Goal: Information Seeking & Learning: Learn about a topic

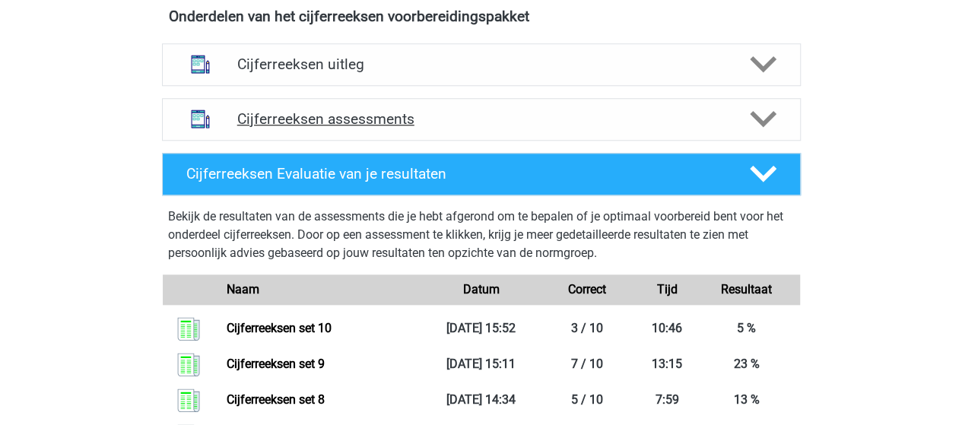
scroll to position [684, 0]
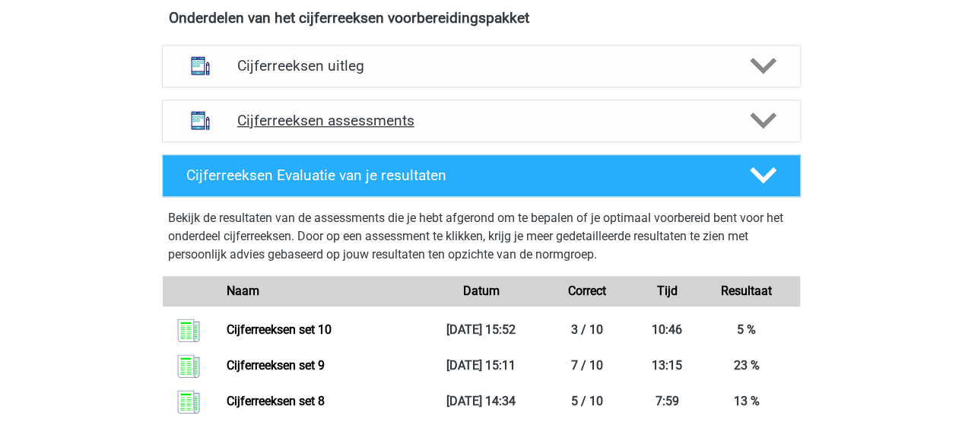
click at [403, 129] on h4 "Cijferreeksen assessments" at bounding box center [481, 120] width 488 height 17
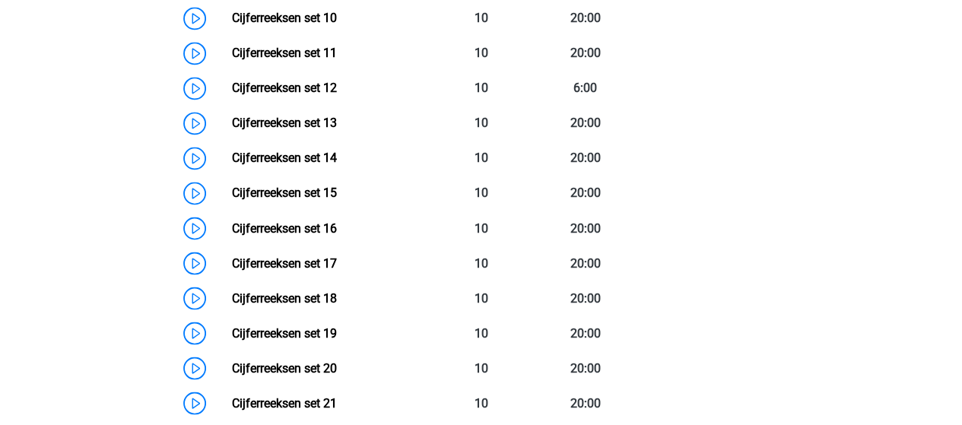
scroll to position [1217, 0]
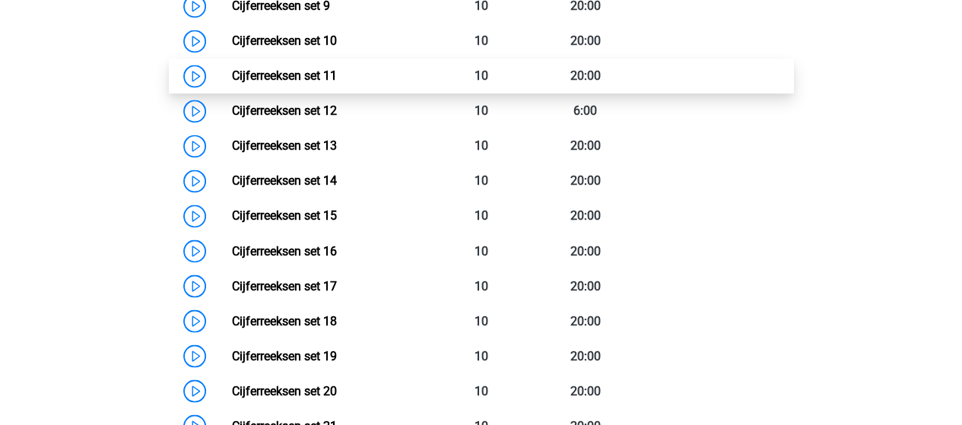
click at [275, 83] on link "Cijferreeksen set 11" at bounding box center [284, 75] width 105 height 14
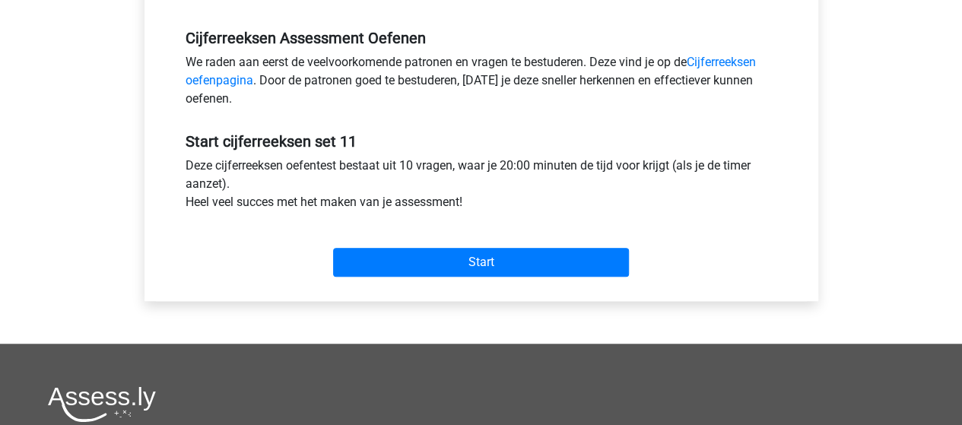
scroll to position [608, 0]
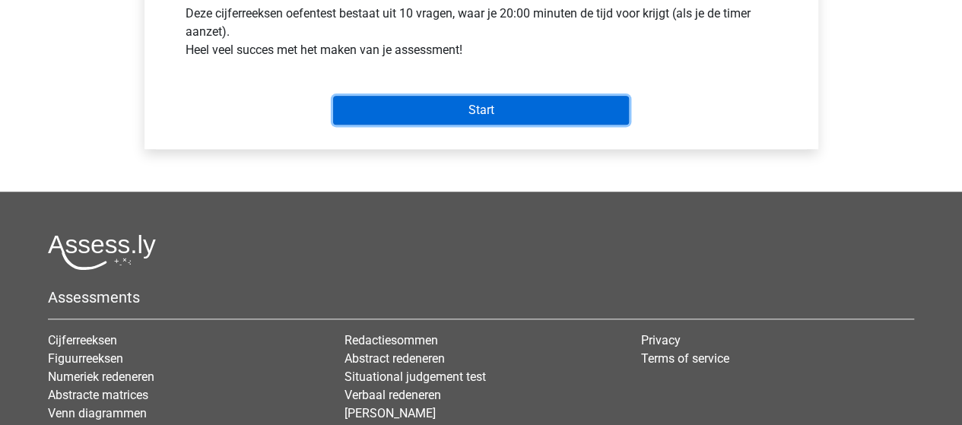
click at [435, 111] on input "Start" at bounding box center [481, 110] width 296 height 29
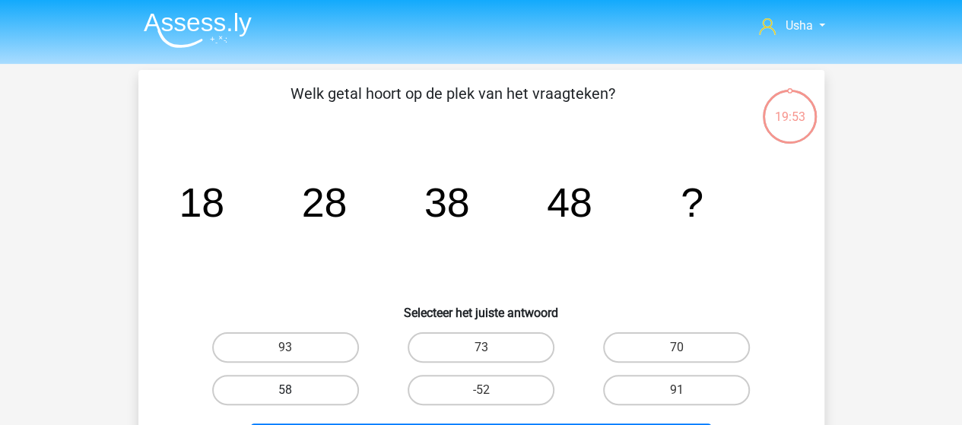
click at [333, 382] on label "58" at bounding box center [285, 390] width 147 height 30
click at [295, 390] on input "58" at bounding box center [290, 395] width 10 height 10
radio input "true"
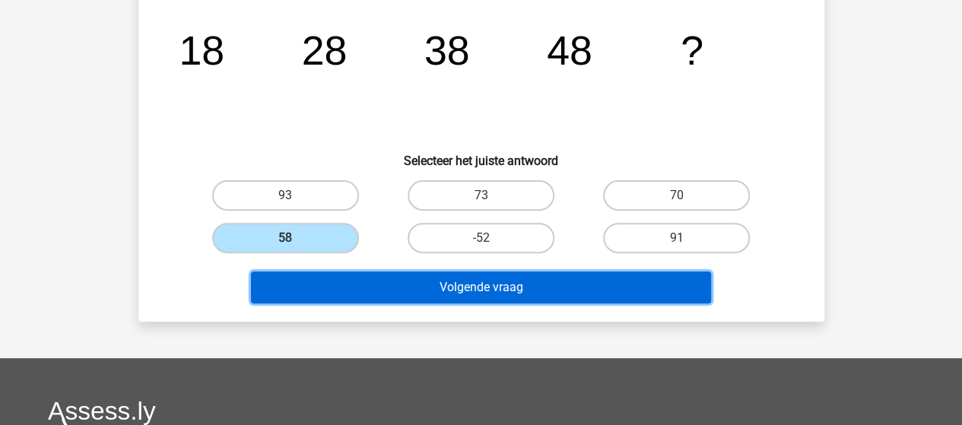
click at [406, 282] on button "Volgende vraag" at bounding box center [481, 287] width 460 height 32
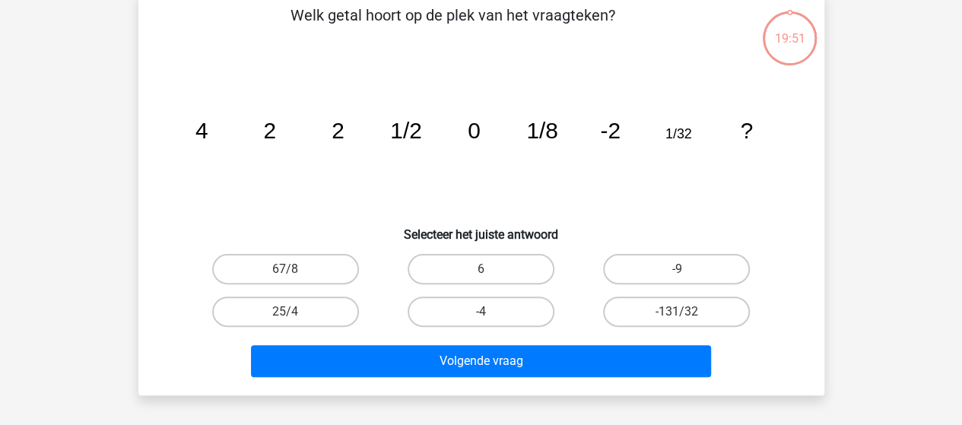
scroll to position [70, 0]
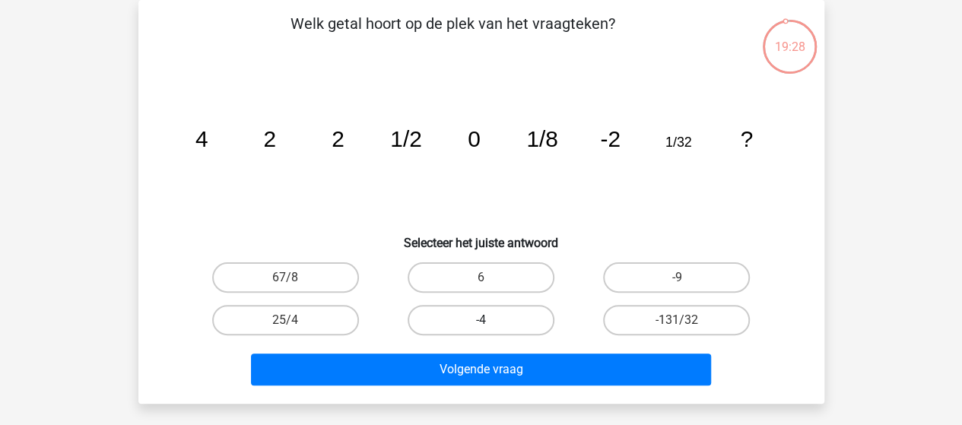
click at [439, 317] on label "-4" at bounding box center [481, 320] width 147 height 30
click at [481, 320] on input "-4" at bounding box center [486, 325] width 10 height 10
radio input "true"
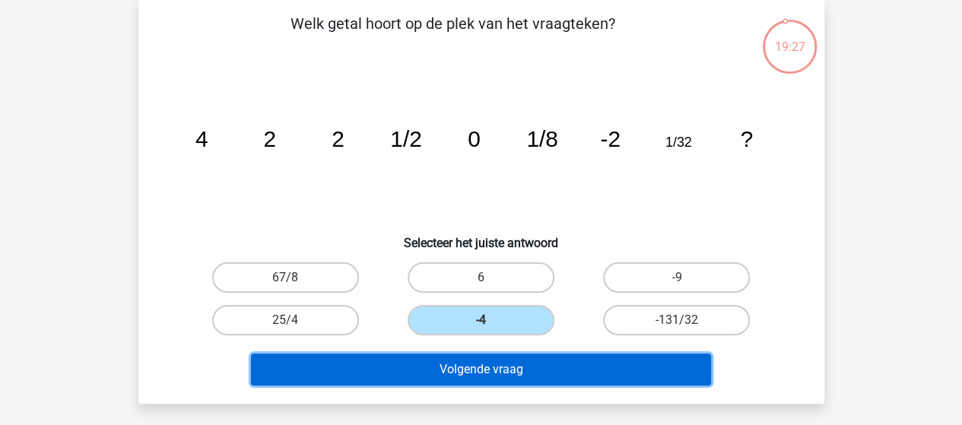
click at [419, 369] on button "Volgende vraag" at bounding box center [481, 370] width 460 height 32
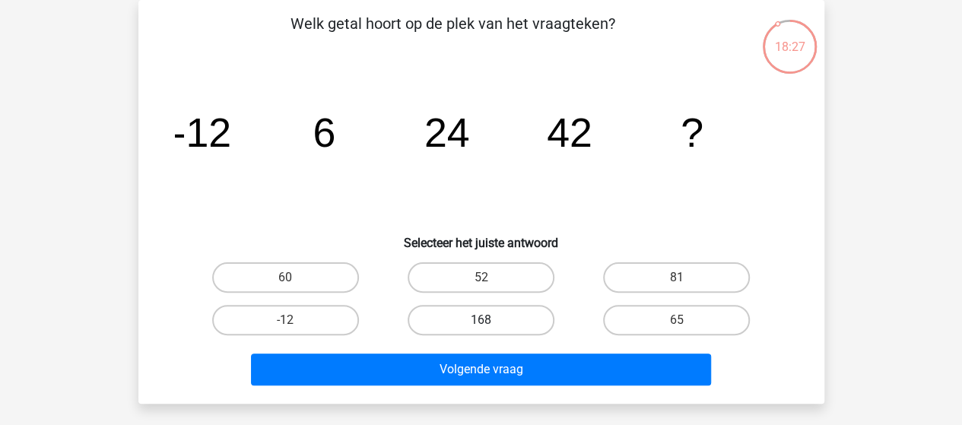
click at [485, 314] on label "168" at bounding box center [481, 320] width 147 height 30
click at [485, 320] on input "168" at bounding box center [486, 325] width 10 height 10
radio input "true"
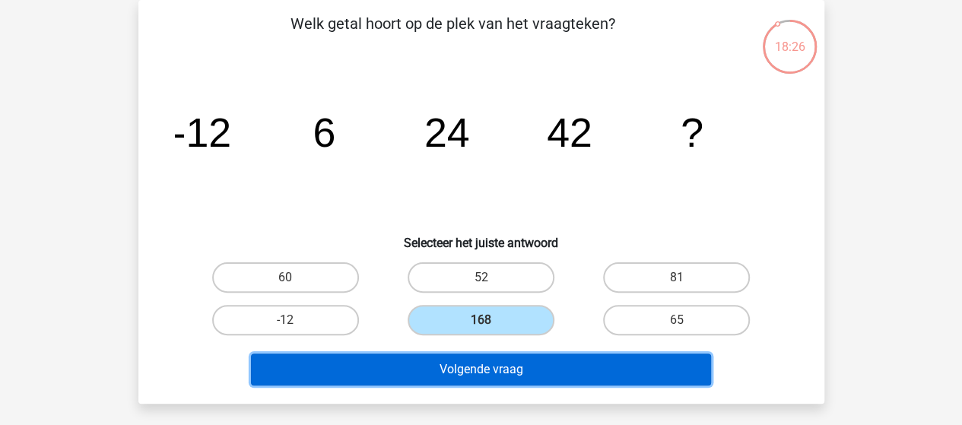
click at [482, 370] on button "Volgende vraag" at bounding box center [481, 370] width 460 height 32
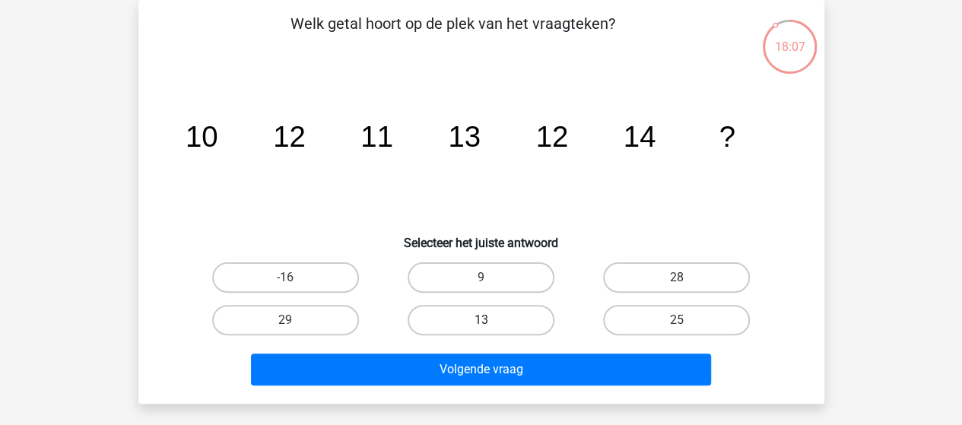
click at [478, 316] on label "13" at bounding box center [481, 320] width 147 height 30
click at [481, 320] on input "13" at bounding box center [486, 325] width 10 height 10
radio input "true"
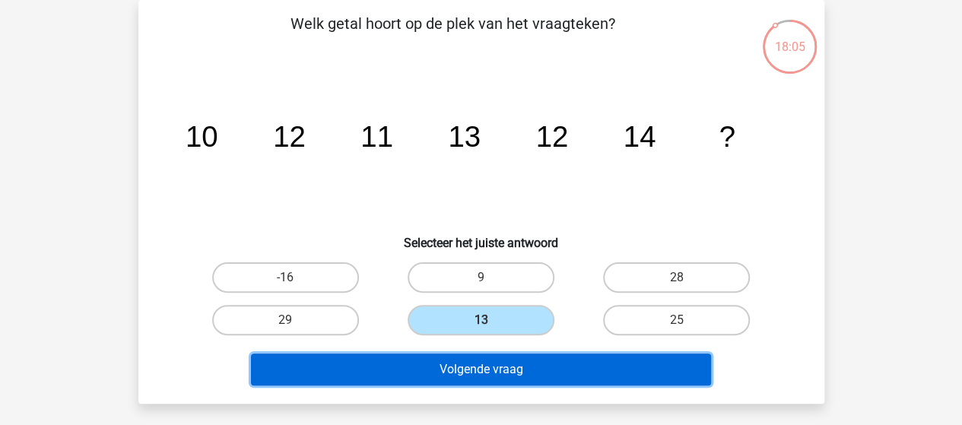
click at [458, 366] on button "Volgende vraag" at bounding box center [481, 370] width 460 height 32
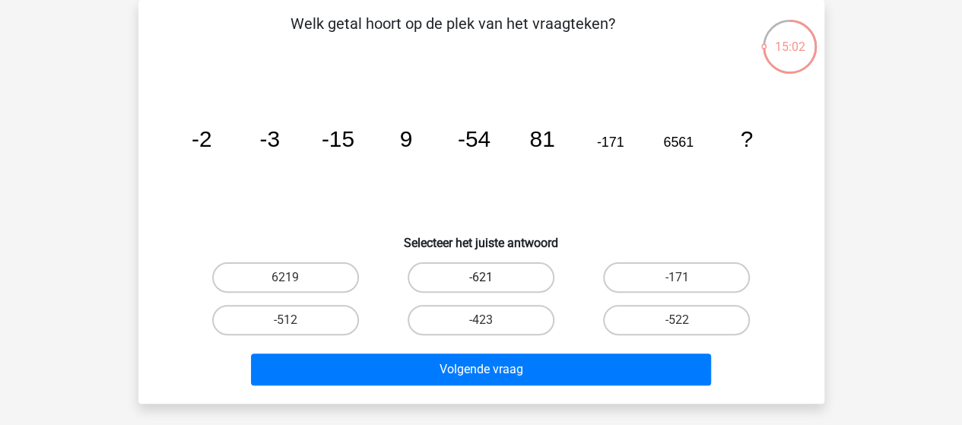
click at [472, 273] on label "-621" at bounding box center [481, 277] width 147 height 30
click at [481, 278] on input "-621" at bounding box center [486, 283] width 10 height 10
radio input "true"
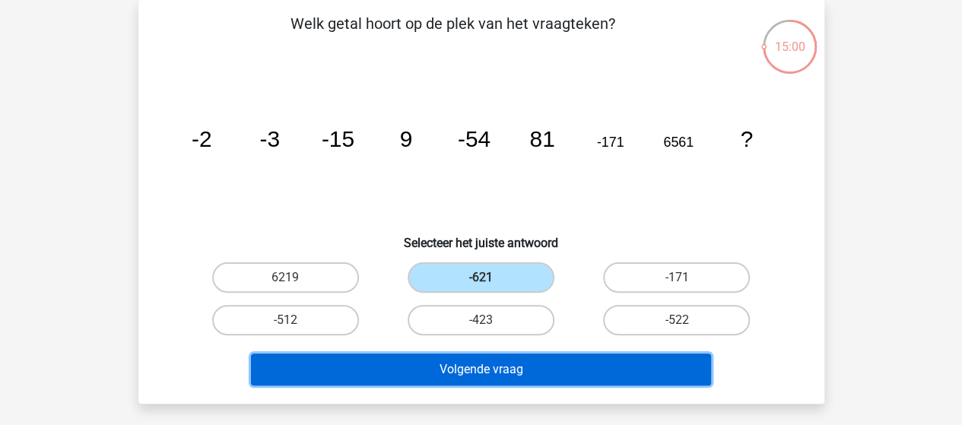
click at [555, 366] on button "Volgende vraag" at bounding box center [481, 370] width 460 height 32
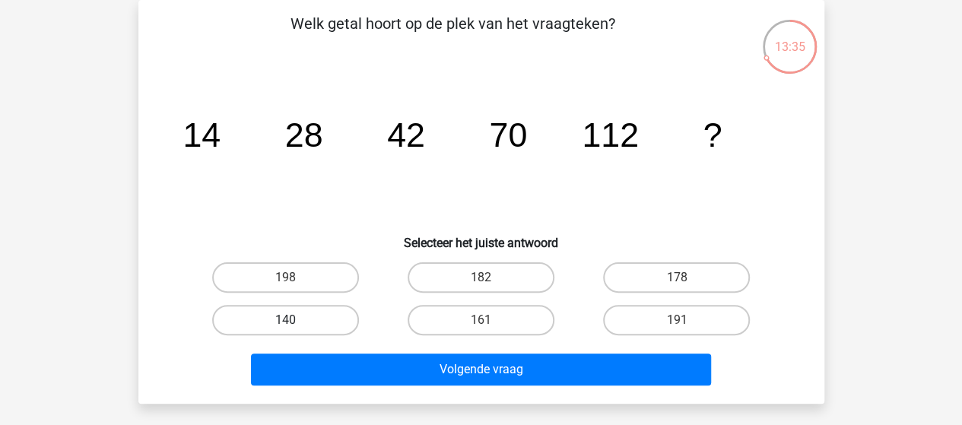
click at [322, 323] on label "140" at bounding box center [285, 320] width 147 height 30
click at [295, 323] on input "140" at bounding box center [290, 325] width 10 height 10
radio input "true"
click at [398, 386] on div "Volgende vraag" at bounding box center [481, 373] width 587 height 38
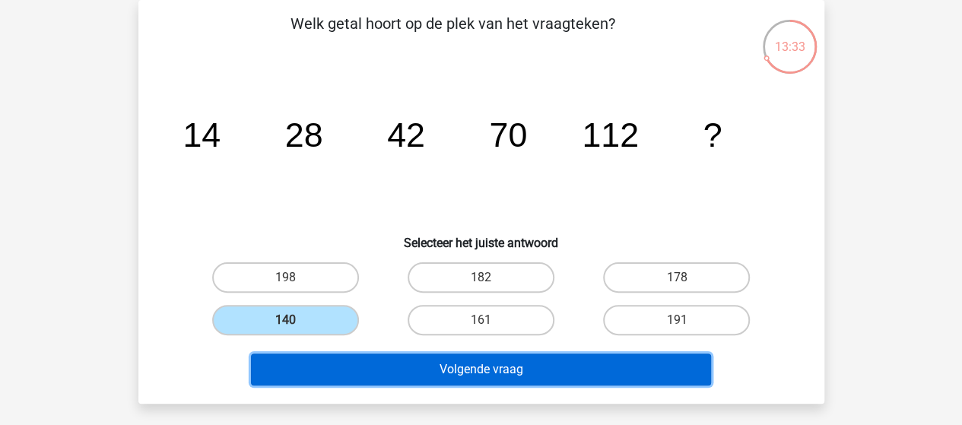
click at [398, 378] on button "Volgende vraag" at bounding box center [481, 370] width 460 height 32
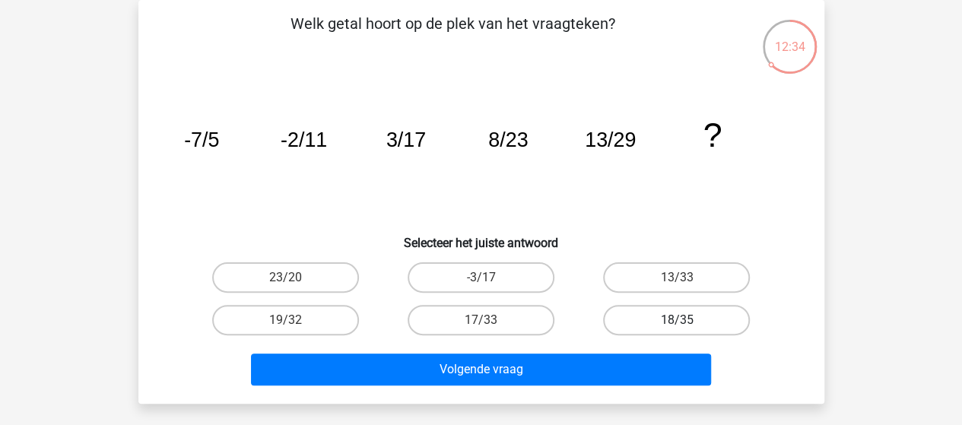
click at [694, 316] on label "18/35" at bounding box center [676, 320] width 147 height 30
click at [687, 320] on input "18/35" at bounding box center [682, 325] width 10 height 10
radio input "true"
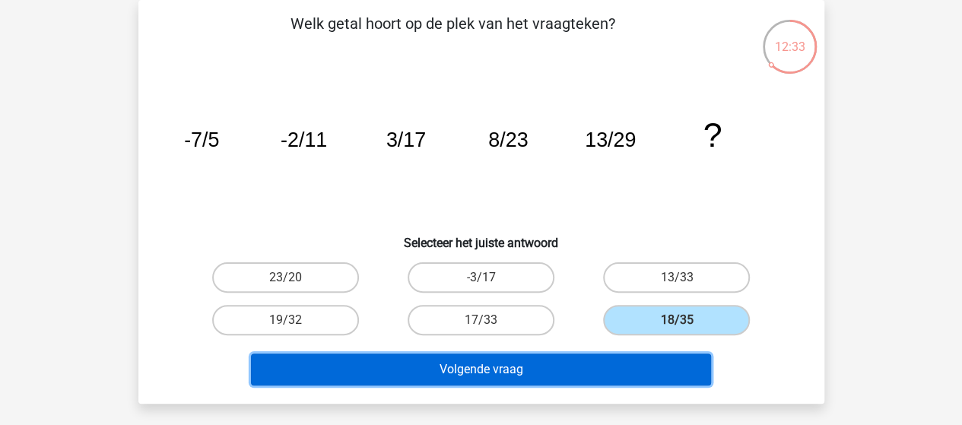
click at [573, 373] on button "Volgende vraag" at bounding box center [481, 370] width 460 height 32
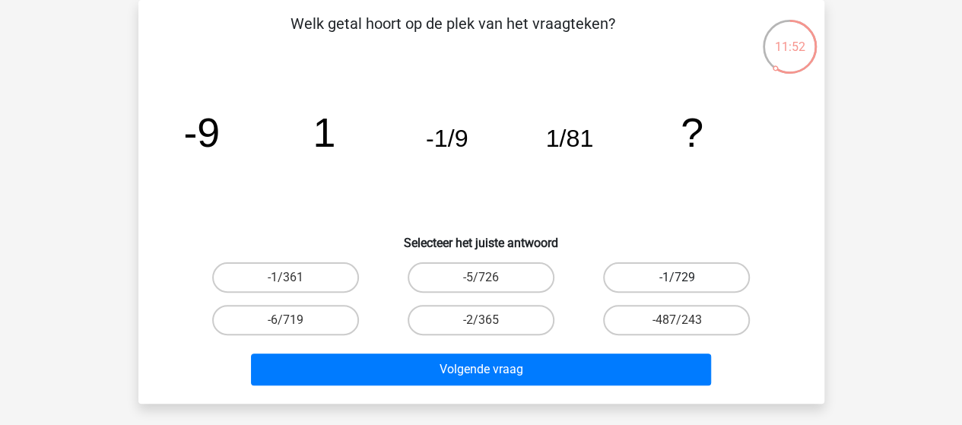
click at [647, 275] on label "-1/729" at bounding box center [676, 277] width 147 height 30
click at [677, 278] on input "-1/729" at bounding box center [682, 283] width 10 height 10
radio input "true"
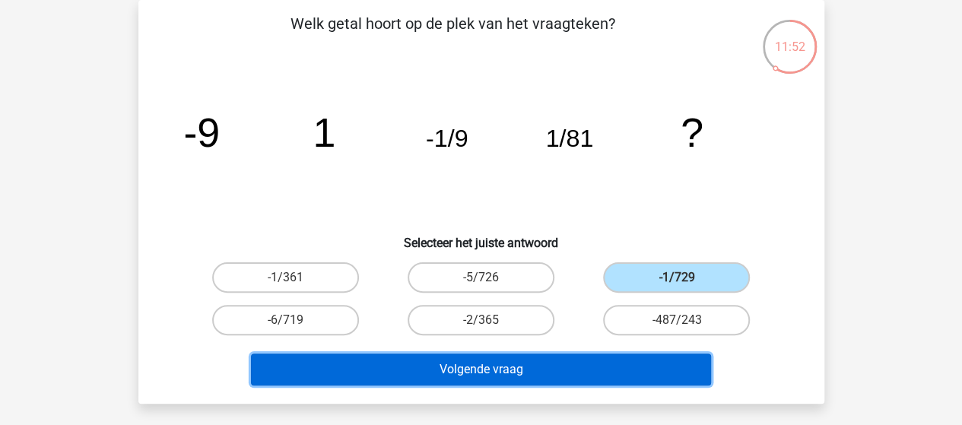
click at [567, 361] on button "Volgende vraag" at bounding box center [481, 370] width 460 height 32
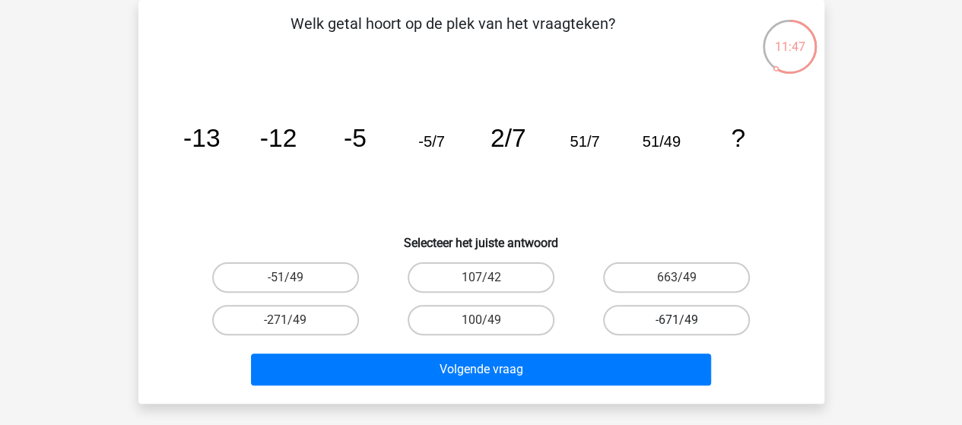
click at [664, 319] on label "-671/49" at bounding box center [676, 320] width 147 height 30
click at [677, 320] on input "-671/49" at bounding box center [682, 325] width 10 height 10
radio input "true"
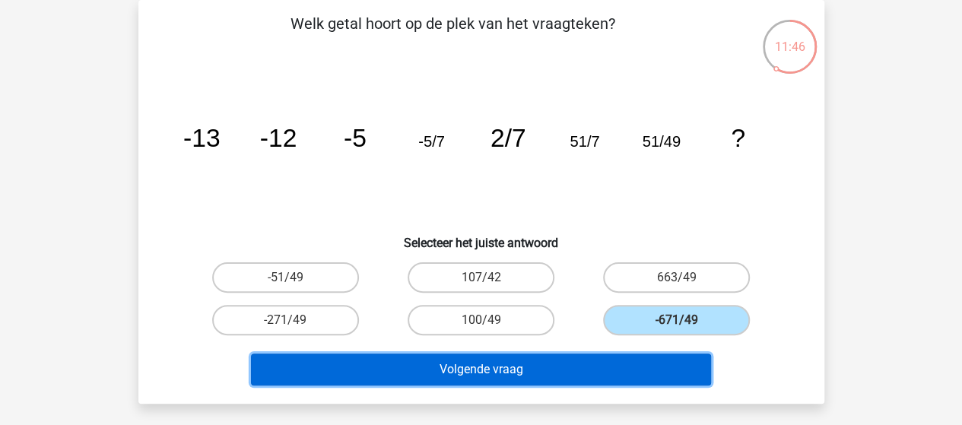
click at [581, 370] on button "Volgende vraag" at bounding box center [481, 370] width 460 height 32
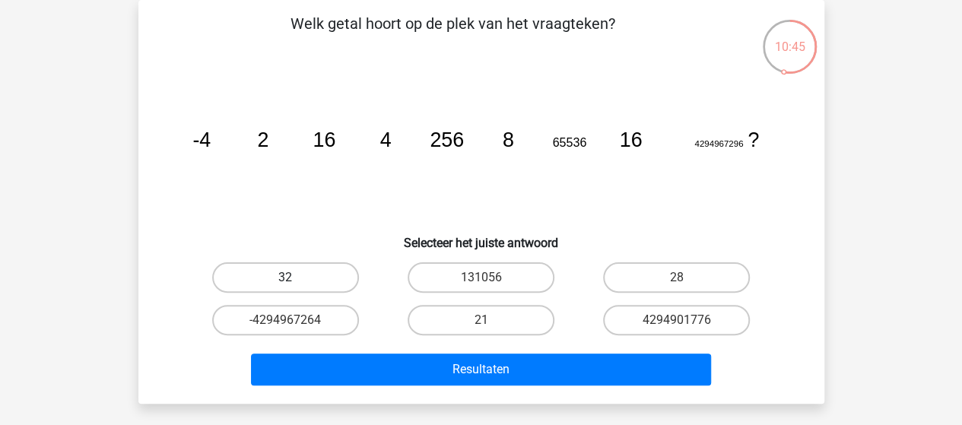
click at [303, 275] on label "32" at bounding box center [285, 277] width 147 height 30
click at [295, 278] on input "32" at bounding box center [290, 283] width 10 height 10
radio input "true"
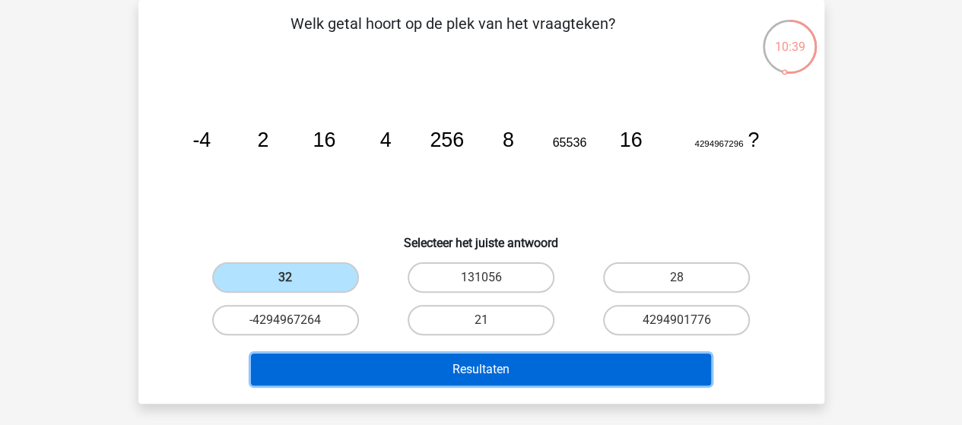
click at [434, 373] on button "Resultaten" at bounding box center [481, 370] width 460 height 32
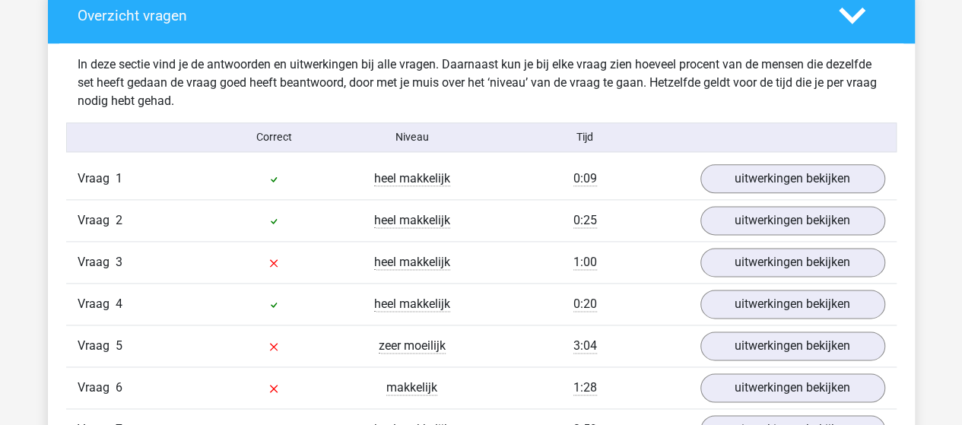
scroll to position [912, 0]
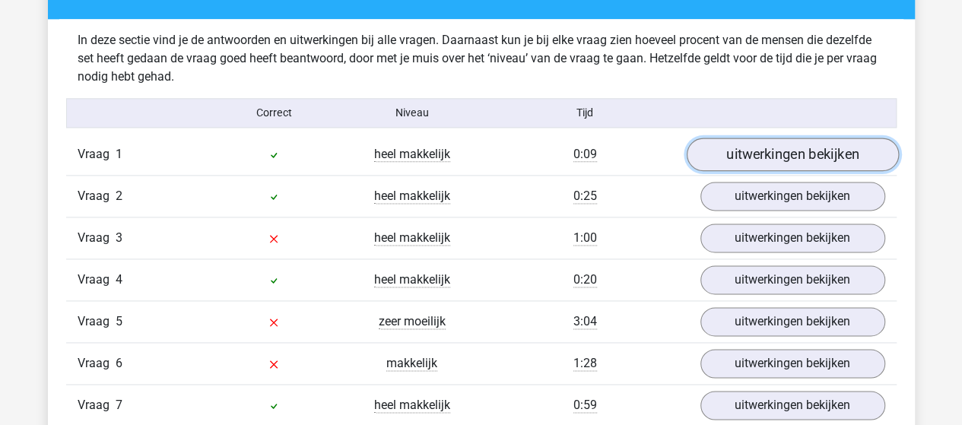
click at [757, 151] on link "uitwerkingen bekijken" at bounding box center [792, 154] width 212 height 33
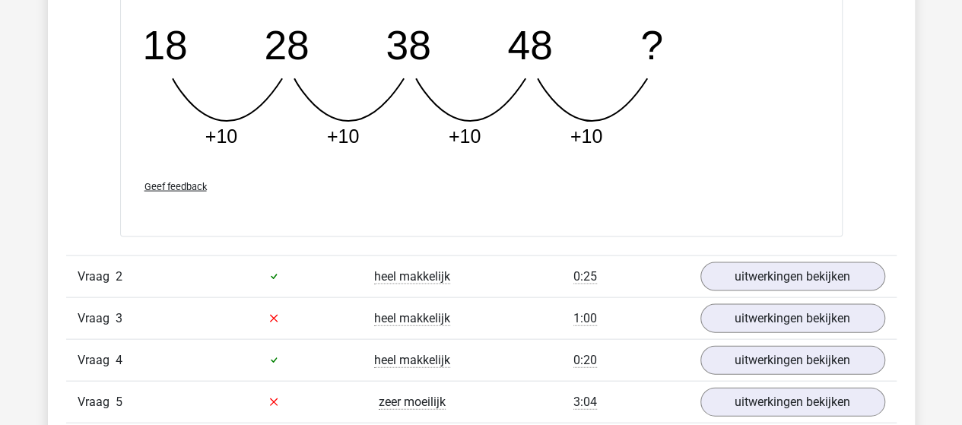
scroll to position [1521, 0]
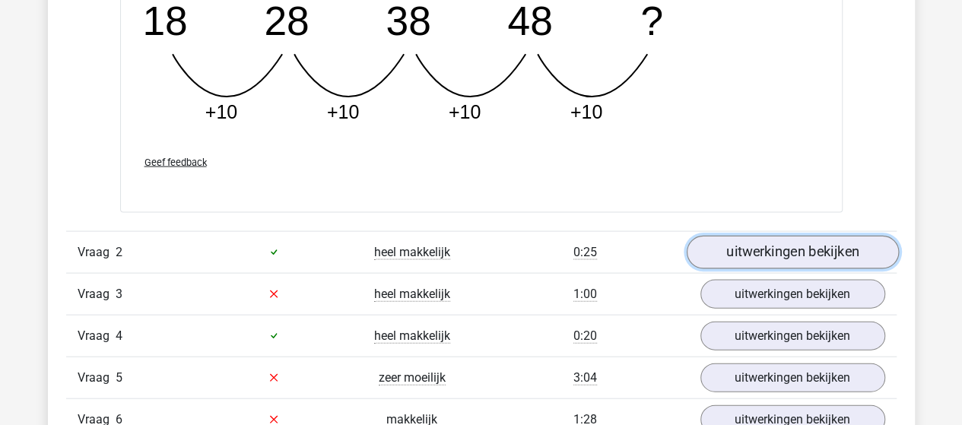
click at [738, 246] on link "uitwerkingen bekijken" at bounding box center [792, 252] width 212 height 33
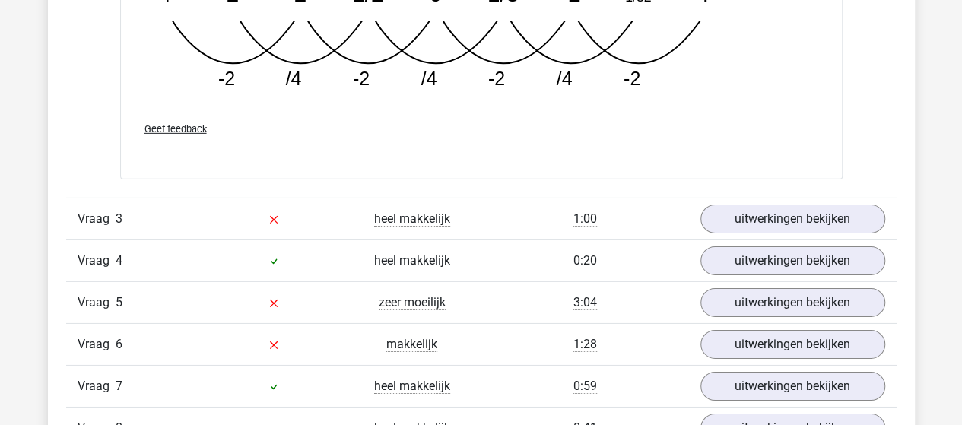
scroll to position [2357, 0]
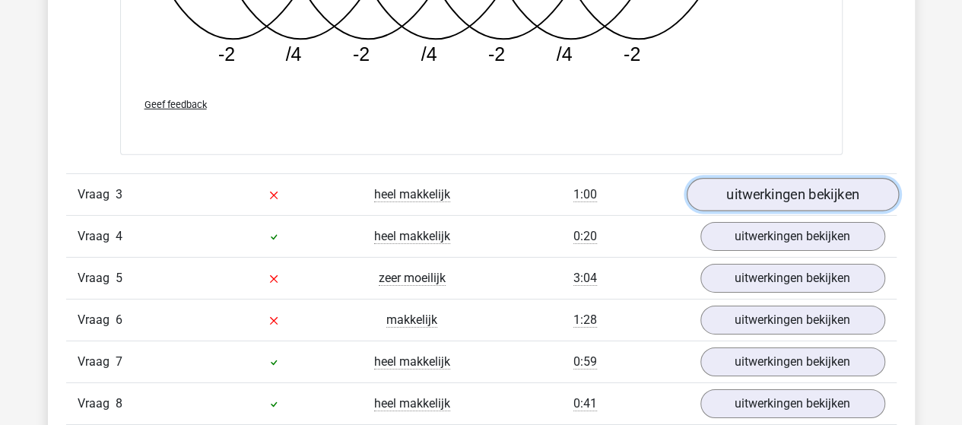
click at [747, 193] on link "uitwerkingen bekijken" at bounding box center [792, 195] width 212 height 33
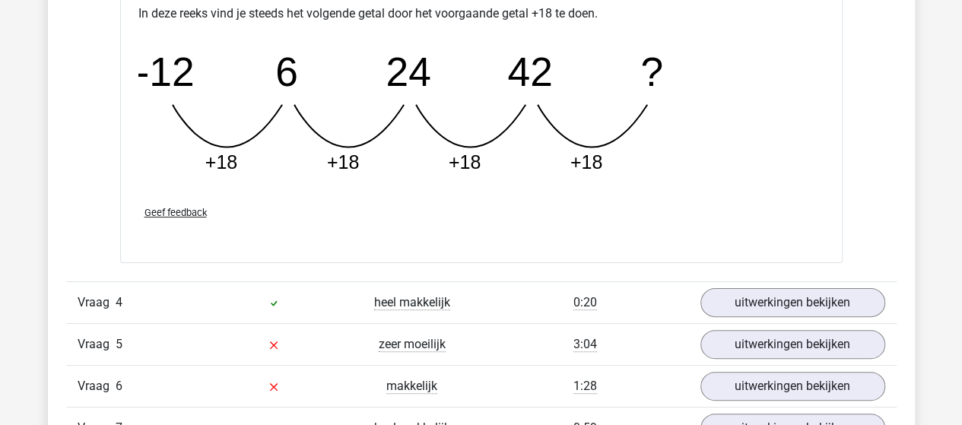
scroll to position [2966, 0]
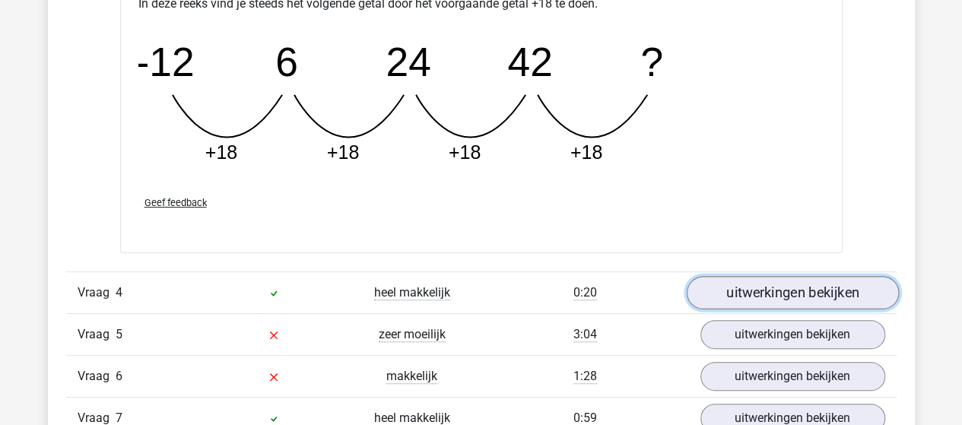
click at [812, 285] on link "uitwerkingen bekijken" at bounding box center [792, 292] width 212 height 33
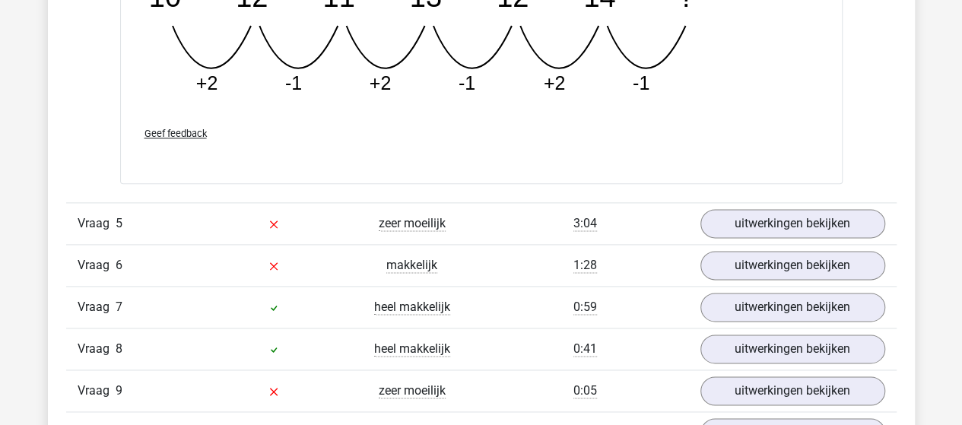
scroll to position [3802, 0]
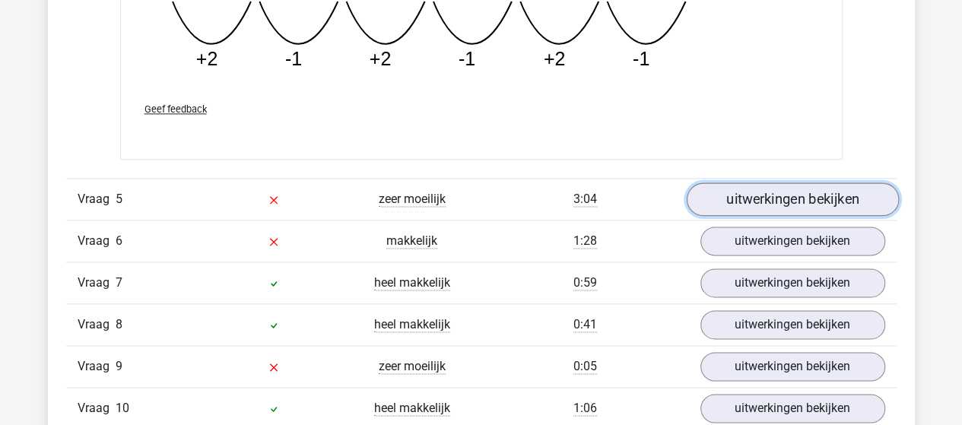
click at [801, 189] on link "uitwerkingen bekijken" at bounding box center [792, 198] width 212 height 33
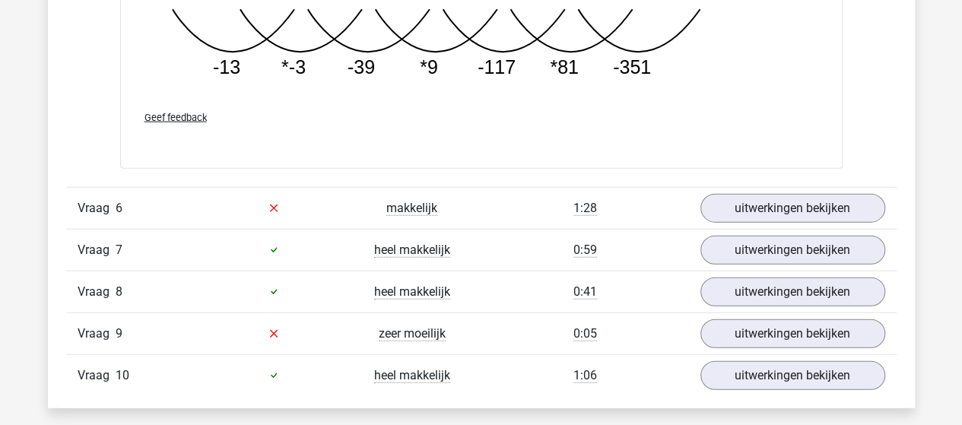
scroll to position [4638, 0]
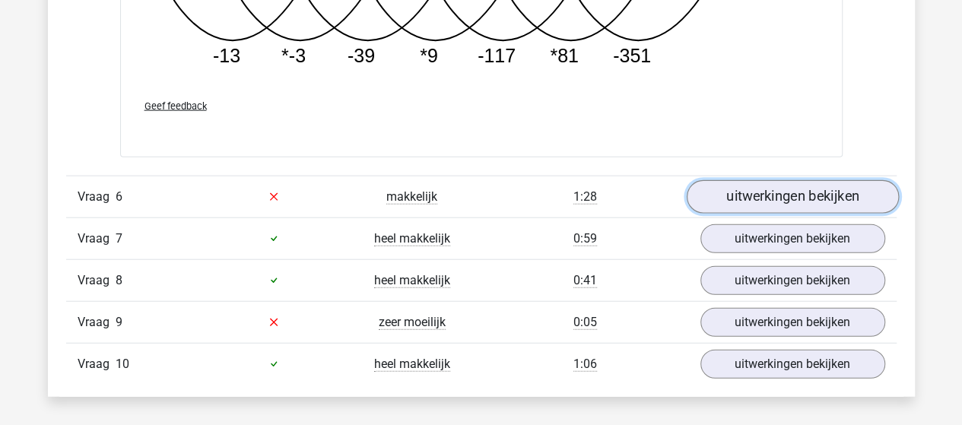
click at [798, 180] on link "uitwerkingen bekijken" at bounding box center [792, 196] width 212 height 33
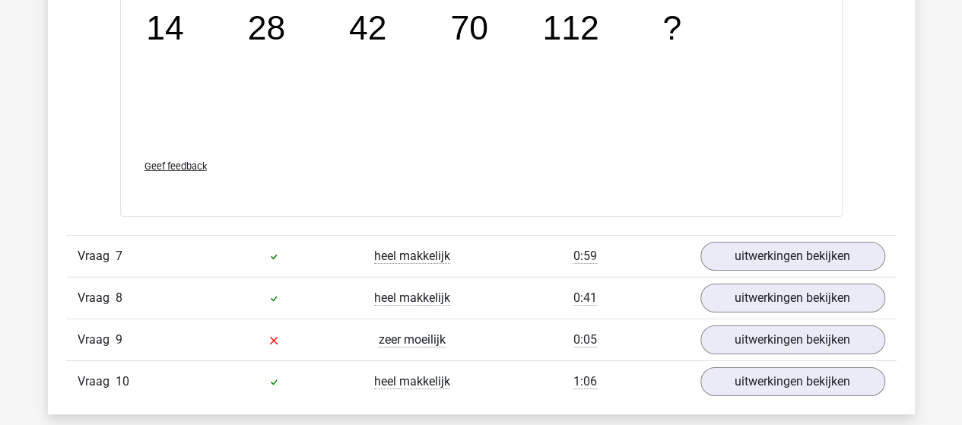
scroll to position [5399, 0]
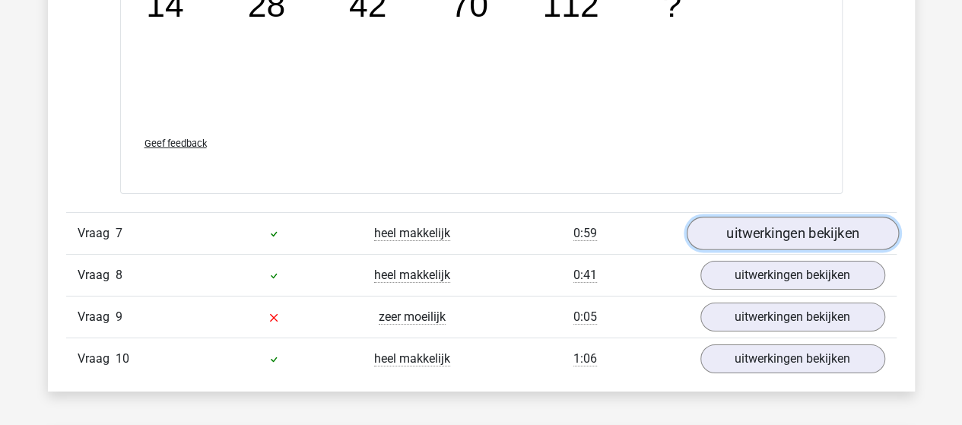
click at [789, 230] on link "uitwerkingen bekijken" at bounding box center [792, 233] width 212 height 33
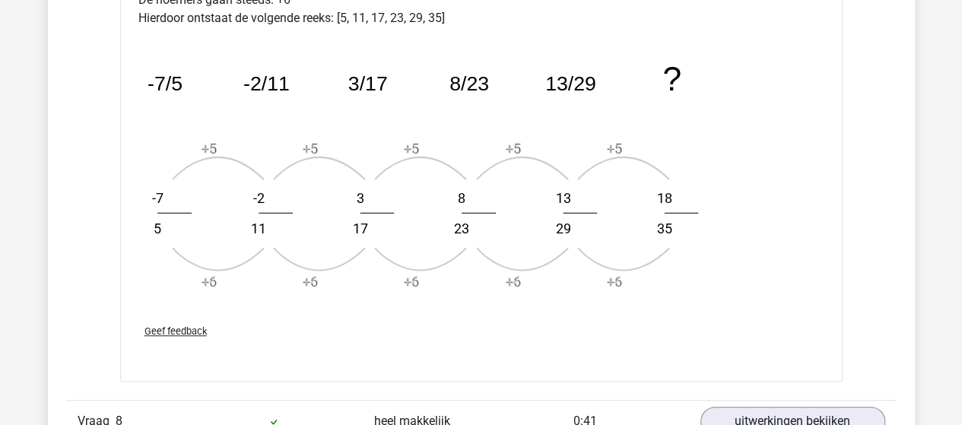
scroll to position [6235, 0]
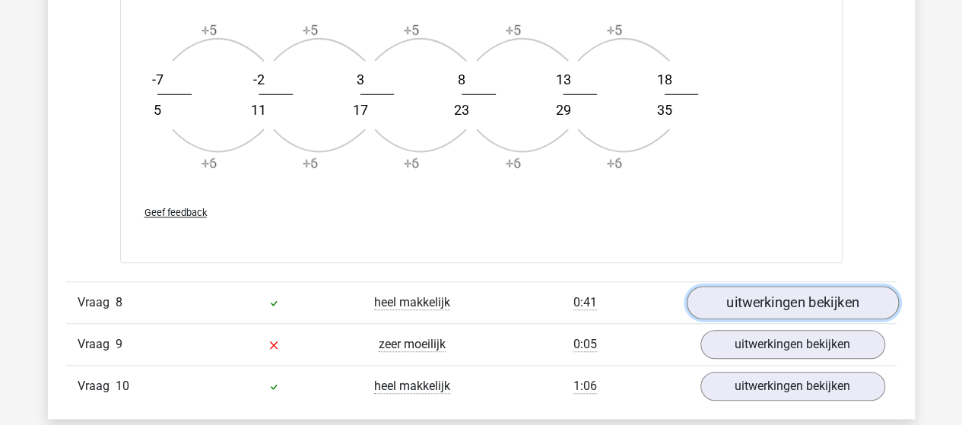
click at [766, 288] on link "uitwerkingen bekijken" at bounding box center [792, 302] width 212 height 33
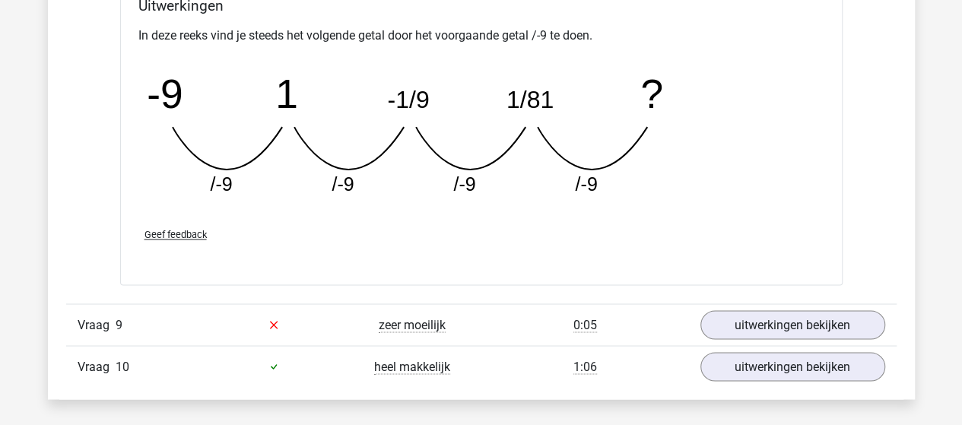
scroll to position [6996, 0]
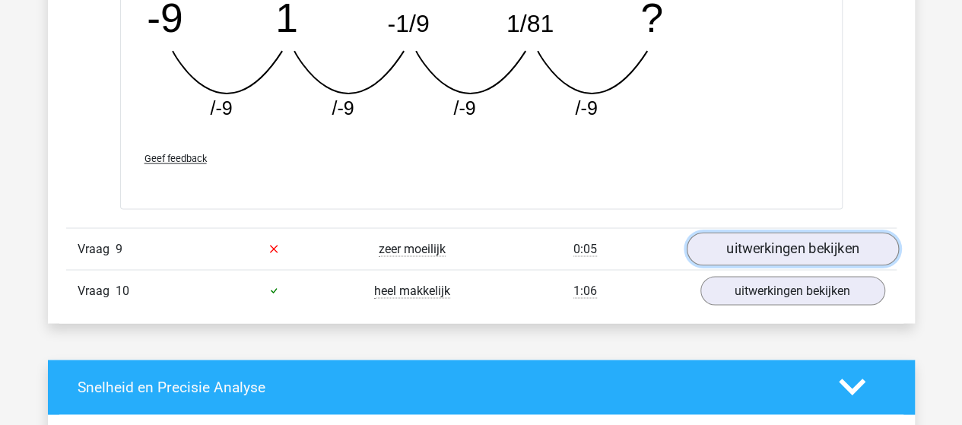
click at [762, 236] on link "uitwerkingen bekijken" at bounding box center [792, 248] width 212 height 33
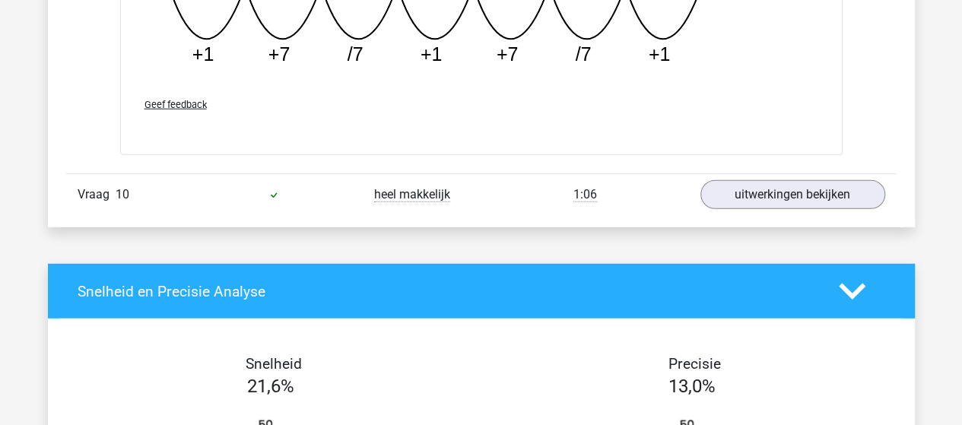
scroll to position [7756, 0]
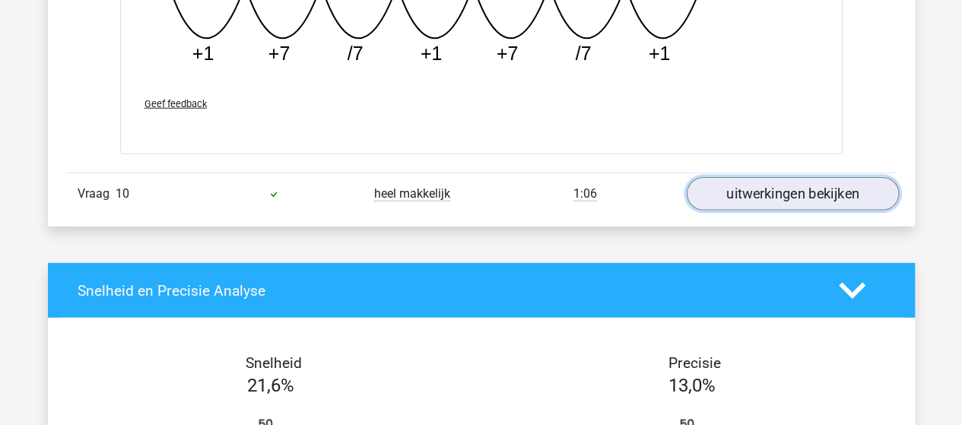
click at [761, 180] on link "uitwerkingen bekijken" at bounding box center [792, 194] width 212 height 33
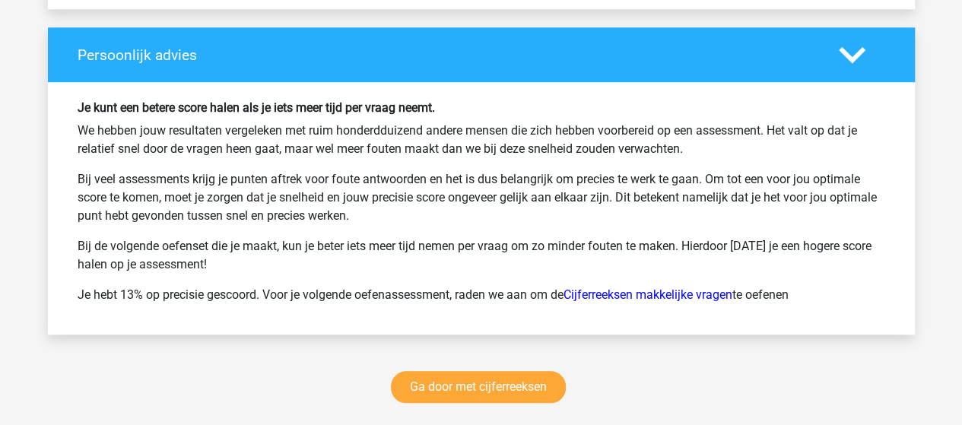
scroll to position [9353, 0]
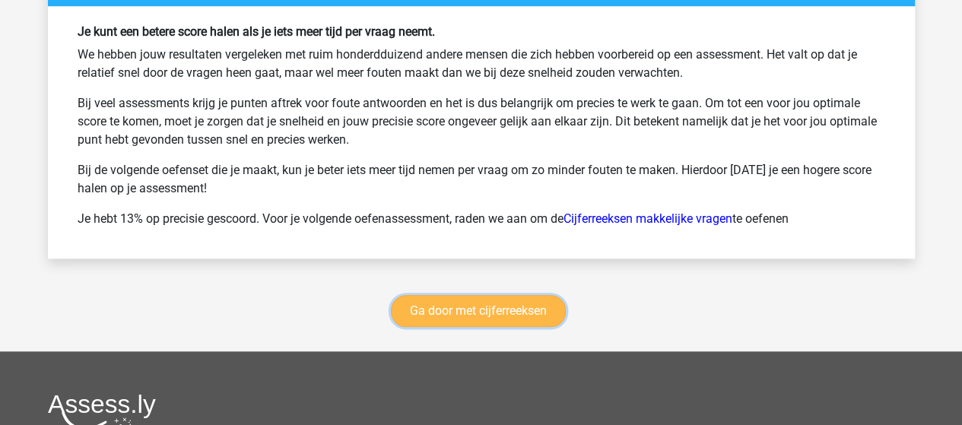
click at [455, 296] on link "Ga door met cijferreeksen" at bounding box center [478, 311] width 175 height 32
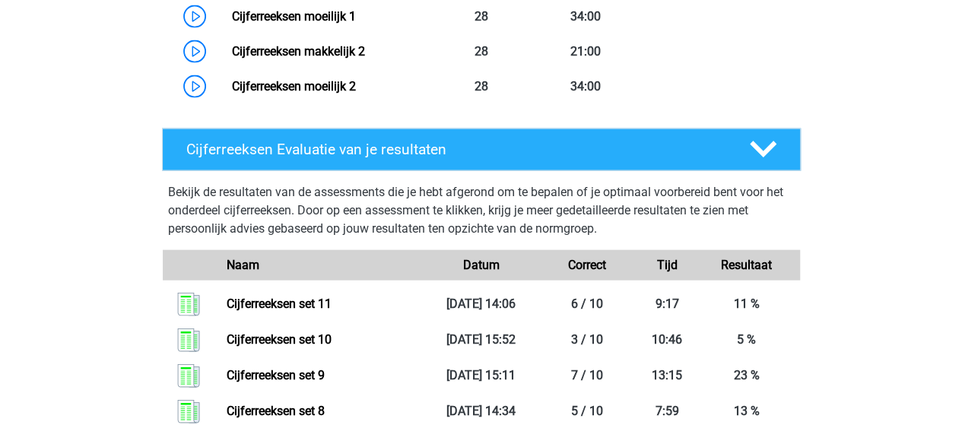
scroll to position [1590, 0]
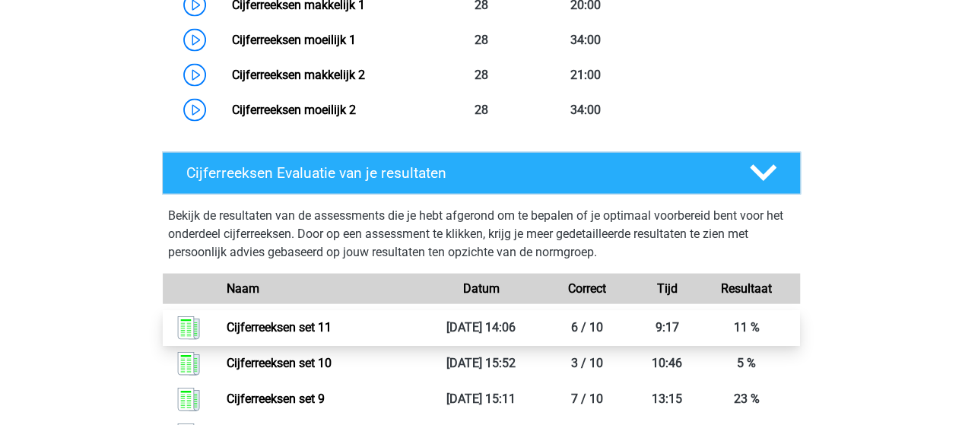
click at [300, 335] on link "Cijferreeksen set 11" at bounding box center [279, 327] width 105 height 14
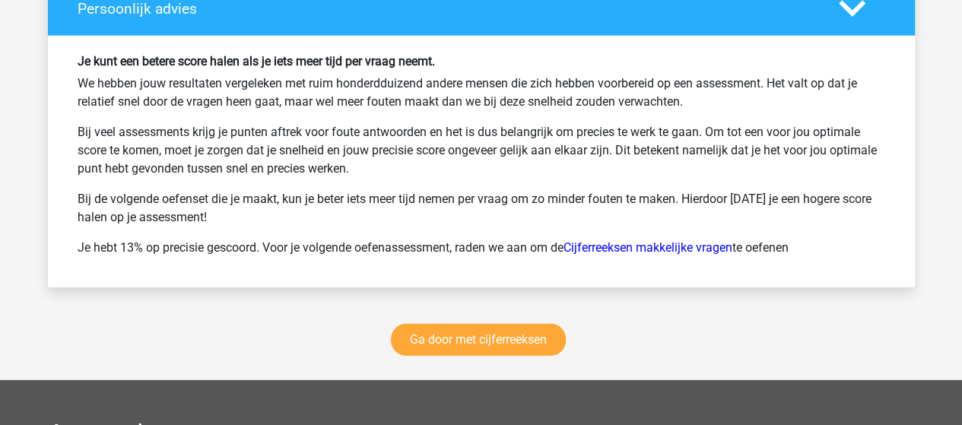
scroll to position [2053, 0]
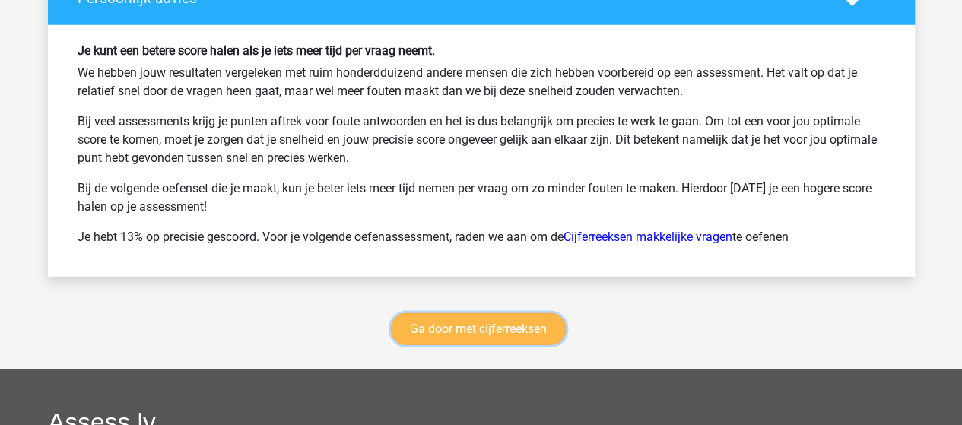
click at [452, 318] on link "Ga door met cijferreeksen" at bounding box center [478, 329] width 175 height 32
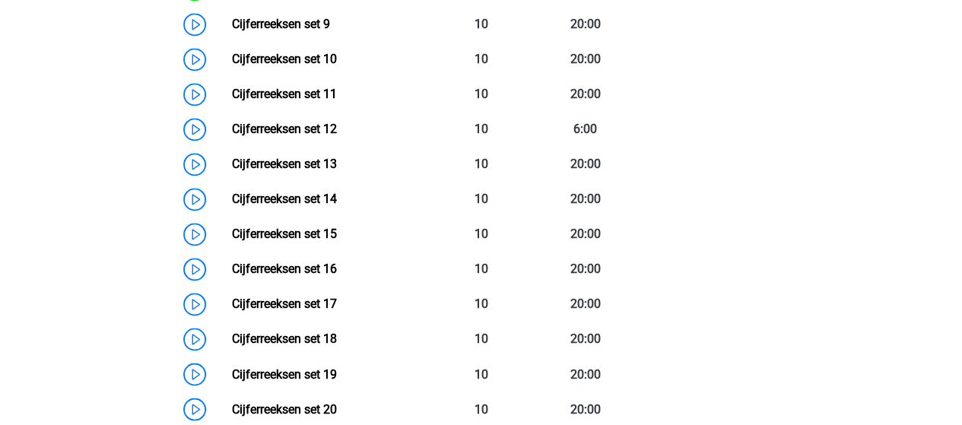
scroll to position [1058, 0]
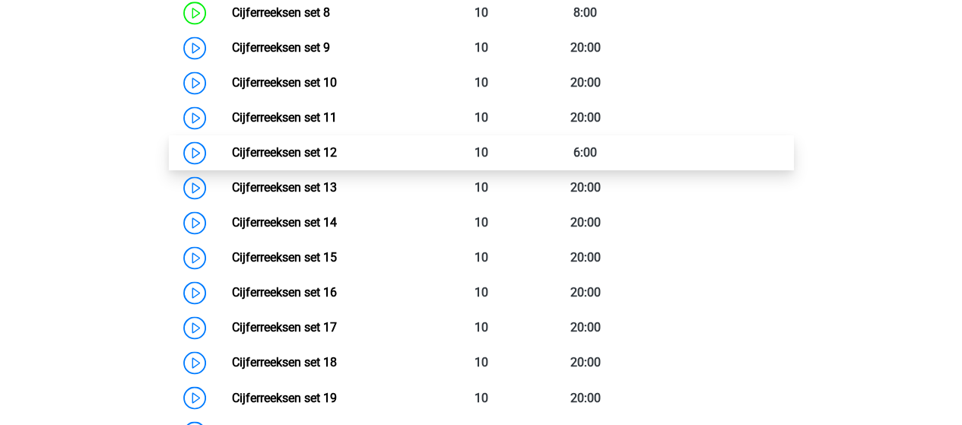
click at [263, 160] on link "Cijferreeksen set 12" at bounding box center [284, 152] width 105 height 14
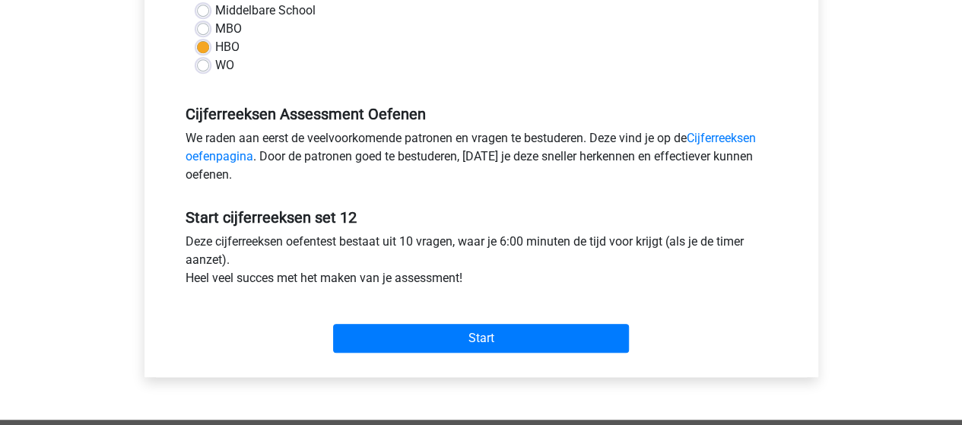
scroll to position [532, 0]
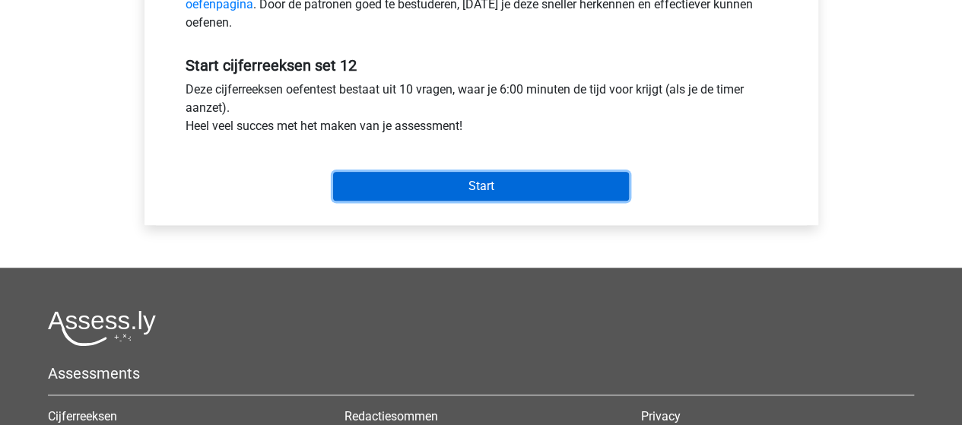
click at [436, 195] on input "Start" at bounding box center [481, 186] width 296 height 29
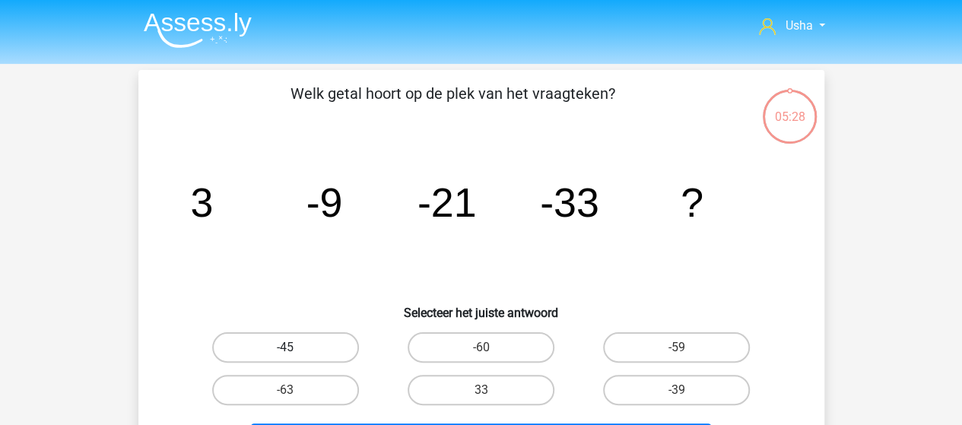
click at [309, 345] on label "-45" at bounding box center [285, 347] width 147 height 30
click at [295, 348] on input "-45" at bounding box center [290, 353] width 10 height 10
radio input "true"
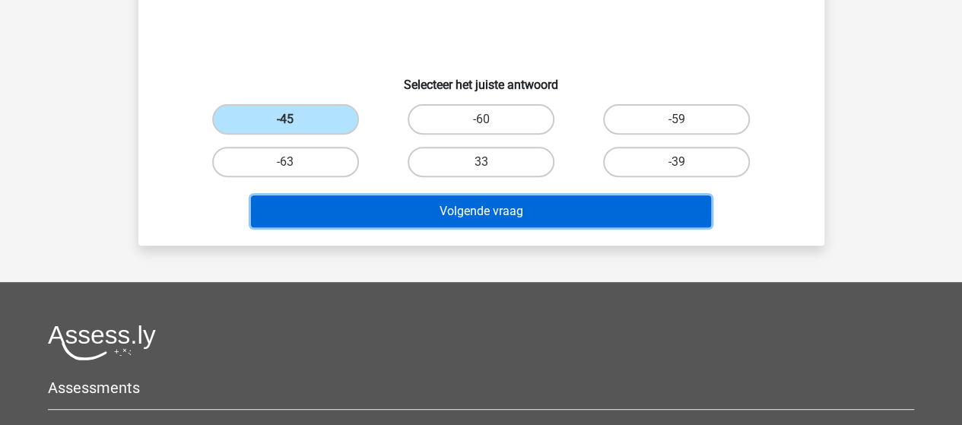
click at [415, 208] on button "Volgende vraag" at bounding box center [481, 211] width 460 height 32
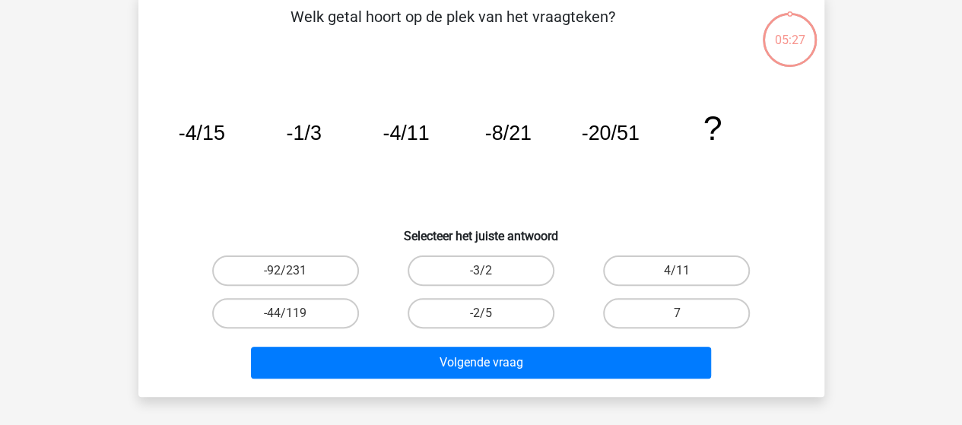
scroll to position [70, 0]
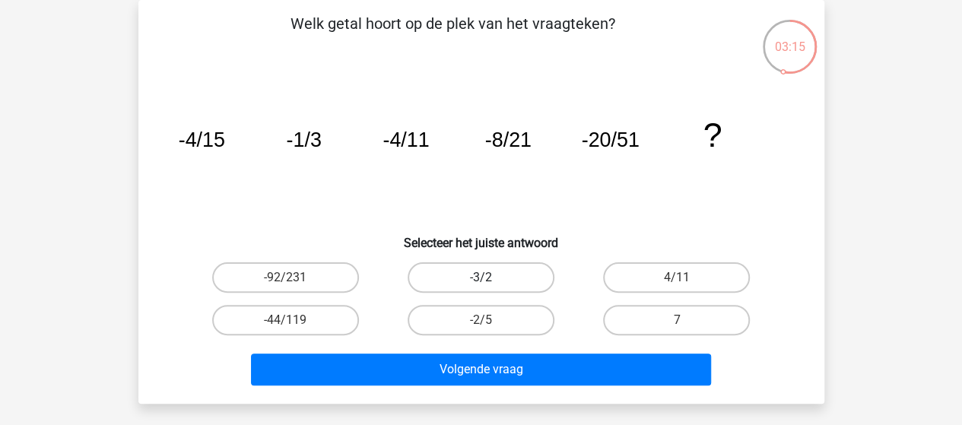
click at [492, 277] on label "-3/2" at bounding box center [481, 277] width 147 height 30
click at [490, 278] on input "-3/2" at bounding box center [486, 283] width 10 height 10
radio input "true"
click at [666, 274] on label "4/11" at bounding box center [676, 277] width 147 height 30
click at [677, 278] on input "4/11" at bounding box center [682, 283] width 10 height 10
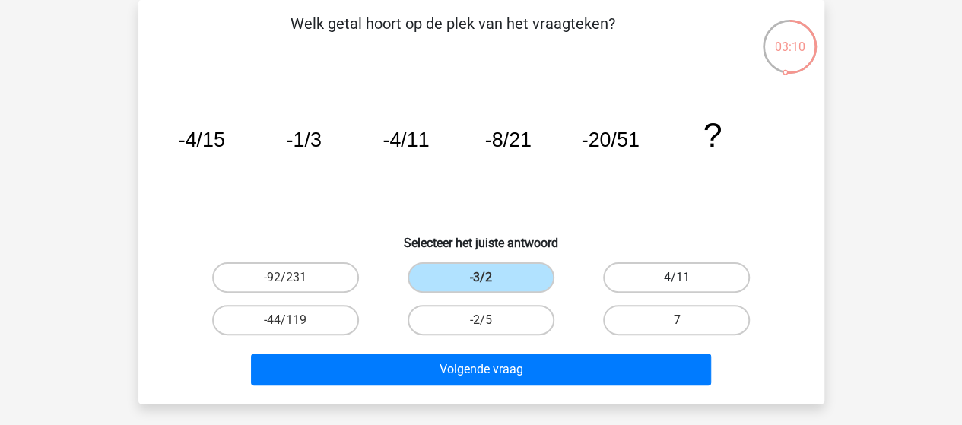
radio input "true"
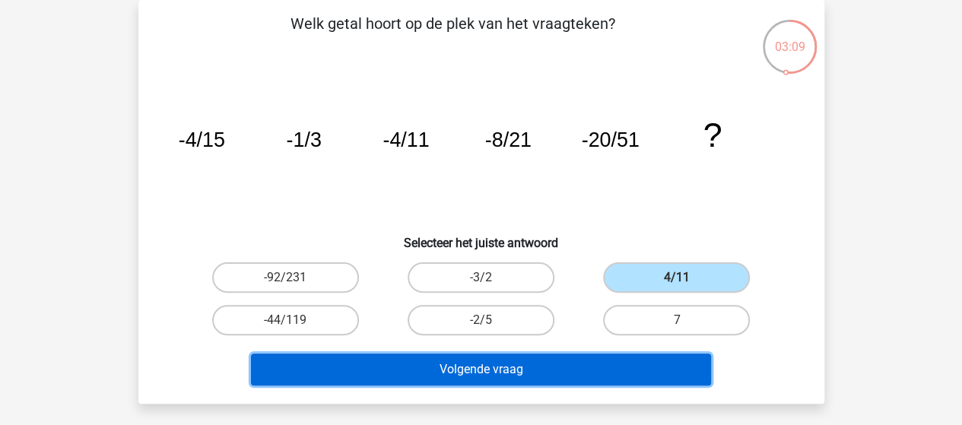
click at [549, 361] on button "Volgende vraag" at bounding box center [481, 370] width 460 height 32
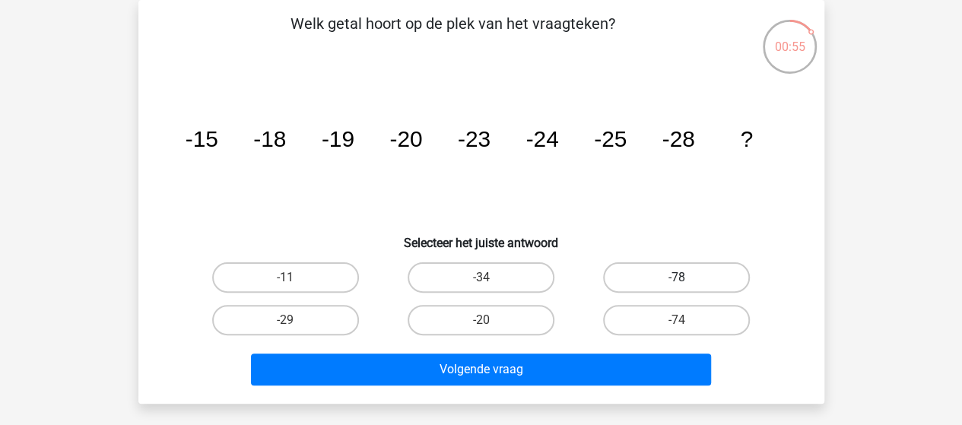
click at [655, 276] on label "-78" at bounding box center [676, 277] width 147 height 30
click at [677, 278] on input "-78" at bounding box center [682, 283] width 10 height 10
radio input "true"
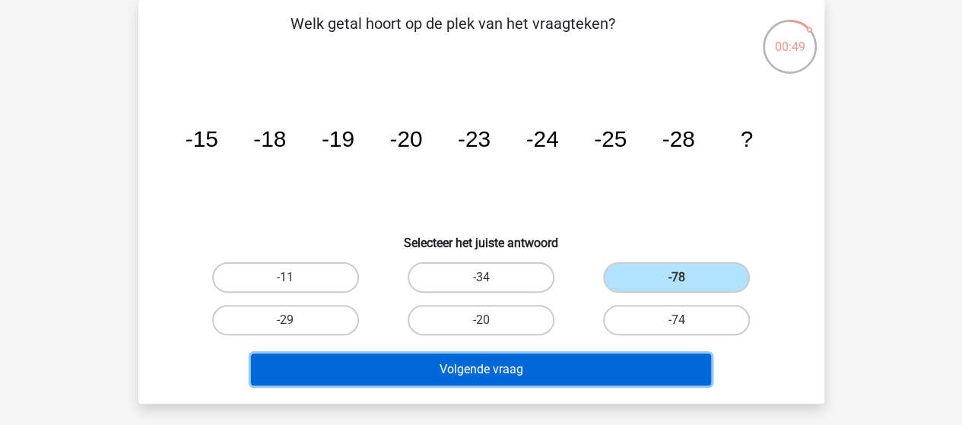
click at [494, 366] on button "Volgende vraag" at bounding box center [481, 370] width 460 height 32
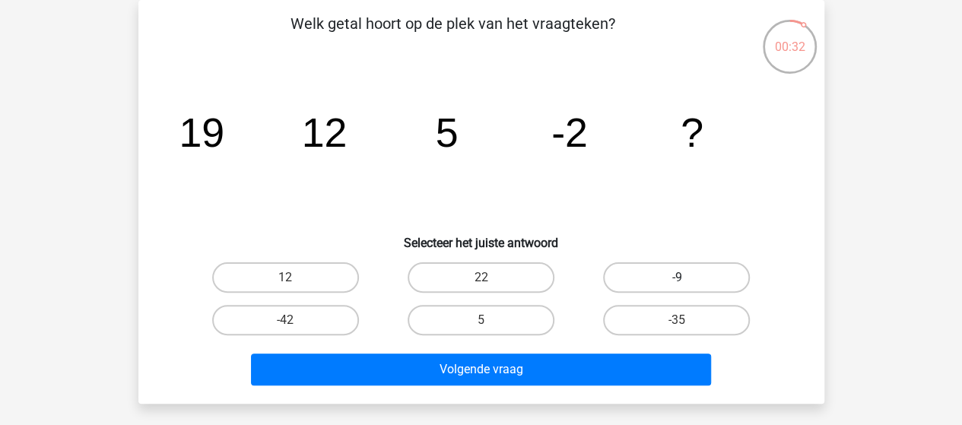
click at [659, 281] on label "-9" at bounding box center [676, 277] width 147 height 30
click at [677, 281] on input "-9" at bounding box center [682, 283] width 10 height 10
radio input "true"
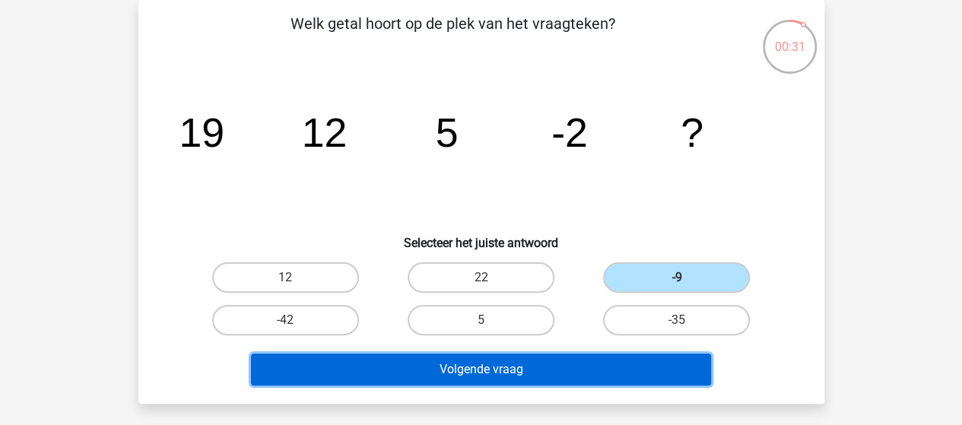
click at [535, 363] on button "Volgende vraag" at bounding box center [481, 370] width 460 height 32
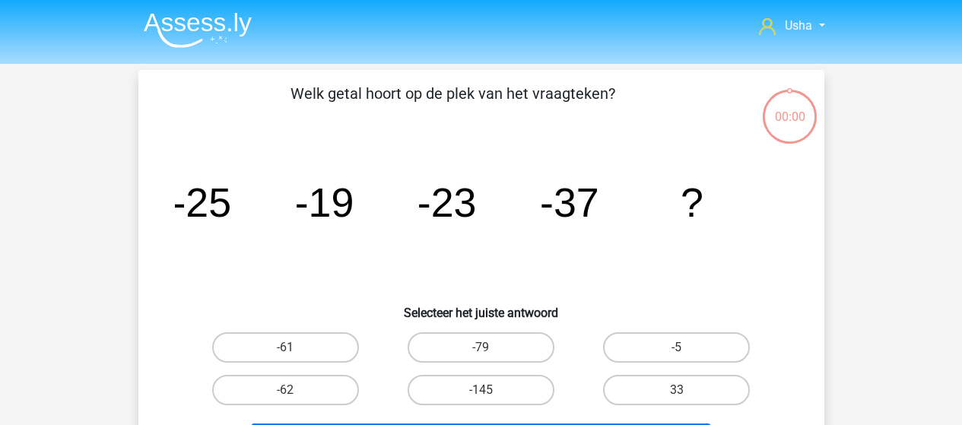
scroll to position [70, 0]
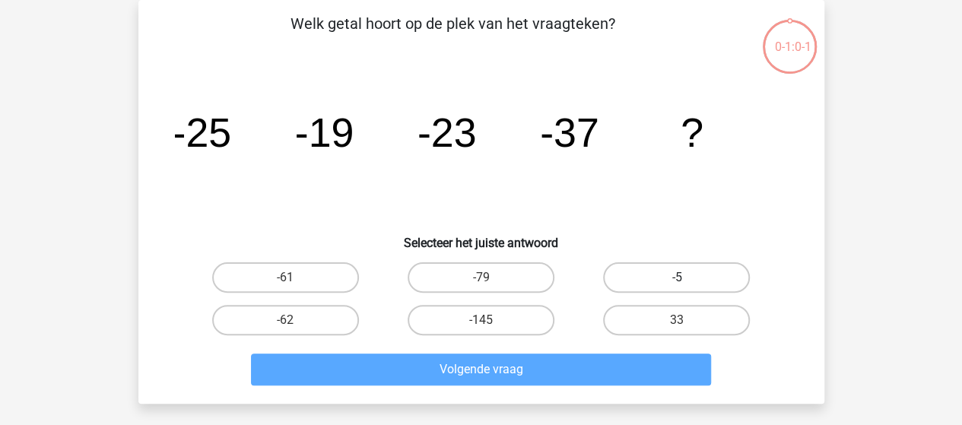
click at [652, 278] on label "-5" at bounding box center [676, 277] width 147 height 30
click at [677, 278] on input "-5" at bounding box center [682, 283] width 10 height 10
radio input "true"
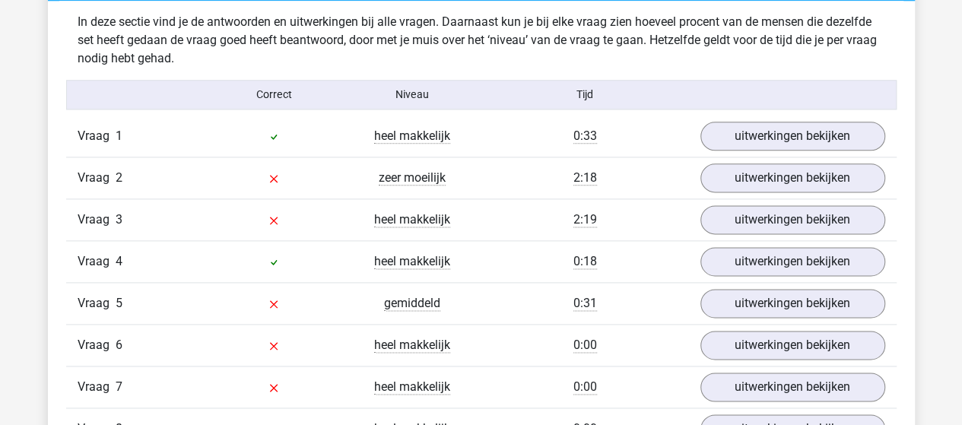
scroll to position [836, 0]
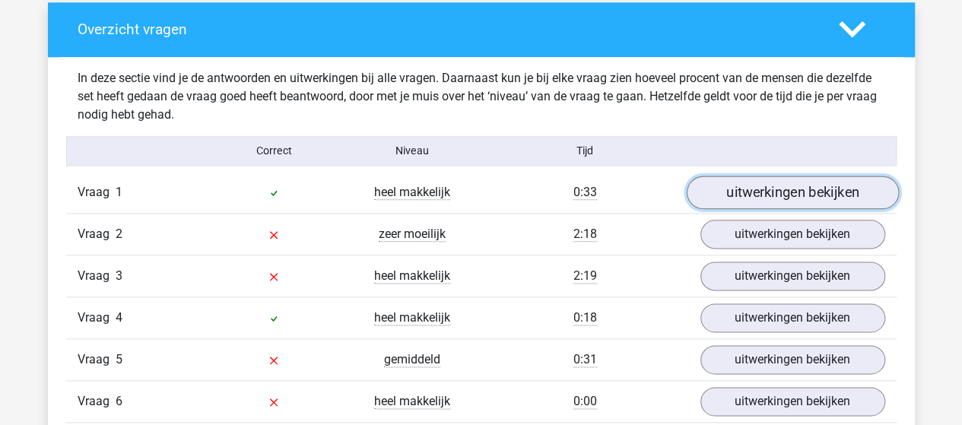
click at [737, 188] on link "uitwerkingen bekijken" at bounding box center [792, 192] width 212 height 33
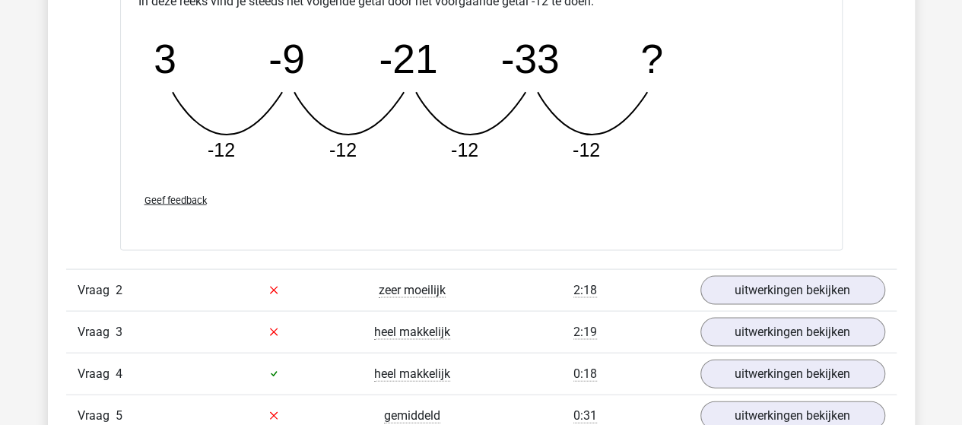
scroll to position [1521, 0]
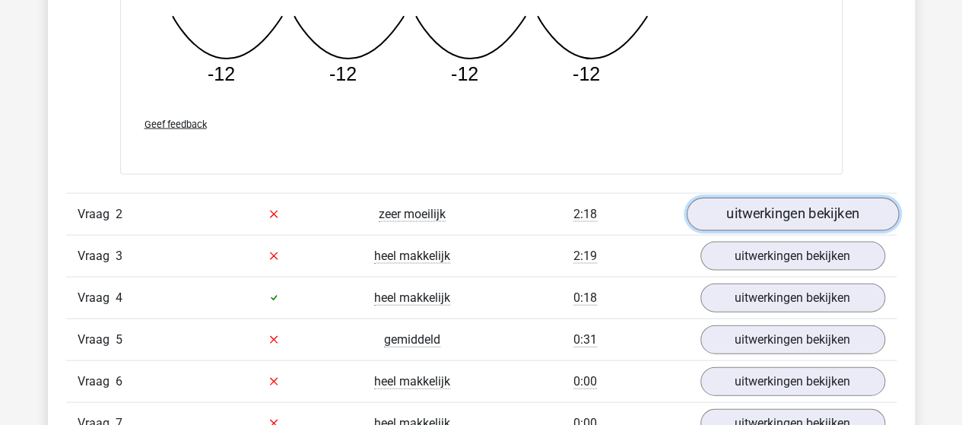
click at [749, 203] on link "uitwerkingen bekijken" at bounding box center [792, 214] width 212 height 33
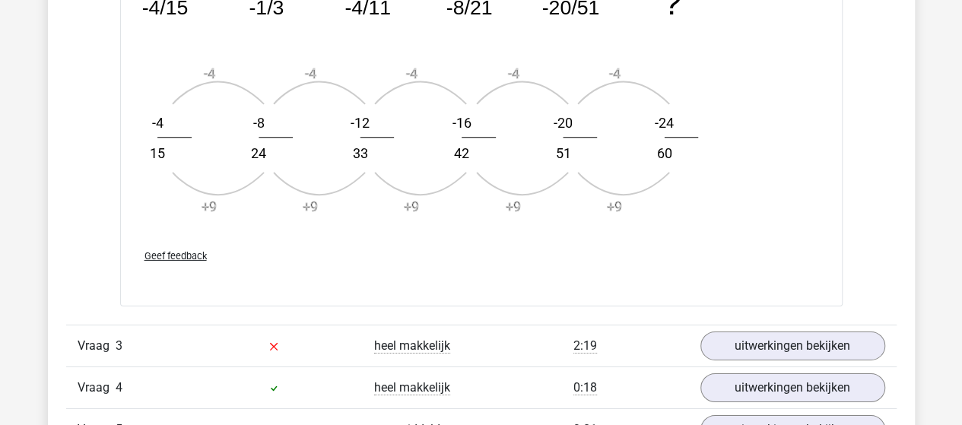
scroll to position [2509, 0]
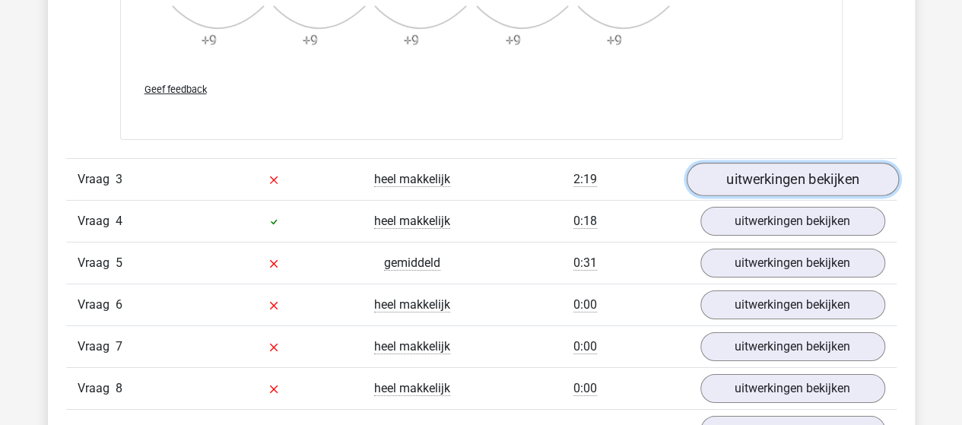
click at [774, 170] on link "uitwerkingen bekijken" at bounding box center [792, 179] width 212 height 33
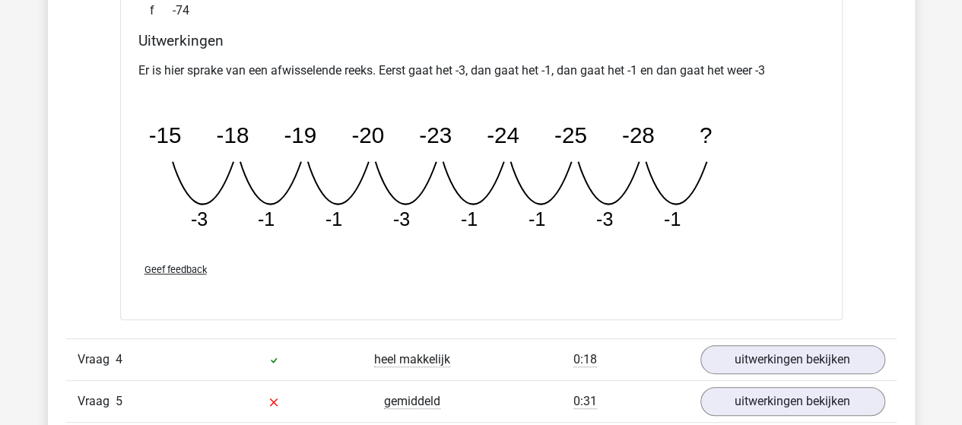
scroll to position [3118, 0]
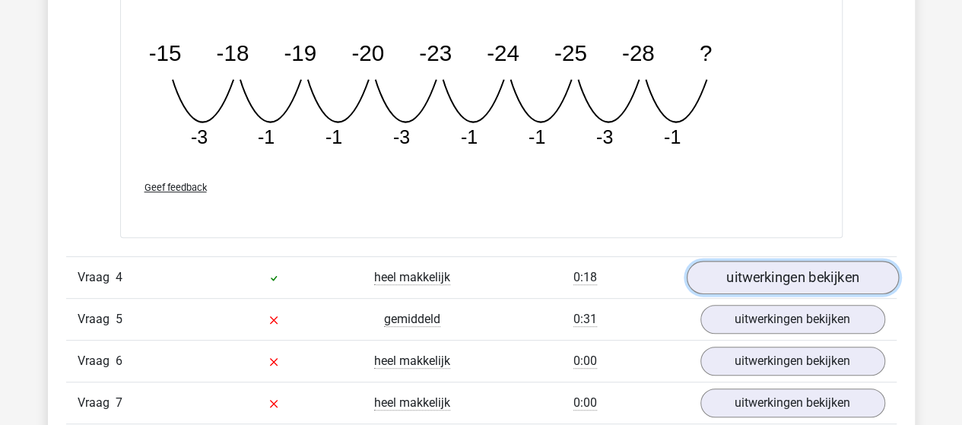
click at [781, 272] on link "uitwerkingen bekijken" at bounding box center [792, 277] width 212 height 33
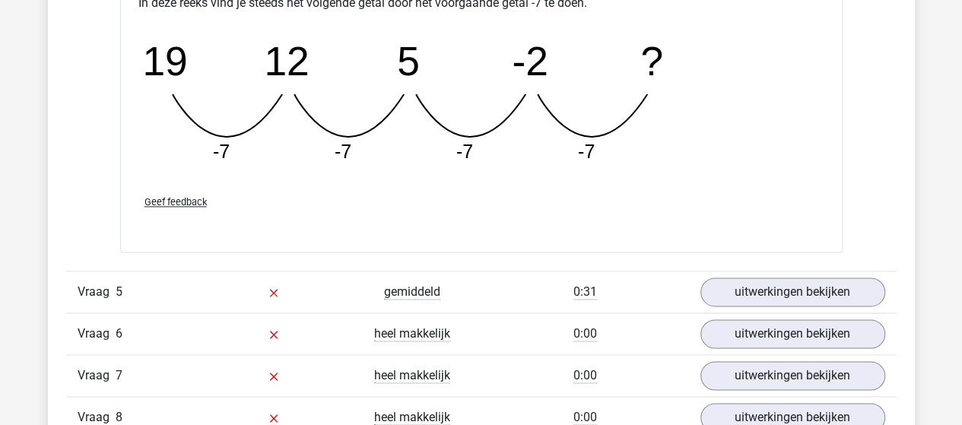
scroll to position [3878, 0]
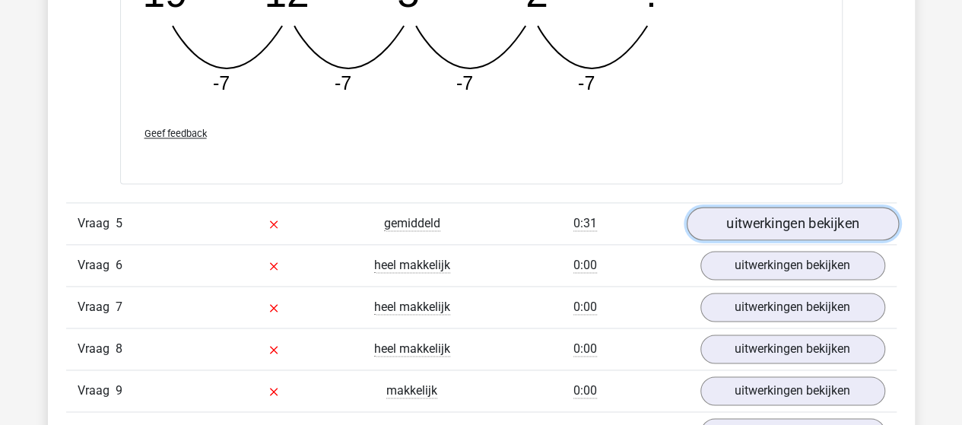
click at [747, 217] on link "uitwerkingen bekijken" at bounding box center [792, 223] width 212 height 33
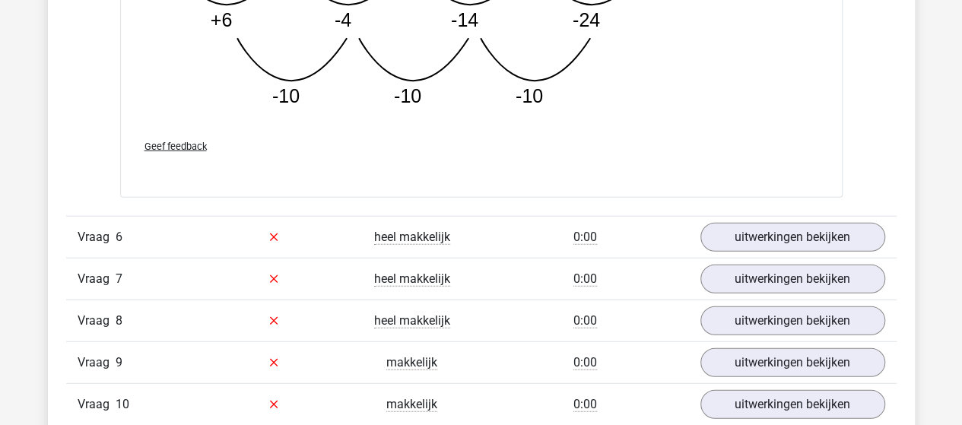
scroll to position [4714, 0]
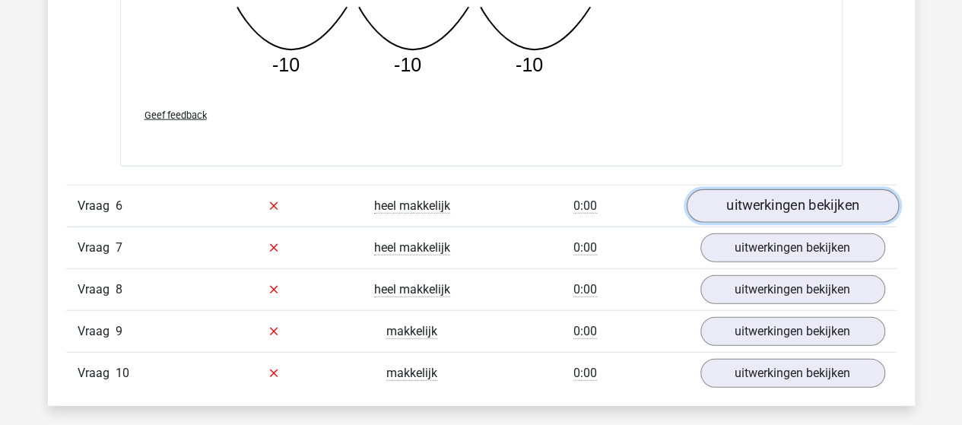
click at [846, 189] on link "uitwerkingen bekijken" at bounding box center [792, 205] width 212 height 33
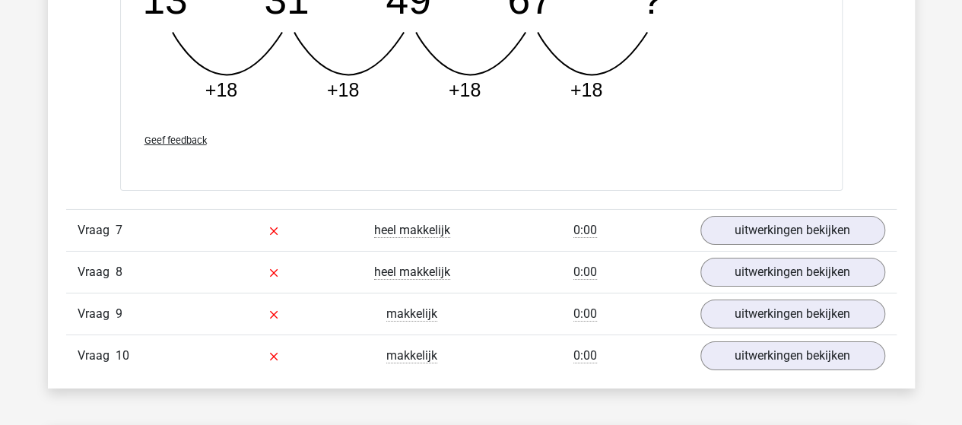
scroll to position [5399, 0]
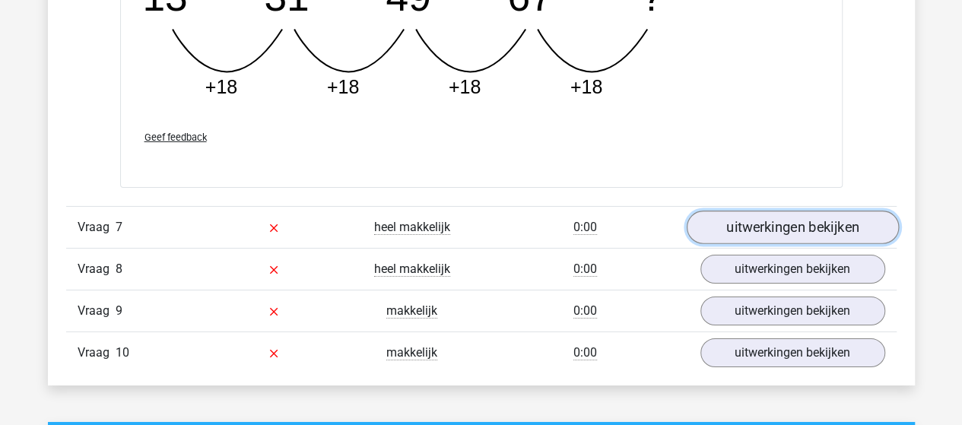
click at [838, 213] on link "uitwerkingen bekijken" at bounding box center [792, 227] width 212 height 33
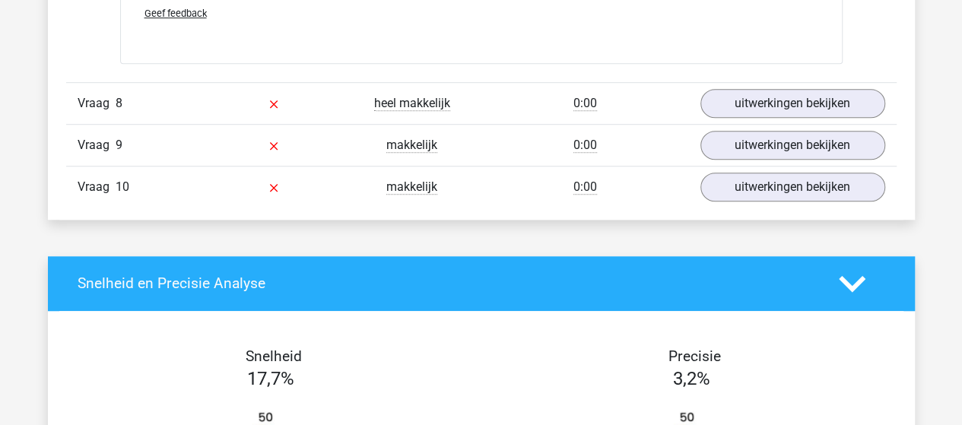
scroll to position [6159, 0]
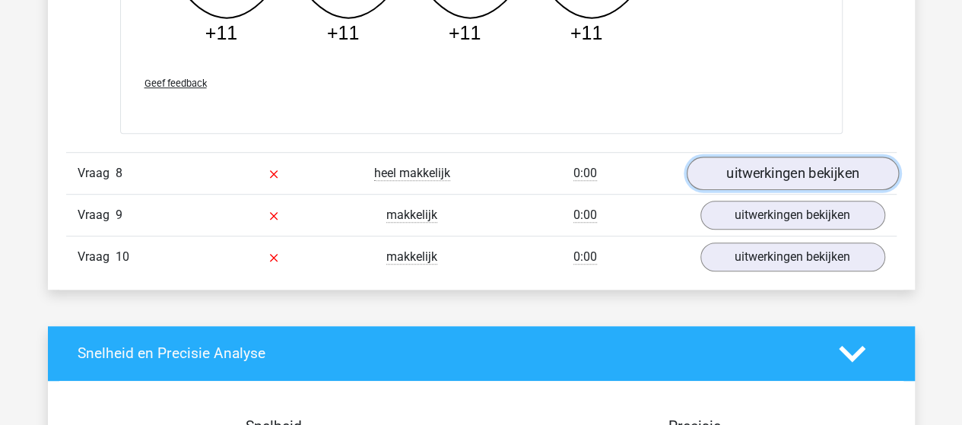
click at [829, 159] on link "uitwerkingen bekijken" at bounding box center [792, 173] width 212 height 33
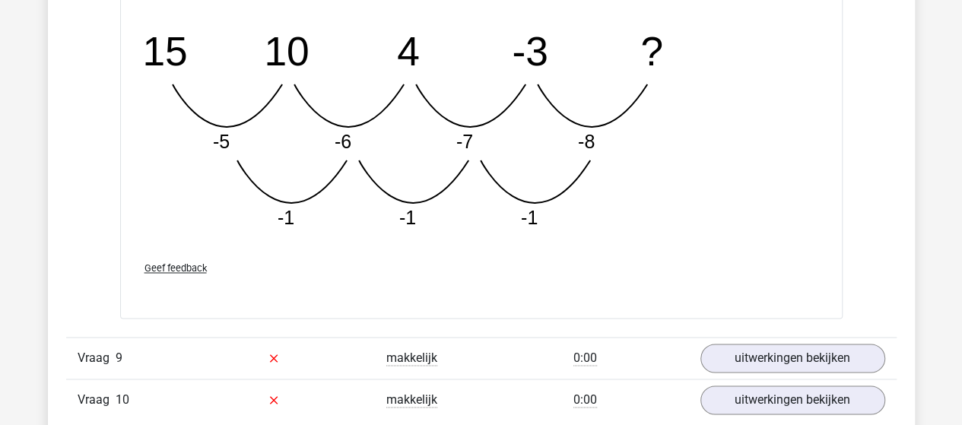
scroll to position [6920, 0]
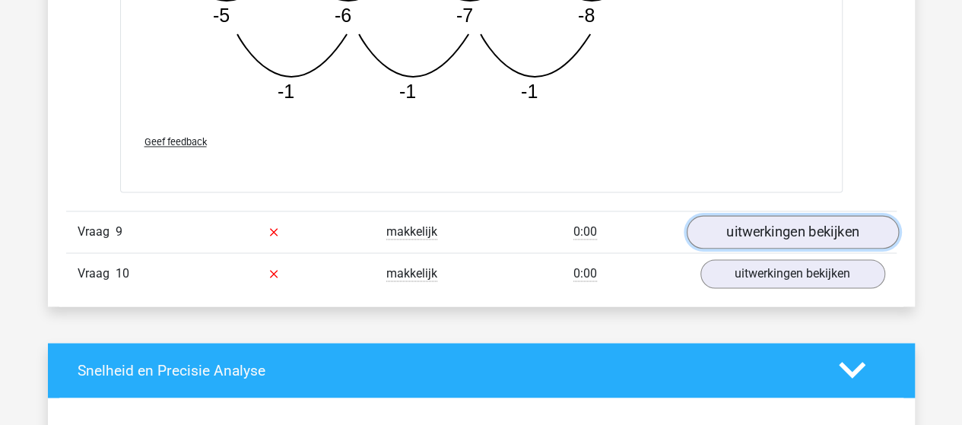
click at [748, 220] on link "uitwerkingen bekijken" at bounding box center [792, 231] width 212 height 33
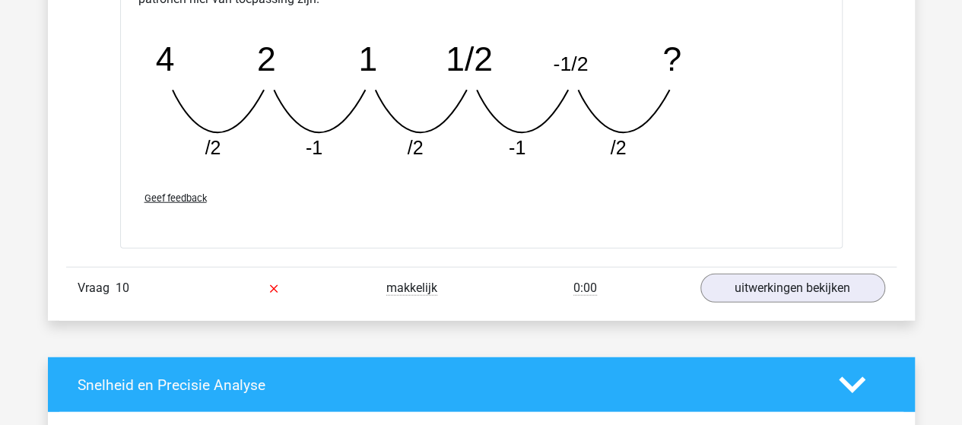
scroll to position [7680, 0]
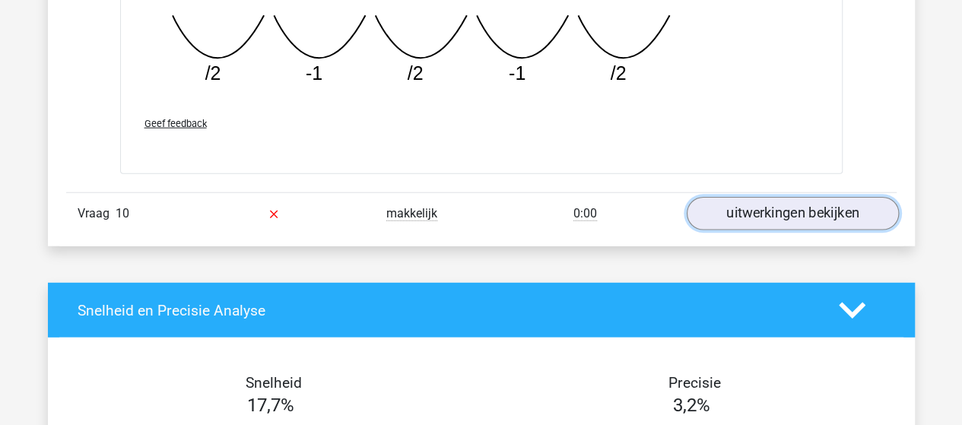
click at [780, 198] on link "uitwerkingen bekijken" at bounding box center [792, 214] width 212 height 33
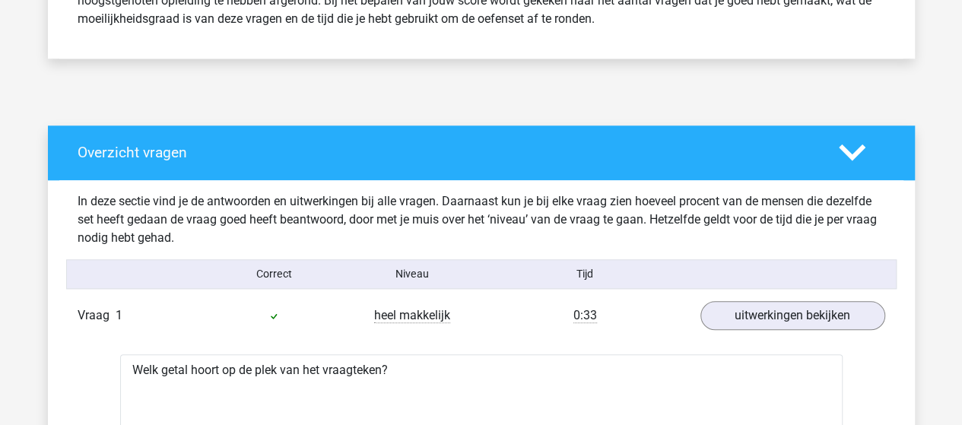
scroll to position [0, 0]
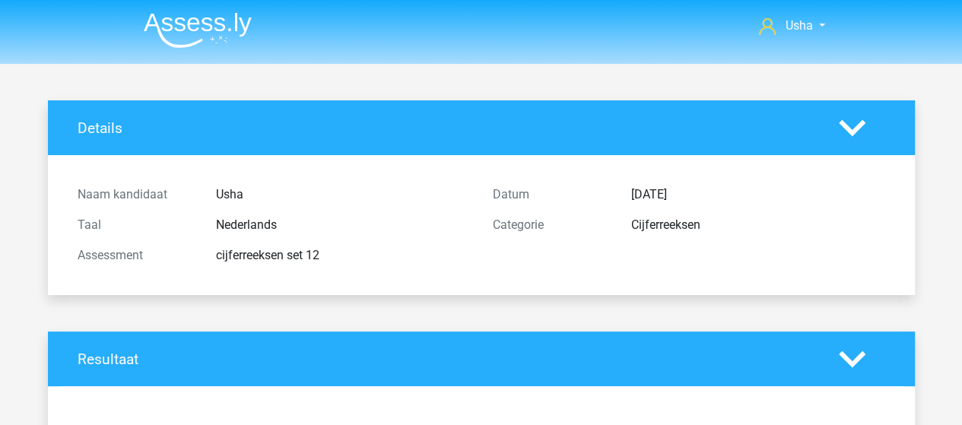
click at [207, 27] on img at bounding box center [198, 30] width 108 height 36
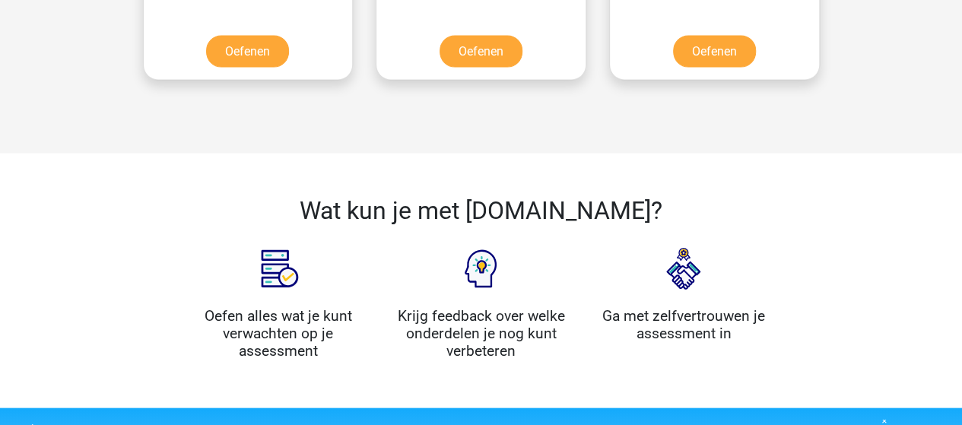
scroll to position [1293, 0]
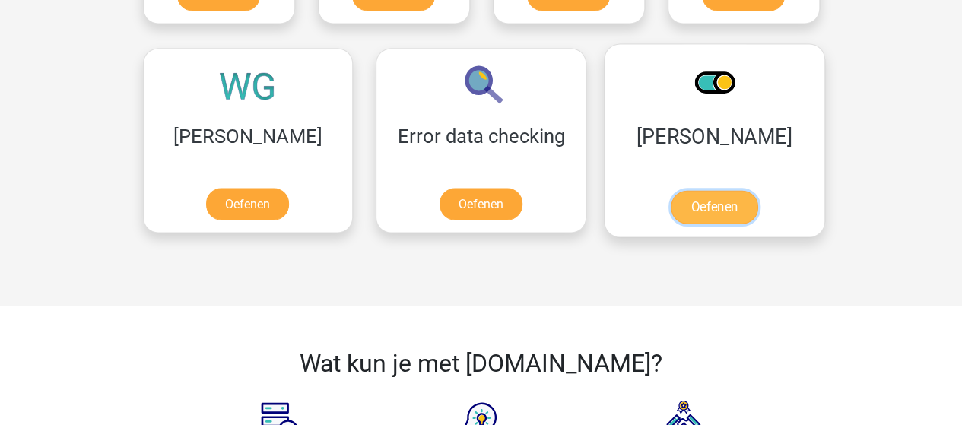
click at [671, 190] on link "Oefenen" at bounding box center [714, 206] width 87 height 33
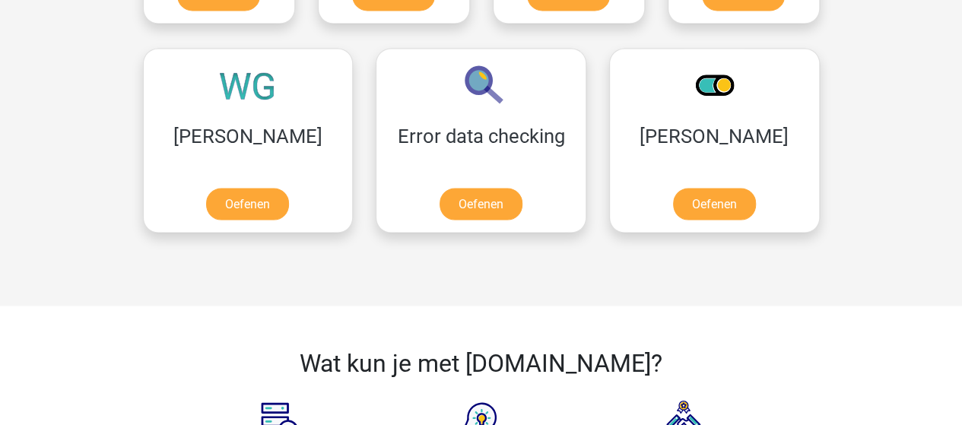
click at [365, 245] on div at bounding box center [248, 257] width 233 height 24
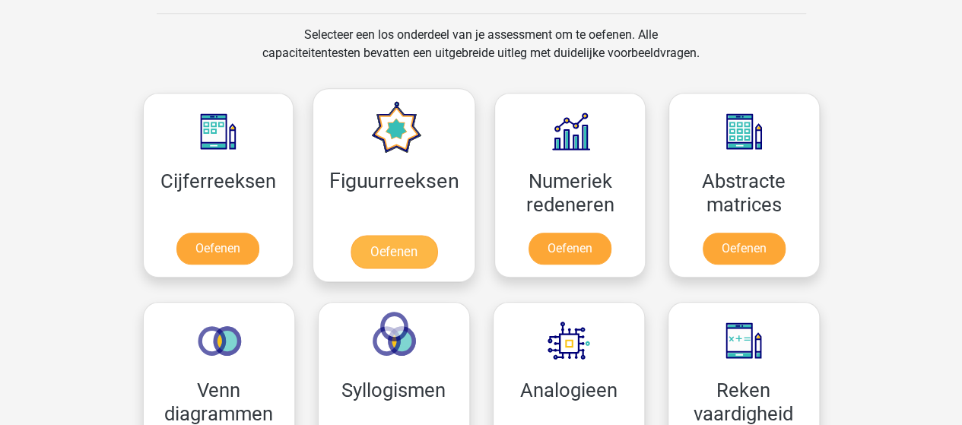
scroll to position [608, 0]
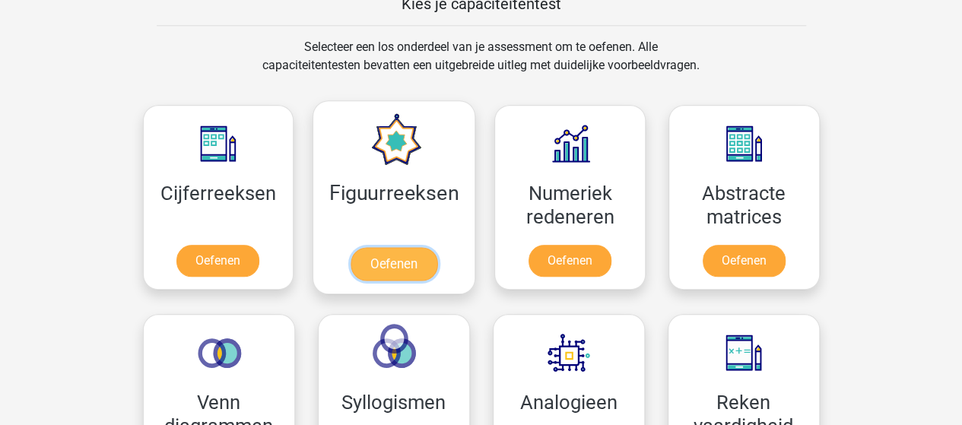
click at [406, 247] on link "Oefenen" at bounding box center [394, 263] width 87 height 33
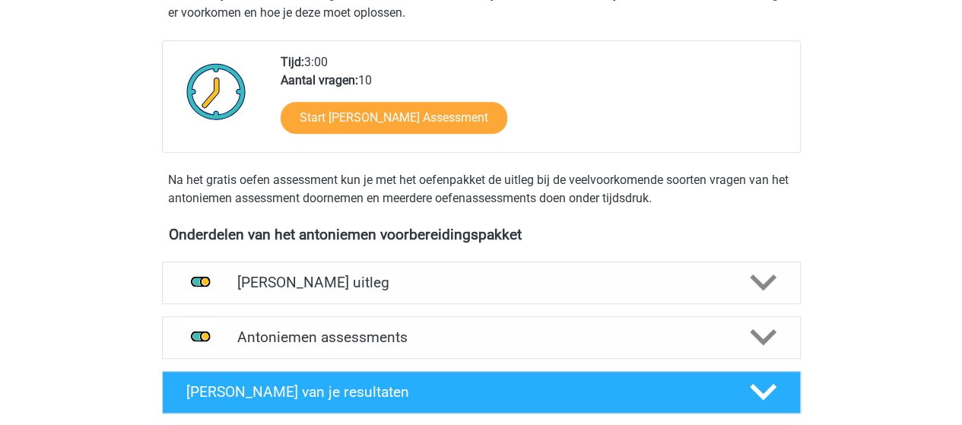
scroll to position [380, 0]
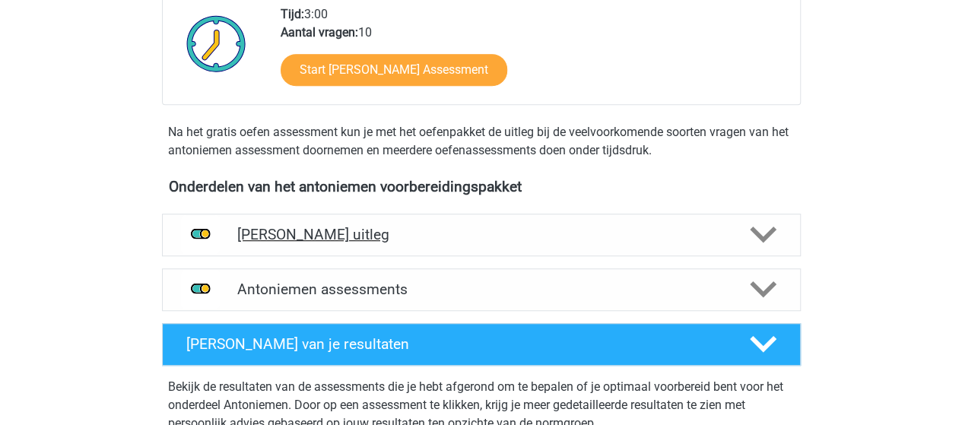
click at [763, 234] on icon at bounding box center [763, 234] width 27 height 27
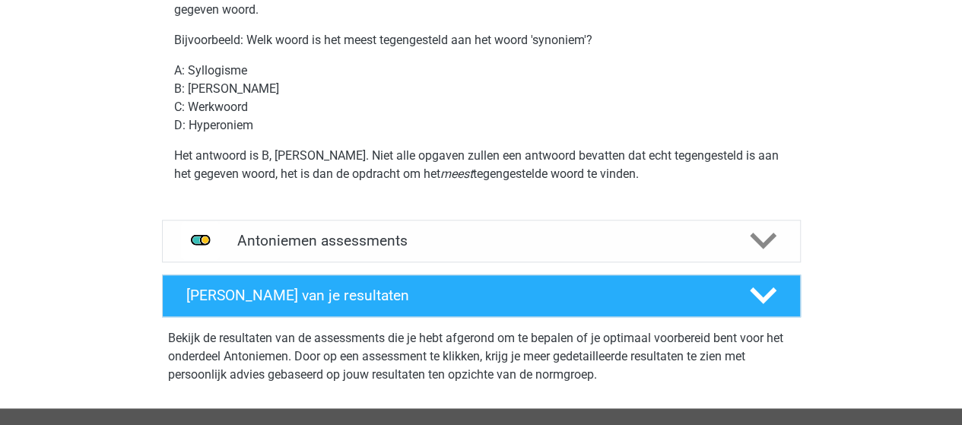
scroll to position [684, 0]
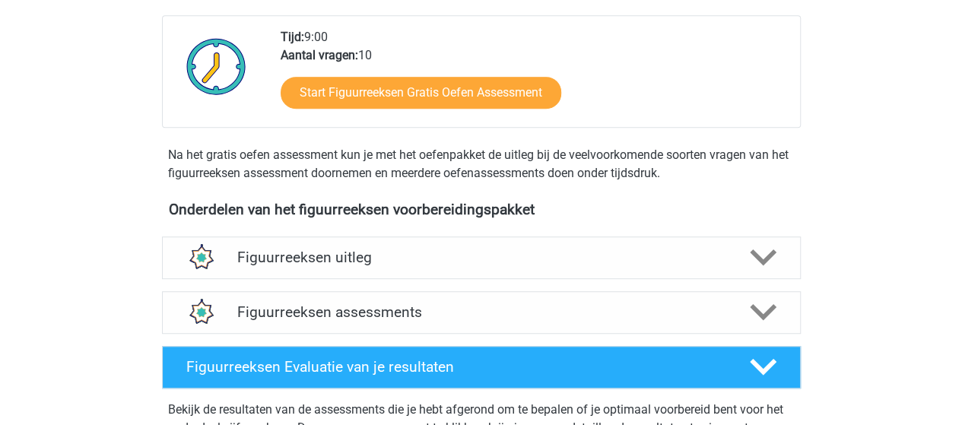
scroll to position [380, 0]
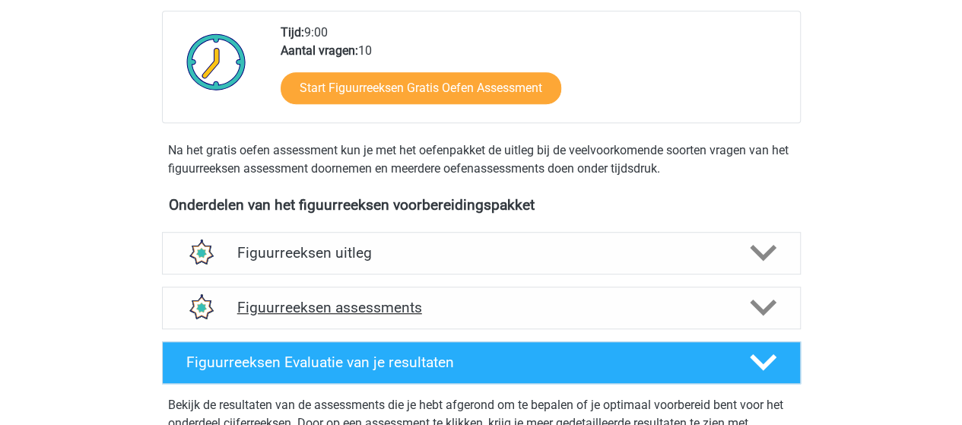
click at [764, 301] on icon at bounding box center [763, 307] width 27 height 27
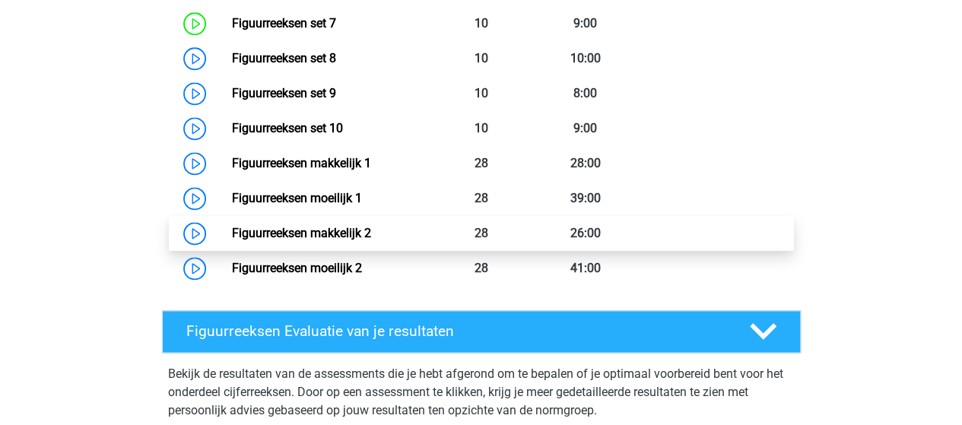
scroll to position [989, 0]
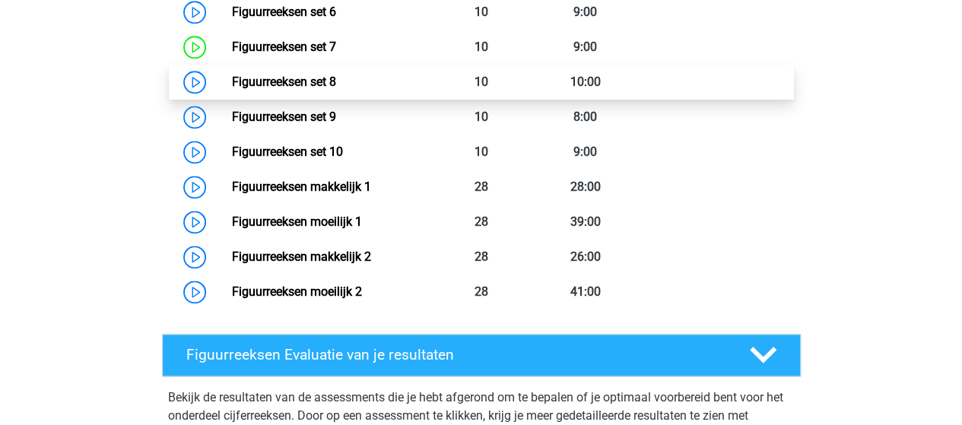
click at [306, 75] on link "Figuurreeksen set 8" at bounding box center [284, 82] width 104 height 14
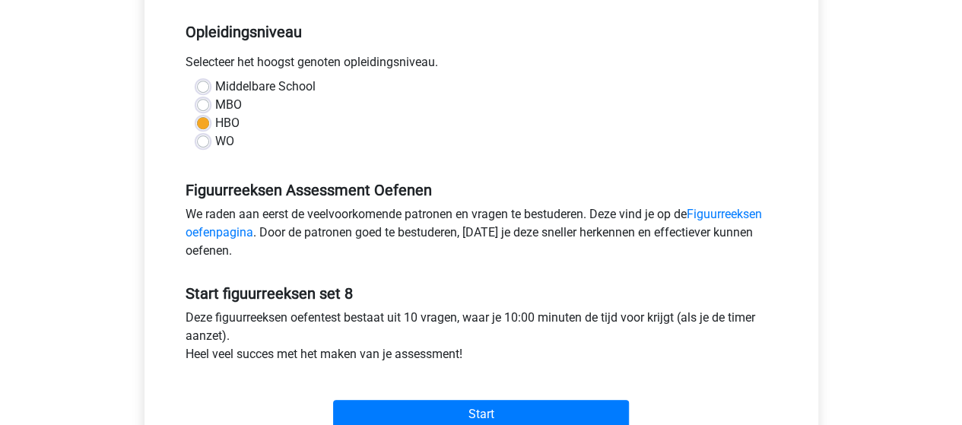
scroll to position [456, 0]
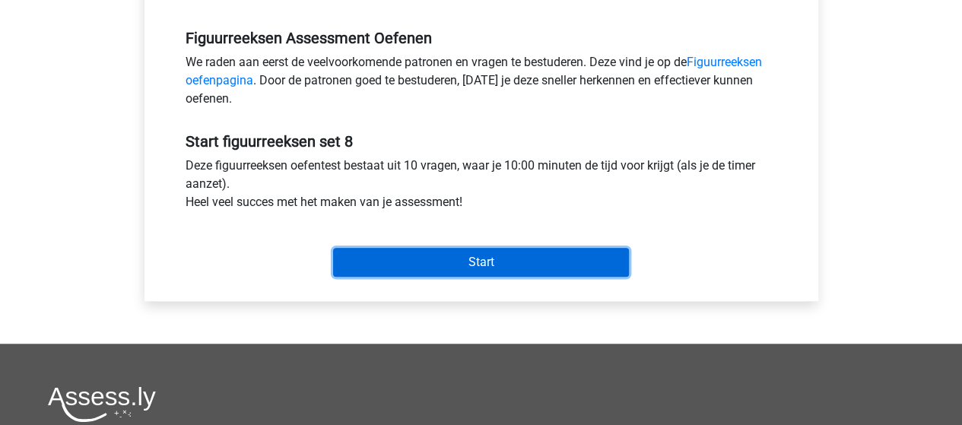
click at [446, 259] on input "Start" at bounding box center [481, 262] width 296 height 29
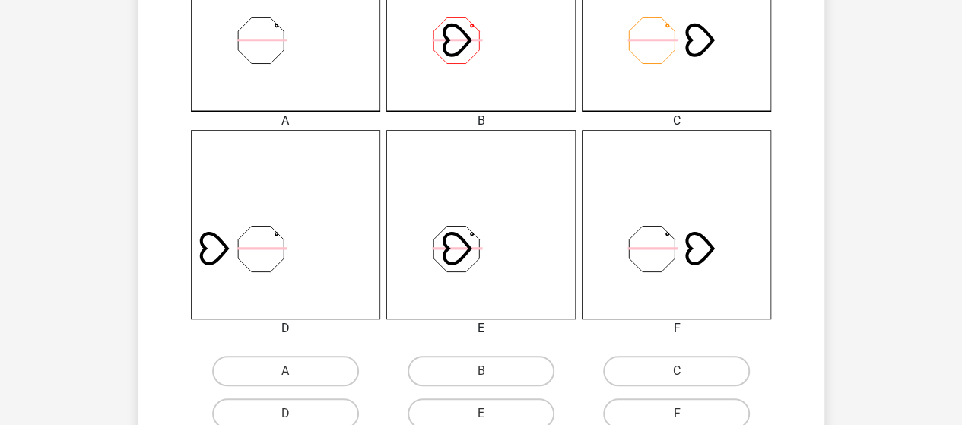
scroll to position [532, 0]
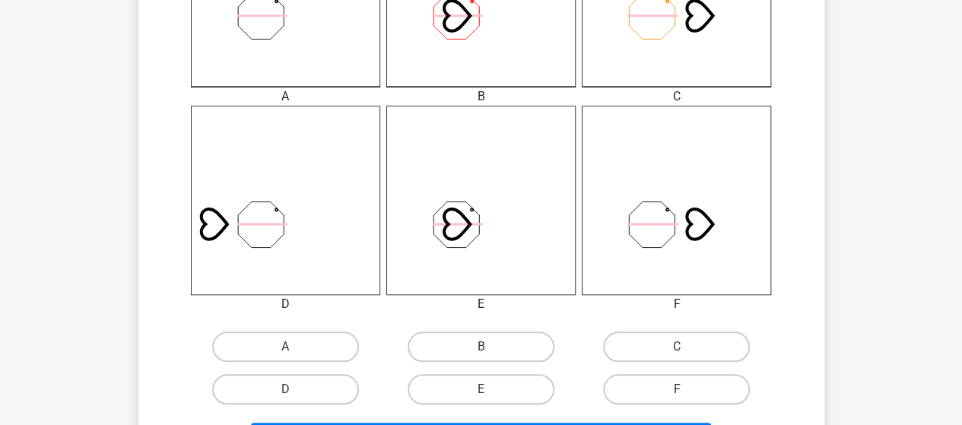
click at [693, 244] on icon at bounding box center [676, 200] width 189 height 189
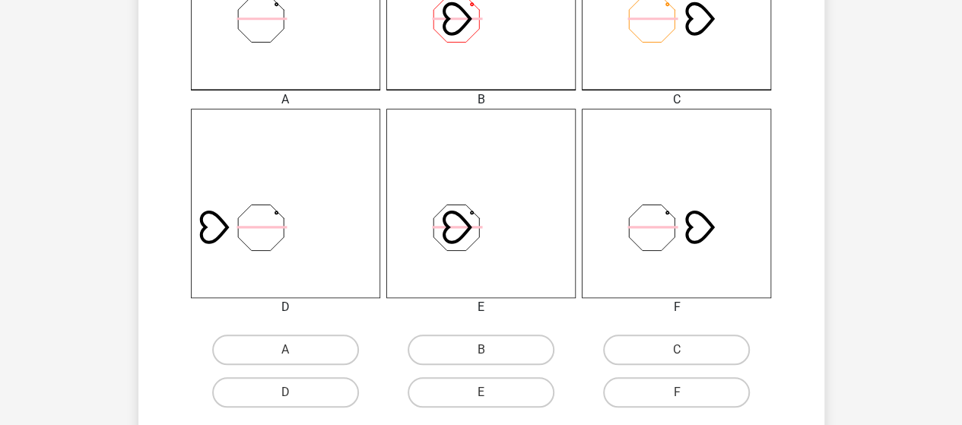
scroll to position [608, 0]
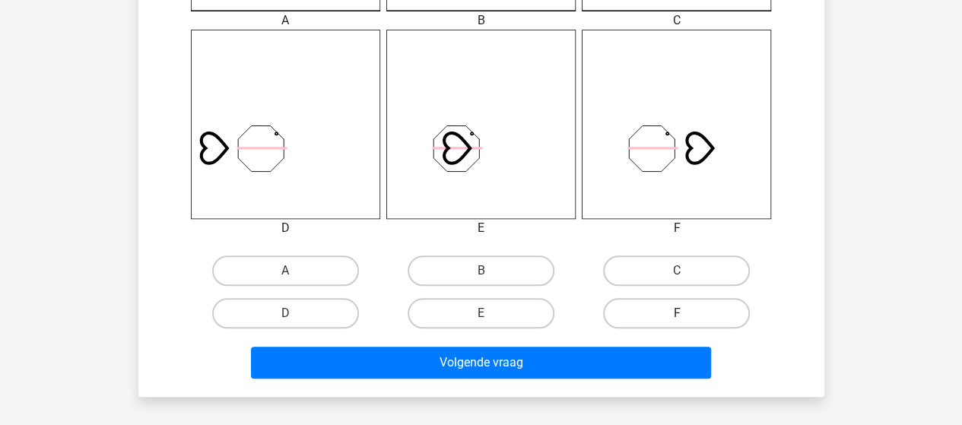
click at [703, 308] on label "F" at bounding box center [676, 313] width 147 height 30
click at [687, 313] on input "F" at bounding box center [682, 318] width 10 height 10
radio input "true"
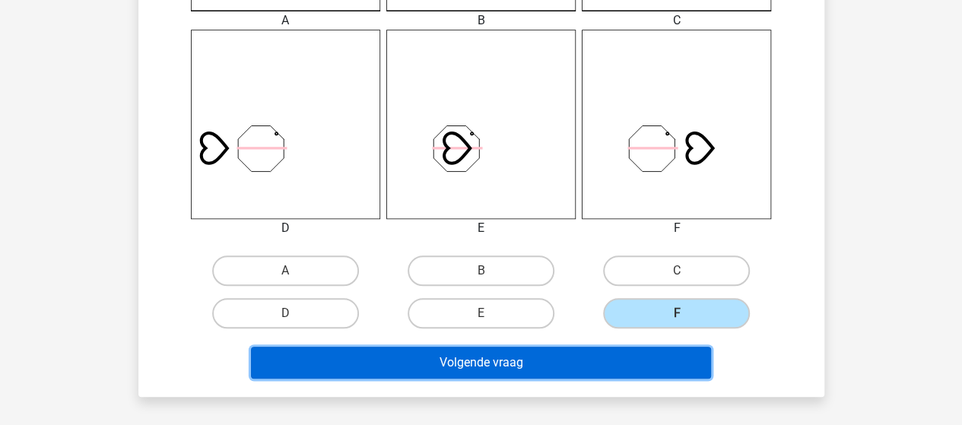
click at [587, 352] on button "Volgende vraag" at bounding box center [481, 363] width 460 height 32
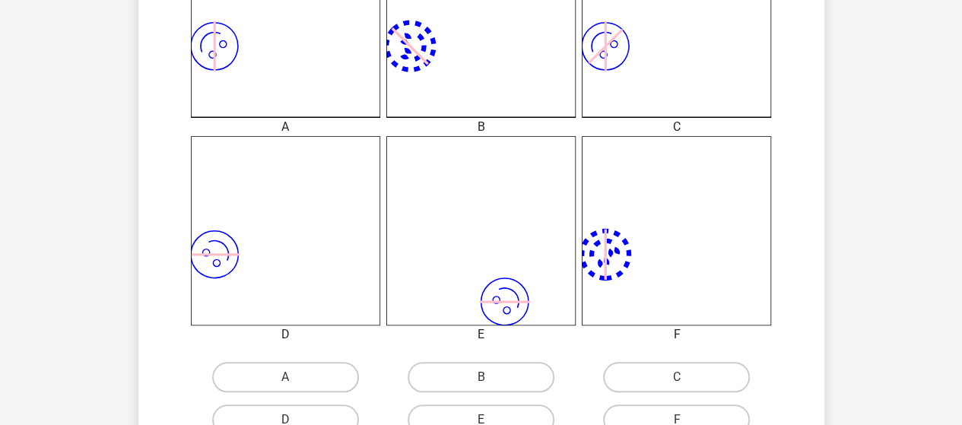
scroll to position [526, 0]
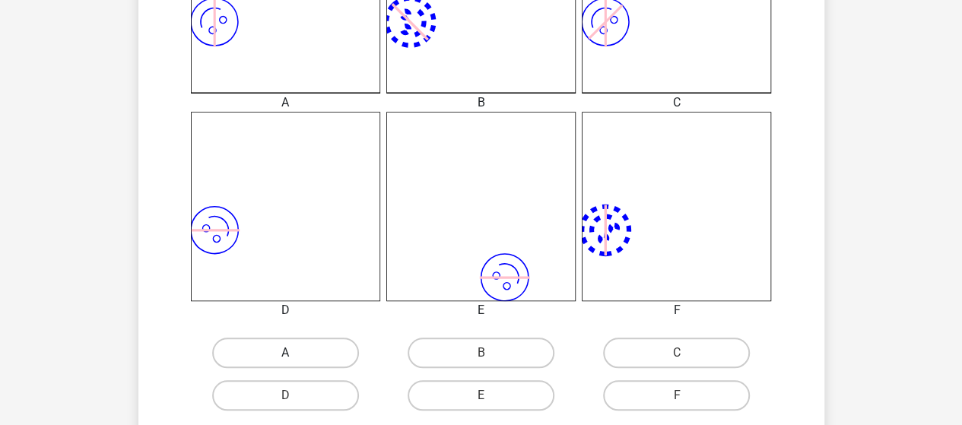
click at [295, 352] on label "A" at bounding box center [285, 353] width 147 height 30
click at [295, 353] on input "A" at bounding box center [290, 358] width 10 height 10
radio input "true"
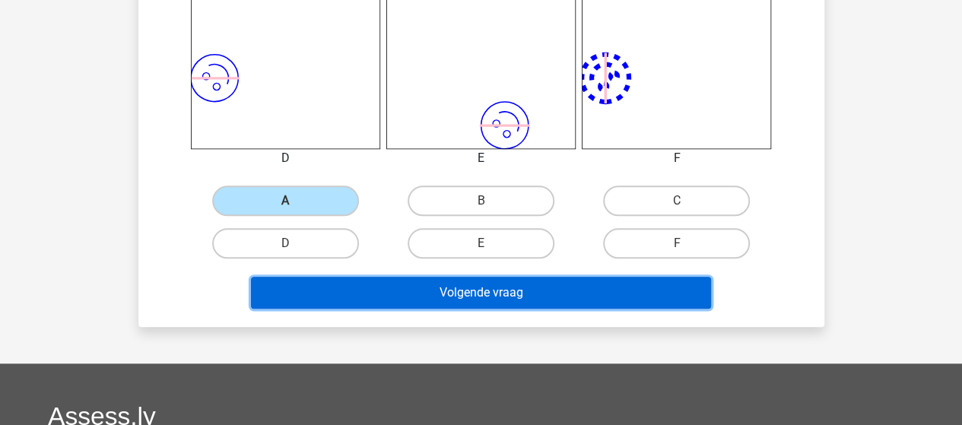
click at [449, 290] on button "Volgende vraag" at bounding box center [481, 293] width 460 height 32
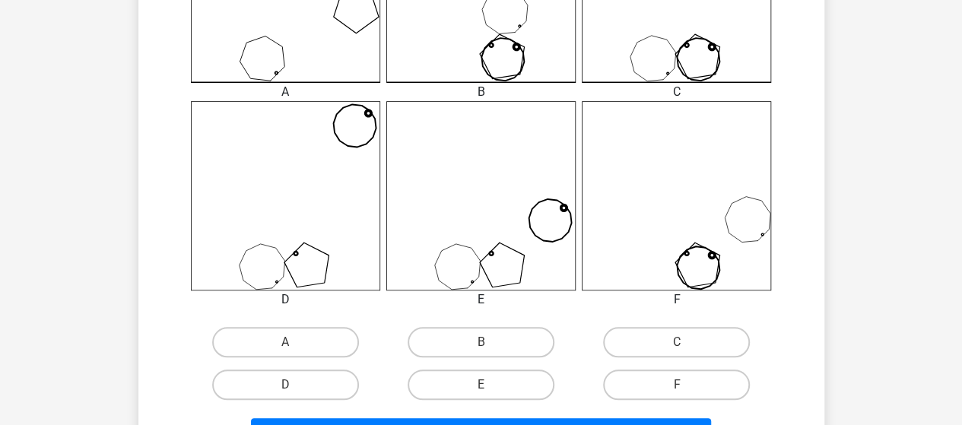
scroll to position [602, 0]
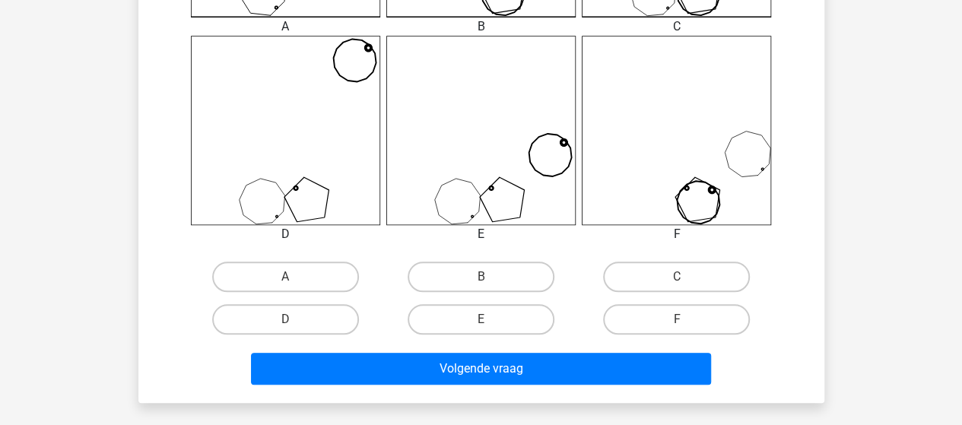
click at [290, 277] on input "A" at bounding box center [290, 282] width 10 height 10
radio input "true"
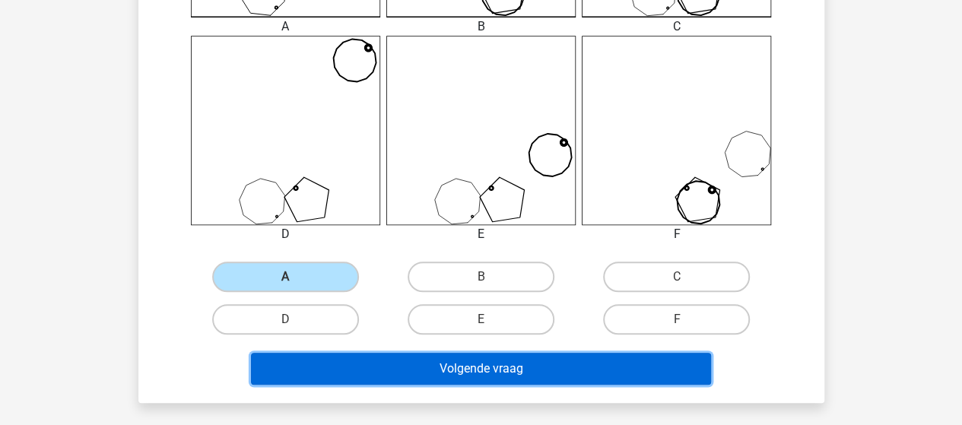
click at [408, 366] on button "Volgende vraag" at bounding box center [481, 369] width 460 height 32
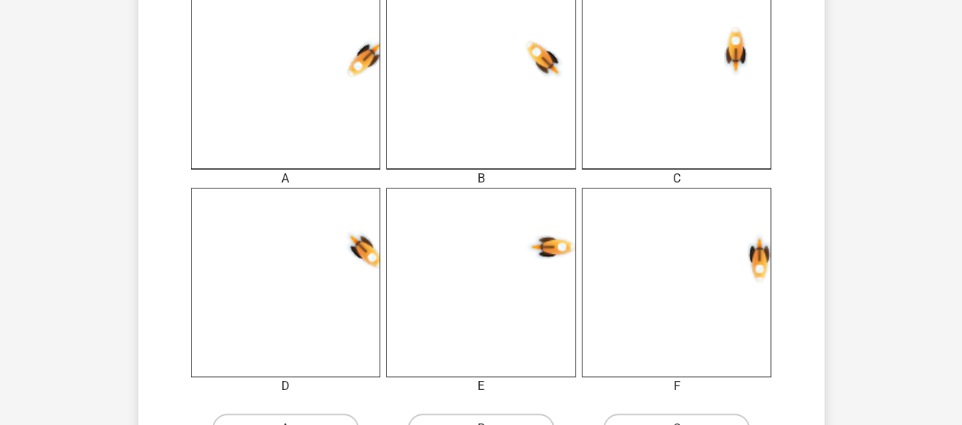
scroll to position [526, 0]
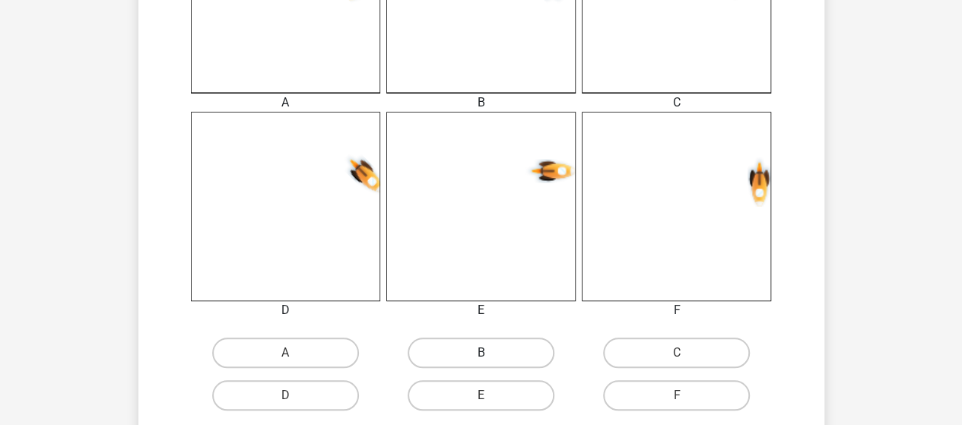
click at [465, 352] on label "B" at bounding box center [481, 353] width 147 height 30
click at [481, 353] on input "B" at bounding box center [486, 358] width 10 height 10
radio input "true"
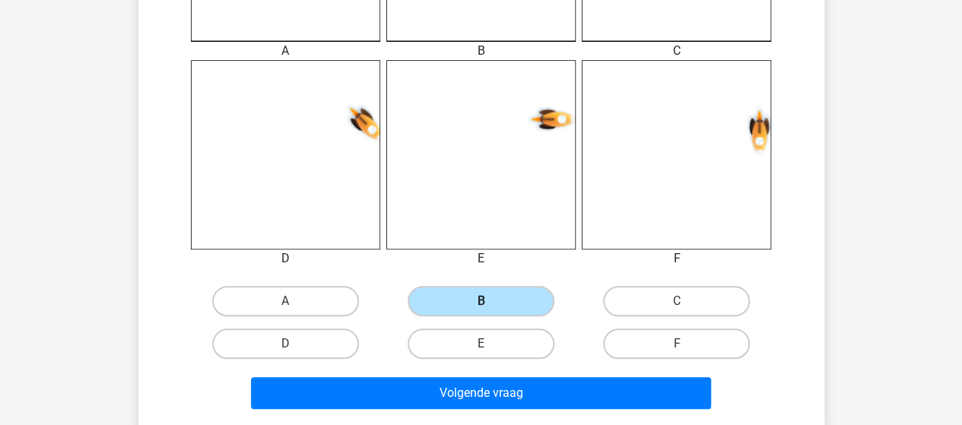
scroll to position [678, 0]
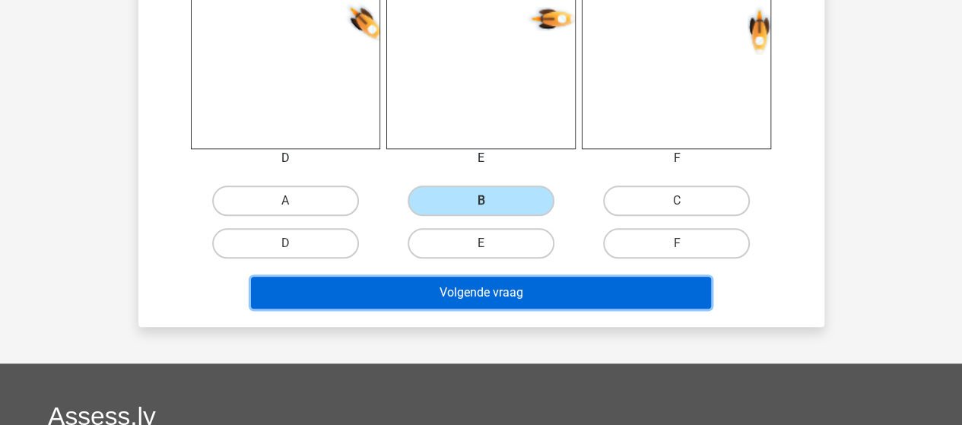
click at [466, 297] on button "Volgende vraag" at bounding box center [481, 293] width 460 height 32
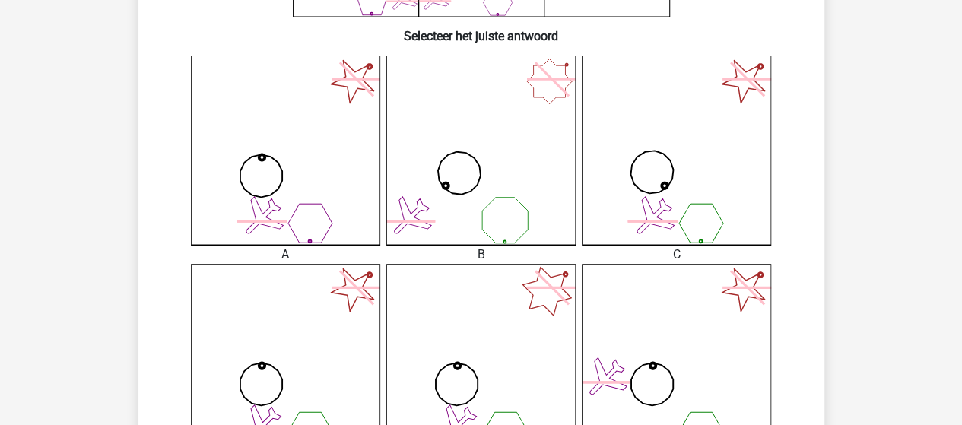
scroll to position [526, 0]
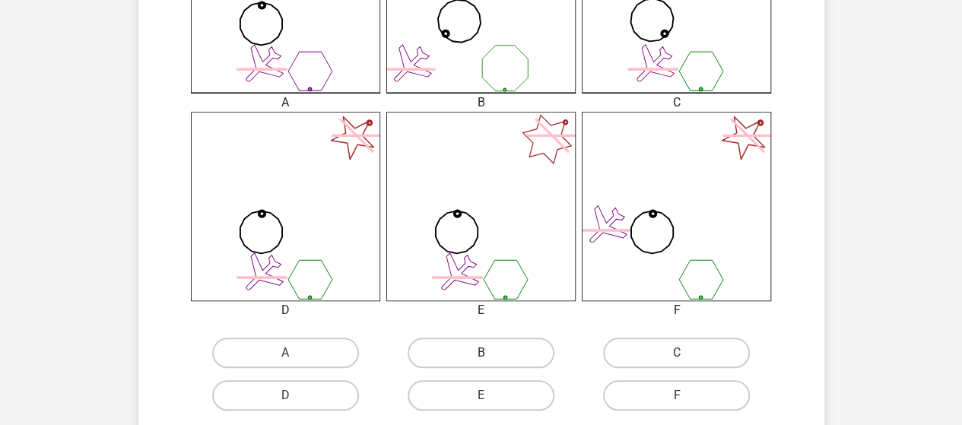
click at [457, 349] on label "B" at bounding box center [481, 353] width 147 height 30
click at [481, 353] on input "B" at bounding box center [486, 358] width 10 height 10
radio input "true"
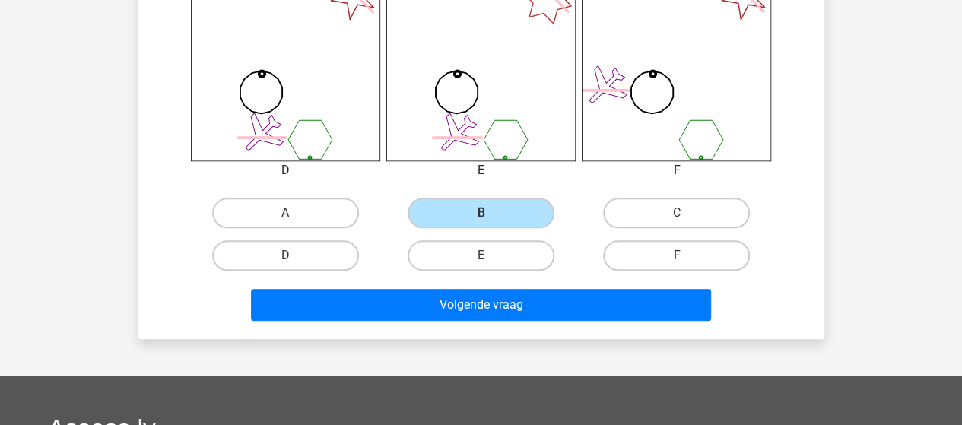
scroll to position [678, 0]
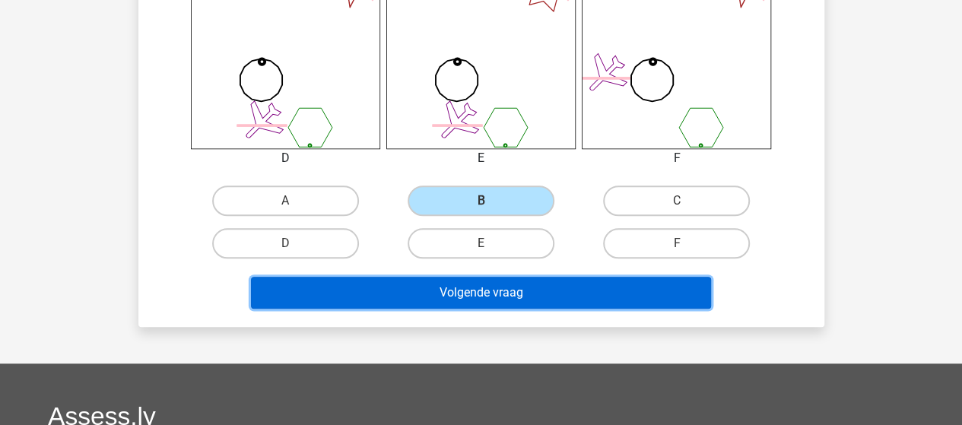
click at [478, 296] on button "Volgende vraag" at bounding box center [481, 293] width 460 height 32
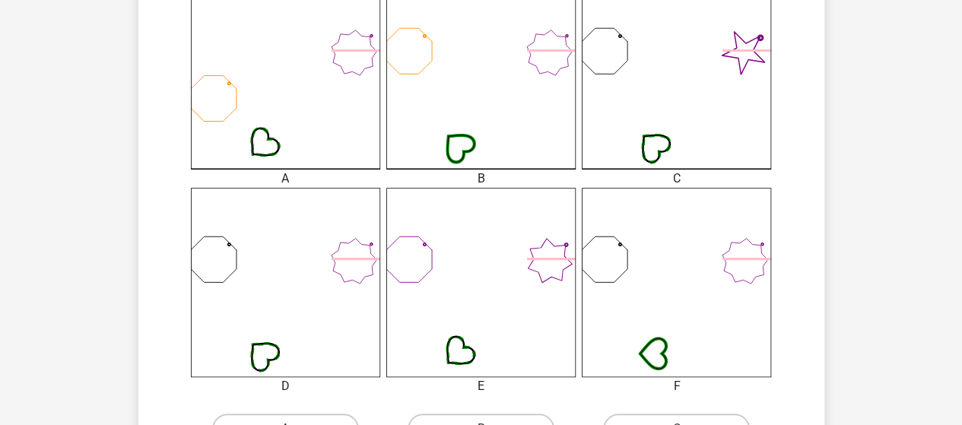
scroll to position [526, 0]
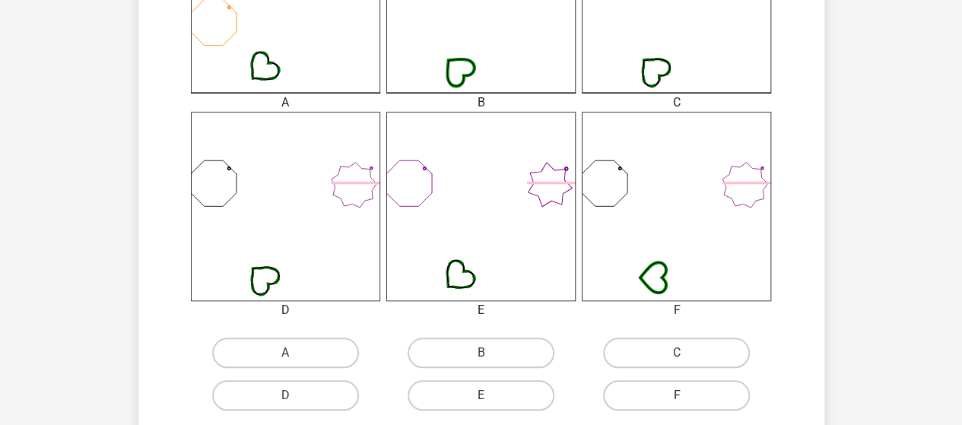
click at [633, 386] on label "F" at bounding box center [676, 395] width 147 height 30
click at [677, 395] on input "F" at bounding box center [682, 400] width 10 height 10
radio input "true"
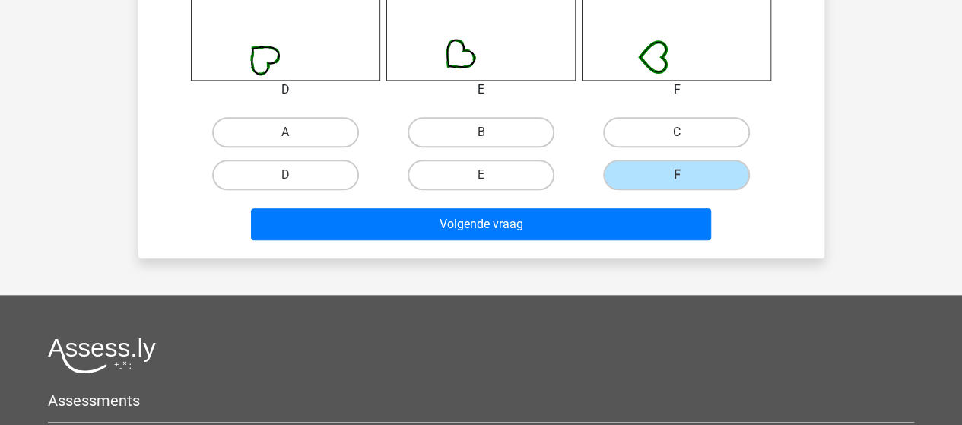
scroll to position [754, 0]
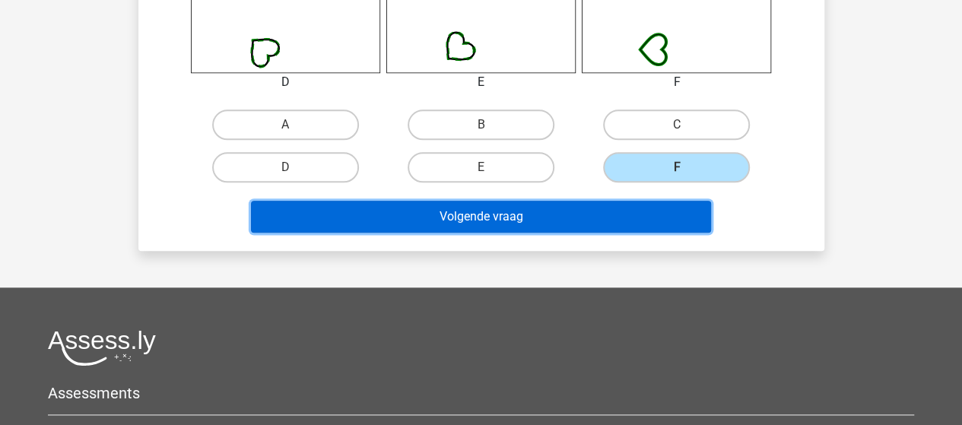
click at [491, 216] on button "Volgende vraag" at bounding box center [481, 217] width 460 height 32
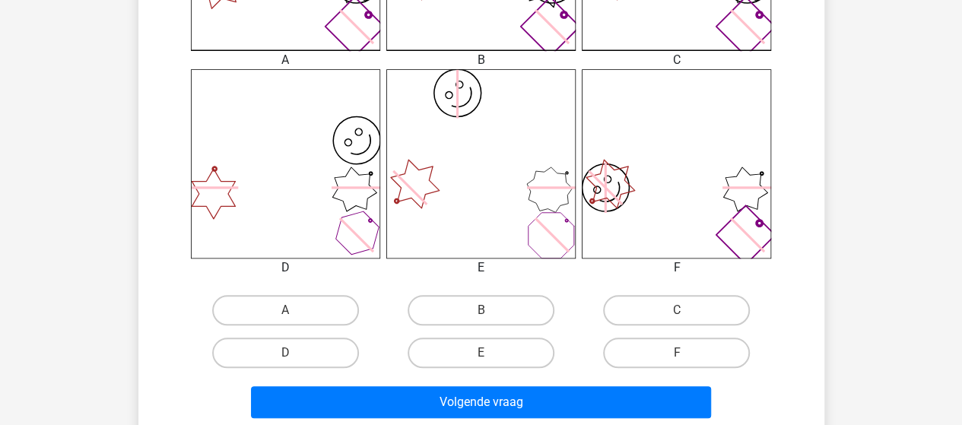
scroll to position [602, 0]
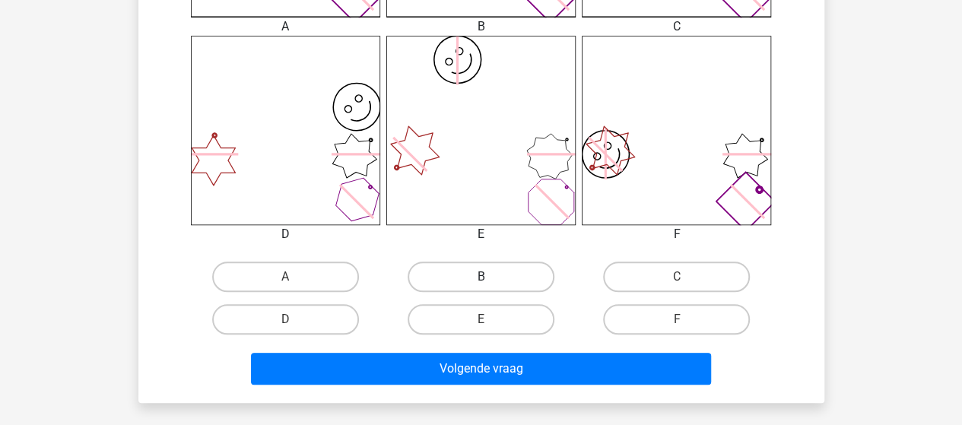
click at [455, 275] on label "B" at bounding box center [481, 277] width 147 height 30
click at [481, 277] on input "B" at bounding box center [486, 282] width 10 height 10
radio input "true"
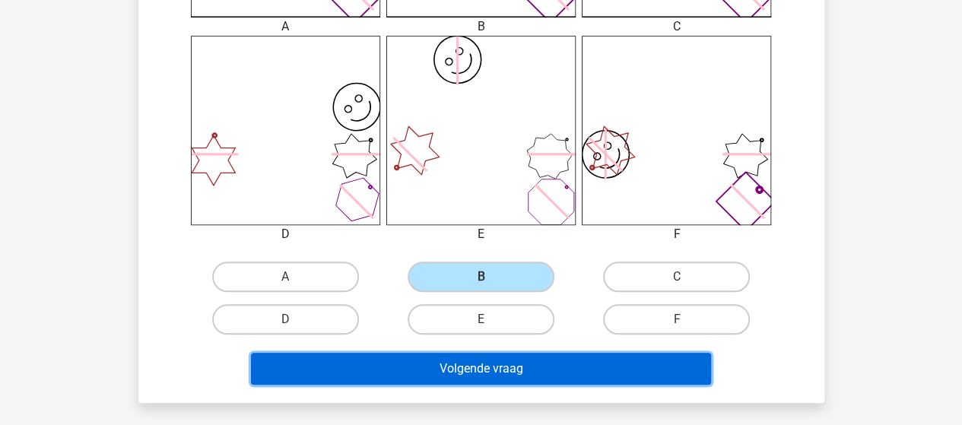
click at [480, 363] on button "Volgende vraag" at bounding box center [481, 369] width 460 height 32
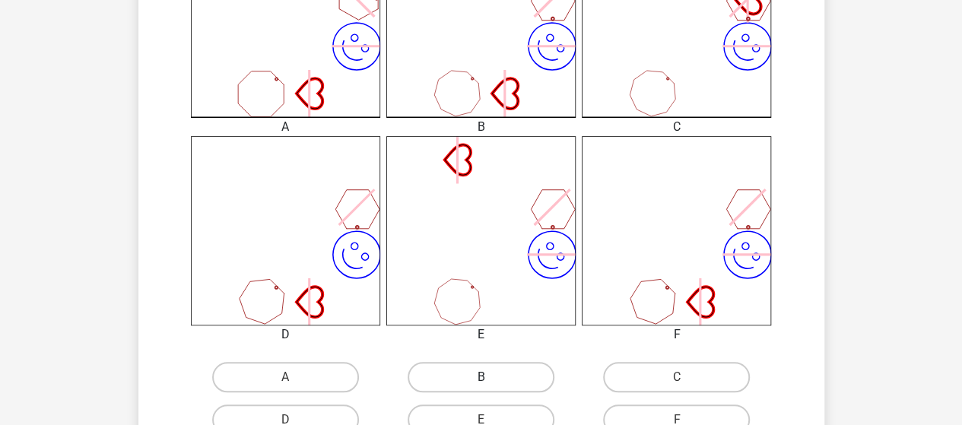
scroll to position [526, 0]
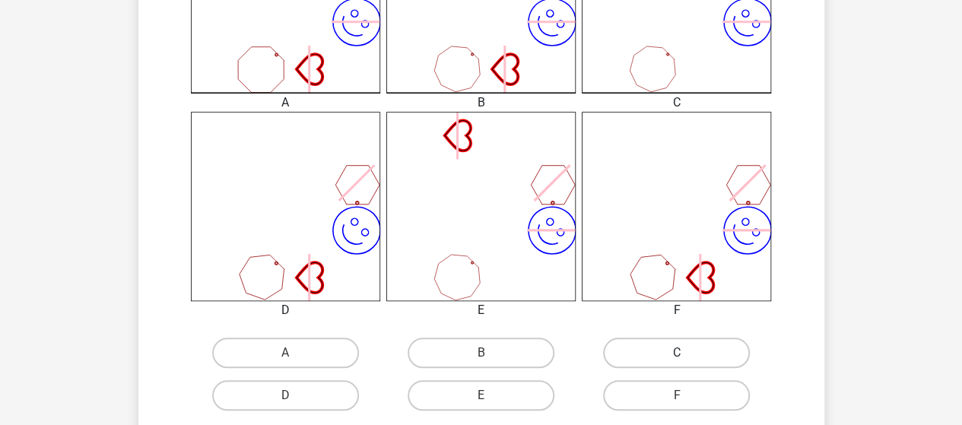
click at [651, 346] on label "C" at bounding box center [676, 353] width 147 height 30
click at [677, 353] on input "C" at bounding box center [682, 358] width 10 height 10
radio input "true"
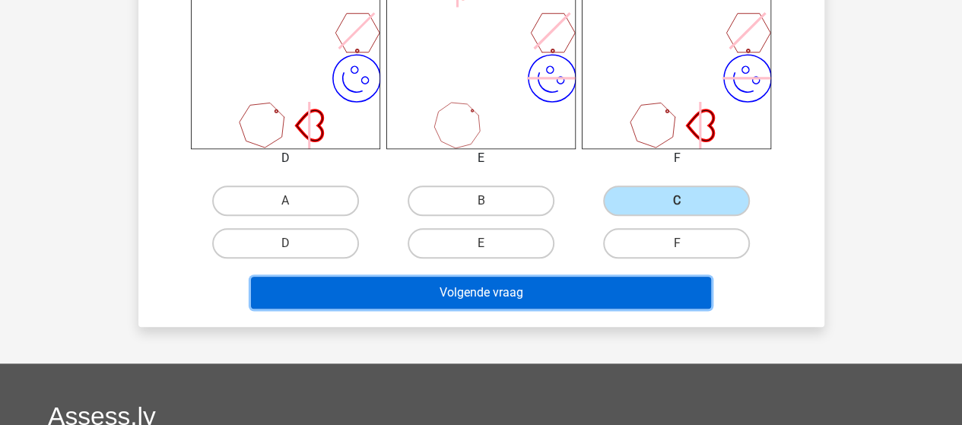
click at [513, 291] on button "Volgende vraag" at bounding box center [481, 293] width 460 height 32
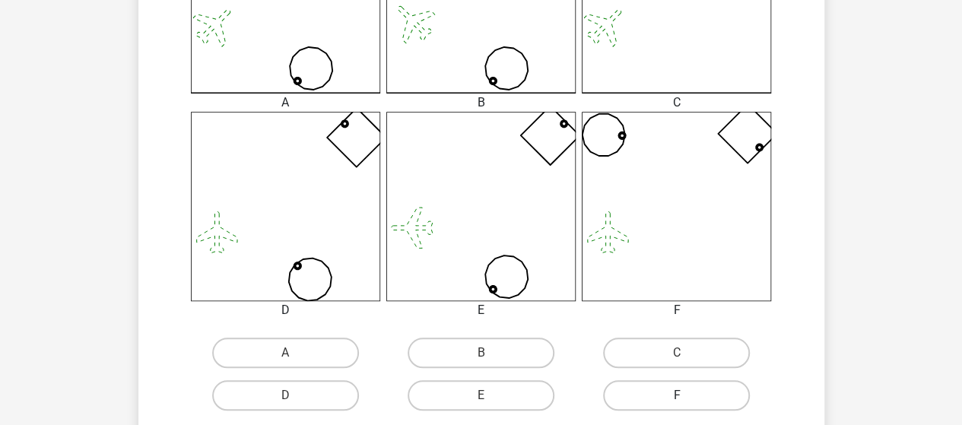
click at [646, 387] on label "F" at bounding box center [676, 395] width 147 height 30
click at [677, 395] on input "F" at bounding box center [682, 400] width 10 height 10
radio input "true"
click at [294, 387] on label "D" at bounding box center [285, 395] width 147 height 30
click at [294, 395] on input "D" at bounding box center [290, 400] width 10 height 10
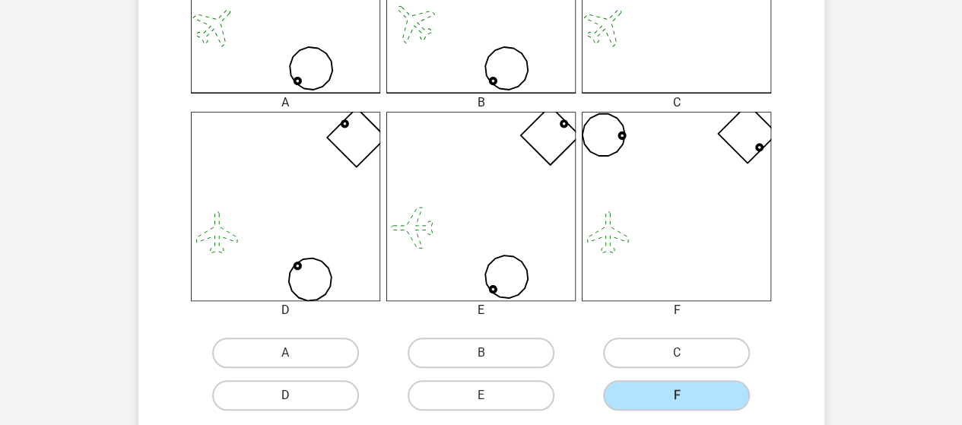
radio input "true"
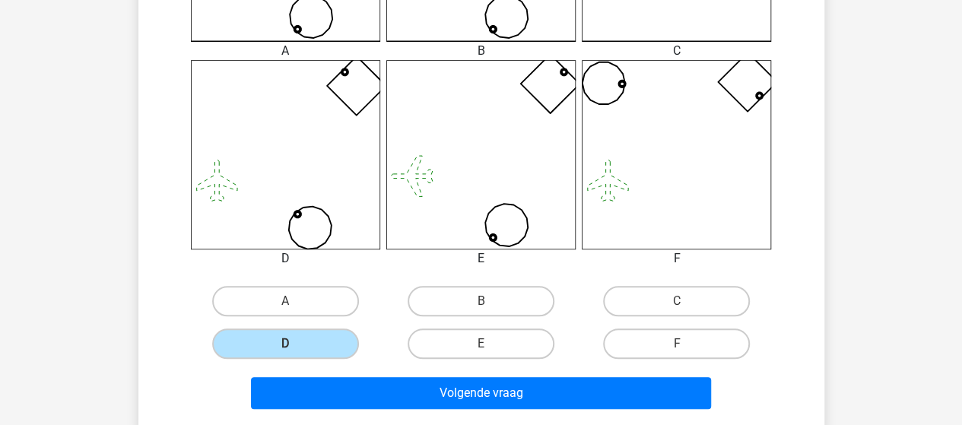
scroll to position [602, 0]
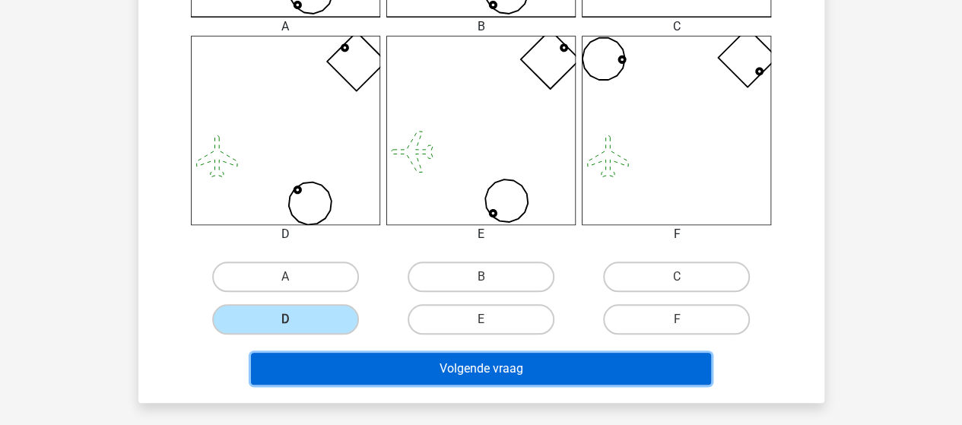
click at [403, 367] on button "Volgende vraag" at bounding box center [481, 369] width 460 height 32
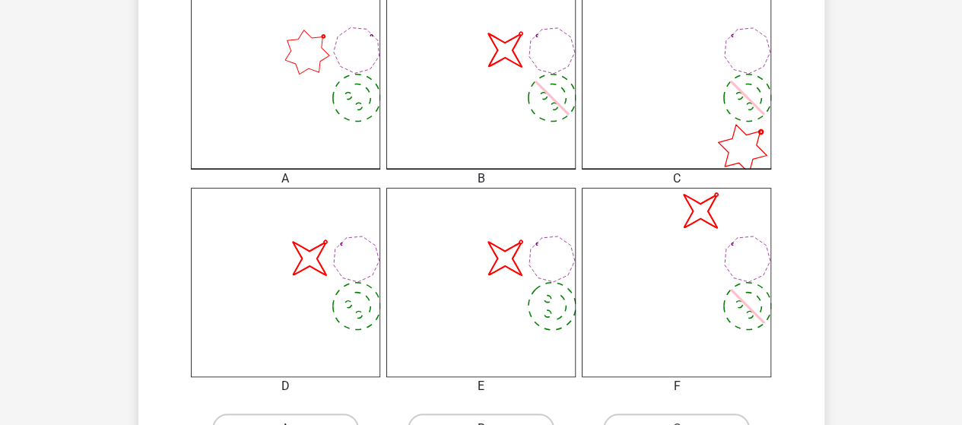
scroll to position [526, 0]
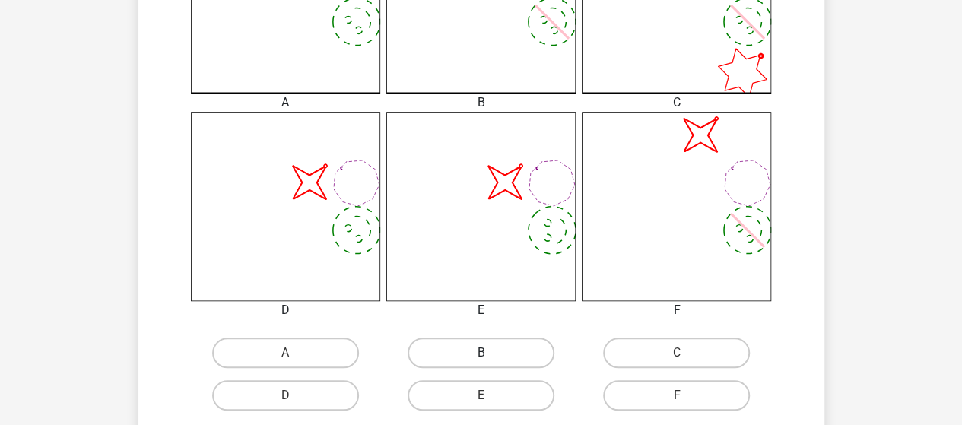
click at [503, 340] on label "B" at bounding box center [481, 353] width 147 height 30
click at [490, 353] on input "B" at bounding box center [486, 358] width 10 height 10
radio input "true"
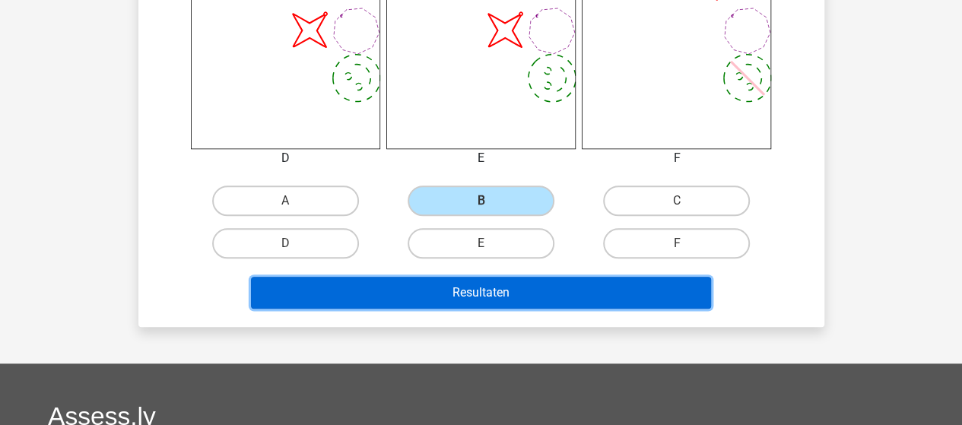
click at [488, 287] on button "Resultaten" at bounding box center [481, 293] width 460 height 32
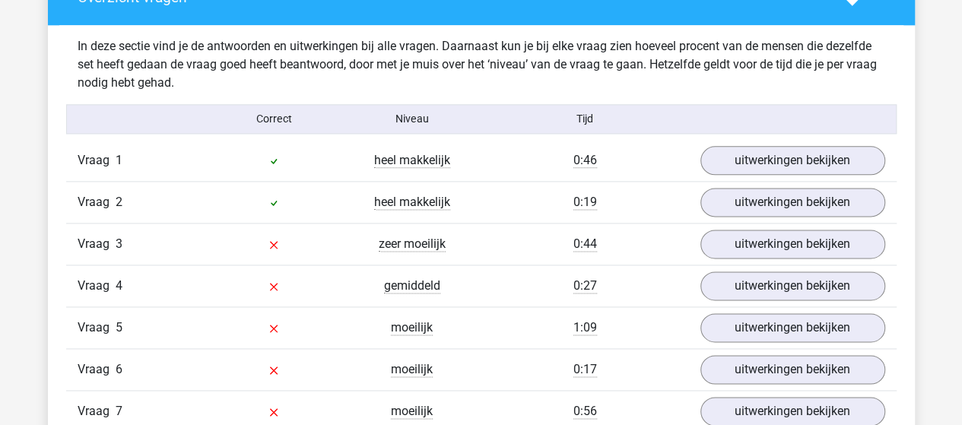
scroll to position [912, 0]
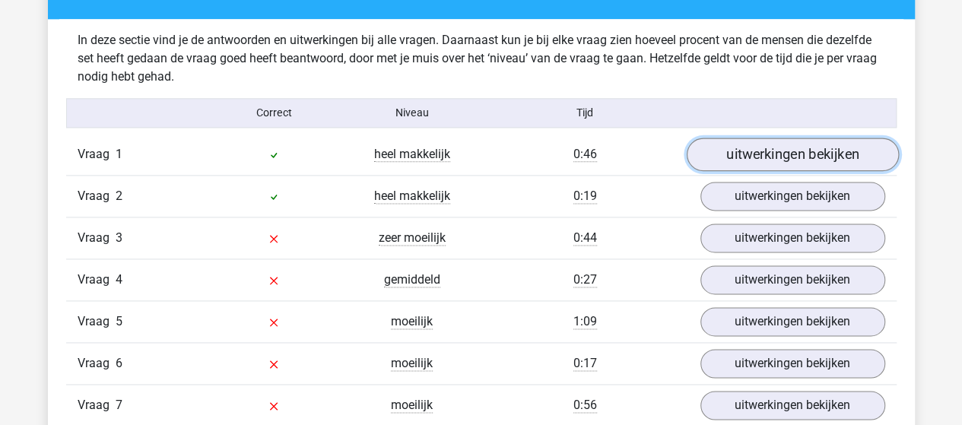
click at [754, 157] on link "uitwerkingen bekijken" at bounding box center [792, 154] width 212 height 33
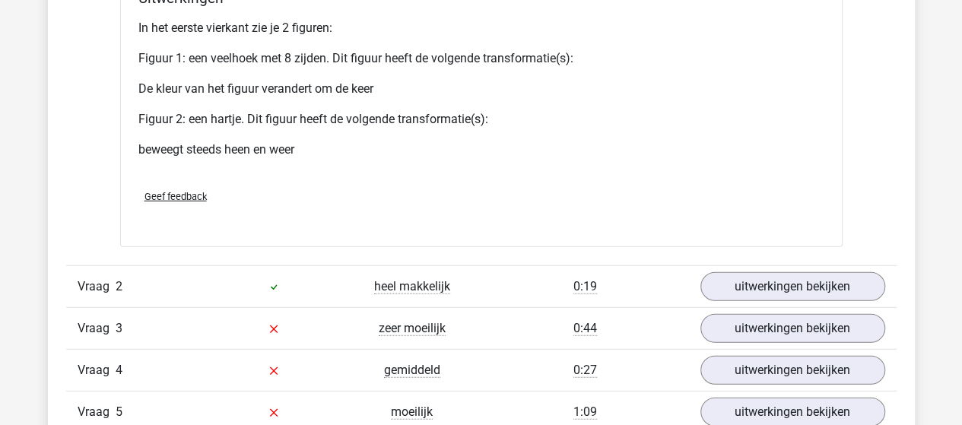
scroll to position [1901, 0]
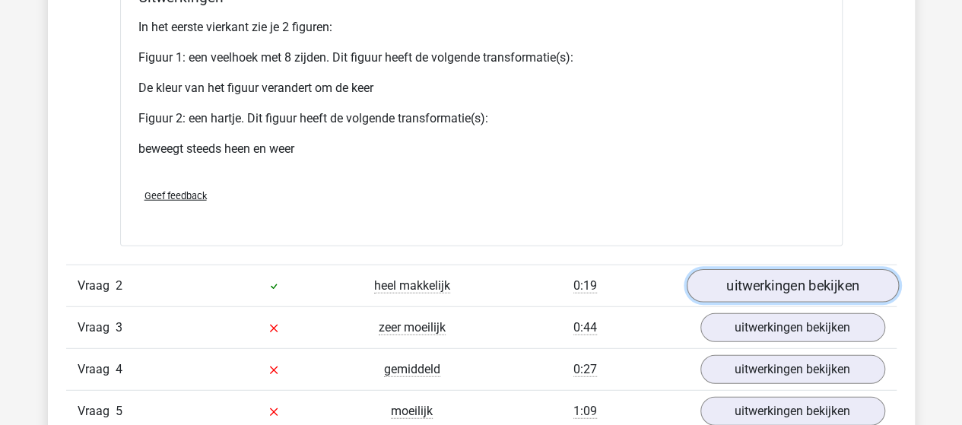
click at [757, 282] on link "uitwerkingen bekijken" at bounding box center [792, 285] width 212 height 33
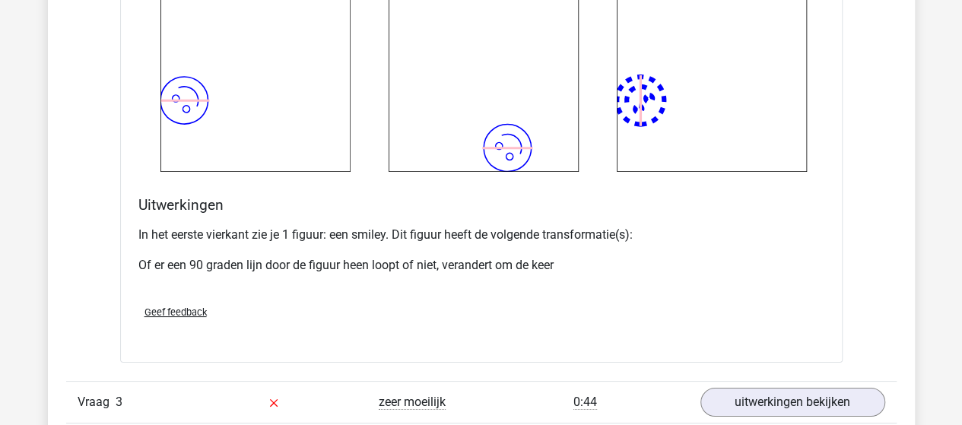
scroll to position [2966, 0]
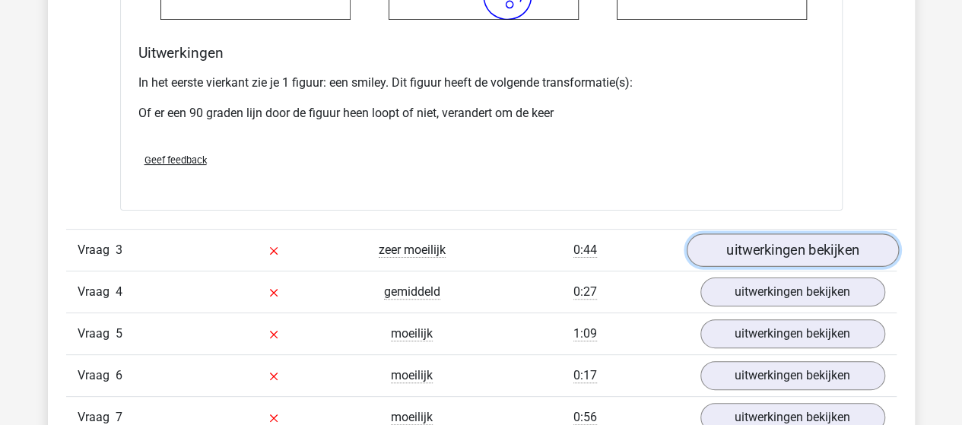
click at [770, 240] on link "uitwerkingen bekijken" at bounding box center [792, 250] width 212 height 33
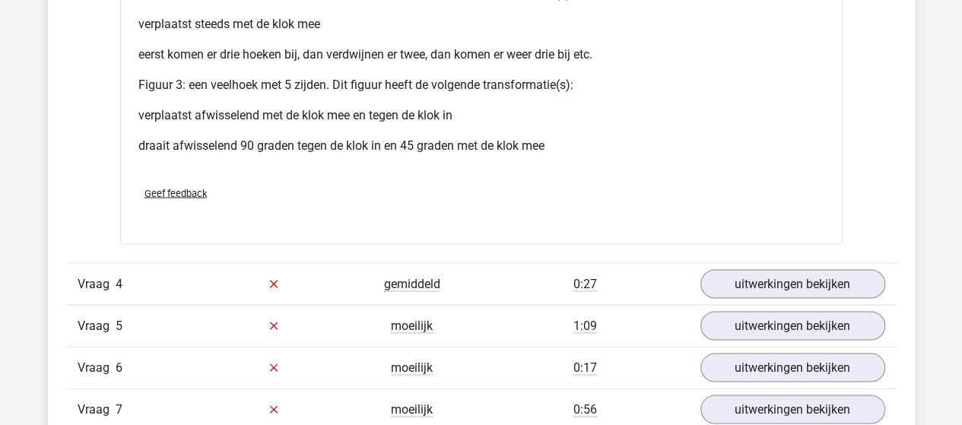
scroll to position [4258, 0]
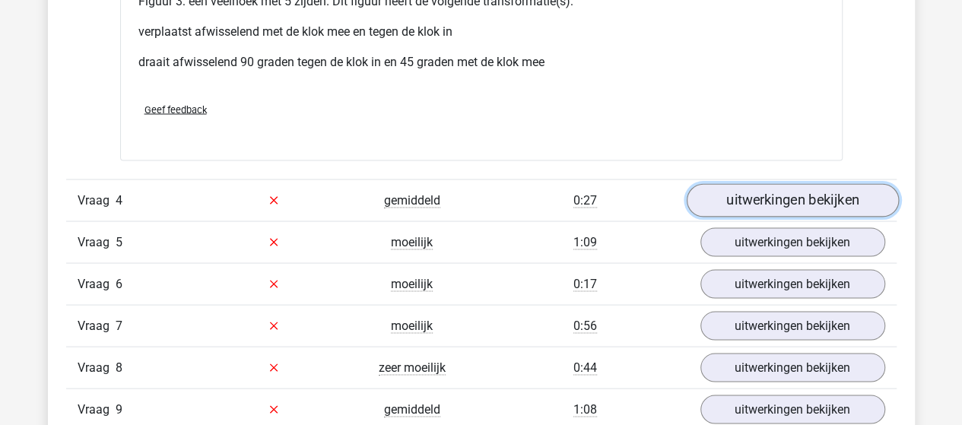
click at [757, 195] on link "uitwerkingen bekijken" at bounding box center [792, 199] width 212 height 33
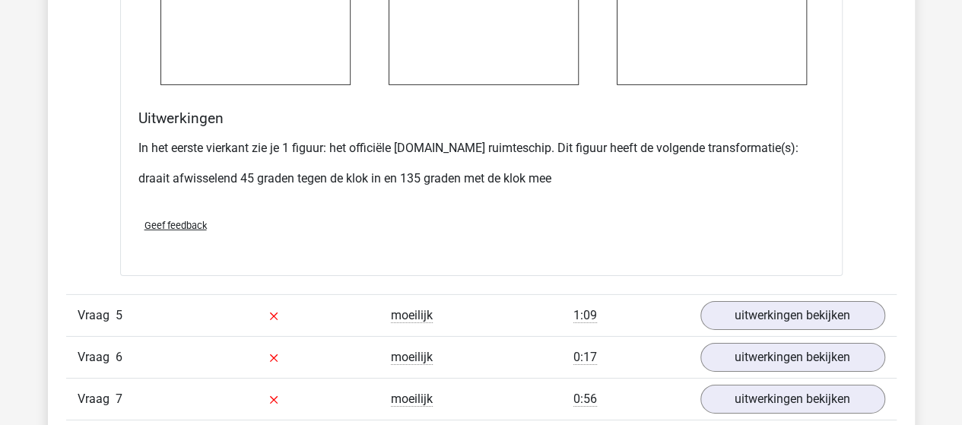
scroll to position [5247, 0]
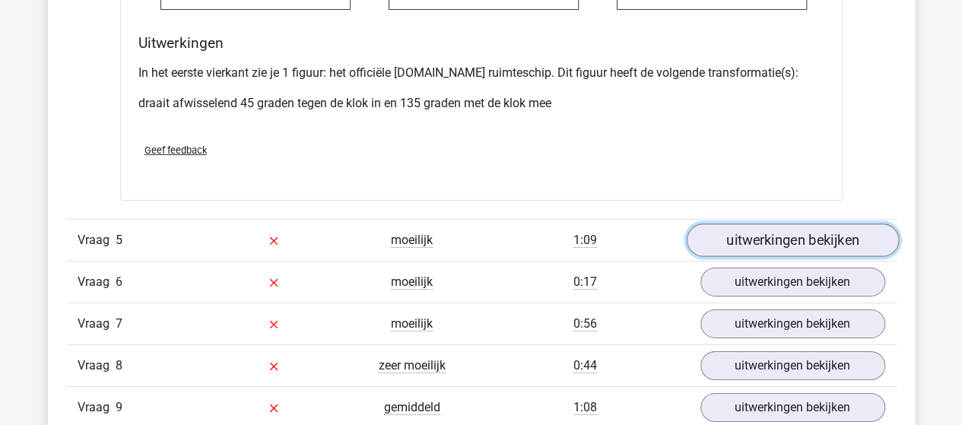
click at [738, 230] on link "uitwerkingen bekijken" at bounding box center [792, 240] width 212 height 33
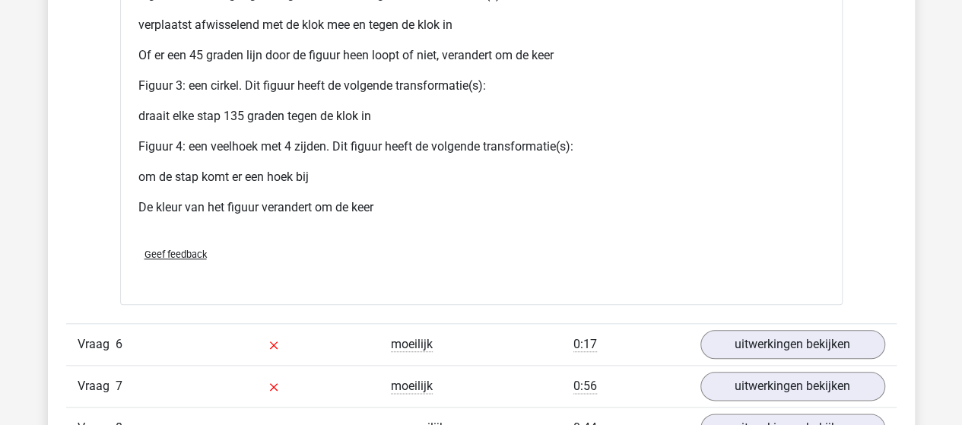
scroll to position [6615, 0]
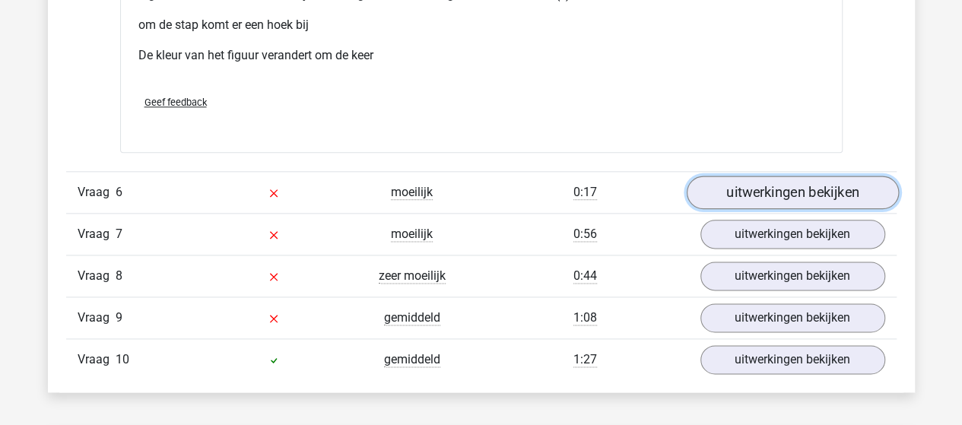
click at [744, 180] on link "uitwerkingen bekijken" at bounding box center [792, 192] width 212 height 33
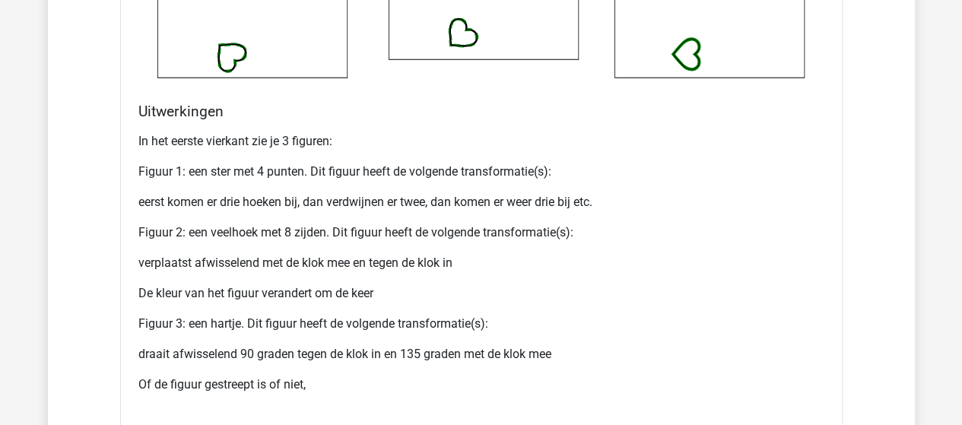
scroll to position [7680, 0]
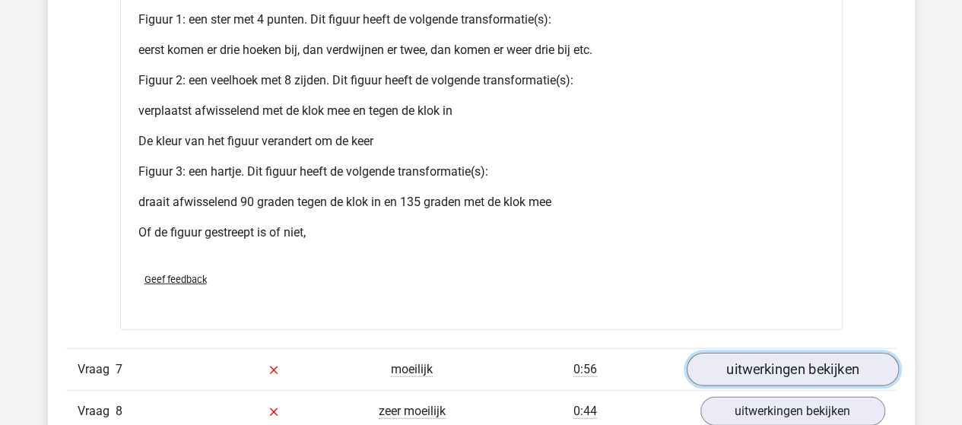
click at [786, 353] on link "uitwerkingen bekijken" at bounding box center [792, 369] width 212 height 33
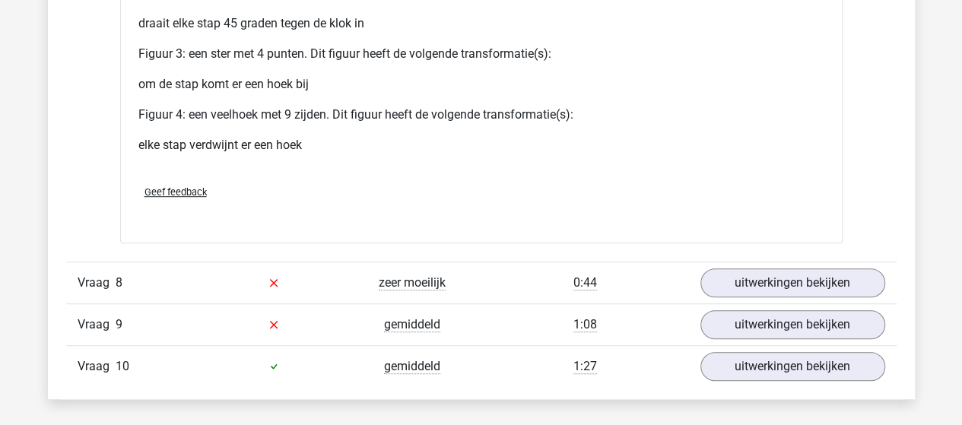
scroll to position [9125, 0]
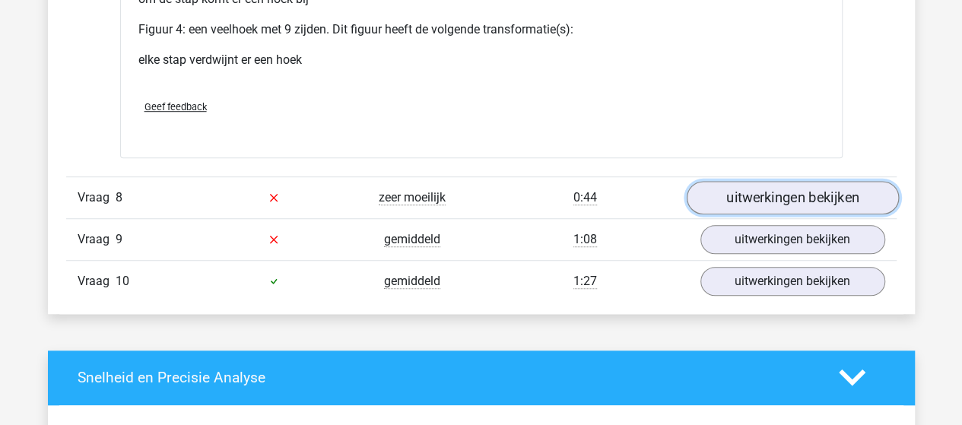
click at [740, 189] on link "uitwerkingen bekijken" at bounding box center [792, 197] width 212 height 33
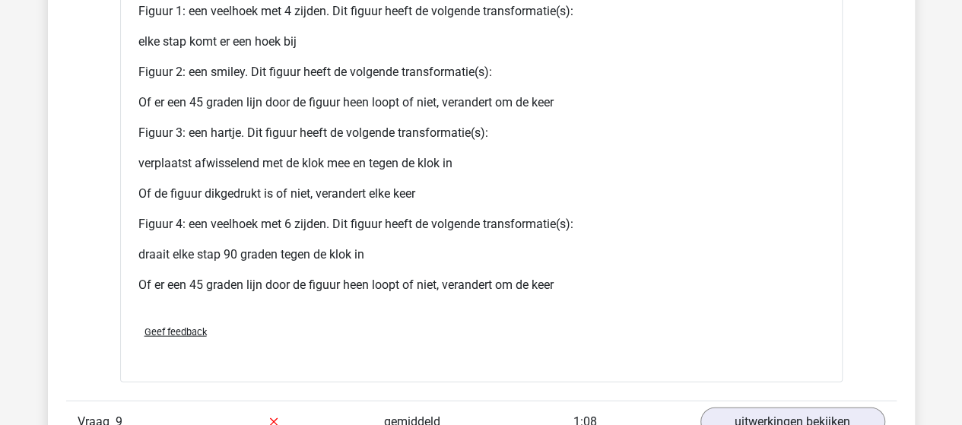
scroll to position [10341, 0]
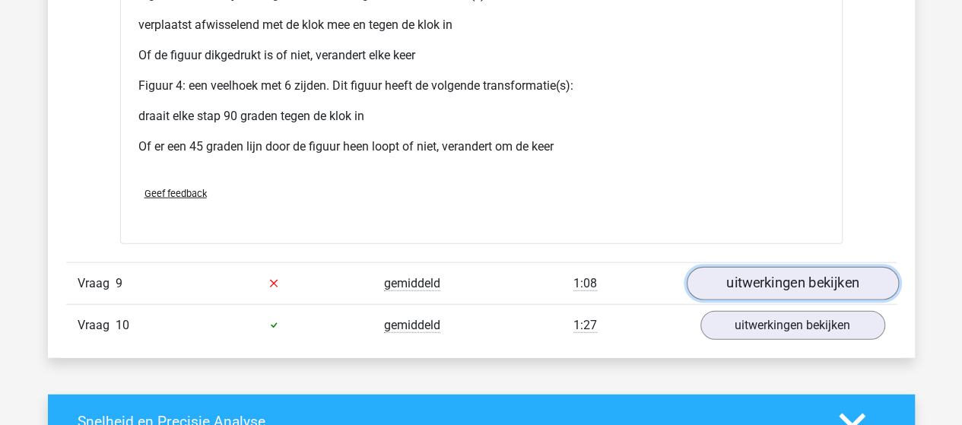
click at [742, 267] on link "uitwerkingen bekijken" at bounding box center [792, 283] width 212 height 33
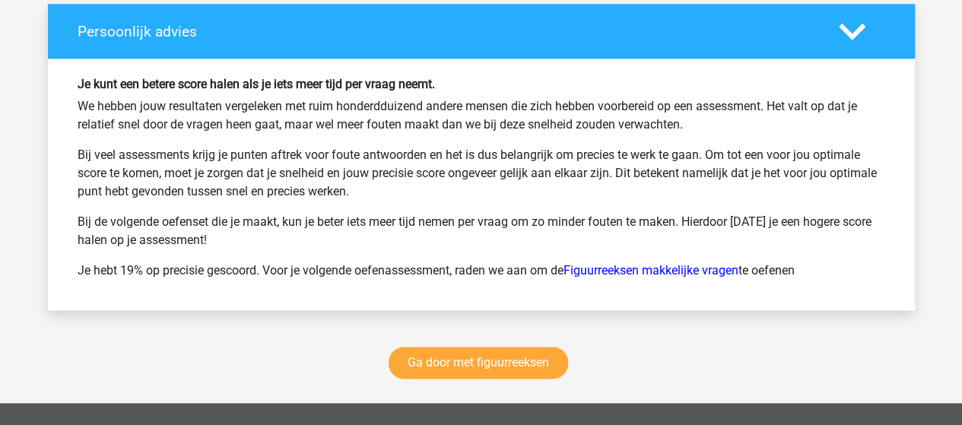
scroll to position [12547, 0]
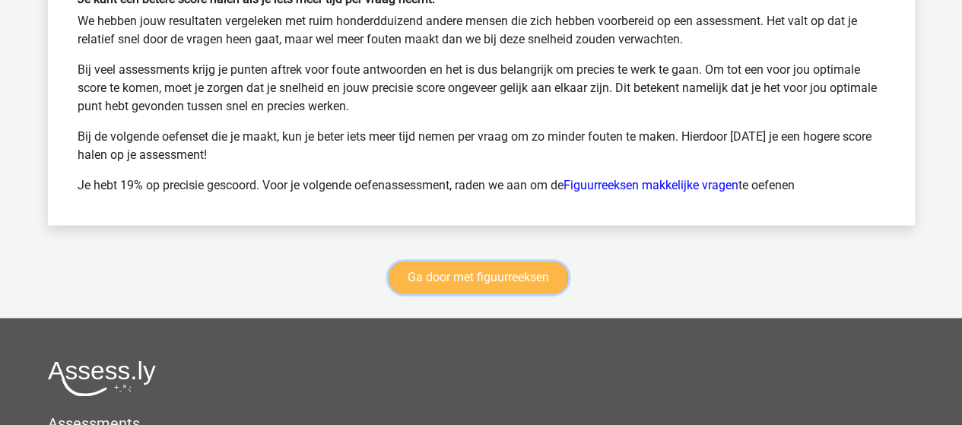
click at [479, 263] on link "Ga door met figuurreeksen" at bounding box center [478, 278] width 179 height 32
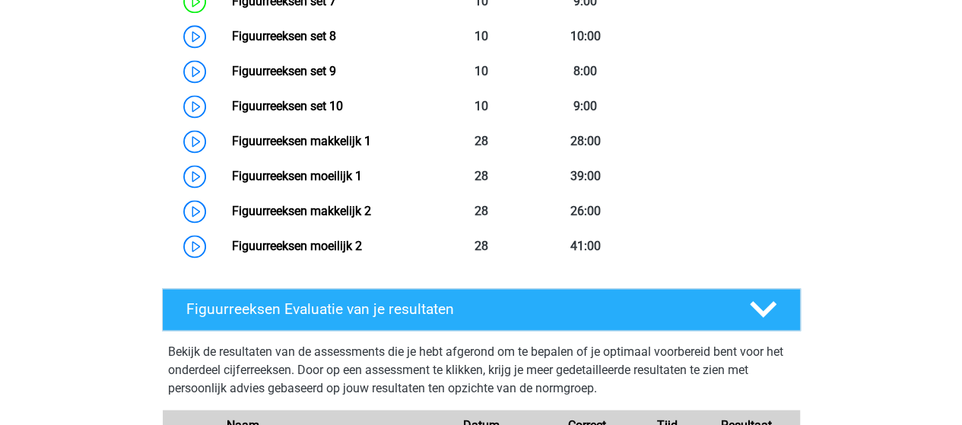
scroll to position [1039, 0]
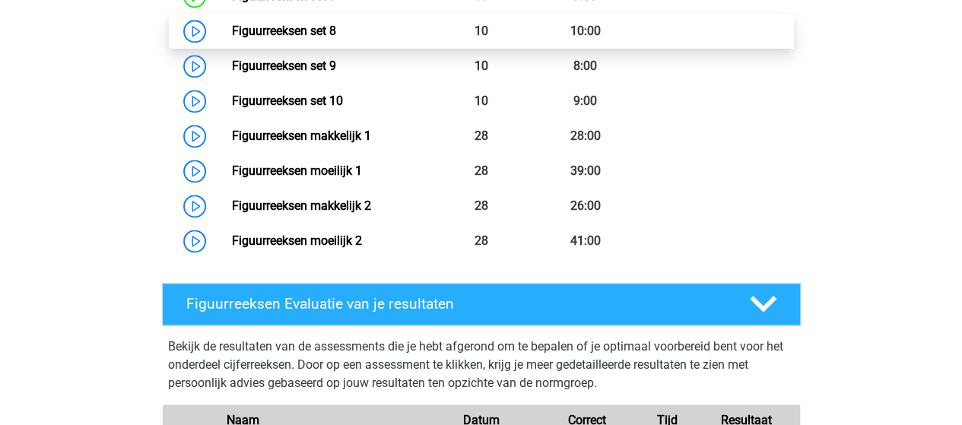
click at [277, 31] on link "Figuurreeksen set 8" at bounding box center [284, 31] width 104 height 14
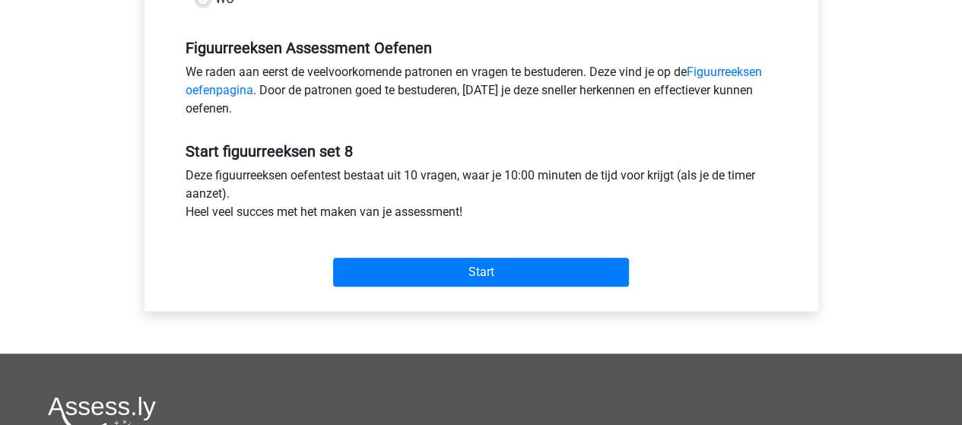
scroll to position [456, 0]
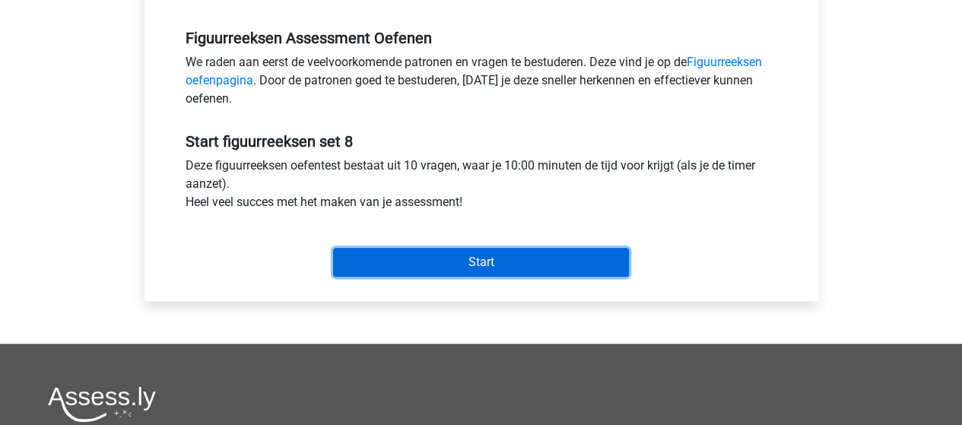
click at [414, 258] on input "Start" at bounding box center [481, 262] width 296 height 29
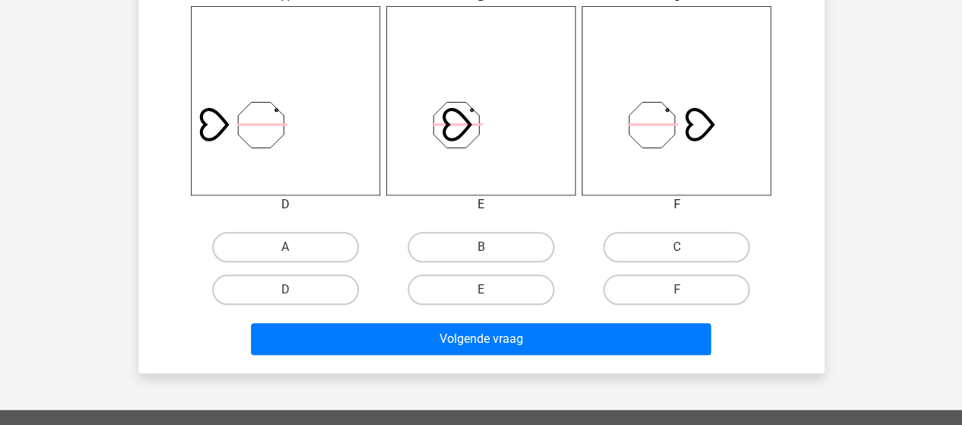
scroll to position [608, 0]
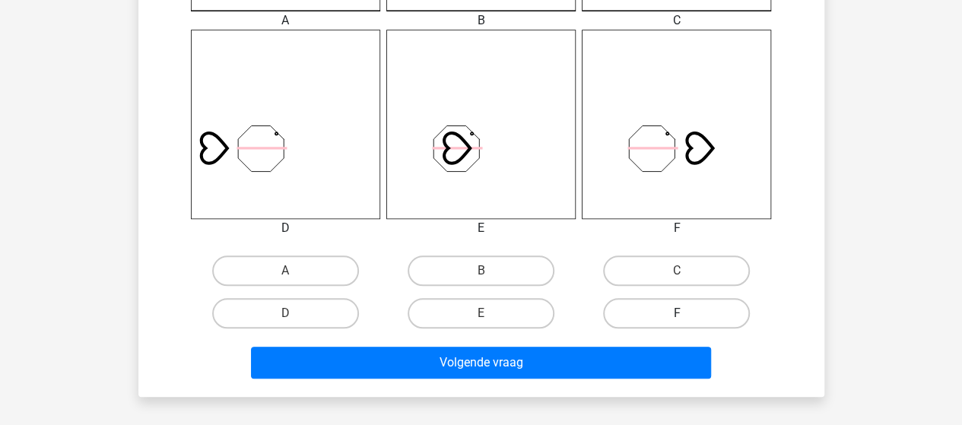
click at [636, 312] on label "F" at bounding box center [676, 313] width 147 height 30
click at [677, 313] on input "F" at bounding box center [682, 318] width 10 height 10
radio input "true"
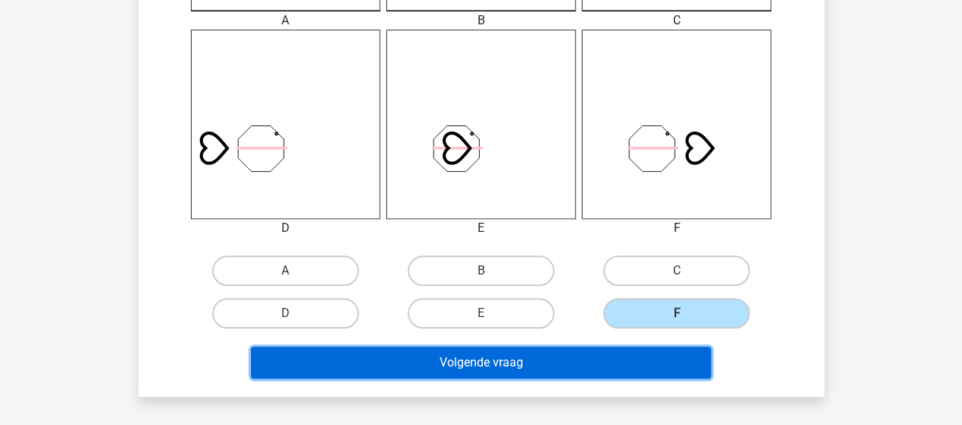
click at [526, 358] on button "Volgende vraag" at bounding box center [481, 363] width 460 height 32
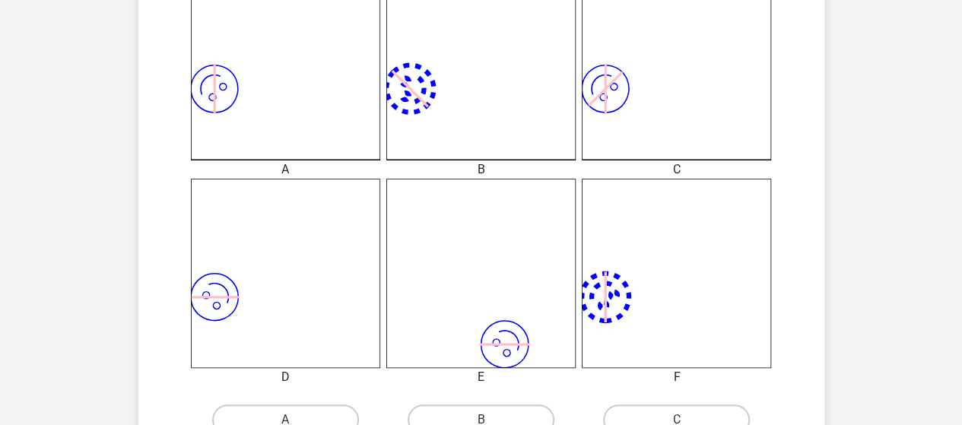
scroll to position [526, 0]
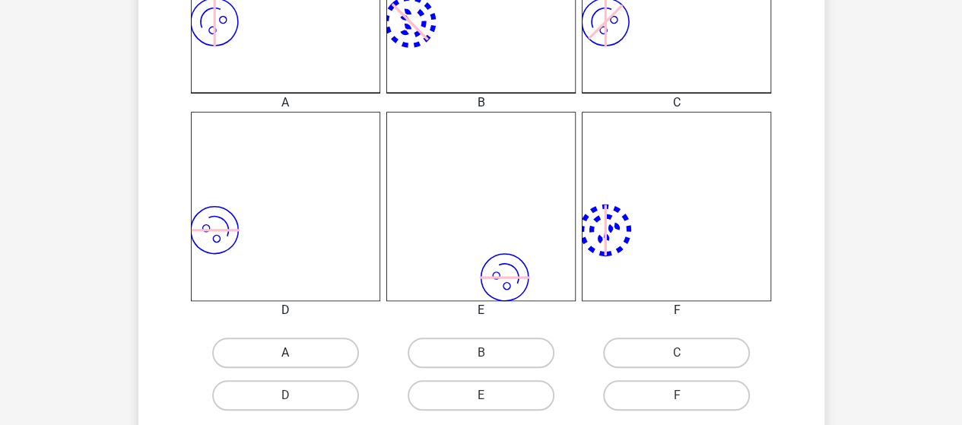
click at [322, 349] on label "A" at bounding box center [285, 353] width 147 height 30
click at [295, 353] on input "A" at bounding box center [290, 358] width 10 height 10
radio input "true"
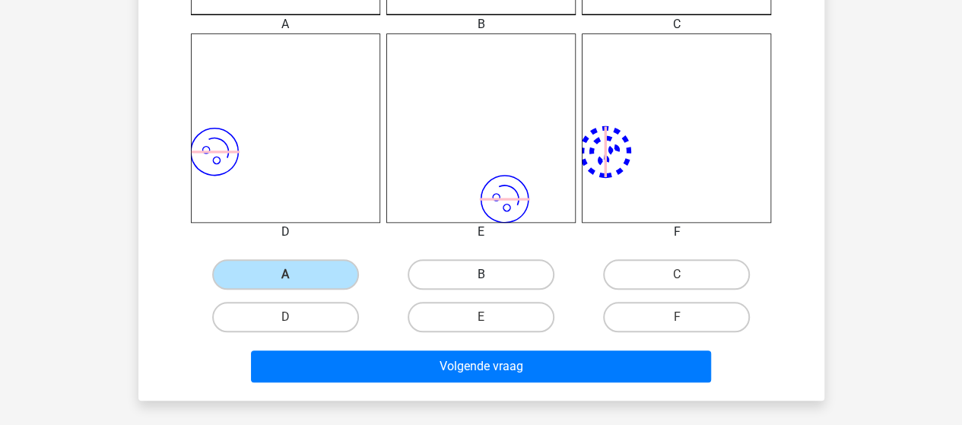
scroll to position [678, 0]
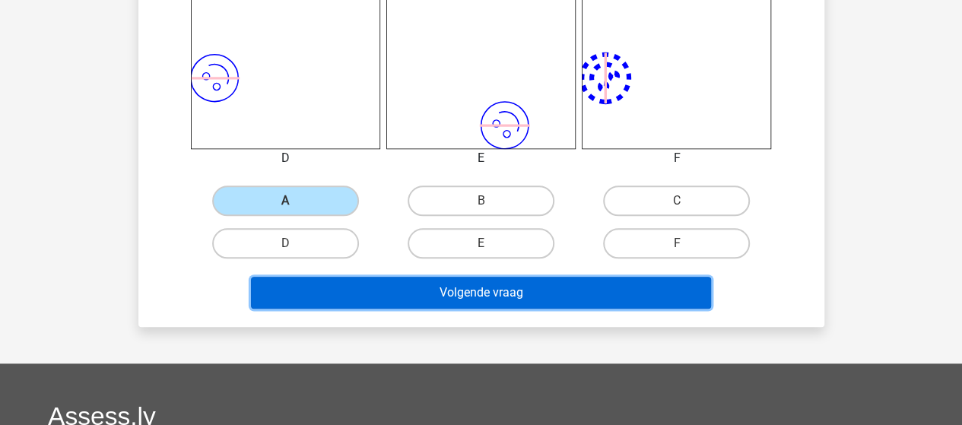
click at [502, 299] on button "Volgende vraag" at bounding box center [481, 293] width 460 height 32
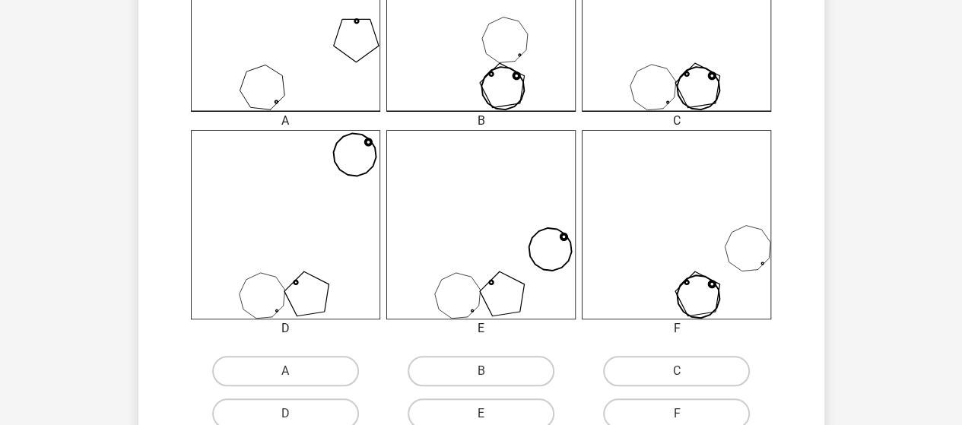
scroll to position [532, 0]
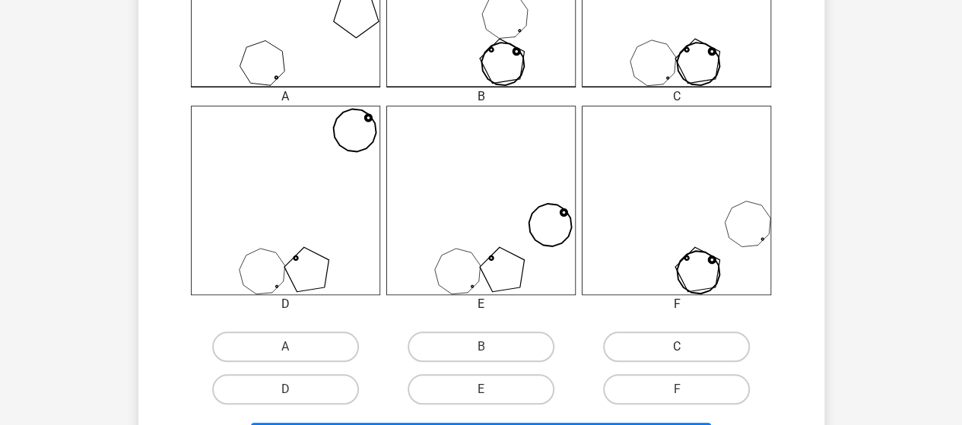
click at [666, 351] on label "C" at bounding box center [676, 347] width 147 height 30
click at [677, 351] on input "C" at bounding box center [682, 352] width 10 height 10
radio input "true"
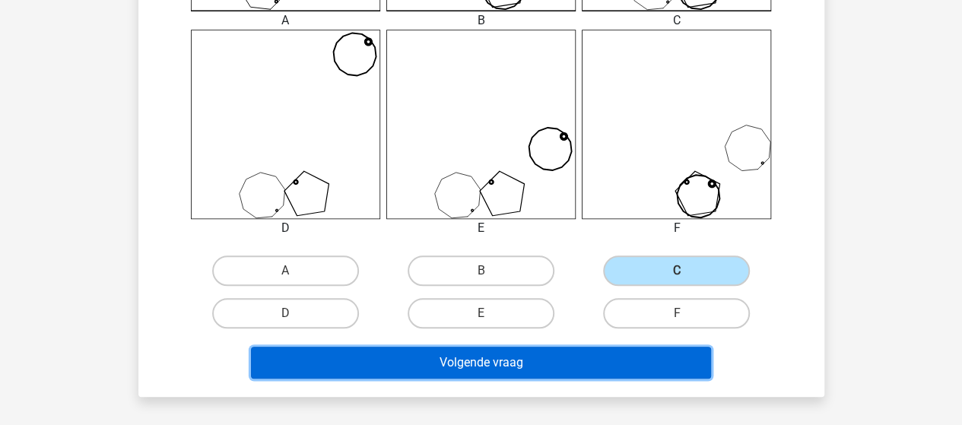
click at [557, 357] on button "Volgende vraag" at bounding box center [481, 363] width 460 height 32
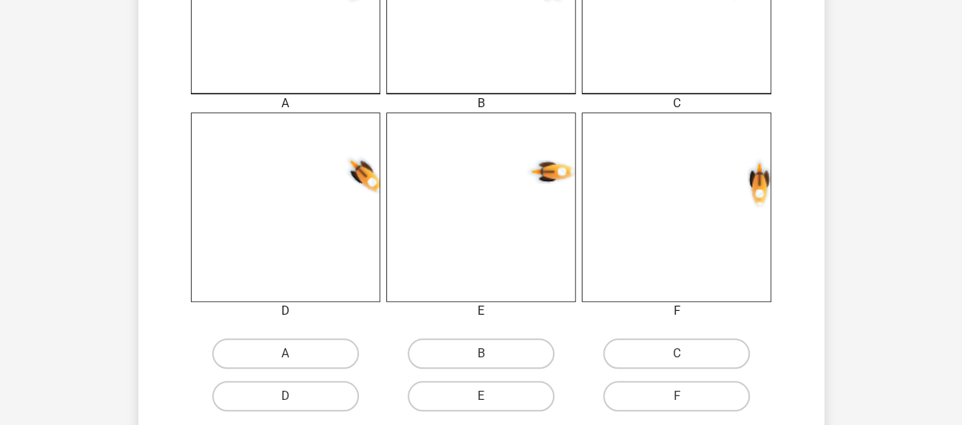
scroll to position [526, 0]
click at [338, 345] on label "A" at bounding box center [285, 353] width 147 height 30
click at [295, 353] on input "A" at bounding box center [290, 358] width 10 height 10
radio input "true"
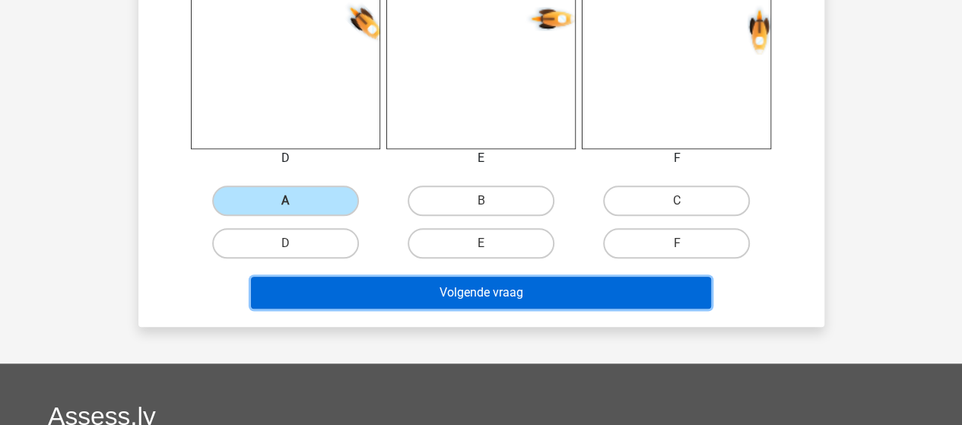
click at [481, 296] on button "Volgende vraag" at bounding box center [481, 293] width 460 height 32
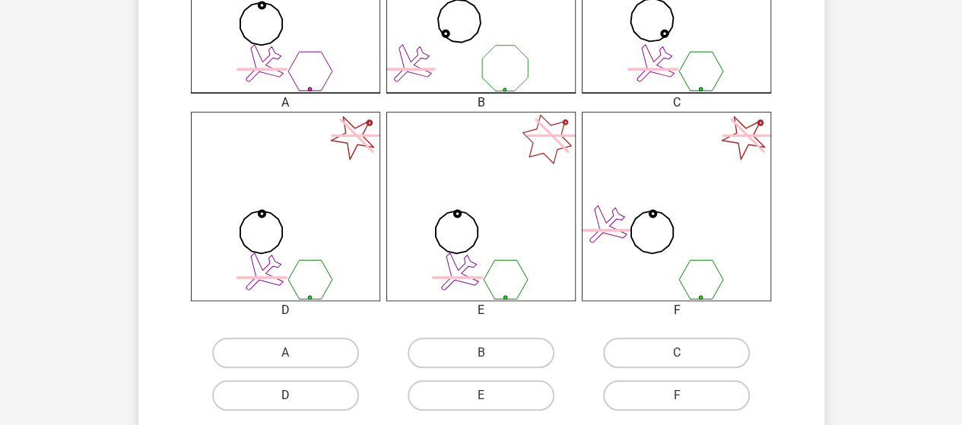
click at [298, 389] on label "D" at bounding box center [285, 395] width 147 height 30
click at [295, 395] on input "D" at bounding box center [290, 400] width 10 height 10
radio input "true"
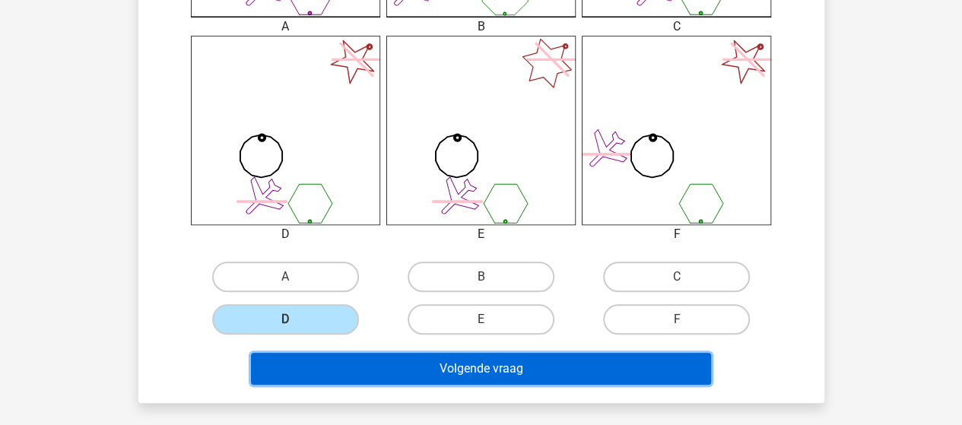
click at [439, 369] on button "Volgende vraag" at bounding box center [481, 369] width 460 height 32
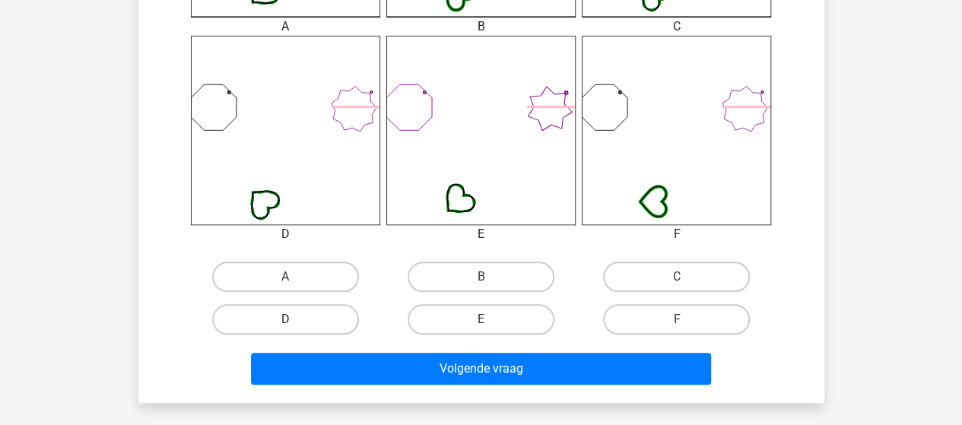
click at [286, 318] on label "D" at bounding box center [285, 319] width 147 height 30
click at [286, 319] on input "D" at bounding box center [290, 324] width 10 height 10
radio input "true"
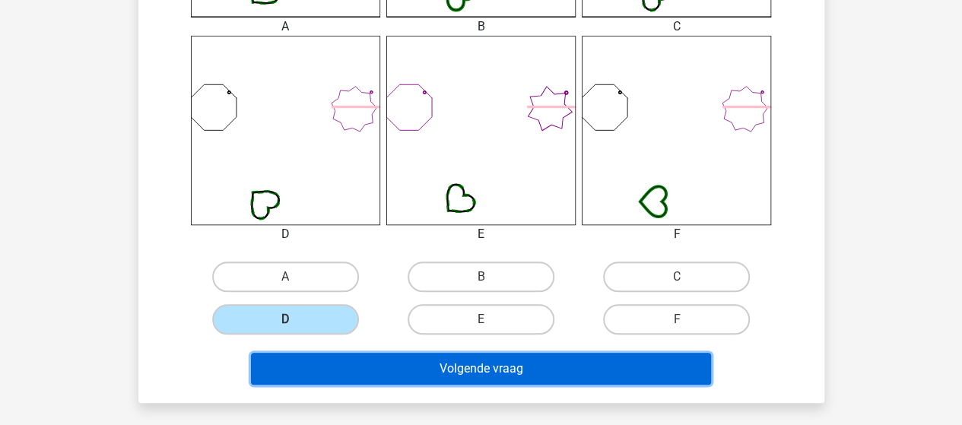
click at [433, 369] on button "Volgende vraag" at bounding box center [481, 369] width 460 height 32
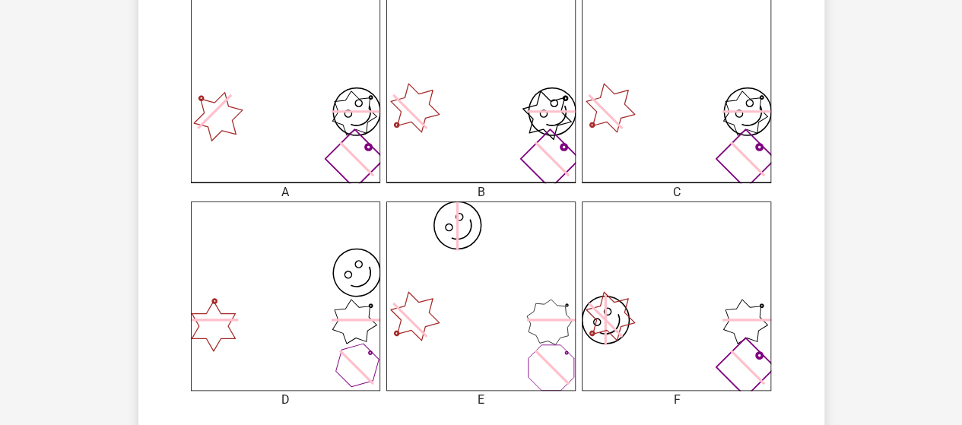
scroll to position [526, 0]
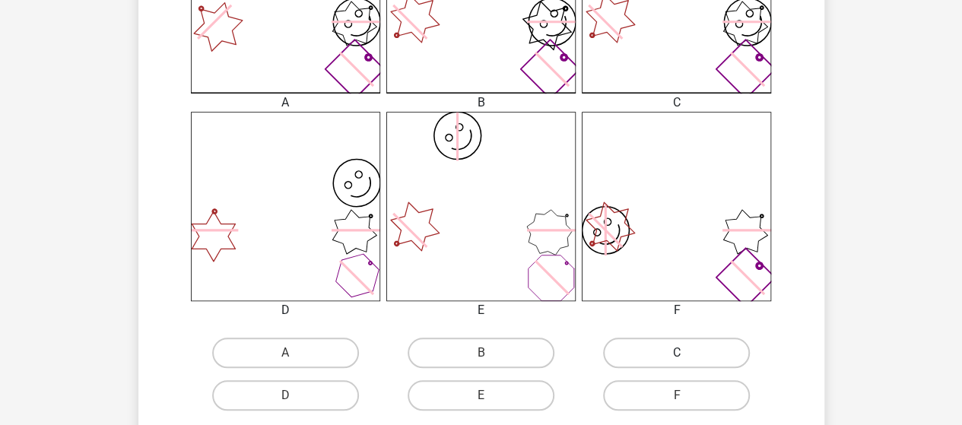
click at [646, 355] on label "C" at bounding box center [676, 353] width 147 height 30
click at [677, 355] on input "C" at bounding box center [682, 358] width 10 height 10
radio input "true"
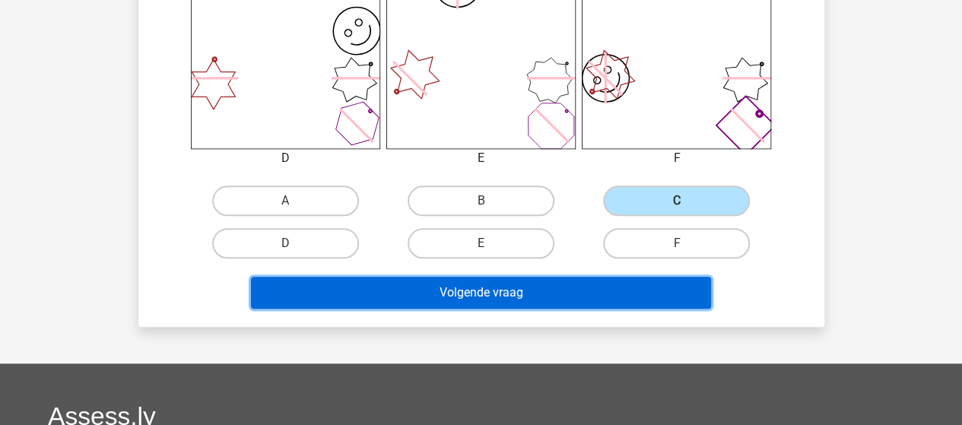
click at [506, 291] on button "Volgende vraag" at bounding box center [481, 293] width 460 height 32
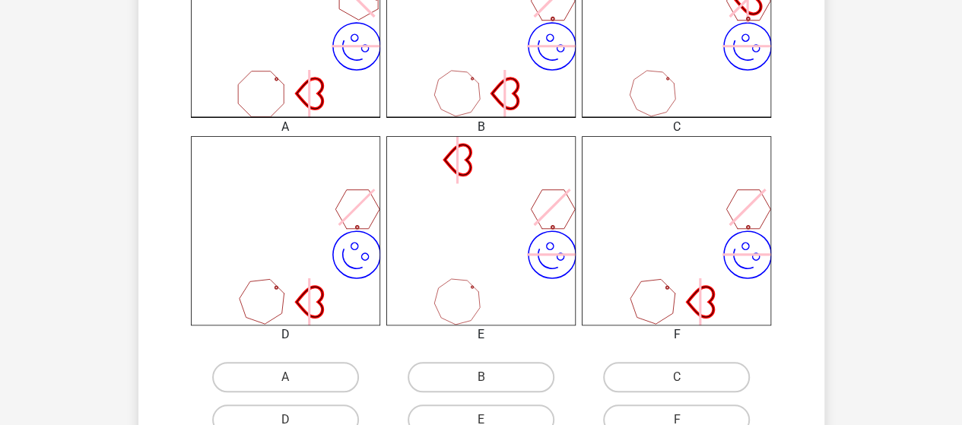
scroll to position [526, 0]
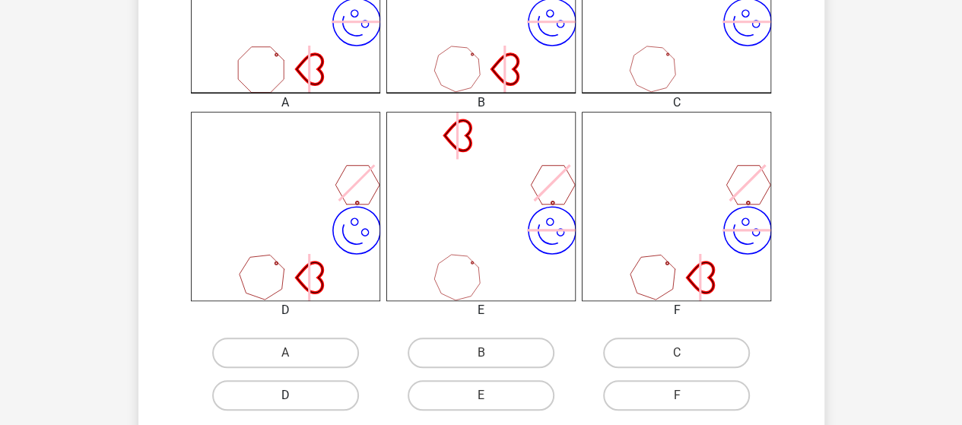
click at [307, 391] on label "D" at bounding box center [285, 395] width 147 height 30
click at [295, 395] on input "D" at bounding box center [290, 400] width 10 height 10
radio input "true"
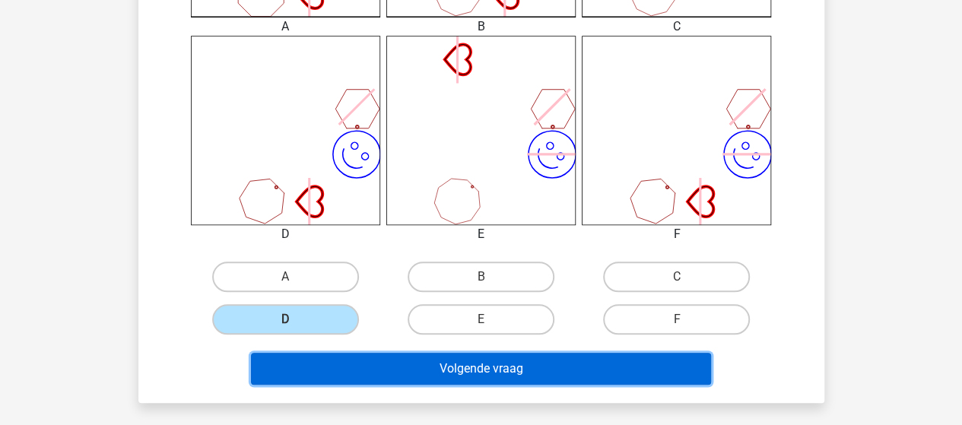
click at [462, 366] on button "Volgende vraag" at bounding box center [481, 369] width 460 height 32
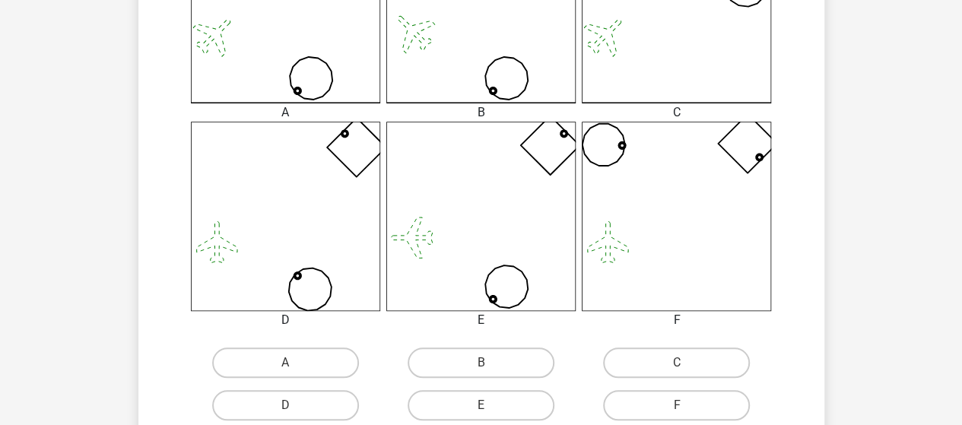
scroll to position [526, 0]
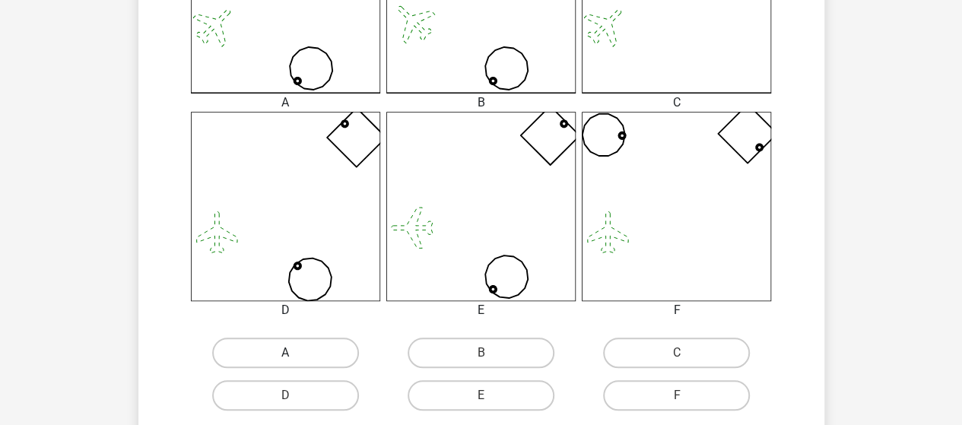
click at [319, 353] on label "A" at bounding box center [285, 353] width 147 height 30
click at [295, 353] on input "A" at bounding box center [290, 358] width 10 height 10
radio input "true"
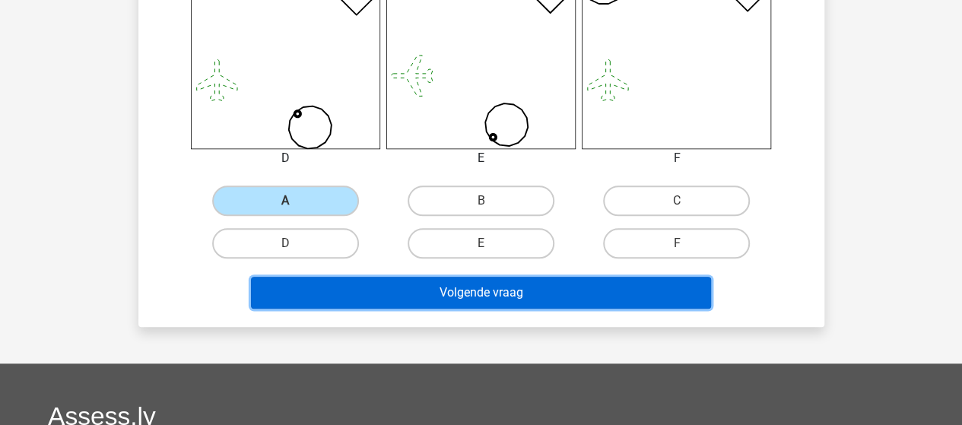
click at [415, 296] on button "Volgende vraag" at bounding box center [481, 293] width 460 height 32
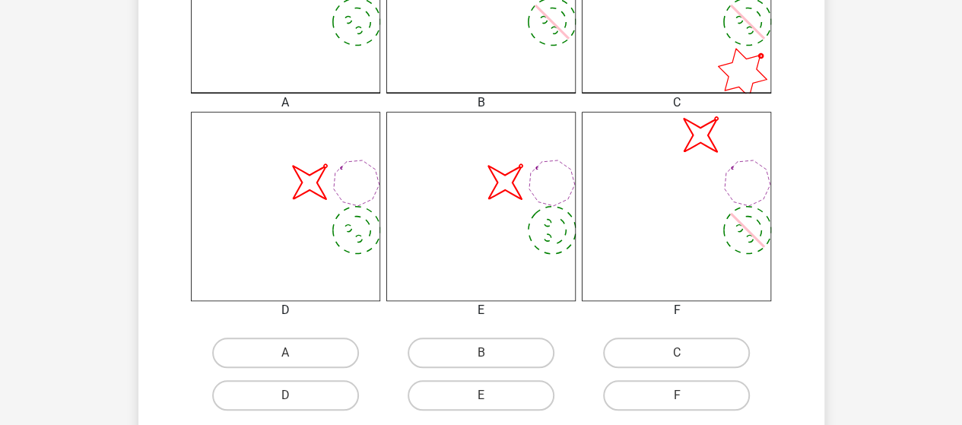
scroll to position [602, 0]
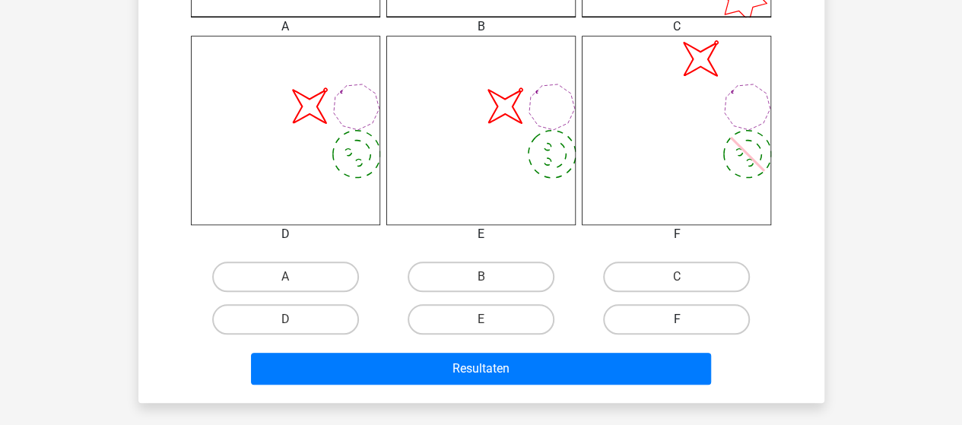
click at [636, 317] on label "F" at bounding box center [676, 319] width 147 height 30
click at [677, 319] on input "F" at bounding box center [682, 324] width 10 height 10
radio input "true"
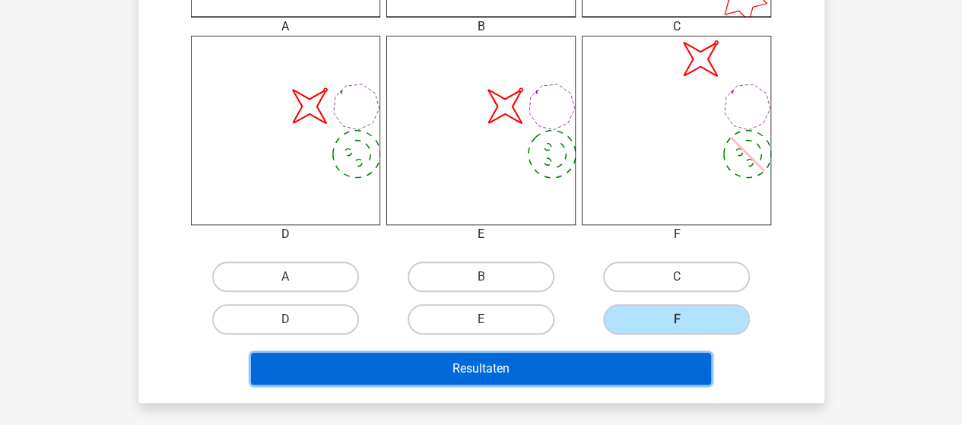
click at [576, 359] on button "Resultaten" at bounding box center [481, 369] width 460 height 32
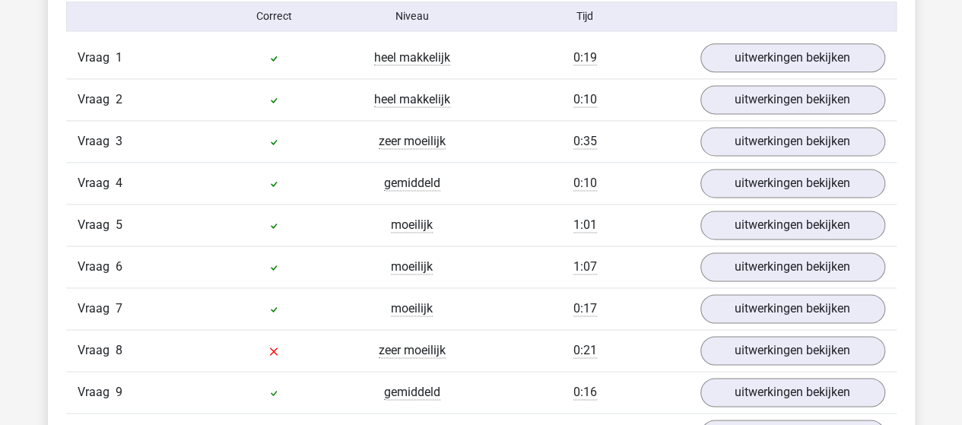
scroll to position [1065, 0]
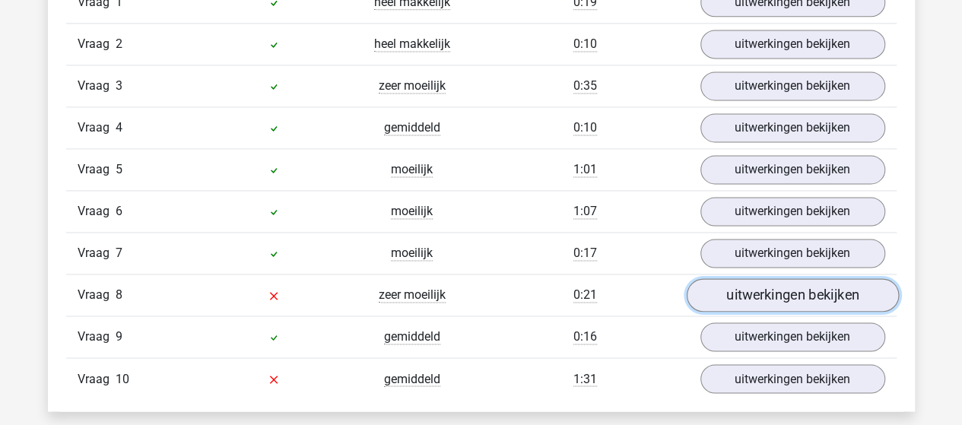
click at [745, 280] on link "uitwerkingen bekijken" at bounding box center [792, 294] width 212 height 33
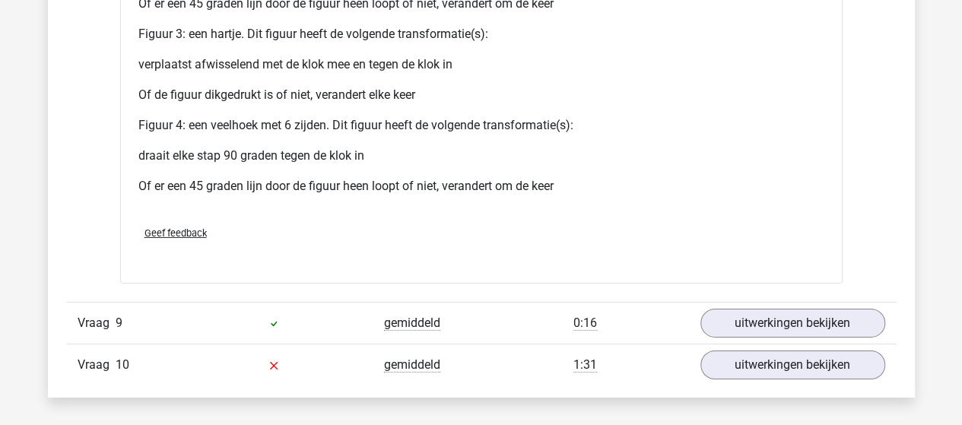
scroll to position [2585, 0]
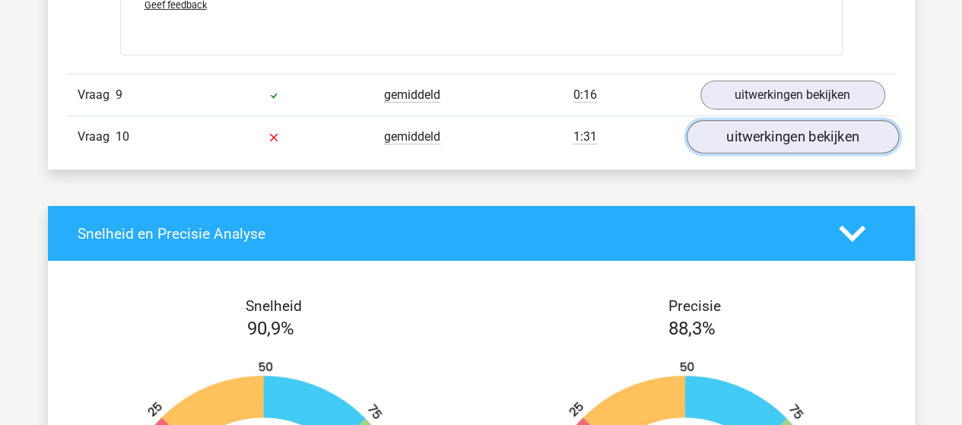
click at [728, 121] on link "uitwerkingen bekijken" at bounding box center [792, 136] width 212 height 33
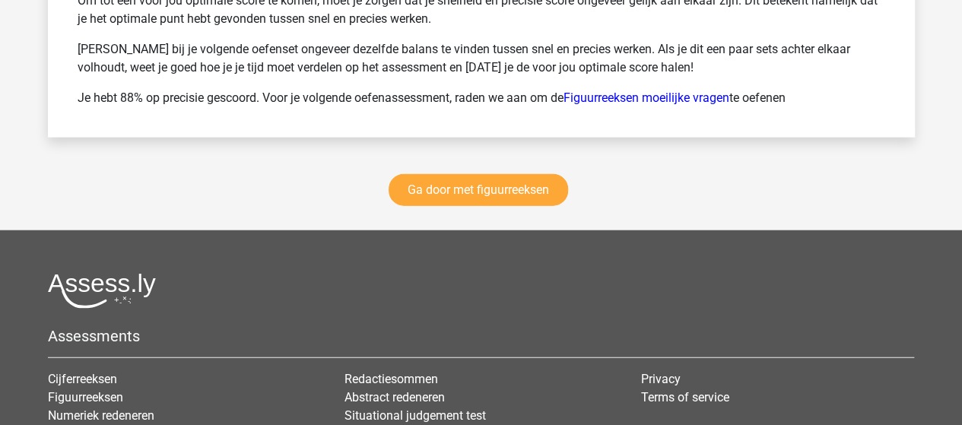
scroll to position [4790, 0]
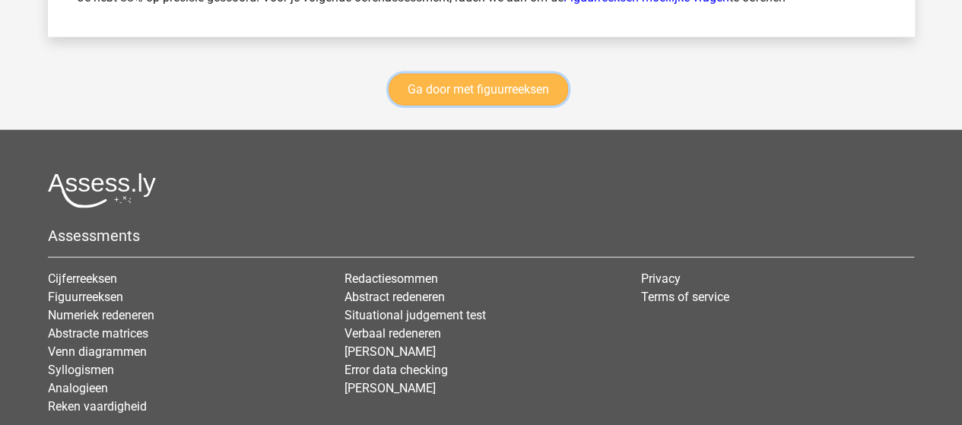
click at [490, 87] on link "Ga door met figuurreeksen" at bounding box center [478, 90] width 179 height 32
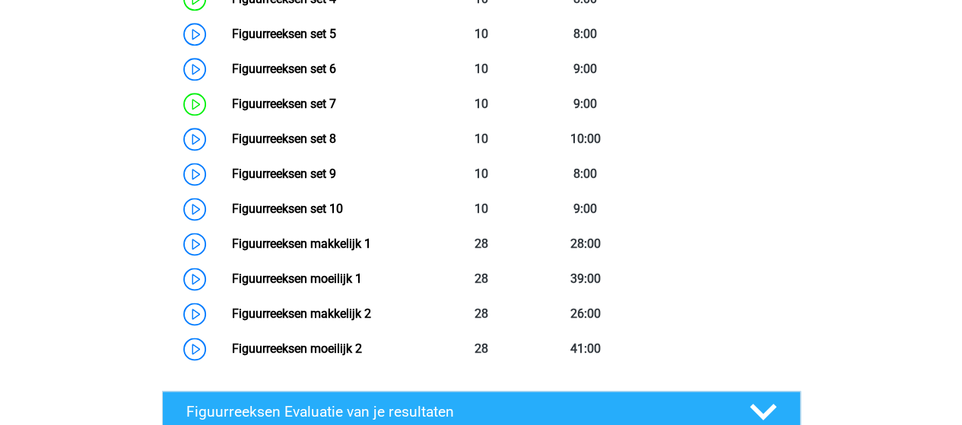
scroll to position [963, 0]
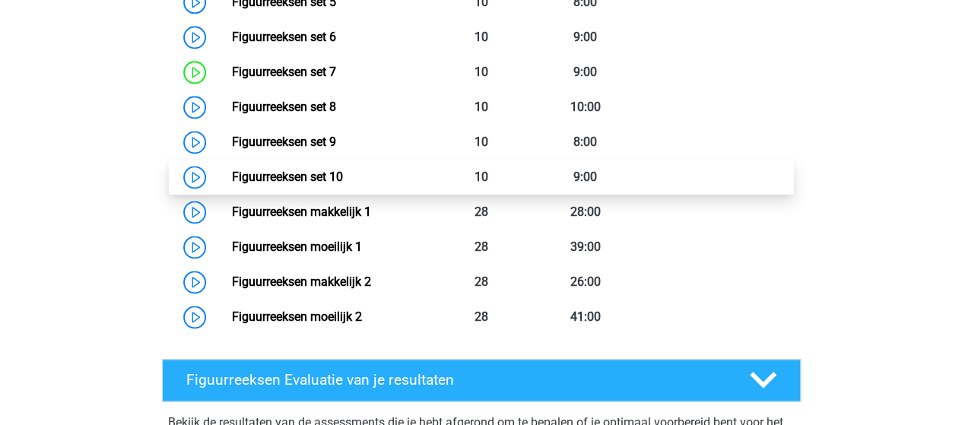
click at [280, 174] on link "Figuurreeksen set 10" at bounding box center [287, 177] width 111 height 14
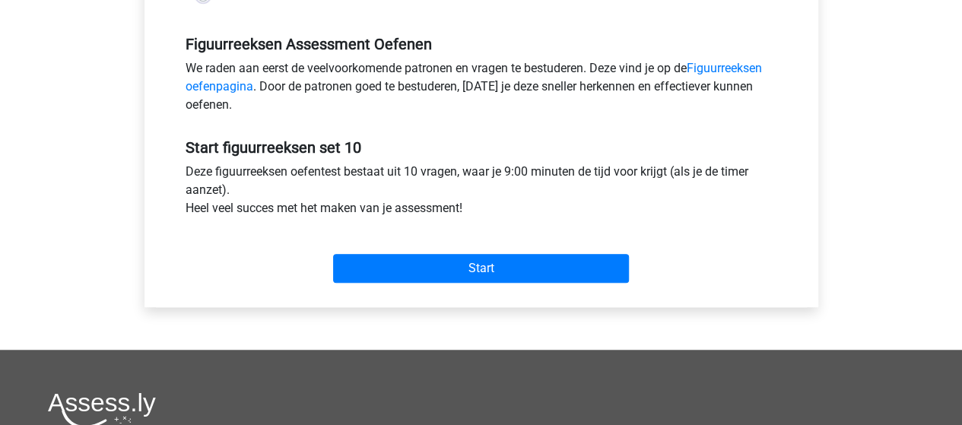
scroll to position [532, 0]
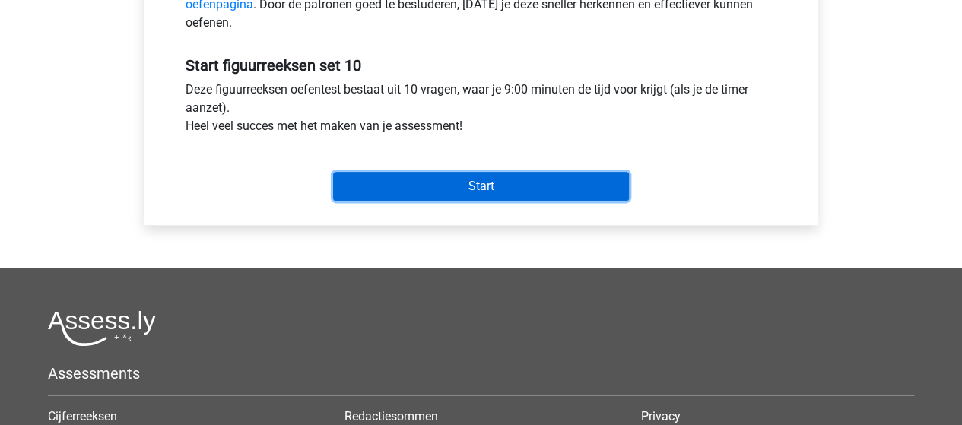
click at [520, 186] on input "Start" at bounding box center [481, 186] width 296 height 29
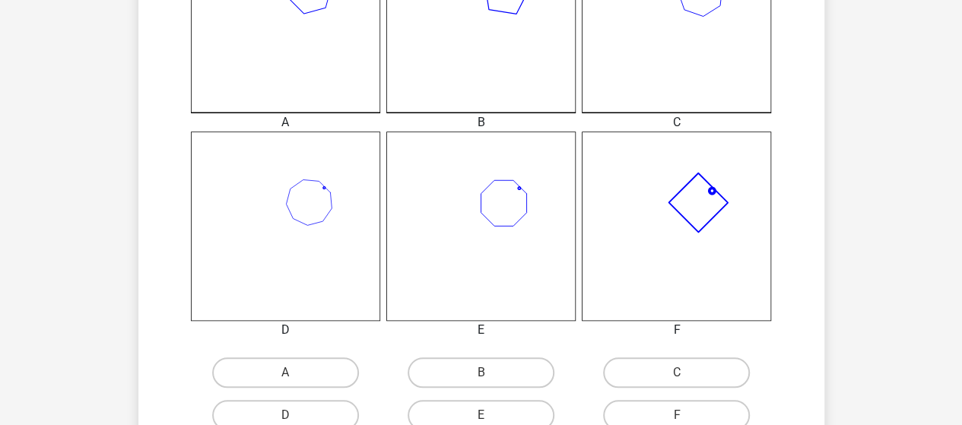
scroll to position [532, 0]
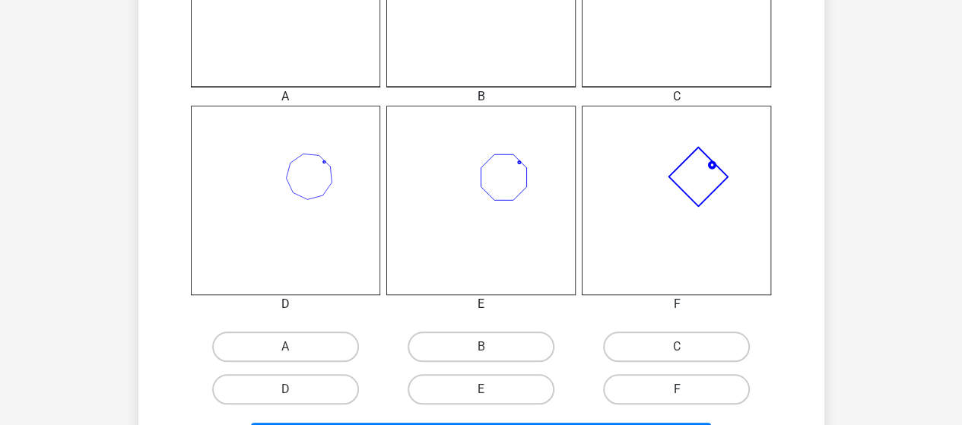
click at [665, 386] on label "F" at bounding box center [676, 389] width 147 height 30
click at [677, 389] on input "F" at bounding box center [682, 394] width 10 height 10
radio input "true"
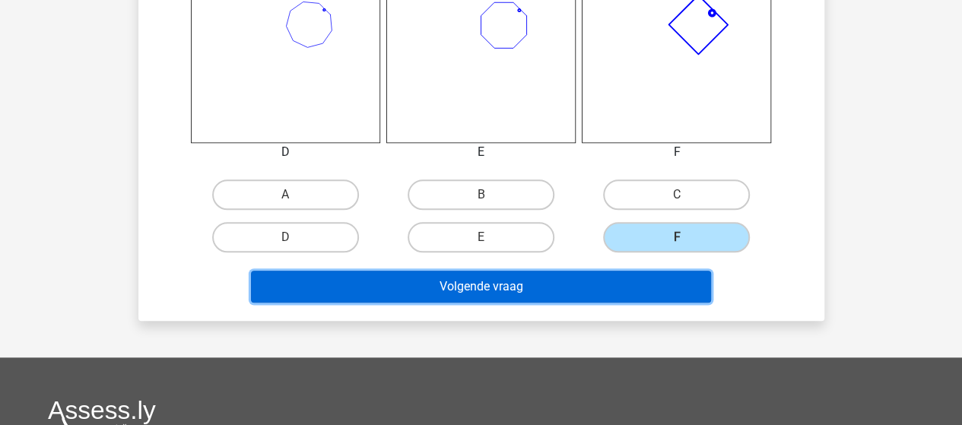
click at [494, 289] on button "Volgende vraag" at bounding box center [481, 287] width 460 height 32
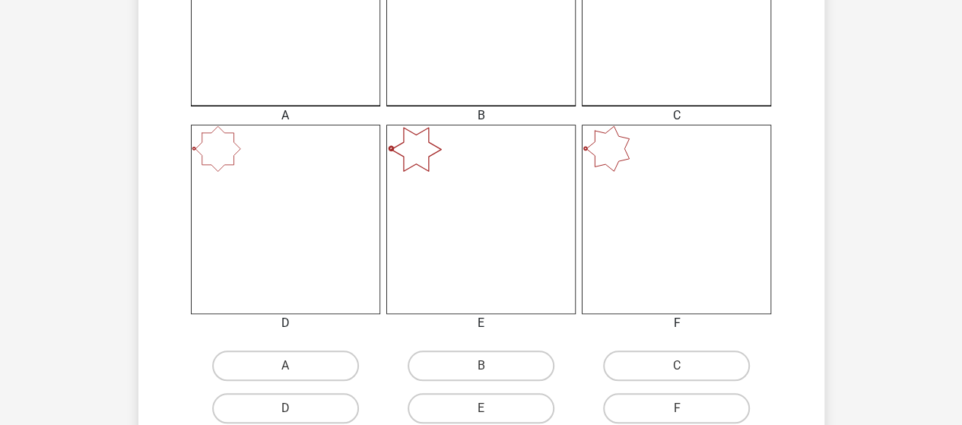
scroll to position [526, 0]
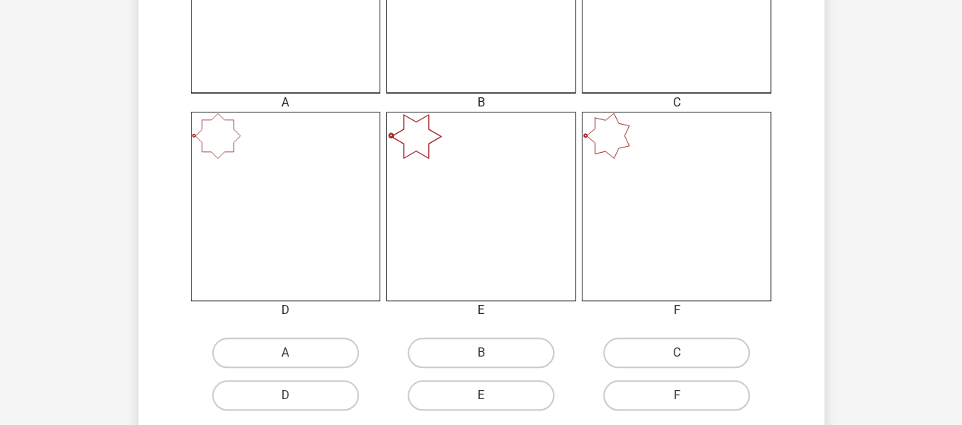
click at [484, 353] on input "B" at bounding box center [486, 358] width 10 height 10
radio input "true"
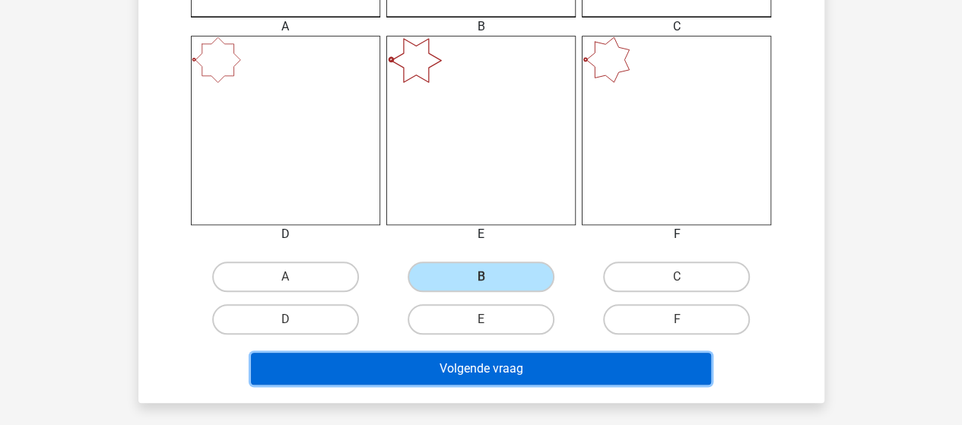
click at [472, 361] on button "Volgende vraag" at bounding box center [481, 369] width 460 height 32
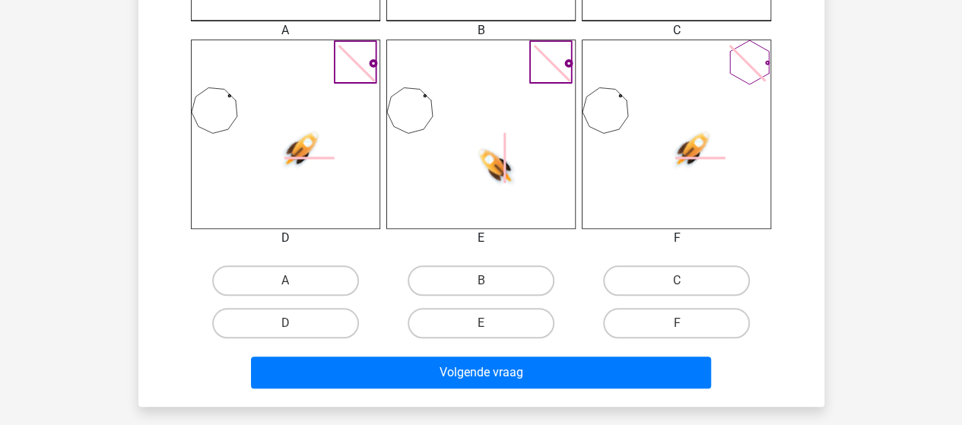
scroll to position [602, 0]
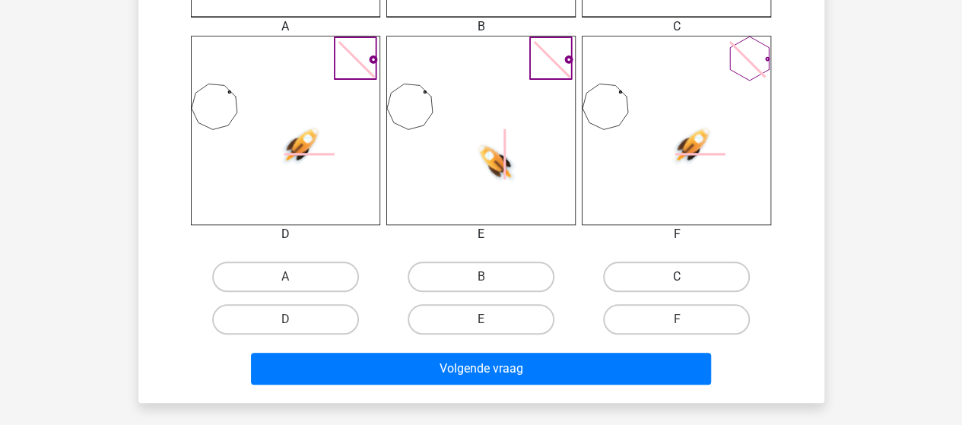
click at [657, 269] on label "C" at bounding box center [676, 277] width 147 height 30
click at [677, 277] on input "C" at bounding box center [682, 282] width 10 height 10
radio input "true"
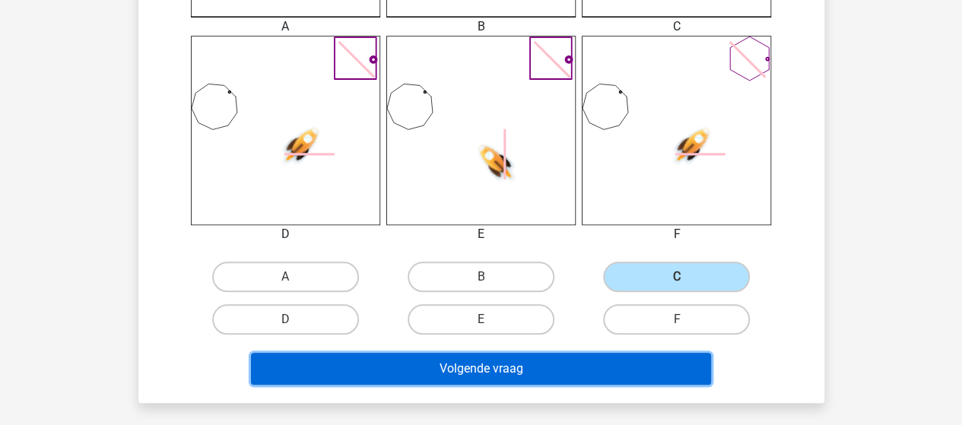
click at [513, 367] on button "Volgende vraag" at bounding box center [481, 369] width 460 height 32
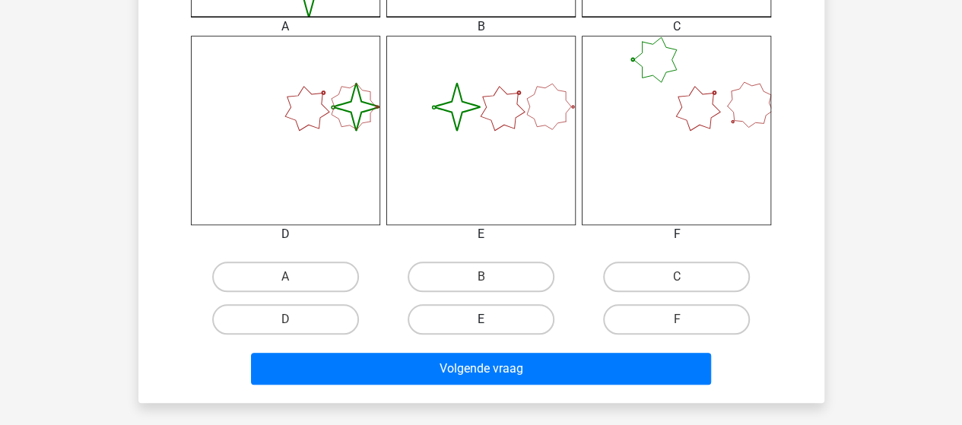
click at [477, 319] on label "E" at bounding box center [481, 319] width 147 height 30
click at [481, 319] on input "E" at bounding box center [486, 324] width 10 height 10
radio input "true"
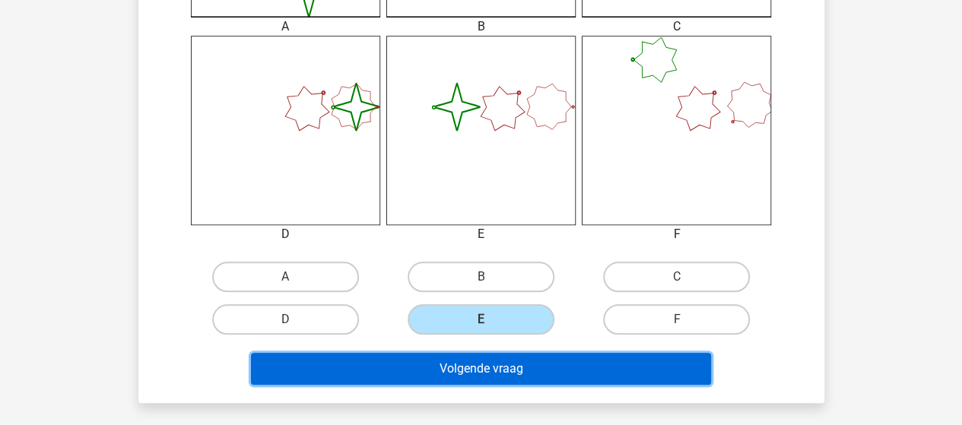
click at [468, 375] on button "Volgende vraag" at bounding box center [481, 369] width 460 height 32
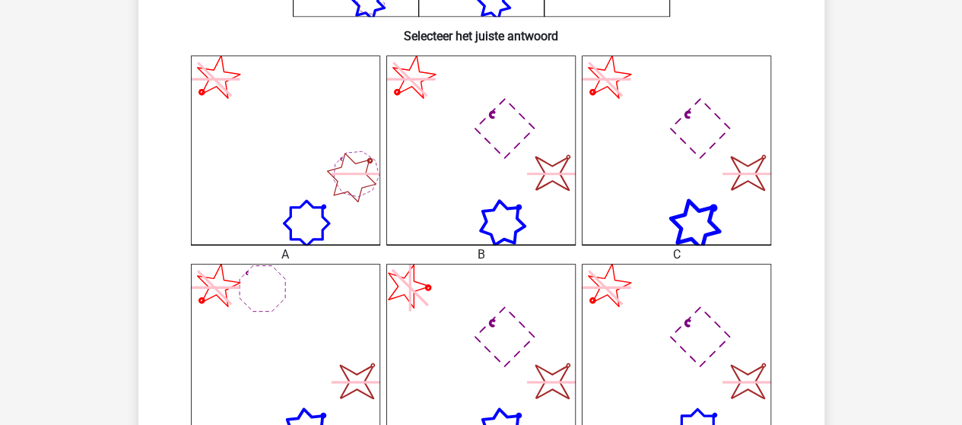
scroll to position [526, 0]
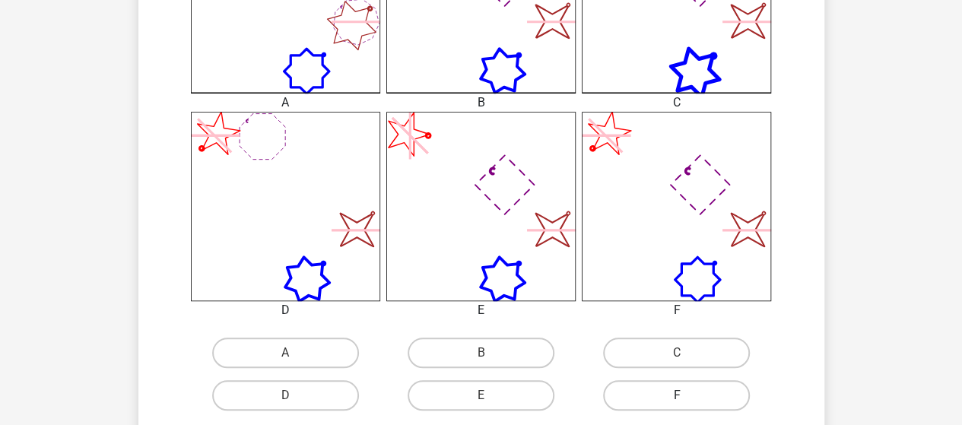
click at [679, 394] on label "F" at bounding box center [676, 395] width 147 height 30
click at [679, 395] on input "F" at bounding box center [682, 400] width 10 height 10
radio input "true"
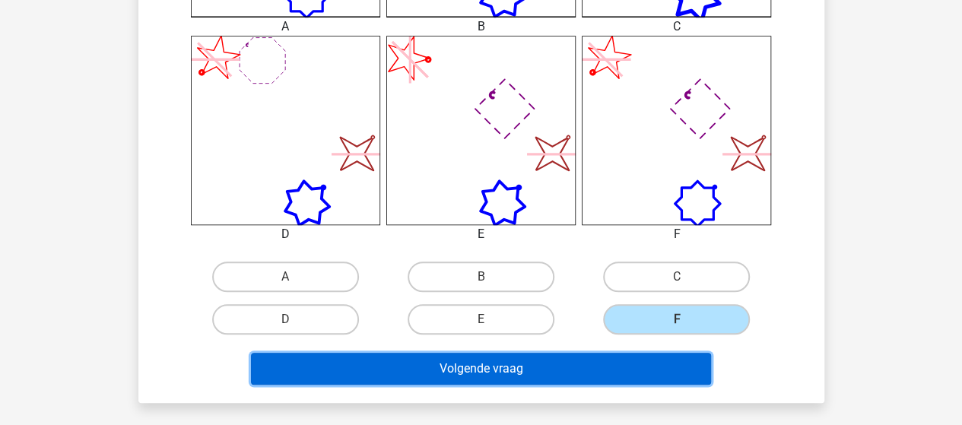
click at [555, 368] on button "Volgende vraag" at bounding box center [481, 369] width 460 height 32
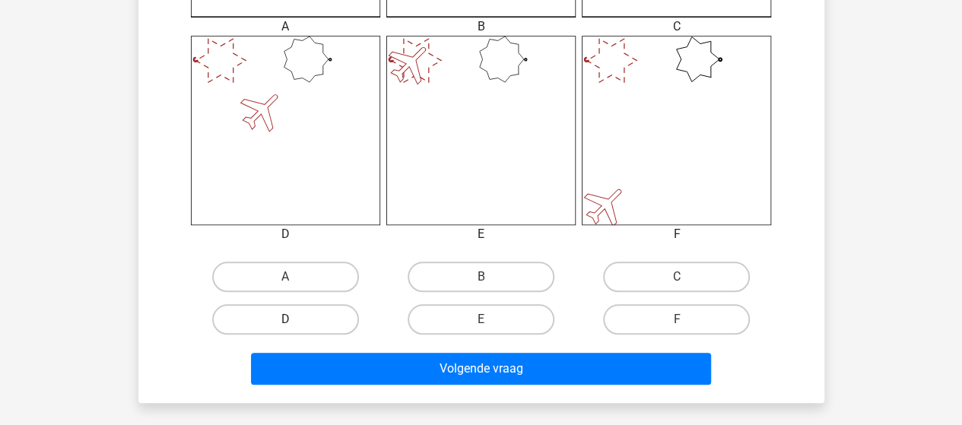
click at [292, 318] on label "D" at bounding box center [285, 319] width 147 height 30
click at [292, 319] on input "D" at bounding box center [290, 324] width 10 height 10
radio input "true"
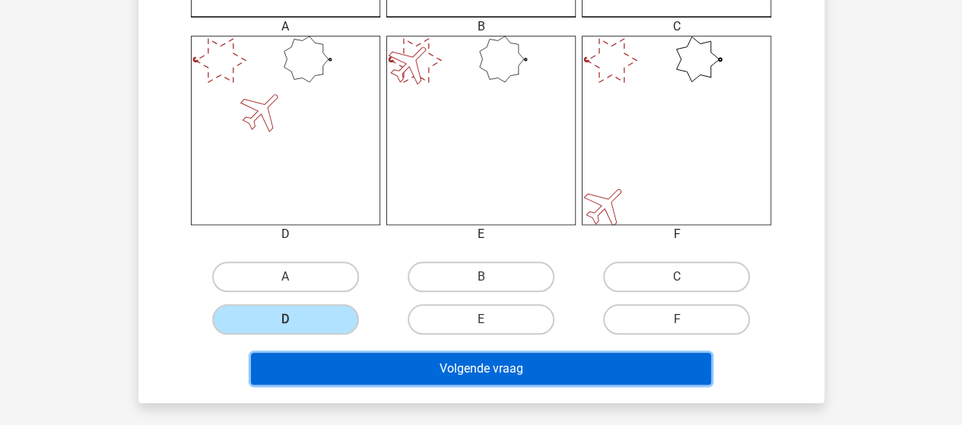
click at [428, 373] on button "Volgende vraag" at bounding box center [481, 369] width 460 height 32
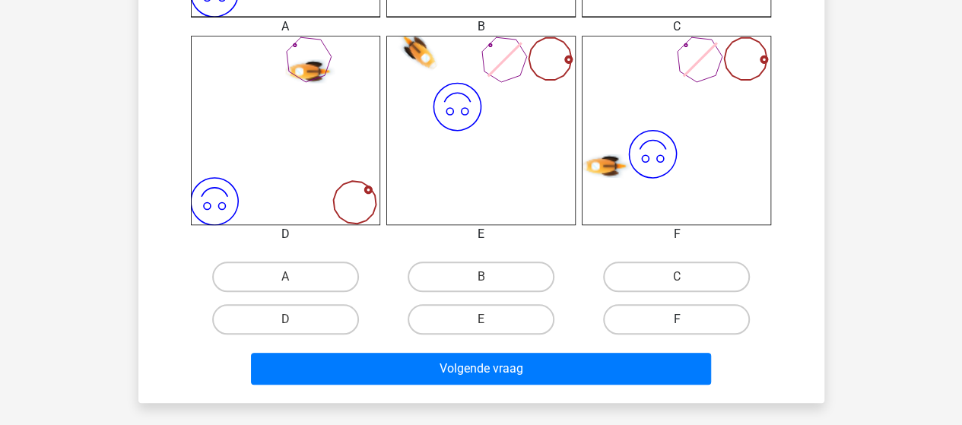
click at [630, 320] on label "F" at bounding box center [676, 319] width 147 height 30
click at [677, 320] on input "F" at bounding box center [682, 324] width 10 height 10
radio input "true"
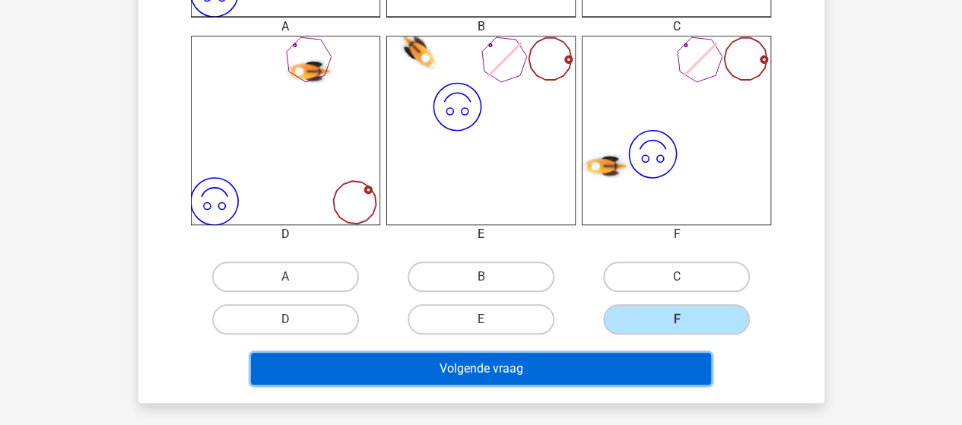
click at [539, 359] on button "Volgende vraag" at bounding box center [481, 369] width 460 height 32
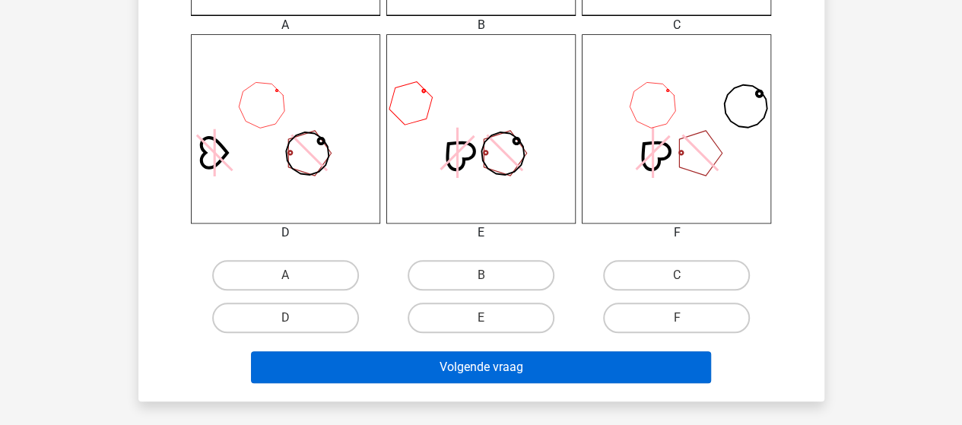
scroll to position [678, 0]
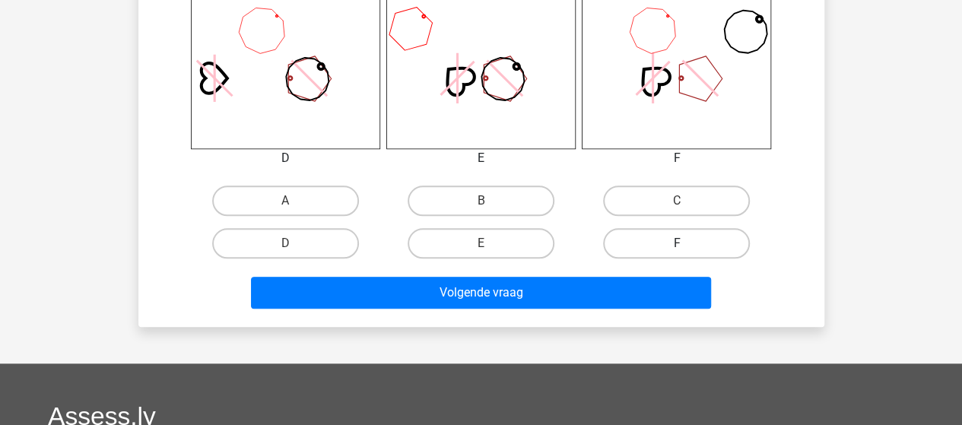
click at [657, 249] on label "F" at bounding box center [676, 243] width 147 height 30
click at [677, 249] on input "F" at bounding box center [682, 248] width 10 height 10
radio input "true"
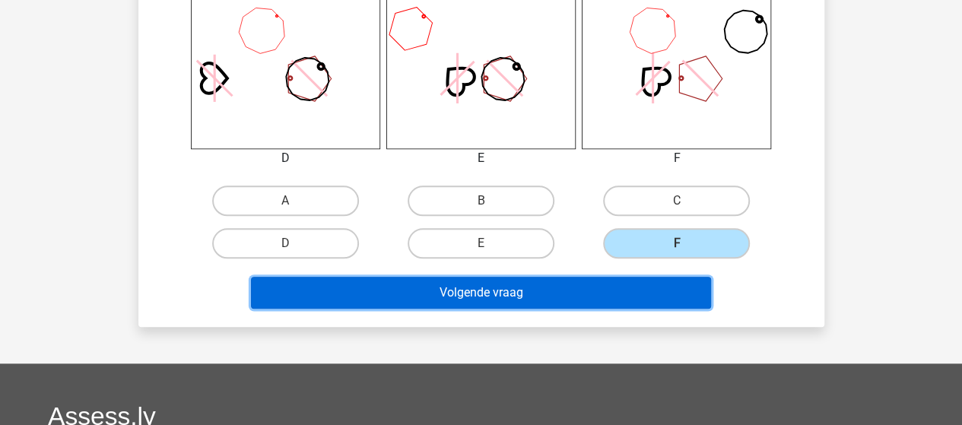
click at [560, 298] on button "Volgende vraag" at bounding box center [481, 293] width 460 height 32
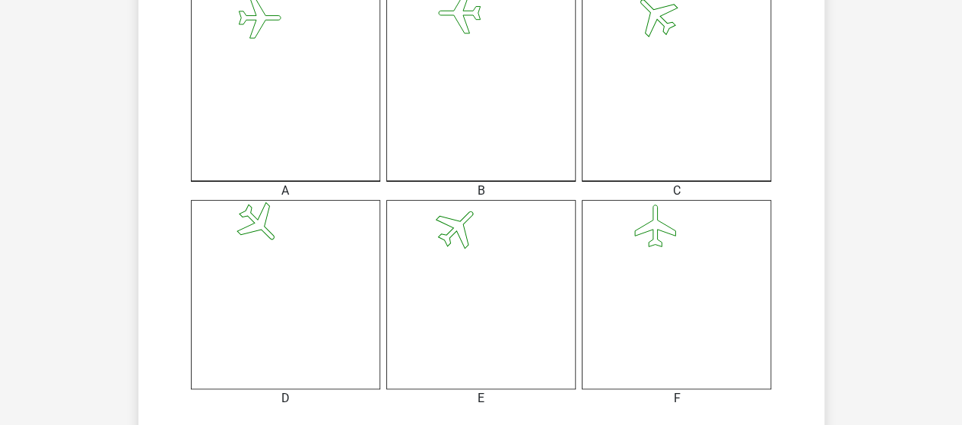
scroll to position [526, 0]
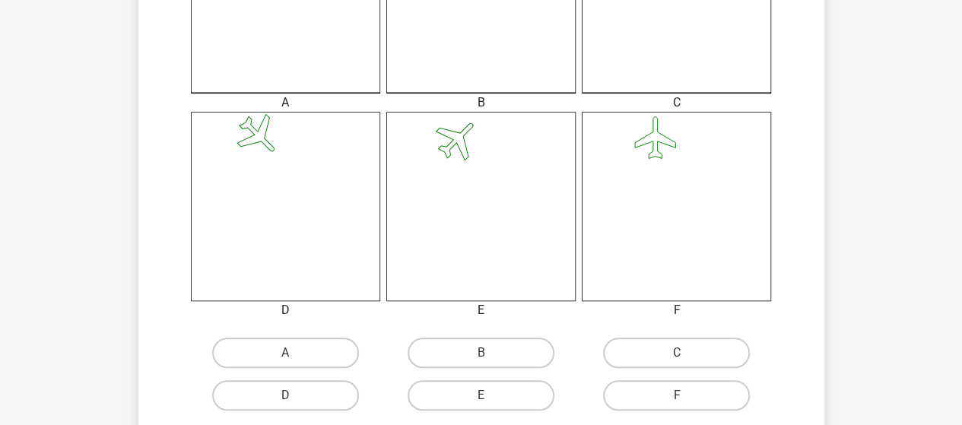
click at [489, 398] on input "E" at bounding box center [486, 400] width 10 height 10
radio input "true"
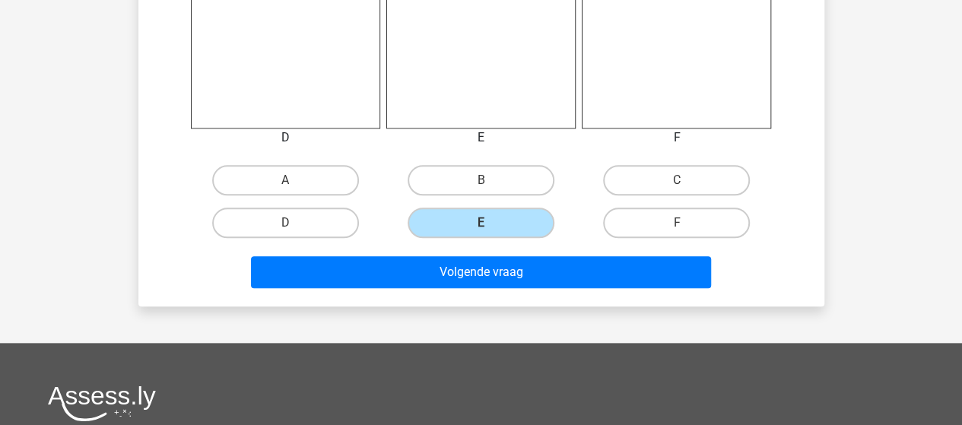
scroll to position [754, 0]
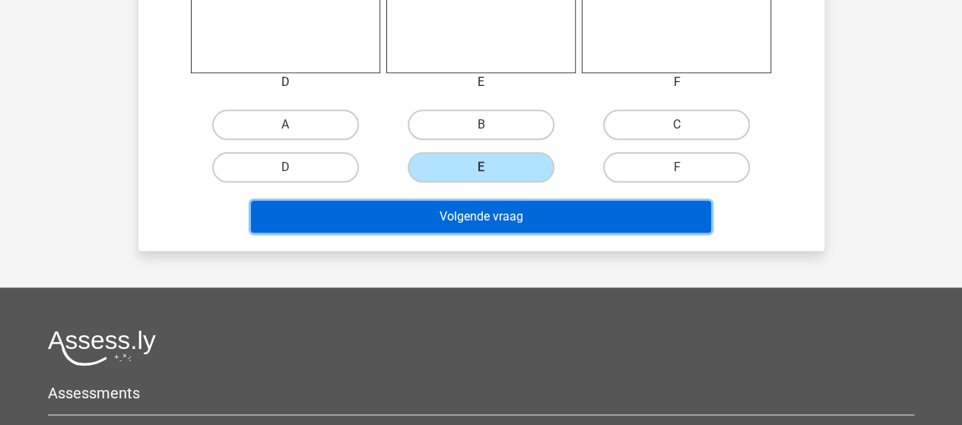
click at [430, 220] on button "Volgende vraag" at bounding box center [481, 217] width 460 height 32
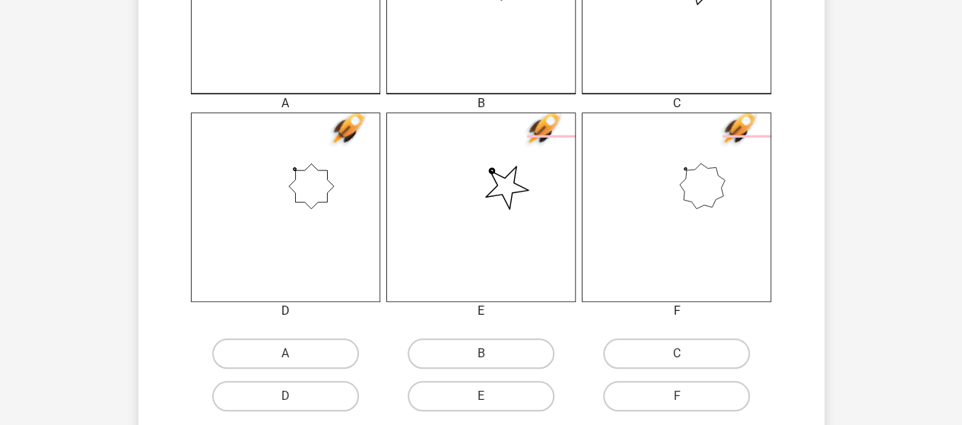
scroll to position [526, 0]
click at [494, 392] on label "E" at bounding box center [481, 395] width 147 height 30
click at [490, 395] on input "E" at bounding box center [486, 400] width 10 height 10
radio input "true"
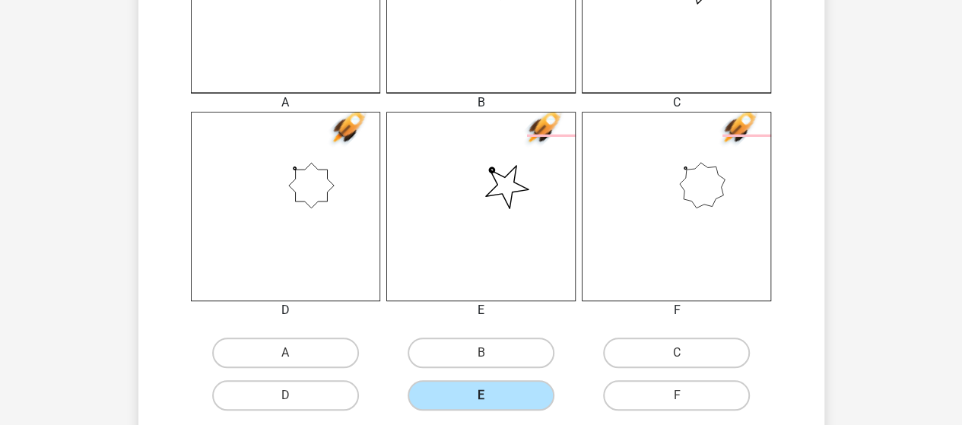
scroll to position [602, 0]
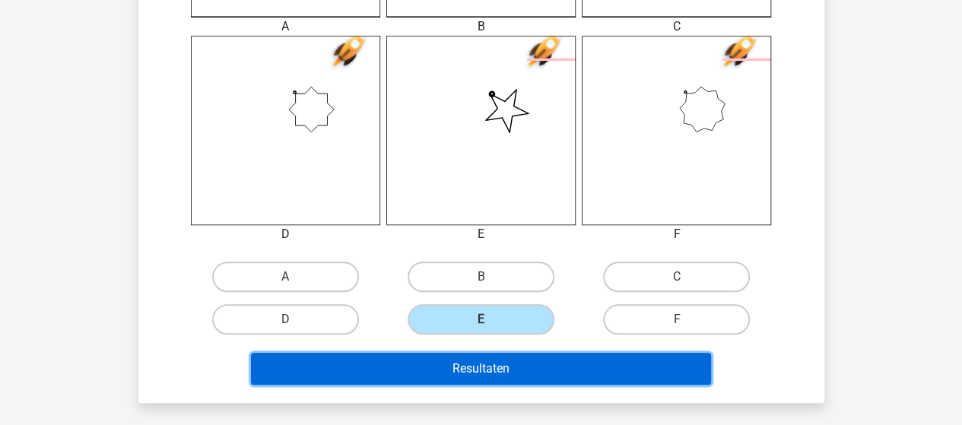
click at [497, 376] on button "Resultaten" at bounding box center [481, 369] width 460 height 32
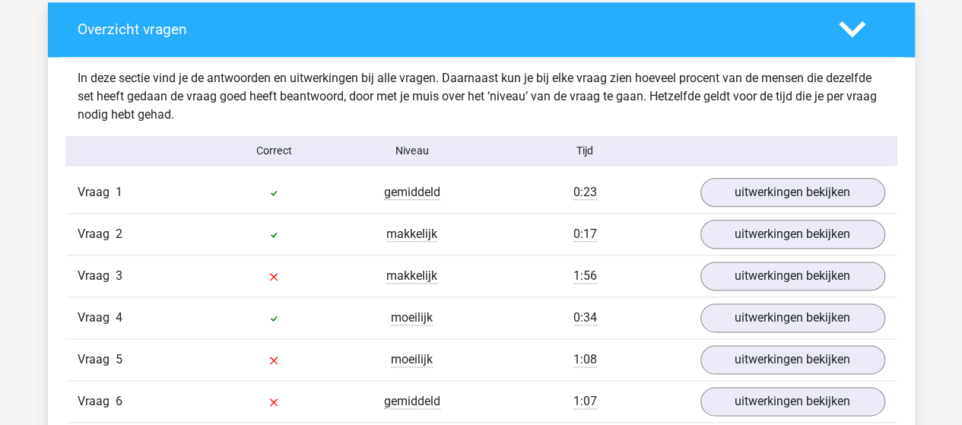
scroll to position [912, 0]
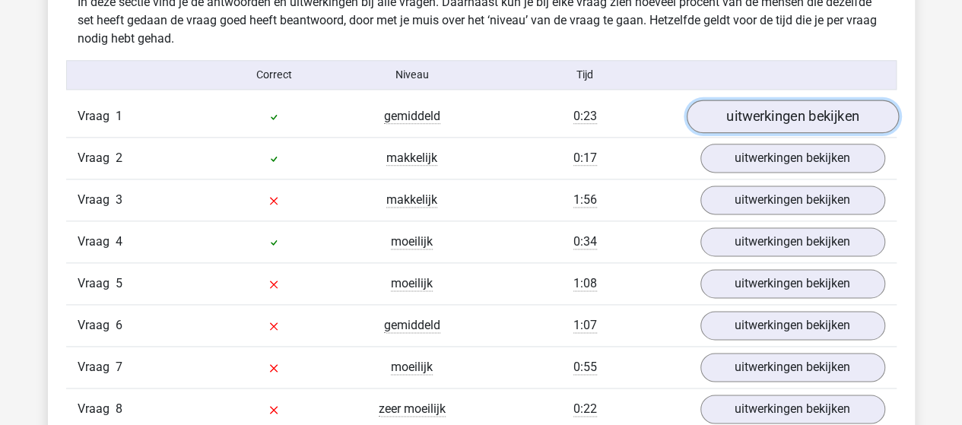
click at [732, 114] on link "uitwerkingen bekijken" at bounding box center [792, 116] width 212 height 33
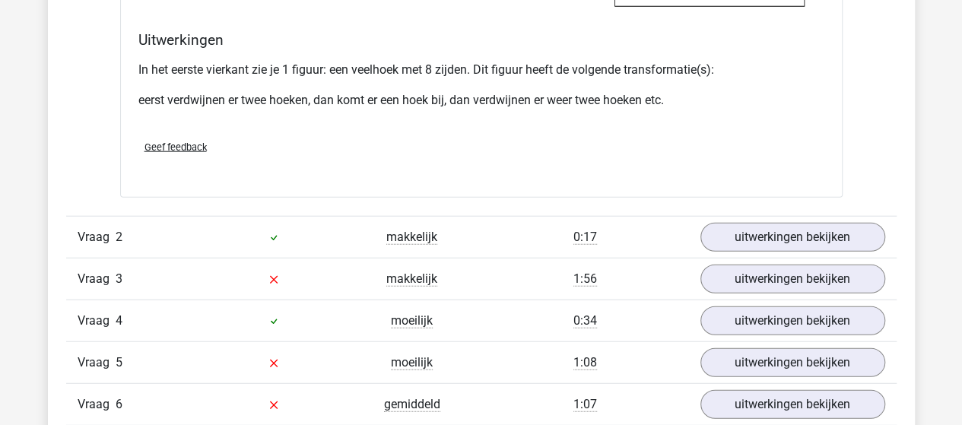
scroll to position [1901, 0]
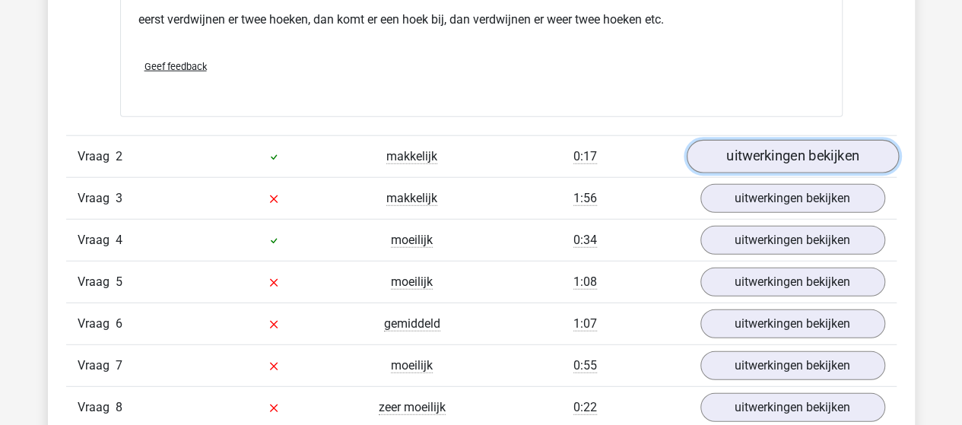
click at [722, 153] on link "uitwerkingen bekijken" at bounding box center [792, 156] width 212 height 33
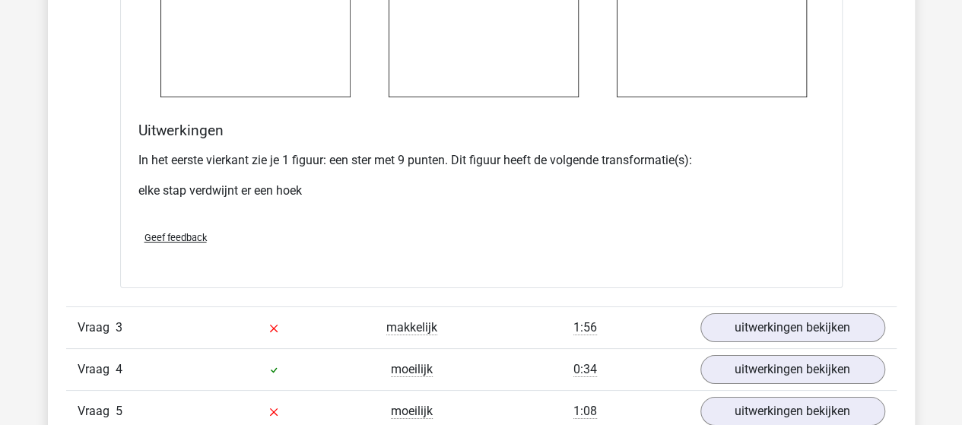
scroll to position [2813, 0]
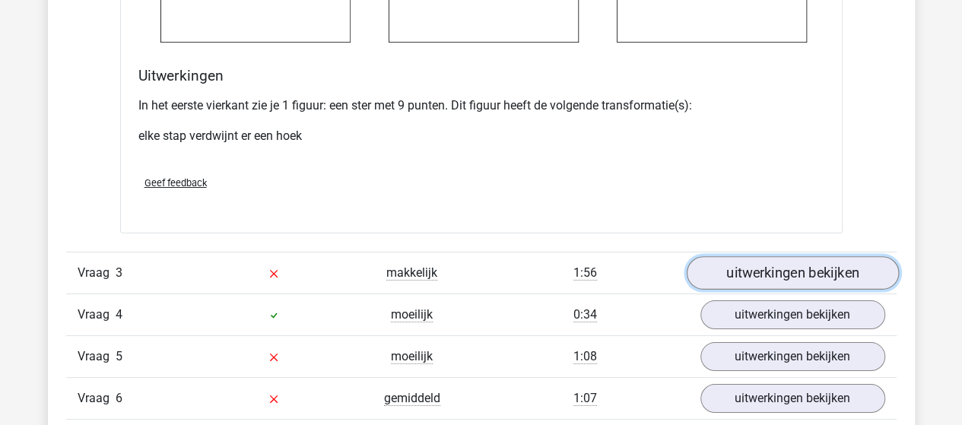
click at [744, 264] on link "uitwerkingen bekijken" at bounding box center [792, 273] width 212 height 33
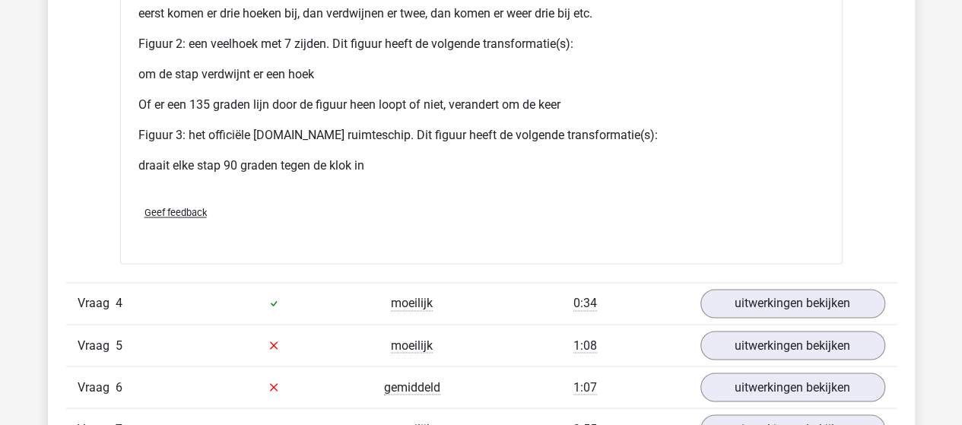
scroll to position [4030, 0]
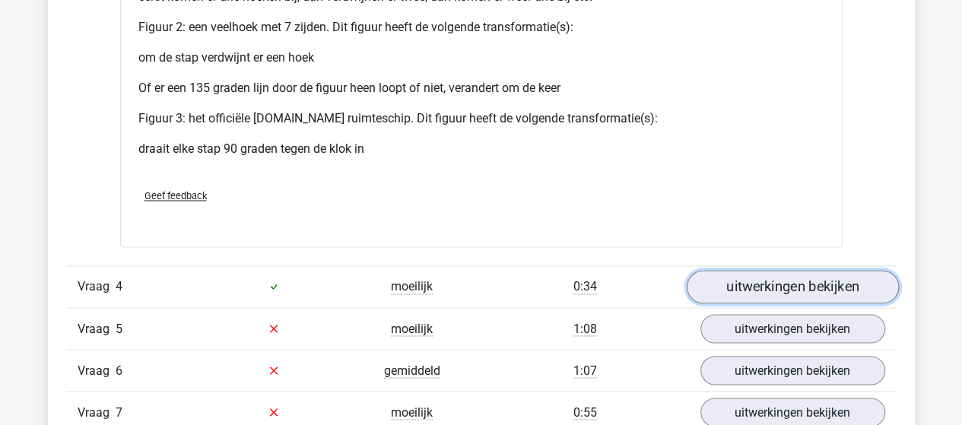
click at [738, 278] on link "uitwerkingen bekijken" at bounding box center [792, 286] width 212 height 33
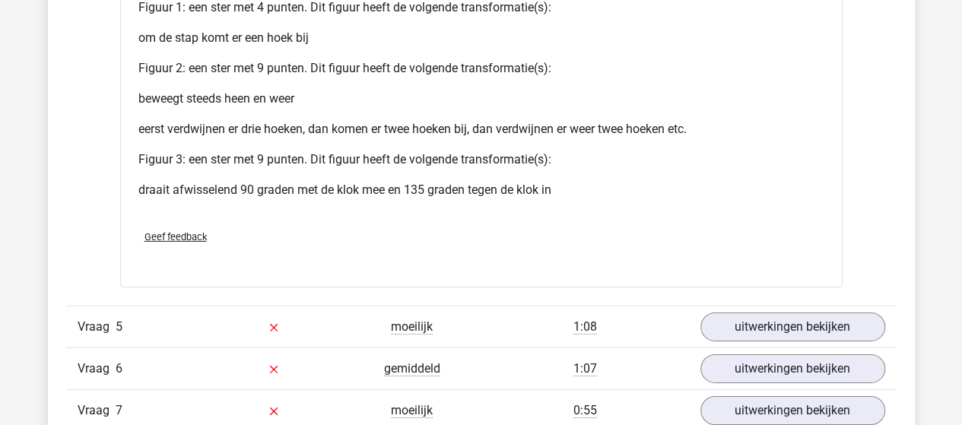
scroll to position [5247, 0]
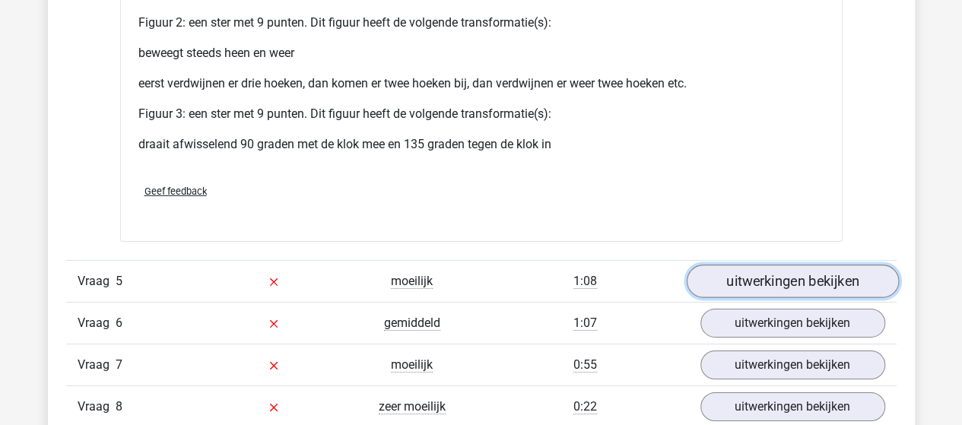
click at [719, 271] on link "uitwerkingen bekijken" at bounding box center [792, 281] width 212 height 33
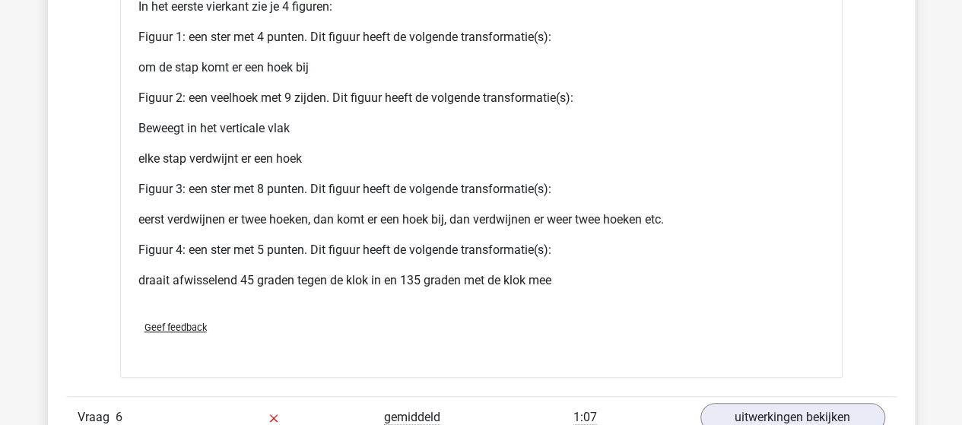
scroll to position [6539, 0]
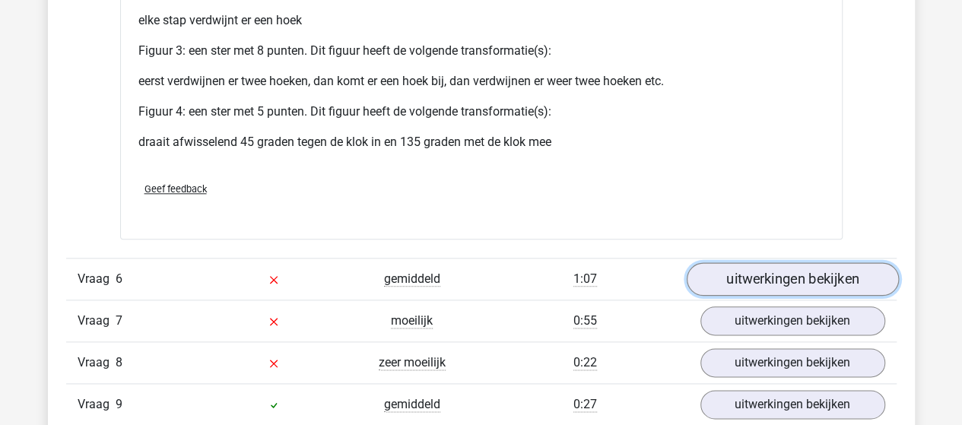
click at [744, 270] on link "uitwerkingen bekijken" at bounding box center [792, 278] width 212 height 33
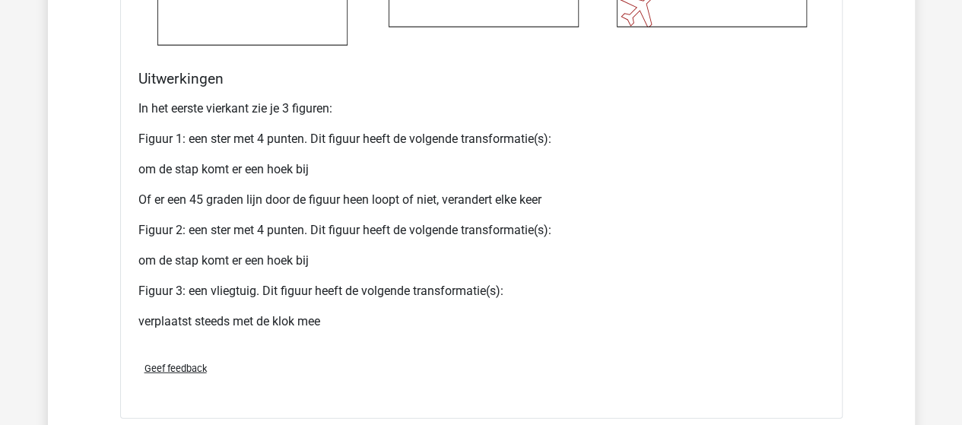
scroll to position [7604, 0]
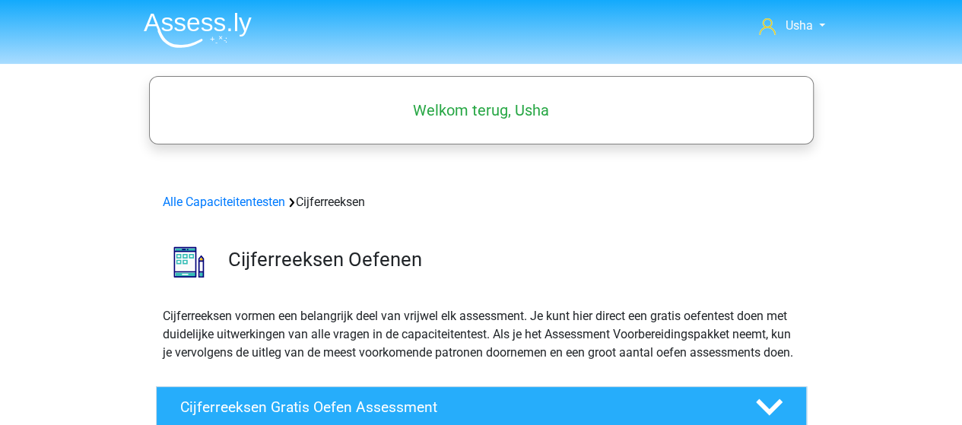
click at [184, 27] on img at bounding box center [198, 30] width 108 height 36
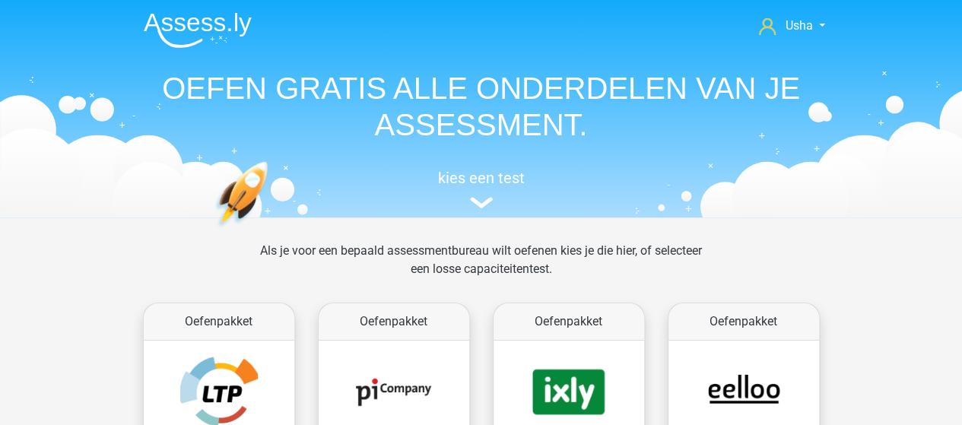
scroll to position [228, 0]
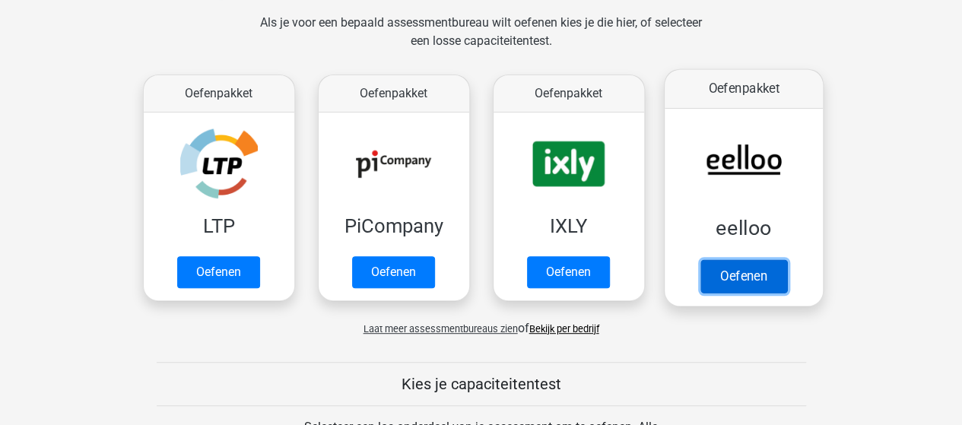
click at [735, 278] on link "Oefenen" at bounding box center [743, 275] width 87 height 33
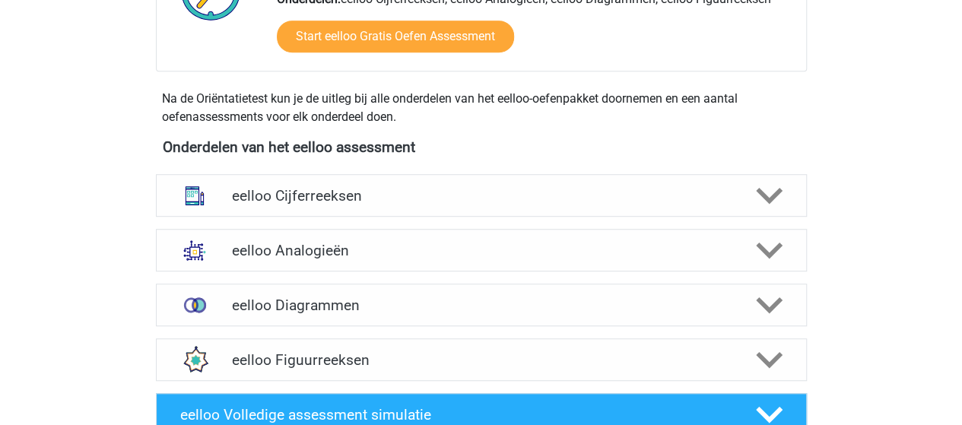
scroll to position [532, 0]
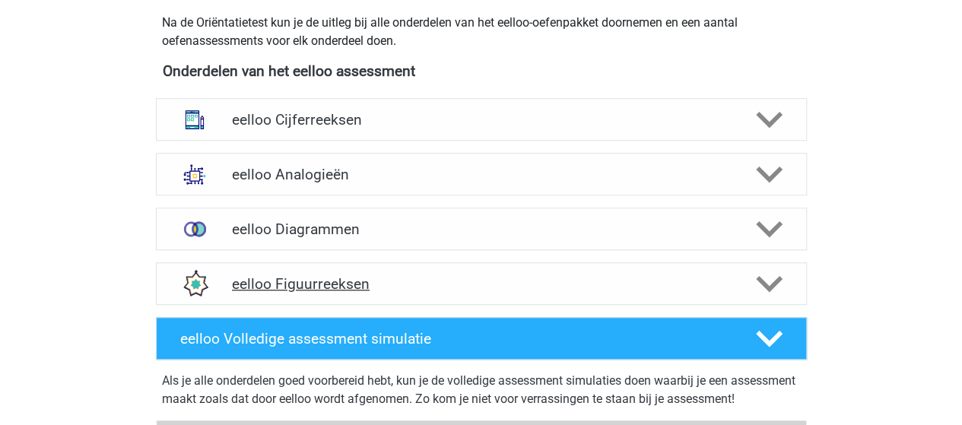
click at [360, 279] on h4 "eelloo Figuurreeksen" at bounding box center [481, 283] width 498 height 17
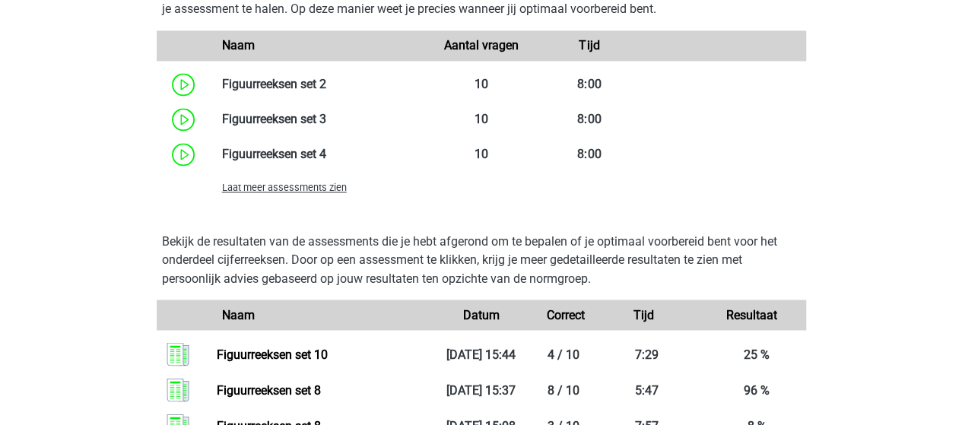
scroll to position [1141, 0]
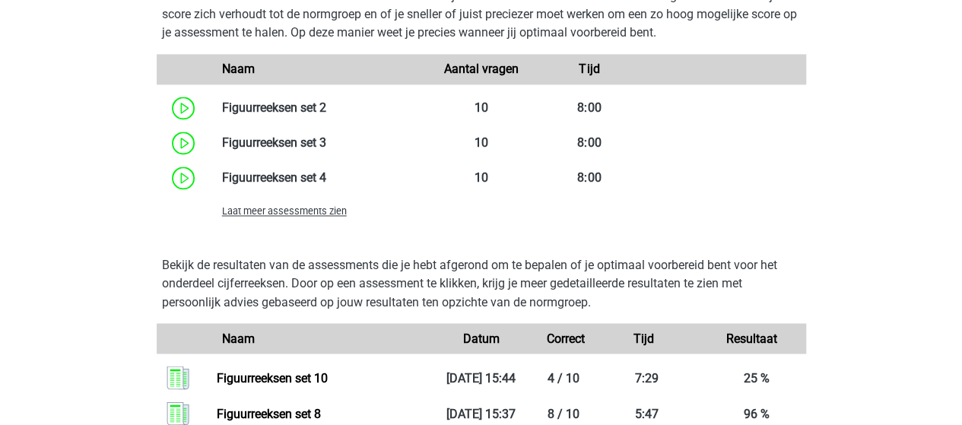
click at [284, 212] on span "Laat meer assessments zien" at bounding box center [284, 210] width 125 height 11
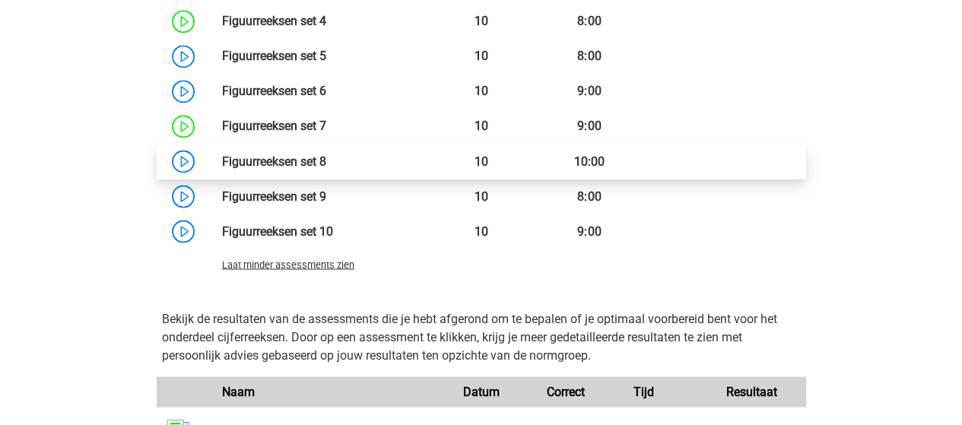
scroll to position [1369, 0]
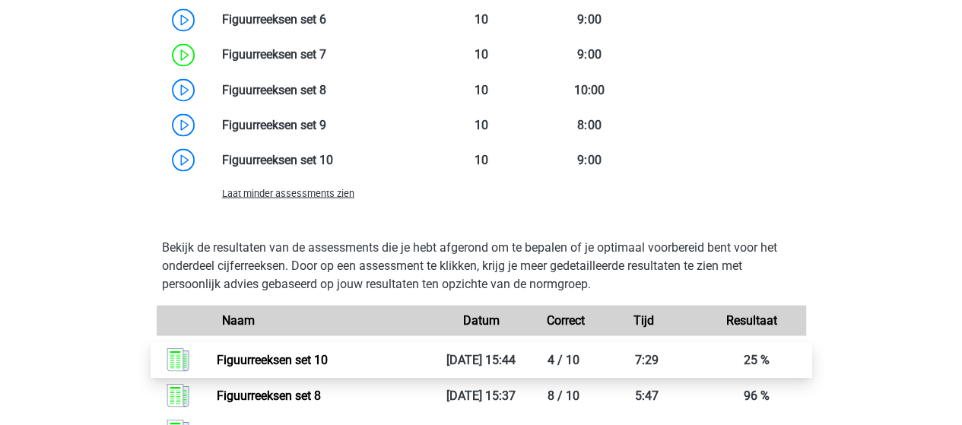
click at [288, 354] on link "Figuurreeksen set 10" at bounding box center [272, 359] width 111 height 14
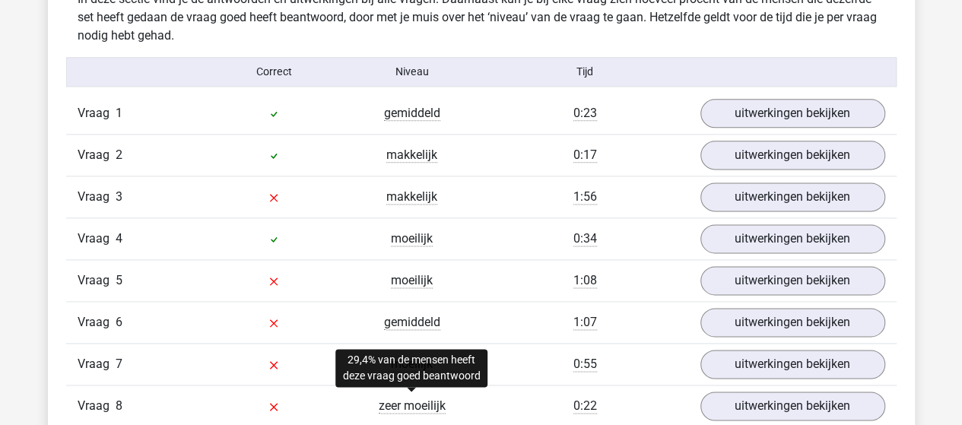
scroll to position [912, 0]
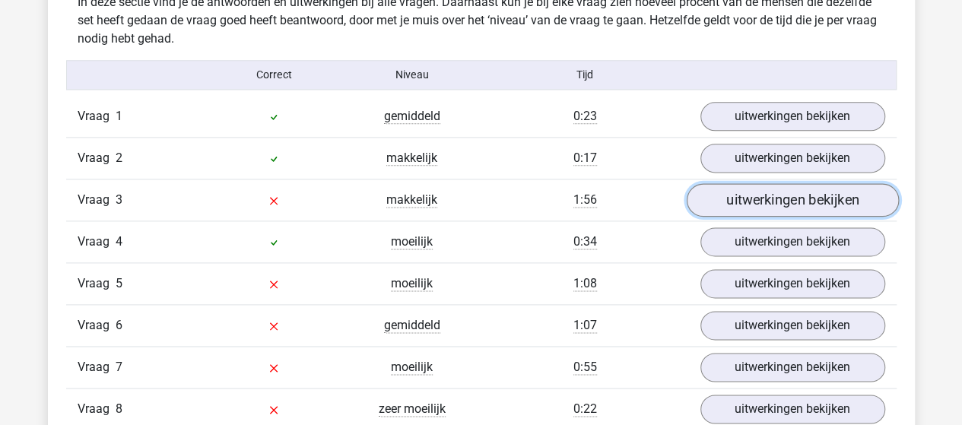
click at [852, 193] on link "uitwerkingen bekijken" at bounding box center [792, 199] width 212 height 33
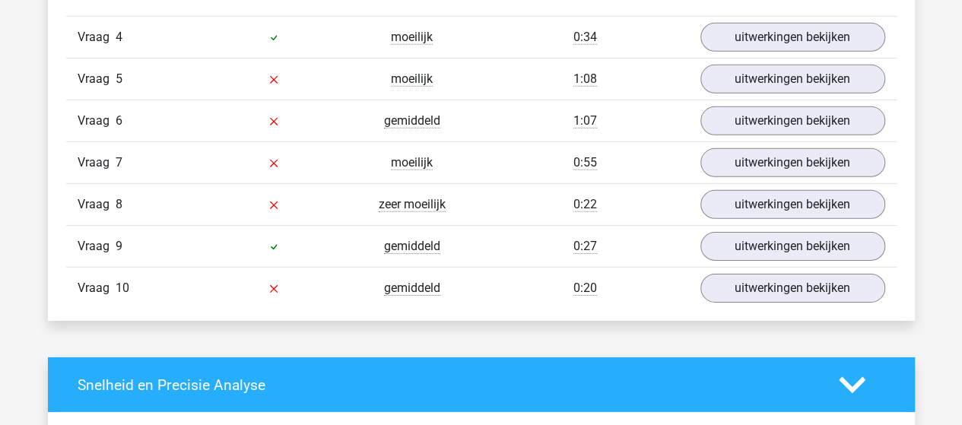
scroll to position [2357, 0]
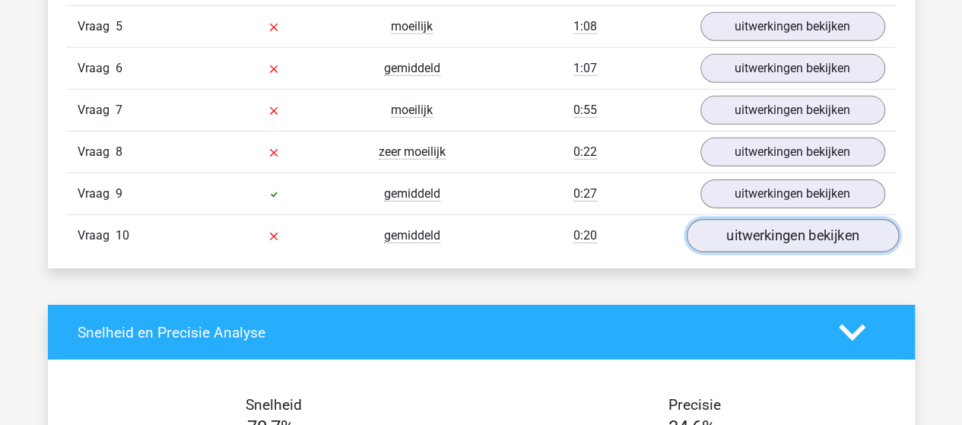
click at [806, 224] on link "uitwerkingen bekijken" at bounding box center [792, 235] width 212 height 33
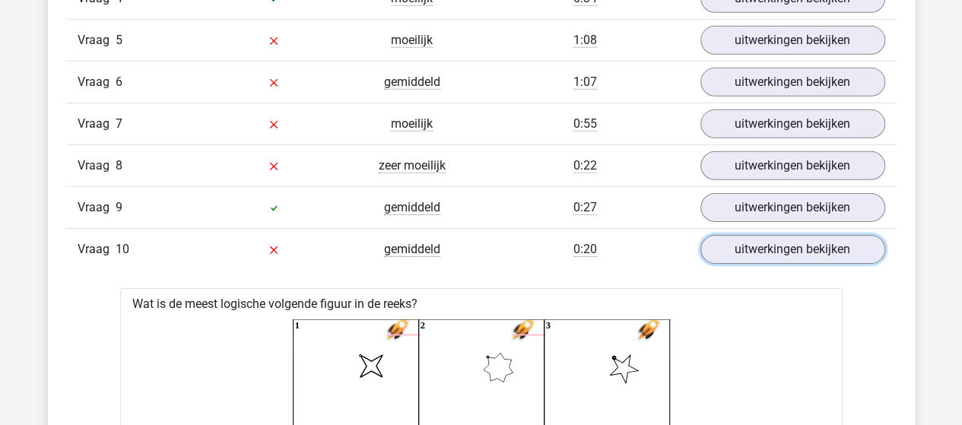
scroll to position [2281, 0]
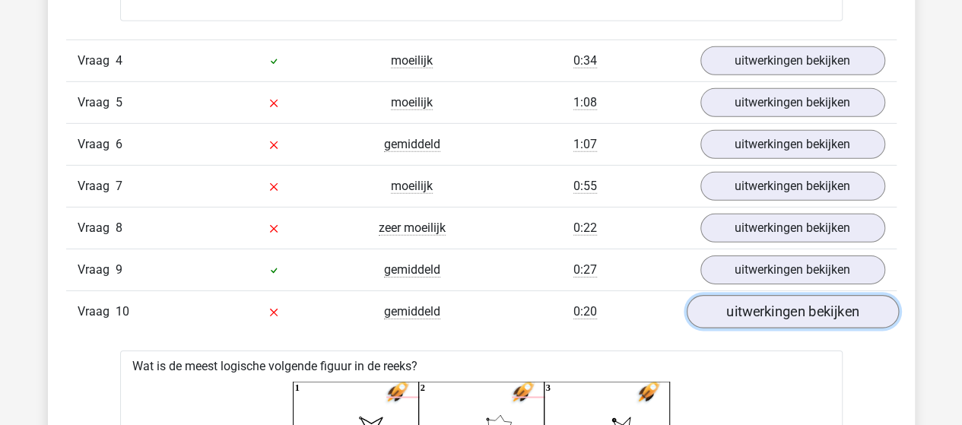
click at [757, 310] on link "uitwerkingen bekijken" at bounding box center [792, 311] width 212 height 33
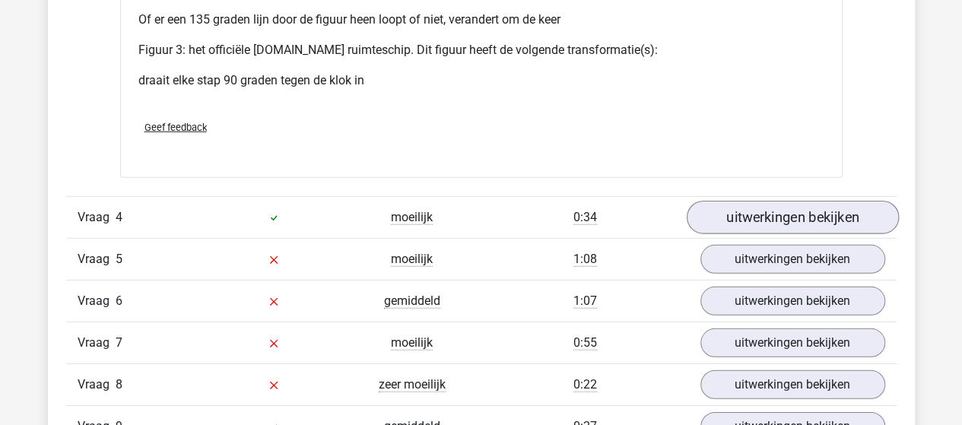
scroll to position [2129, 0]
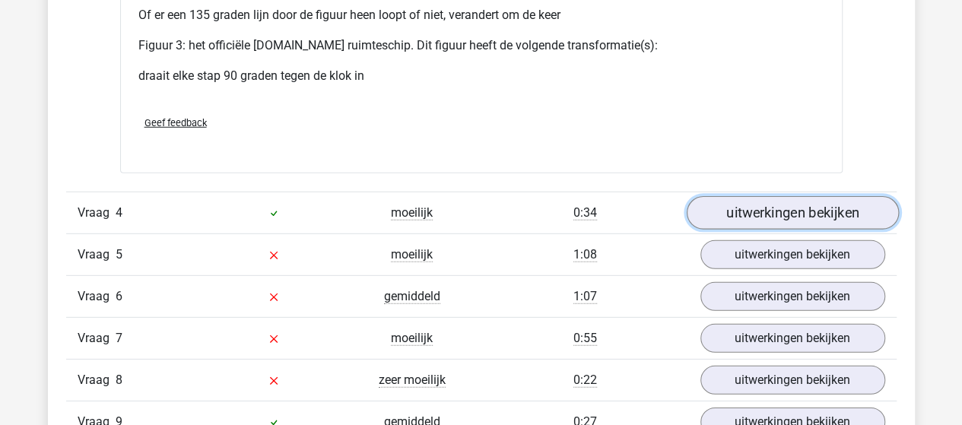
click at [727, 212] on link "uitwerkingen bekijken" at bounding box center [792, 212] width 212 height 33
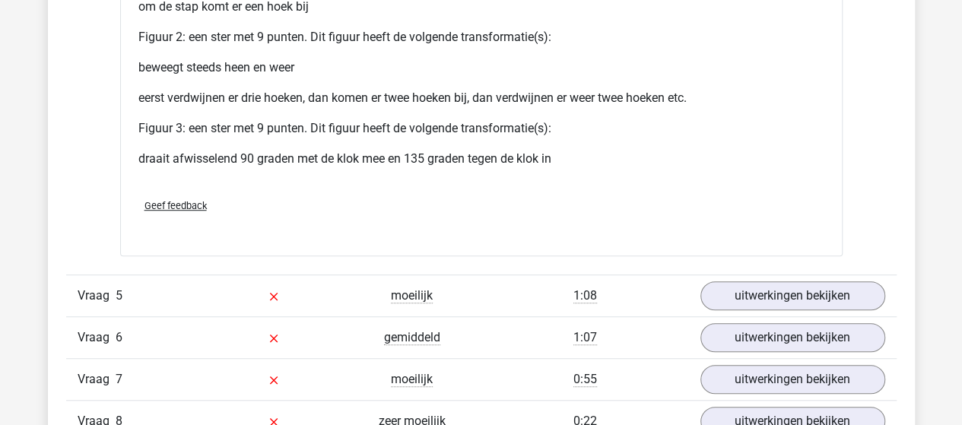
scroll to position [3346, 0]
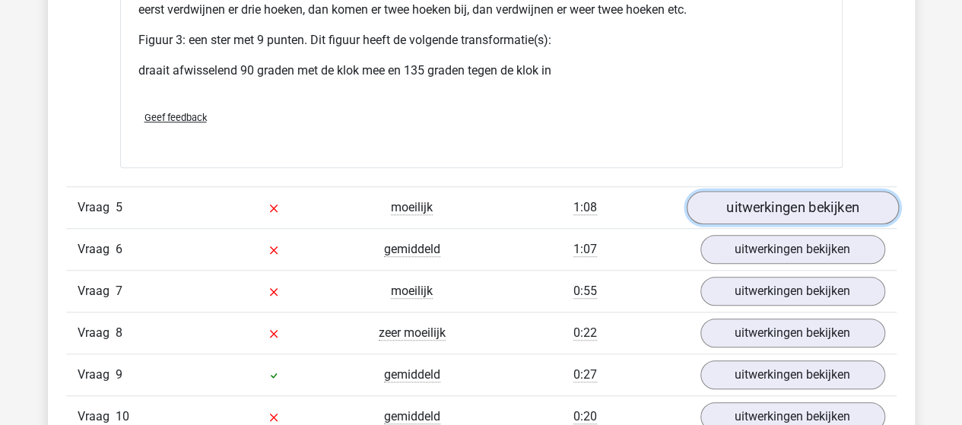
click at [734, 215] on link "uitwerkingen bekijken" at bounding box center [792, 208] width 212 height 33
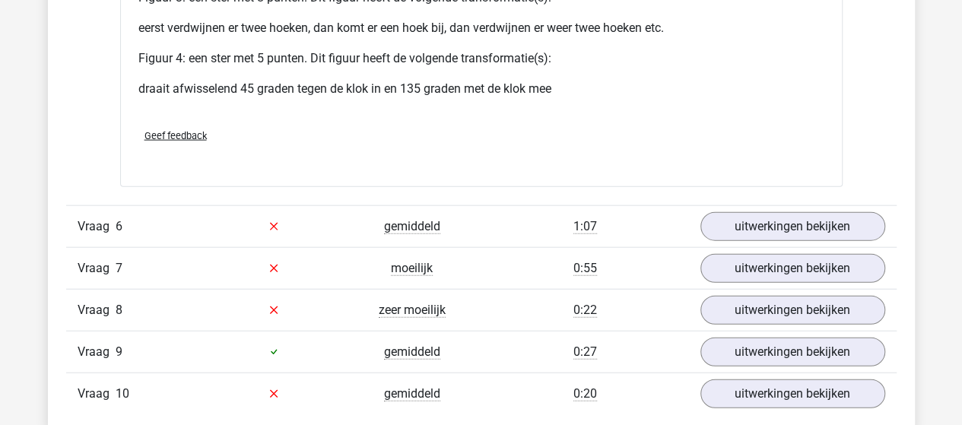
scroll to position [4638, 0]
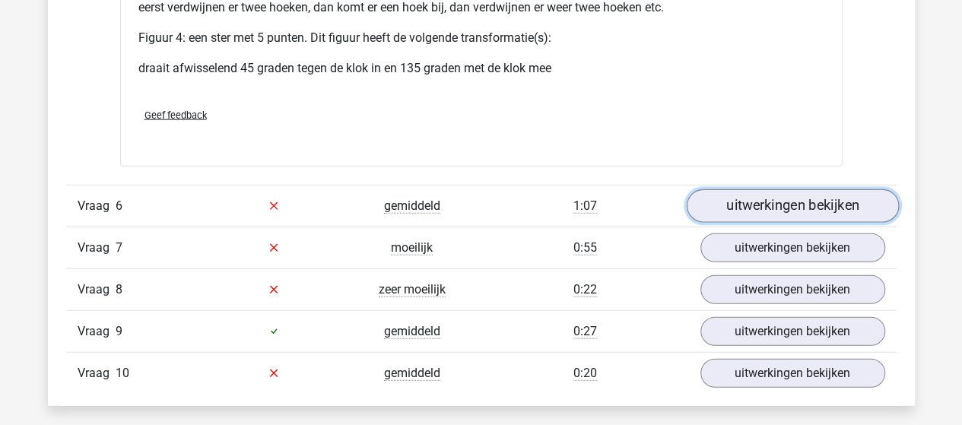
click at [744, 195] on link "uitwerkingen bekijken" at bounding box center [792, 205] width 212 height 33
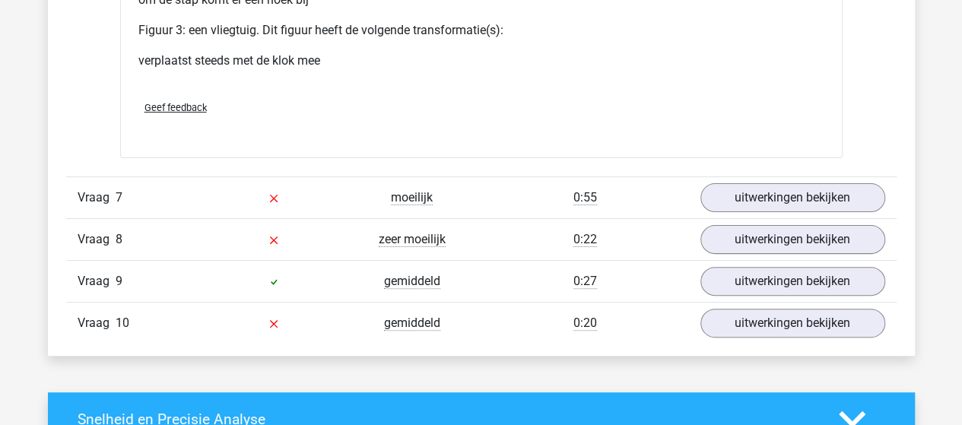
scroll to position [5931, 0]
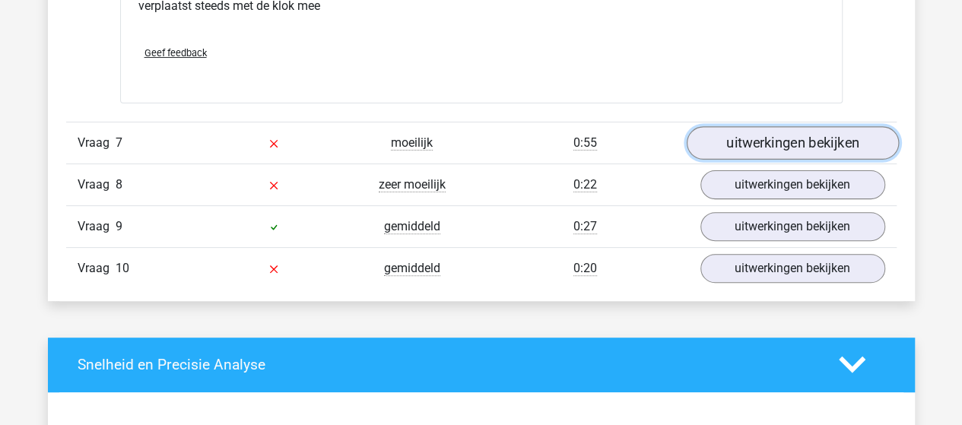
click at [779, 135] on link "uitwerkingen bekijken" at bounding box center [792, 142] width 212 height 33
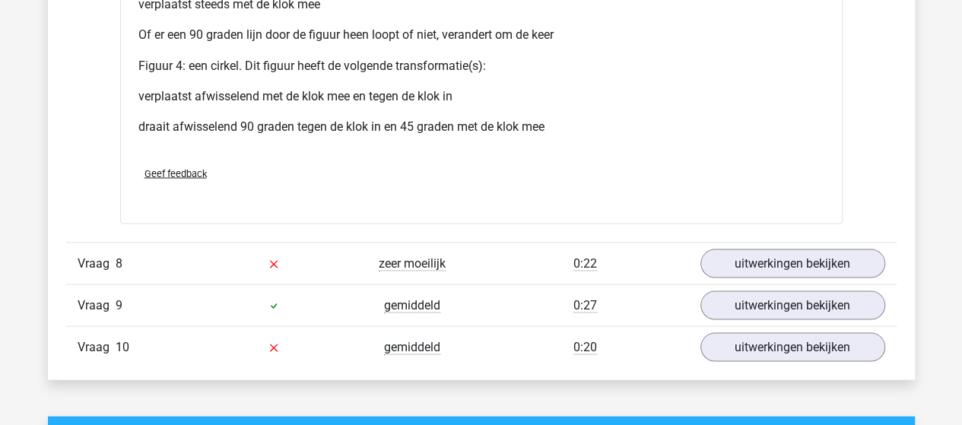
scroll to position [7224, 0]
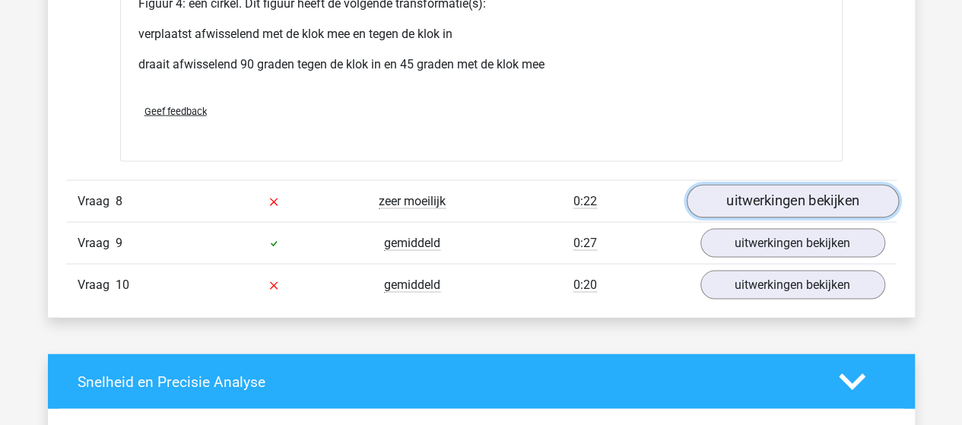
click at [853, 191] on link "uitwerkingen bekijken" at bounding box center [792, 201] width 212 height 33
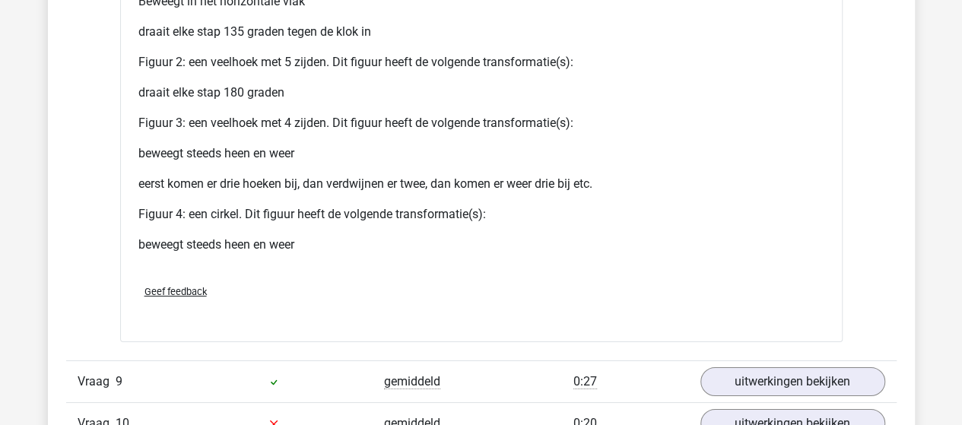
scroll to position [8440, 0]
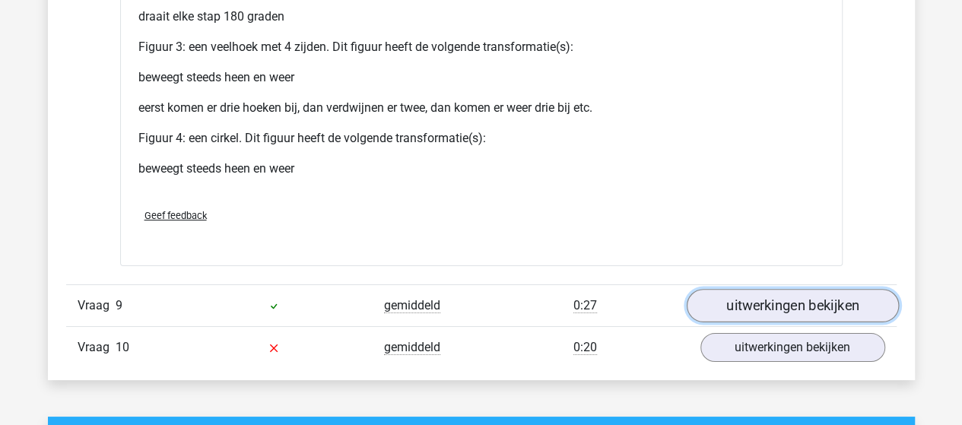
click at [786, 295] on link "uitwerkingen bekijken" at bounding box center [792, 305] width 212 height 33
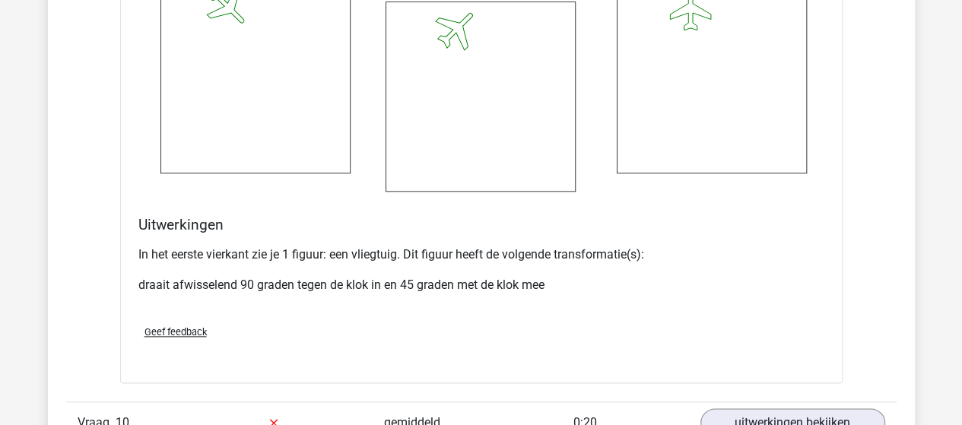
scroll to position [9505, 0]
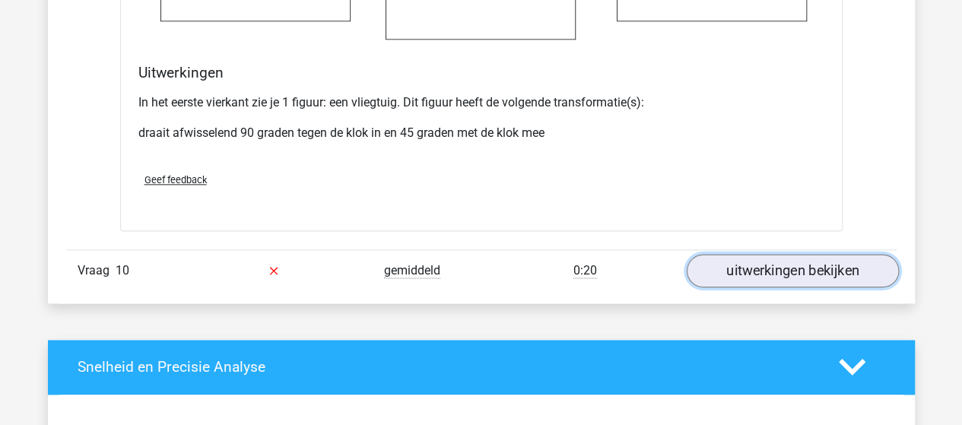
click at [755, 255] on link "uitwerkingen bekijken" at bounding box center [792, 270] width 212 height 33
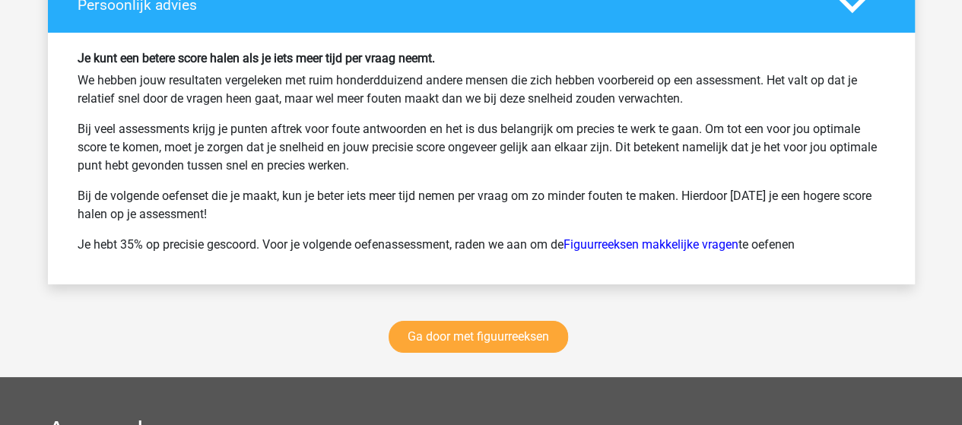
scroll to position [11482, 0]
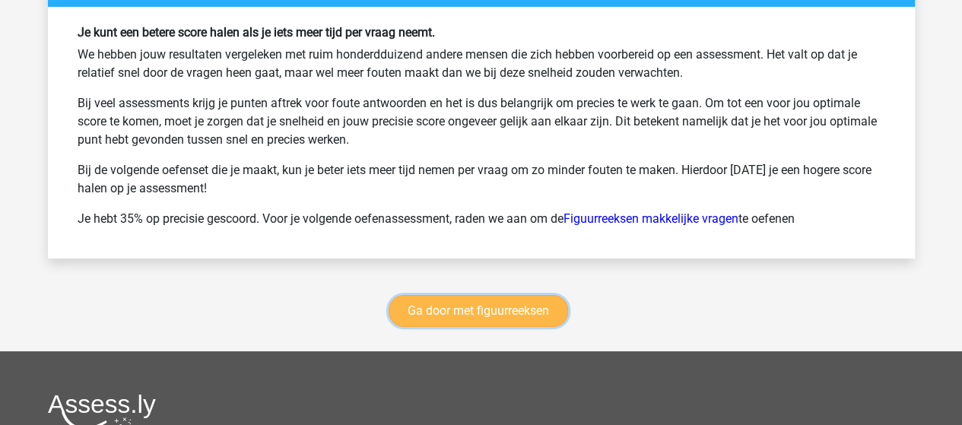
click at [491, 298] on link "Ga door met figuurreeksen" at bounding box center [478, 311] width 179 height 32
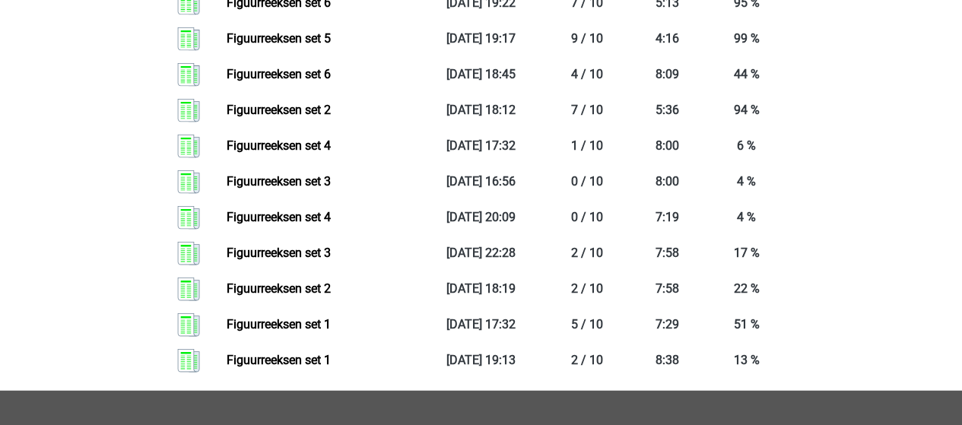
scroll to position [1800, 0]
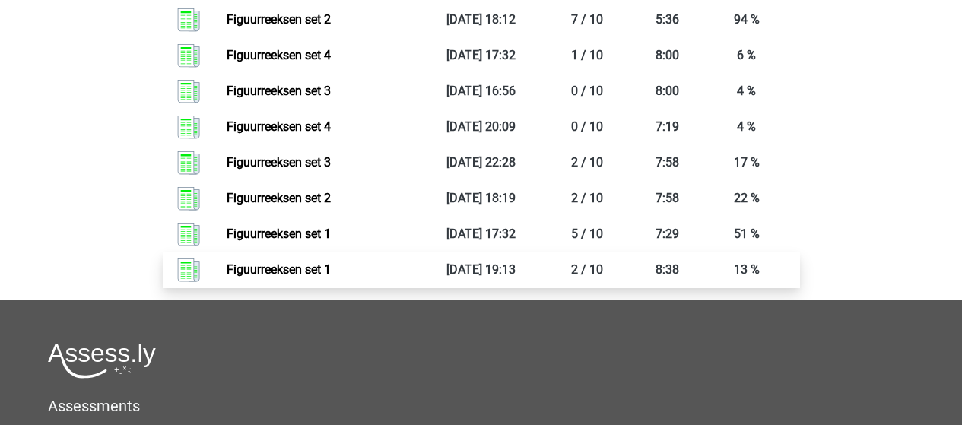
click at [301, 265] on link "Figuurreeksen set 1" at bounding box center [279, 269] width 104 height 14
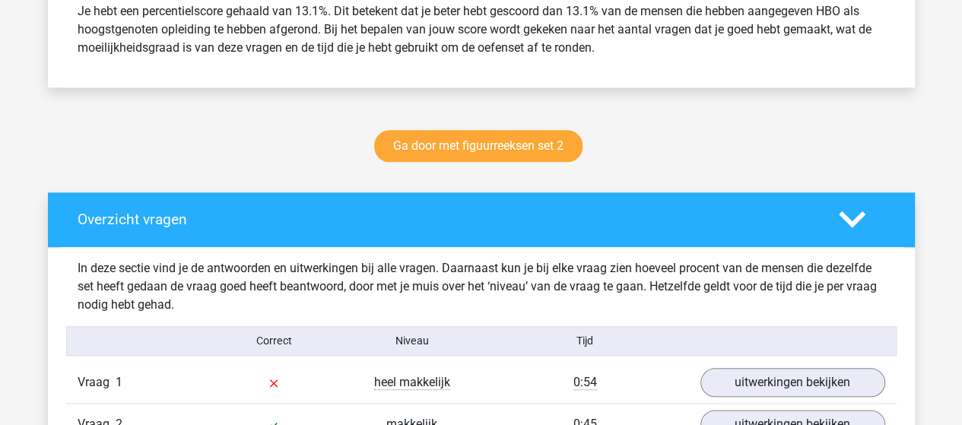
scroll to position [912, 0]
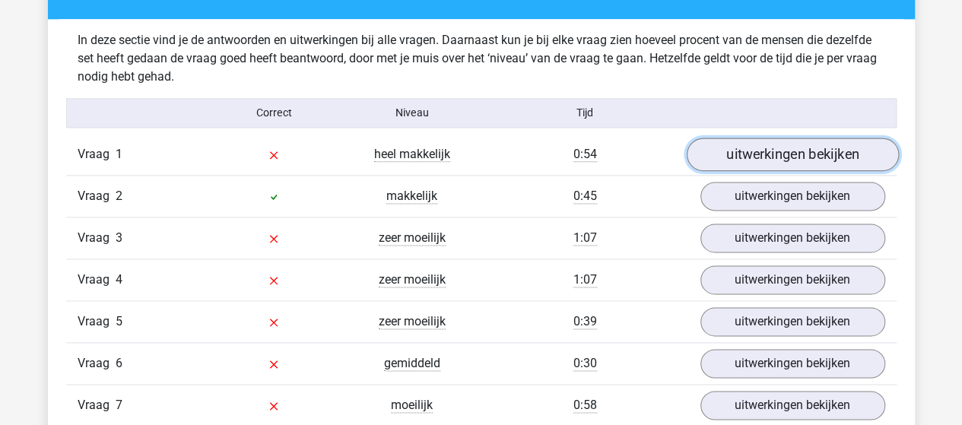
click at [738, 149] on link "uitwerkingen bekijken" at bounding box center [792, 154] width 212 height 33
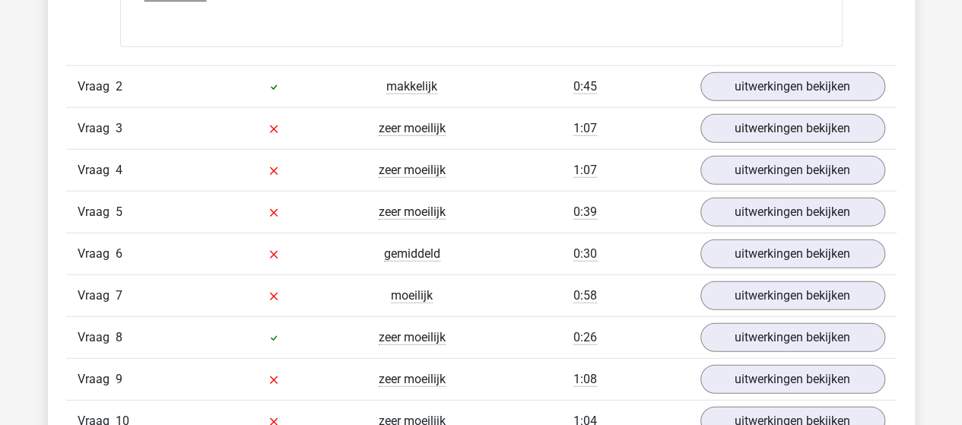
scroll to position [1901, 0]
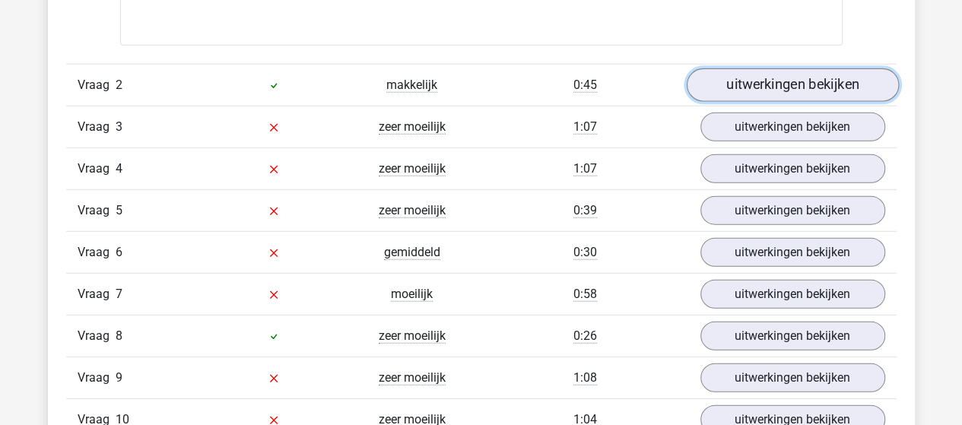
click at [756, 86] on link "uitwerkingen bekijken" at bounding box center [792, 84] width 212 height 33
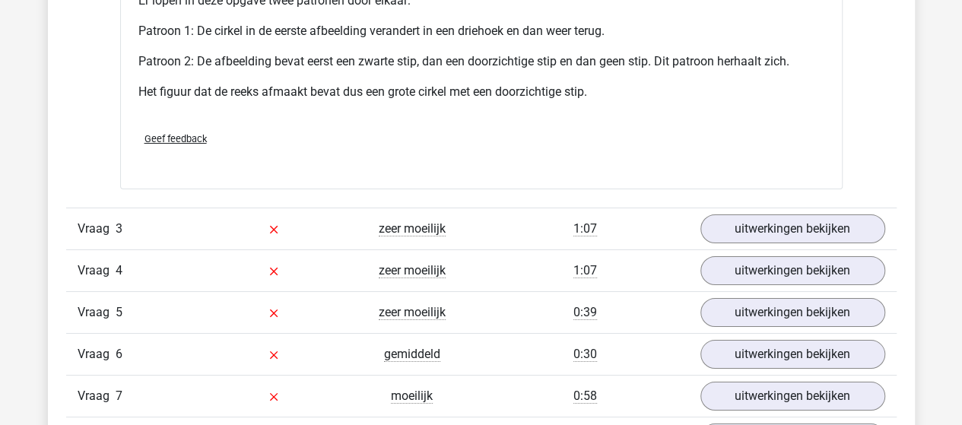
scroll to position [2813, 0]
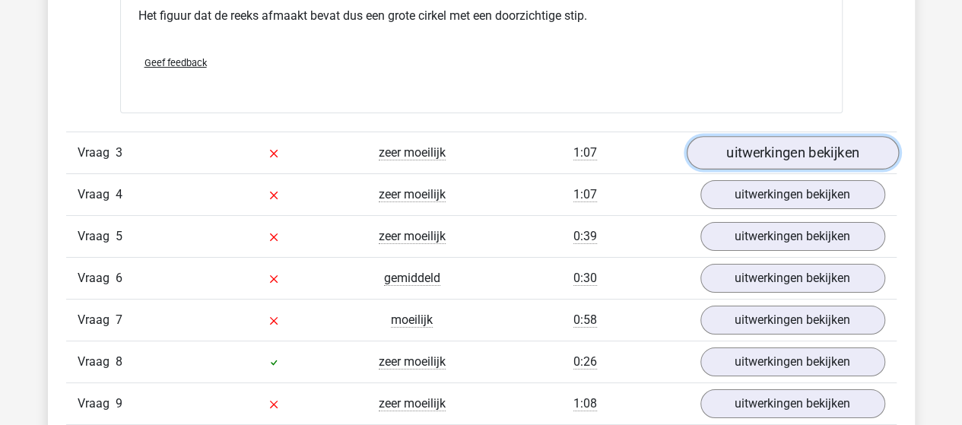
click at [747, 147] on link "uitwerkingen bekijken" at bounding box center [792, 152] width 212 height 33
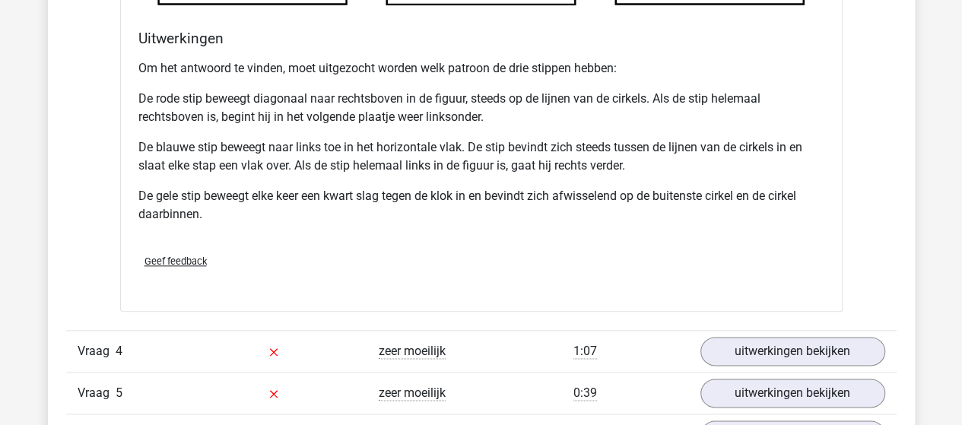
scroll to position [3726, 0]
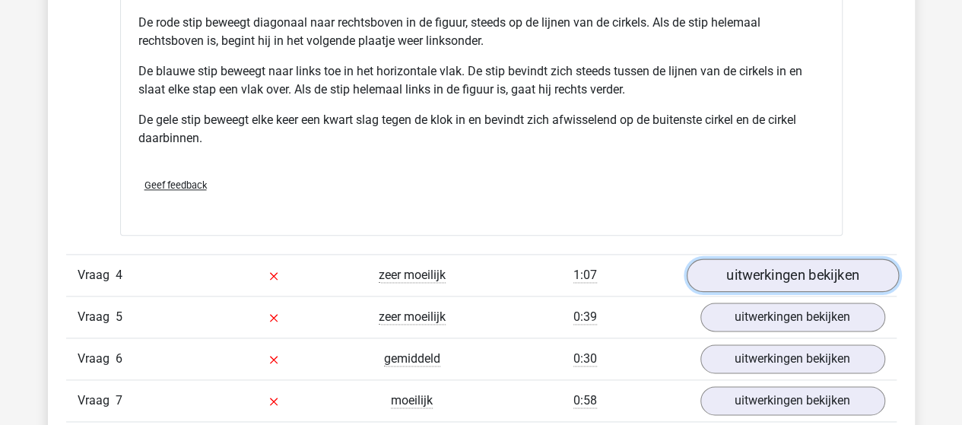
click at [801, 269] on link "uitwerkingen bekijken" at bounding box center [792, 275] width 212 height 33
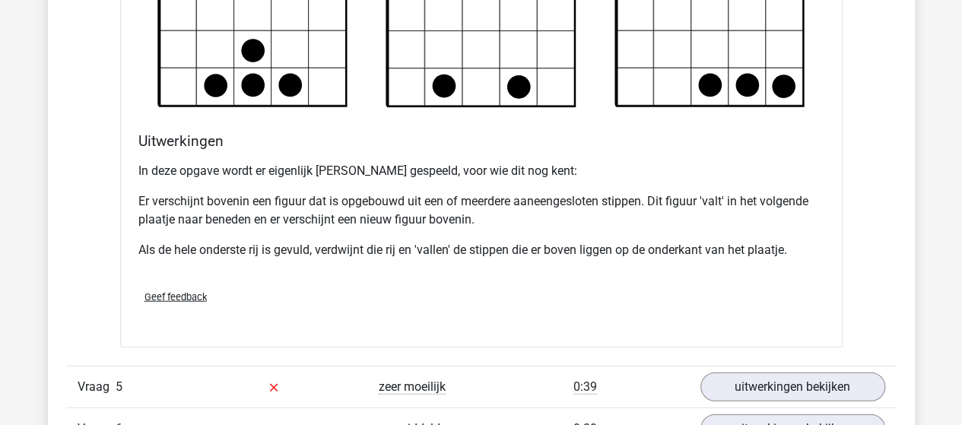
scroll to position [4714, 0]
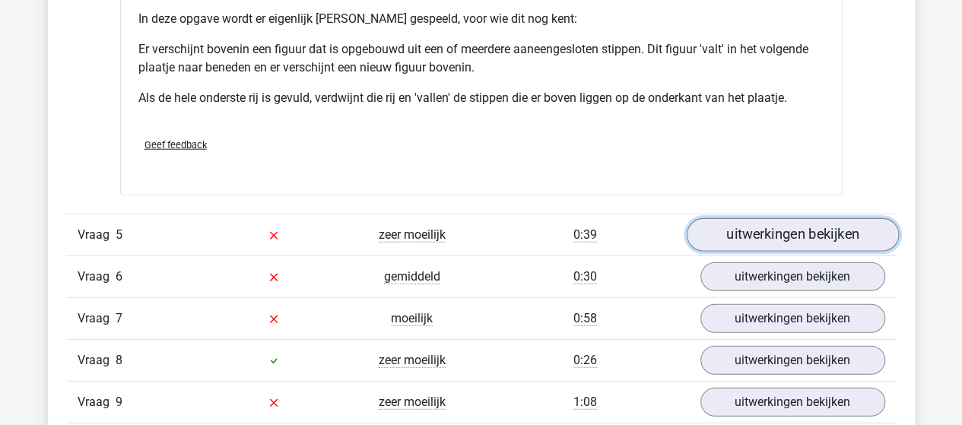
click at [728, 236] on link "uitwerkingen bekijken" at bounding box center [792, 234] width 212 height 33
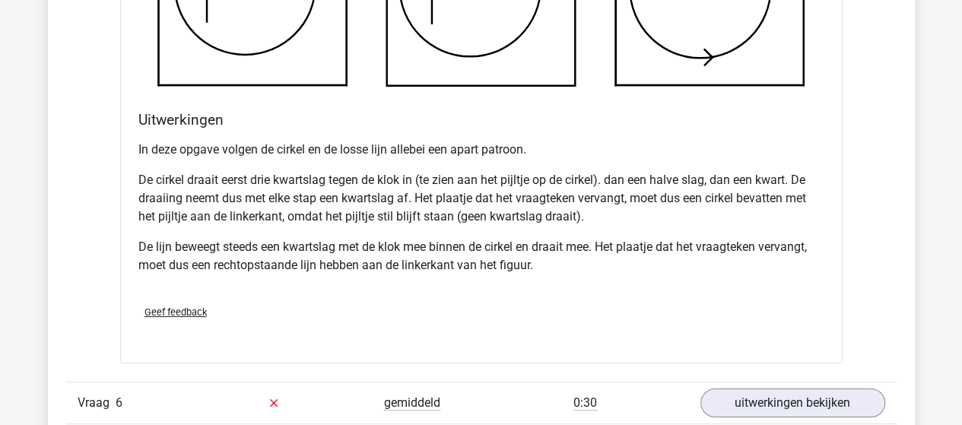
scroll to position [5703, 0]
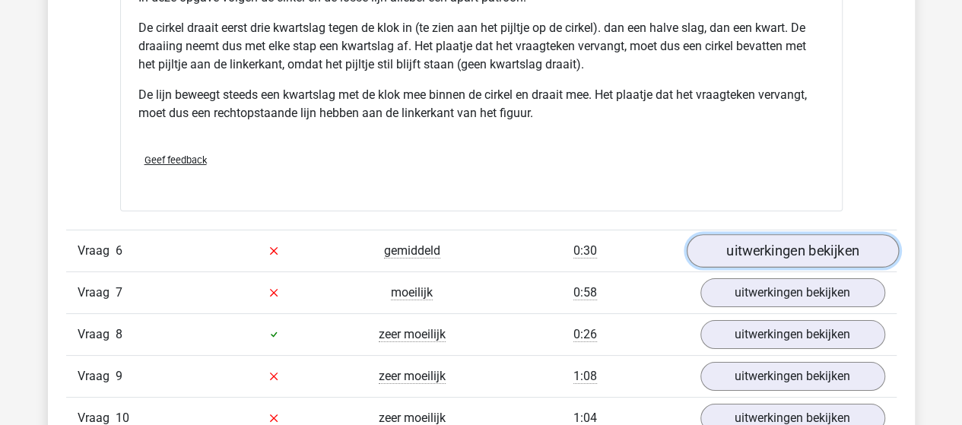
click at [733, 241] on link "uitwerkingen bekijken" at bounding box center [792, 250] width 212 height 33
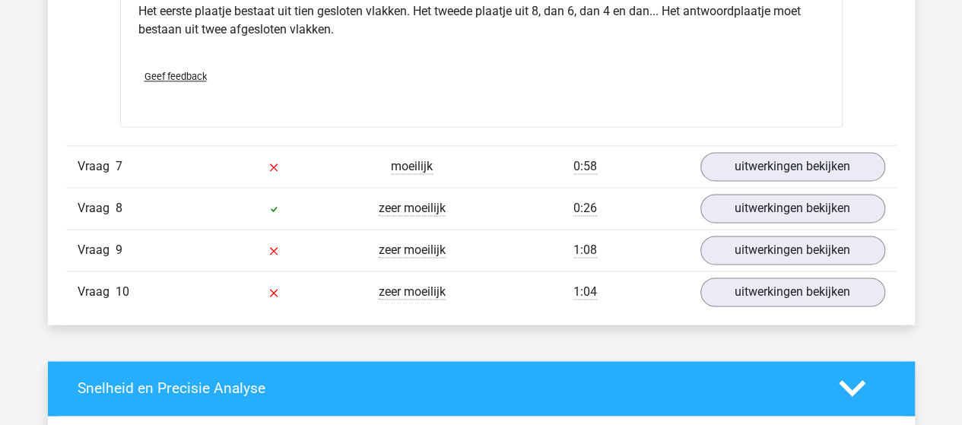
scroll to position [6768, 0]
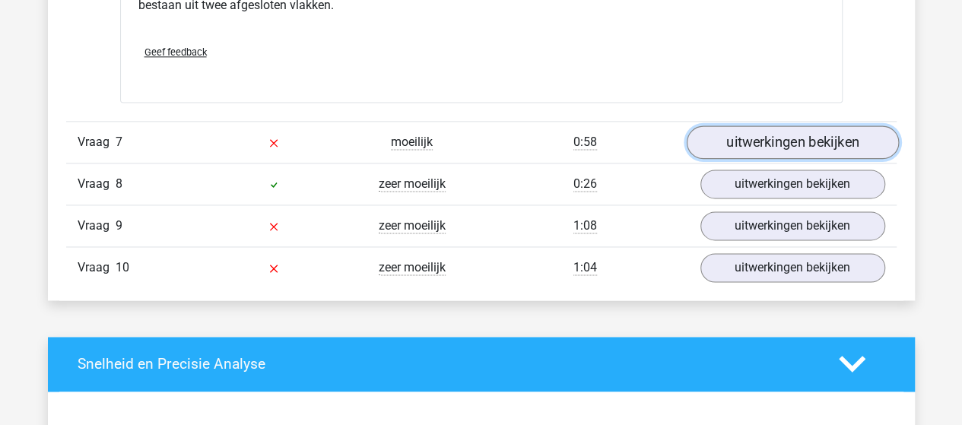
click at [751, 132] on link "uitwerkingen bekijken" at bounding box center [792, 141] width 212 height 33
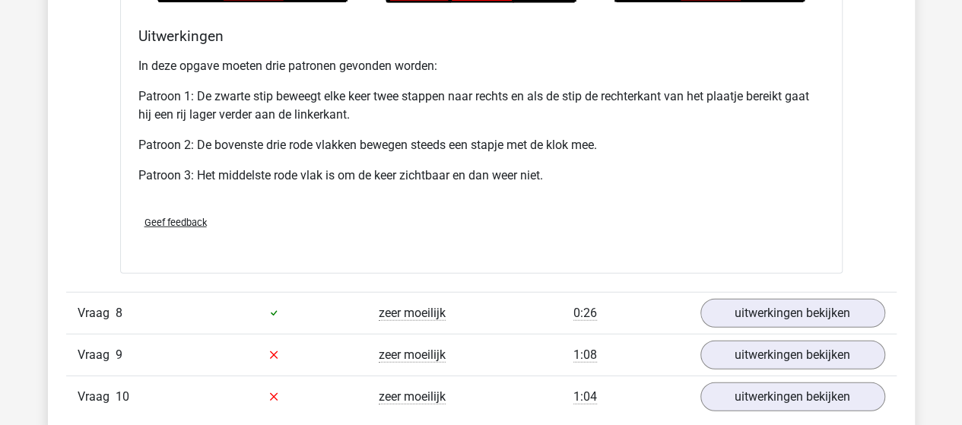
scroll to position [7680, 0]
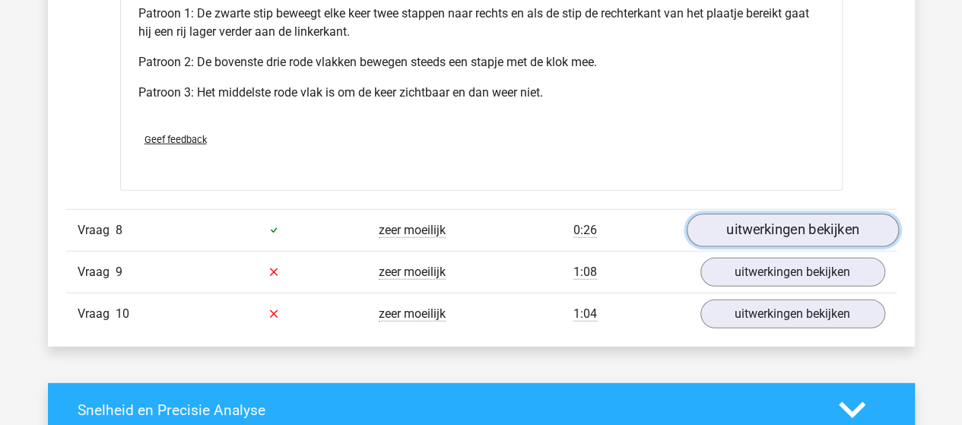
click at [800, 219] on link "uitwerkingen bekijken" at bounding box center [792, 230] width 212 height 33
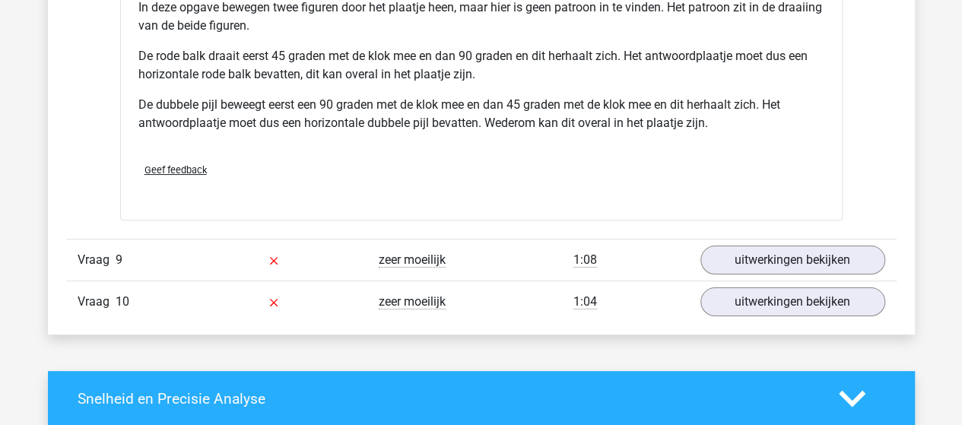
scroll to position [8669, 0]
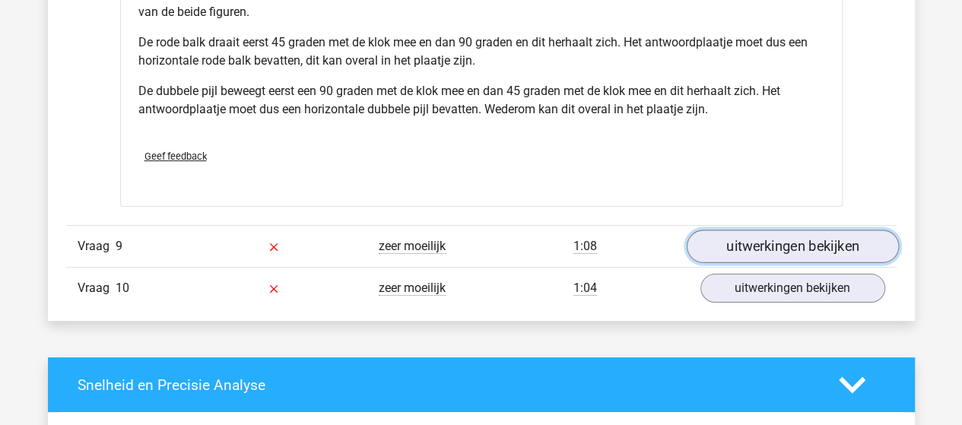
click at [742, 238] on link "uitwerkingen bekijken" at bounding box center [792, 246] width 212 height 33
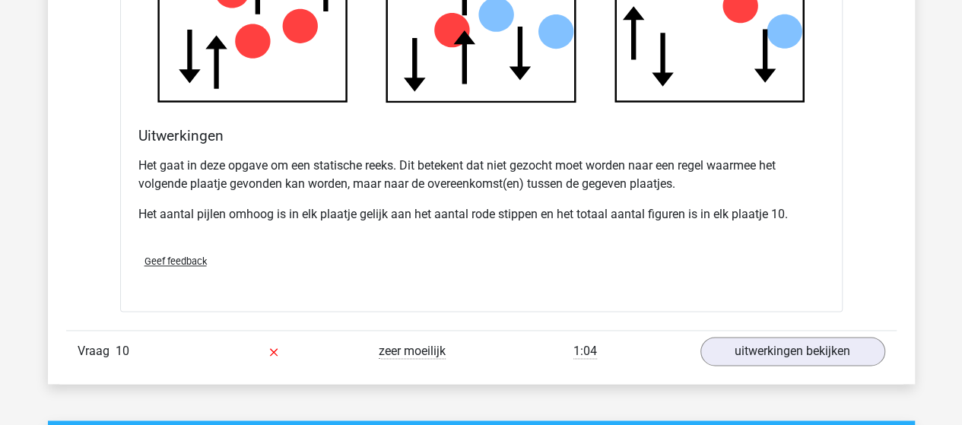
scroll to position [9581, 0]
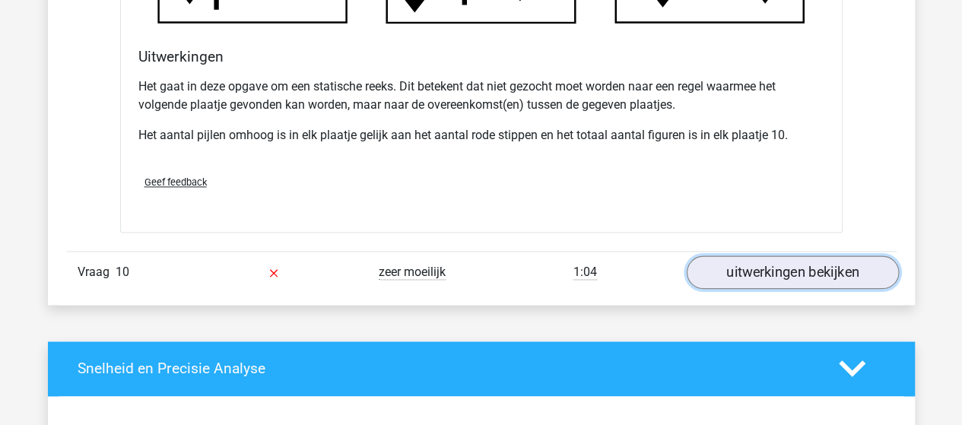
click at [744, 261] on link "uitwerkingen bekijken" at bounding box center [792, 271] width 212 height 33
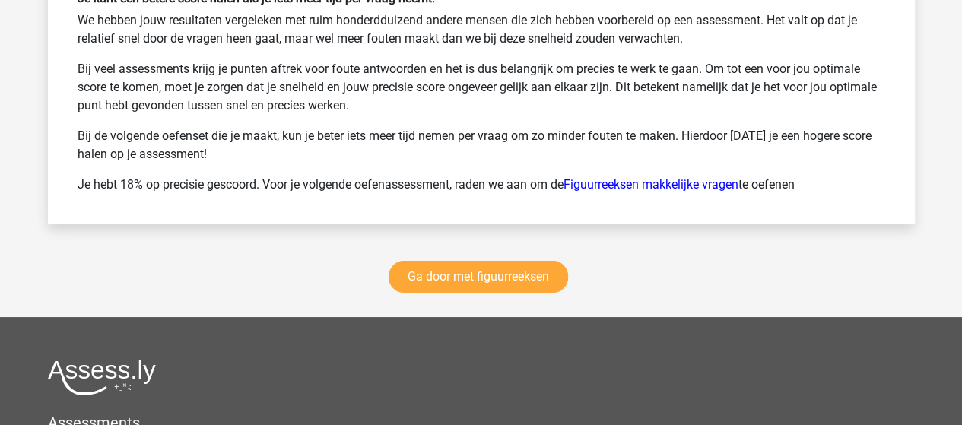
scroll to position [11482, 0]
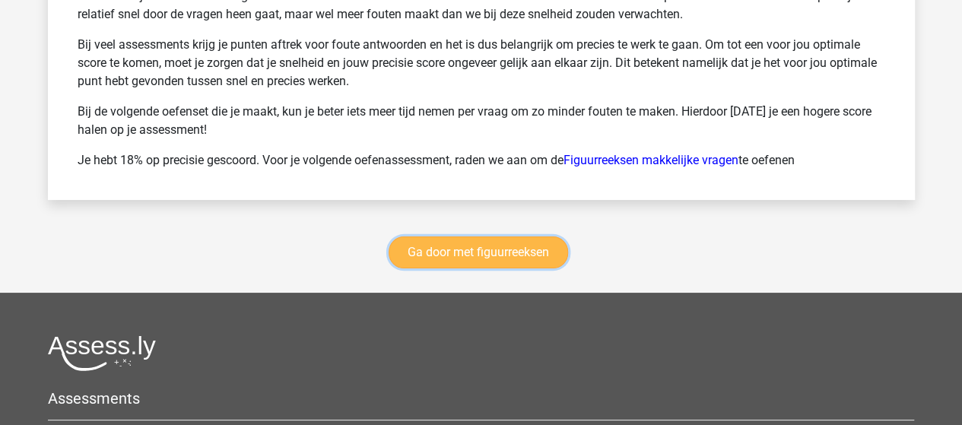
click at [448, 236] on link "Ga door met figuurreeksen" at bounding box center [478, 252] width 179 height 32
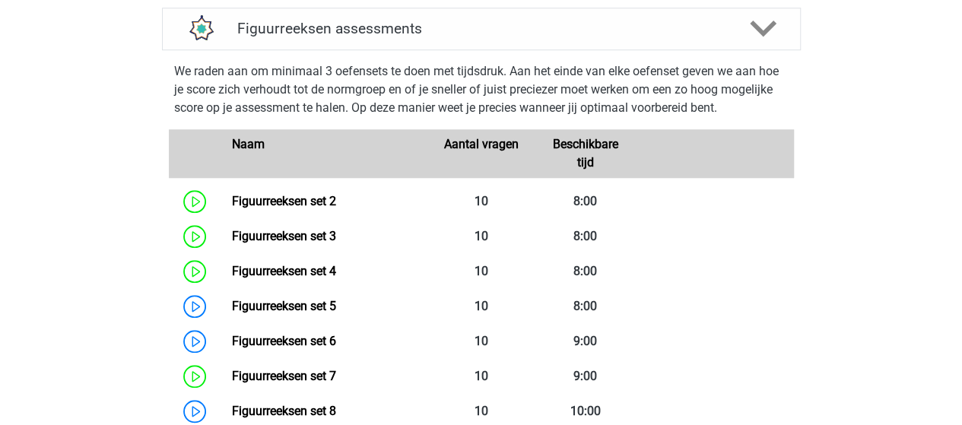
scroll to position [735, 0]
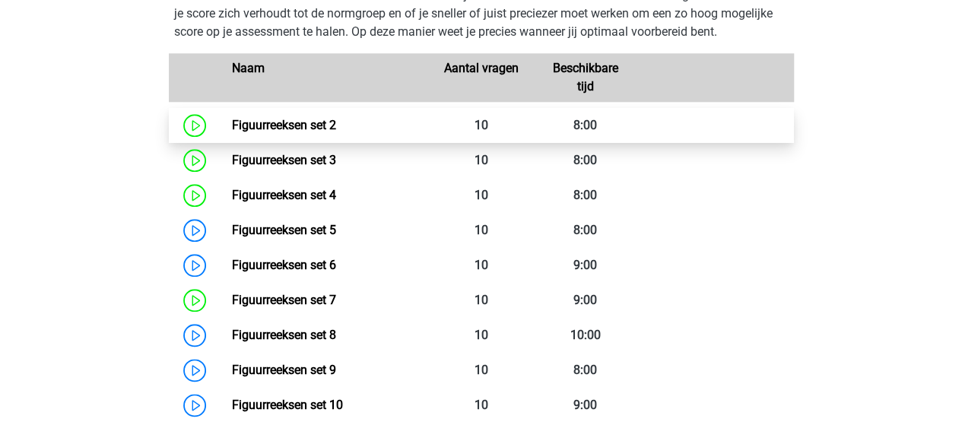
click at [266, 126] on link "Figuurreeksen set 2" at bounding box center [284, 125] width 104 height 14
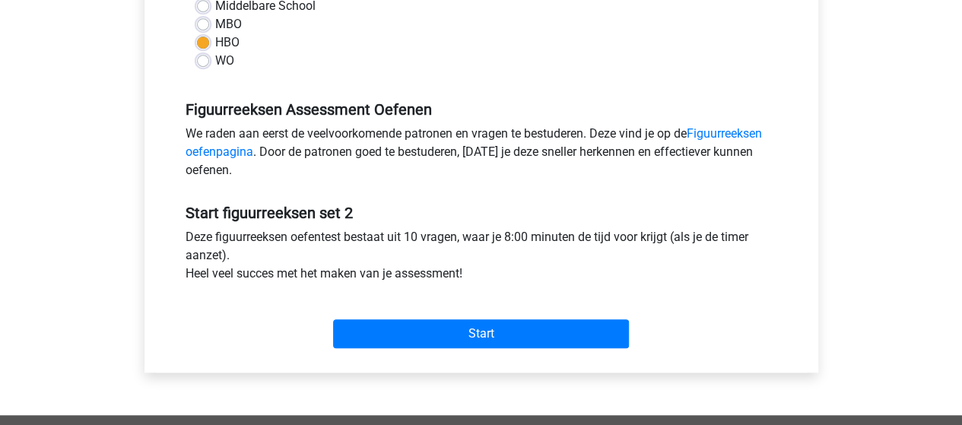
scroll to position [380, 0]
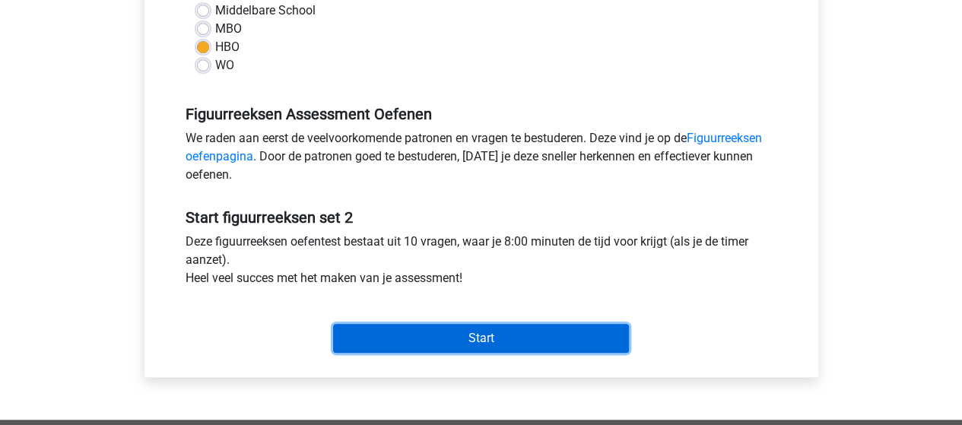
click at [406, 337] on input "Start" at bounding box center [481, 338] width 296 height 29
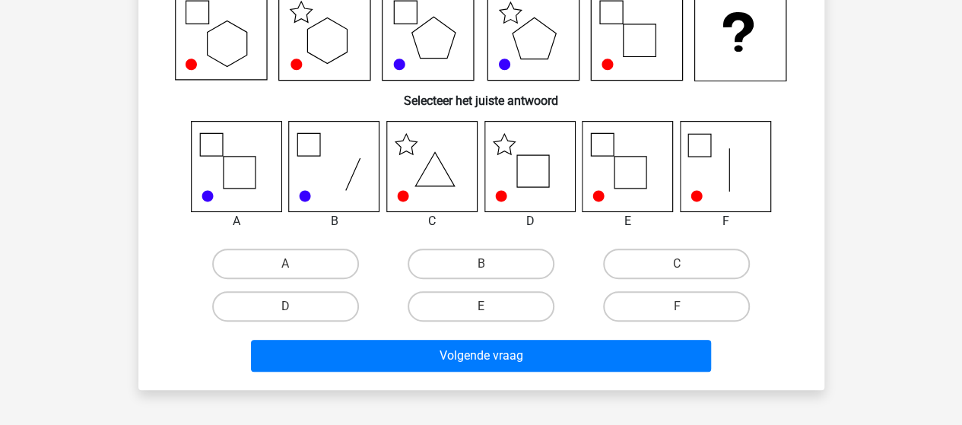
scroll to position [76, 0]
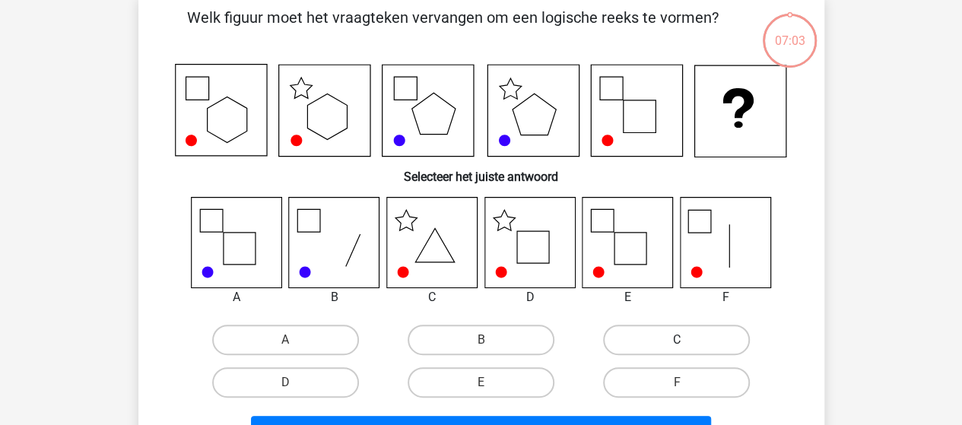
click at [686, 335] on label "C" at bounding box center [676, 340] width 147 height 30
click at [686, 340] on input "C" at bounding box center [682, 345] width 10 height 10
radio input "true"
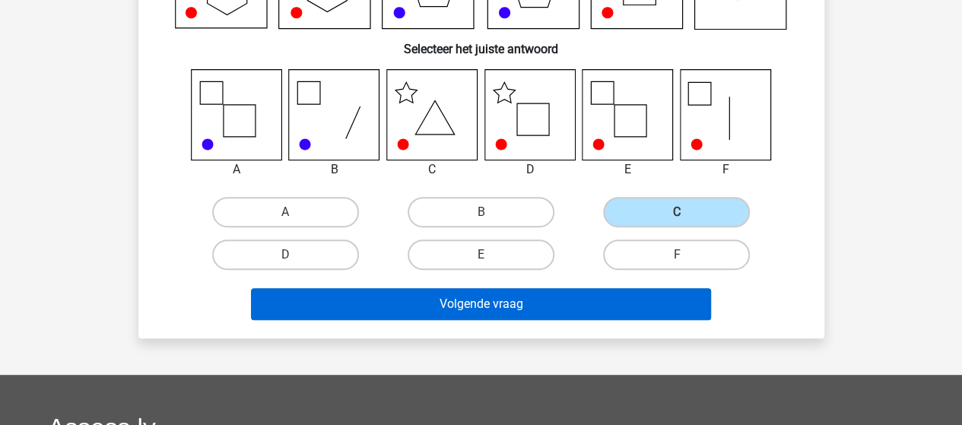
scroll to position [228, 0]
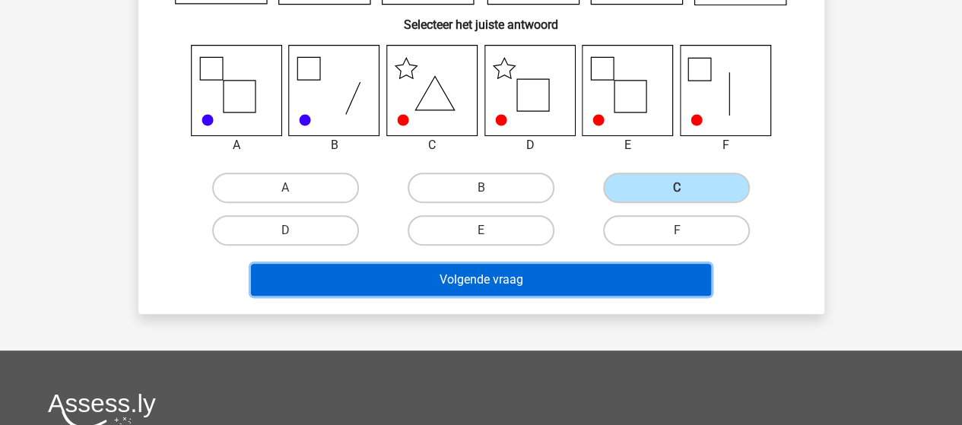
click at [549, 281] on button "Volgende vraag" at bounding box center [481, 280] width 460 height 32
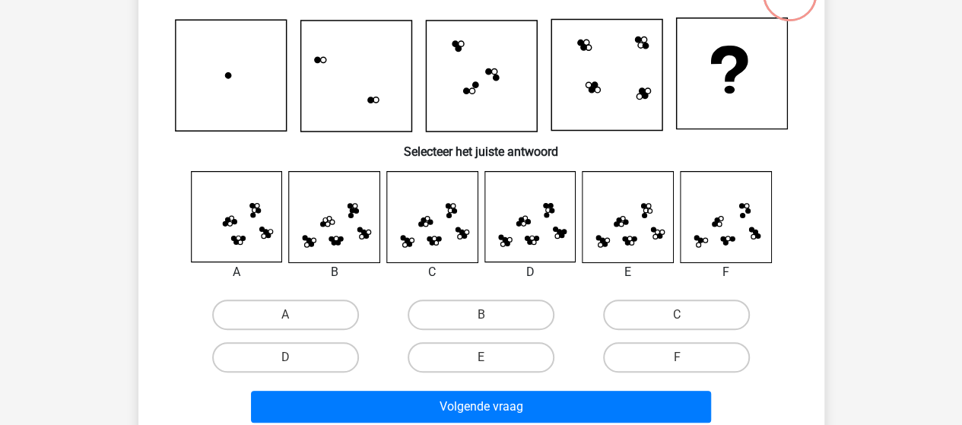
scroll to position [146, 0]
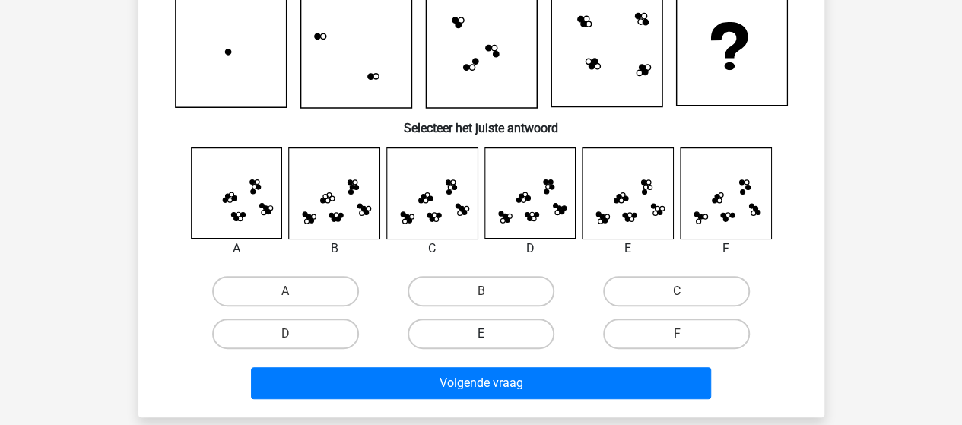
click at [463, 329] on label "E" at bounding box center [481, 334] width 147 height 30
click at [481, 334] on input "E" at bounding box center [486, 339] width 10 height 10
radio input "true"
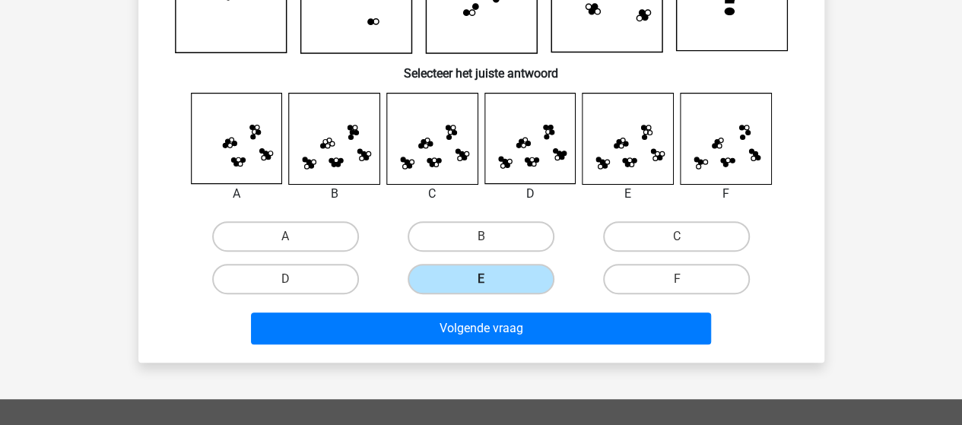
scroll to position [222, 0]
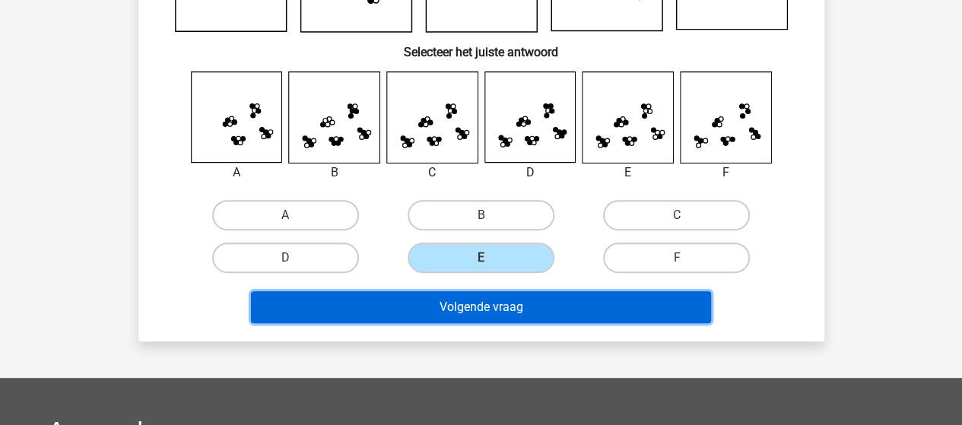
click at [465, 308] on button "Volgende vraag" at bounding box center [481, 307] width 460 height 32
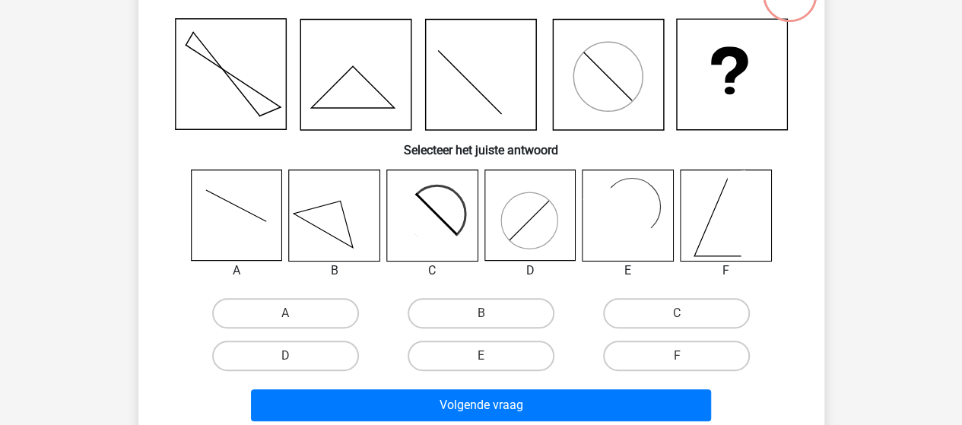
scroll to position [146, 0]
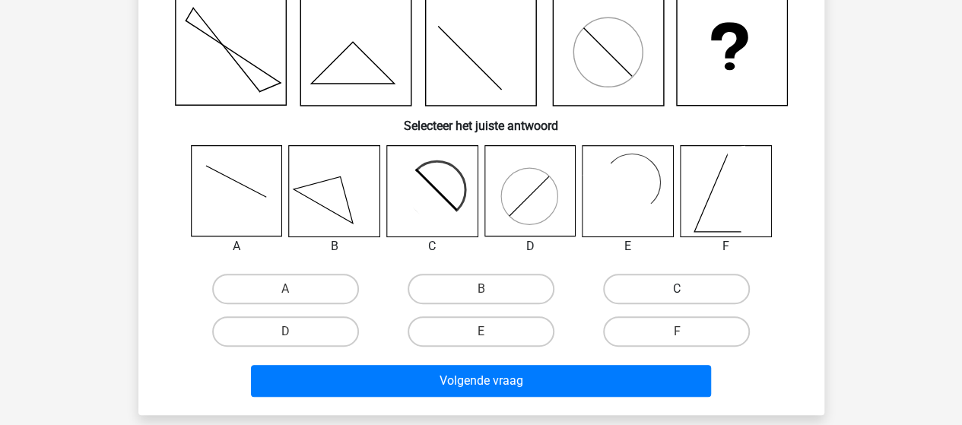
click at [644, 293] on label "C" at bounding box center [676, 289] width 147 height 30
click at [677, 293] on input "C" at bounding box center [682, 294] width 10 height 10
radio input "true"
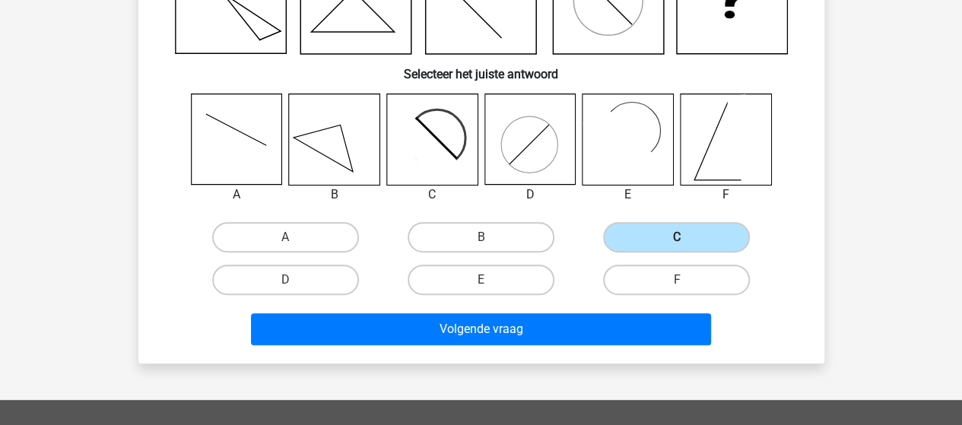
scroll to position [222, 0]
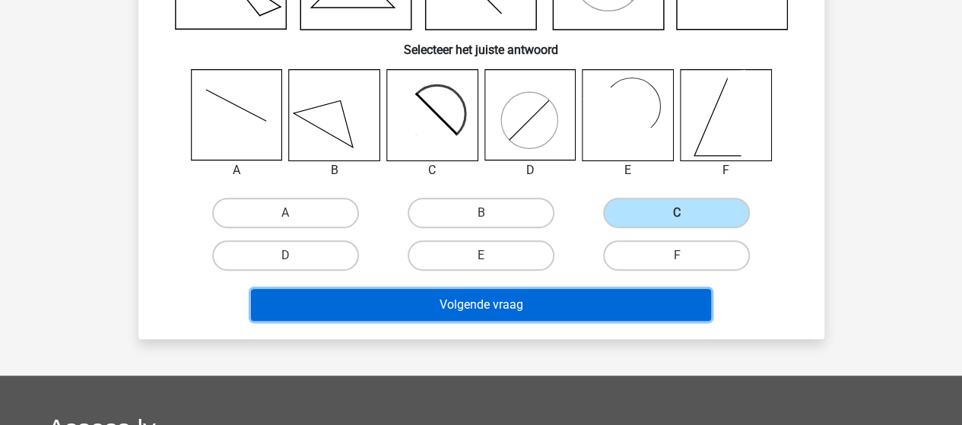
click at [593, 306] on button "Volgende vraag" at bounding box center [481, 305] width 460 height 32
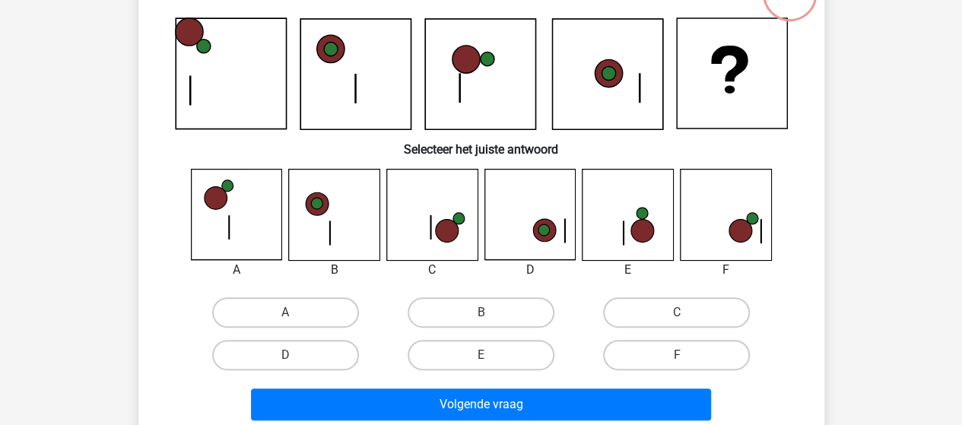
scroll to position [146, 0]
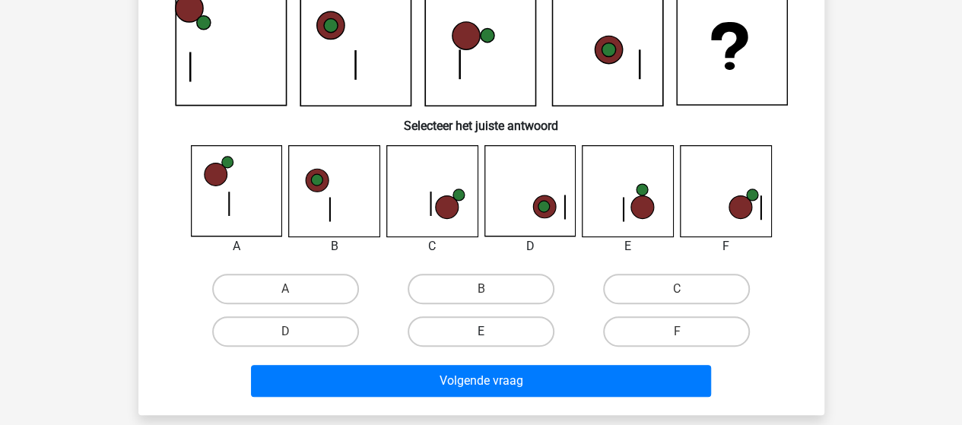
click at [486, 329] on label "E" at bounding box center [481, 331] width 147 height 30
click at [486, 332] on input "E" at bounding box center [486, 337] width 10 height 10
radio input "true"
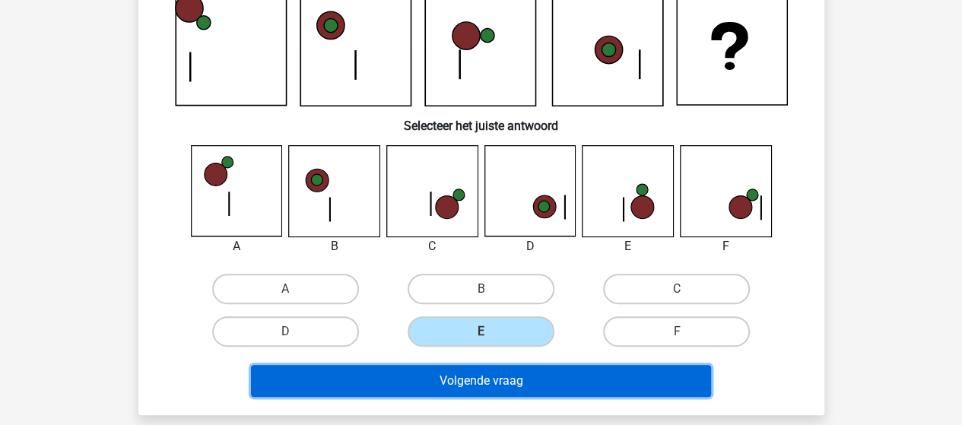
click at [503, 376] on button "Volgende vraag" at bounding box center [481, 381] width 460 height 32
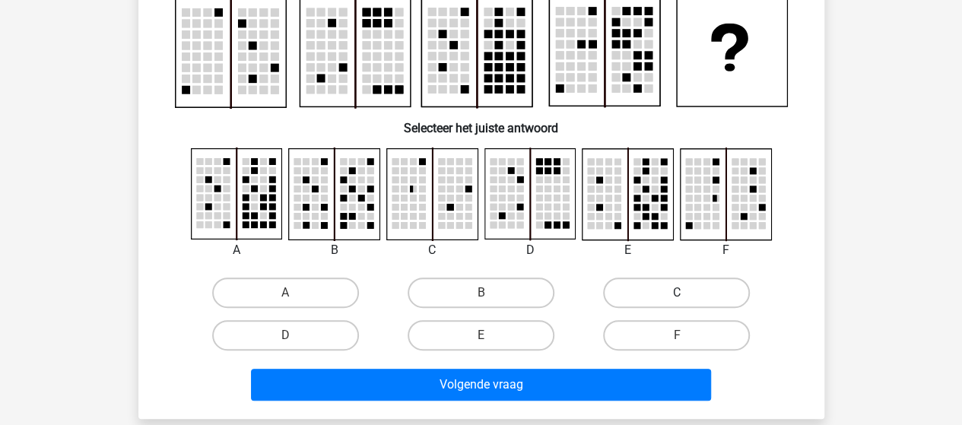
click at [641, 294] on label "C" at bounding box center [676, 293] width 147 height 30
click at [677, 294] on input "C" at bounding box center [682, 298] width 10 height 10
radio input "true"
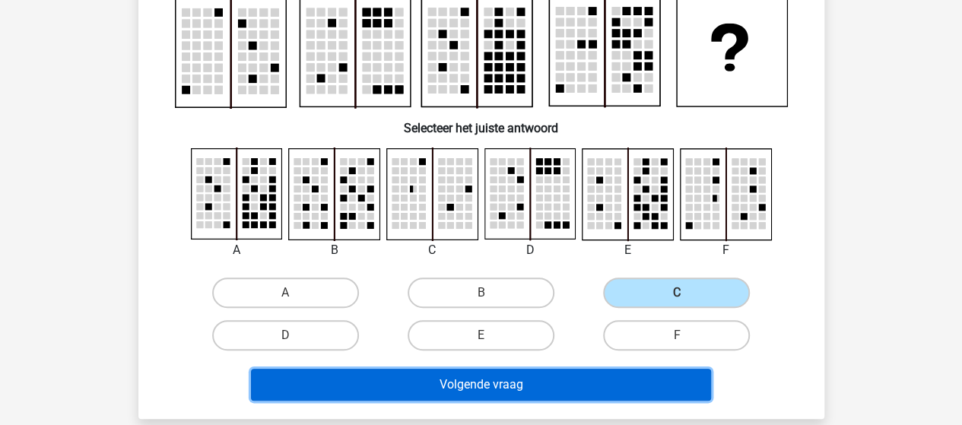
click at [496, 377] on button "Volgende vraag" at bounding box center [481, 385] width 460 height 32
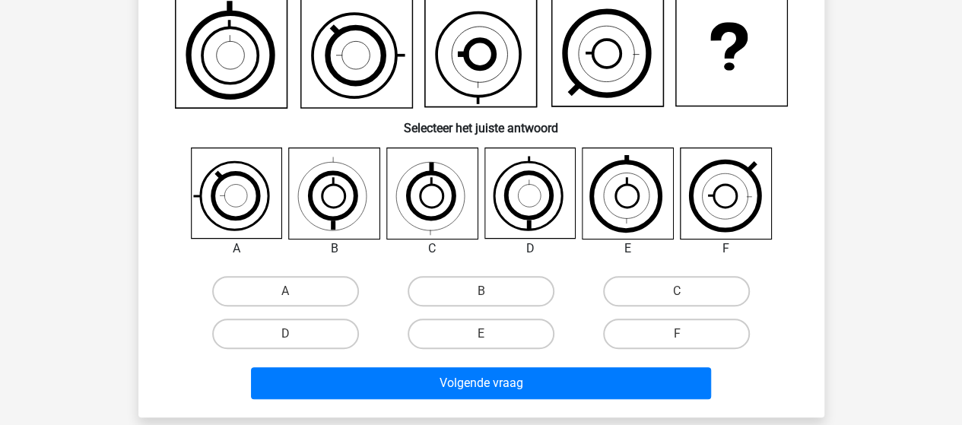
scroll to position [70, 0]
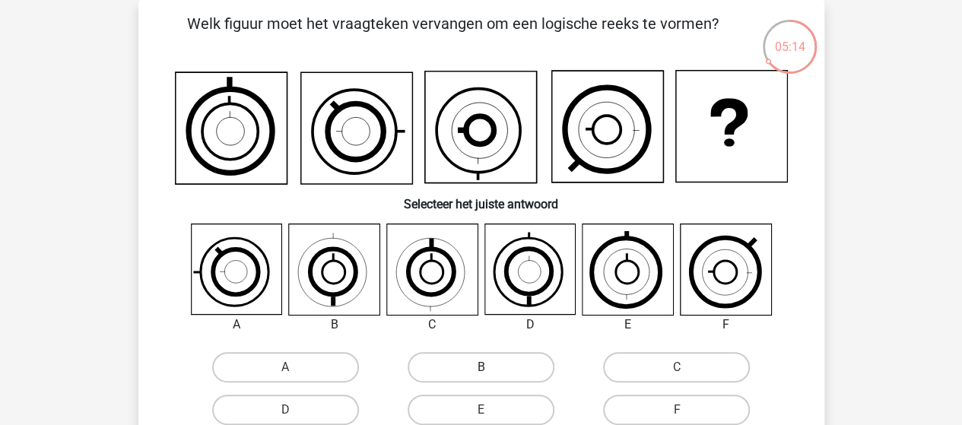
click at [466, 366] on label "B" at bounding box center [481, 367] width 147 height 30
click at [481, 367] on input "B" at bounding box center [486, 372] width 10 height 10
radio input "true"
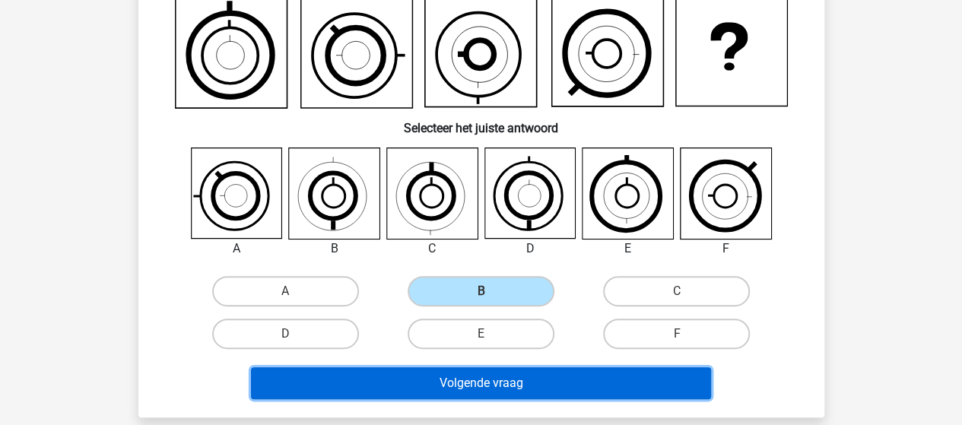
click at [464, 382] on button "Volgende vraag" at bounding box center [481, 383] width 460 height 32
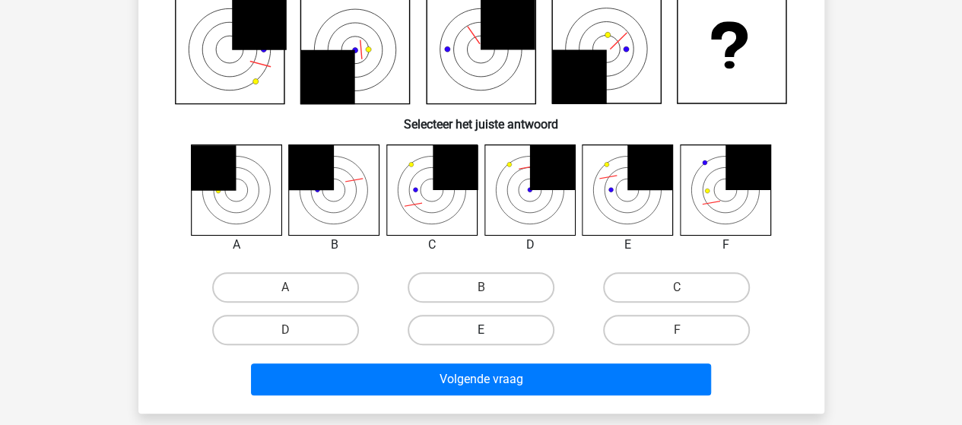
click at [520, 335] on label "E" at bounding box center [481, 330] width 147 height 30
click at [490, 335] on input "E" at bounding box center [486, 335] width 10 height 10
radio input "true"
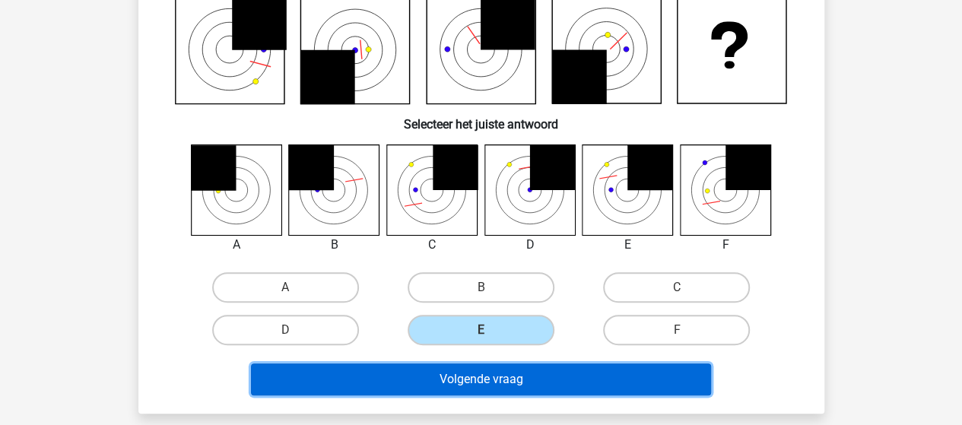
click at [523, 378] on button "Volgende vraag" at bounding box center [481, 379] width 460 height 32
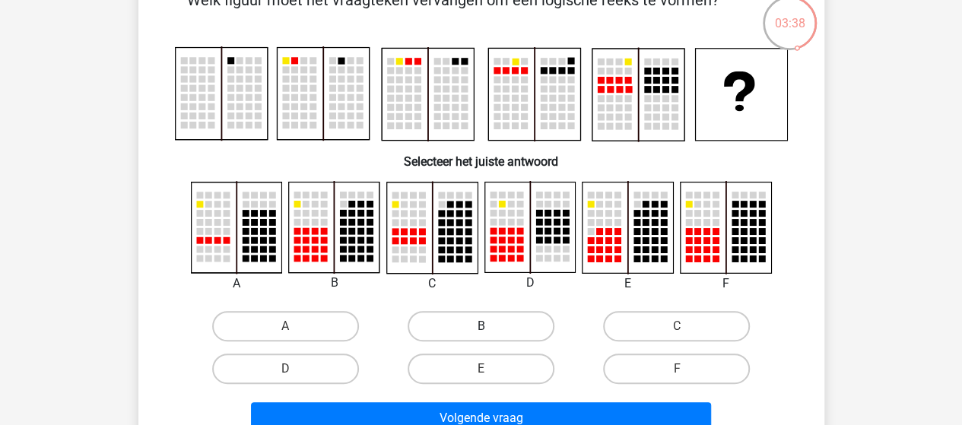
scroll to position [70, 0]
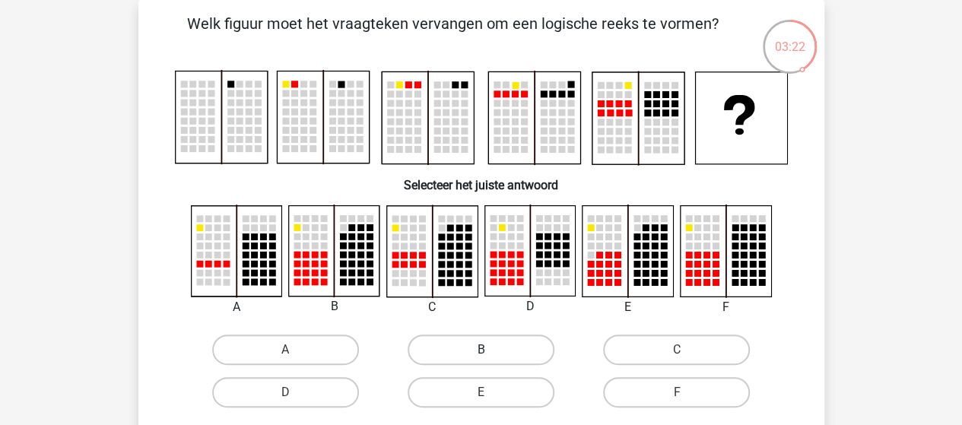
click at [446, 348] on label "B" at bounding box center [481, 350] width 147 height 30
click at [481, 350] on input "B" at bounding box center [486, 355] width 10 height 10
radio input "true"
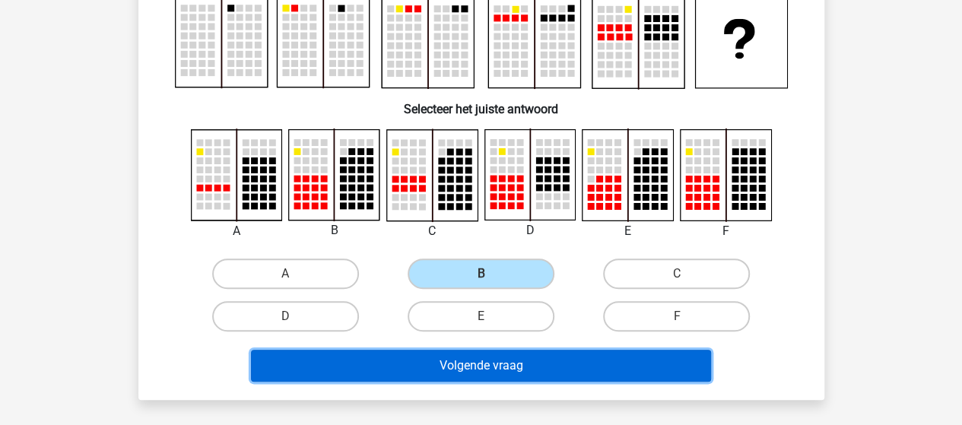
click at [439, 364] on button "Volgende vraag" at bounding box center [481, 366] width 460 height 32
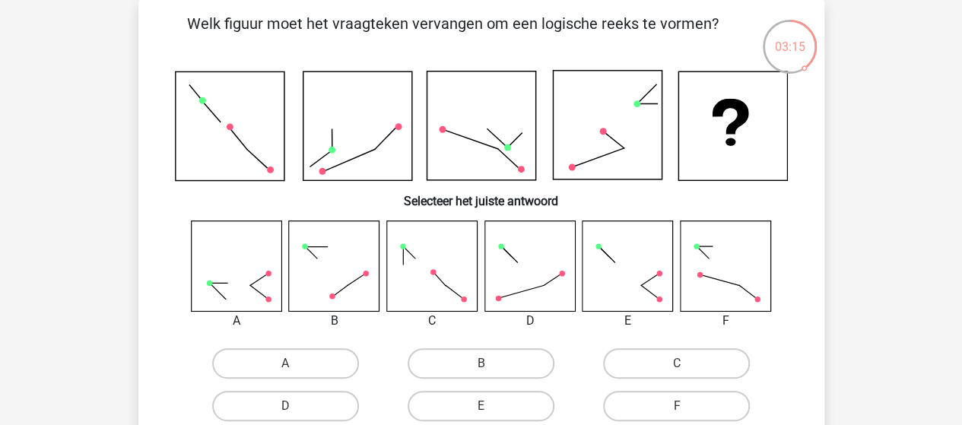
scroll to position [146, 0]
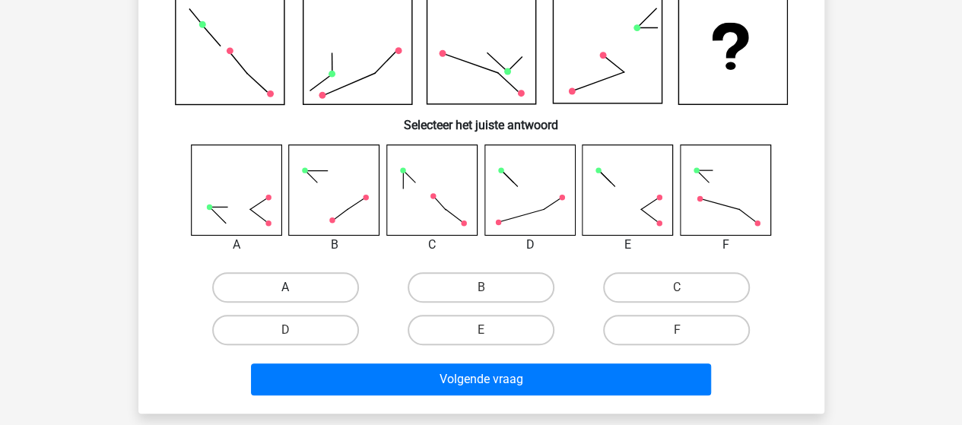
click at [287, 285] on label "A" at bounding box center [285, 287] width 147 height 30
click at [287, 287] on input "A" at bounding box center [290, 292] width 10 height 10
radio input "true"
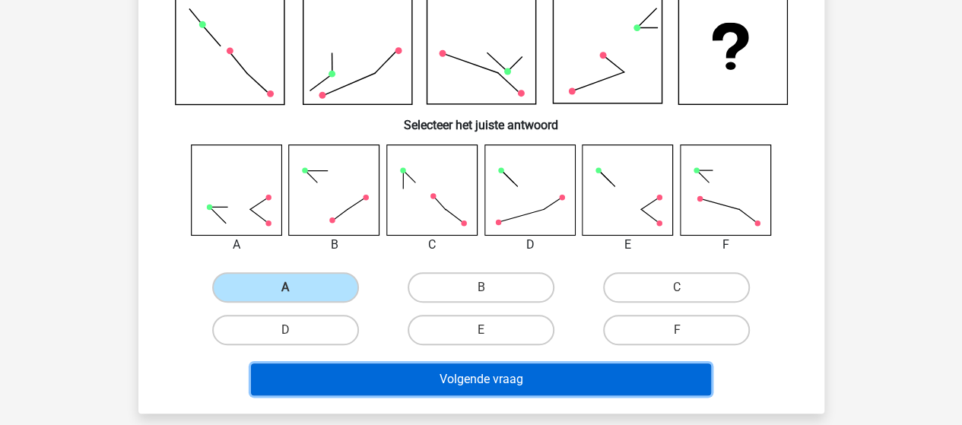
click at [471, 379] on button "Volgende vraag" at bounding box center [481, 379] width 460 height 32
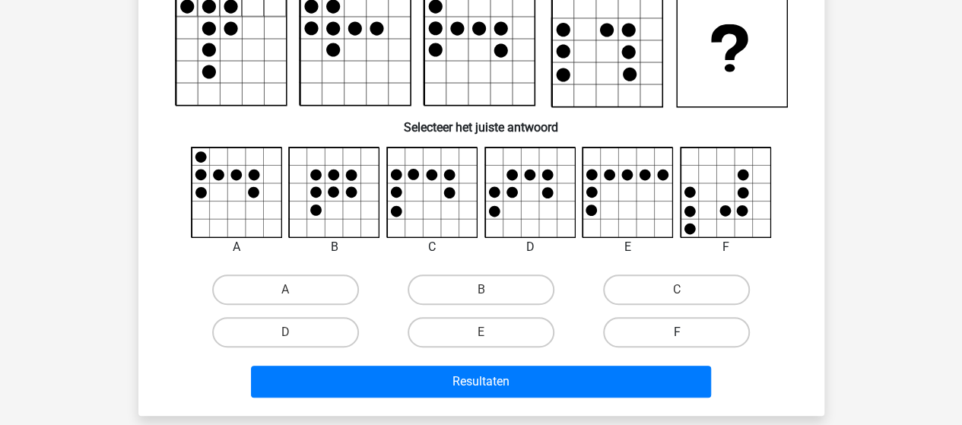
click at [671, 331] on label "F" at bounding box center [676, 332] width 147 height 30
click at [677, 332] on input "F" at bounding box center [682, 337] width 10 height 10
radio input "true"
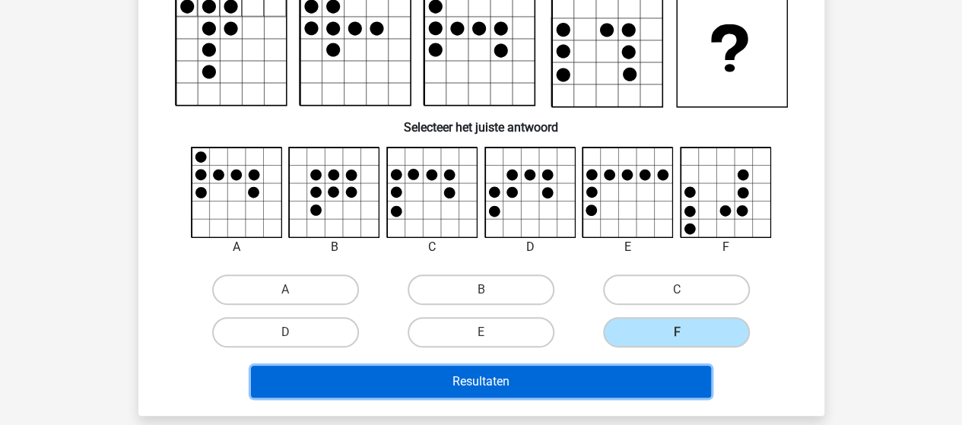
click at [560, 379] on button "Resultaten" at bounding box center [481, 382] width 460 height 32
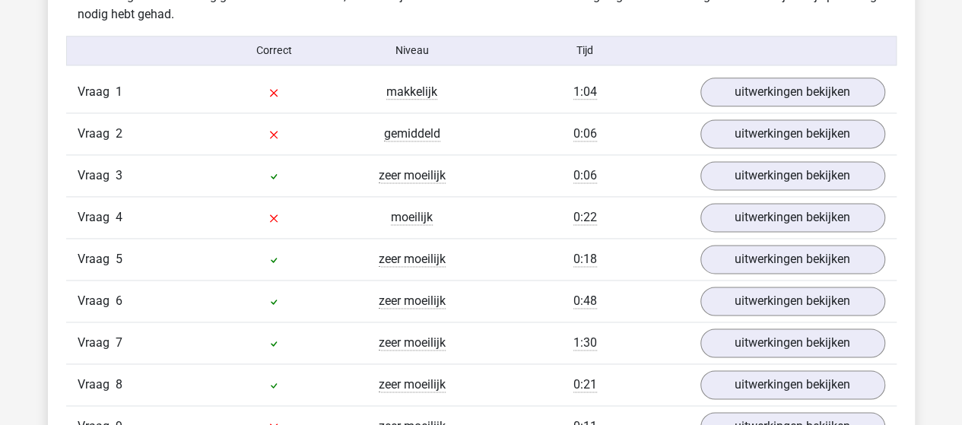
scroll to position [912, 0]
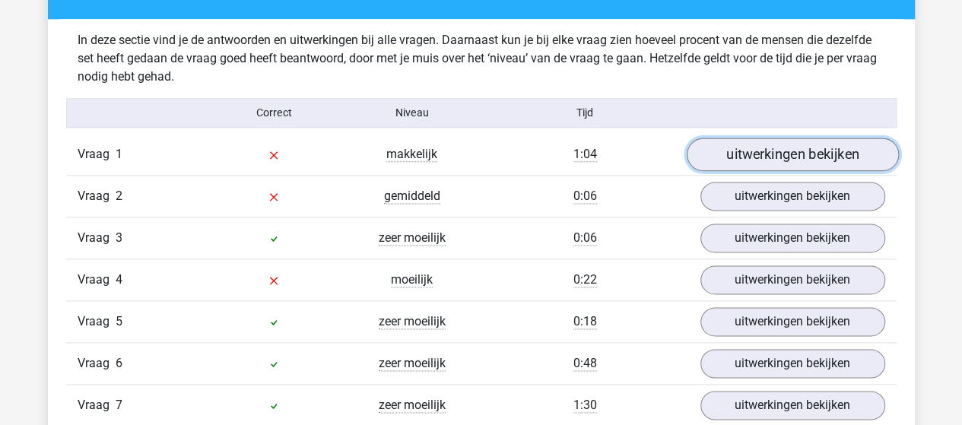
click at [737, 151] on link "uitwerkingen bekijken" at bounding box center [792, 154] width 212 height 33
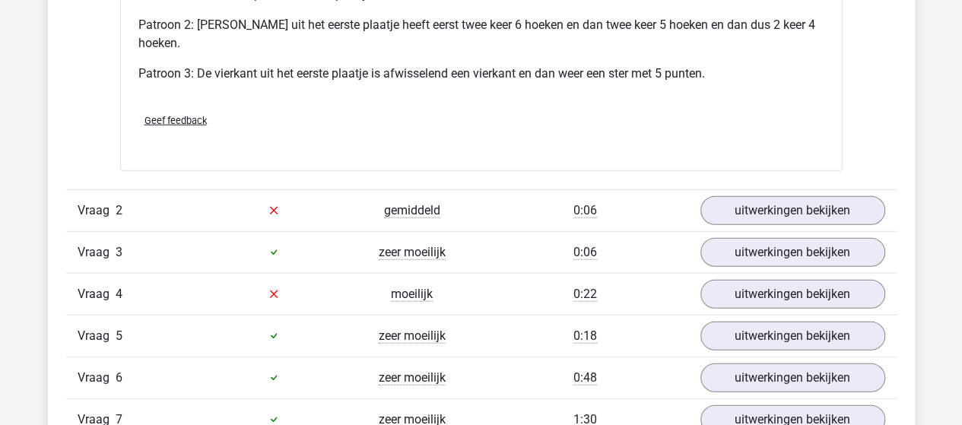
scroll to position [1901, 0]
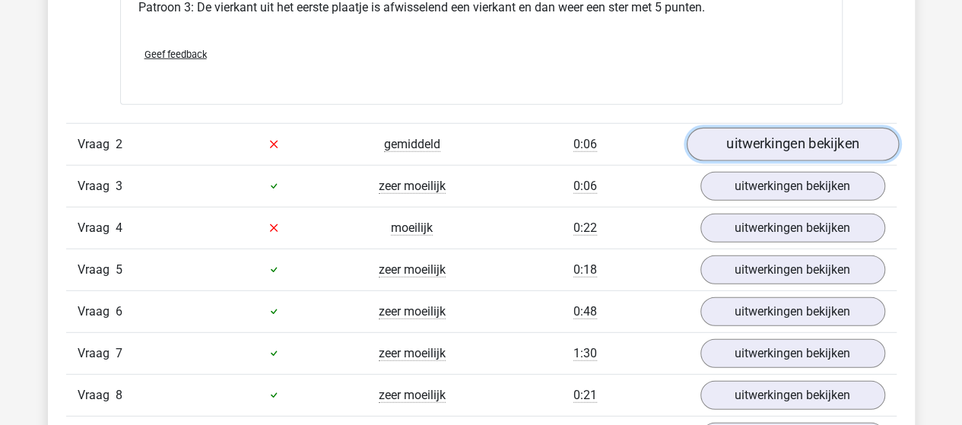
click at [832, 143] on link "uitwerkingen bekijken" at bounding box center [792, 144] width 212 height 33
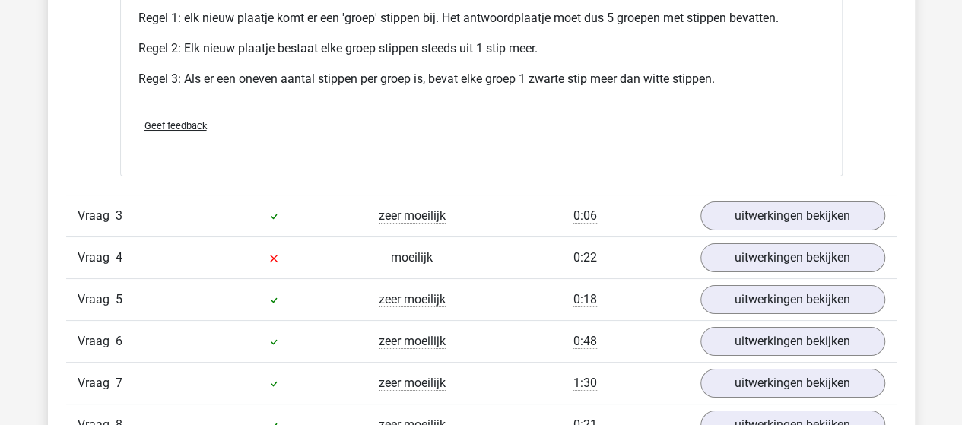
scroll to position [2813, 0]
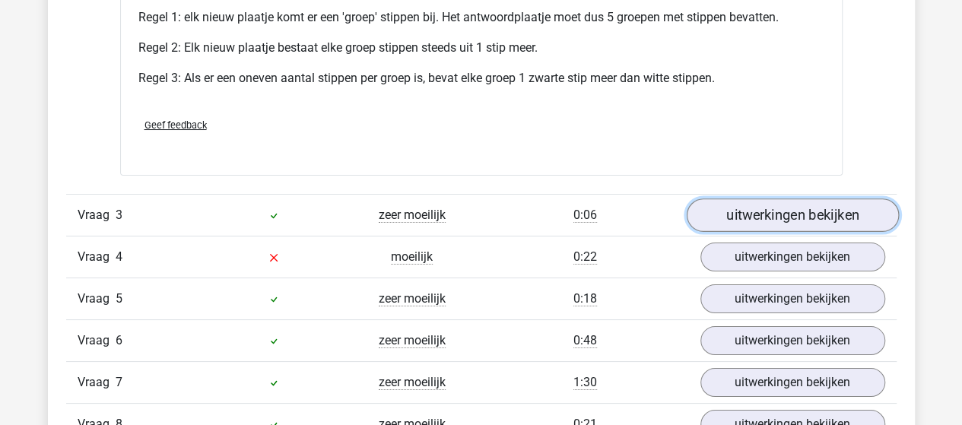
click at [766, 213] on link "uitwerkingen bekijken" at bounding box center [792, 214] width 212 height 33
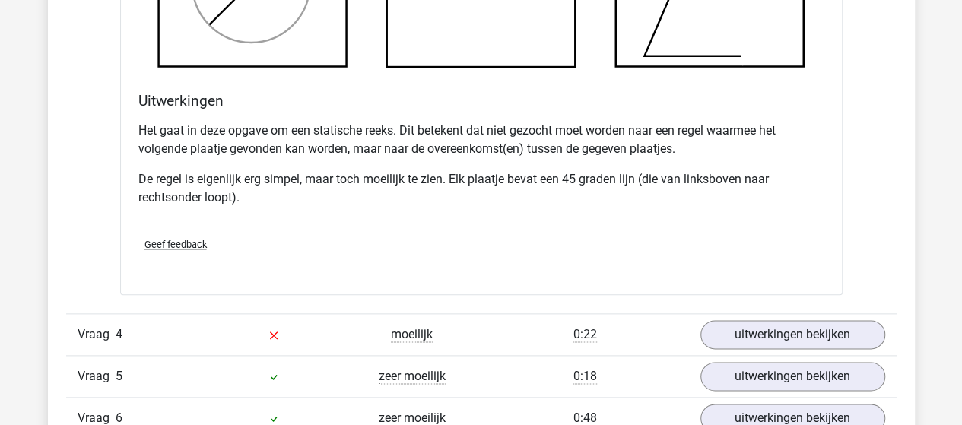
scroll to position [3726, 0]
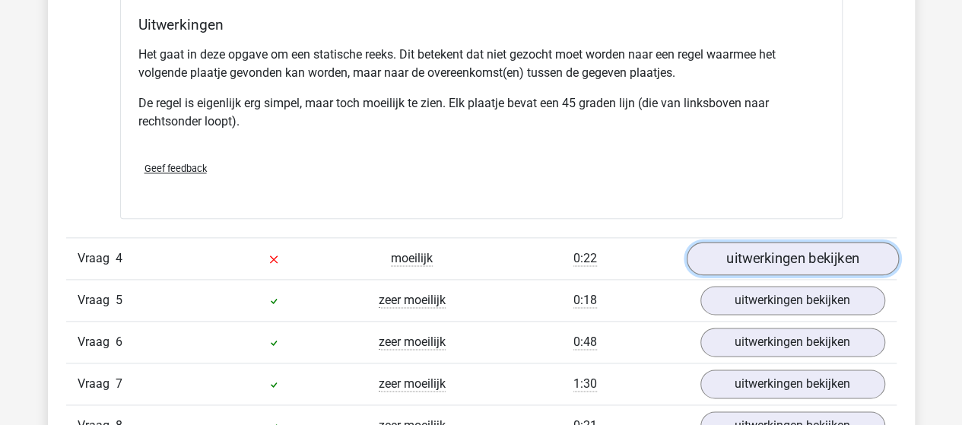
click at [737, 252] on link "uitwerkingen bekijken" at bounding box center [792, 258] width 212 height 33
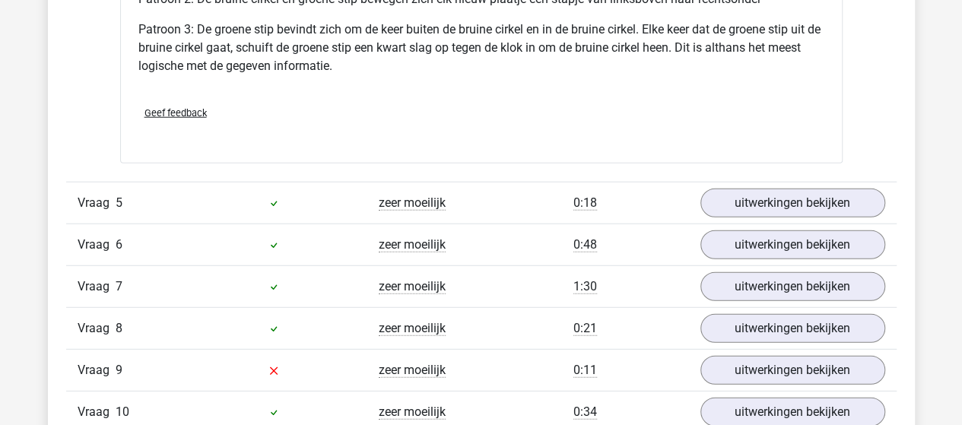
scroll to position [4867, 0]
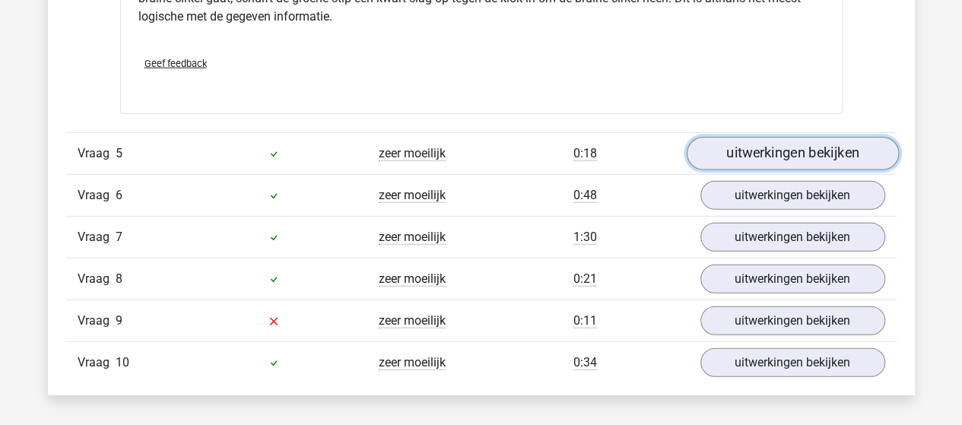
click at [758, 146] on link "uitwerkingen bekijken" at bounding box center [792, 153] width 212 height 33
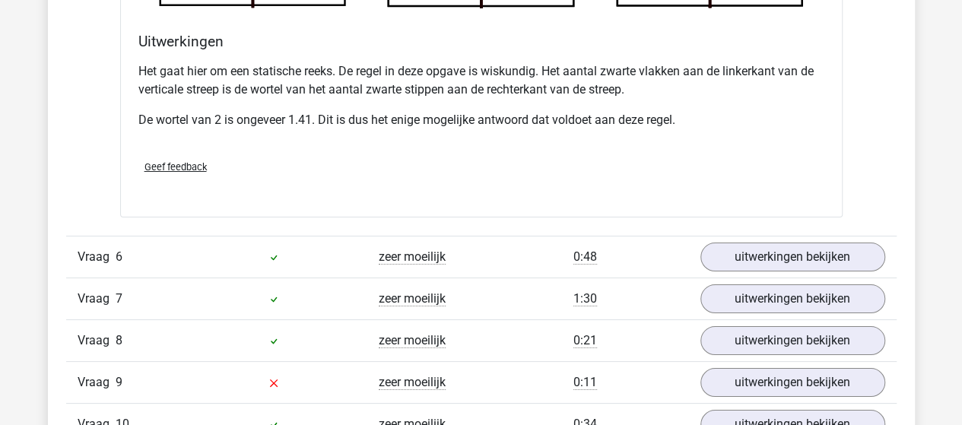
scroll to position [5779, 0]
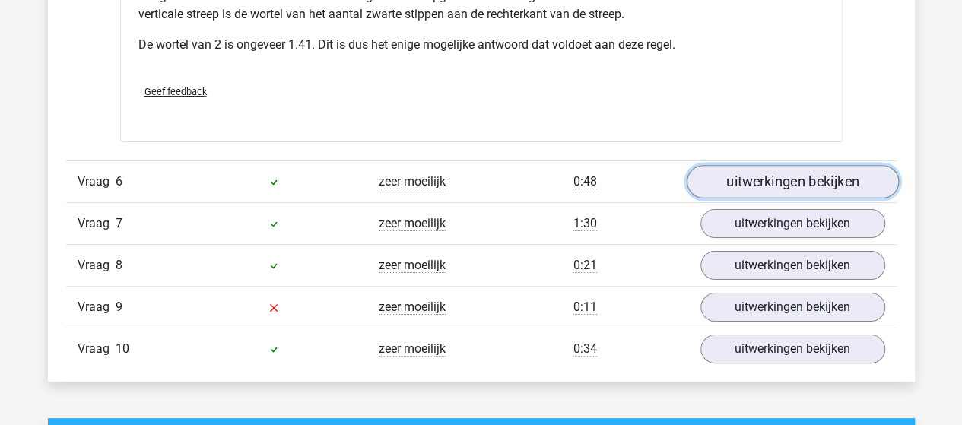
click at [743, 173] on link "uitwerkingen bekijken" at bounding box center [792, 181] width 212 height 33
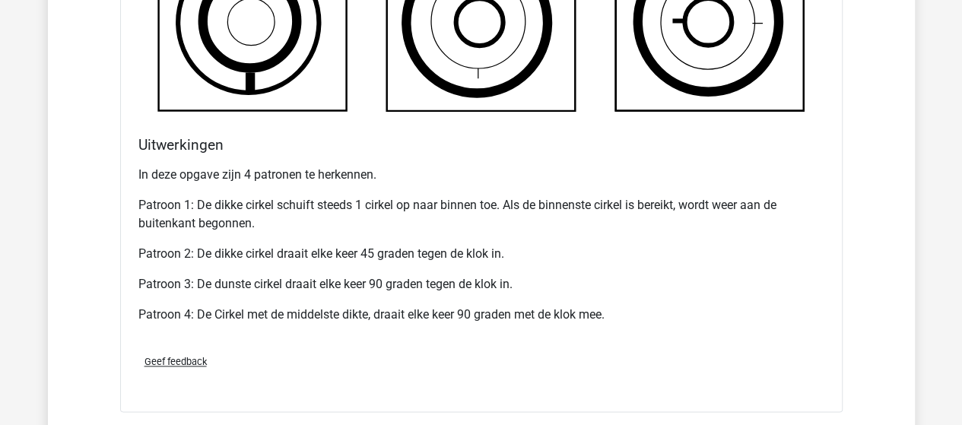
scroll to position [6615, 0]
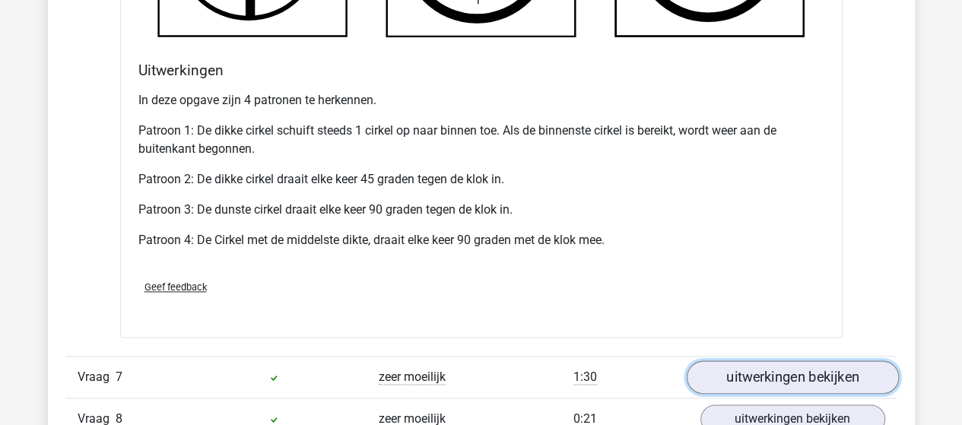
click at [836, 365] on link "uitwerkingen bekijken" at bounding box center [792, 376] width 212 height 33
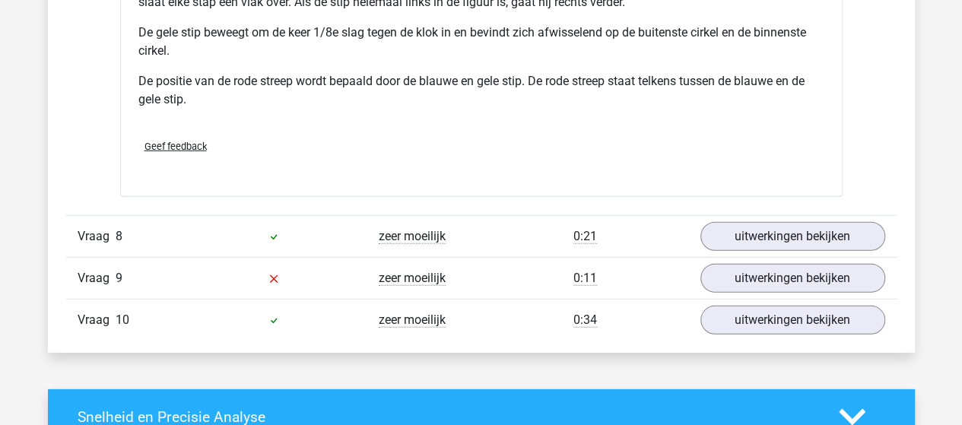
scroll to position [7832, 0]
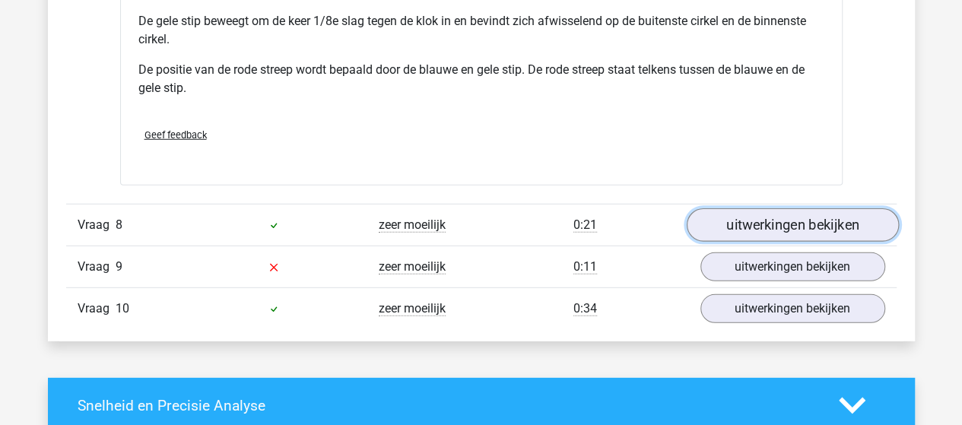
click at [716, 222] on link "uitwerkingen bekijken" at bounding box center [792, 224] width 212 height 33
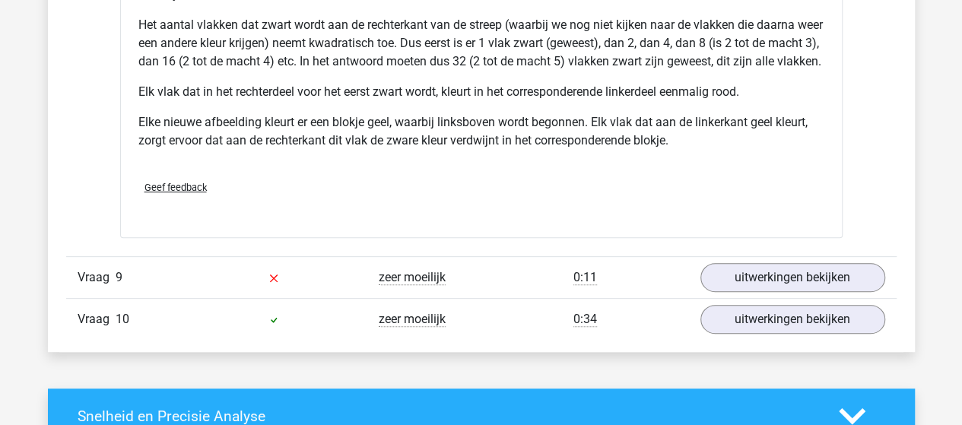
scroll to position [8897, 0]
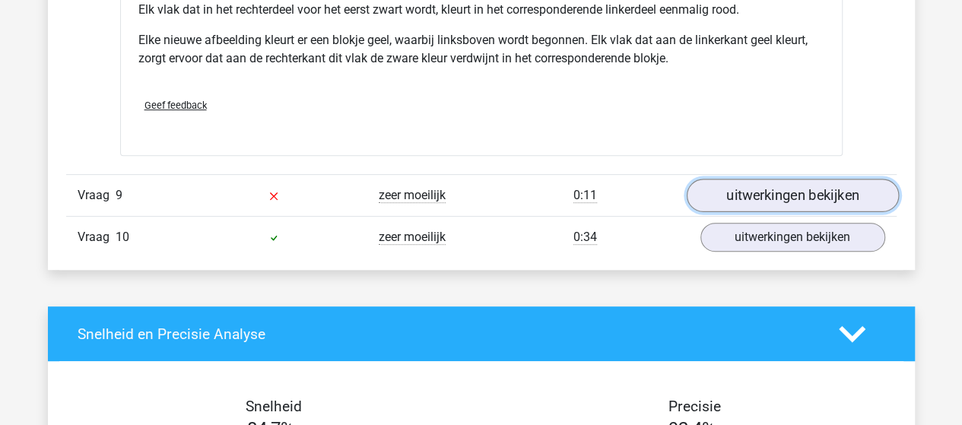
click at [760, 203] on link "uitwerkingen bekijken" at bounding box center [792, 195] width 212 height 33
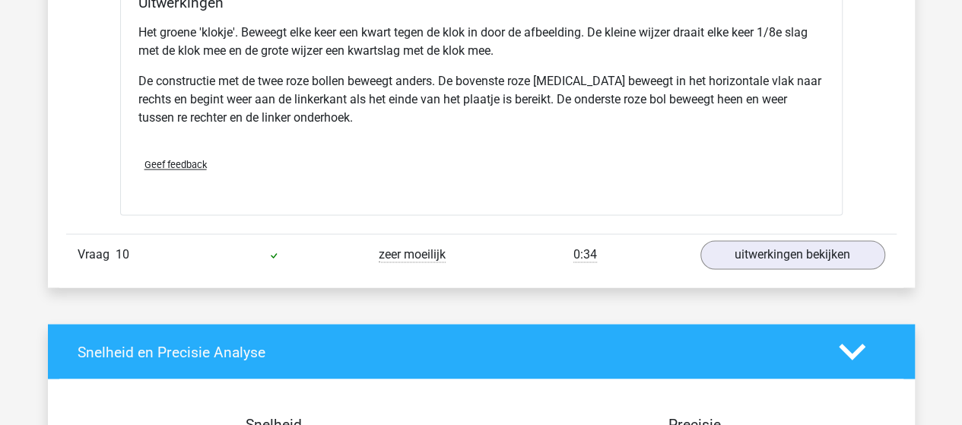
scroll to position [9885, 0]
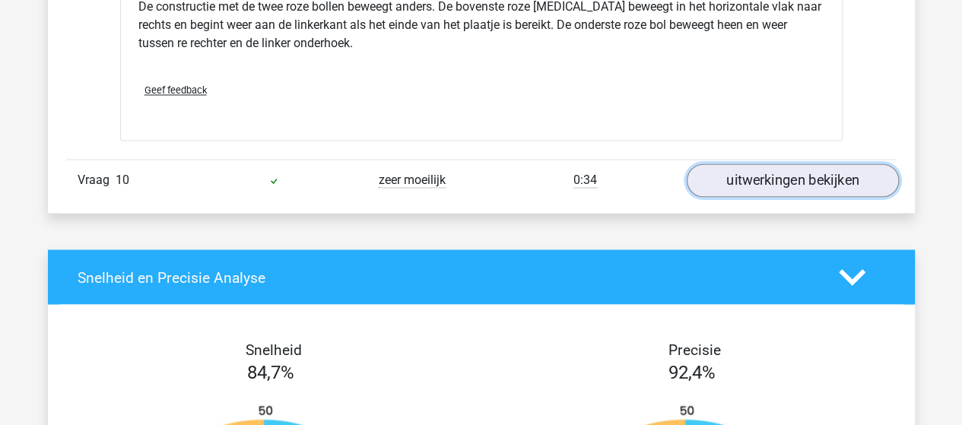
click at [823, 193] on link "uitwerkingen bekijken" at bounding box center [792, 180] width 212 height 33
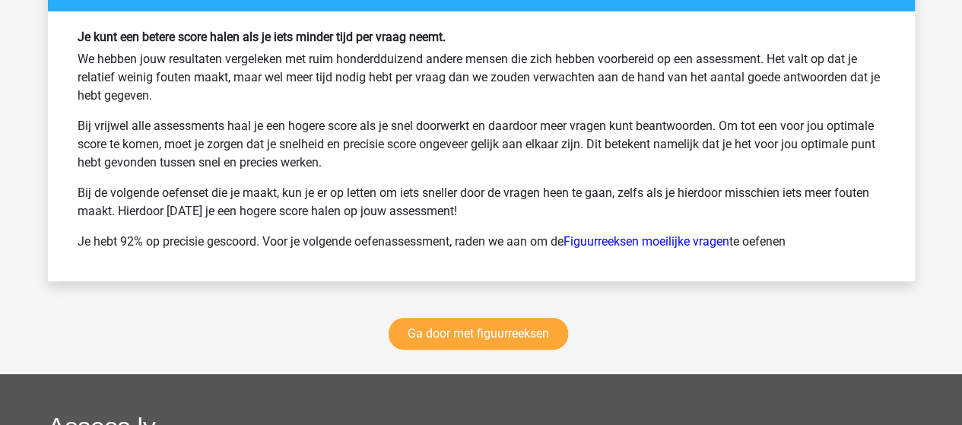
scroll to position [11710, 0]
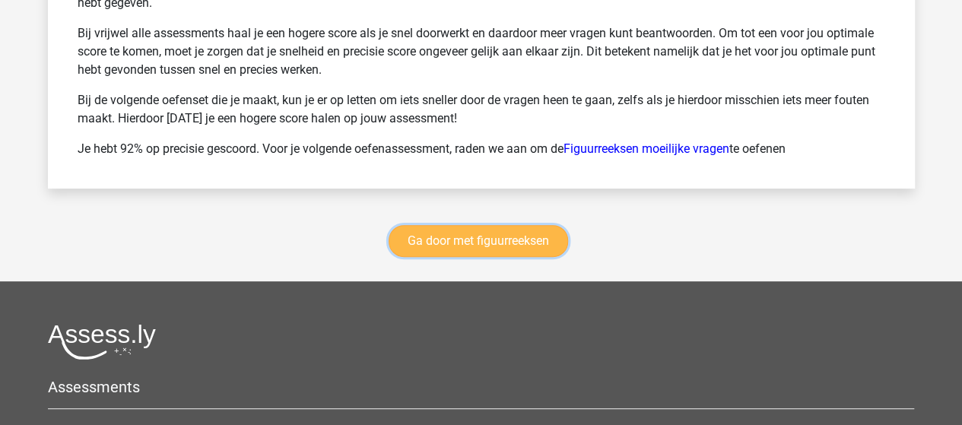
click at [427, 247] on link "Ga door met figuurreeksen" at bounding box center [478, 241] width 179 height 32
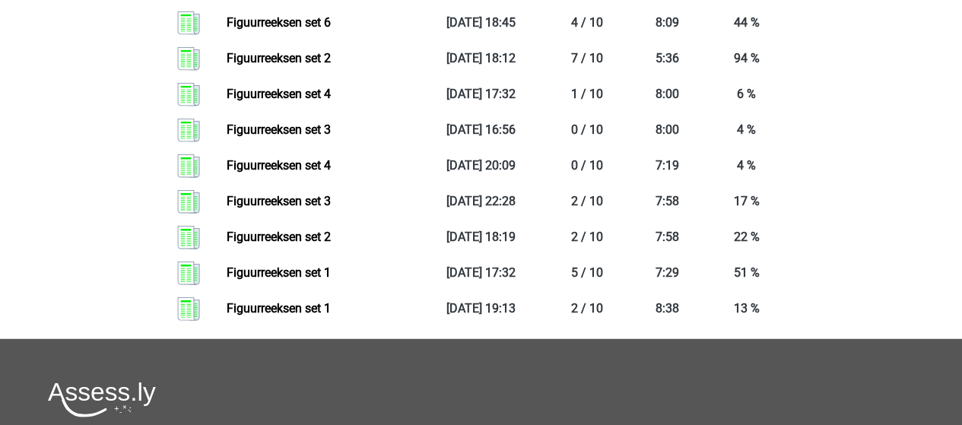
scroll to position [1800, 0]
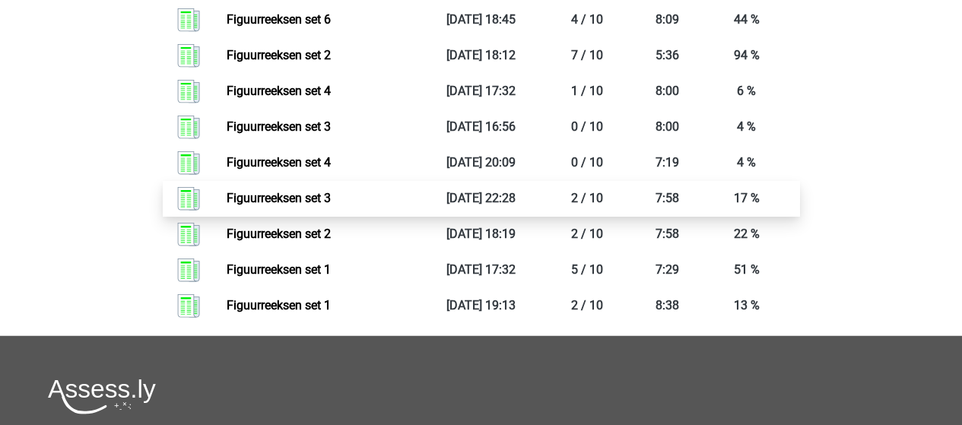
click at [301, 195] on link "Figuurreeksen set 3" at bounding box center [279, 198] width 104 height 14
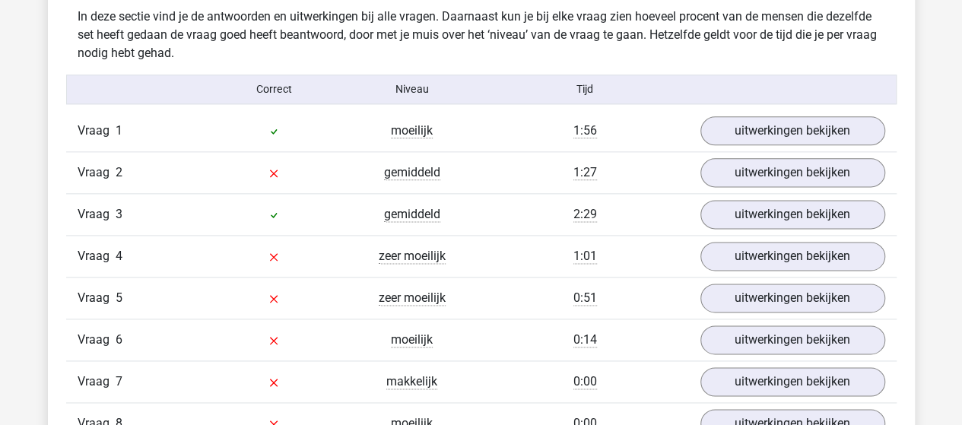
scroll to position [912, 0]
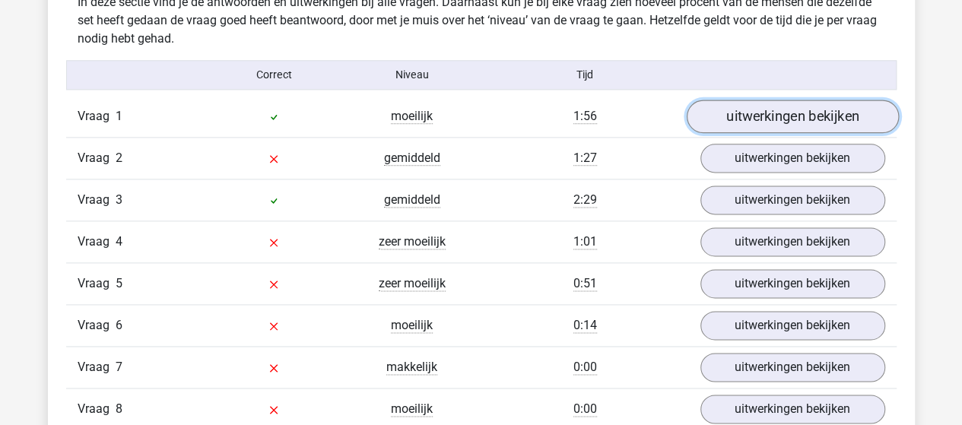
click at [824, 112] on link "uitwerkingen bekijken" at bounding box center [792, 116] width 212 height 33
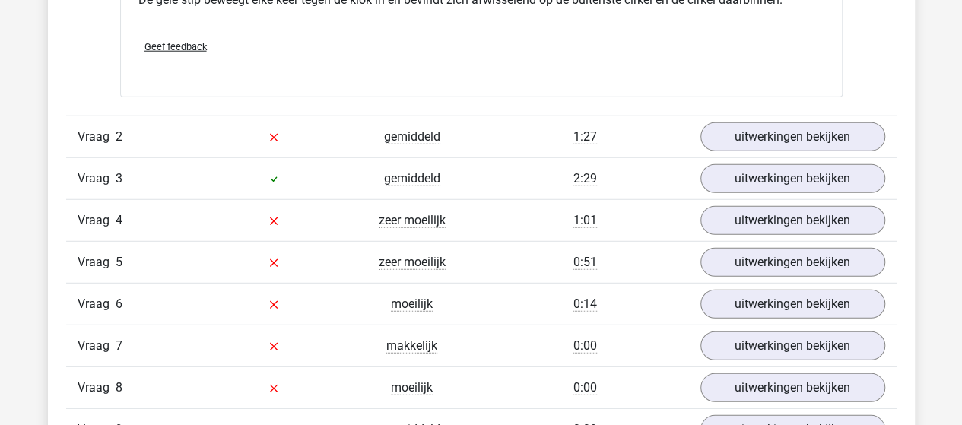
scroll to position [1977, 0]
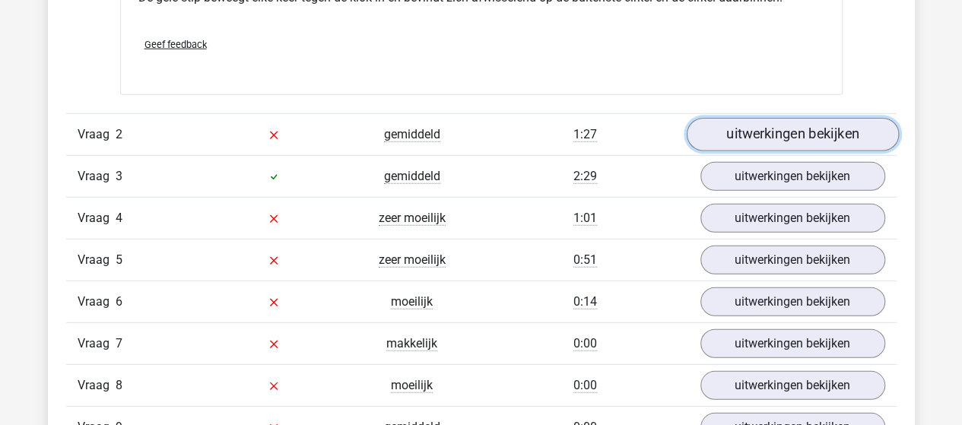
click at [780, 141] on link "uitwerkingen bekijken" at bounding box center [792, 134] width 212 height 33
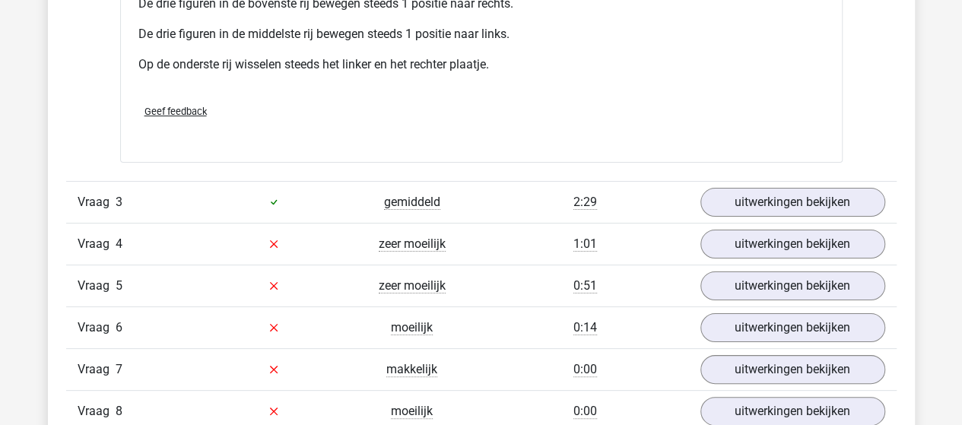
scroll to position [3042, 0]
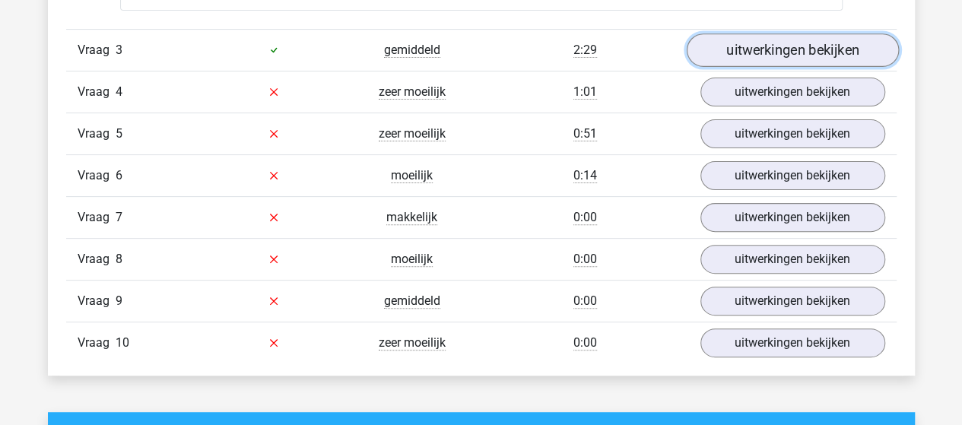
click at [736, 43] on link "uitwerkingen bekijken" at bounding box center [792, 49] width 212 height 33
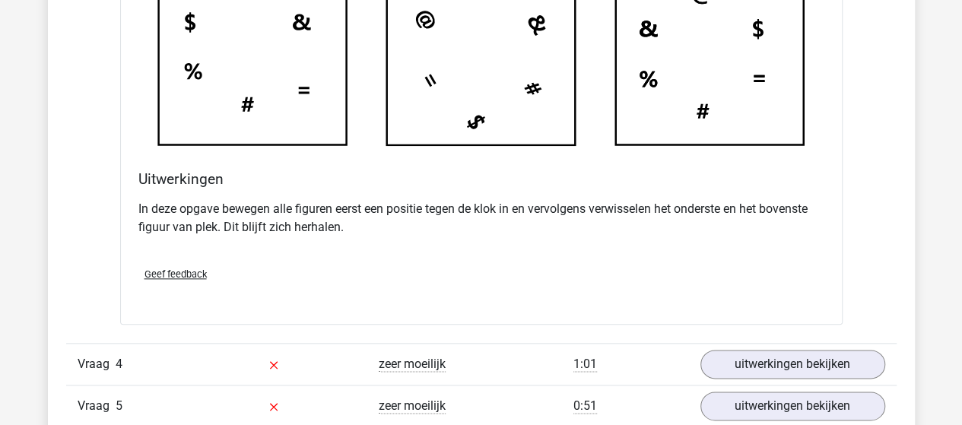
scroll to position [3726, 0]
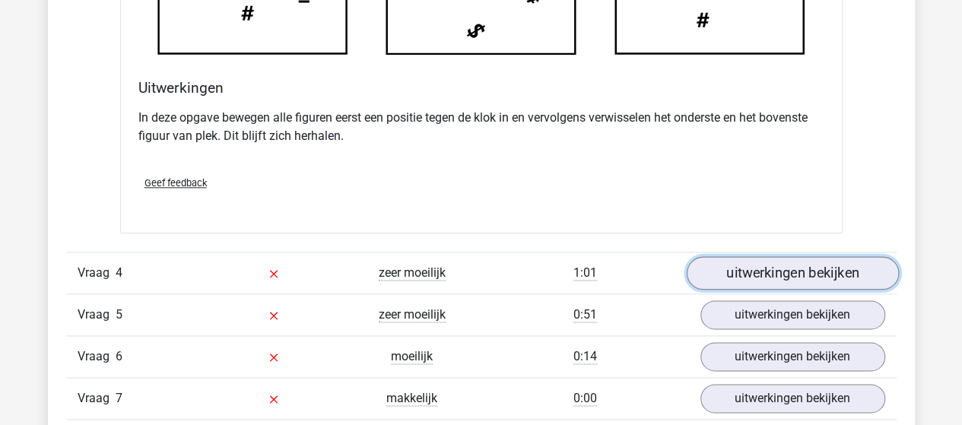
click at [756, 270] on link "uitwerkingen bekijken" at bounding box center [792, 272] width 212 height 33
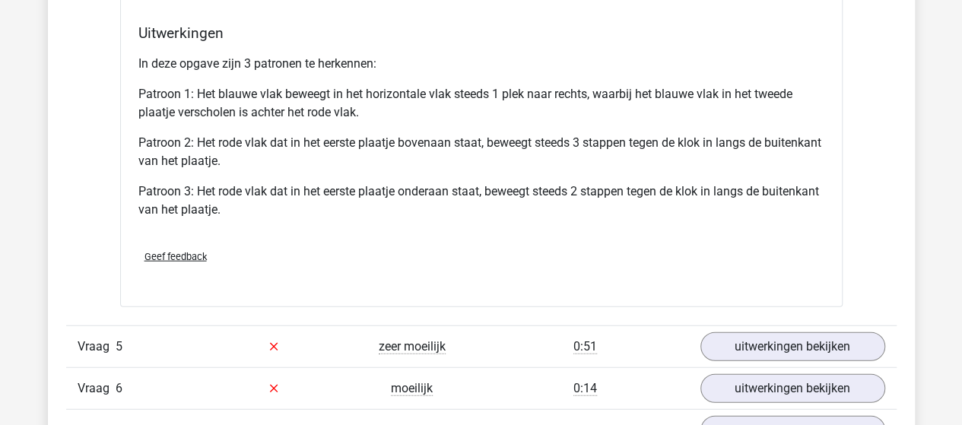
scroll to position [4714, 0]
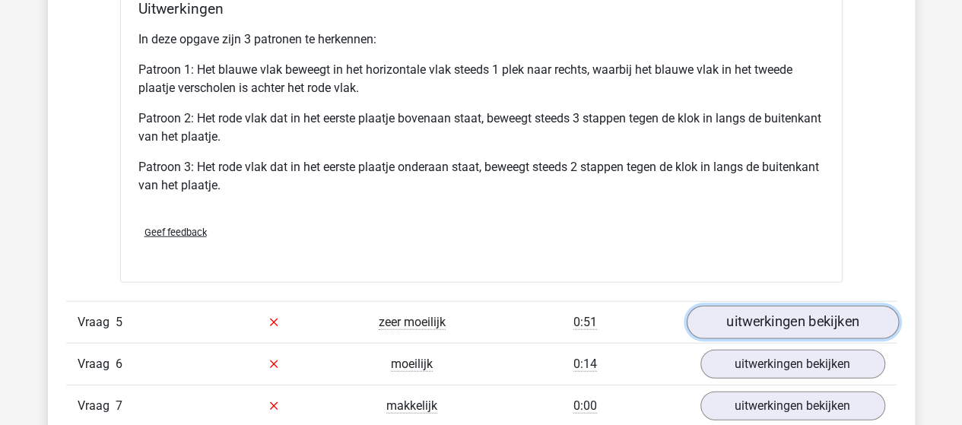
click at [742, 316] on link "uitwerkingen bekijken" at bounding box center [792, 322] width 212 height 33
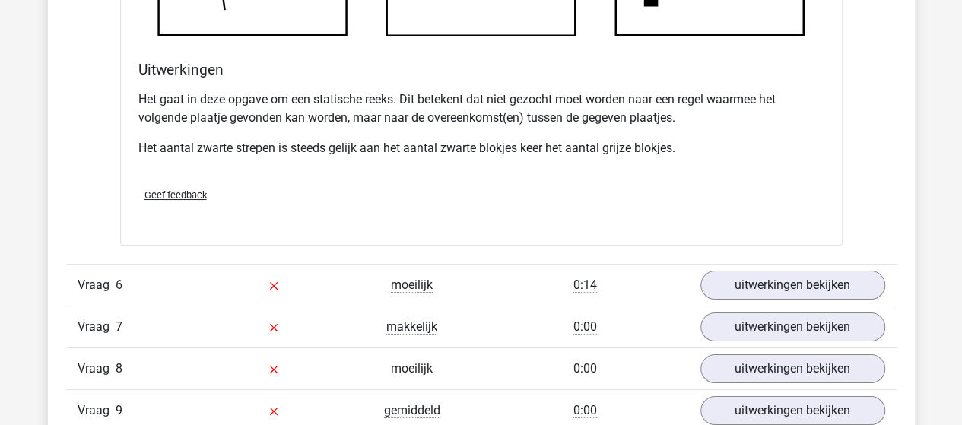
scroll to position [5855, 0]
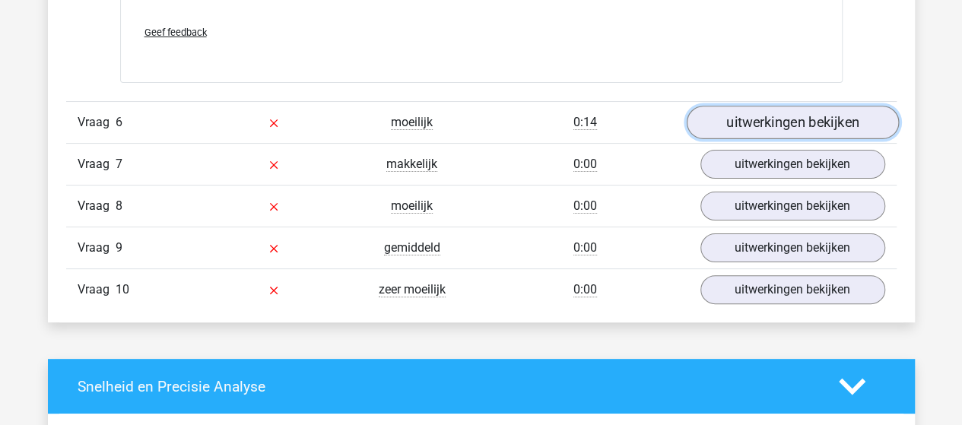
click at [714, 112] on link "uitwerkingen bekijken" at bounding box center [792, 122] width 212 height 33
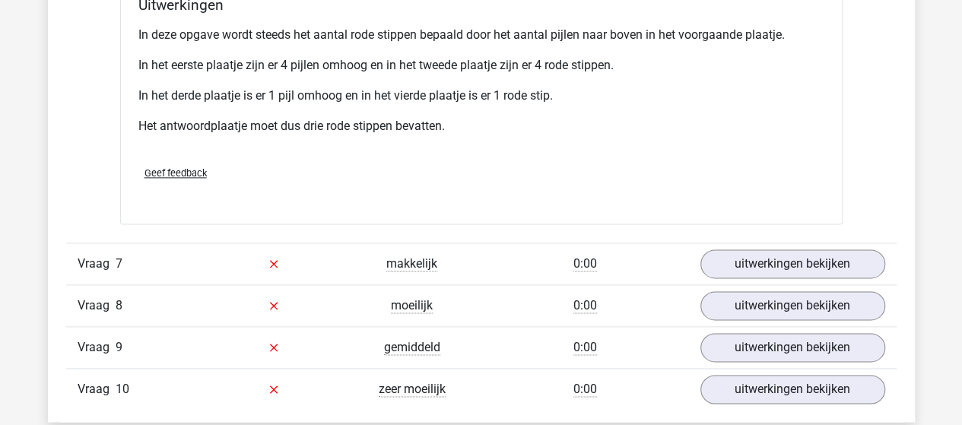
scroll to position [6768, 0]
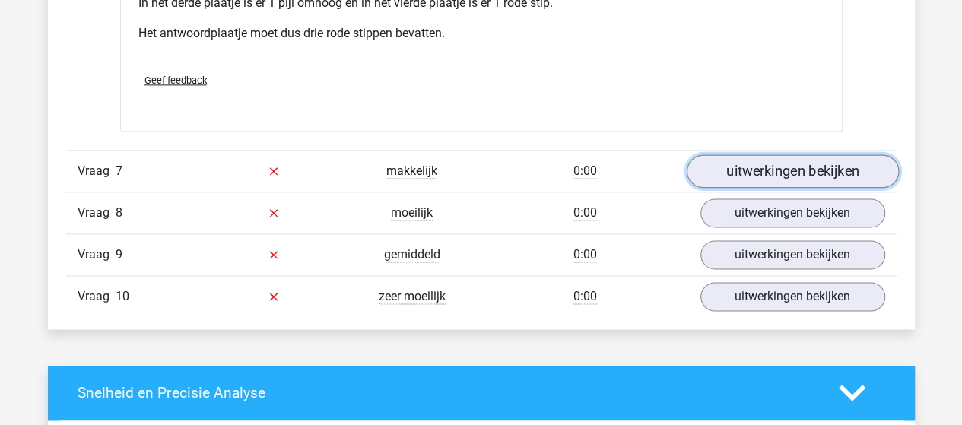
click at [725, 160] on link "uitwerkingen bekijken" at bounding box center [792, 170] width 212 height 33
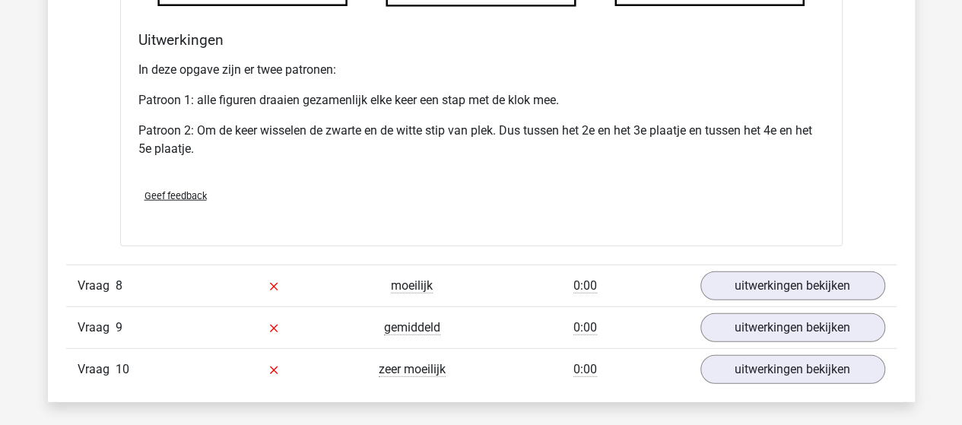
scroll to position [7604, 0]
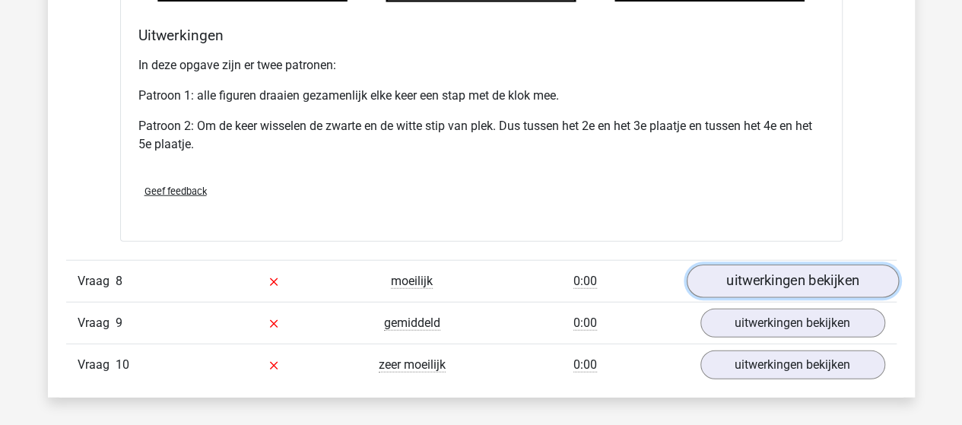
click at [732, 270] on link "uitwerkingen bekijken" at bounding box center [792, 281] width 212 height 33
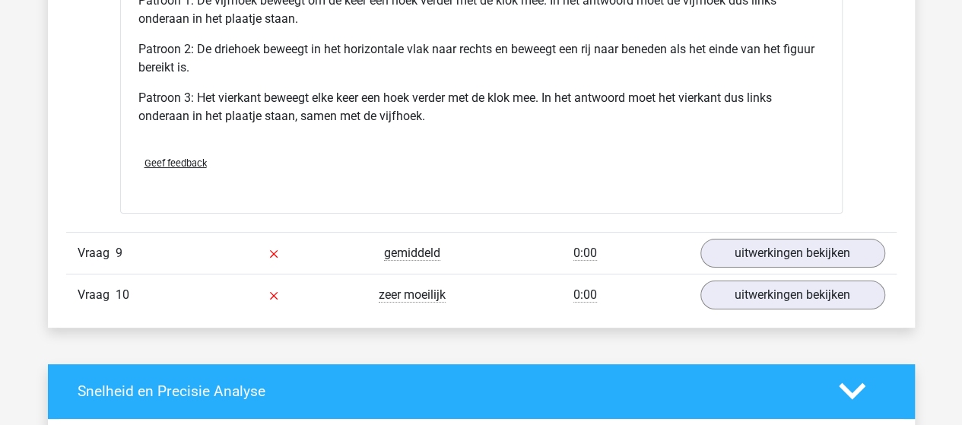
scroll to position [8745, 0]
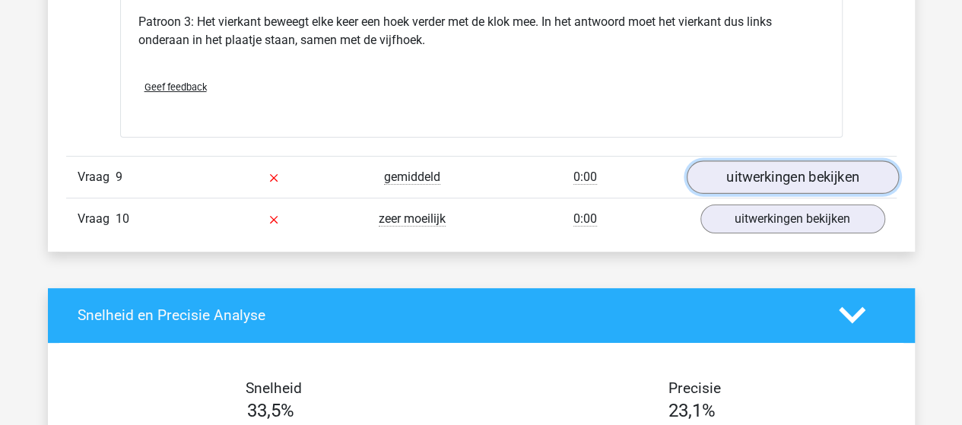
click at [744, 167] on link "uitwerkingen bekijken" at bounding box center [792, 176] width 212 height 33
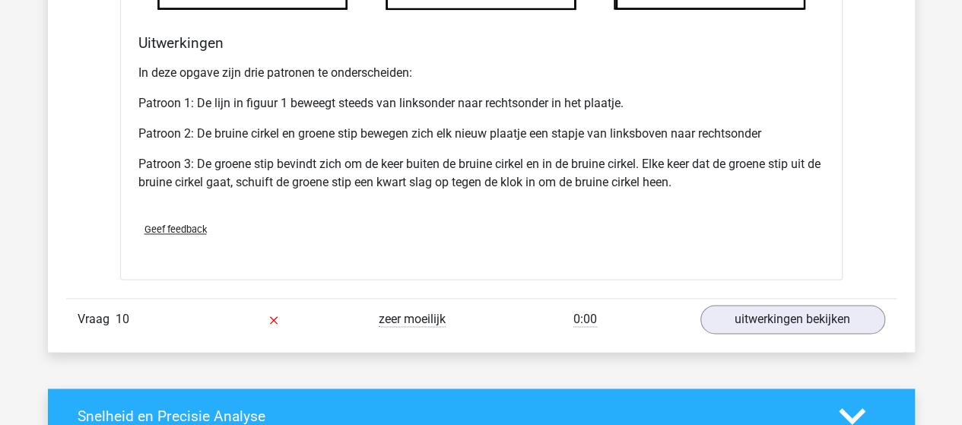
scroll to position [9657, 0]
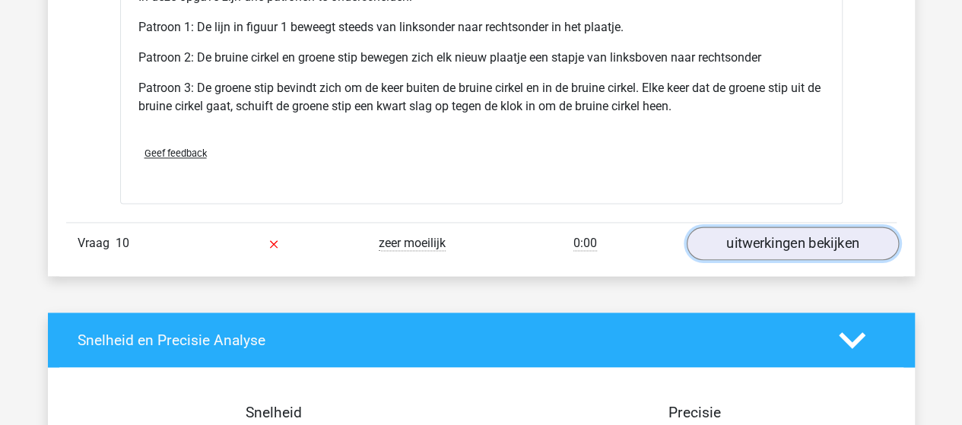
click at [730, 235] on link "uitwerkingen bekijken" at bounding box center [792, 243] width 212 height 33
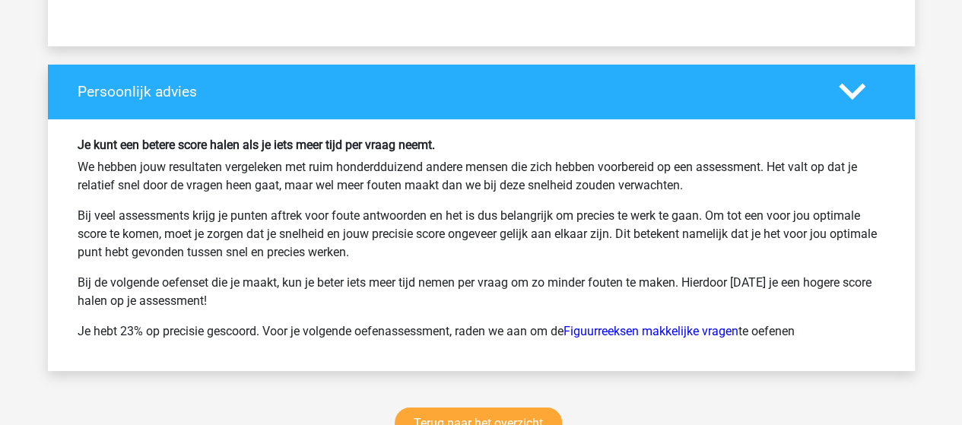
scroll to position [11482, 0]
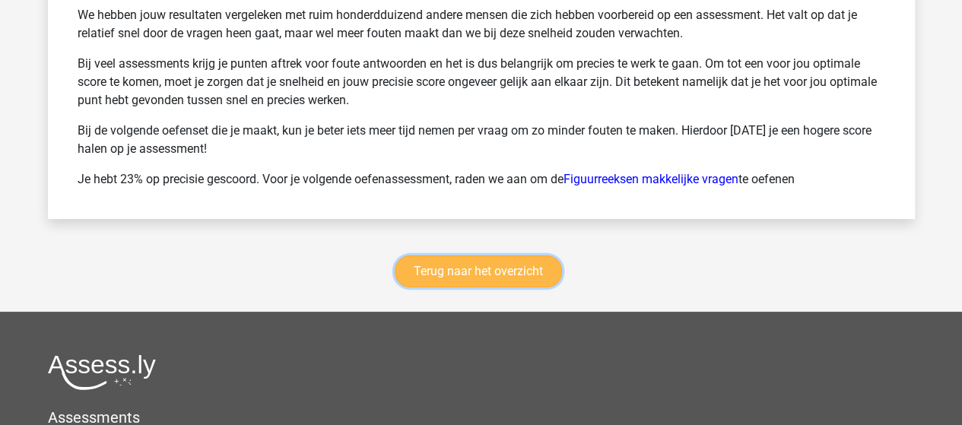
click at [532, 264] on link "Terug naar het overzicht" at bounding box center [478, 271] width 167 height 32
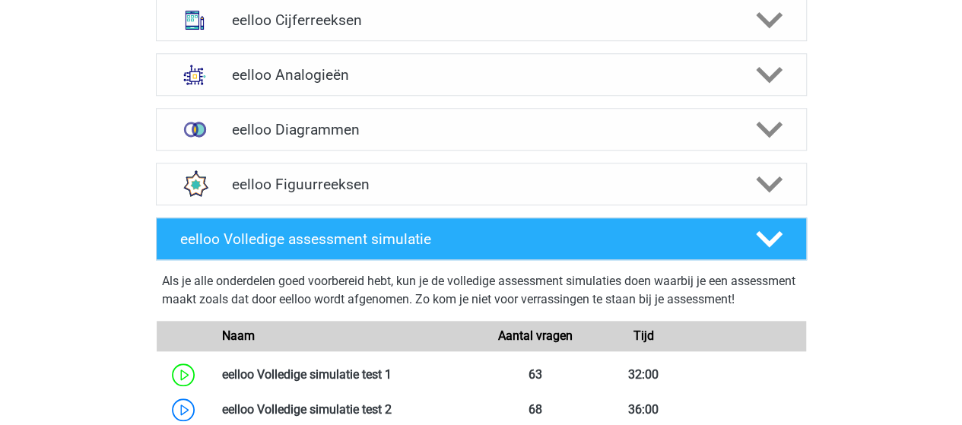
scroll to position [608, 0]
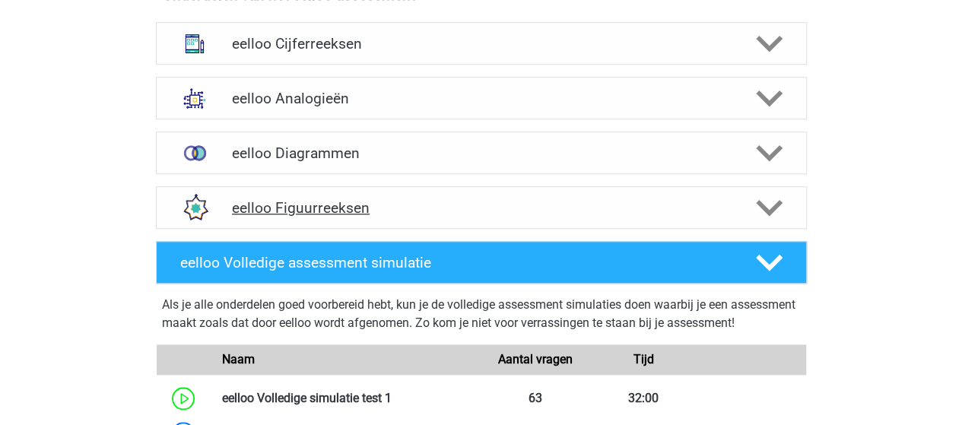
click at [297, 205] on h4 "eelloo Figuurreeksen" at bounding box center [481, 207] width 498 height 17
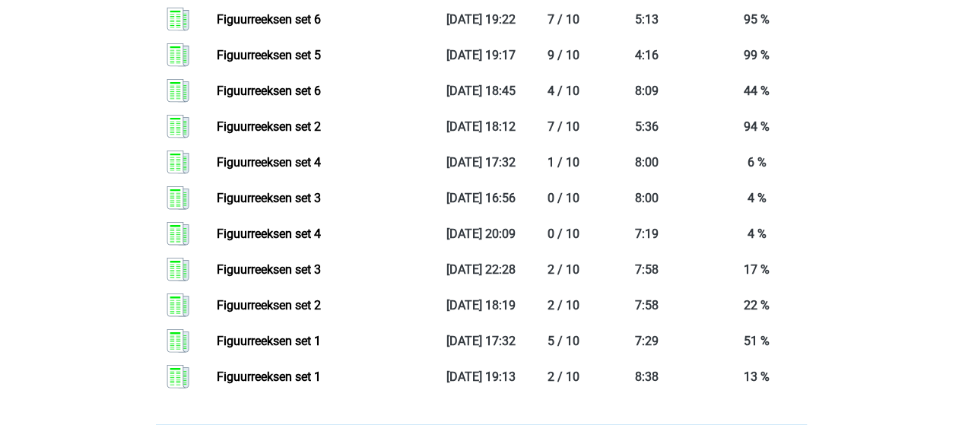
scroll to position [1825, 0]
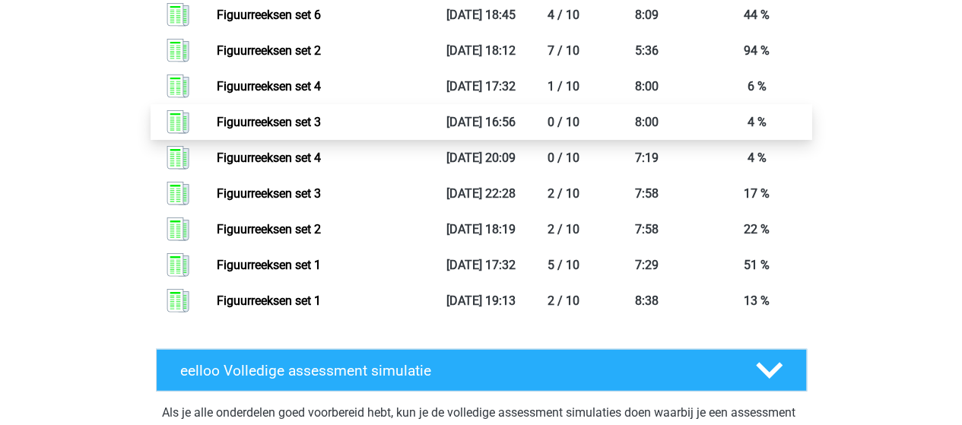
click at [276, 122] on link "Figuurreeksen set 3" at bounding box center [269, 122] width 104 height 14
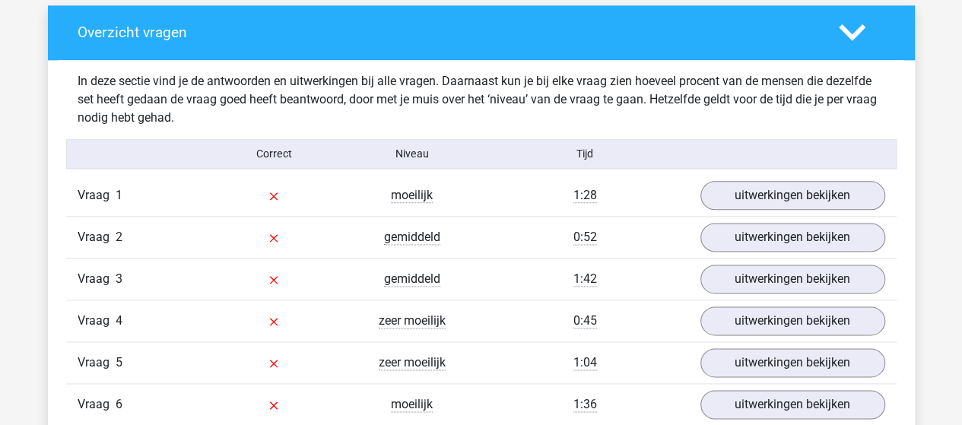
scroll to position [836, 0]
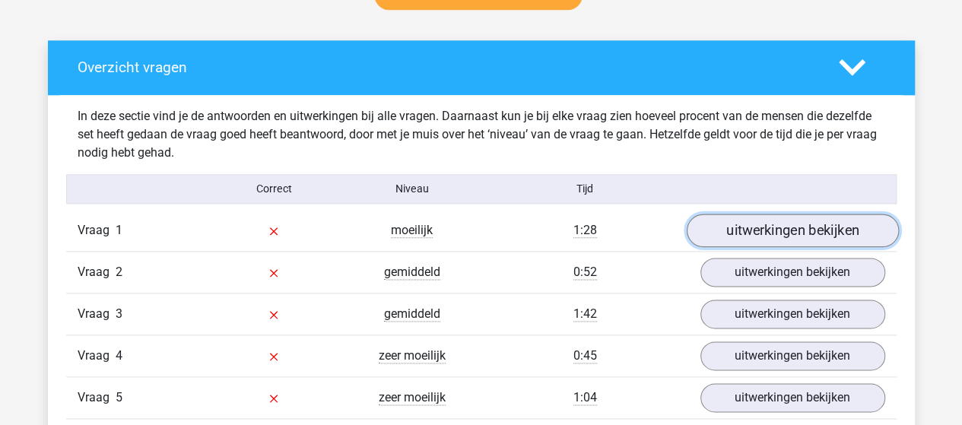
click at [742, 227] on link "uitwerkingen bekijken" at bounding box center [792, 230] width 212 height 33
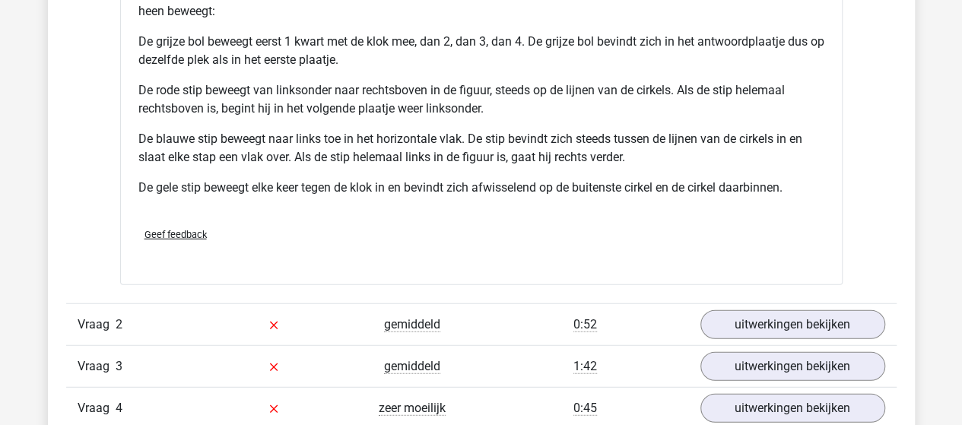
scroll to position [1977, 0]
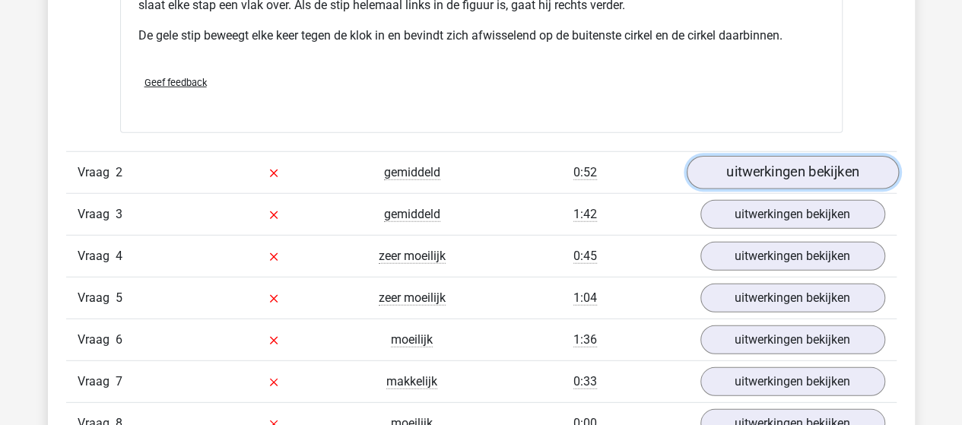
click at [792, 166] on link "uitwerkingen bekijken" at bounding box center [792, 172] width 212 height 33
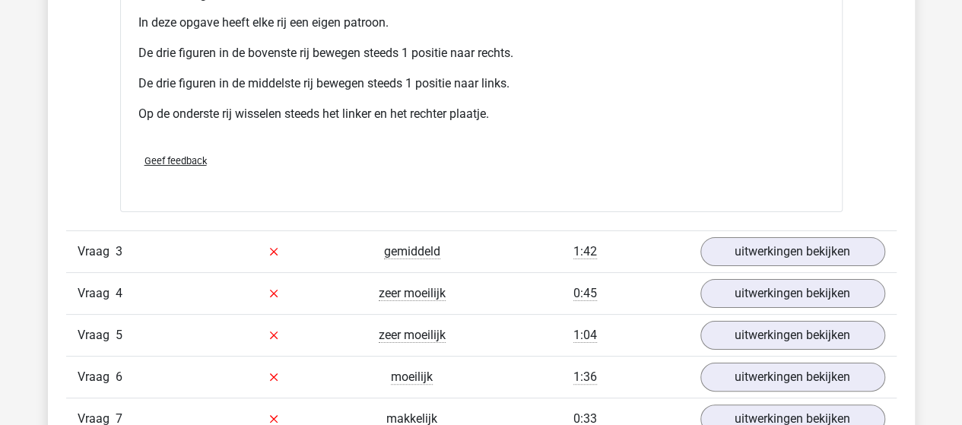
scroll to position [2966, 0]
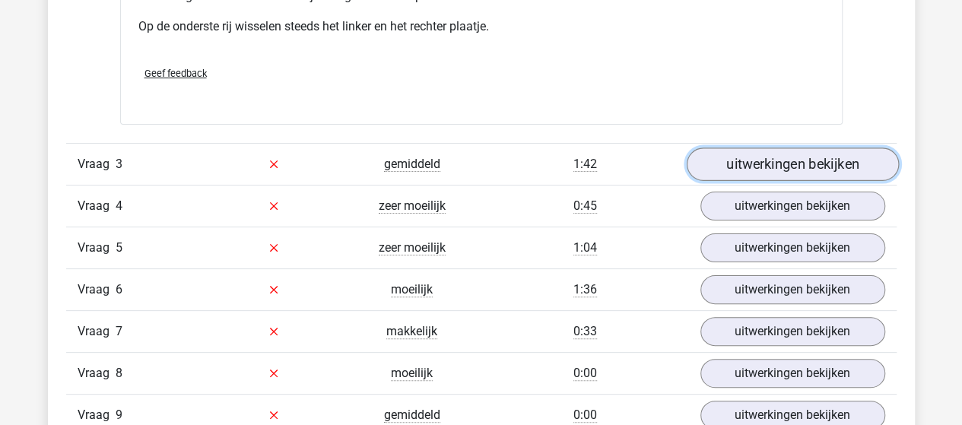
click at [728, 156] on link "uitwerkingen bekijken" at bounding box center [792, 164] width 212 height 33
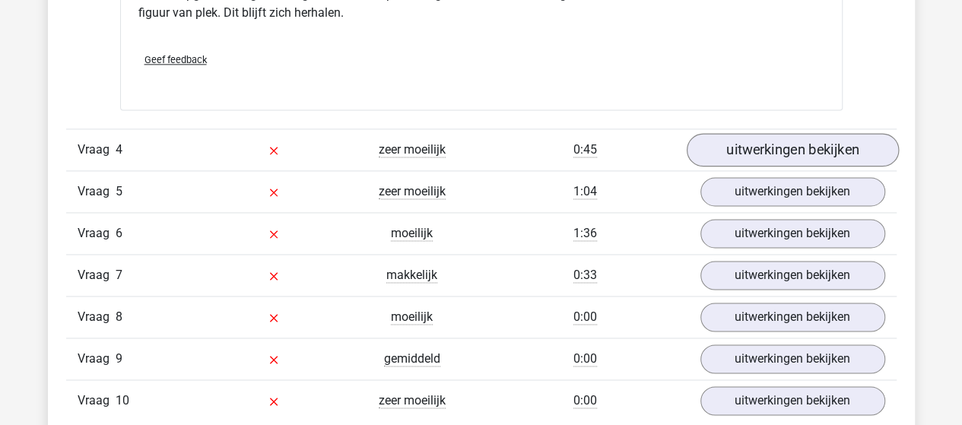
scroll to position [3878, 0]
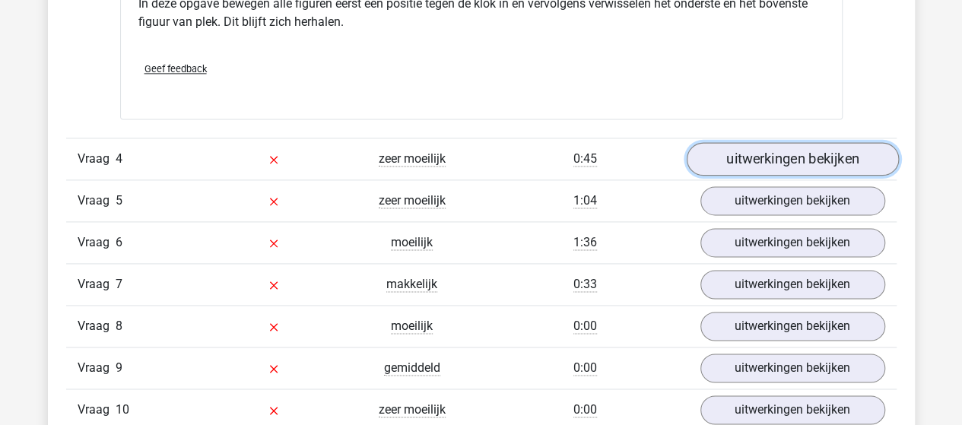
click at [802, 160] on link "uitwerkingen bekijken" at bounding box center [792, 158] width 212 height 33
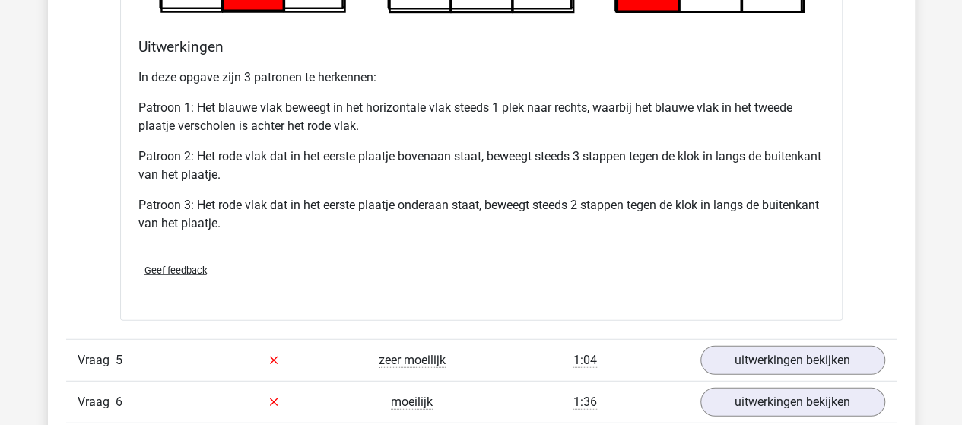
scroll to position [4867, 0]
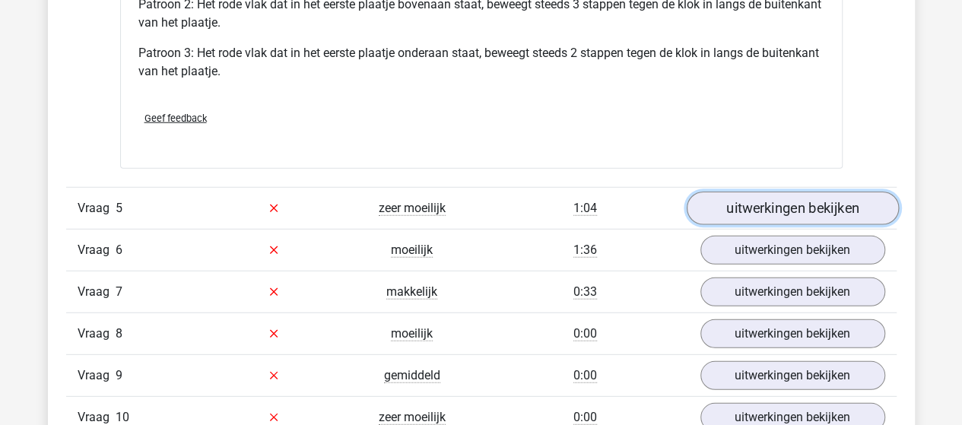
click at [721, 202] on link "uitwerkingen bekijken" at bounding box center [792, 208] width 212 height 33
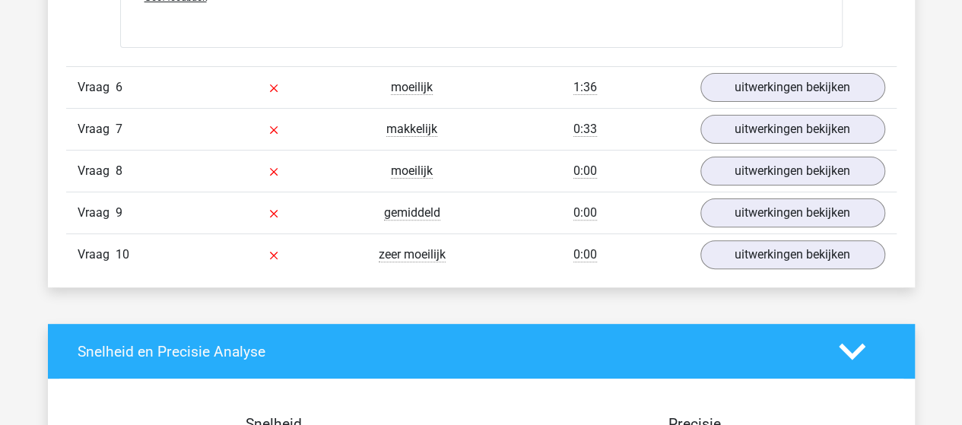
scroll to position [5931, 0]
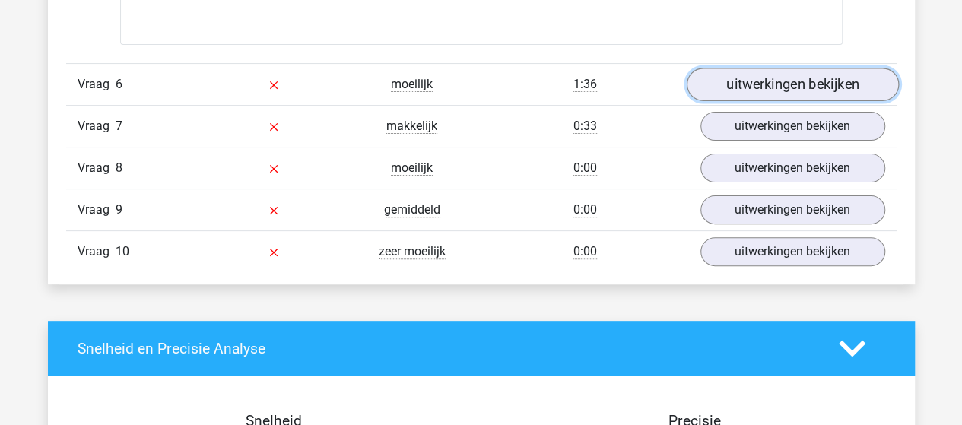
click at [728, 79] on link "uitwerkingen bekijken" at bounding box center [792, 84] width 212 height 33
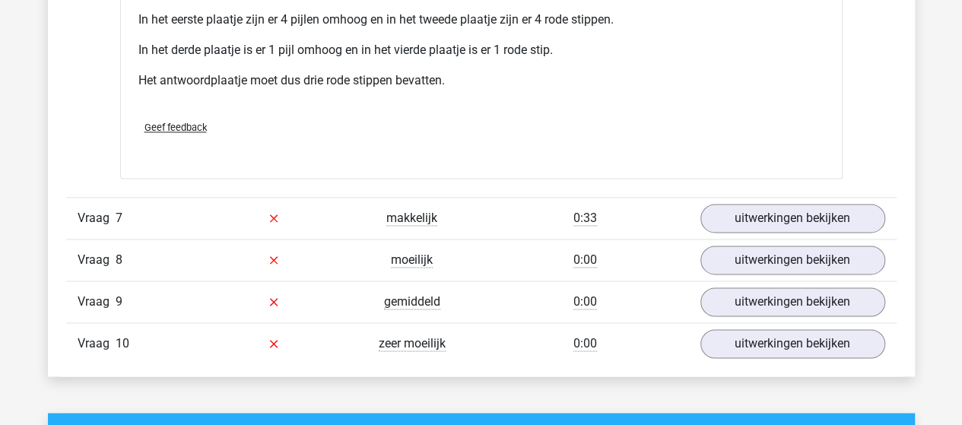
scroll to position [6768, 0]
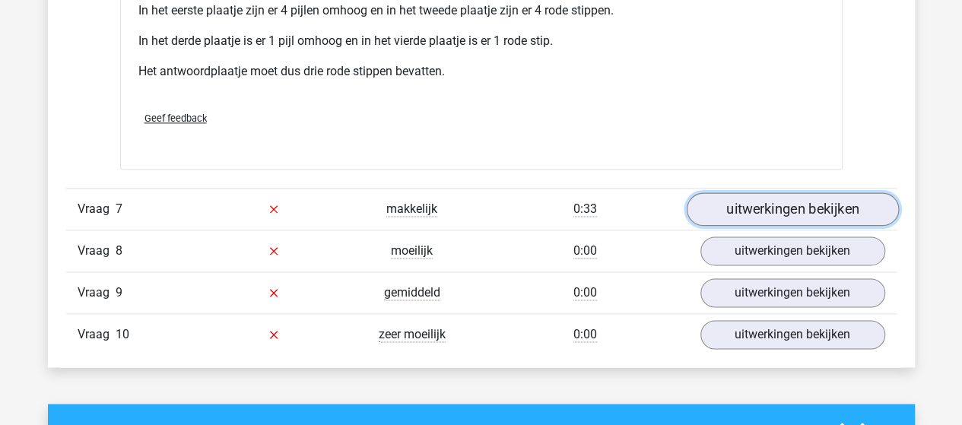
click at [744, 205] on link "uitwerkingen bekijken" at bounding box center [792, 208] width 212 height 33
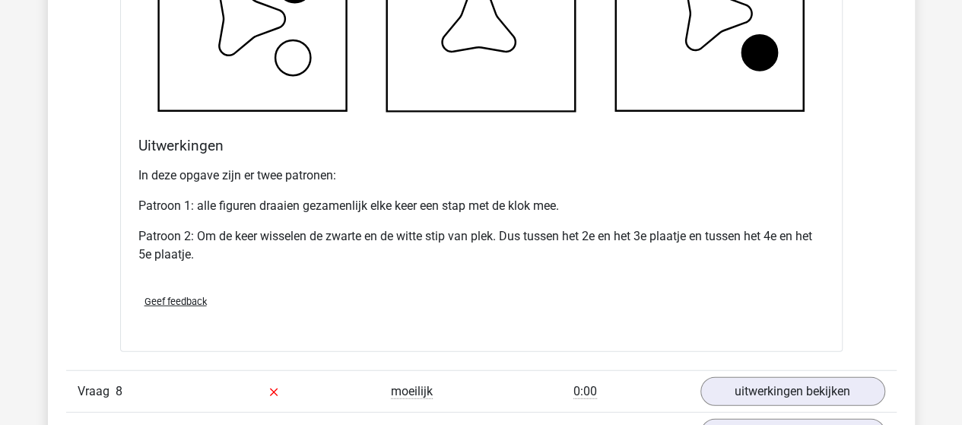
scroll to position [7680, 0]
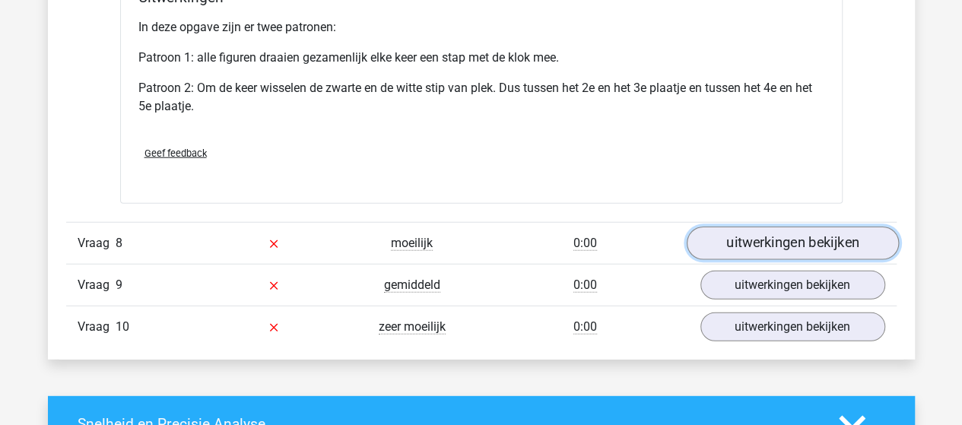
click at [735, 235] on link "uitwerkingen bekijken" at bounding box center [792, 243] width 212 height 33
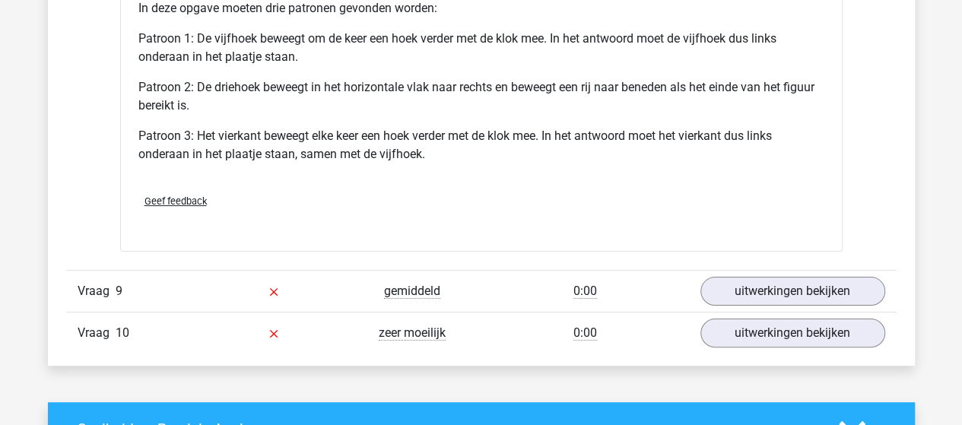
scroll to position [8745, 0]
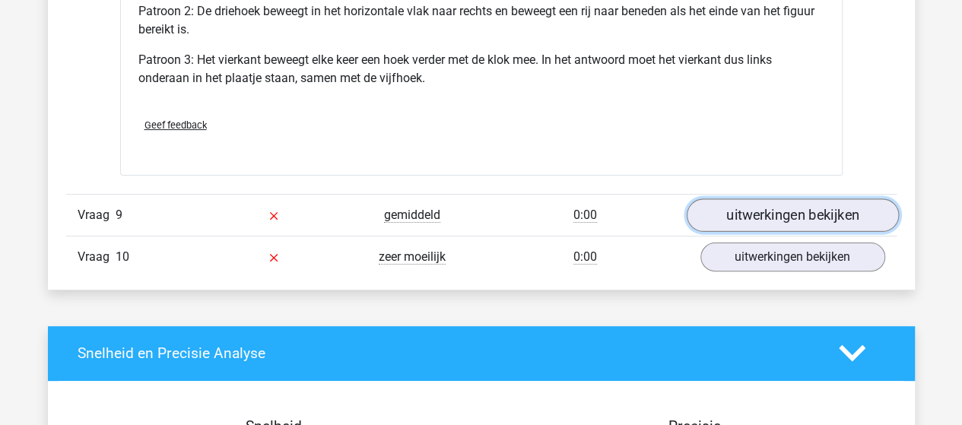
click at [719, 211] on link "uitwerkingen bekijken" at bounding box center [792, 214] width 212 height 33
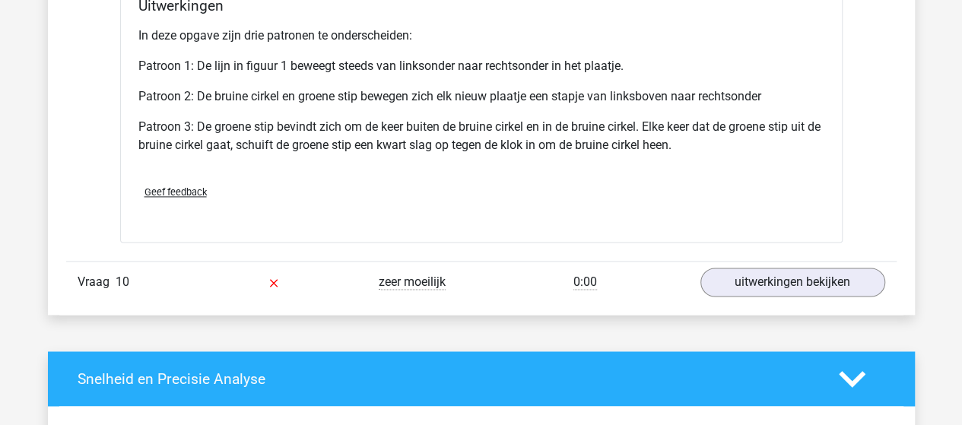
scroll to position [9657, 0]
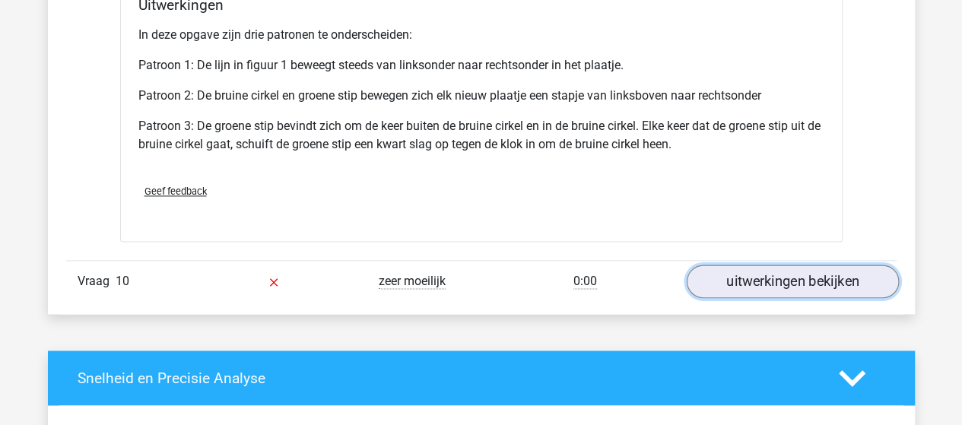
click at [782, 268] on link "uitwerkingen bekijken" at bounding box center [792, 281] width 212 height 33
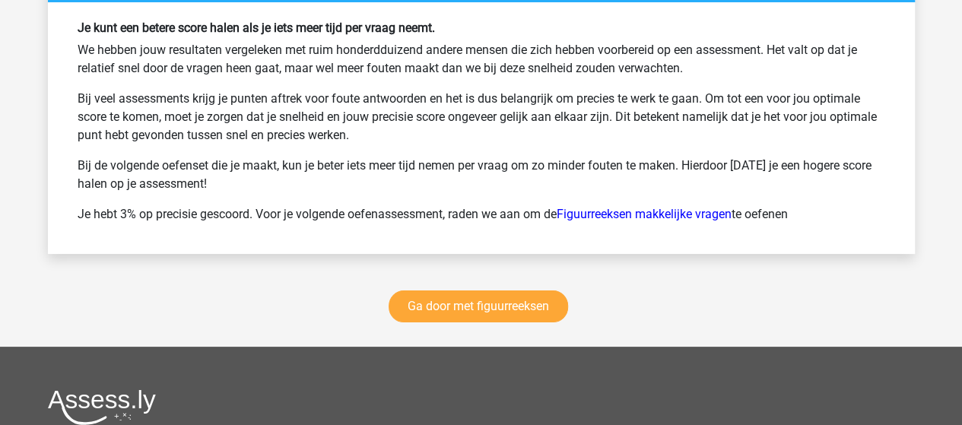
scroll to position [11482, 0]
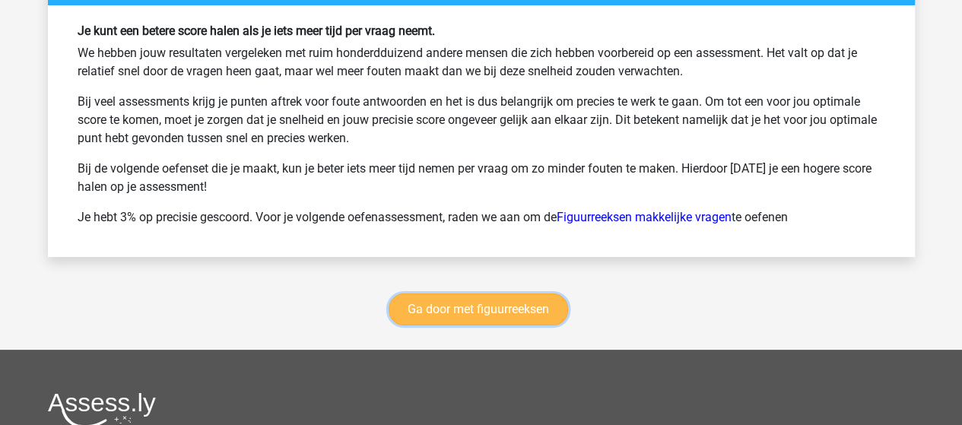
click at [500, 294] on link "Ga door met figuurreeksen" at bounding box center [478, 310] width 179 height 32
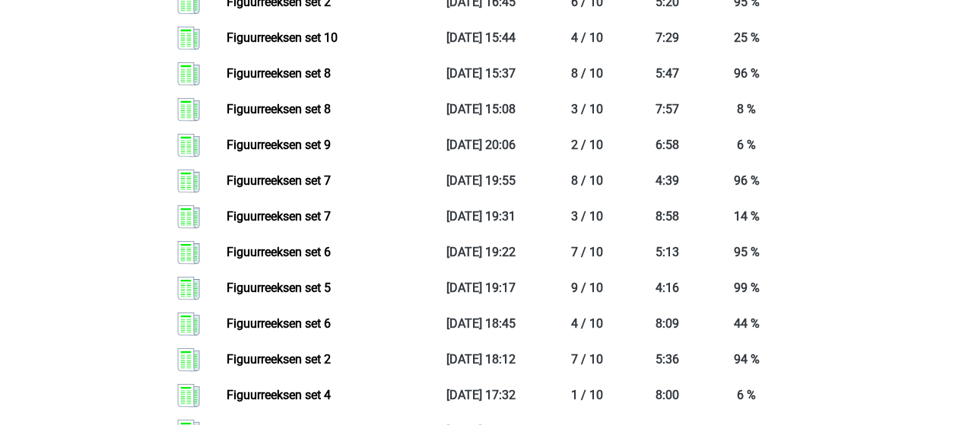
scroll to position [1572, 0]
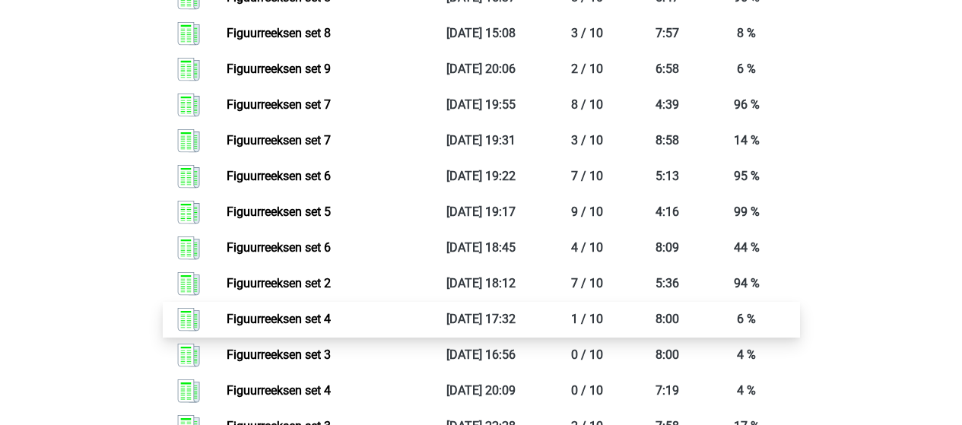
click at [305, 313] on link "Figuurreeksen set 4" at bounding box center [279, 319] width 104 height 14
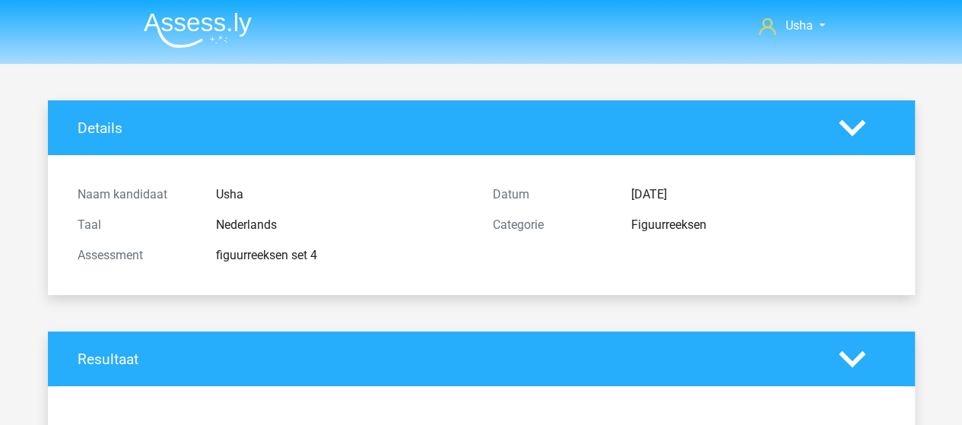
click at [181, 27] on img at bounding box center [198, 30] width 108 height 36
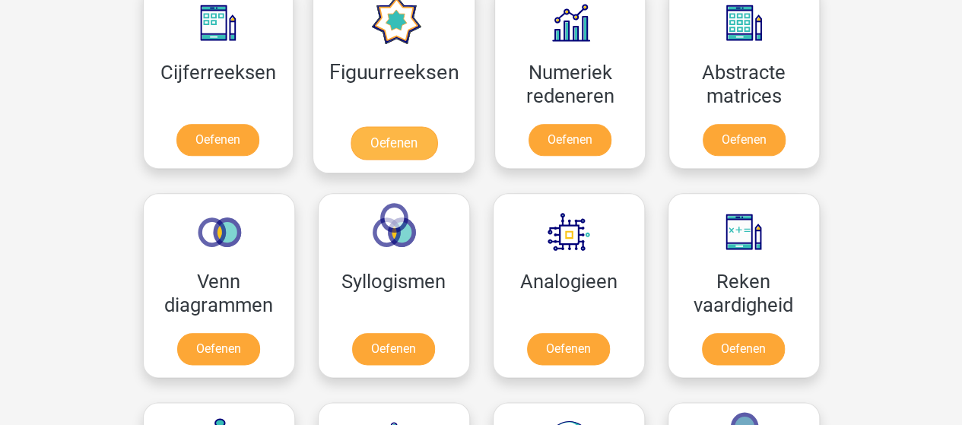
scroll to position [760, 0]
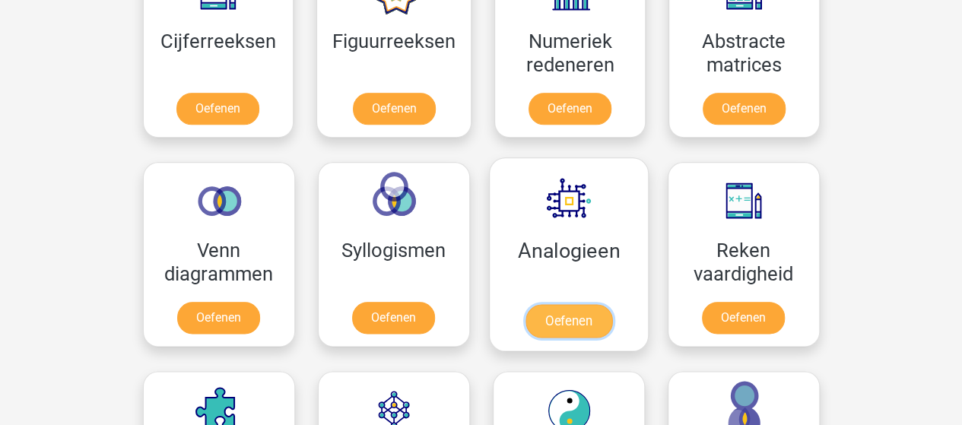
click at [560, 304] on link "Oefenen" at bounding box center [568, 320] width 87 height 33
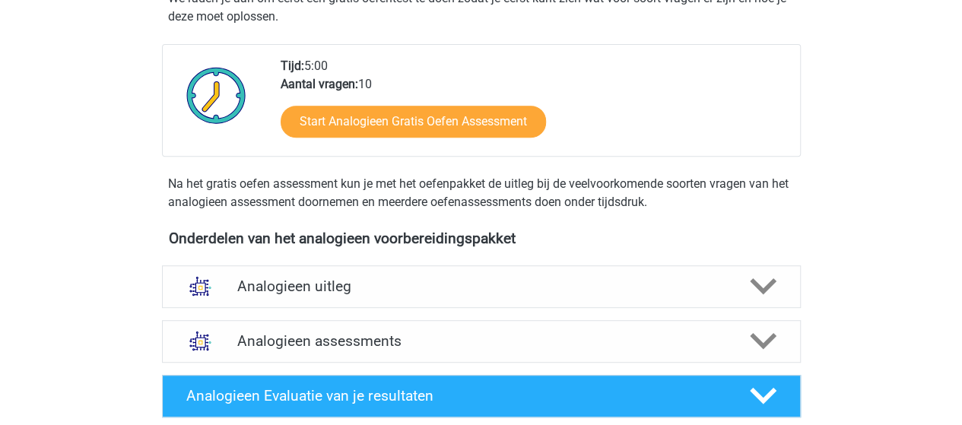
scroll to position [380, 0]
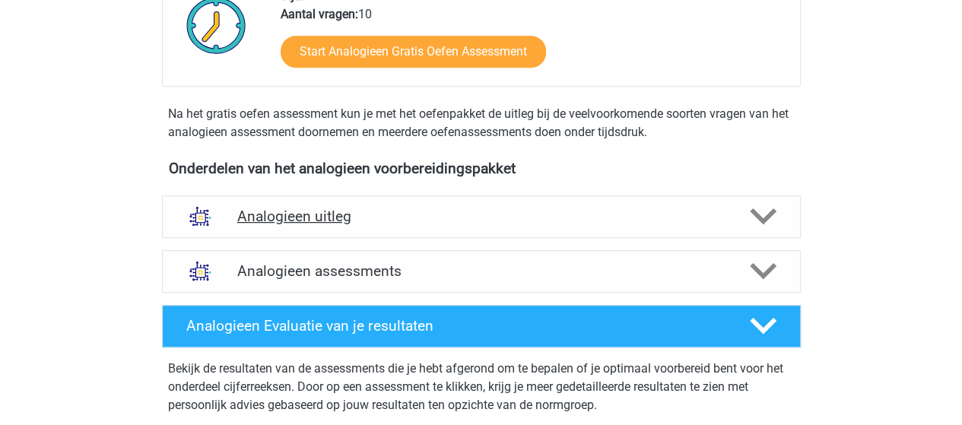
click at [766, 211] on icon at bounding box center [763, 216] width 27 height 27
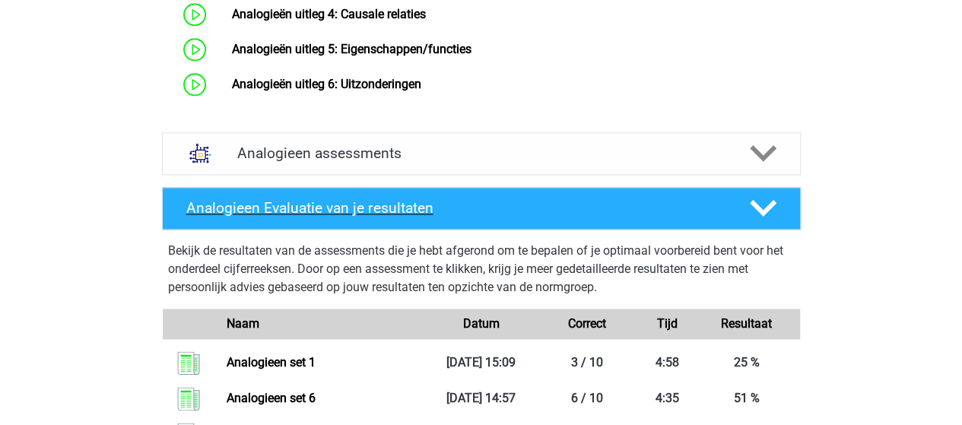
scroll to position [989, 0]
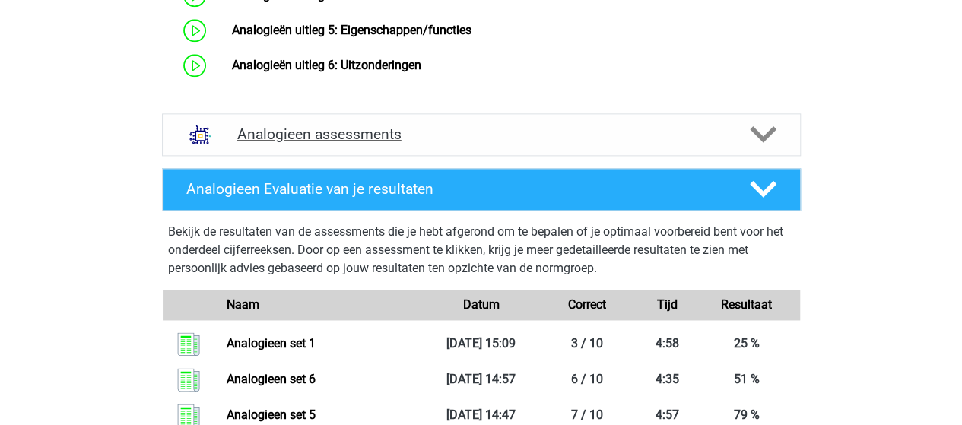
click at [386, 143] on h4 "Analogieen assessments" at bounding box center [481, 133] width 488 height 17
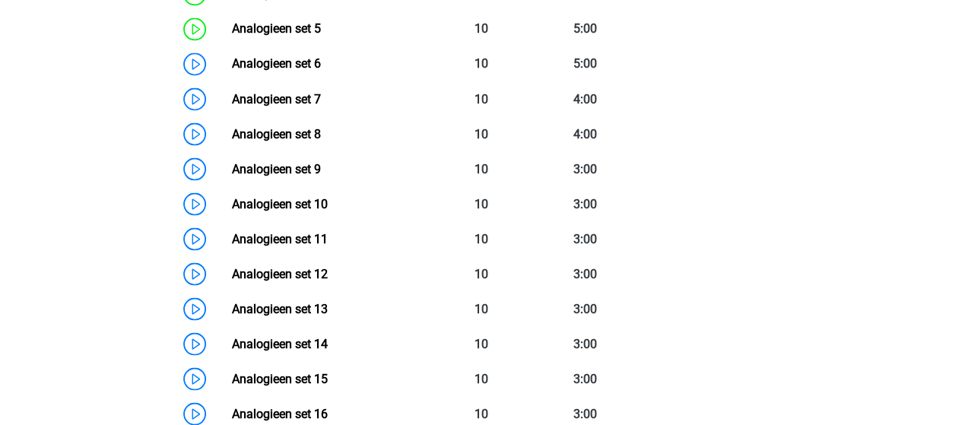
scroll to position [1369, 0]
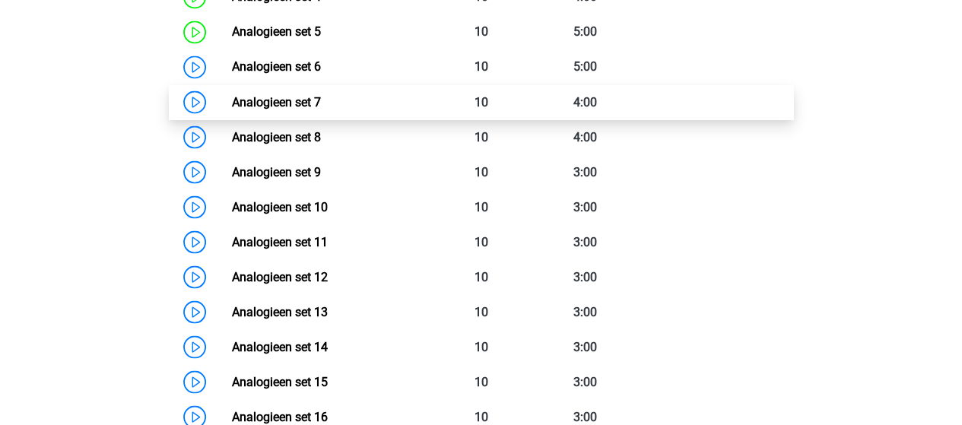
click at [255, 109] on link "Analogieen set 7" at bounding box center [276, 101] width 89 height 14
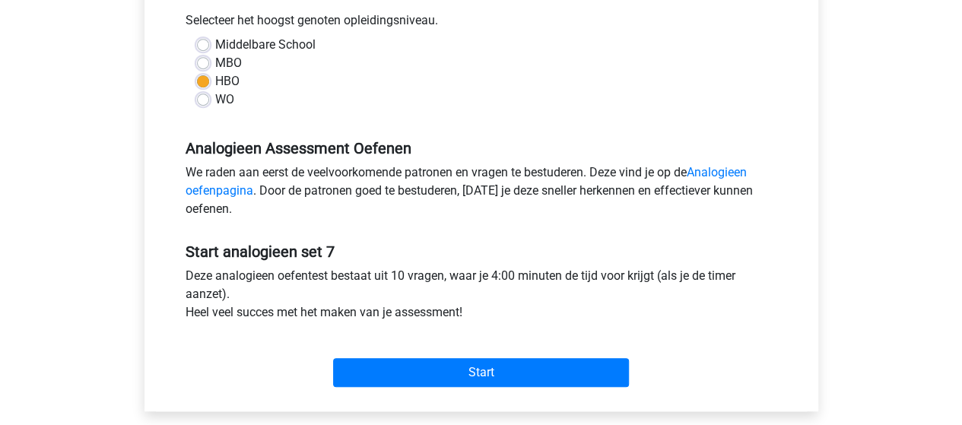
scroll to position [380, 0]
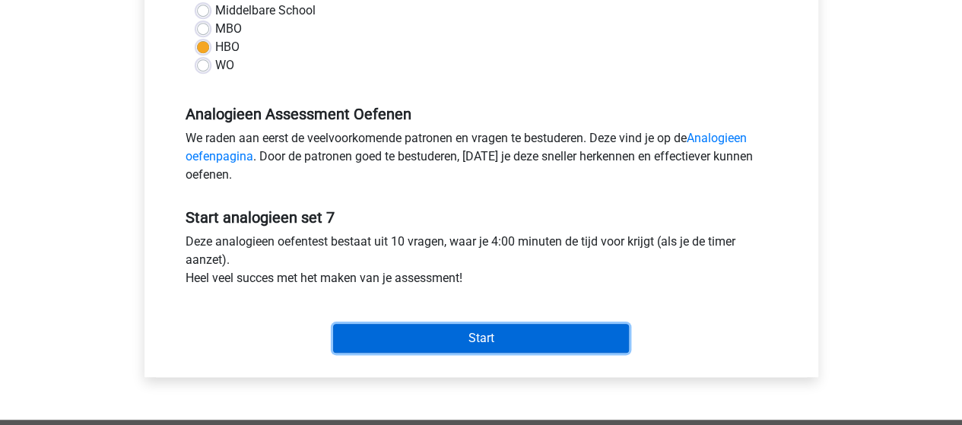
click at [498, 339] on input "Start" at bounding box center [481, 338] width 296 height 29
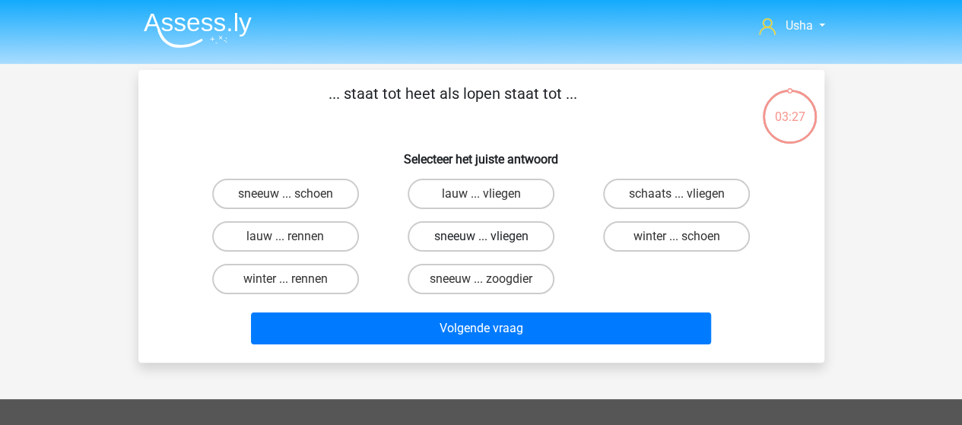
click at [455, 236] on label "sneeuw ... vliegen" at bounding box center [481, 236] width 147 height 30
click at [481, 236] on input "sneeuw ... vliegen" at bounding box center [486, 241] width 10 height 10
radio input "true"
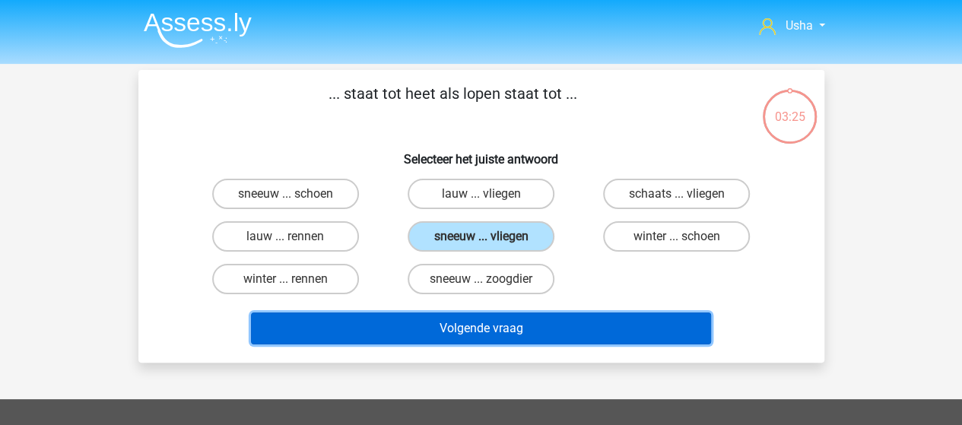
click at [462, 316] on button "Volgende vraag" at bounding box center [481, 329] width 460 height 32
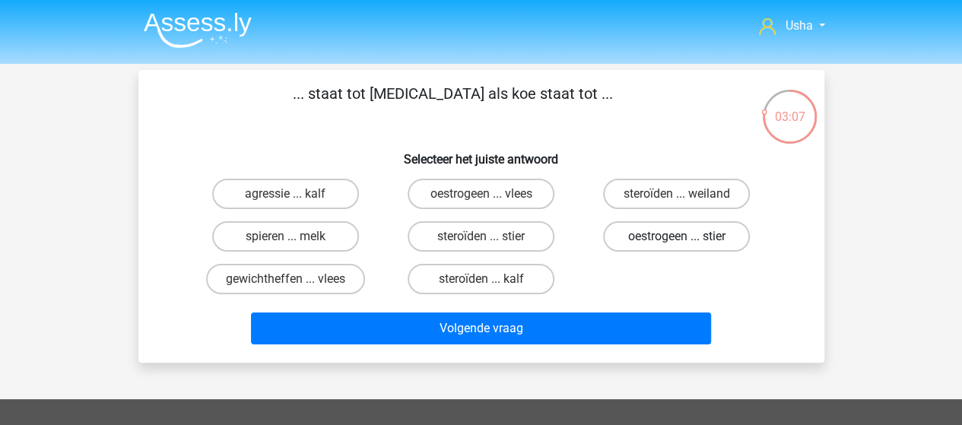
click at [684, 230] on label "oestrogeen ... stier" at bounding box center [676, 236] width 147 height 30
click at [684, 236] on input "oestrogeen ... stier" at bounding box center [682, 241] width 10 height 10
radio input "true"
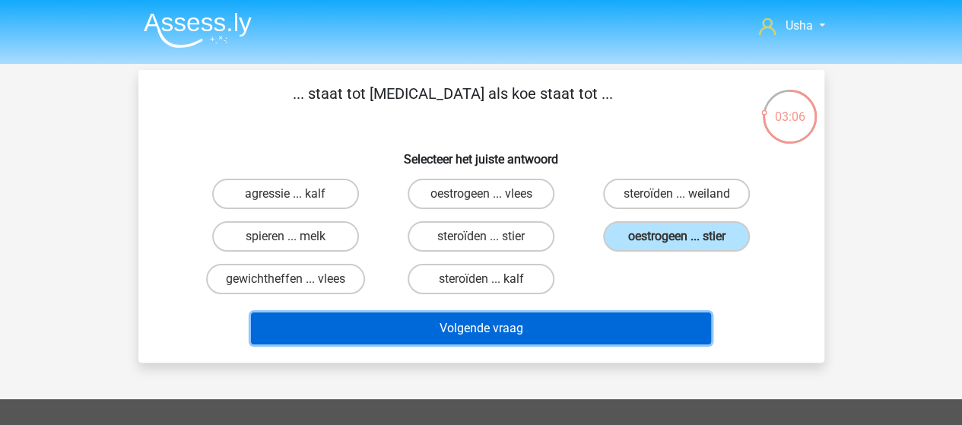
click at [499, 329] on button "Volgende vraag" at bounding box center [481, 329] width 460 height 32
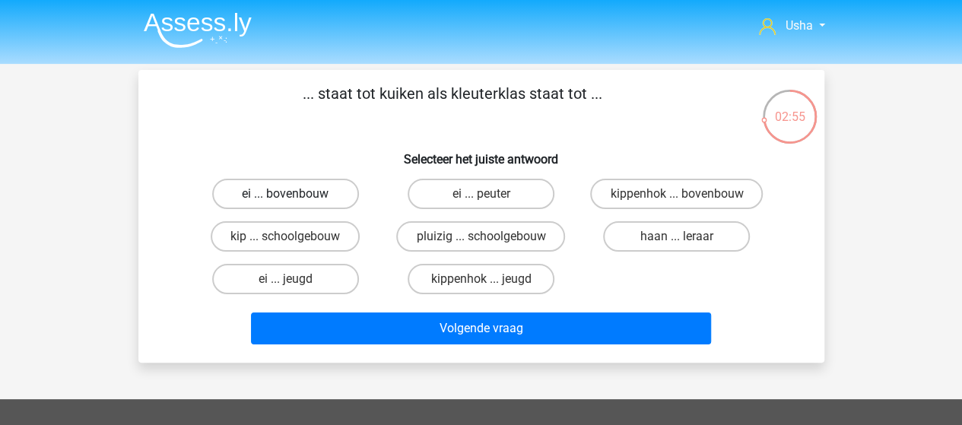
click at [281, 192] on label "ei ... bovenbouw" at bounding box center [285, 194] width 147 height 30
click at [285, 194] on input "ei ... bovenbouw" at bounding box center [290, 199] width 10 height 10
radio input "true"
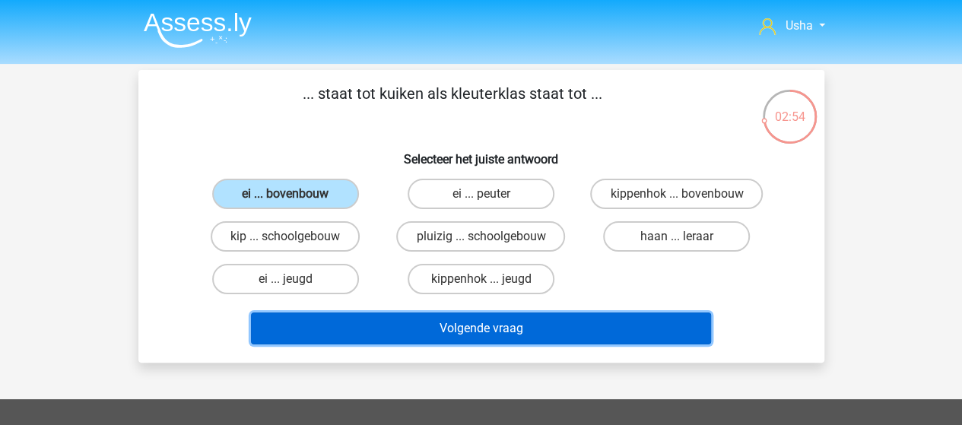
click at [401, 326] on button "Volgende vraag" at bounding box center [481, 329] width 460 height 32
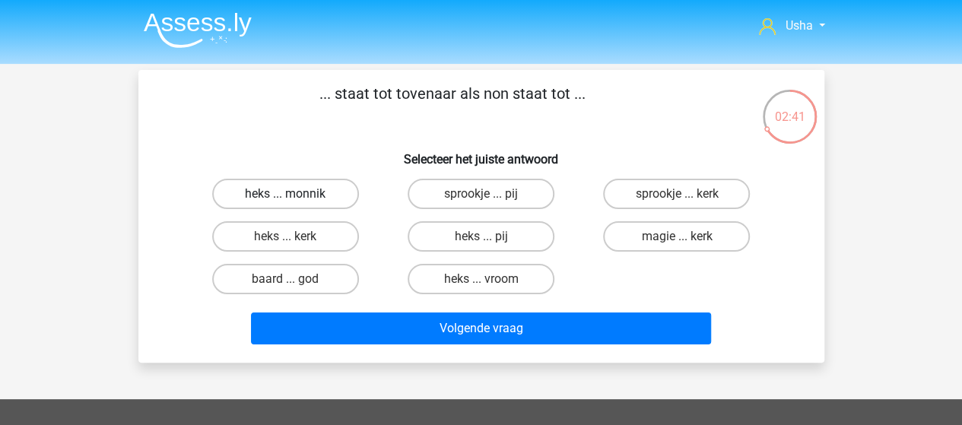
click at [262, 195] on label "heks ... monnik" at bounding box center [285, 194] width 147 height 30
click at [285, 195] on input "heks ... monnik" at bounding box center [290, 199] width 10 height 10
radio input "true"
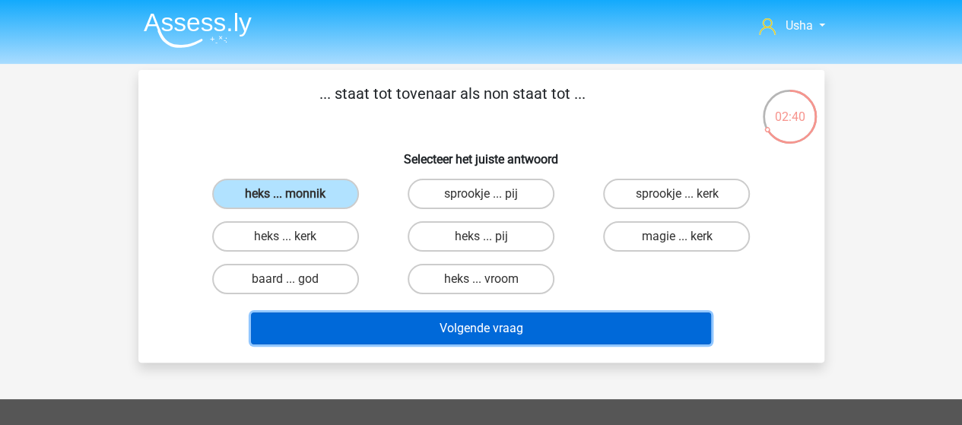
click at [376, 318] on button "Volgende vraag" at bounding box center [481, 329] width 460 height 32
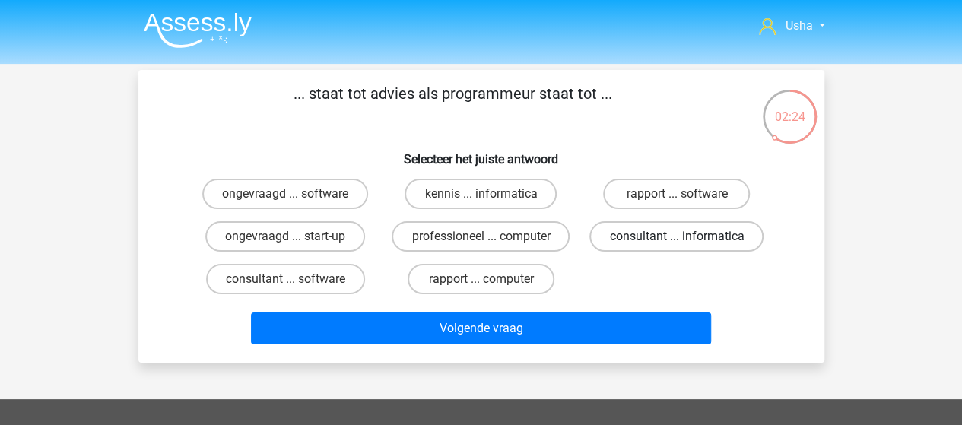
click at [662, 240] on label "consultant ... informatica" at bounding box center [676, 236] width 174 height 30
click at [677, 240] on input "consultant ... informatica" at bounding box center [682, 241] width 10 height 10
radio input "true"
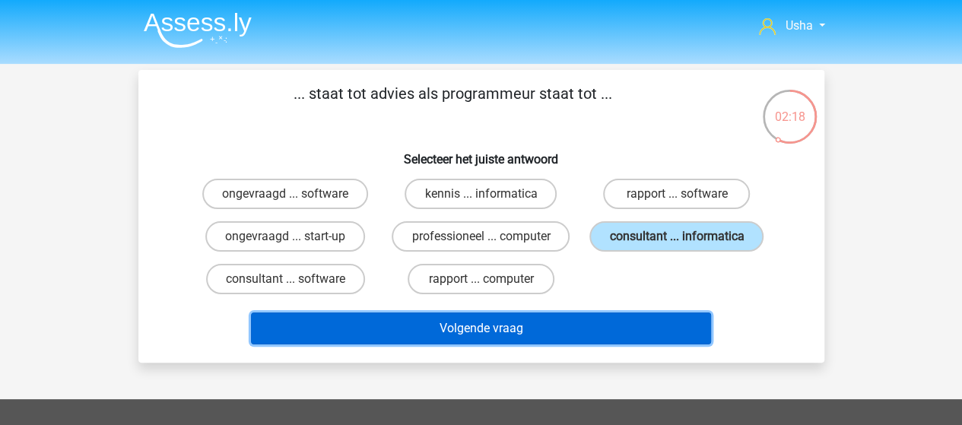
click at [359, 325] on button "Volgende vraag" at bounding box center [481, 329] width 460 height 32
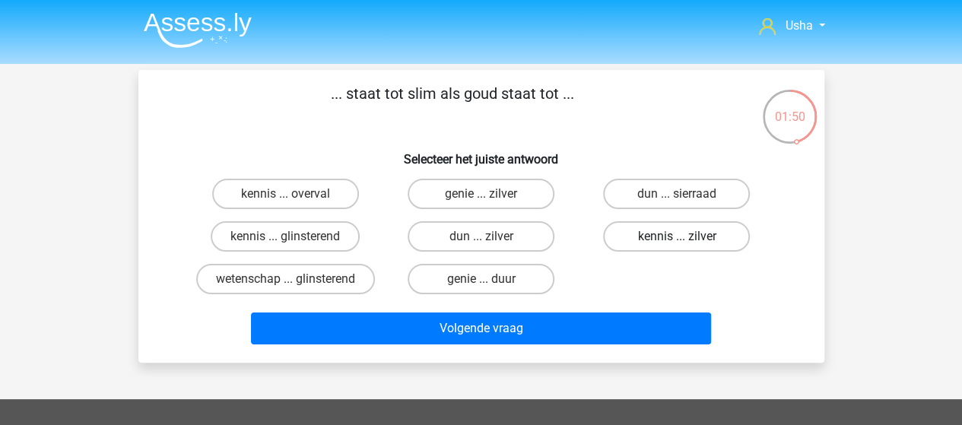
click at [650, 236] on label "kennis ... zilver" at bounding box center [676, 236] width 147 height 30
click at [677, 236] on input "kennis ... zilver" at bounding box center [682, 241] width 10 height 10
radio input "true"
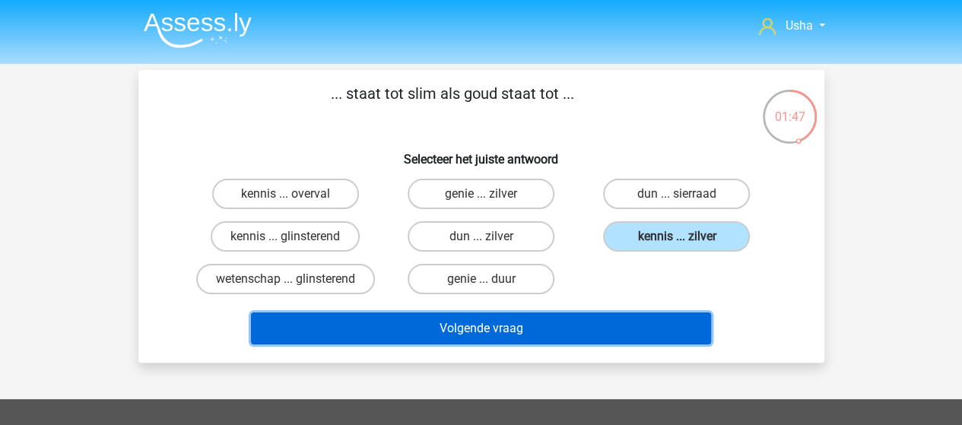
click at [543, 328] on button "Volgende vraag" at bounding box center [481, 329] width 460 height 32
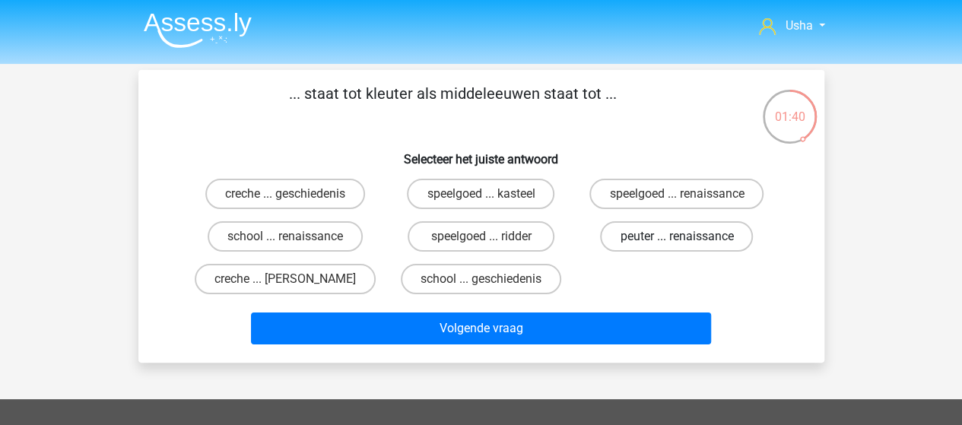
click at [668, 240] on label "peuter ... renaissance" at bounding box center [676, 236] width 153 height 30
click at [677, 240] on input "peuter ... renaissance" at bounding box center [682, 241] width 10 height 10
radio input "true"
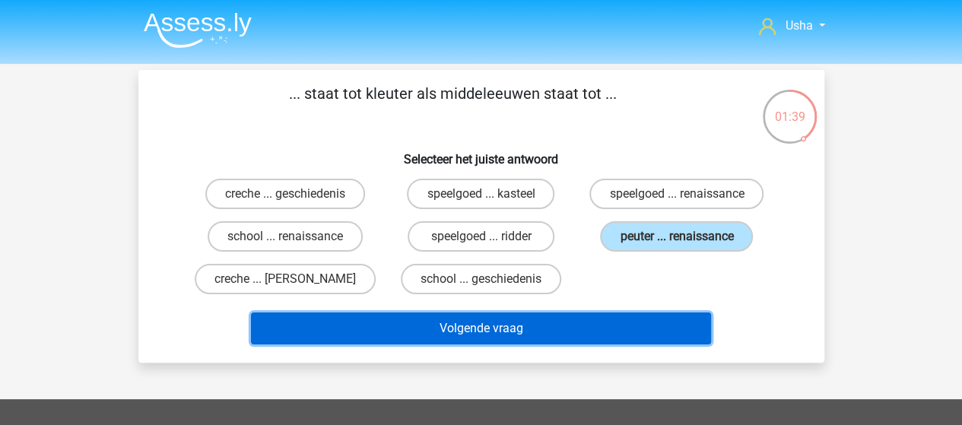
click at [591, 328] on button "Volgende vraag" at bounding box center [481, 329] width 460 height 32
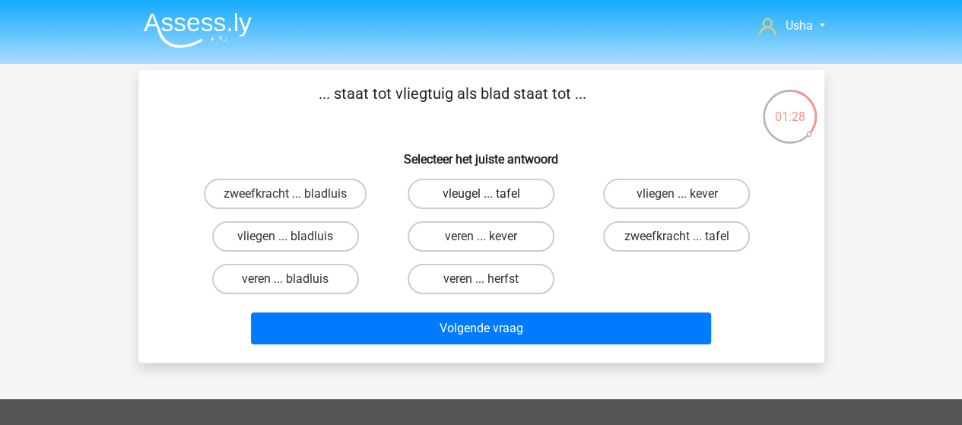
click at [436, 193] on label "vleugel ... tafel" at bounding box center [481, 194] width 147 height 30
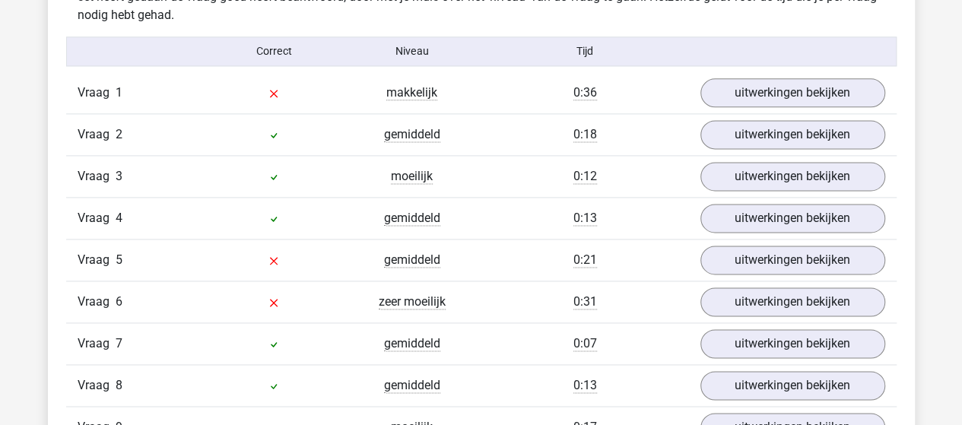
scroll to position [989, 0]
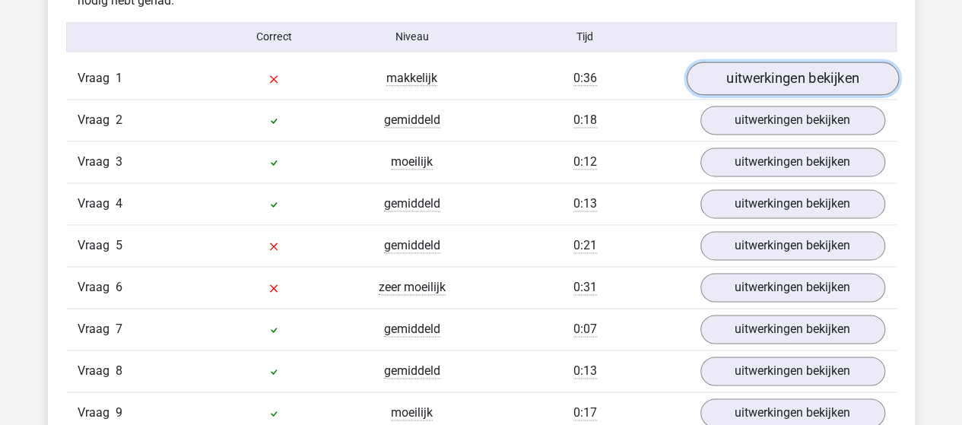
click at [830, 79] on link "uitwerkingen bekijken" at bounding box center [792, 78] width 212 height 33
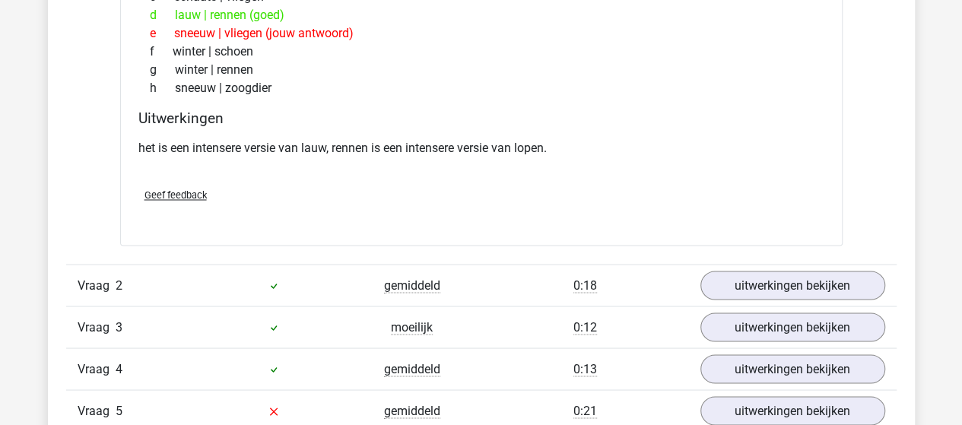
scroll to position [1217, 0]
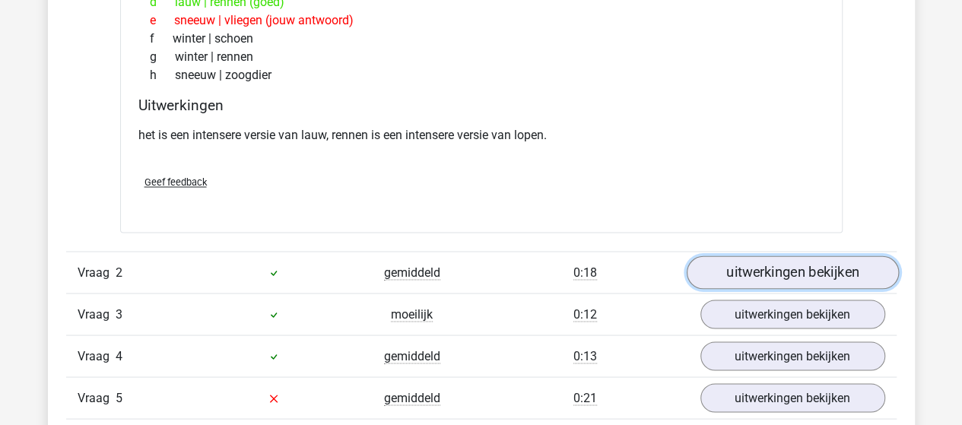
click at [731, 271] on link "uitwerkingen bekijken" at bounding box center [792, 271] width 212 height 33
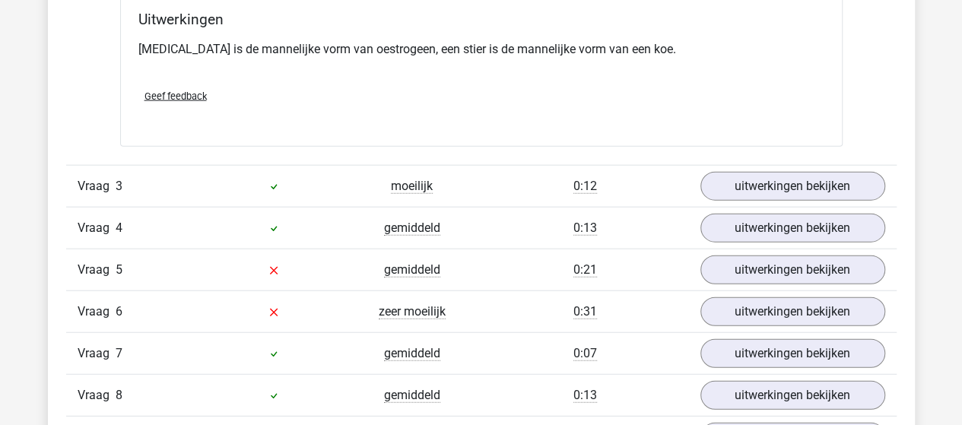
scroll to position [1749, 0]
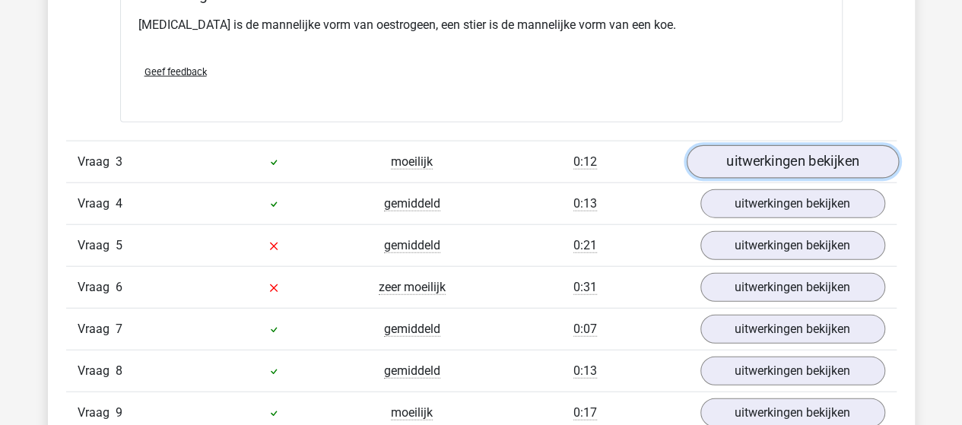
click at [777, 160] on link "uitwerkingen bekijken" at bounding box center [792, 162] width 212 height 33
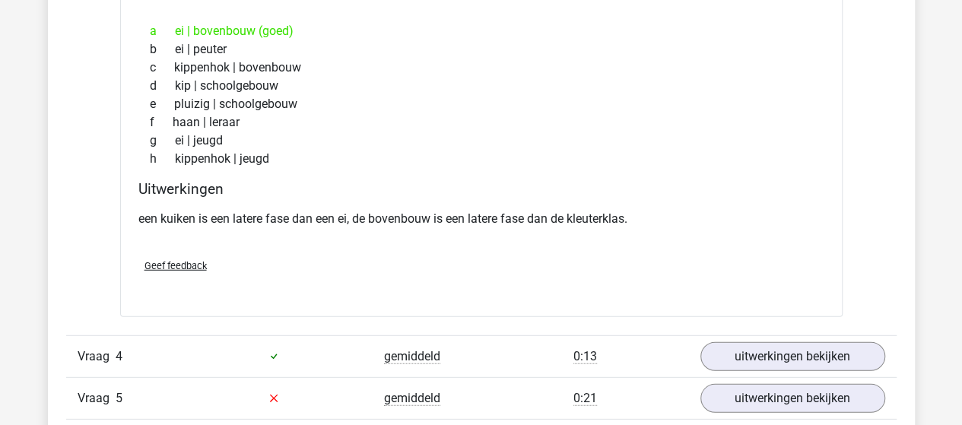
scroll to position [2053, 0]
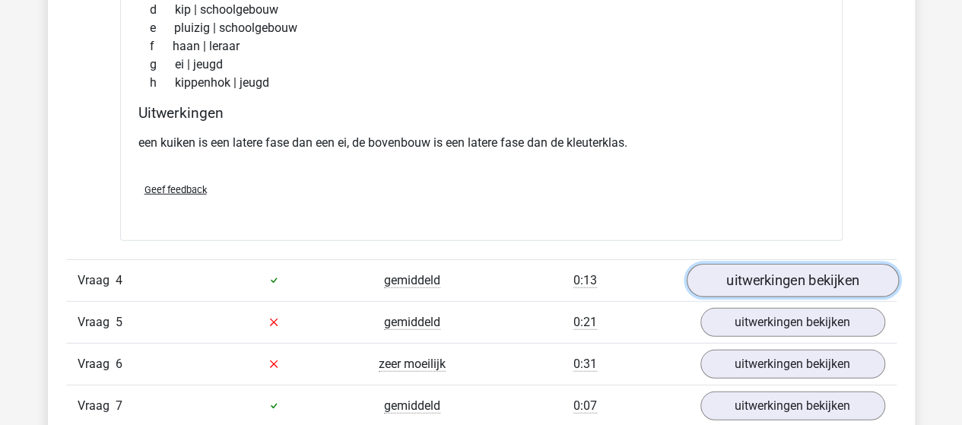
click at [754, 278] on link "uitwerkingen bekijken" at bounding box center [792, 280] width 212 height 33
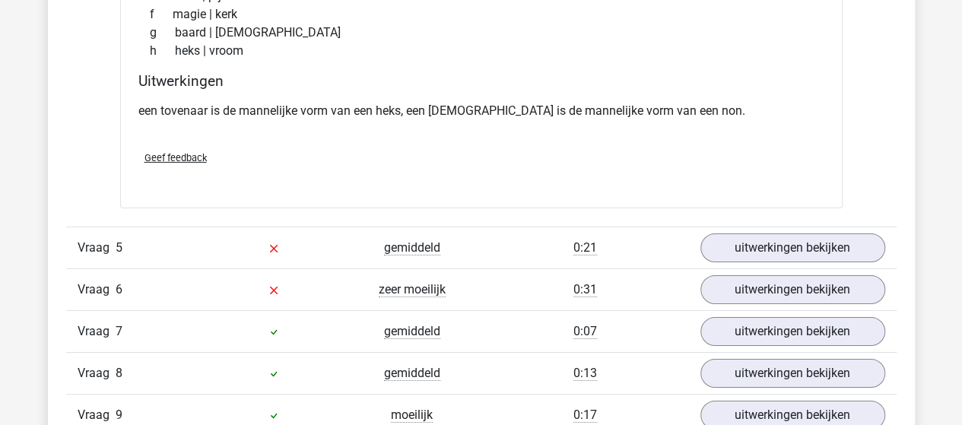
scroll to position [2509, 0]
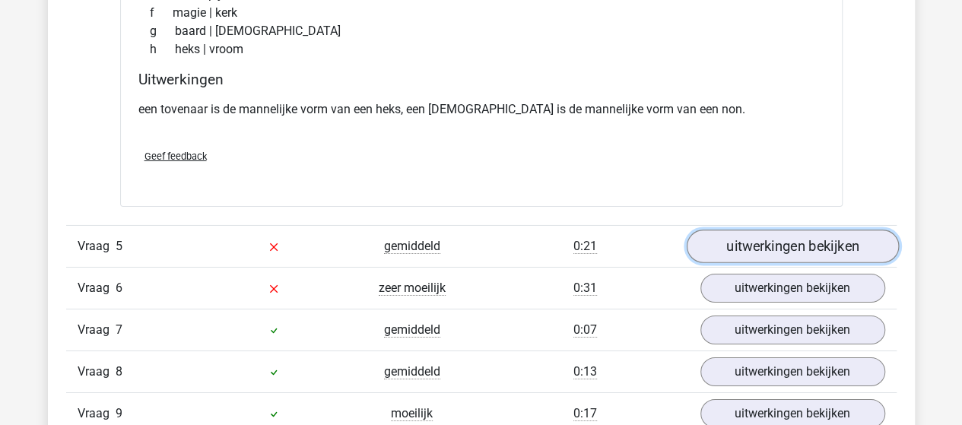
click at [721, 244] on link "uitwerkingen bekijken" at bounding box center [792, 246] width 212 height 33
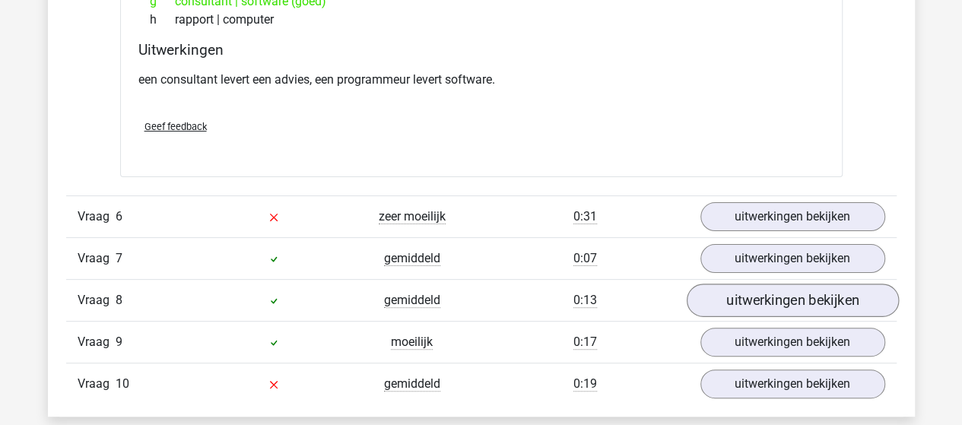
scroll to position [3042, 0]
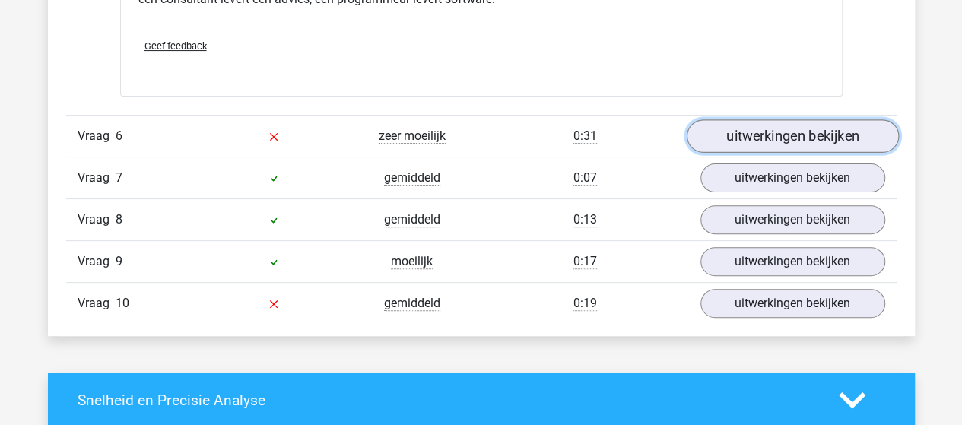
click at [798, 124] on link "uitwerkingen bekijken" at bounding box center [792, 135] width 212 height 33
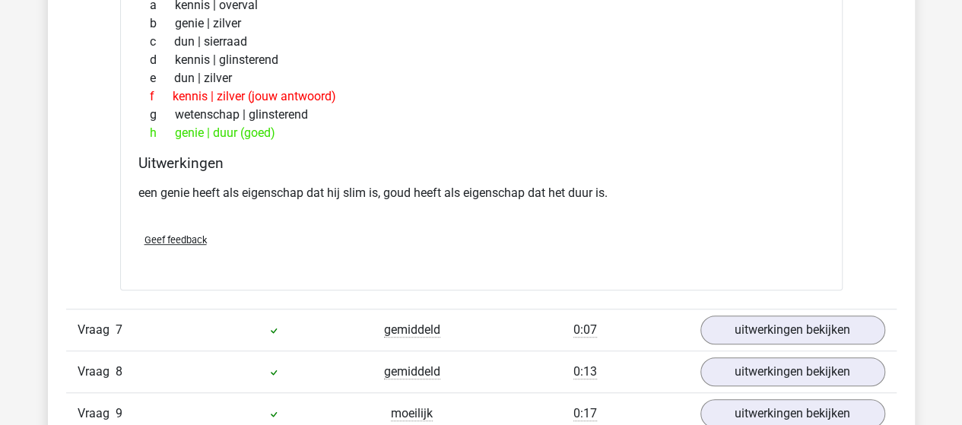
scroll to position [3422, 0]
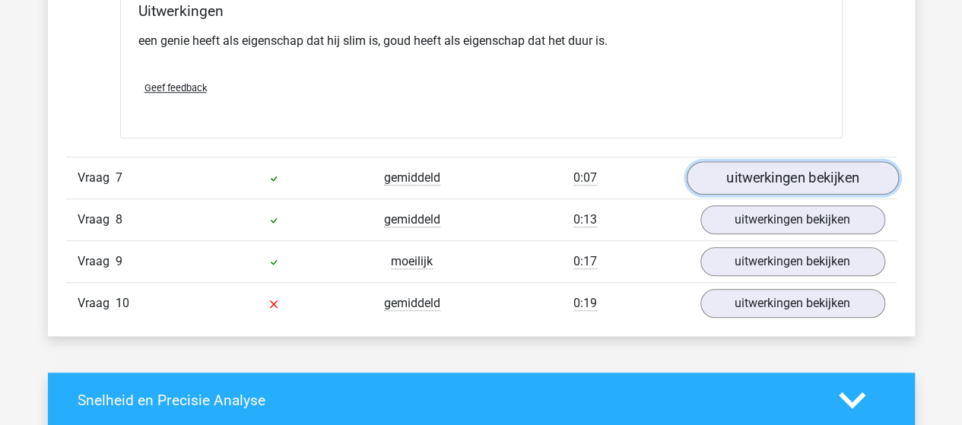
click at [768, 163] on link "uitwerkingen bekijken" at bounding box center [792, 177] width 212 height 33
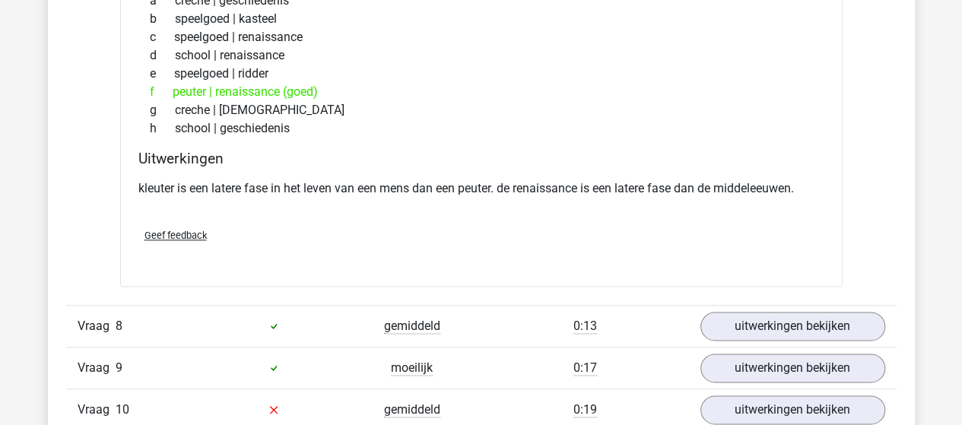
scroll to position [3802, 0]
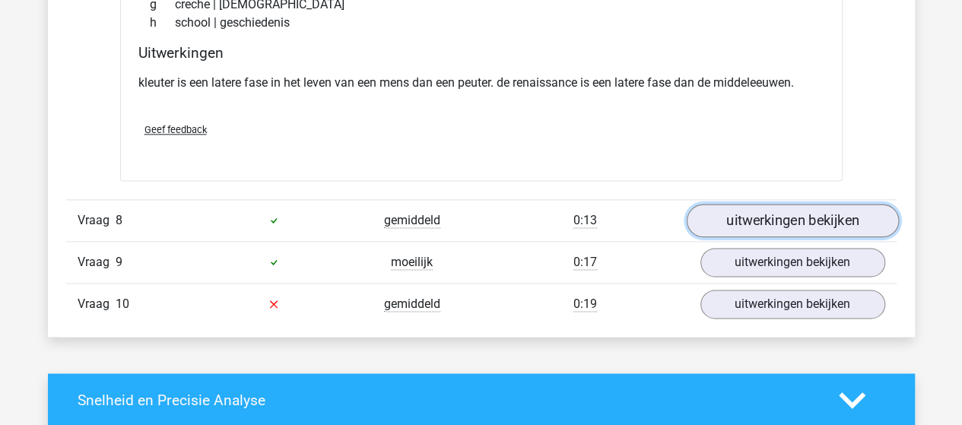
click at [719, 211] on link "uitwerkingen bekijken" at bounding box center [792, 220] width 212 height 33
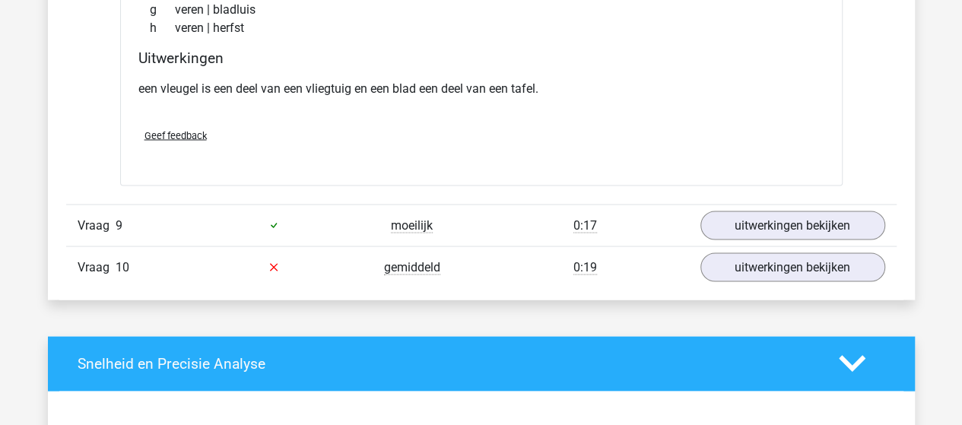
scroll to position [4258, 0]
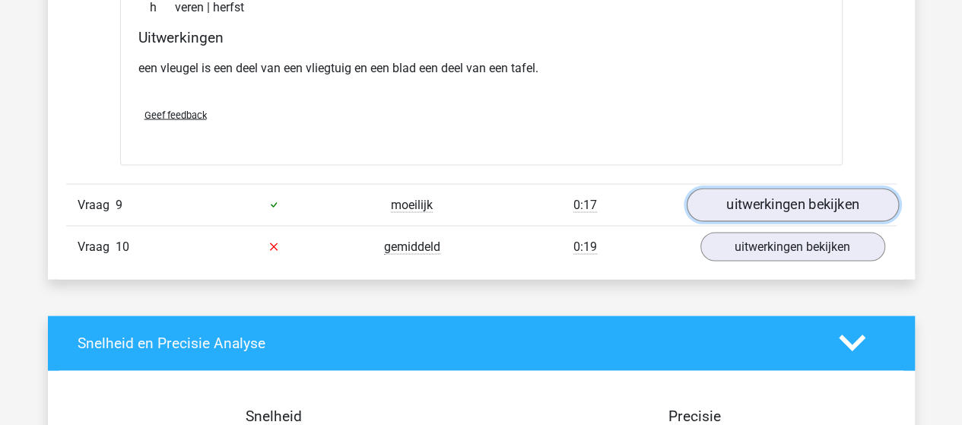
click at [736, 196] on link "uitwerkingen bekijken" at bounding box center [792, 204] width 212 height 33
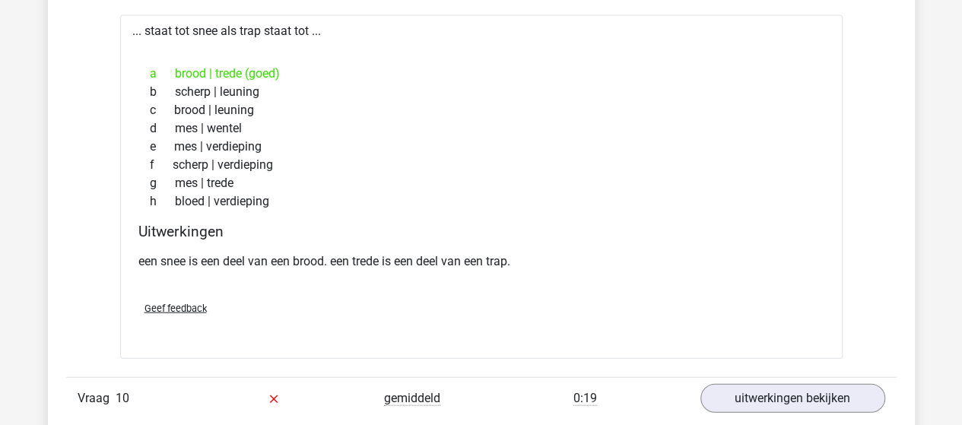
scroll to position [4562, 0]
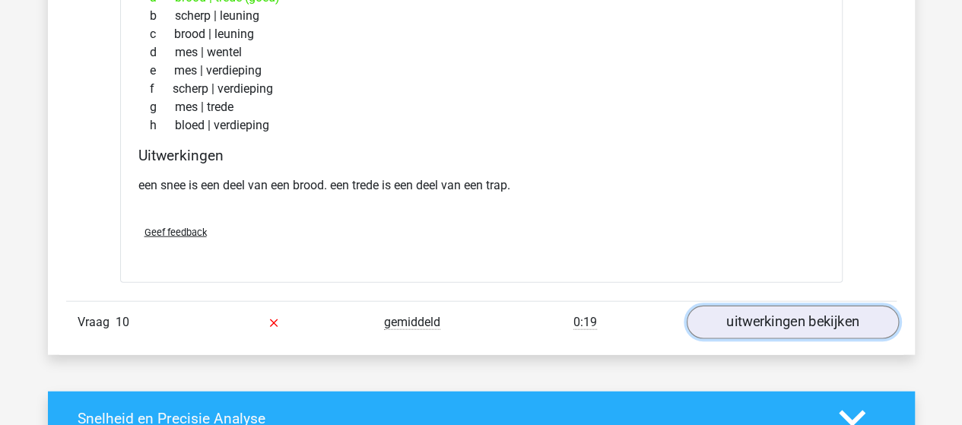
click at [753, 306] on link "uitwerkingen bekijken" at bounding box center [792, 322] width 212 height 33
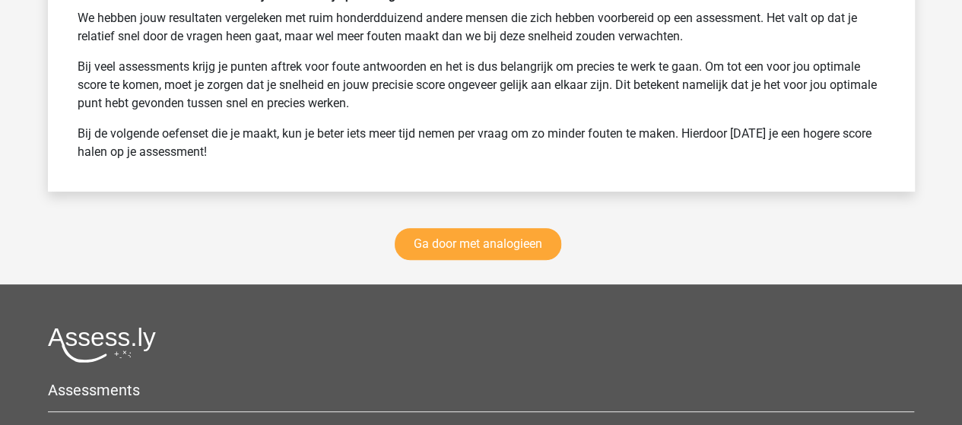
scroll to position [5931, 0]
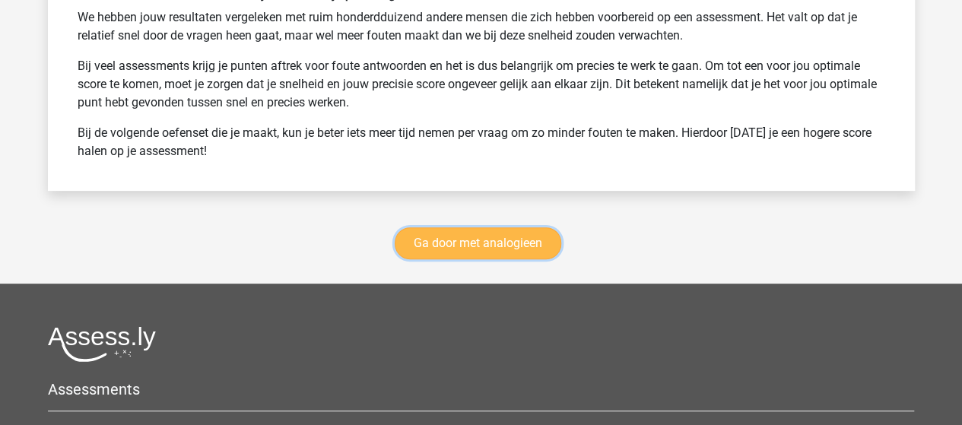
click at [513, 236] on link "Ga door met analogieen" at bounding box center [478, 243] width 167 height 32
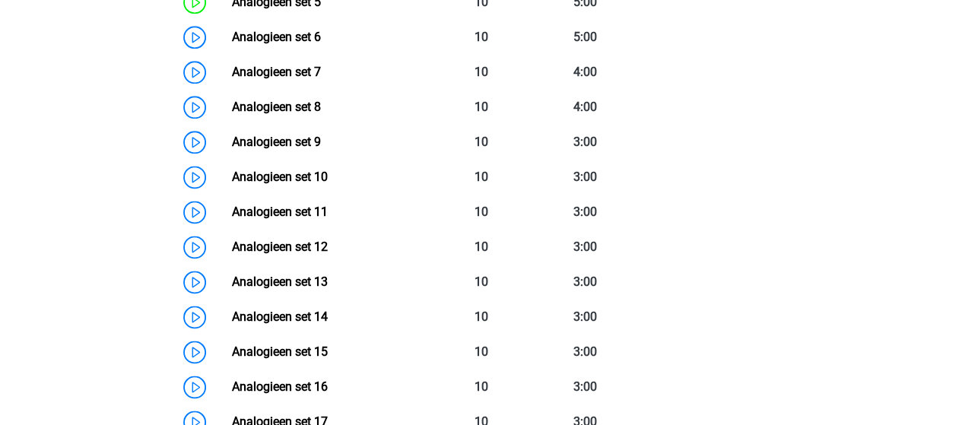
scroll to position [851, 0]
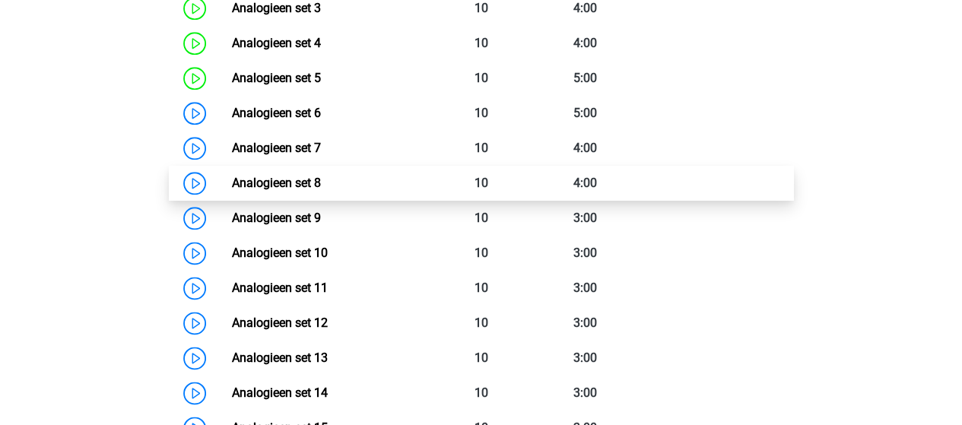
click at [249, 176] on link "Analogieen set 8" at bounding box center [276, 183] width 89 height 14
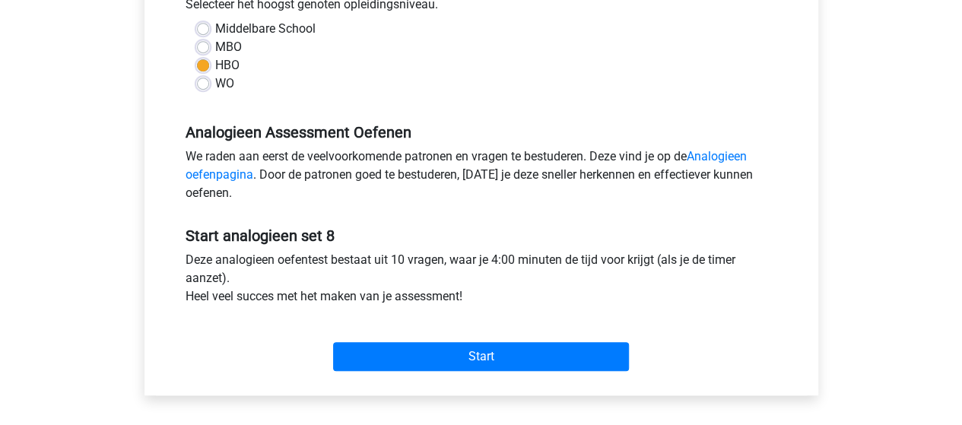
scroll to position [380, 0]
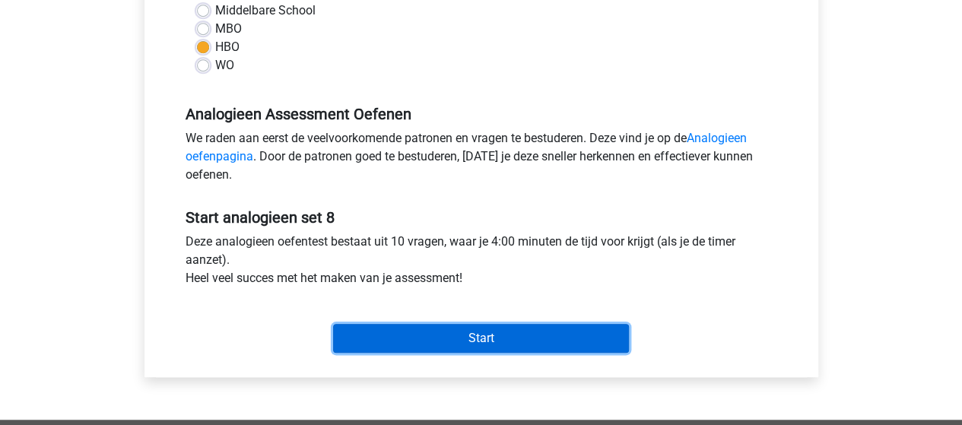
click at [494, 342] on input "Start" at bounding box center [481, 338] width 296 height 29
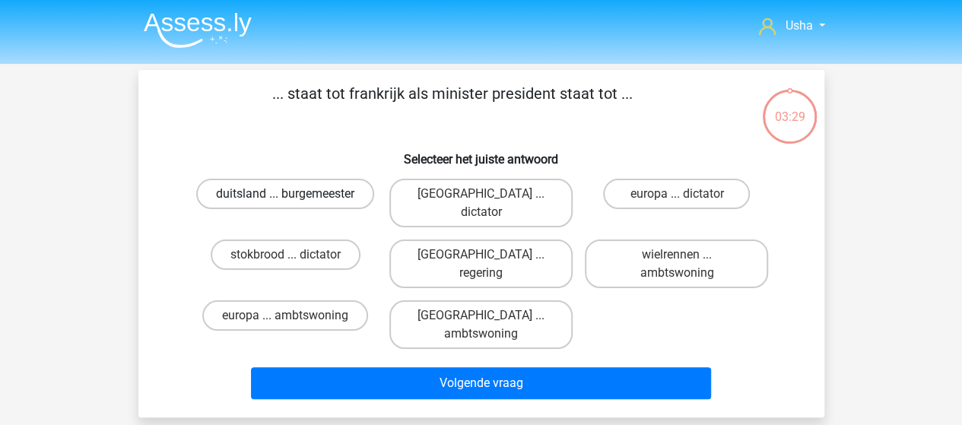
click at [262, 193] on label "duitsland ... burgemeester" at bounding box center [285, 194] width 178 height 30
click at [285, 194] on input "duitsland ... burgemeester" at bounding box center [290, 199] width 10 height 10
radio input "true"
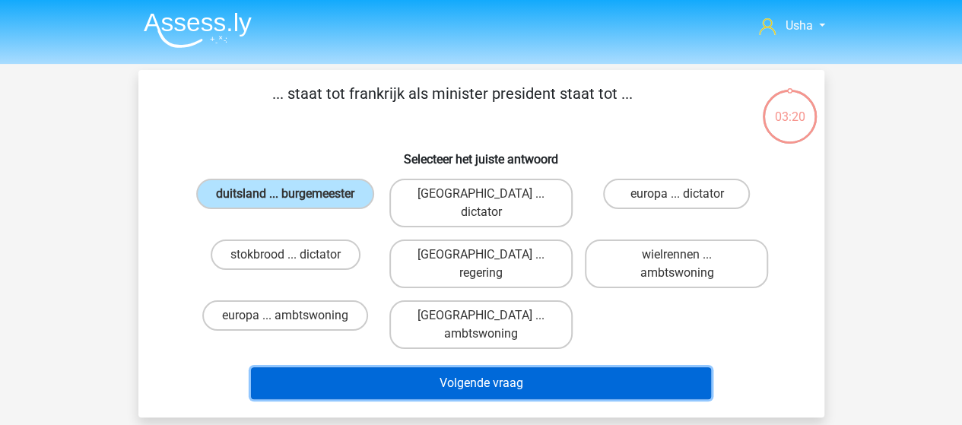
click at [393, 367] on button "Volgende vraag" at bounding box center [481, 383] width 460 height 32
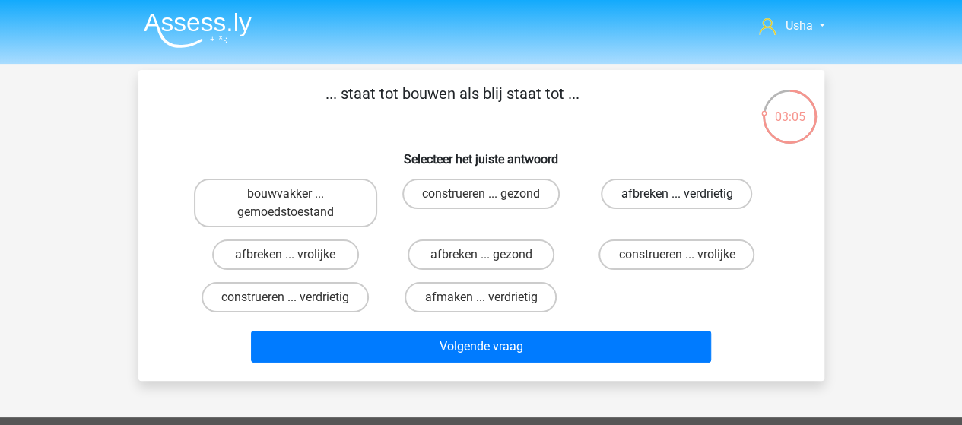
click at [664, 191] on label "afbreken ... verdrietig" at bounding box center [676, 194] width 151 height 30
click at [677, 194] on input "afbreken ... verdrietig" at bounding box center [682, 199] width 10 height 10
radio input "true"
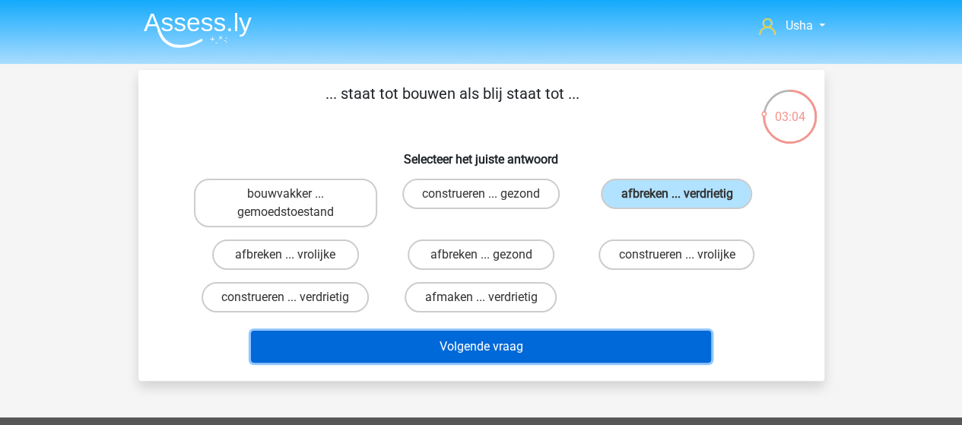
click at [456, 348] on button "Volgende vraag" at bounding box center [481, 347] width 460 height 32
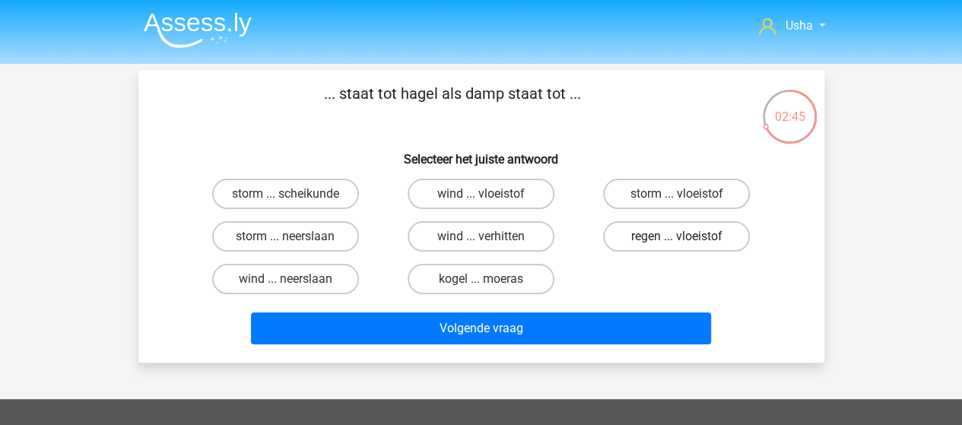
click at [673, 238] on label "regen ... vloeistof" at bounding box center [676, 236] width 147 height 30
click at [677, 238] on input "regen ... vloeistof" at bounding box center [682, 241] width 10 height 10
radio input "true"
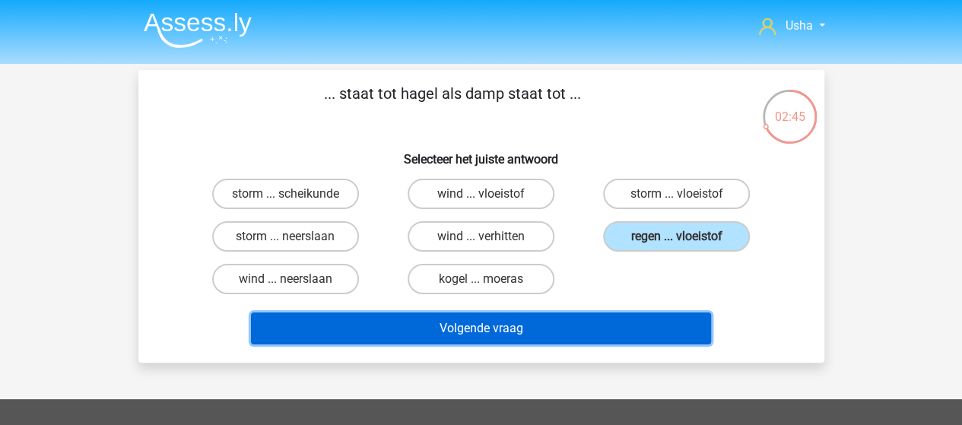
click at [551, 326] on button "Volgende vraag" at bounding box center [481, 329] width 460 height 32
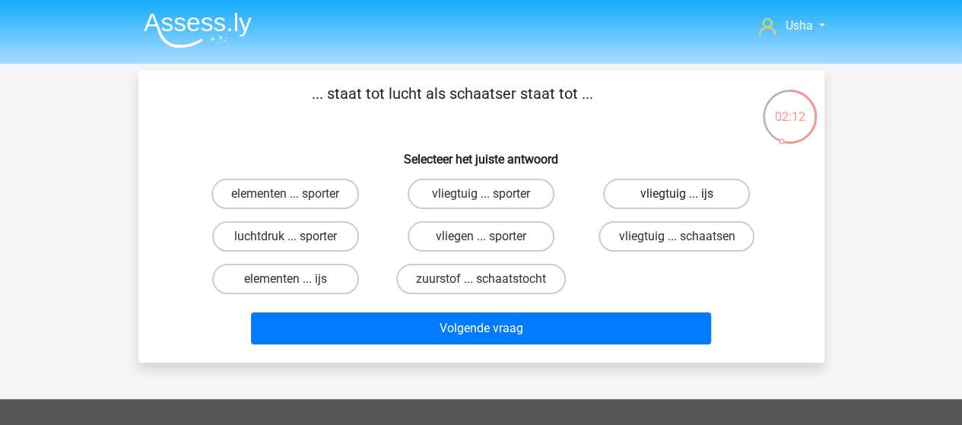
click at [686, 190] on label "vliegtuig ... ijs" at bounding box center [676, 194] width 147 height 30
click at [686, 194] on input "vliegtuig ... ijs" at bounding box center [682, 199] width 10 height 10
radio input "true"
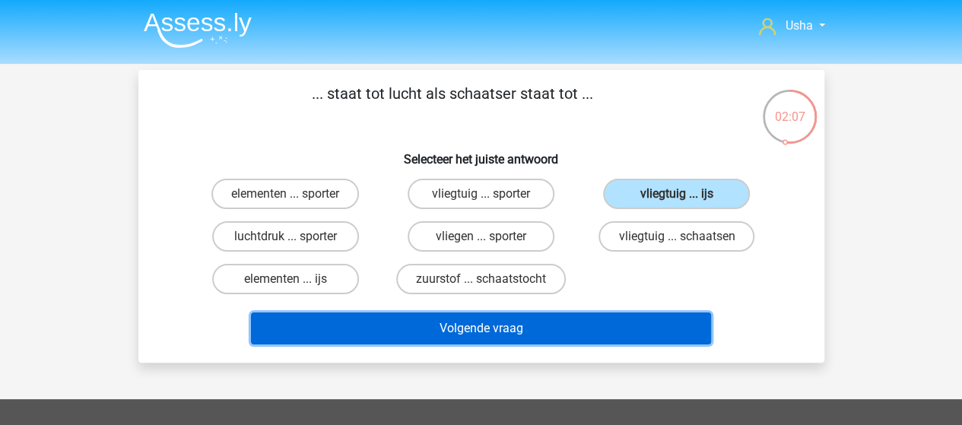
click at [354, 329] on button "Volgende vraag" at bounding box center [481, 329] width 460 height 32
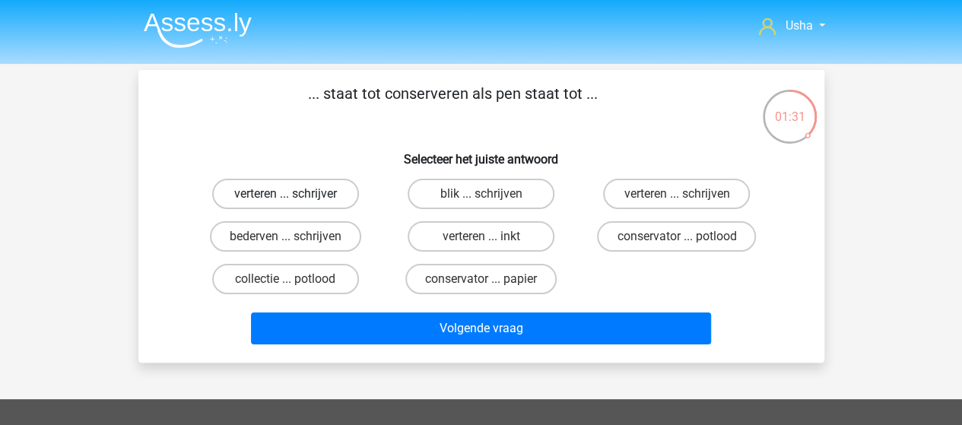
click at [281, 195] on label "verteren ... schrijver" at bounding box center [285, 194] width 147 height 30
click at [285, 195] on input "verteren ... schrijver" at bounding box center [290, 199] width 10 height 10
radio input "true"
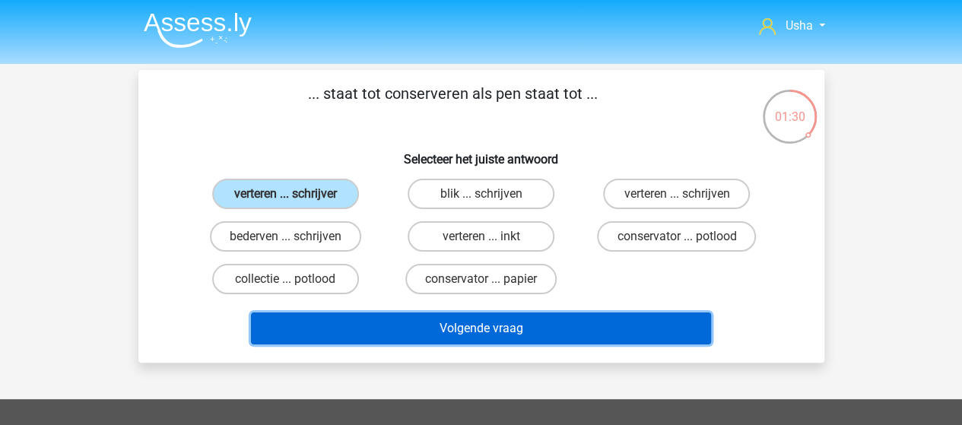
click at [360, 326] on button "Volgende vraag" at bounding box center [481, 329] width 460 height 32
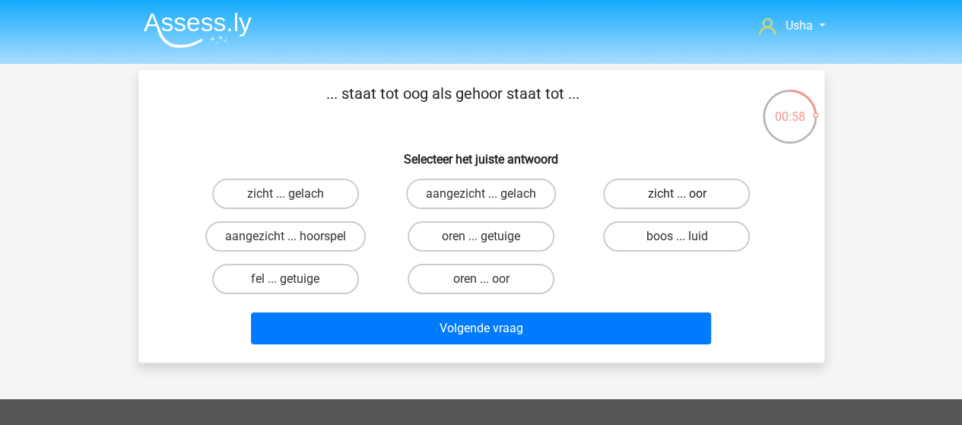
click at [660, 195] on label "zicht ... oor" at bounding box center [676, 194] width 147 height 30
click at [677, 195] on input "zicht ... oor" at bounding box center [682, 199] width 10 height 10
radio input "true"
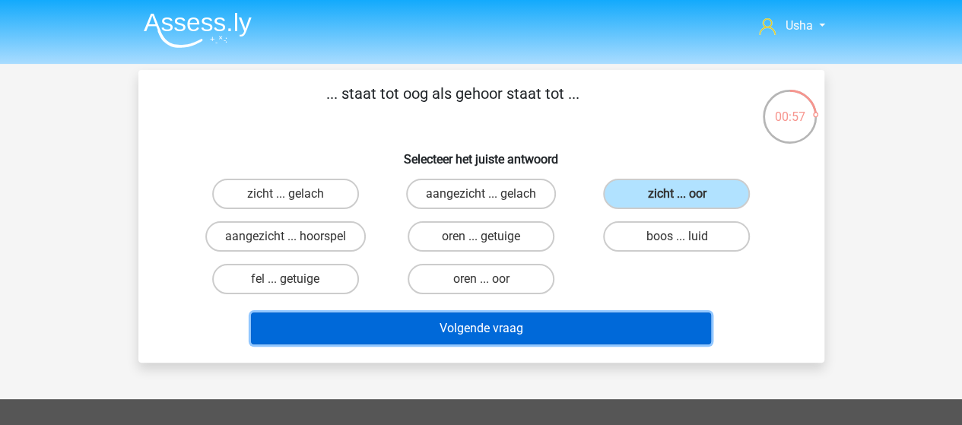
click at [532, 326] on button "Volgende vraag" at bounding box center [481, 329] width 460 height 32
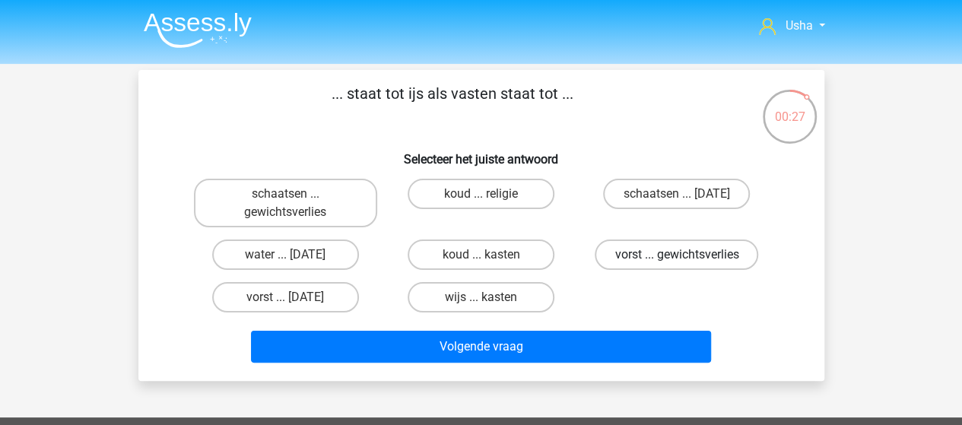
click at [649, 258] on label "vorst ... gewichtsverlies" at bounding box center [676, 255] width 163 height 30
click at [677, 258] on input "vorst ... gewichtsverlies" at bounding box center [682, 260] width 10 height 10
radio input "true"
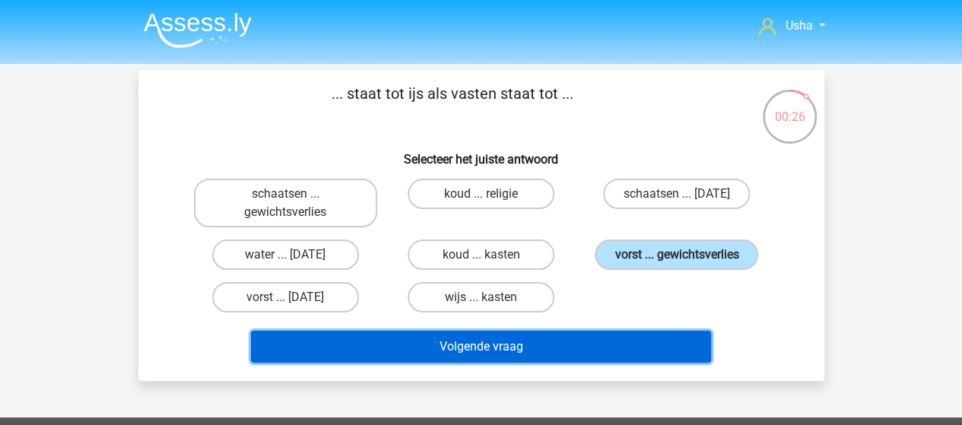
click at [545, 344] on button "Volgende vraag" at bounding box center [481, 347] width 460 height 32
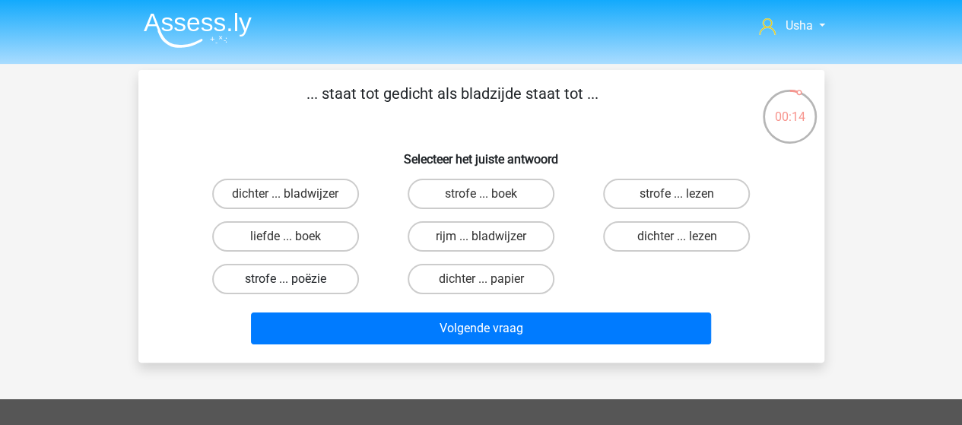
click at [278, 281] on label "strofe ... poëzie" at bounding box center [285, 279] width 147 height 30
click at [285, 281] on input "strofe ... poëzie" at bounding box center [290, 284] width 10 height 10
radio input "true"
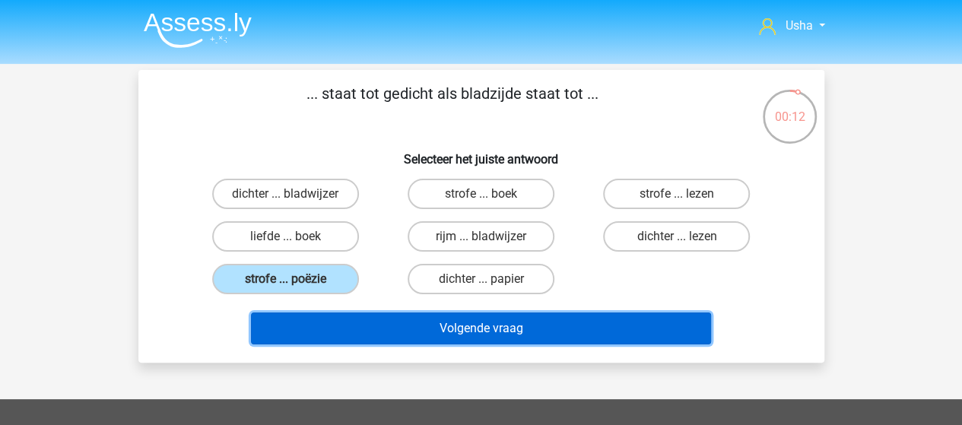
click at [389, 325] on button "Volgende vraag" at bounding box center [481, 329] width 460 height 32
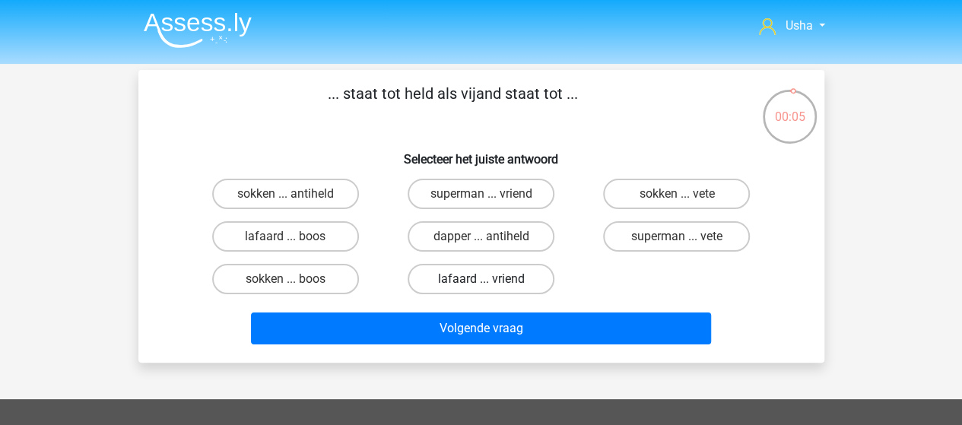
click at [444, 278] on label "lafaard ... vriend" at bounding box center [481, 279] width 147 height 30
click at [481, 279] on input "lafaard ... vriend" at bounding box center [486, 284] width 10 height 10
radio input "true"
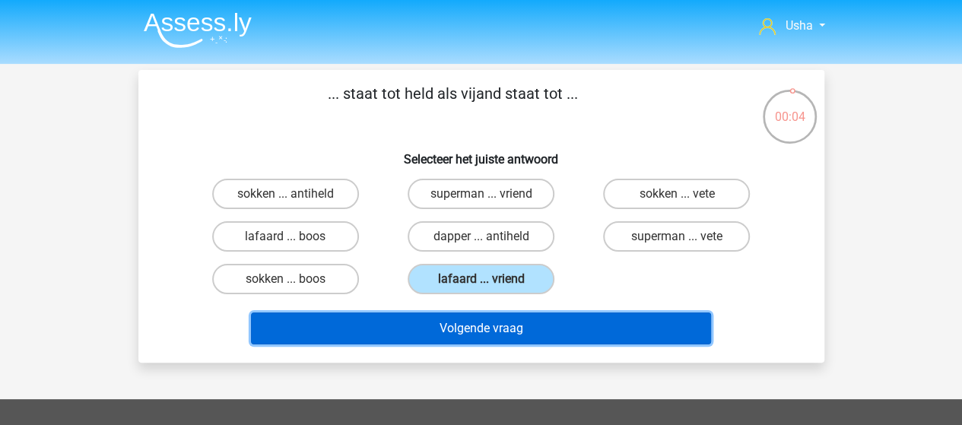
click at [426, 327] on button "Volgende vraag" at bounding box center [481, 329] width 460 height 32
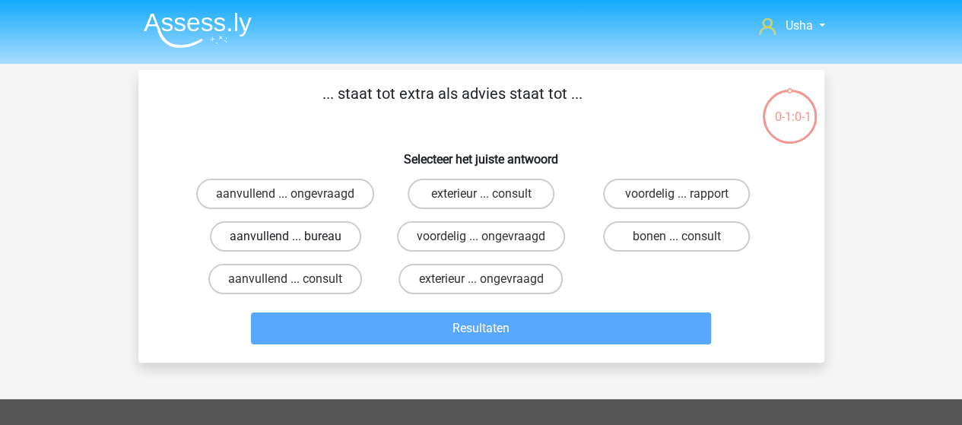
click at [332, 236] on label "aanvullend ... bureau" at bounding box center [285, 236] width 151 height 30
click at [295, 236] on input "aanvullend ... bureau" at bounding box center [290, 241] width 10 height 10
radio input "true"
click at [315, 278] on label "aanvullend ... consult" at bounding box center [285, 279] width 154 height 30
click at [295, 279] on input "aanvullend ... consult" at bounding box center [290, 284] width 10 height 10
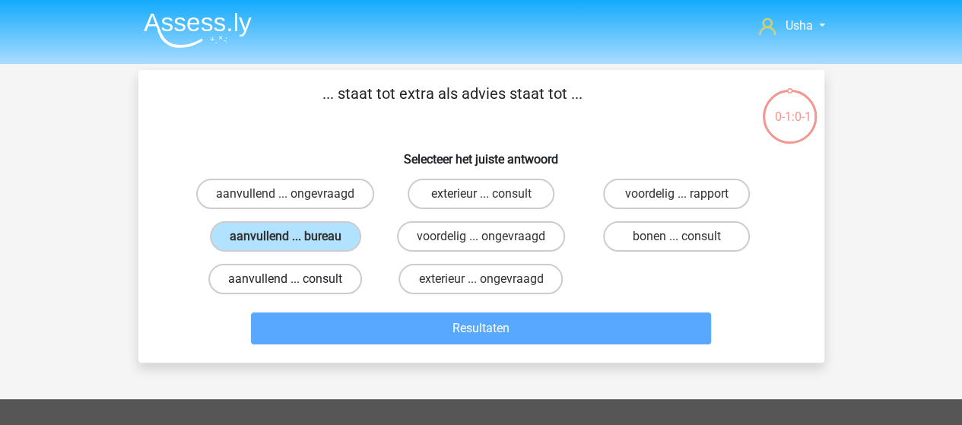
radio input "true"
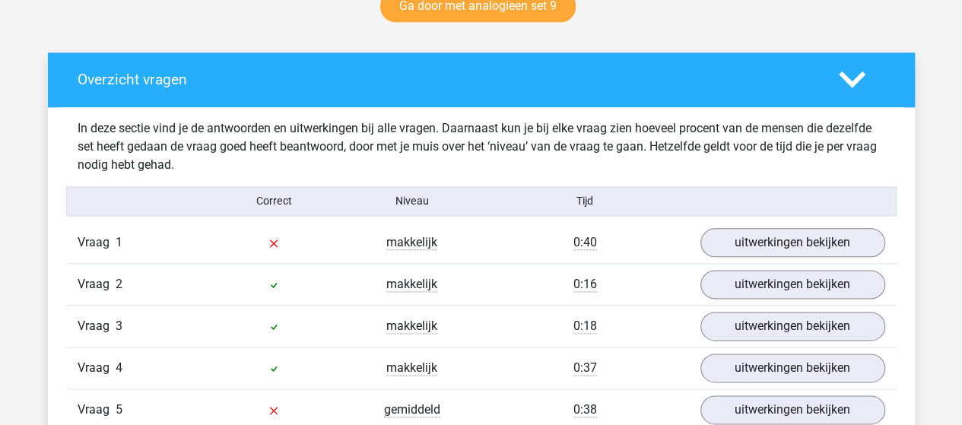
scroll to position [912, 0]
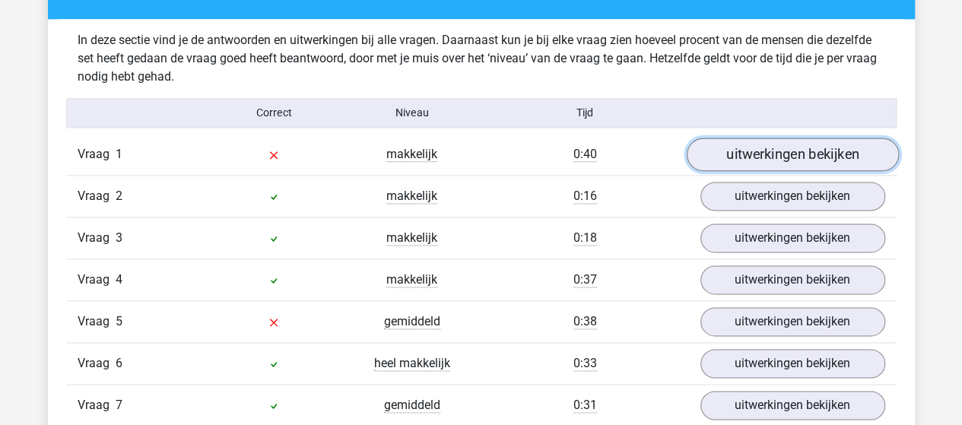
click at [744, 154] on link "uitwerkingen bekijken" at bounding box center [792, 154] width 212 height 33
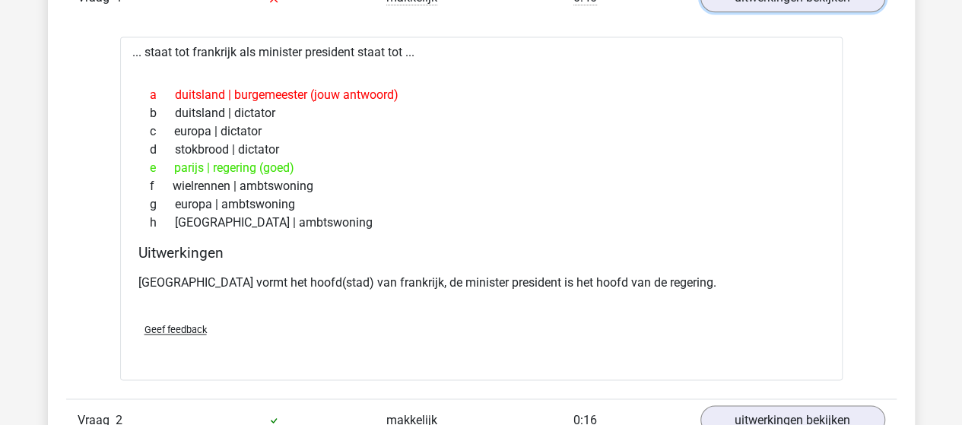
scroll to position [1217, 0]
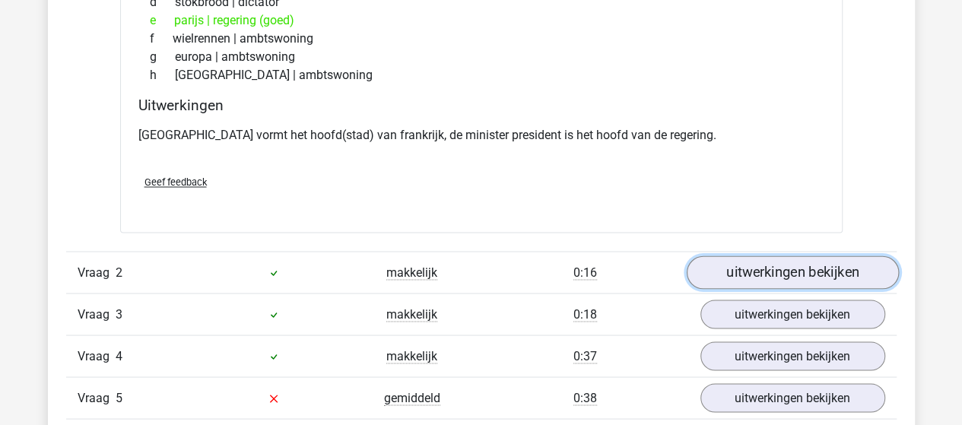
click at [735, 270] on link "uitwerkingen bekijken" at bounding box center [792, 271] width 212 height 33
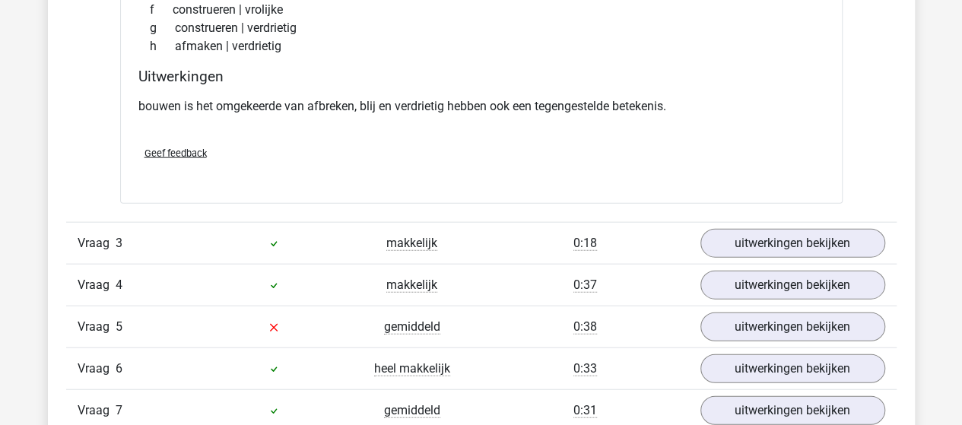
scroll to position [1673, 0]
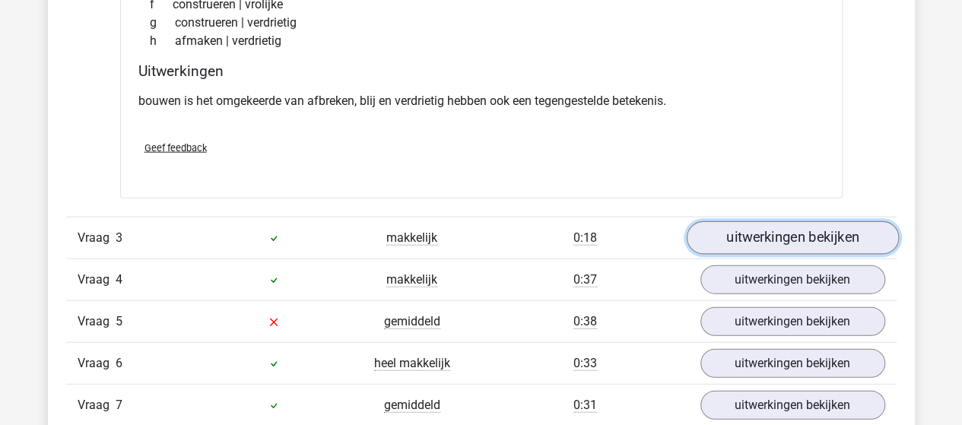
click at [826, 231] on link "uitwerkingen bekijken" at bounding box center [792, 238] width 212 height 33
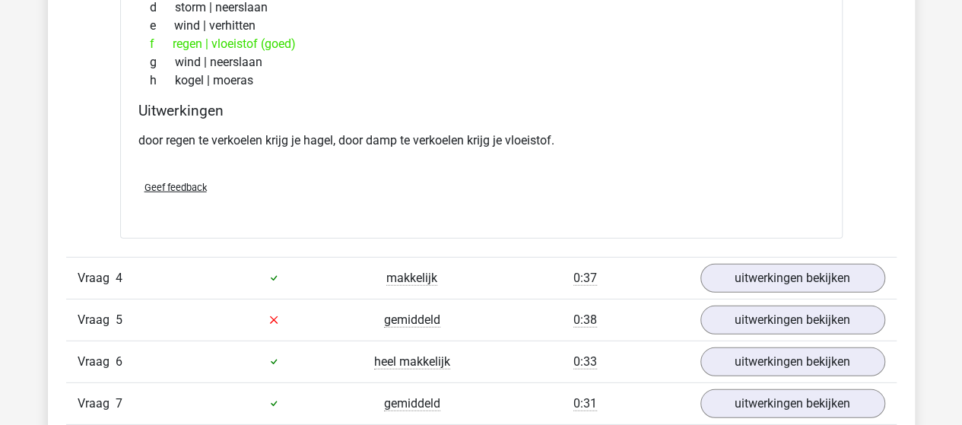
scroll to position [2129, 0]
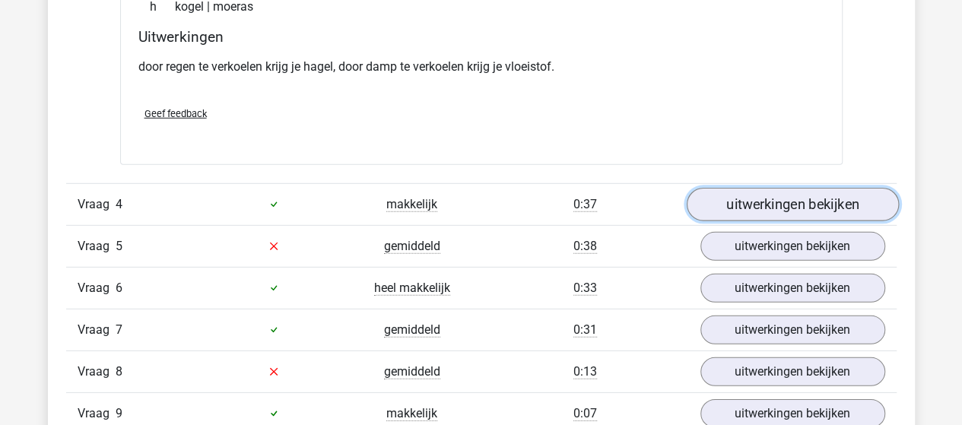
click at [792, 200] on link "uitwerkingen bekijken" at bounding box center [792, 204] width 212 height 33
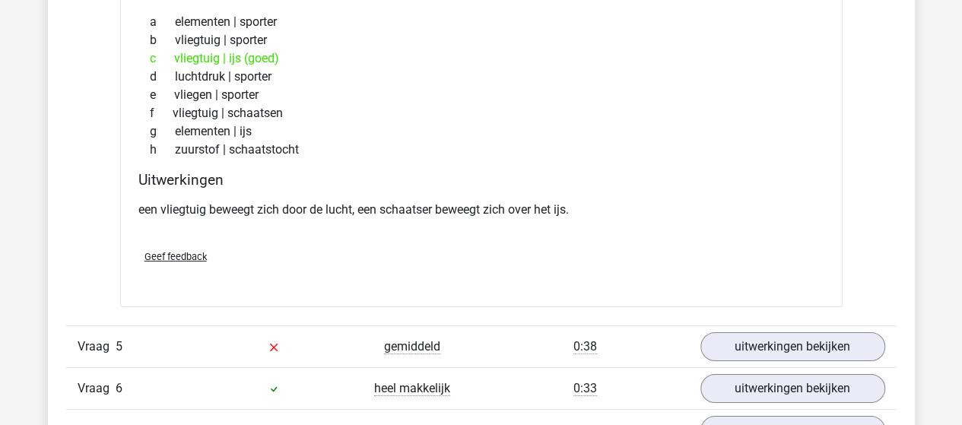
scroll to position [2509, 0]
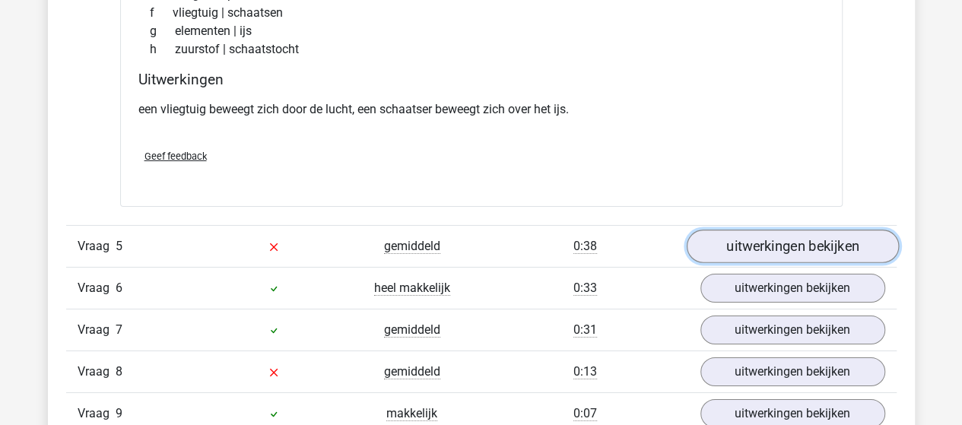
click at [770, 235] on link "uitwerkingen bekijken" at bounding box center [792, 246] width 212 height 33
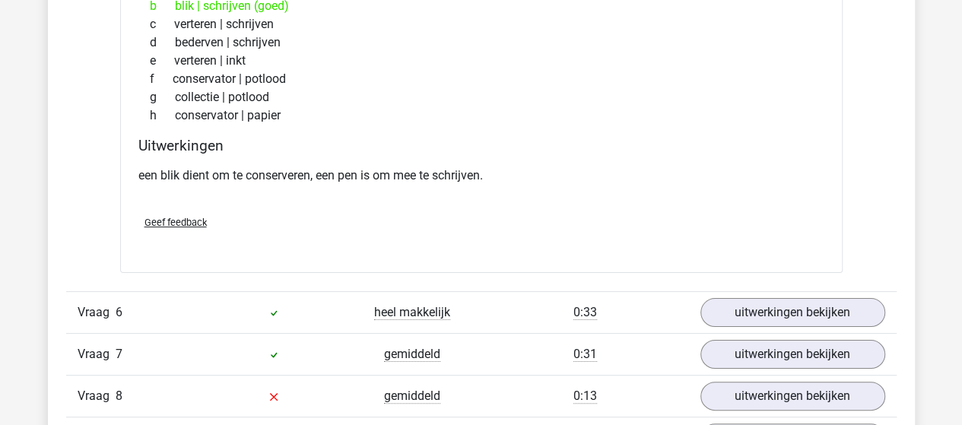
scroll to position [2890, 0]
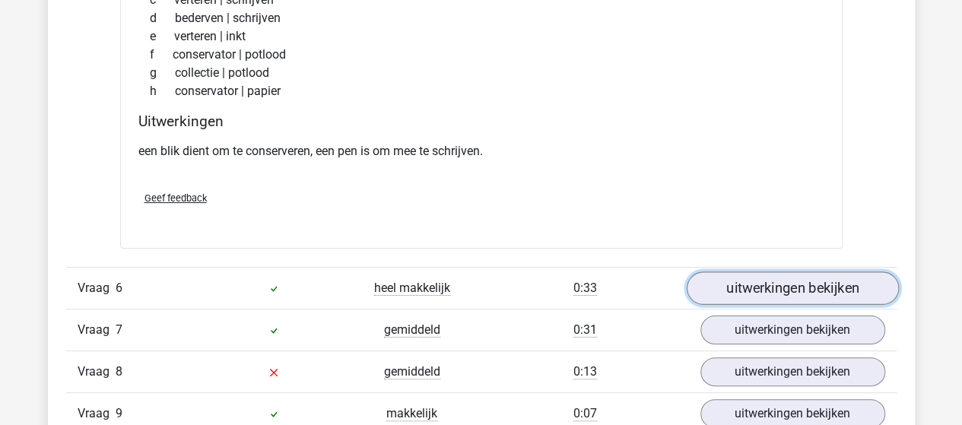
click at [824, 287] on link "uitwerkingen bekijken" at bounding box center [792, 287] width 212 height 33
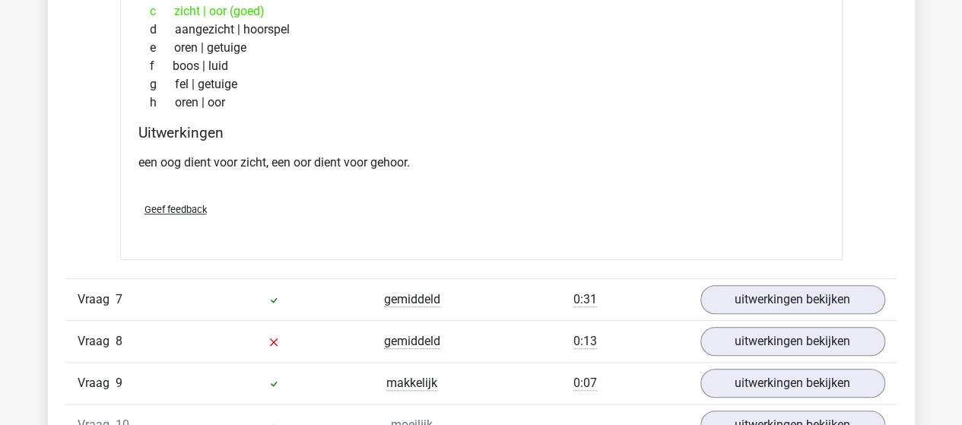
scroll to position [3346, 0]
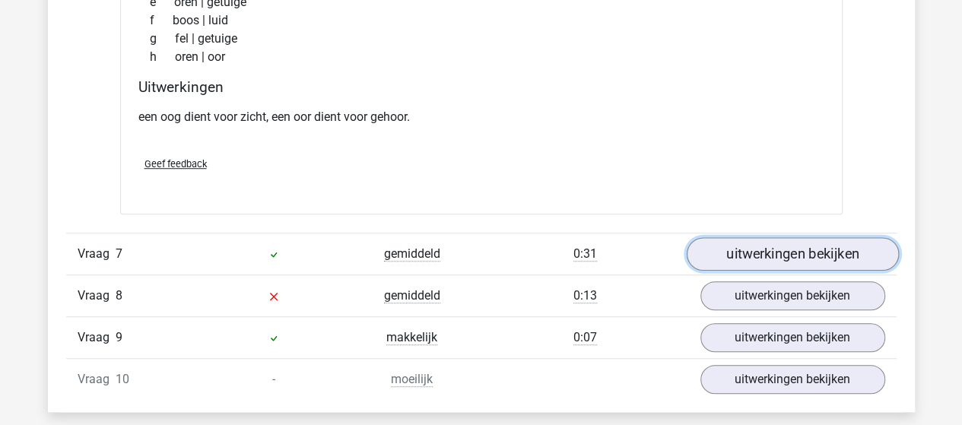
click at [786, 249] on link "uitwerkingen bekijken" at bounding box center [792, 253] width 212 height 33
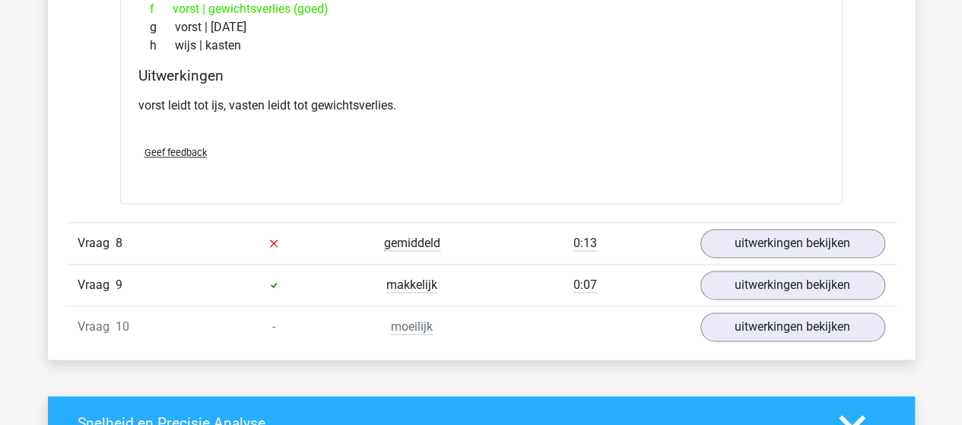
scroll to position [3802, 0]
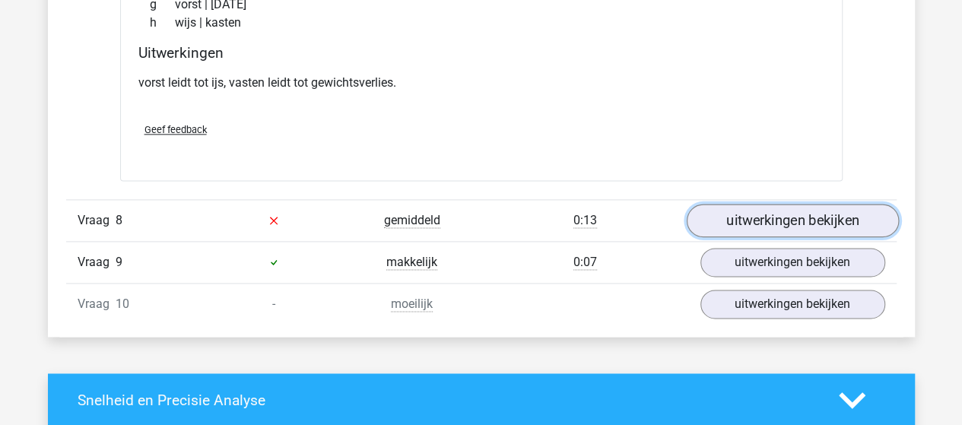
click at [792, 211] on link "uitwerkingen bekijken" at bounding box center [792, 220] width 212 height 33
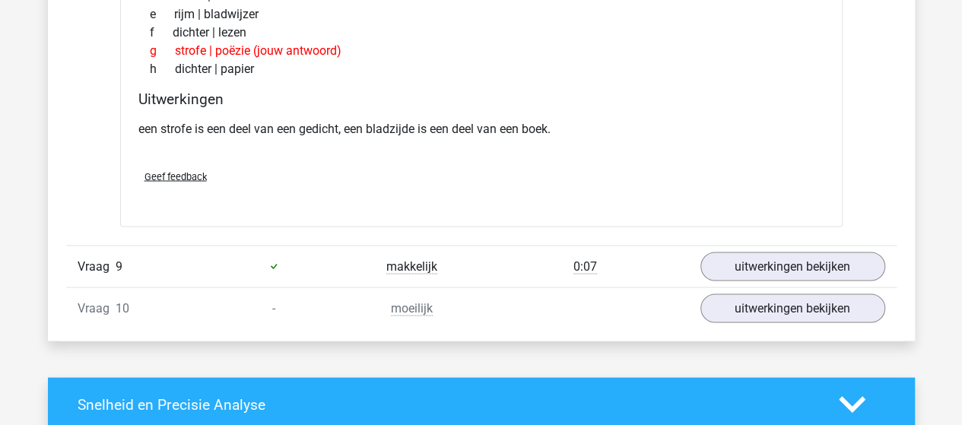
scroll to position [4182, 0]
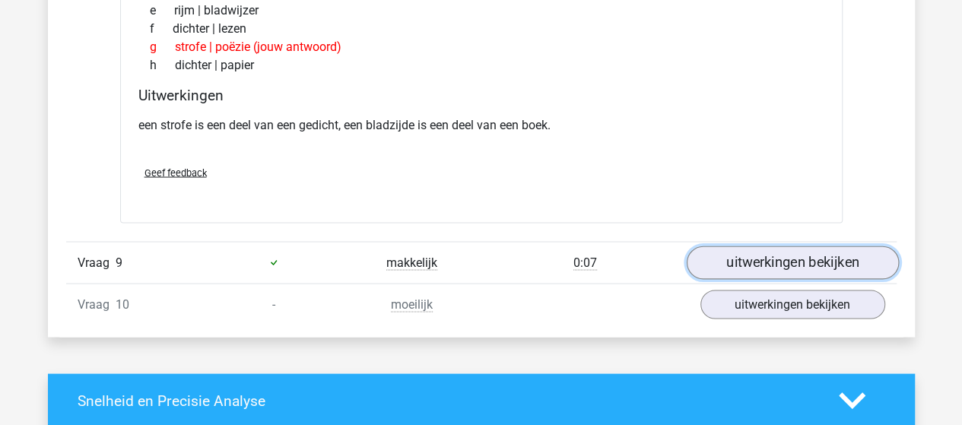
click at [725, 246] on link "uitwerkingen bekijken" at bounding box center [792, 262] width 212 height 33
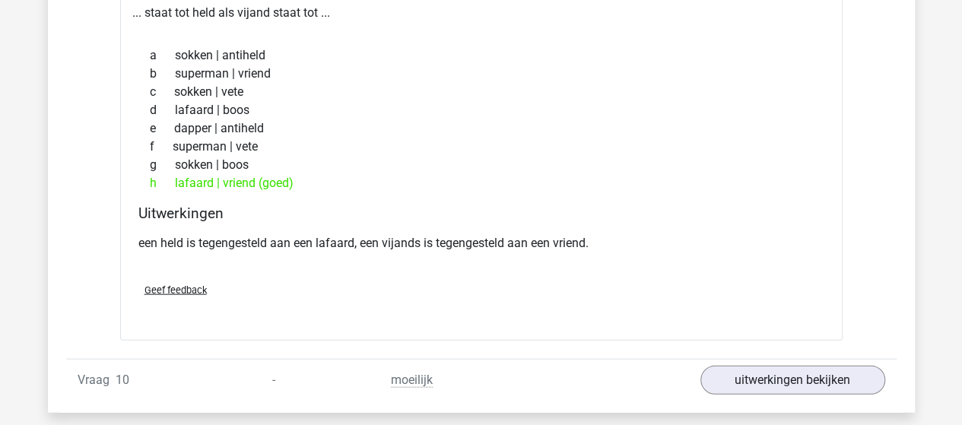
scroll to position [4562, 0]
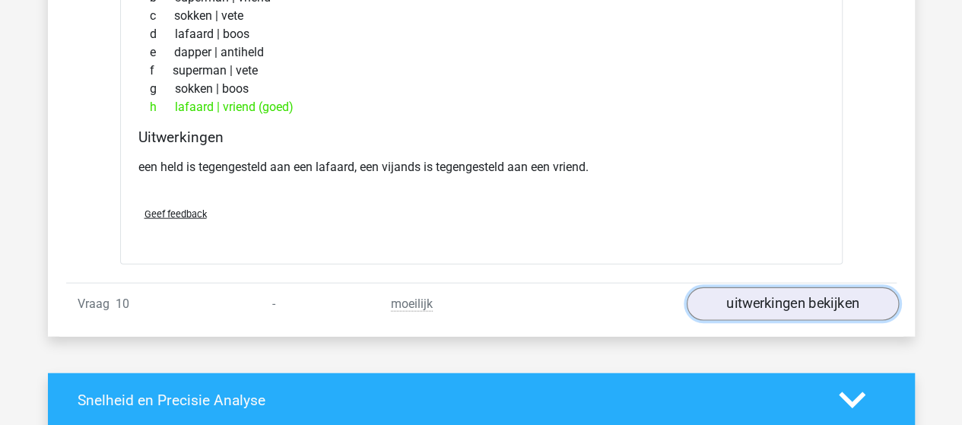
click at [727, 290] on link "uitwerkingen bekijken" at bounding box center [792, 303] width 212 height 33
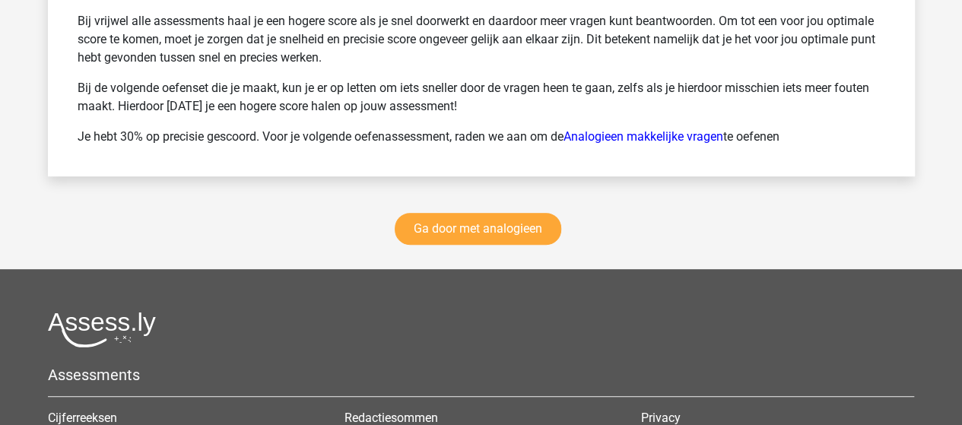
scroll to position [6007, 0]
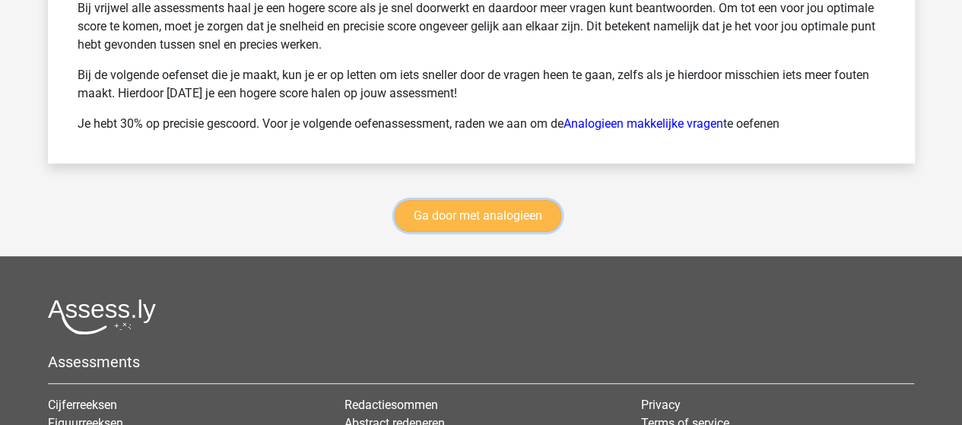
click at [453, 210] on link "Ga door met analogieen" at bounding box center [478, 216] width 167 height 32
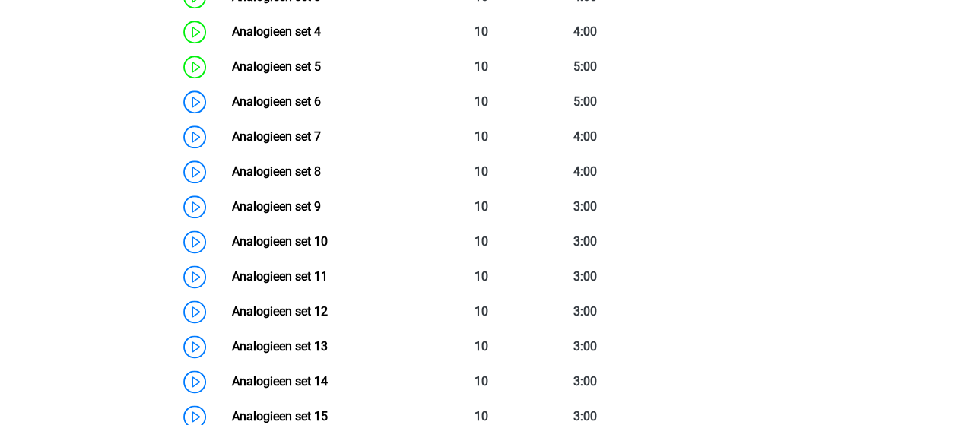
scroll to position [851, 0]
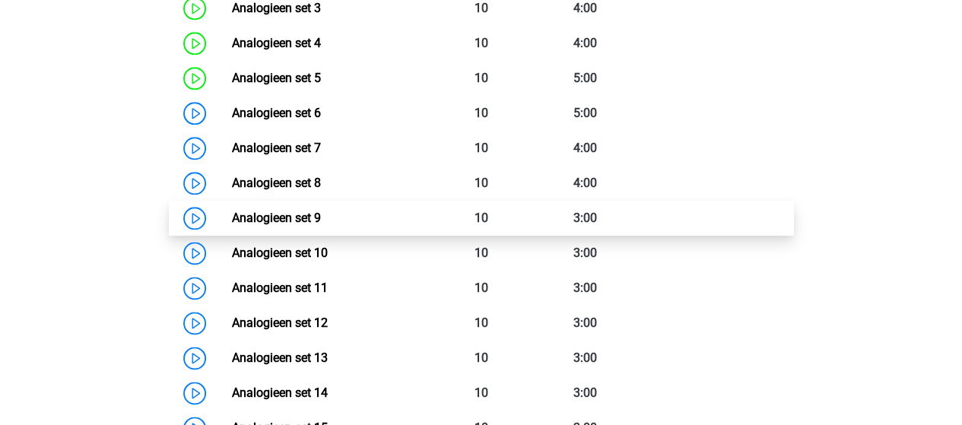
click at [254, 212] on link "Analogieen set 9" at bounding box center [276, 218] width 89 height 14
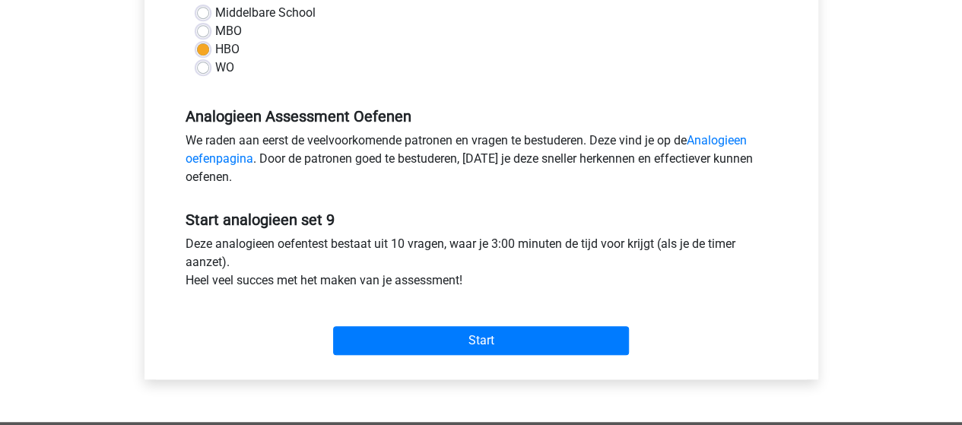
scroll to position [380, 0]
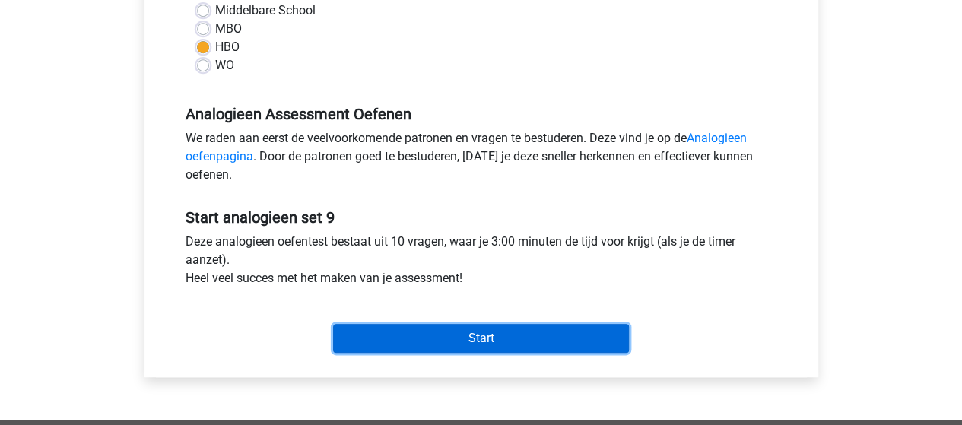
click at [447, 328] on input "Start" at bounding box center [481, 338] width 296 height 29
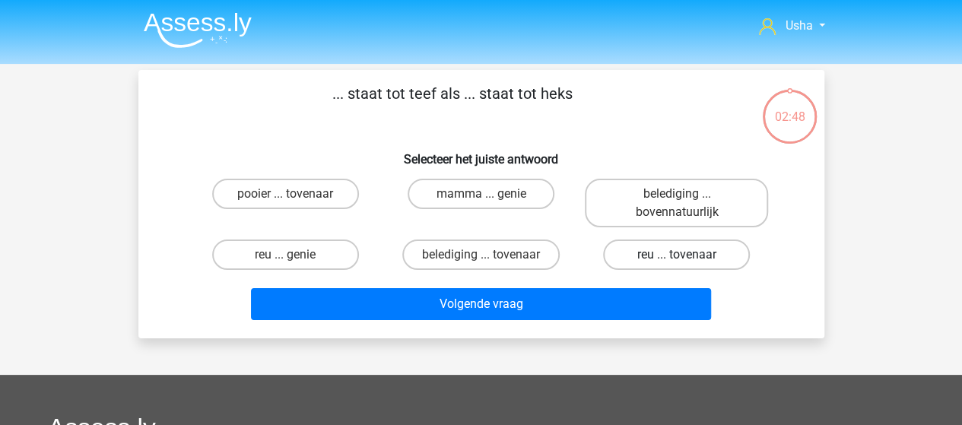
click at [736, 258] on label "reu ... tovenaar" at bounding box center [676, 255] width 147 height 30
click at [687, 258] on input "reu ... tovenaar" at bounding box center [682, 260] width 10 height 10
radio input "true"
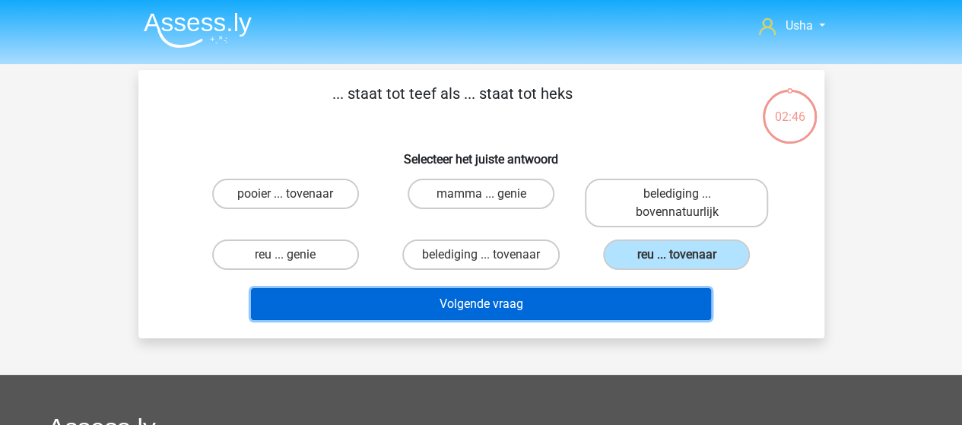
click at [617, 300] on button "Volgende vraag" at bounding box center [481, 304] width 460 height 32
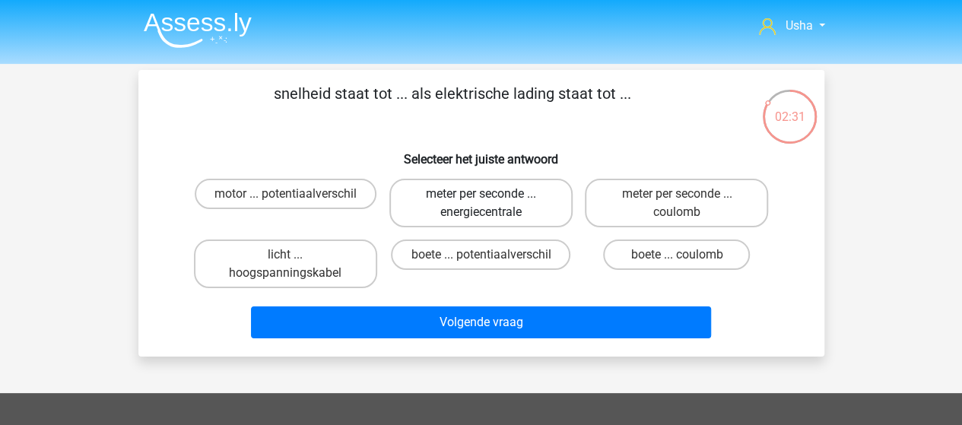
click at [474, 198] on label "meter per seconde ... energiecentrale" at bounding box center [480, 203] width 183 height 49
click at [481, 198] on input "meter per seconde ... energiecentrale" at bounding box center [486, 199] width 10 height 10
radio input "true"
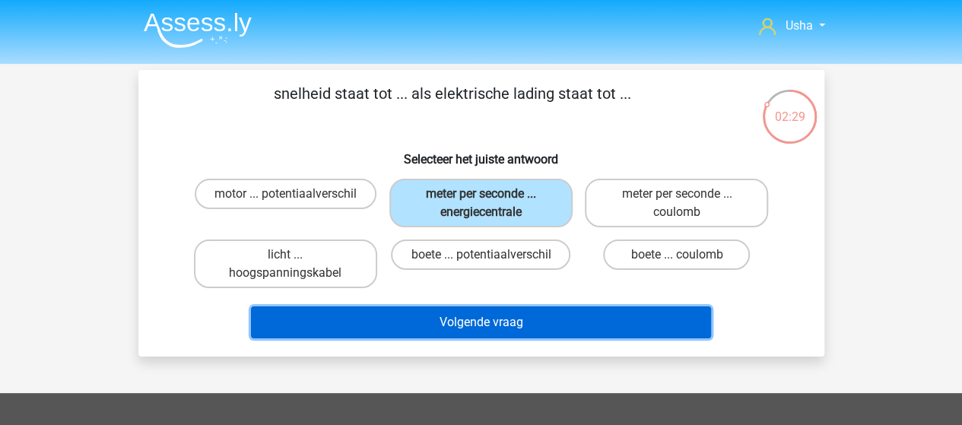
click at [424, 326] on button "Volgende vraag" at bounding box center [481, 322] width 460 height 32
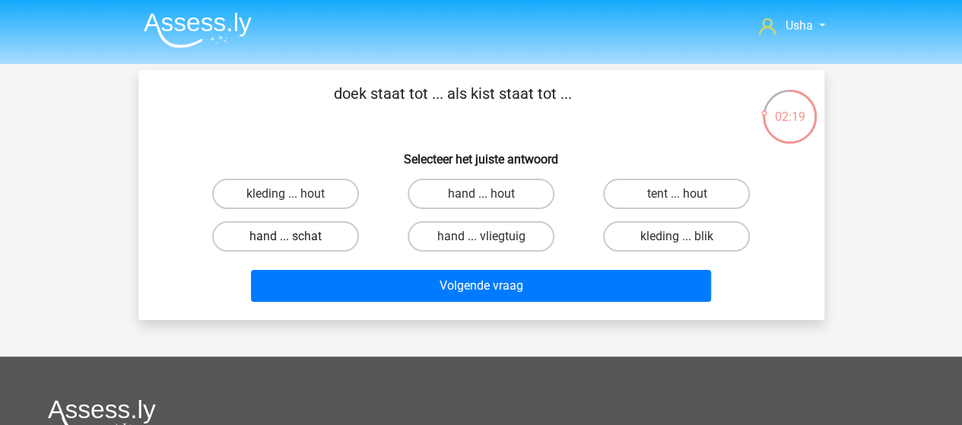
click at [315, 229] on label "hand ... schat" at bounding box center [285, 236] width 147 height 30
click at [295, 236] on input "hand ... schat" at bounding box center [290, 241] width 10 height 10
radio input "true"
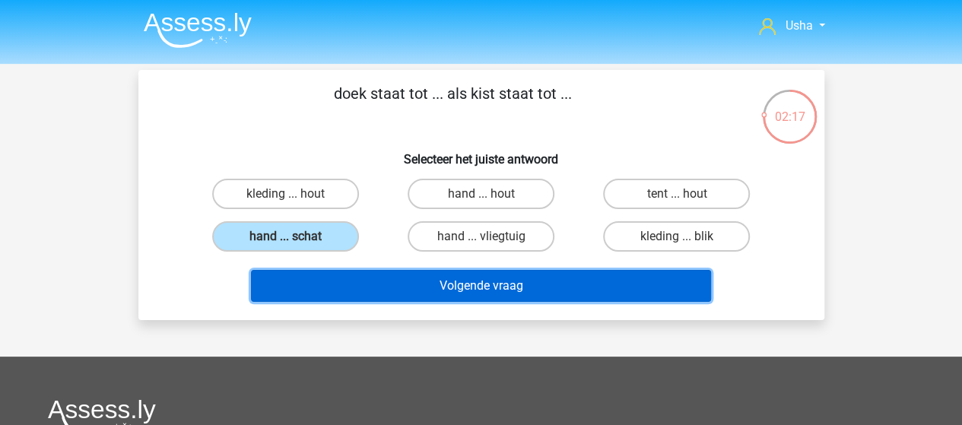
click at [378, 288] on button "Volgende vraag" at bounding box center [481, 286] width 460 height 32
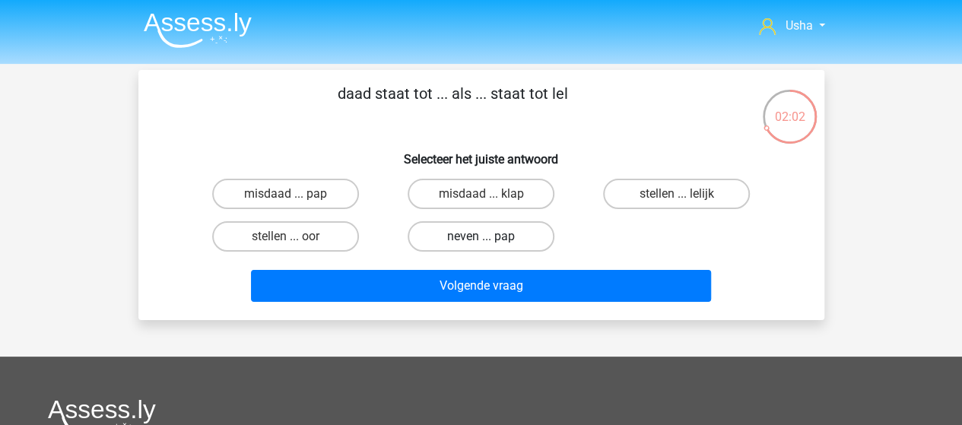
click at [448, 236] on label "neven ... pap" at bounding box center [481, 236] width 147 height 30
click at [481, 236] on input "neven ... pap" at bounding box center [486, 241] width 10 height 10
radio input "true"
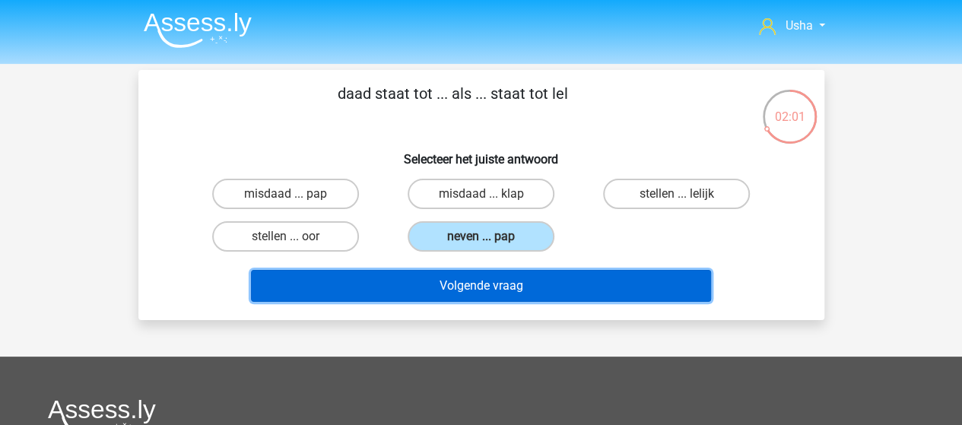
click at [436, 278] on button "Volgende vraag" at bounding box center [481, 286] width 460 height 32
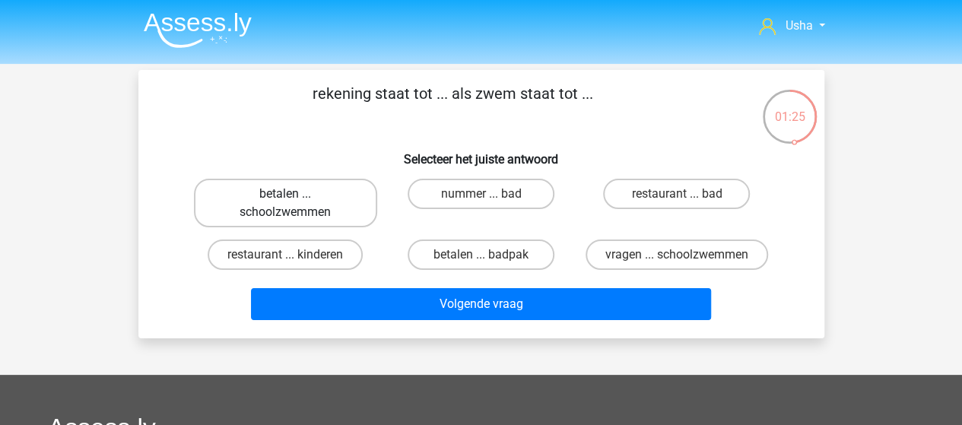
click at [296, 200] on label "betalen ... schoolzwemmen" at bounding box center [285, 203] width 183 height 49
click at [295, 200] on input "betalen ... schoolzwemmen" at bounding box center [290, 199] width 10 height 10
radio input "true"
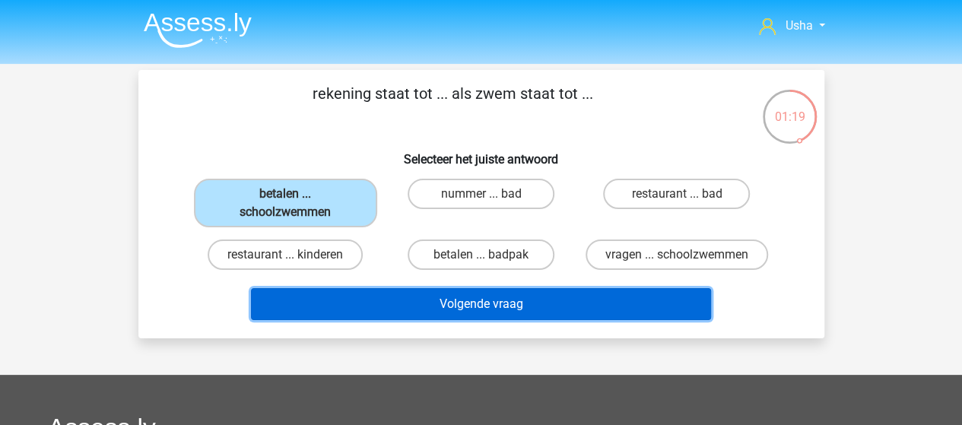
click at [415, 317] on button "Volgende vraag" at bounding box center [481, 304] width 460 height 32
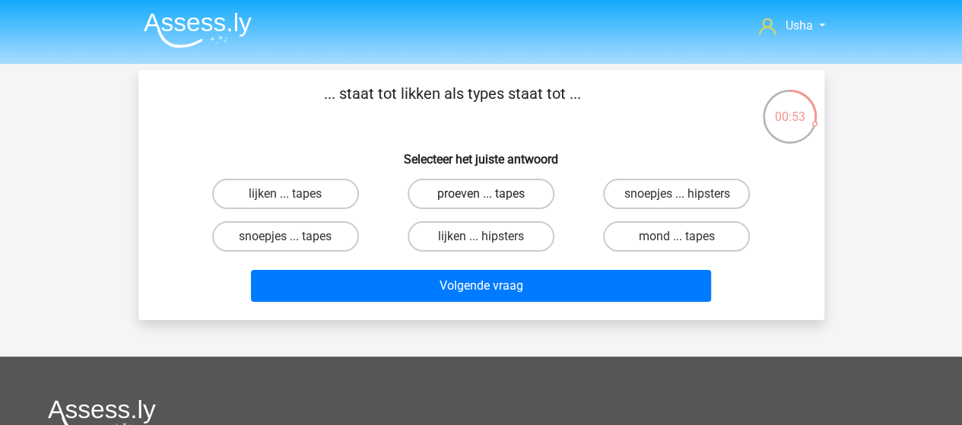
click at [500, 191] on label "proeven ... tapes" at bounding box center [481, 194] width 147 height 30
click at [490, 194] on input "proeven ... tapes" at bounding box center [486, 199] width 10 height 10
radio input "true"
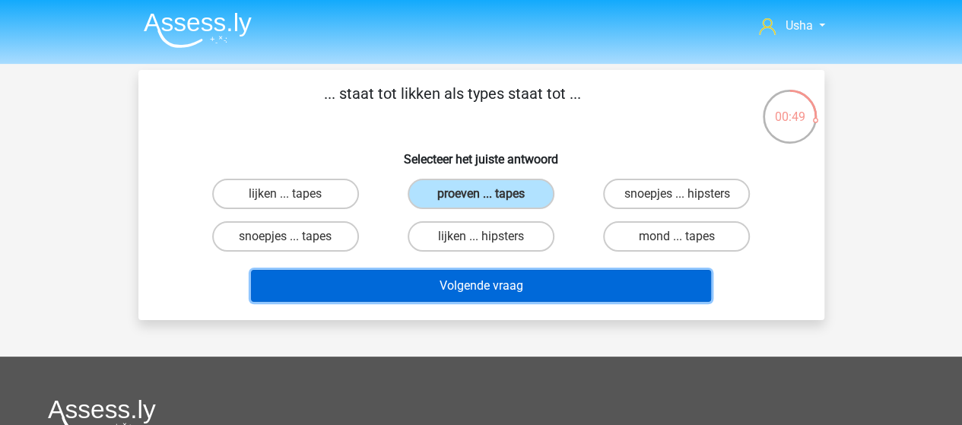
click at [478, 287] on button "Volgende vraag" at bounding box center [481, 286] width 460 height 32
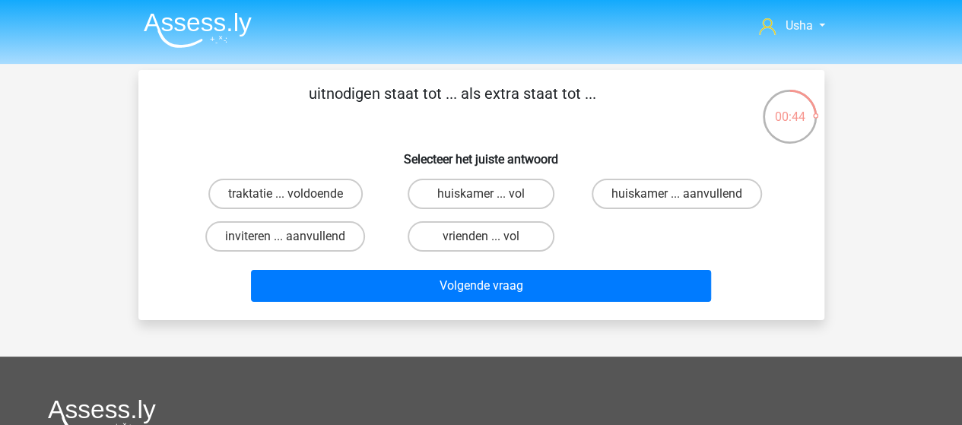
click at [291, 238] on input "inviteren ... aanvullend" at bounding box center [290, 241] width 10 height 10
radio input "true"
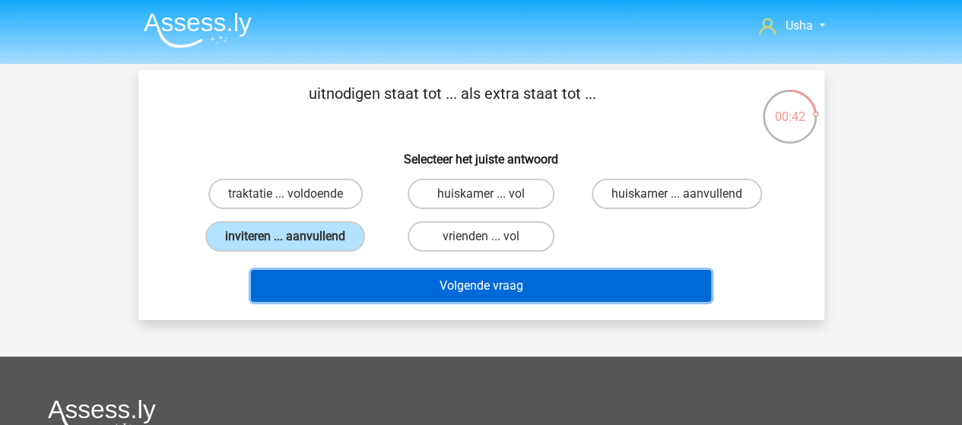
click at [422, 278] on button "Volgende vraag" at bounding box center [481, 286] width 460 height 32
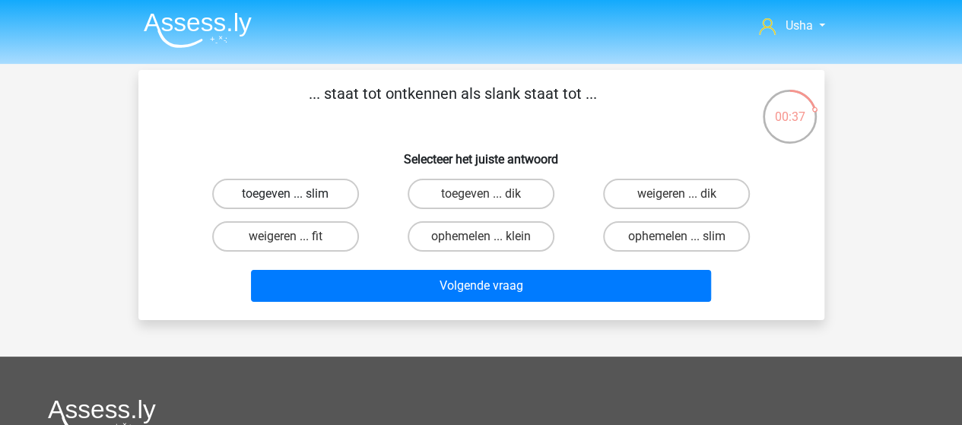
click at [281, 191] on label "toegeven ... slim" at bounding box center [285, 194] width 147 height 30
click at [285, 194] on input "toegeven ... slim" at bounding box center [290, 199] width 10 height 10
radio input "true"
click at [470, 205] on label "toegeven ... dik" at bounding box center [481, 194] width 147 height 30
click at [481, 204] on input "toegeven ... dik" at bounding box center [486, 199] width 10 height 10
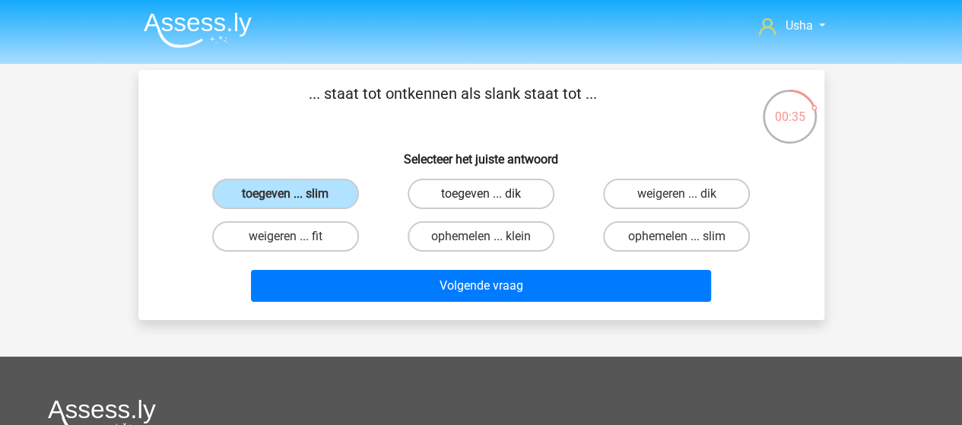
radio input "true"
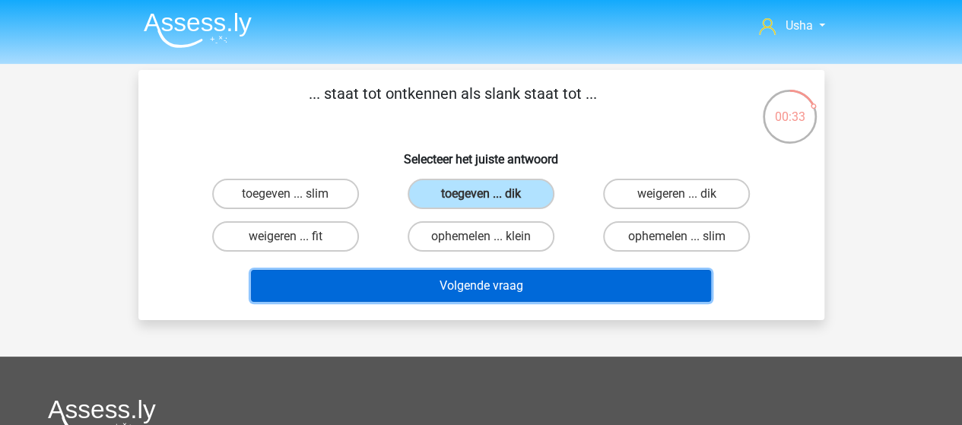
click at [447, 281] on button "Volgende vraag" at bounding box center [481, 286] width 460 height 32
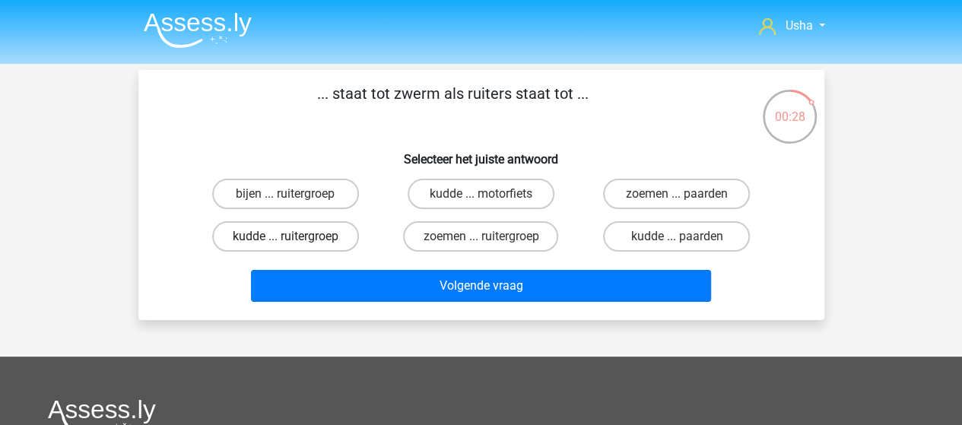
click at [294, 233] on label "kudde ... ruitergroep" at bounding box center [285, 236] width 147 height 30
click at [294, 236] on input "kudde ... ruitergroep" at bounding box center [290, 241] width 10 height 10
radio input "true"
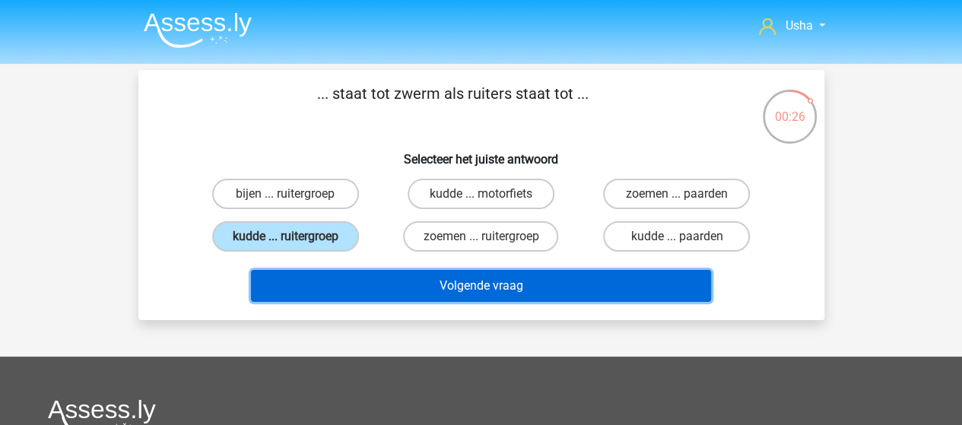
click at [411, 286] on button "Volgende vraag" at bounding box center [481, 286] width 460 height 32
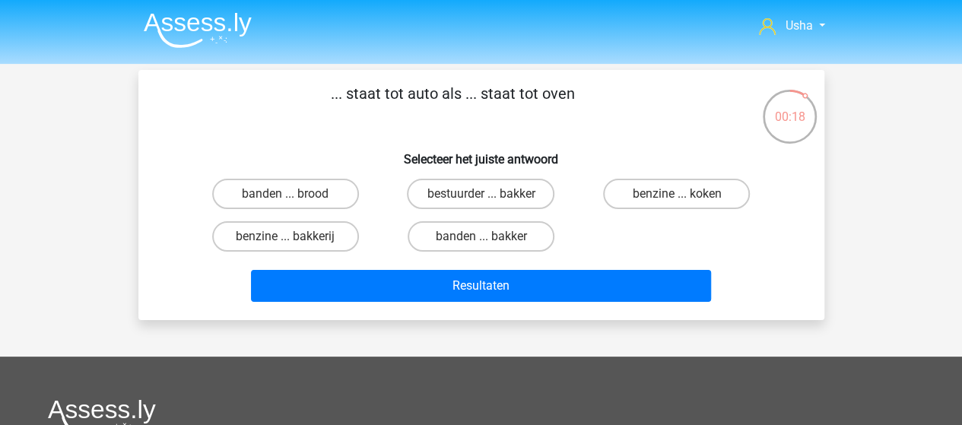
click at [290, 238] on input "benzine ... bakkerij" at bounding box center [290, 241] width 10 height 10
radio input "true"
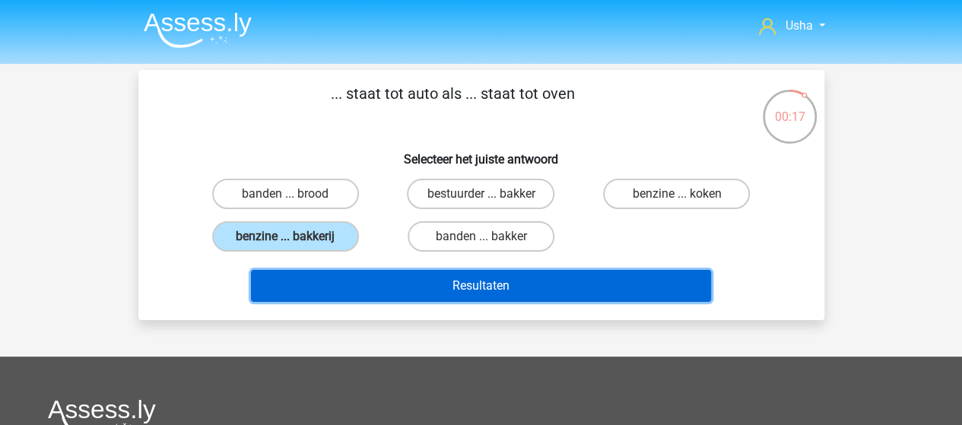
click at [408, 288] on button "Resultaten" at bounding box center [481, 286] width 460 height 32
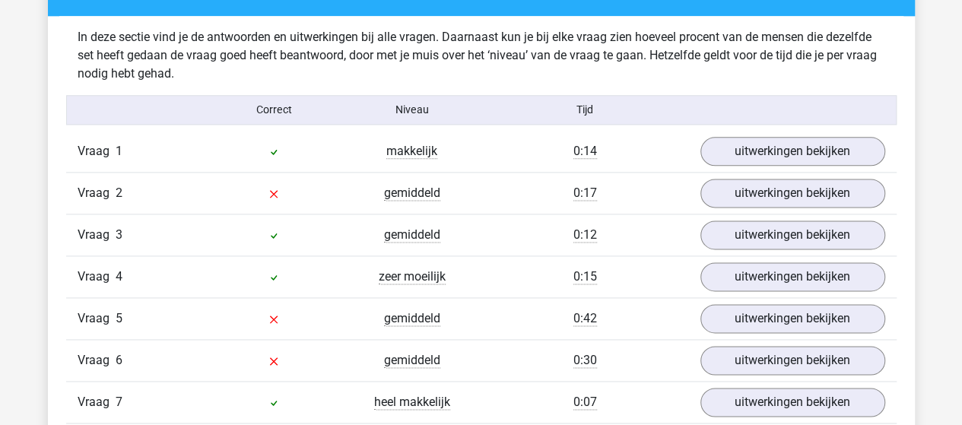
scroll to position [912, 0]
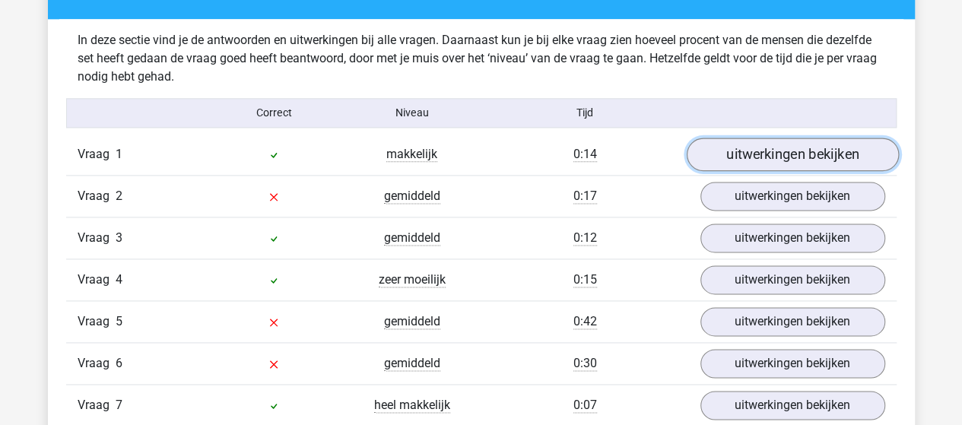
click at [811, 147] on link "uitwerkingen bekijken" at bounding box center [792, 154] width 212 height 33
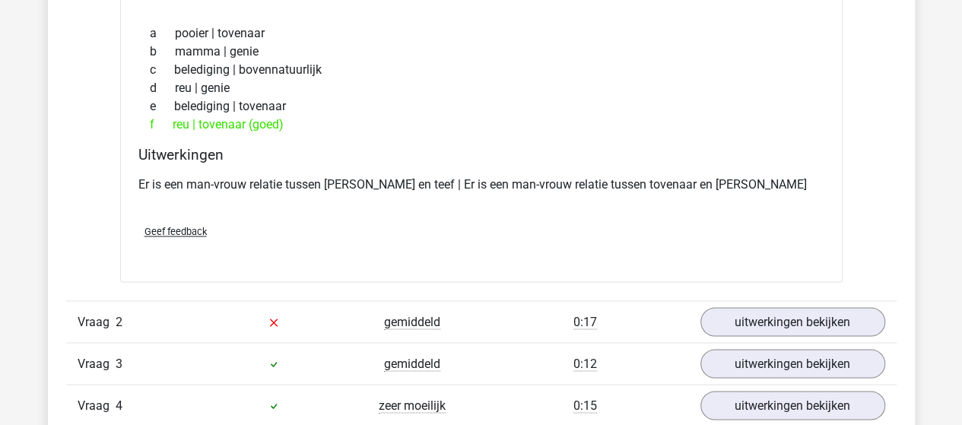
scroll to position [1217, 0]
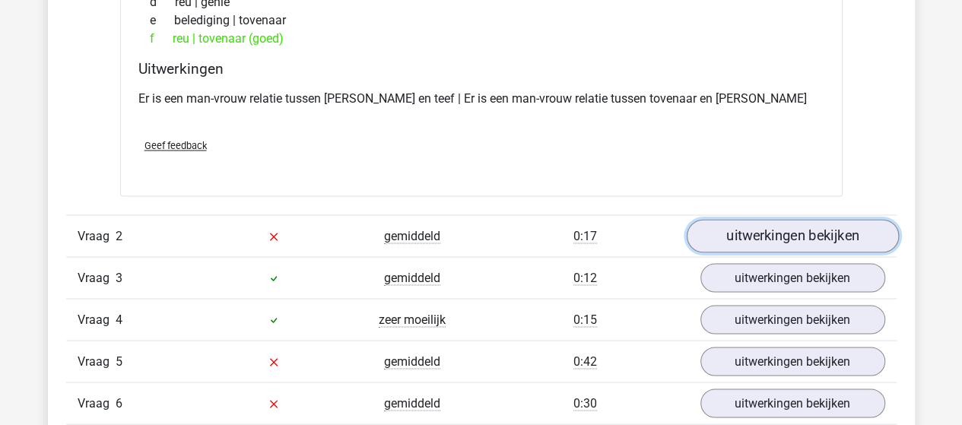
click at [732, 229] on link "uitwerkingen bekijken" at bounding box center [792, 235] width 212 height 33
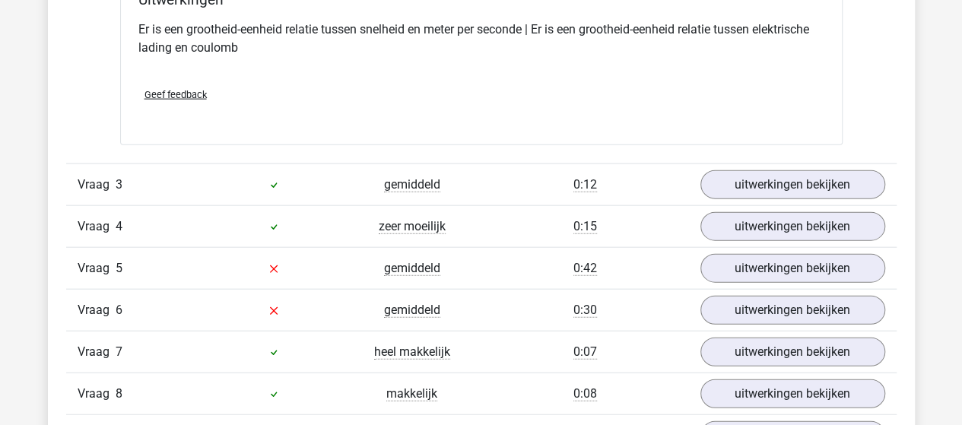
scroll to position [1673, 0]
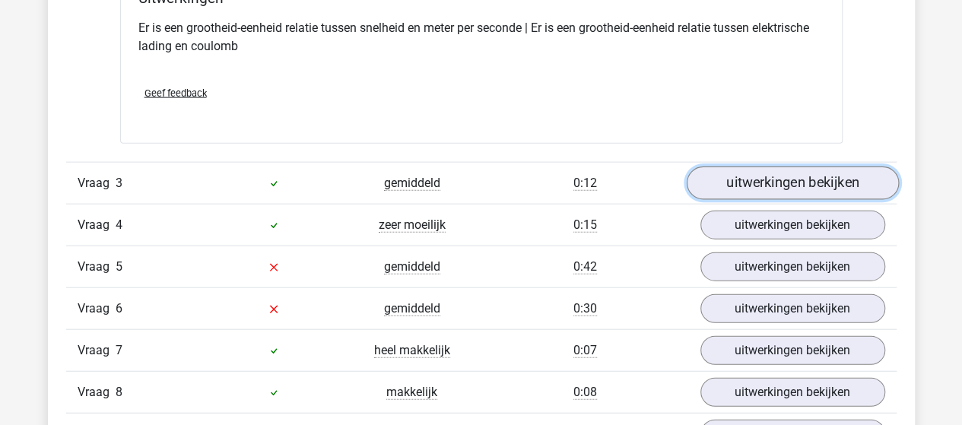
click at [738, 179] on link "uitwerkingen bekijken" at bounding box center [792, 183] width 212 height 33
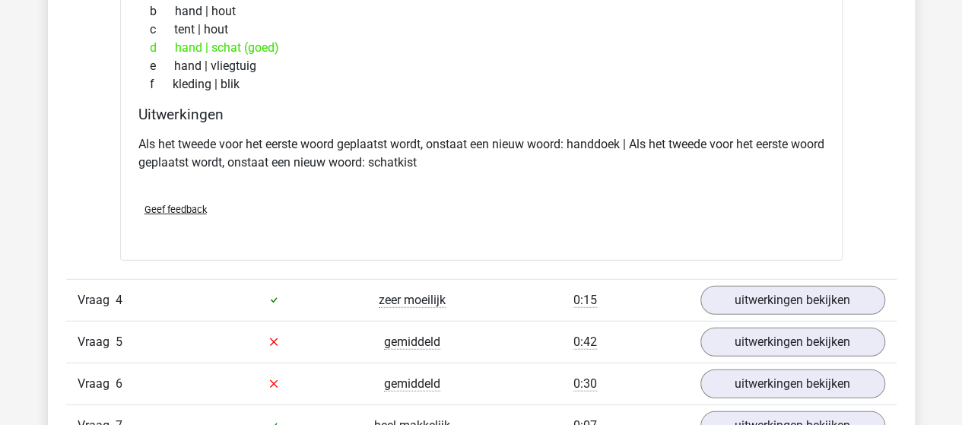
scroll to position [2053, 0]
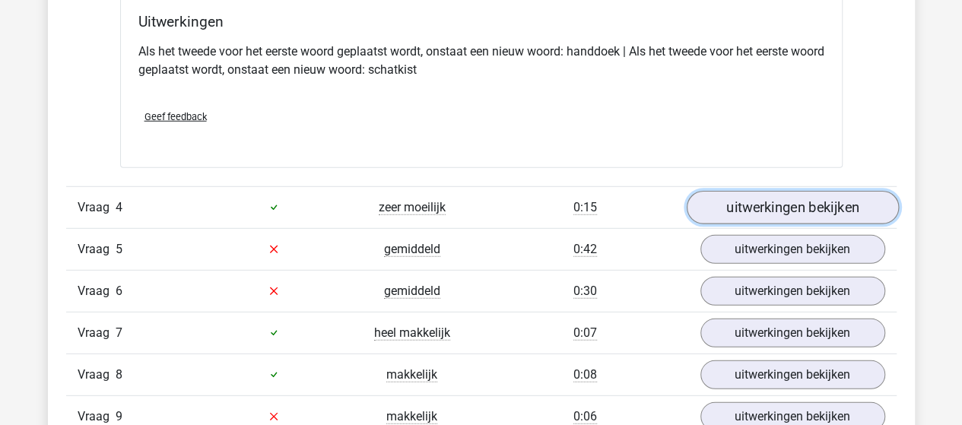
click at [721, 205] on link "uitwerkingen bekijken" at bounding box center [792, 207] width 212 height 33
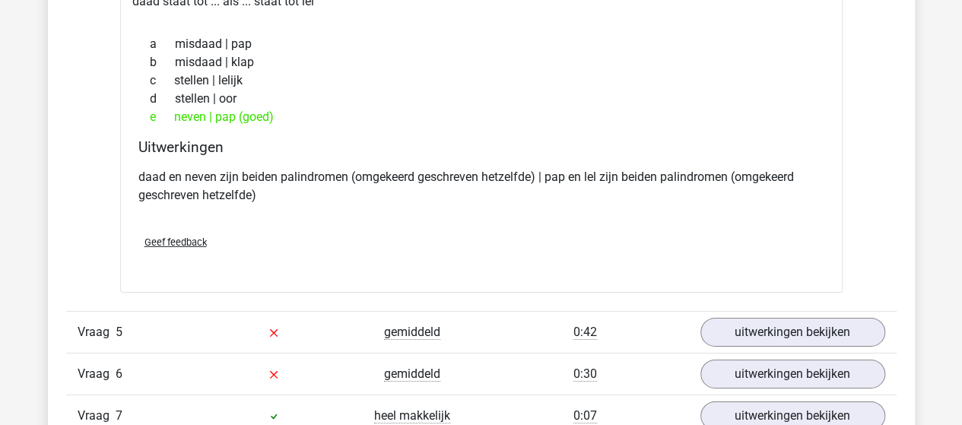
scroll to position [2357, 0]
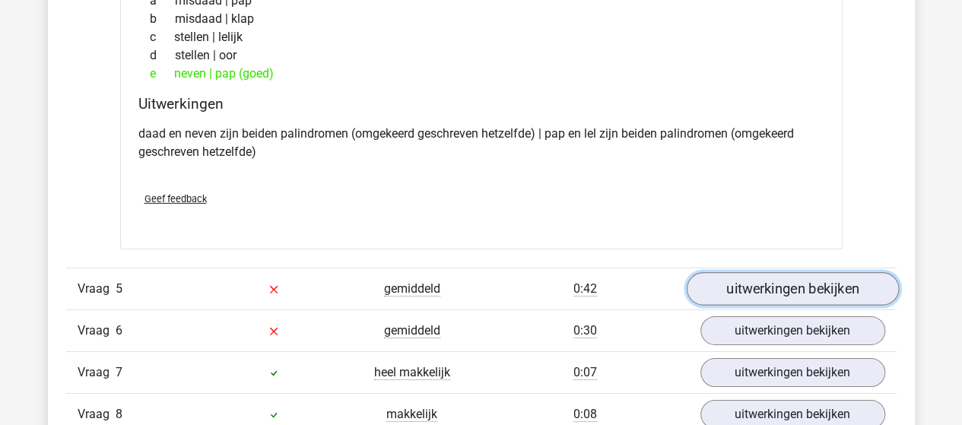
click at [775, 285] on link "uitwerkingen bekijken" at bounding box center [792, 288] width 212 height 33
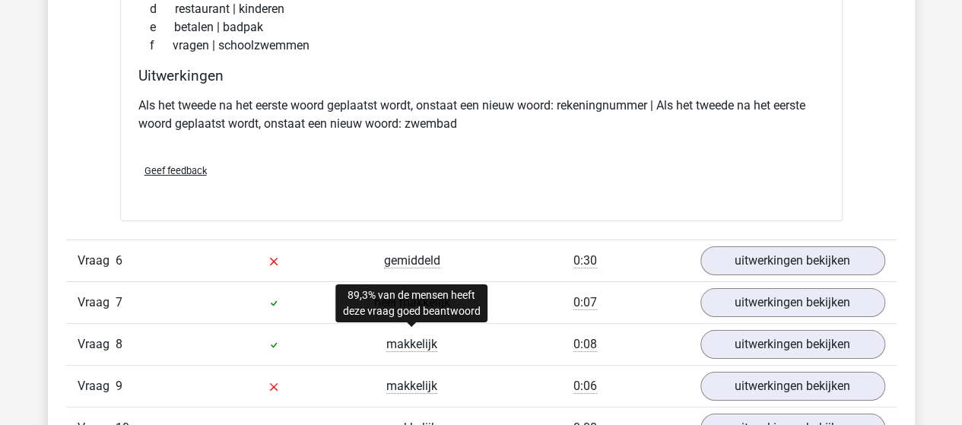
scroll to position [2813, 0]
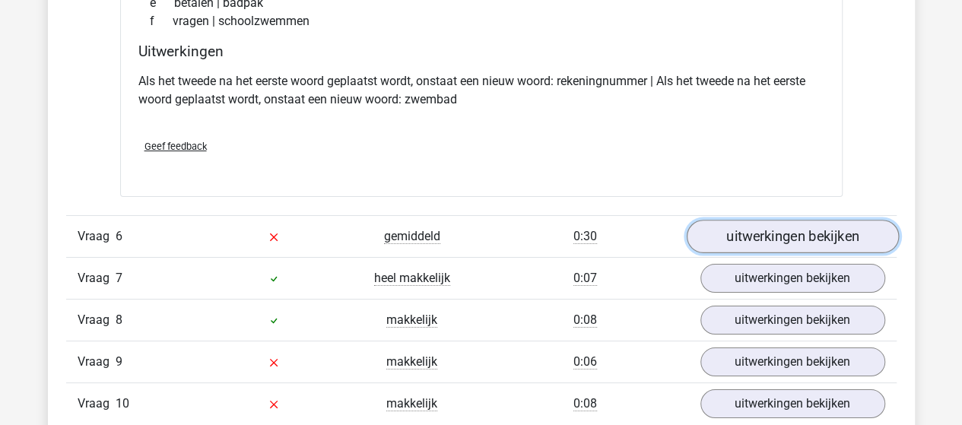
click at [755, 227] on link "uitwerkingen bekijken" at bounding box center [792, 236] width 212 height 33
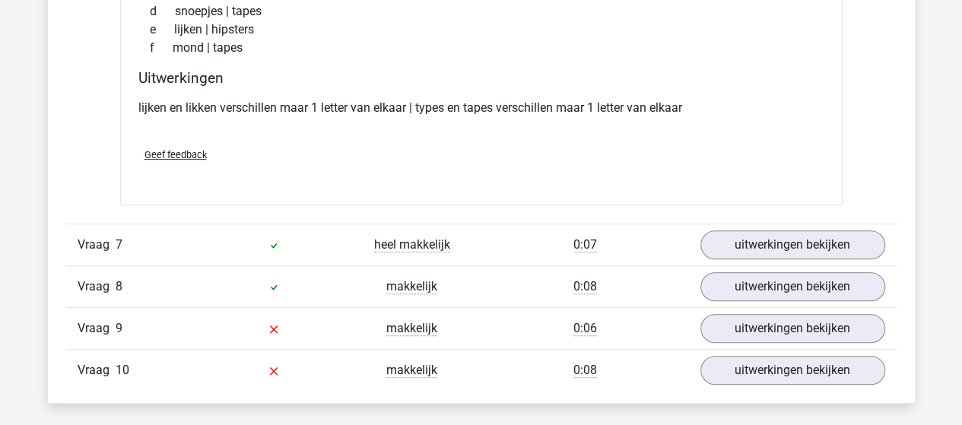
scroll to position [3194, 0]
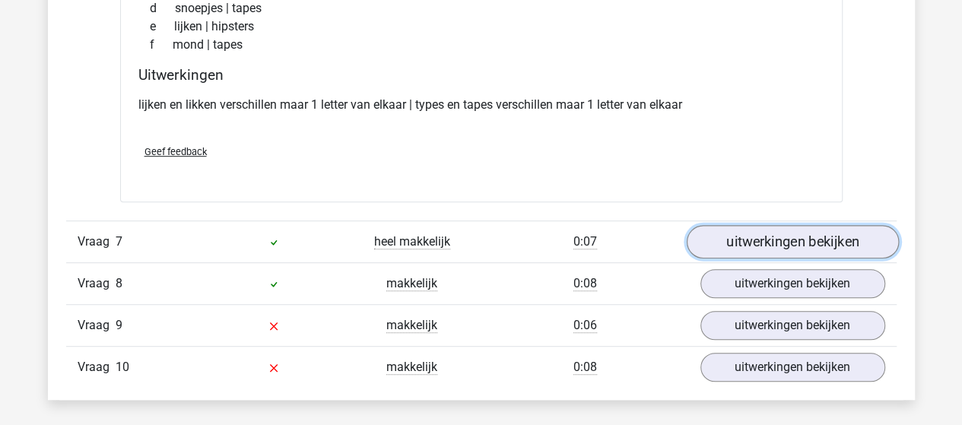
click at [836, 229] on link "uitwerkingen bekijken" at bounding box center [792, 241] width 212 height 33
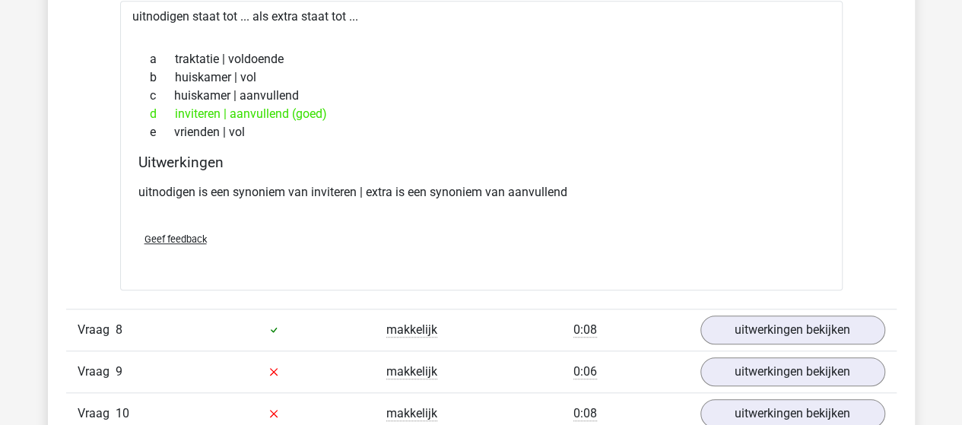
scroll to position [3498, 0]
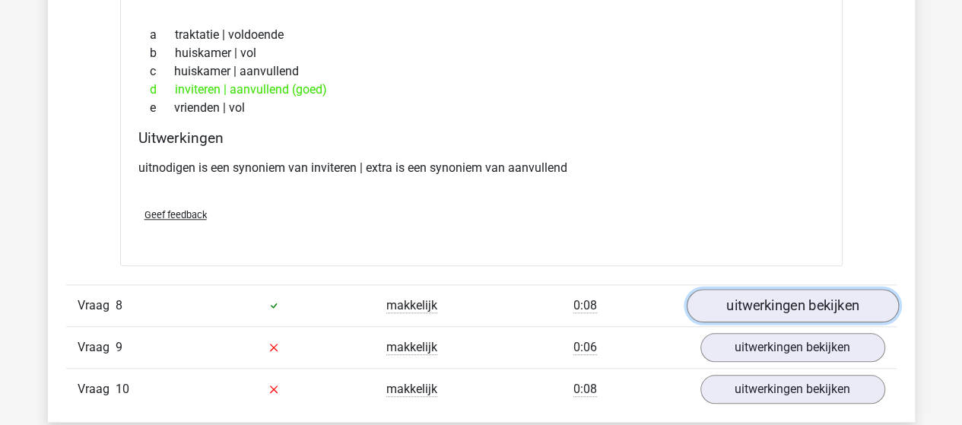
click at [712, 298] on link "uitwerkingen bekijken" at bounding box center [792, 305] width 212 height 33
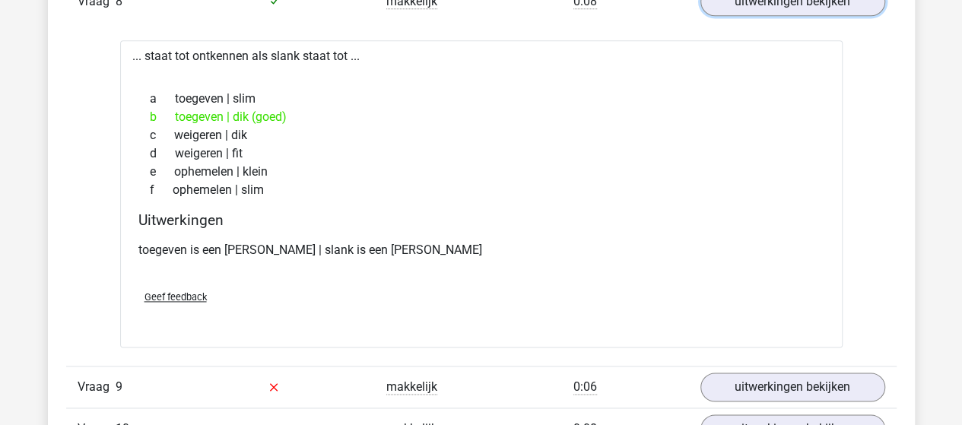
scroll to position [3878, 0]
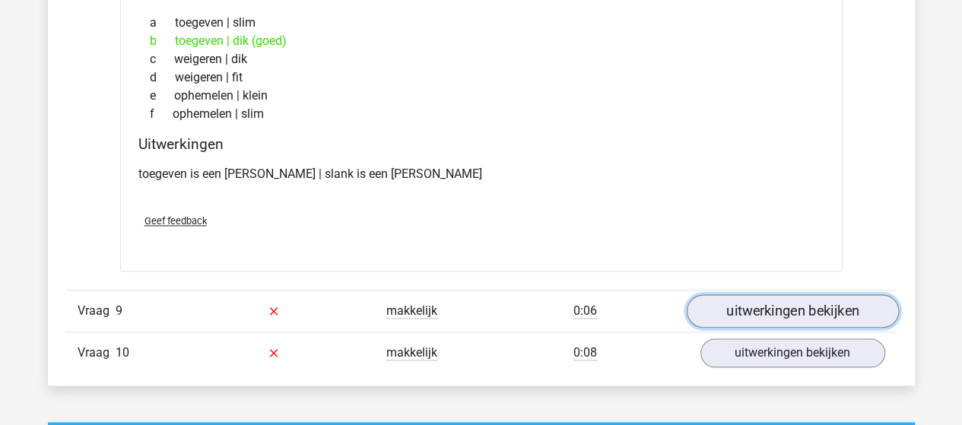
click at [759, 306] on link "uitwerkingen bekijken" at bounding box center [792, 310] width 212 height 33
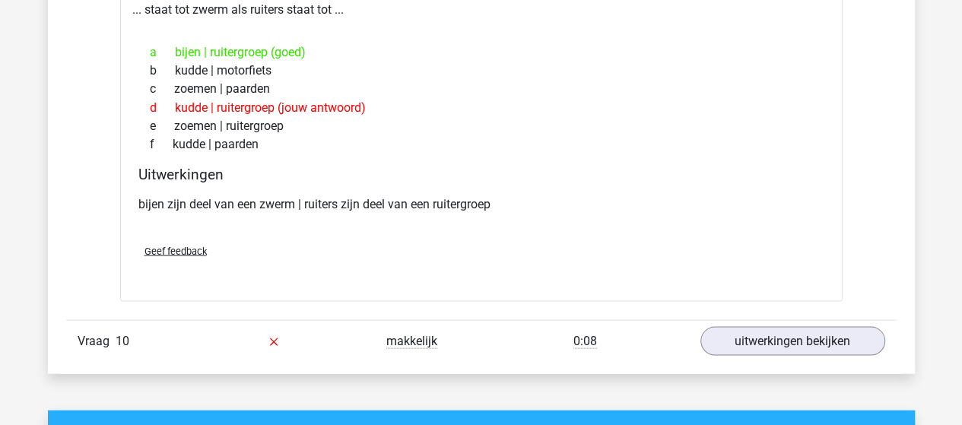
scroll to position [4258, 0]
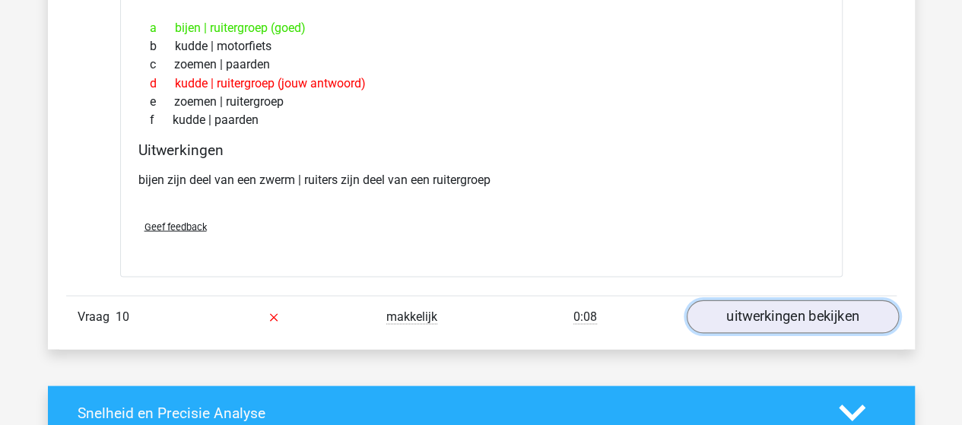
click at [747, 301] on link "uitwerkingen bekijken" at bounding box center [792, 316] width 212 height 33
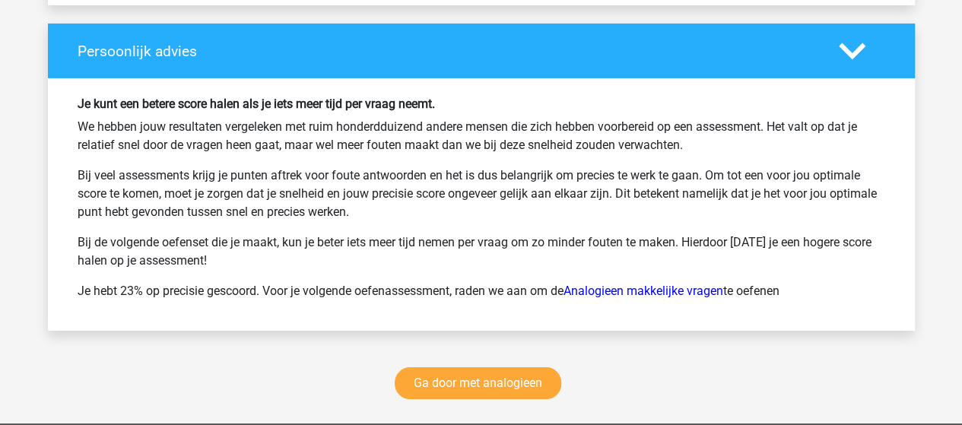
scroll to position [5627, 0]
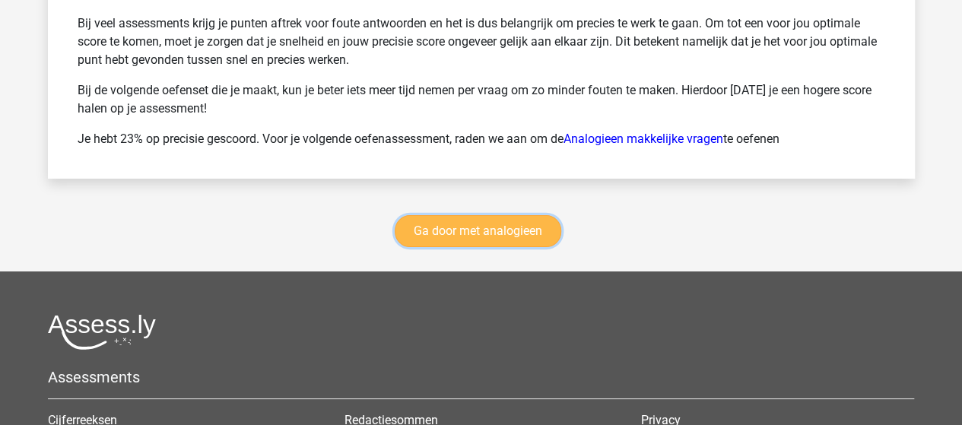
click at [461, 215] on link "Ga door met analogieen" at bounding box center [478, 231] width 167 height 32
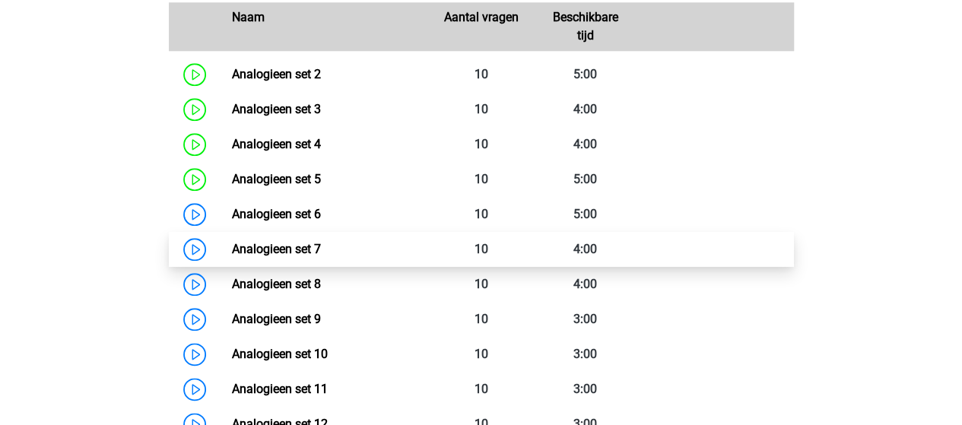
scroll to position [775, 0]
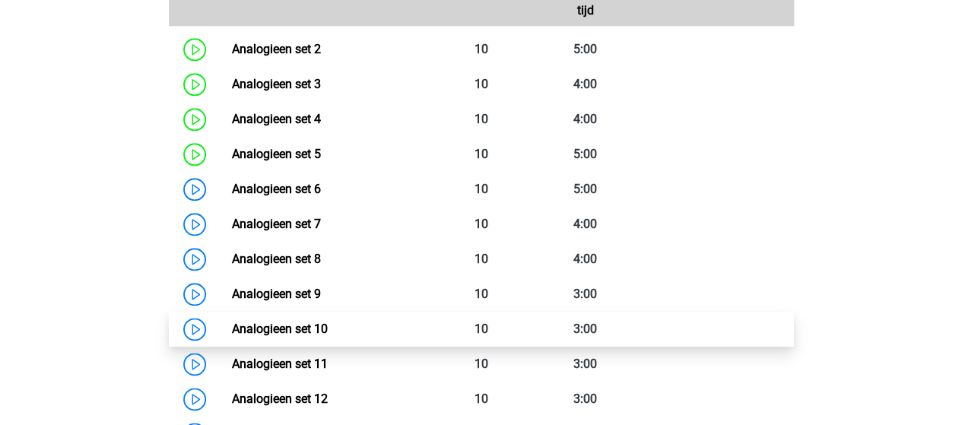
click at [283, 326] on link "Analogieen set 10" at bounding box center [280, 329] width 96 height 14
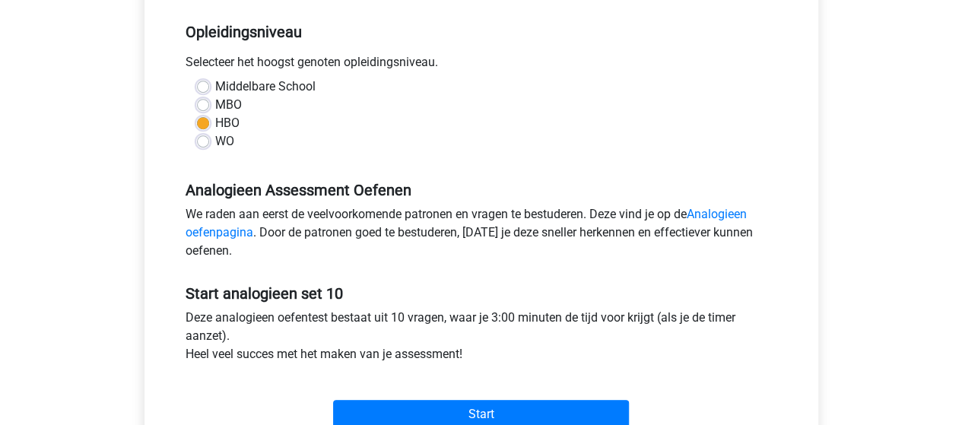
scroll to position [380, 0]
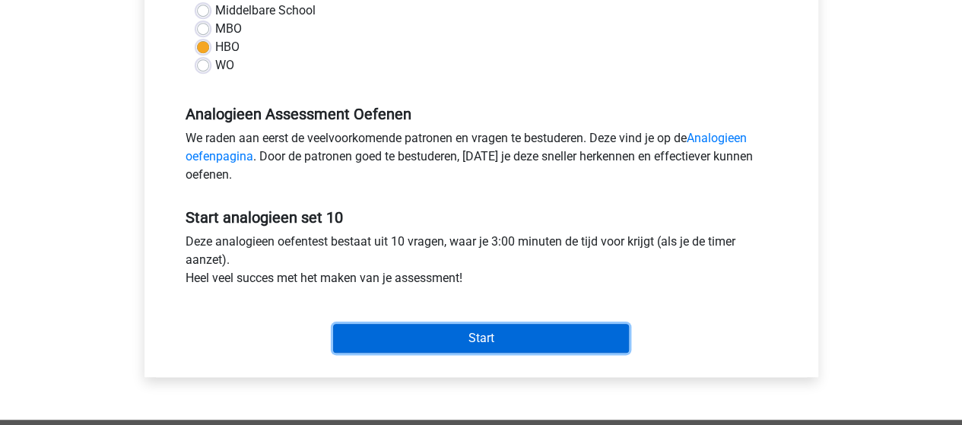
click at [385, 332] on input "Start" at bounding box center [481, 338] width 296 height 29
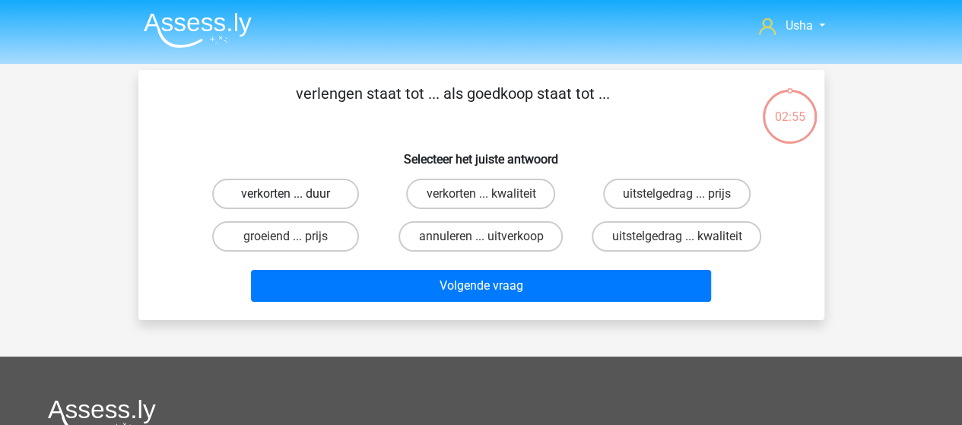
click at [312, 190] on label "verkorten ... duur" at bounding box center [285, 194] width 147 height 30
click at [295, 194] on input "verkorten ... duur" at bounding box center [290, 199] width 10 height 10
radio input "true"
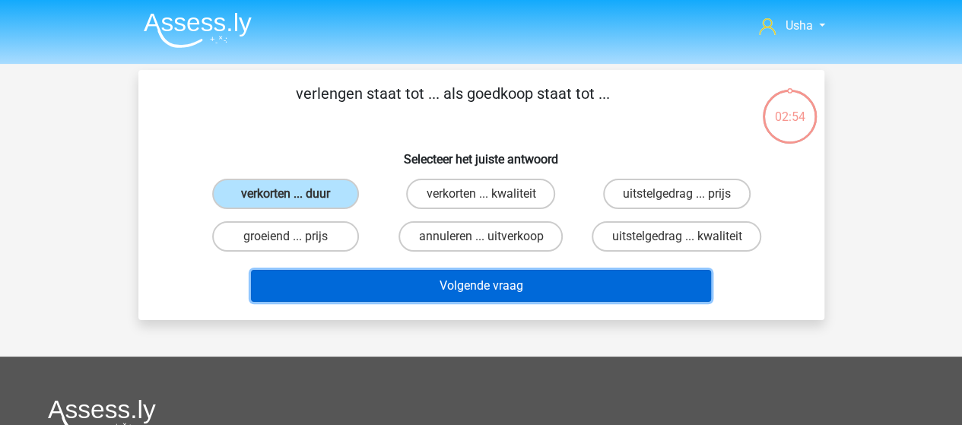
click at [427, 282] on button "Volgende vraag" at bounding box center [481, 286] width 460 height 32
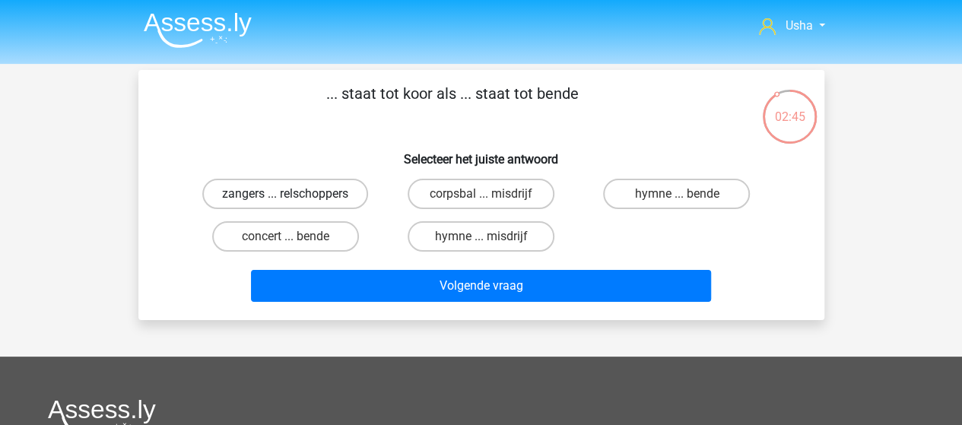
click at [303, 188] on label "zangers ... relschoppers" at bounding box center [285, 194] width 166 height 30
click at [295, 194] on input "zangers ... relschoppers" at bounding box center [290, 199] width 10 height 10
radio input "true"
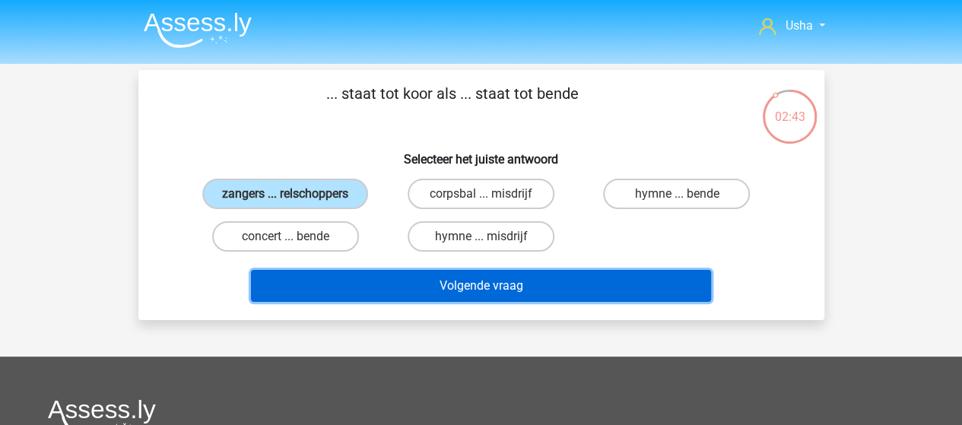
click at [413, 286] on button "Volgende vraag" at bounding box center [481, 286] width 460 height 32
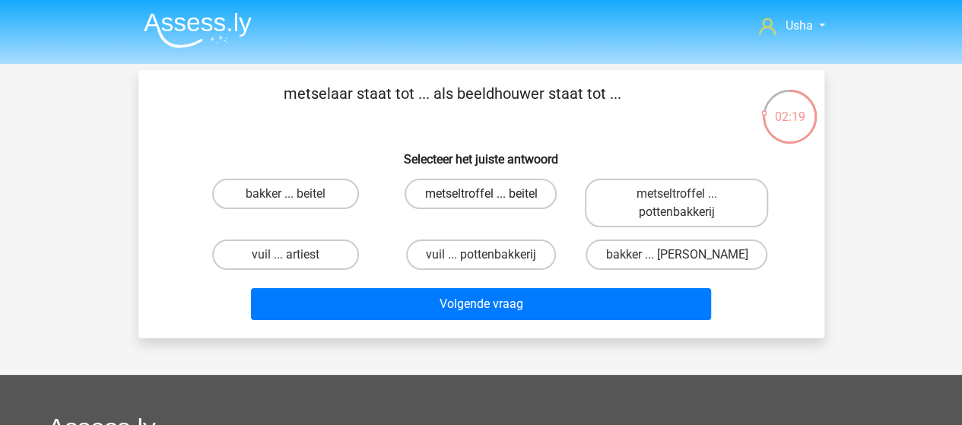
click at [508, 194] on label "metseltroffel ... beitel" at bounding box center [481, 194] width 152 height 30
click at [490, 194] on input "metseltroffel ... beitel" at bounding box center [486, 199] width 10 height 10
radio input "true"
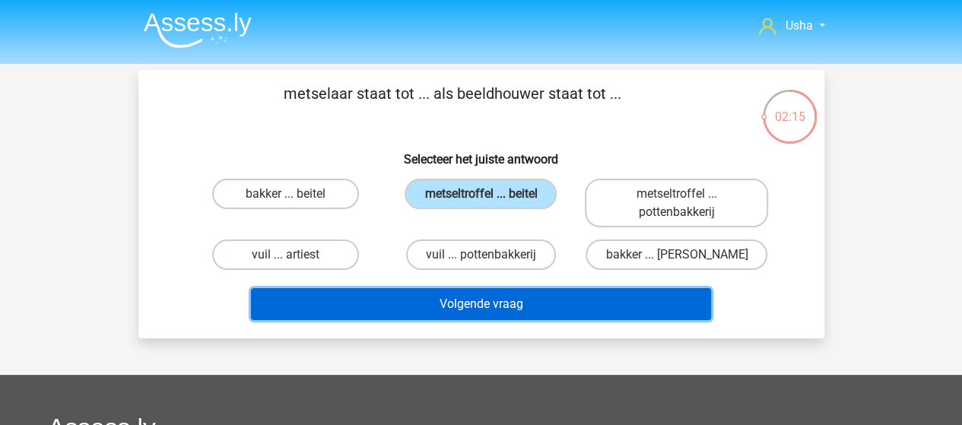
click at [480, 308] on button "Volgende vraag" at bounding box center [481, 304] width 460 height 32
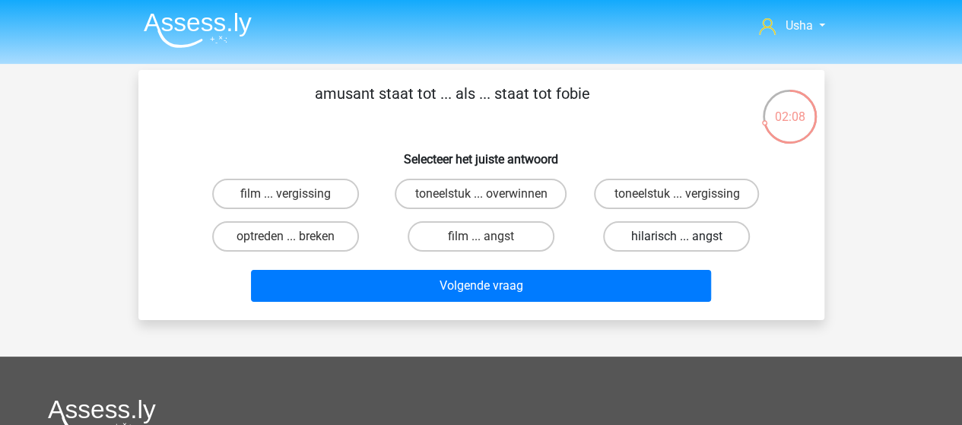
click at [672, 230] on label "hilarisch ... angst" at bounding box center [676, 236] width 147 height 30
click at [677, 236] on input "hilarisch ... angst" at bounding box center [682, 241] width 10 height 10
radio input "true"
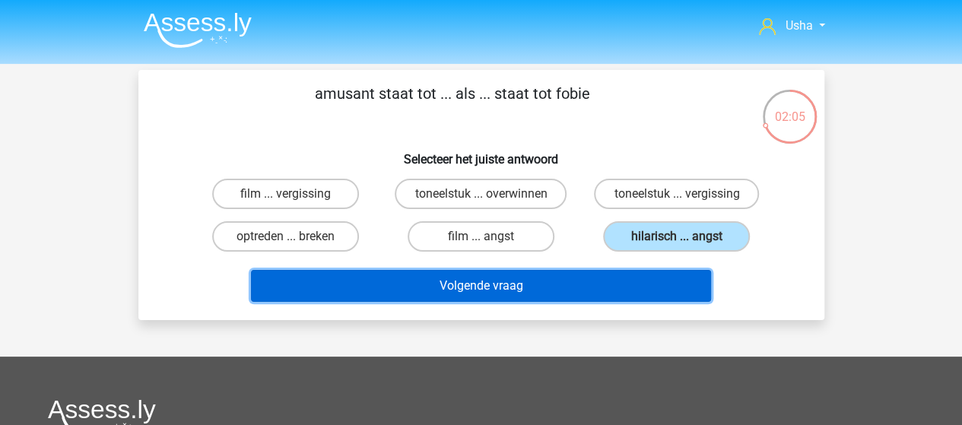
click at [544, 287] on button "Volgende vraag" at bounding box center [481, 286] width 460 height 32
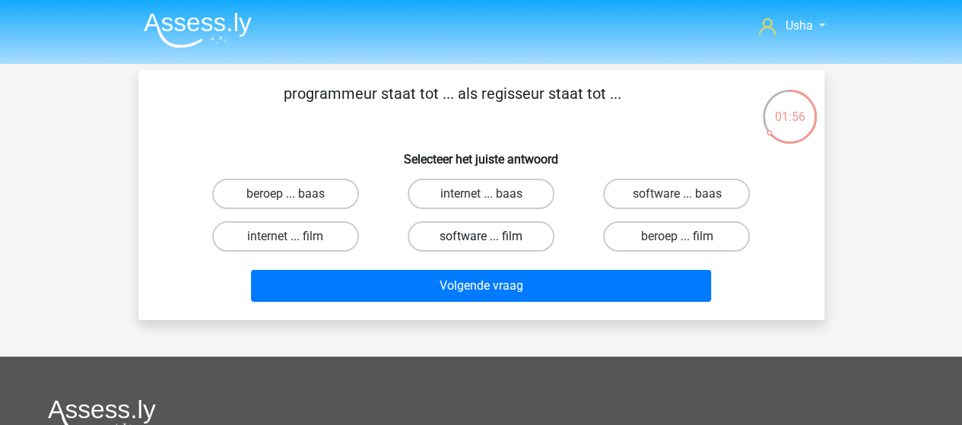
click at [453, 241] on label "software ... film" at bounding box center [481, 236] width 147 height 30
click at [481, 241] on input "software ... film" at bounding box center [486, 241] width 10 height 10
radio input "true"
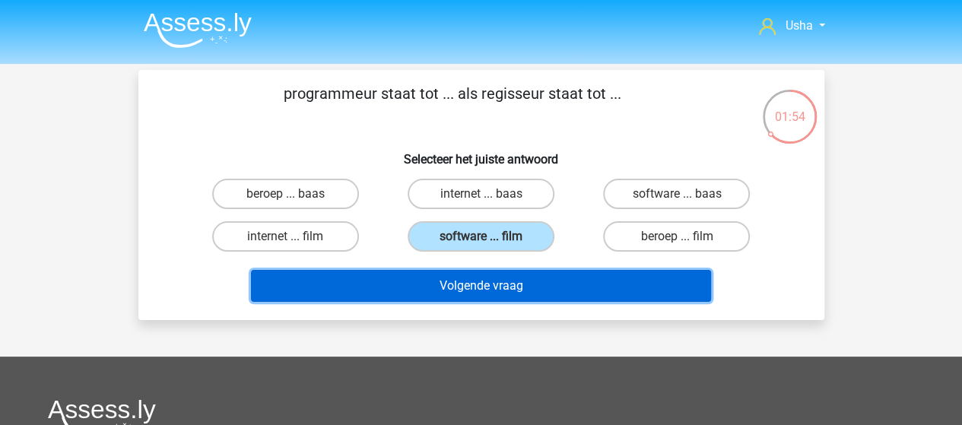
click at [452, 285] on button "Volgende vraag" at bounding box center [481, 286] width 460 height 32
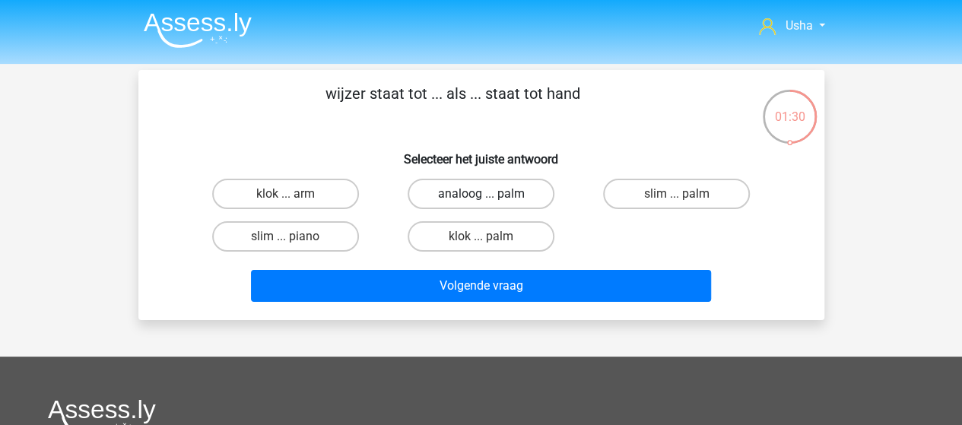
click at [473, 192] on label "analoog ... palm" at bounding box center [481, 194] width 147 height 30
click at [481, 194] on input "analoog ... palm" at bounding box center [486, 199] width 10 height 10
radio input "true"
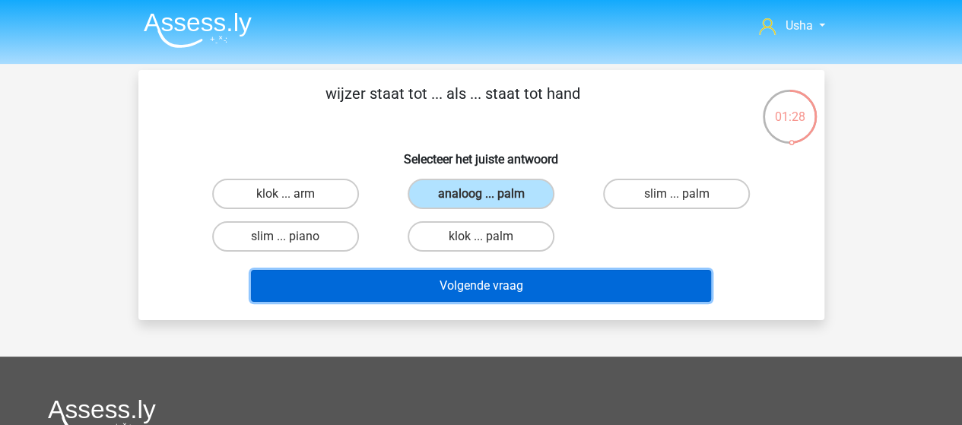
click at [466, 284] on button "Volgende vraag" at bounding box center [481, 286] width 460 height 32
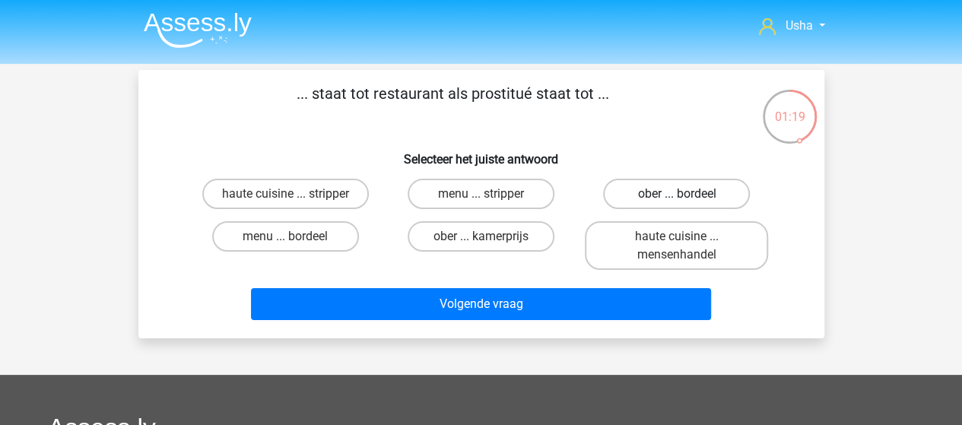
click at [681, 193] on label "ober ... bordeel" at bounding box center [676, 194] width 147 height 30
click at [681, 194] on input "ober ... bordeel" at bounding box center [682, 199] width 10 height 10
radio input "true"
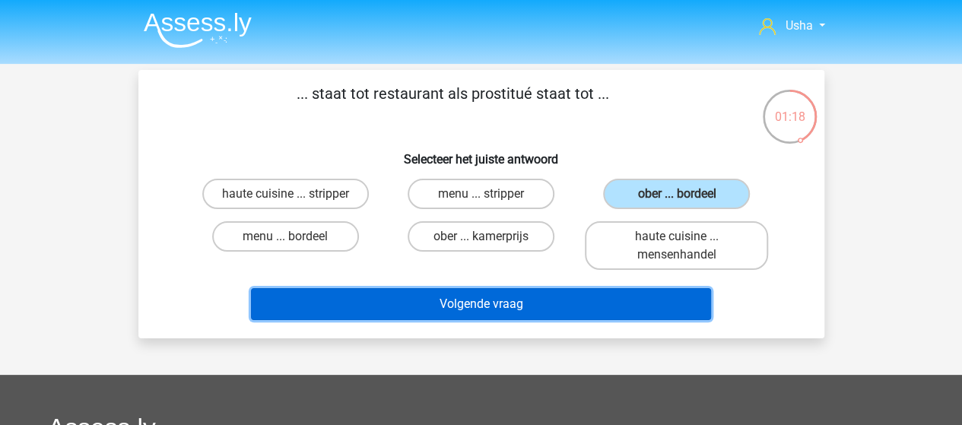
click at [467, 300] on button "Volgende vraag" at bounding box center [481, 304] width 460 height 32
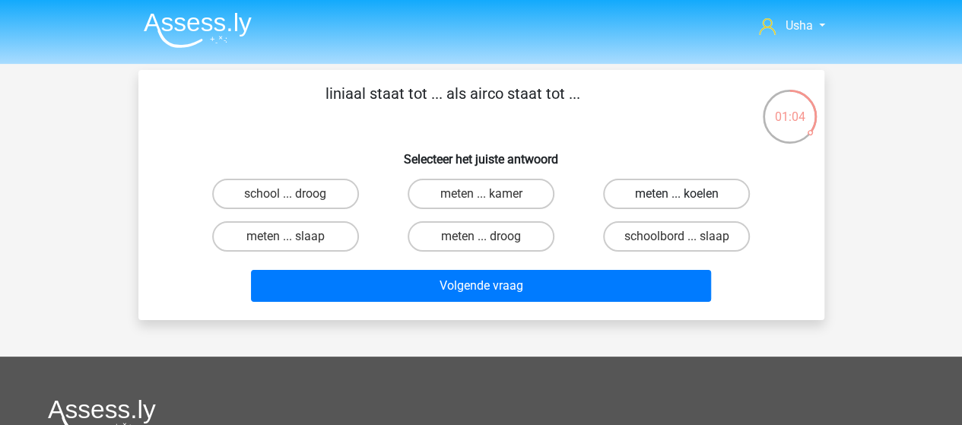
click at [707, 192] on label "meten ... koelen" at bounding box center [676, 194] width 147 height 30
click at [687, 194] on input "meten ... koelen" at bounding box center [682, 199] width 10 height 10
radio input "true"
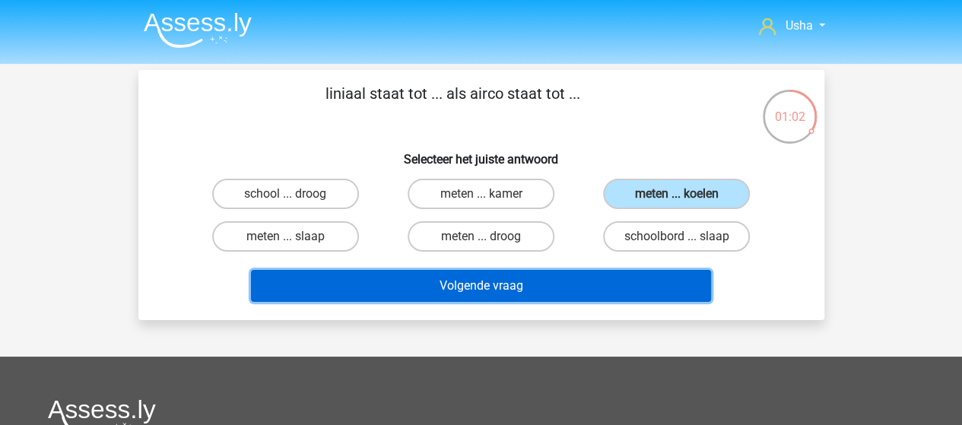
click at [467, 281] on button "Volgende vraag" at bounding box center [481, 286] width 460 height 32
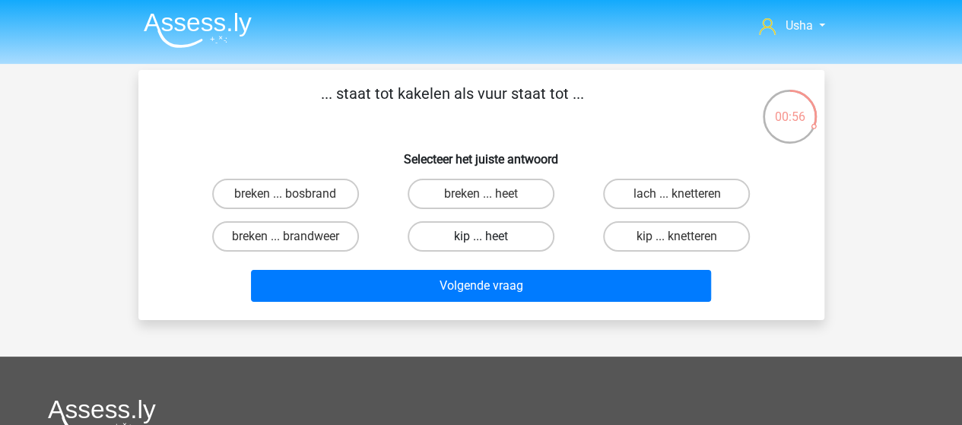
click at [474, 240] on label "kip ... heet" at bounding box center [481, 236] width 147 height 30
click at [481, 240] on input "kip ... heet" at bounding box center [486, 241] width 10 height 10
radio input "true"
click at [698, 235] on label "kip ... knetteren" at bounding box center [676, 236] width 147 height 30
click at [687, 236] on input "kip ... knetteren" at bounding box center [682, 241] width 10 height 10
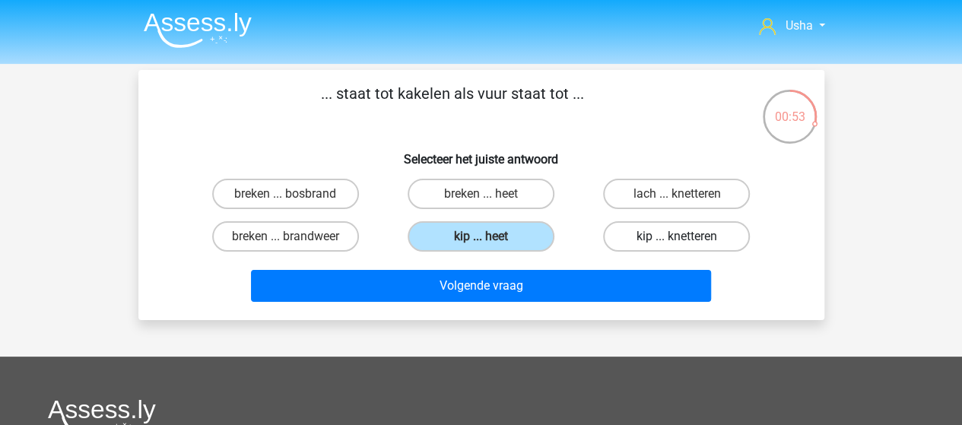
radio input "true"
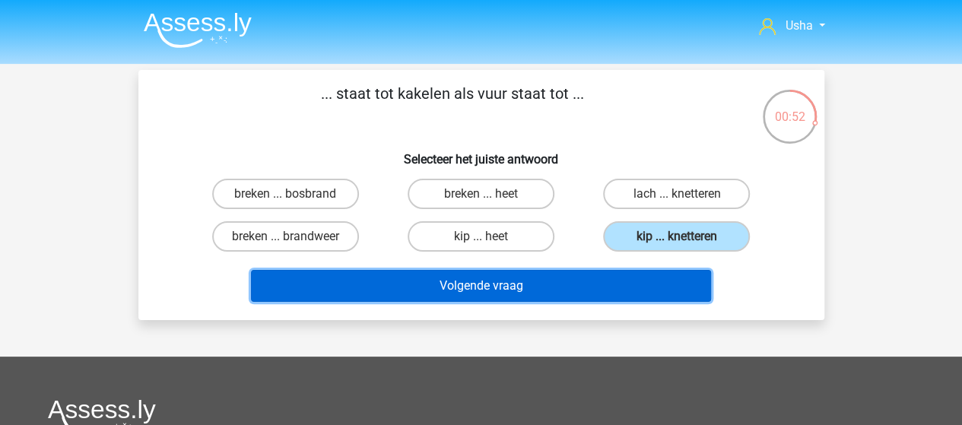
click at [566, 290] on button "Volgende vraag" at bounding box center [481, 286] width 460 height 32
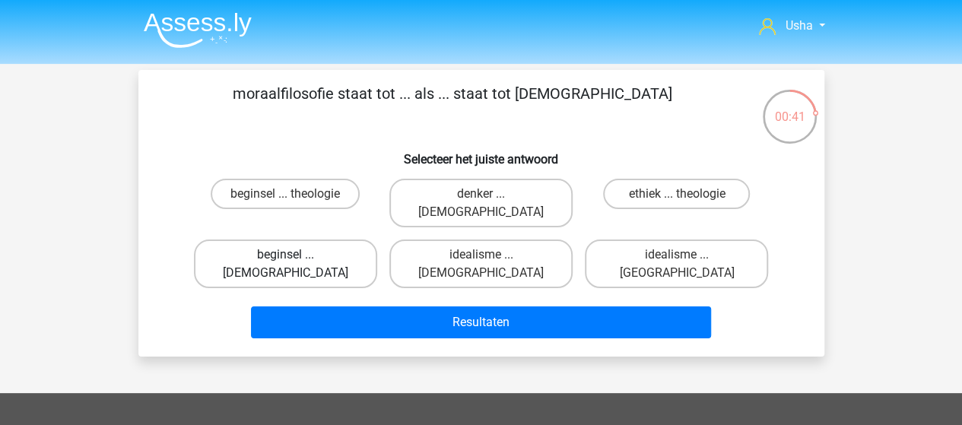
click at [318, 240] on label "beginsel ... atheïsme" at bounding box center [285, 264] width 183 height 49
click at [295, 255] on input "beginsel ... atheïsme" at bounding box center [290, 260] width 10 height 10
radio input "true"
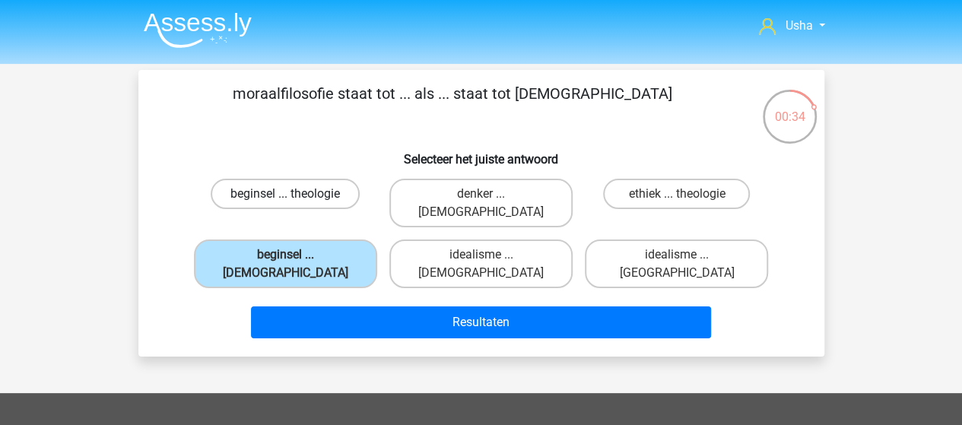
click at [316, 194] on label "beginsel ... theologie" at bounding box center [285, 194] width 149 height 30
click at [295, 194] on input "beginsel ... theologie" at bounding box center [290, 199] width 10 height 10
radio input "true"
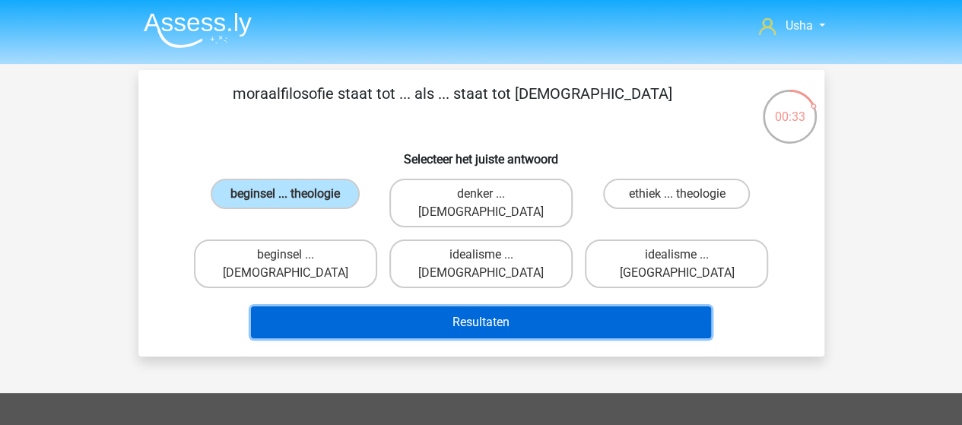
click at [388, 306] on button "Resultaten" at bounding box center [481, 322] width 460 height 32
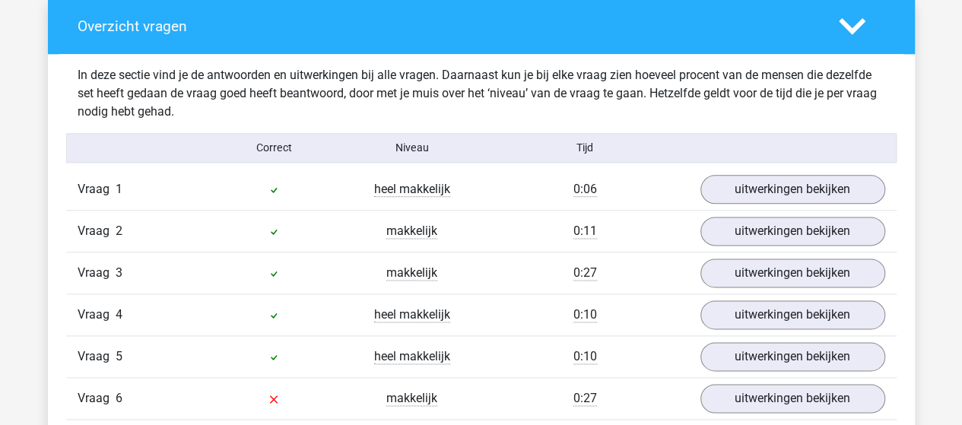
scroll to position [912, 0]
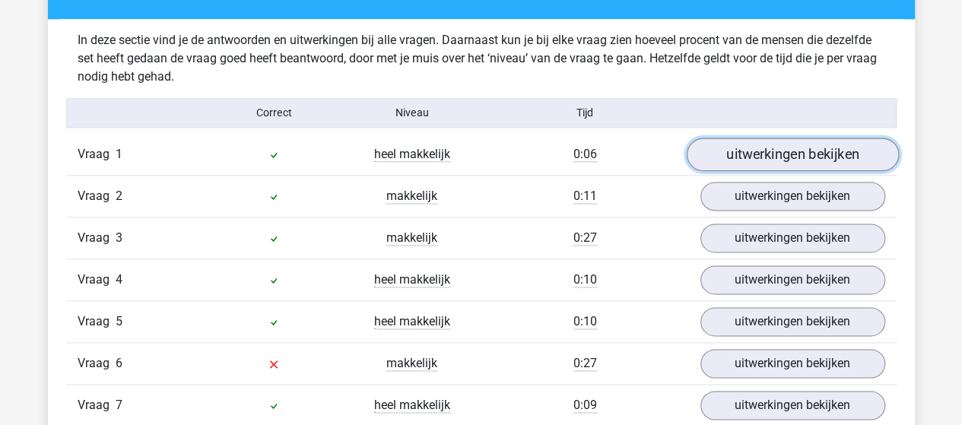
click at [771, 144] on link "uitwerkingen bekijken" at bounding box center [792, 154] width 212 height 33
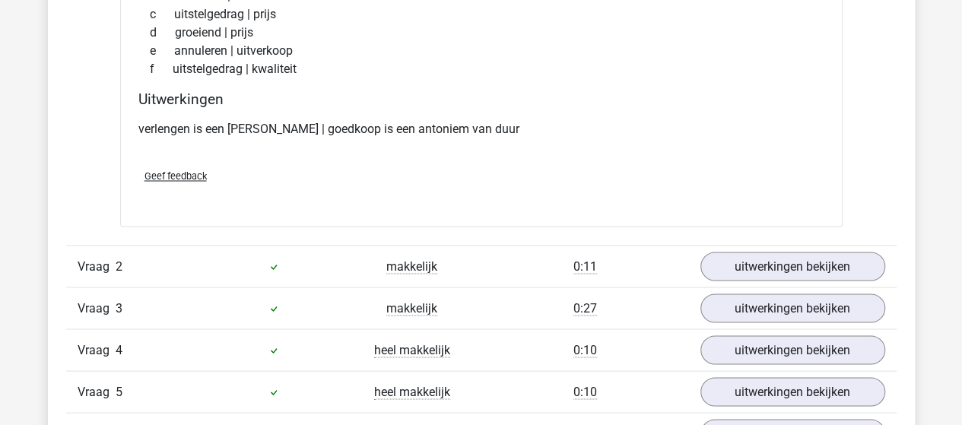
scroll to position [1217, 0]
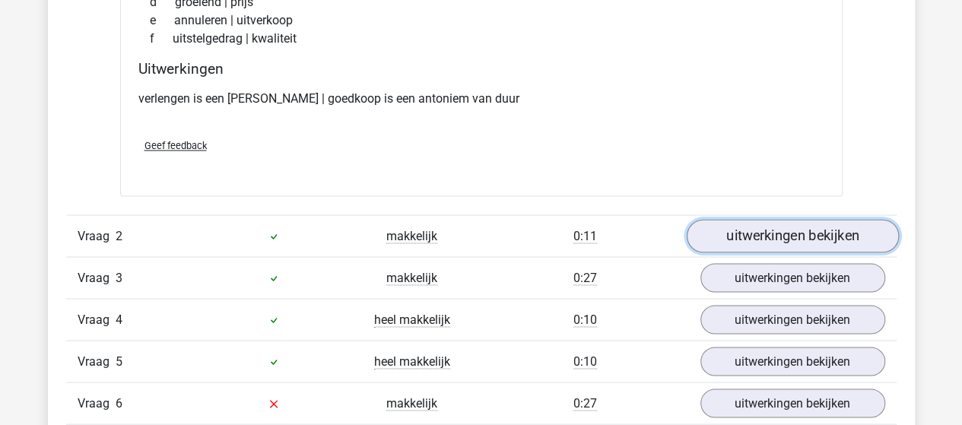
click at [741, 223] on link "uitwerkingen bekijken" at bounding box center [792, 235] width 212 height 33
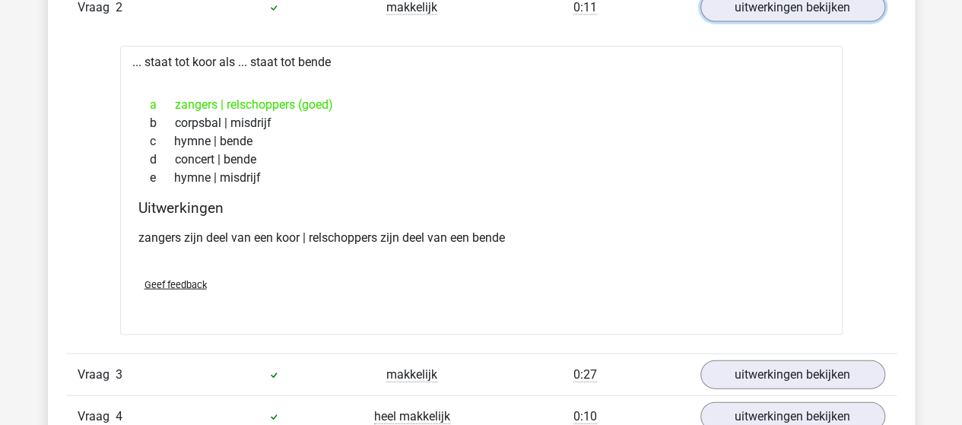
scroll to position [1521, 0]
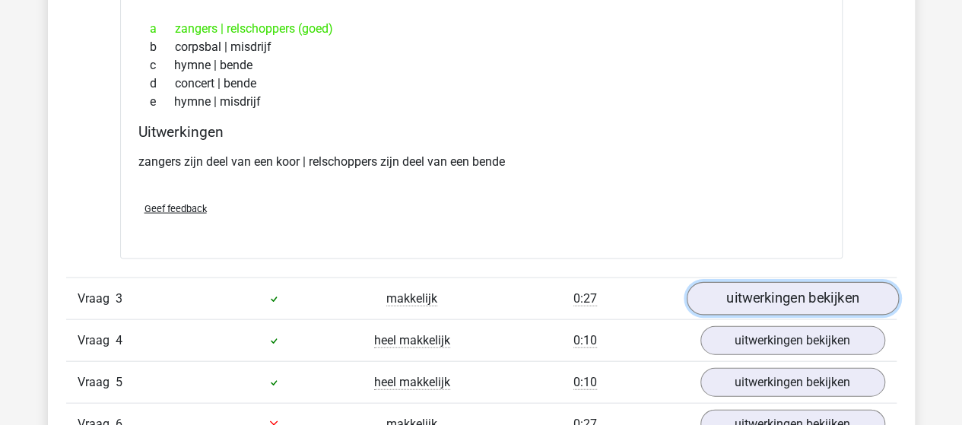
click at [754, 290] on link "uitwerkingen bekijken" at bounding box center [792, 299] width 212 height 33
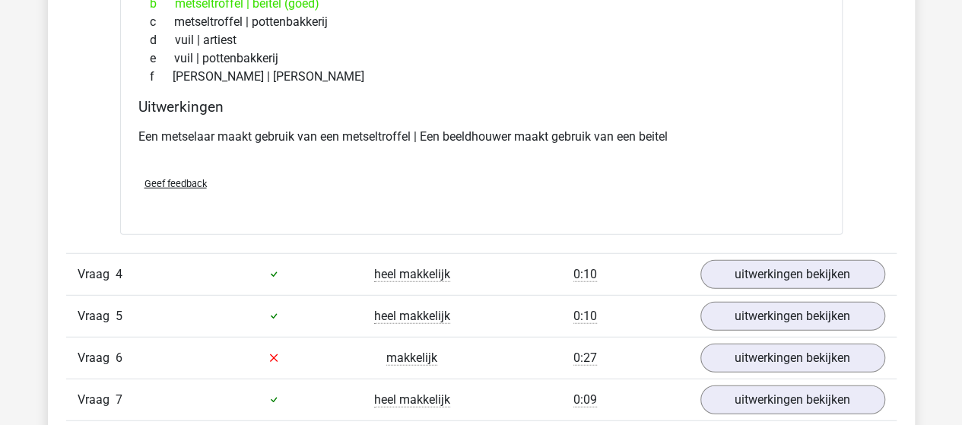
scroll to position [1977, 0]
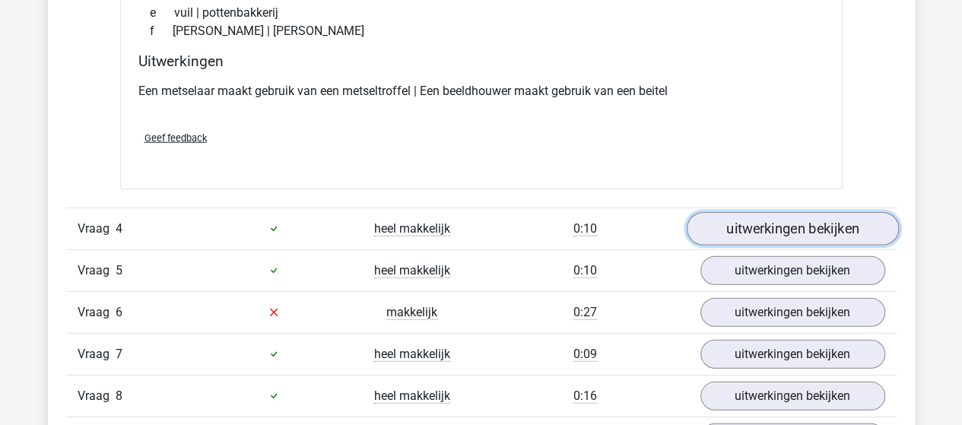
click at [728, 227] on link "uitwerkingen bekijken" at bounding box center [792, 228] width 212 height 33
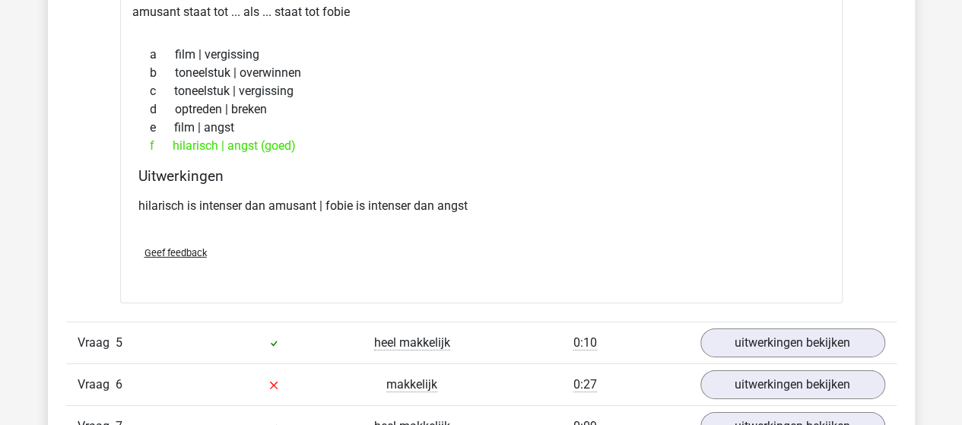
scroll to position [2357, 0]
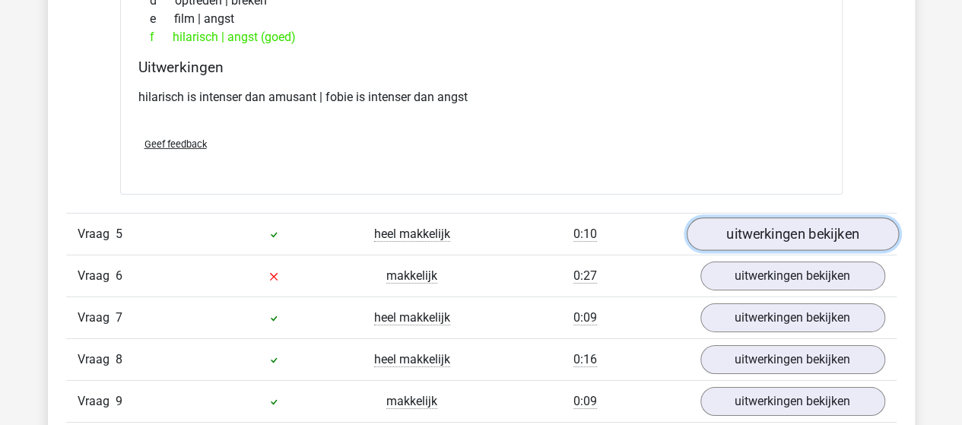
click at [744, 229] on link "uitwerkingen bekijken" at bounding box center [792, 233] width 212 height 33
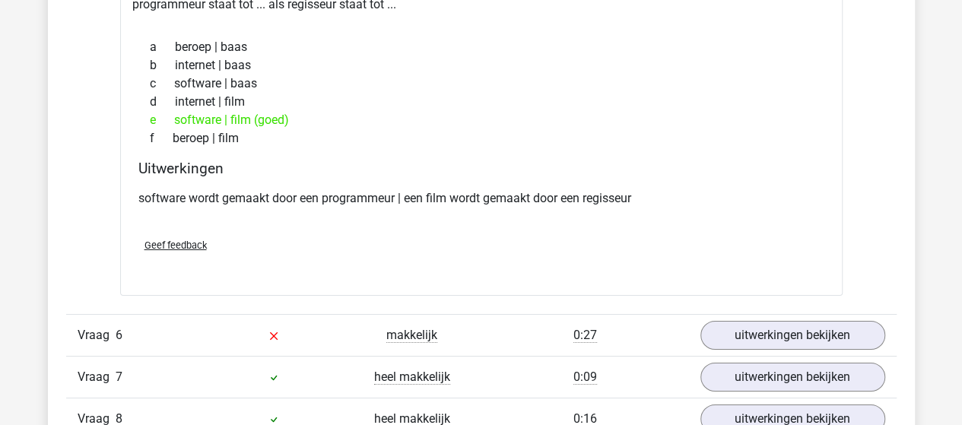
scroll to position [2661, 0]
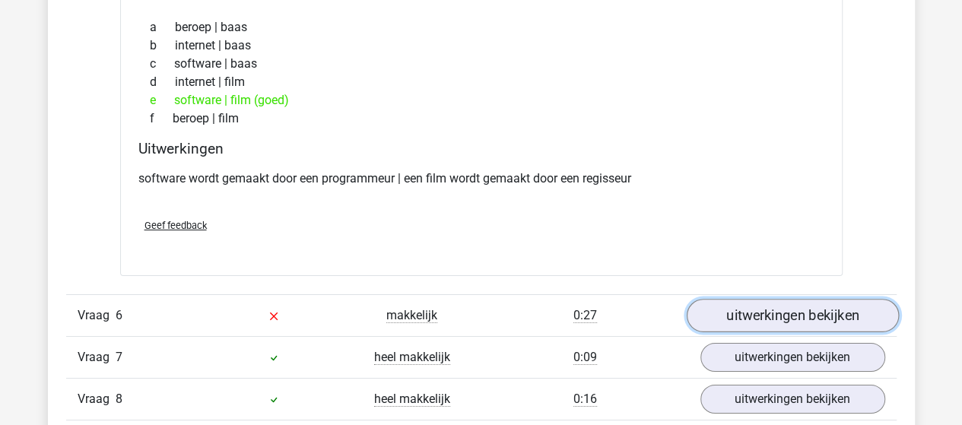
click at [724, 306] on link "uitwerkingen bekijken" at bounding box center [792, 315] width 212 height 33
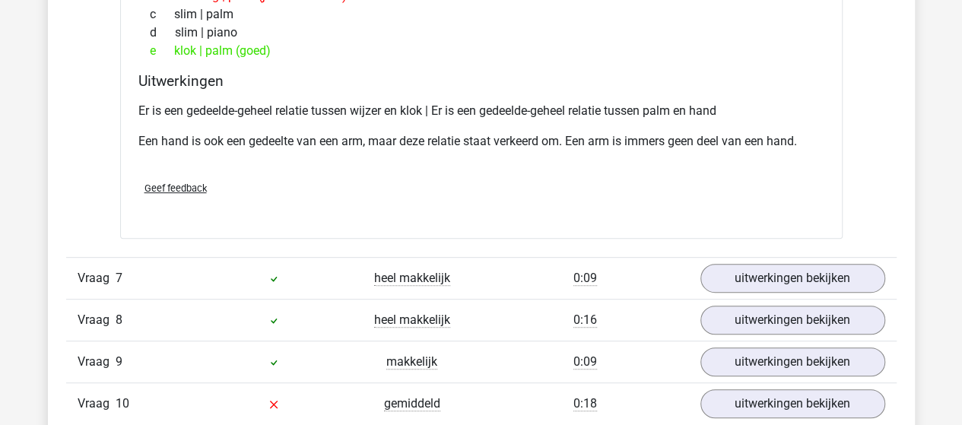
scroll to position [3118, 0]
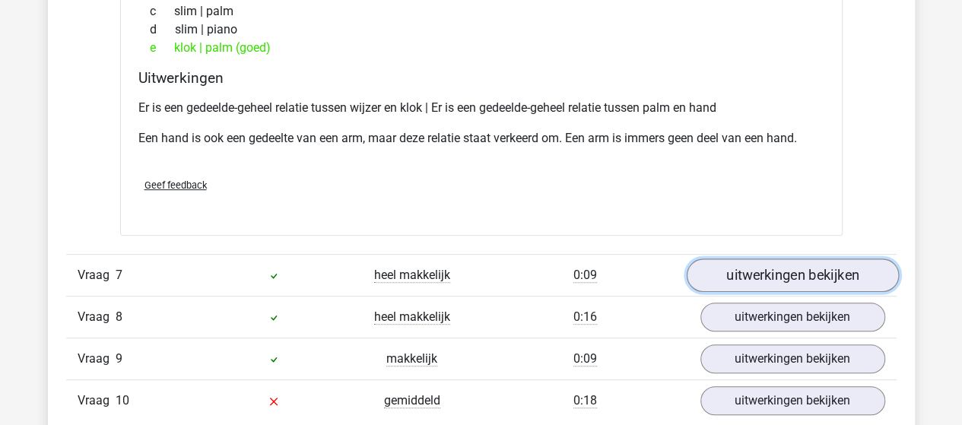
click at [736, 264] on link "uitwerkingen bekijken" at bounding box center [792, 275] width 212 height 33
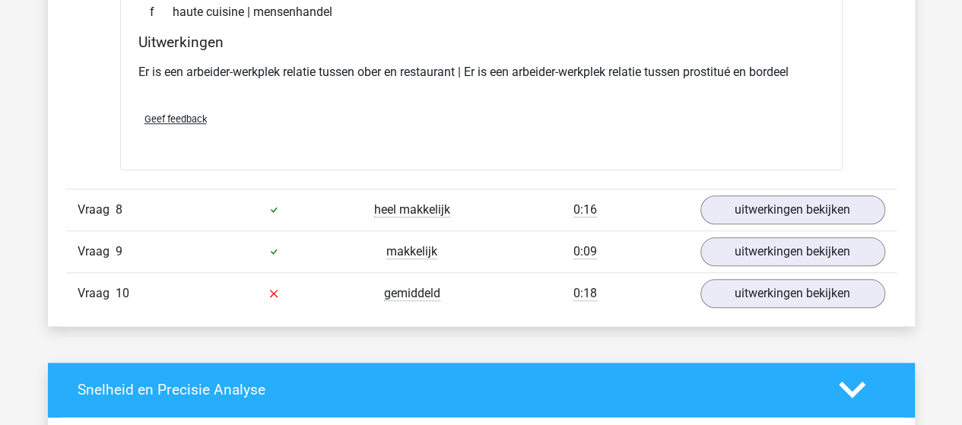
scroll to position [3574, 0]
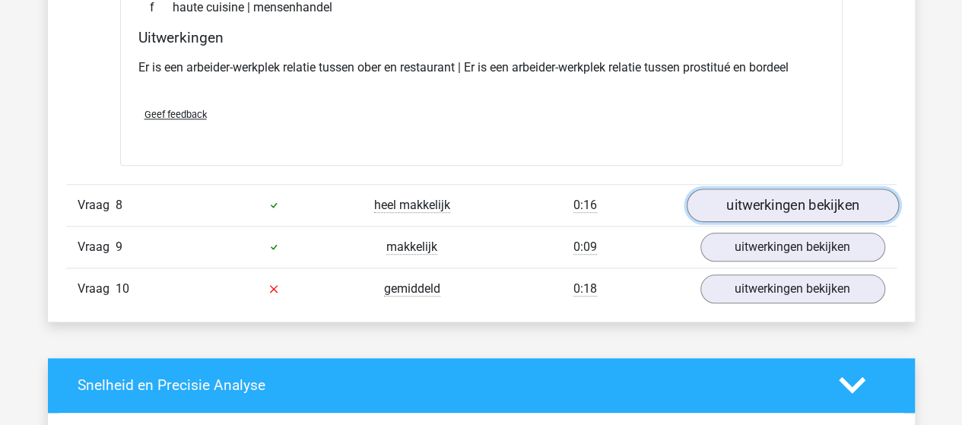
click at [790, 191] on link "uitwerkingen bekijken" at bounding box center [792, 205] width 212 height 33
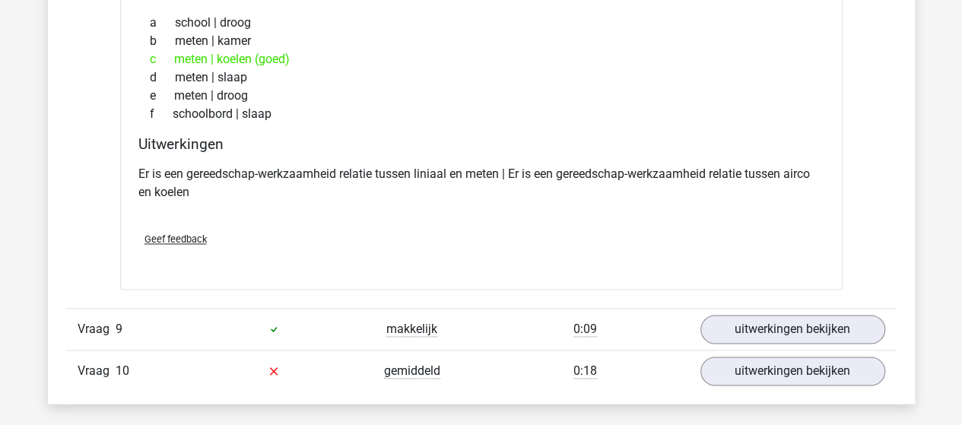
scroll to position [3878, 0]
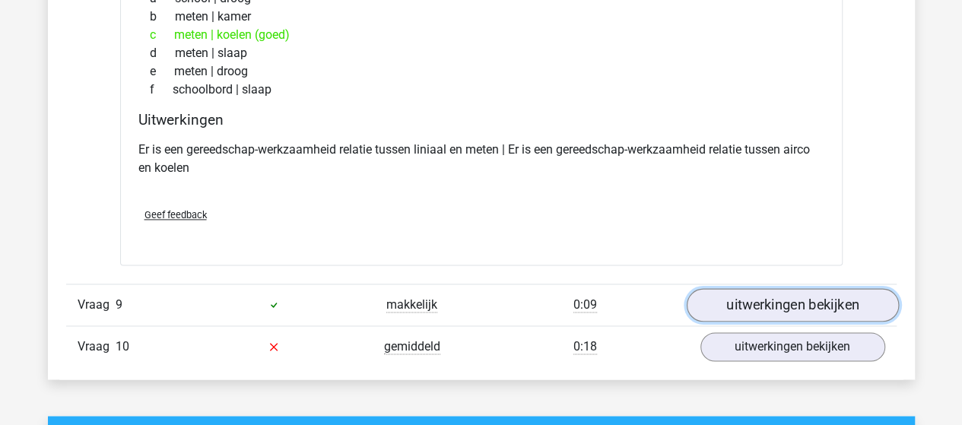
click at [730, 293] on link "uitwerkingen bekijken" at bounding box center [792, 304] width 212 height 33
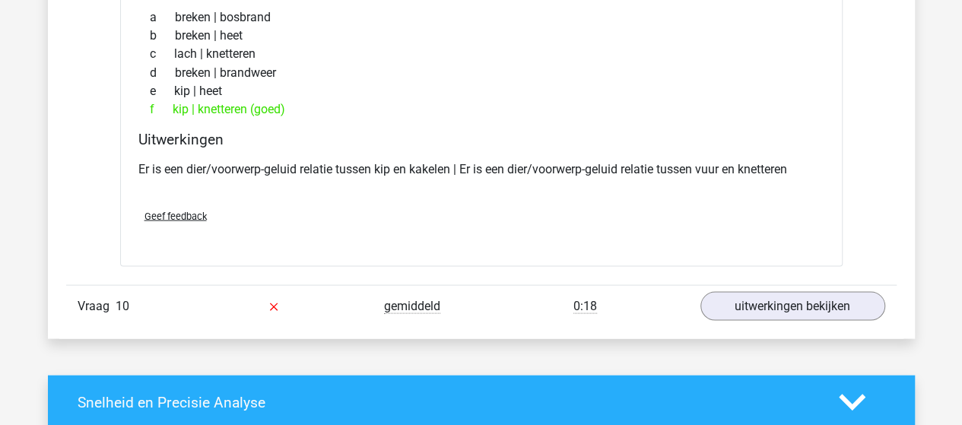
scroll to position [4334, 0]
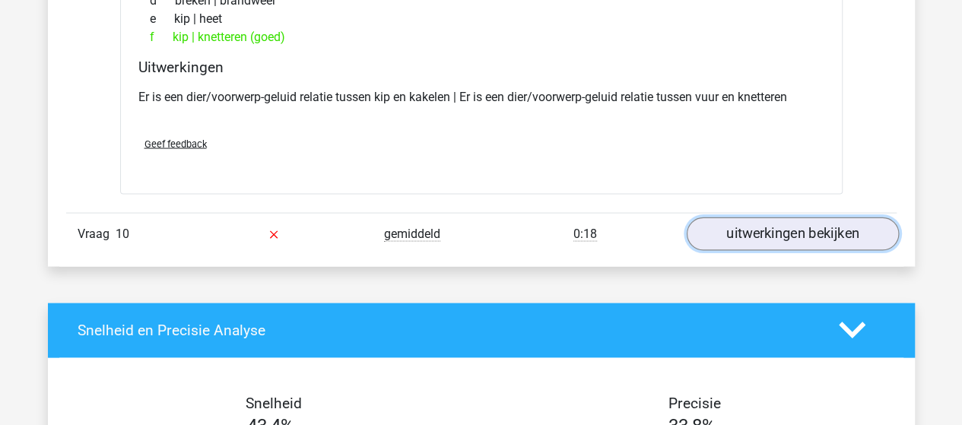
click at [770, 217] on link "uitwerkingen bekijken" at bounding box center [792, 233] width 212 height 33
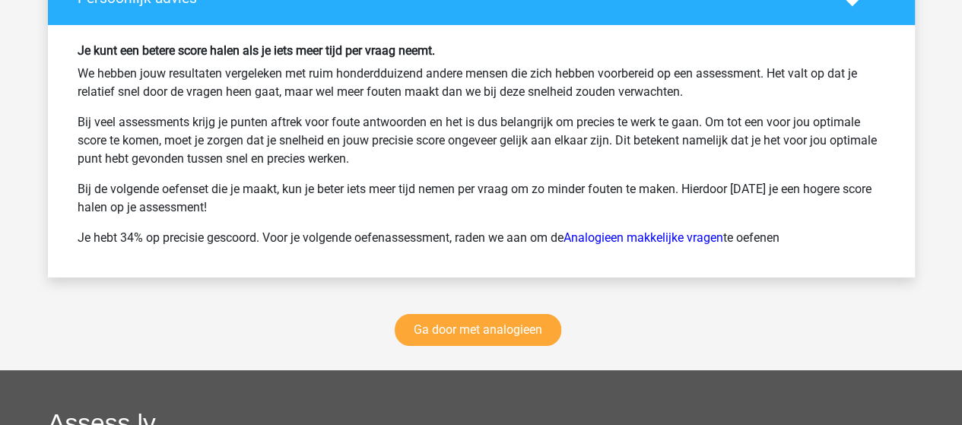
scroll to position [5551, 0]
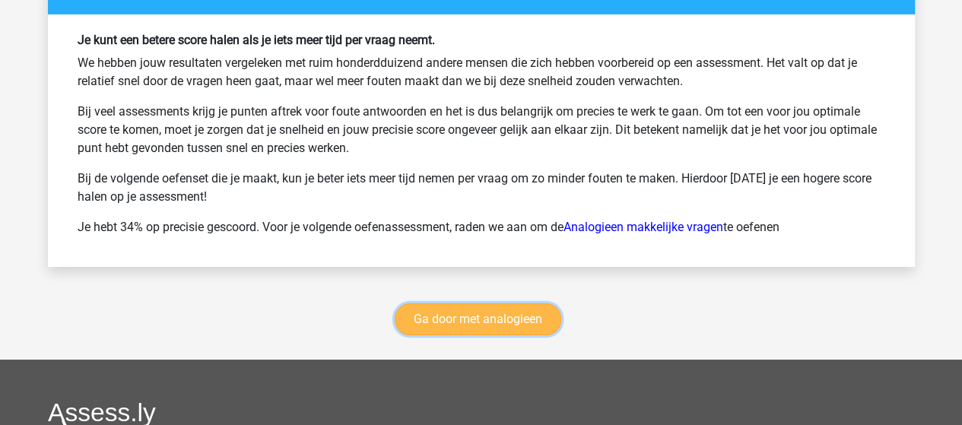
click at [492, 305] on link "Ga door met analogieen" at bounding box center [478, 319] width 167 height 32
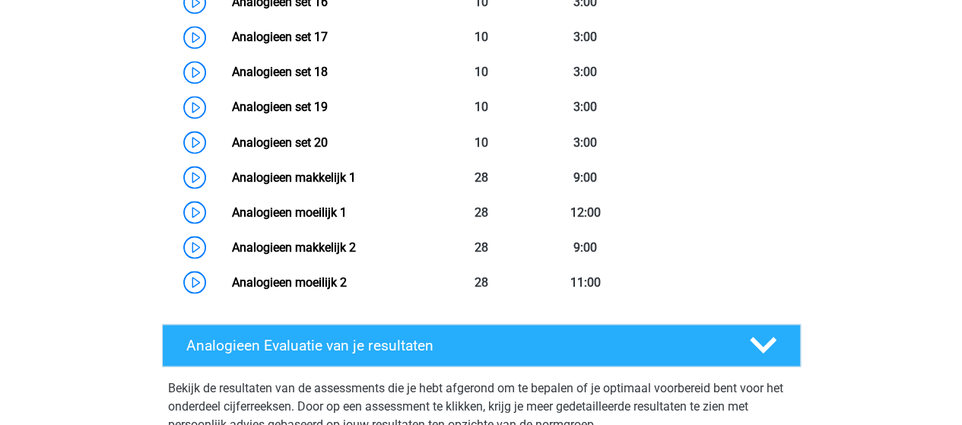
scroll to position [1307, 0]
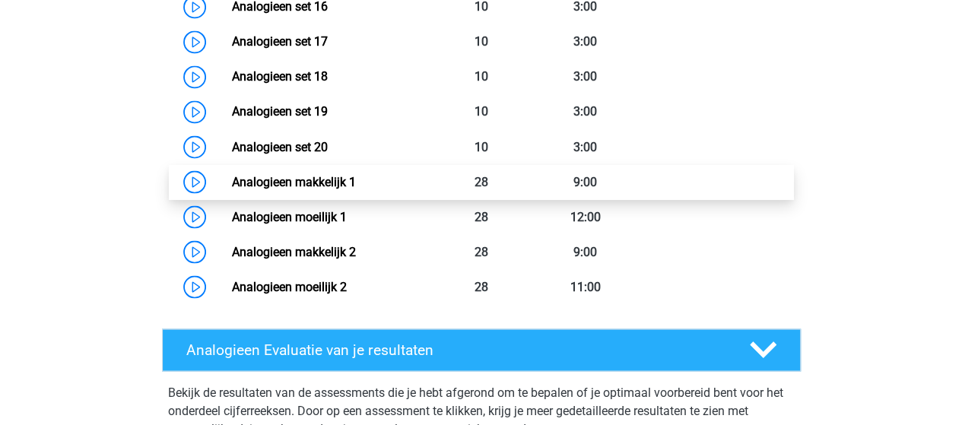
click at [269, 178] on link "Analogieen makkelijk 1" at bounding box center [294, 181] width 124 height 14
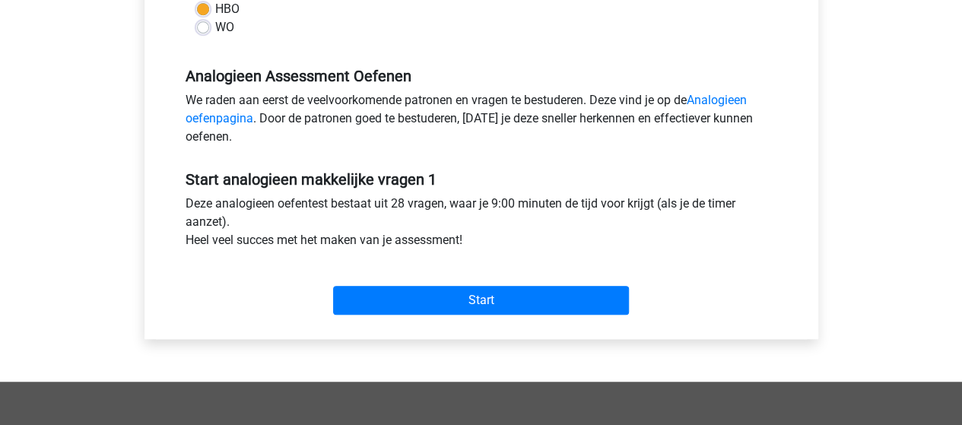
scroll to position [456, 0]
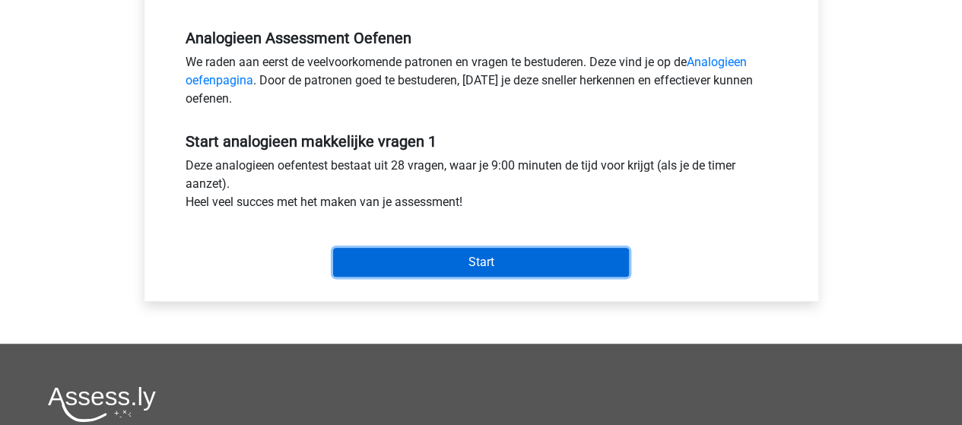
click at [426, 255] on input "Start" at bounding box center [481, 262] width 296 height 29
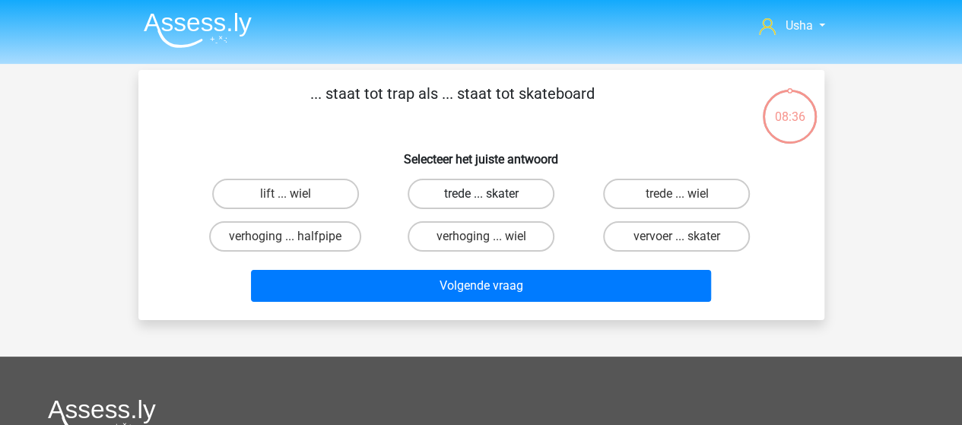
click at [446, 195] on label "trede ... skater" at bounding box center [481, 194] width 147 height 30
click at [481, 195] on input "trede ... skater" at bounding box center [486, 199] width 10 height 10
radio input "true"
click at [633, 189] on label "trede ... wiel" at bounding box center [676, 194] width 147 height 30
click at [677, 194] on input "trede ... wiel" at bounding box center [682, 199] width 10 height 10
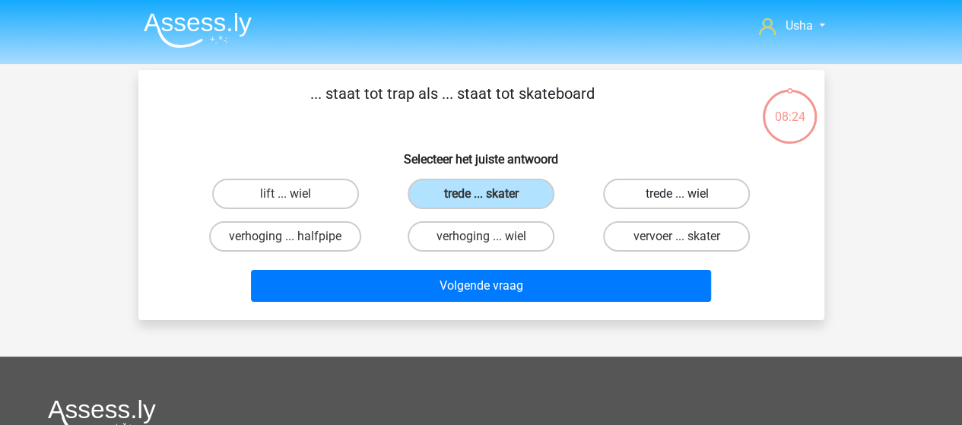
radio input "true"
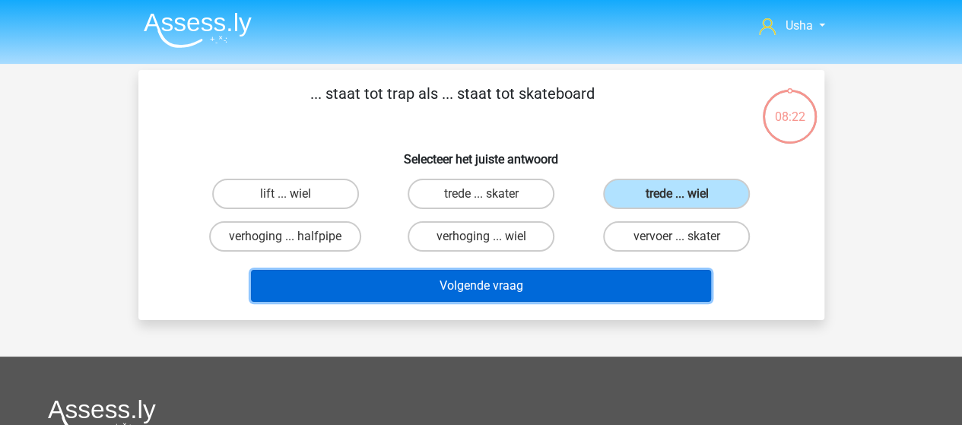
click at [490, 280] on button "Volgende vraag" at bounding box center [481, 286] width 460 height 32
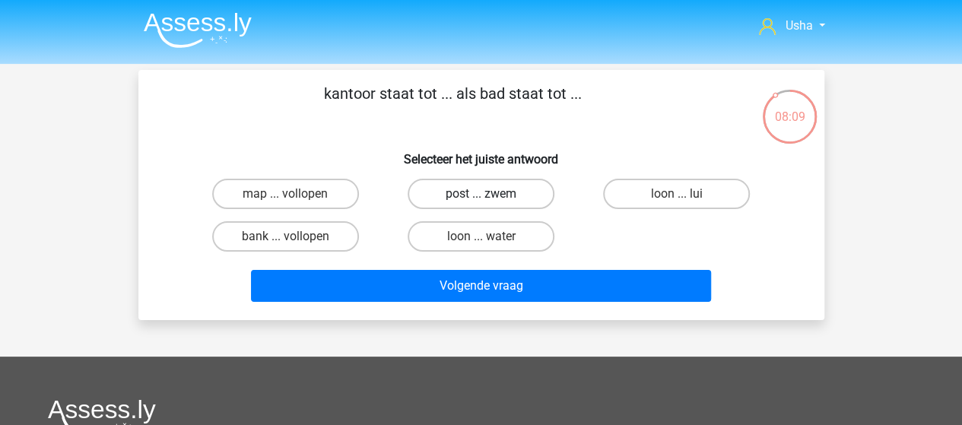
click at [452, 196] on label "post ... zwem" at bounding box center [481, 194] width 147 height 30
click at [481, 196] on input "post ... zwem" at bounding box center [486, 199] width 10 height 10
radio input "true"
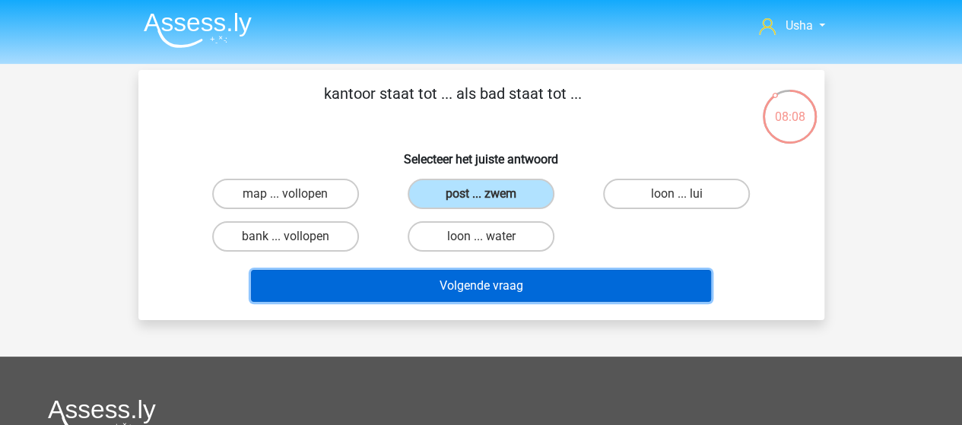
click at [428, 285] on button "Volgende vraag" at bounding box center [481, 286] width 460 height 32
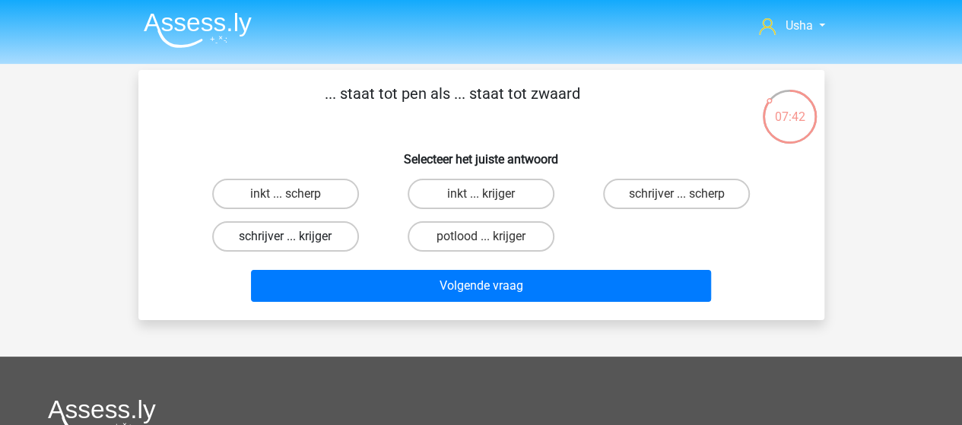
click at [252, 230] on label "schrijver ... krijger" at bounding box center [285, 236] width 147 height 30
click at [285, 236] on input "schrijver ... krijger" at bounding box center [290, 241] width 10 height 10
radio input "true"
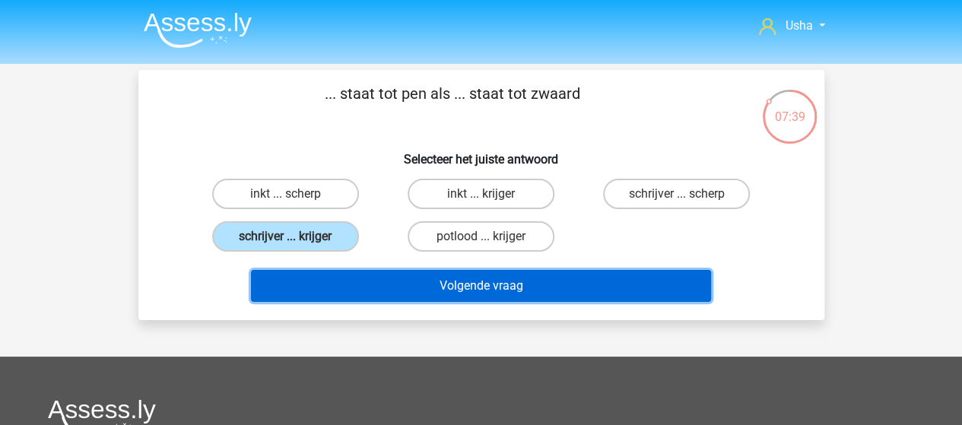
click at [335, 285] on button "Volgende vraag" at bounding box center [481, 286] width 460 height 32
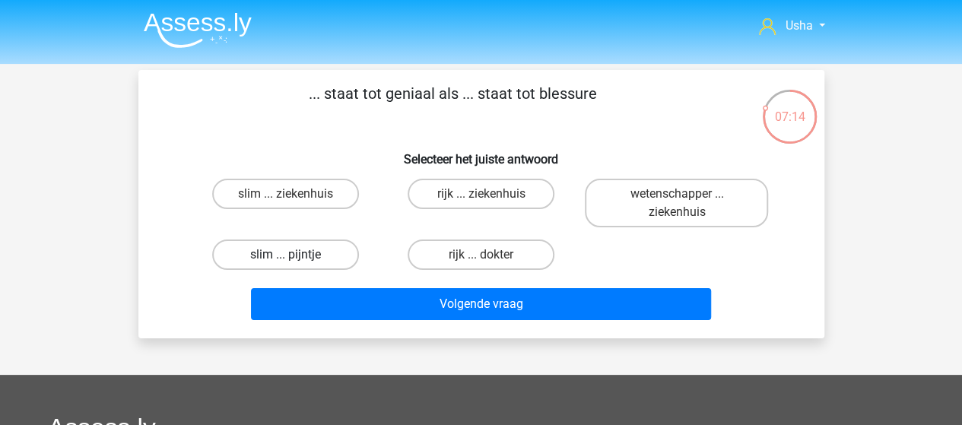
click at [275, 253] on label "slim ... pijntje" at bounding box center [285, 255] width 147 height 30
click at [285, 255] on input "slim ... pijntje" at bounding box center [290, 260] width 10 height 10
radio input "true"
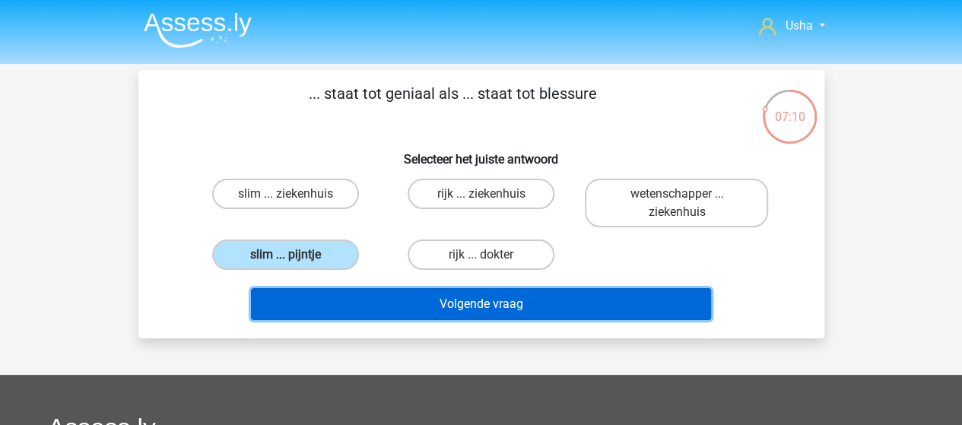
click at [373, 305] on button "Volgende vraag" at bounding box center [481, 304] width 460 height 32
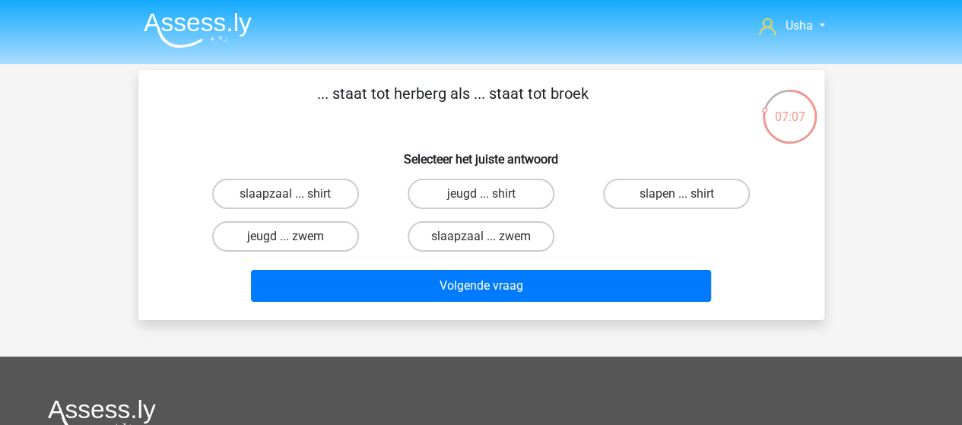
click at [288, 236] on input "jeugd ... zwem" at bounding box center [290, 241] width 10 height 10
radio input "true"
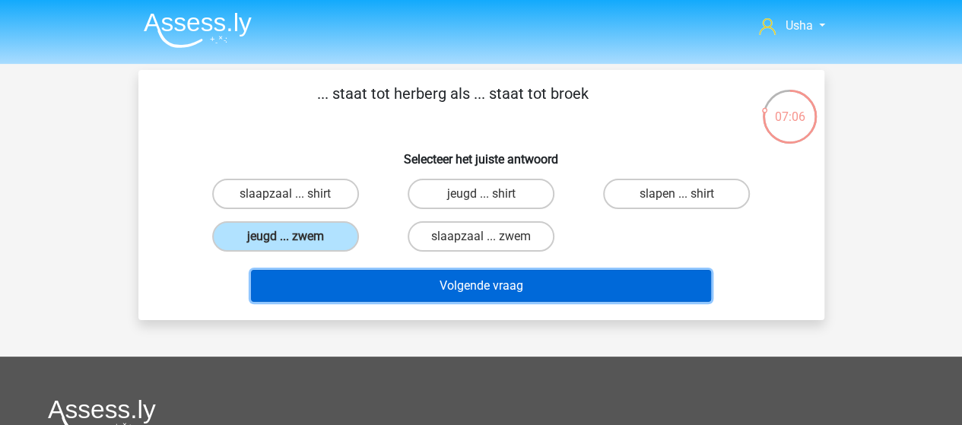
click at [382, 290] on button "Volgende vraag" at bounding box center [481, 286] width 460 height 32
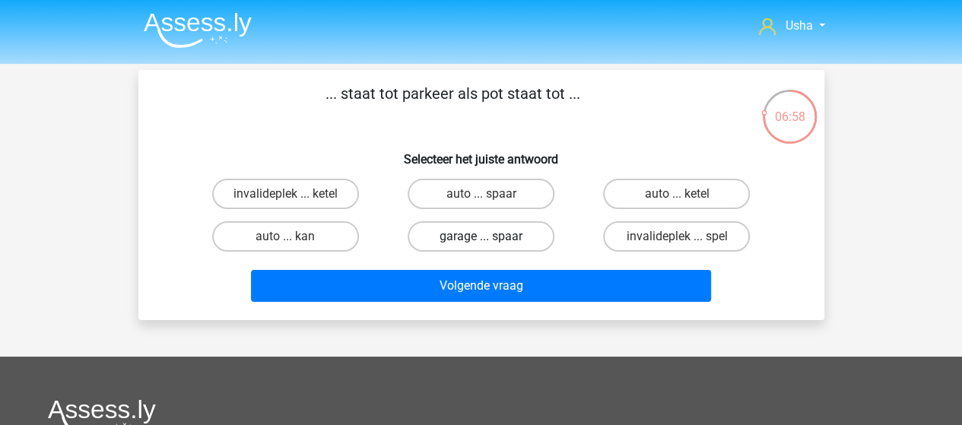
click at [500, 231] on label "garage ... spaar" at bounding box center [481, 236] width 147 height 30
click at [490, 236] on input "garage ... spaar" at bounding box center [486, 241] width 10 height 10
radio input "true"
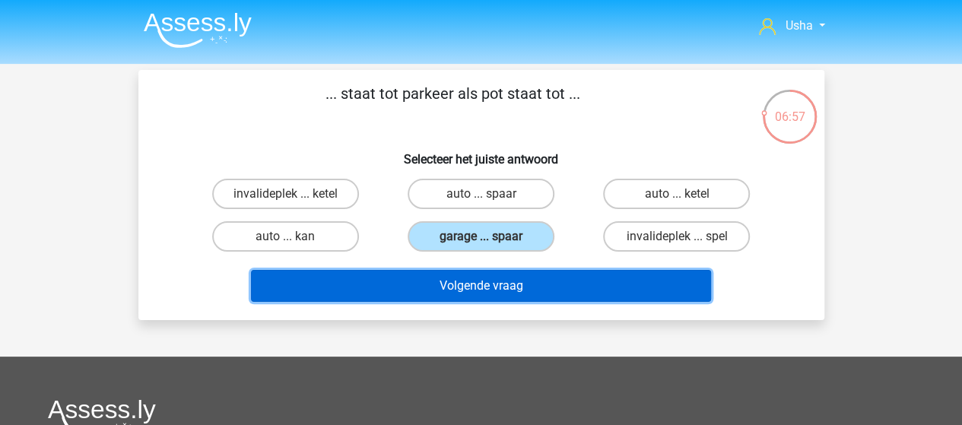
click at [478, 283] on button "Volgende vraag" at bounding box center [481, 286] width 460 height 32
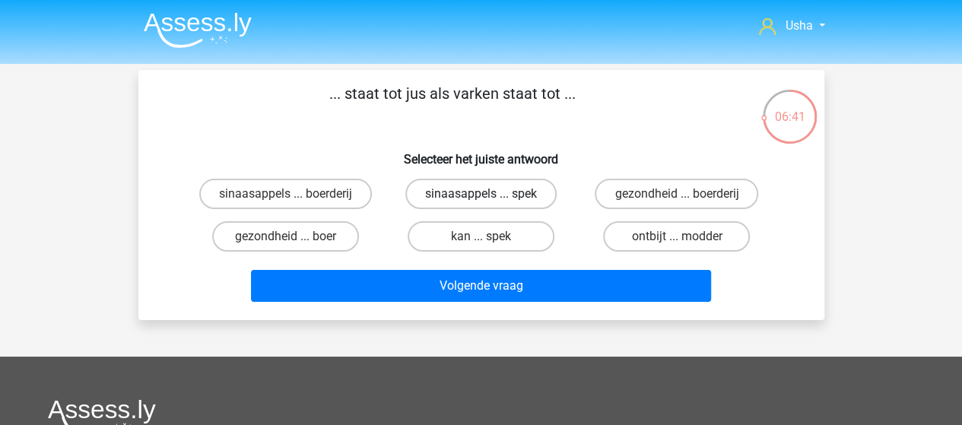
click at [488, 192] on label "sinaasappels ... spek" at bounding box center [480, 194] width 151 height 30
click at [488, 194] on input "sinaasappels ... spek" at bounding box center [486, 199] width 10 height 10
radio input "true"
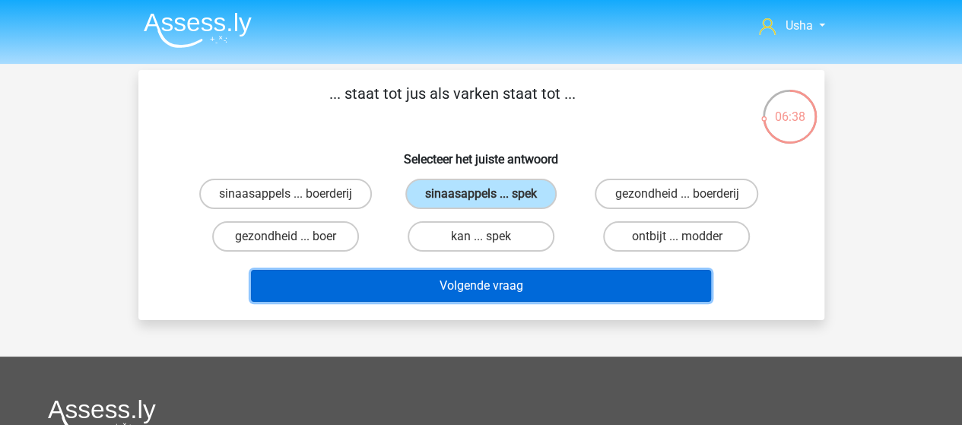
click at [459, 293] on button "Volgende vraag" at bounding box center [481, 286] width 460 height 32
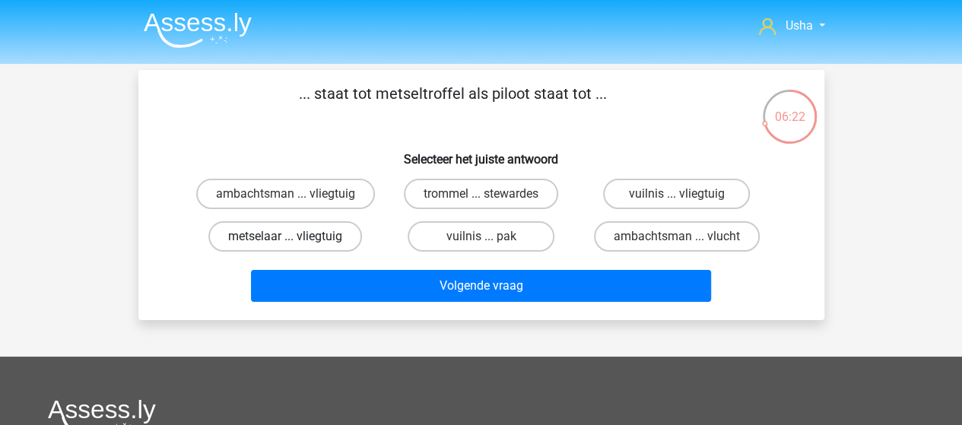
click at [281, 236] on label "metselaar ... vliegtuig" at bounding box center [285, 236] width 154 height 30
click at [285, 236] on input "metselaar ... vliegtuig" at bounding box center [290, 241] width 10 height 10
radio input "true"
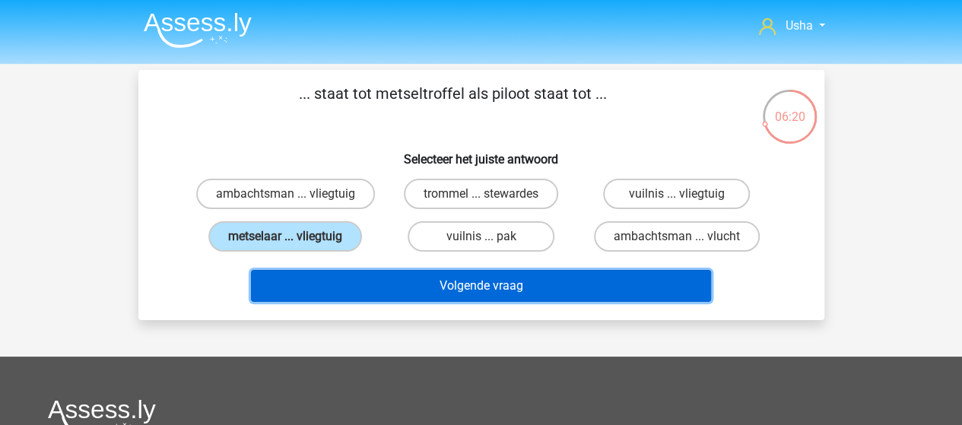
click at [362, 287] on button "Volgende vraag" at bounding box center [481, 286] width 460 height 32
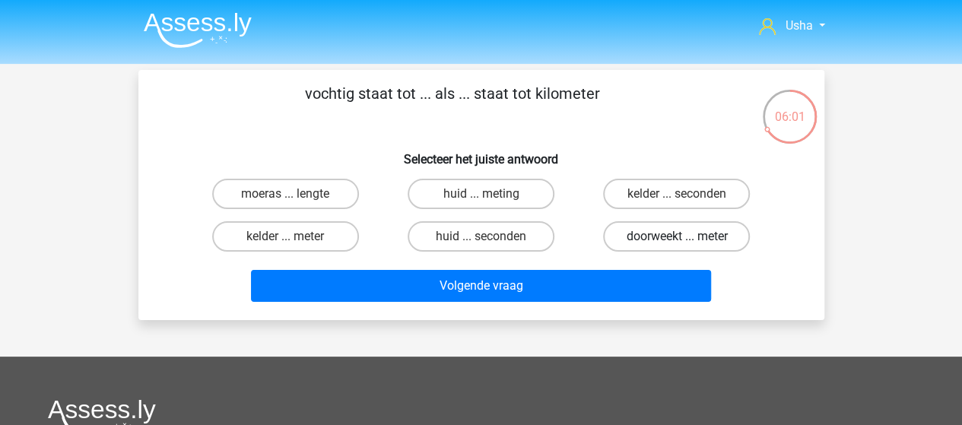
click at [645, 234] on label "doorweekt ... meter" at bounding box center [676, 236] width 147 height 30
click at [677, 236] on input "doorweekt ... meter" at bounding box center [682, 241] width 10 height 10
radio input "true"
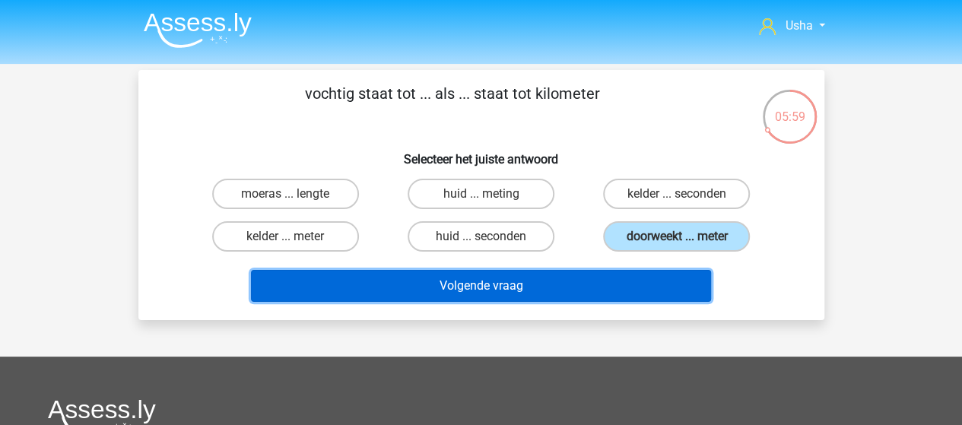
click at [513, 288] on button "Volgende vraag" at bounding box center [481, 286] width 460 height 32
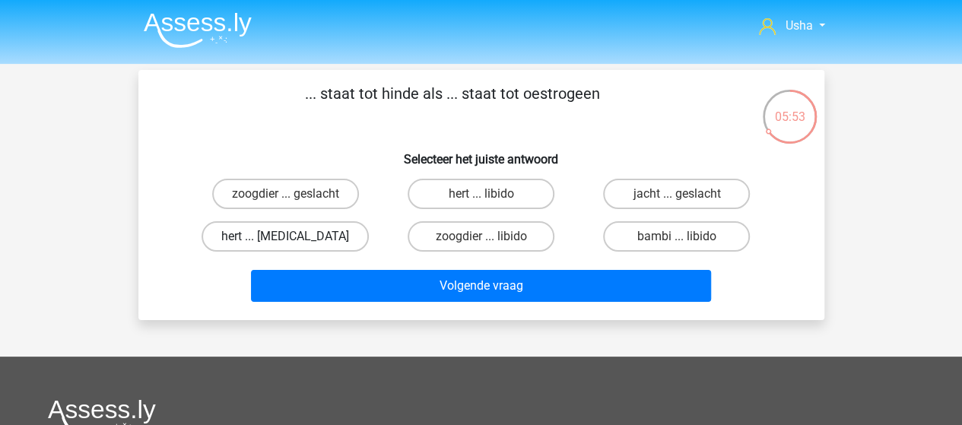
click at [272, 235] on label "hert ... testosteron" at bounding box center [285, 236] width 167 height 30
click at [285, 236] on input "hert ... testosteron" at bounding box center [290, 241] width 10 height 10
radio input "true"
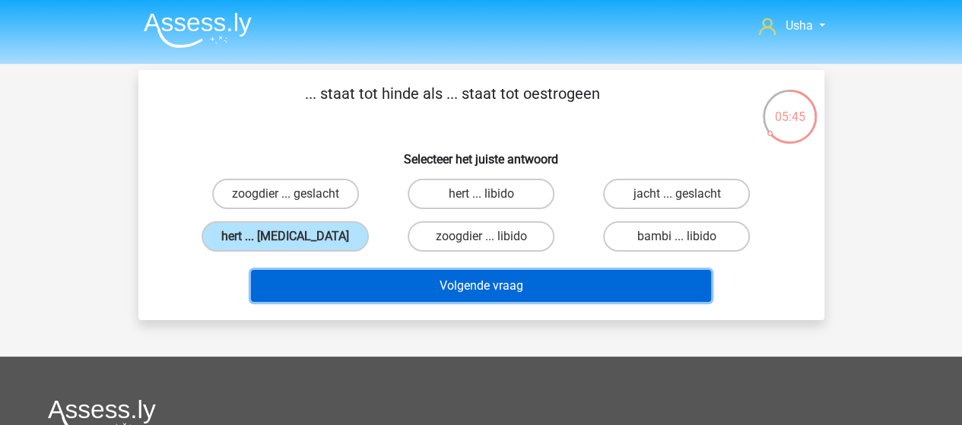
click at [367, 285] on button "Volgende vraag" at bounding box center [481, 286] width 460 height 32
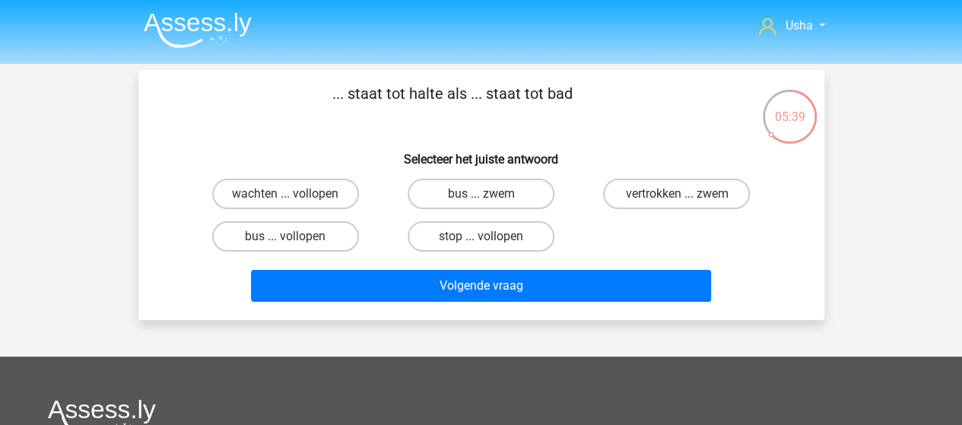
click at [481, 197] on input "bus ... zwem" at bounding box center [486, 199] width 10 height 10
radio input "true"
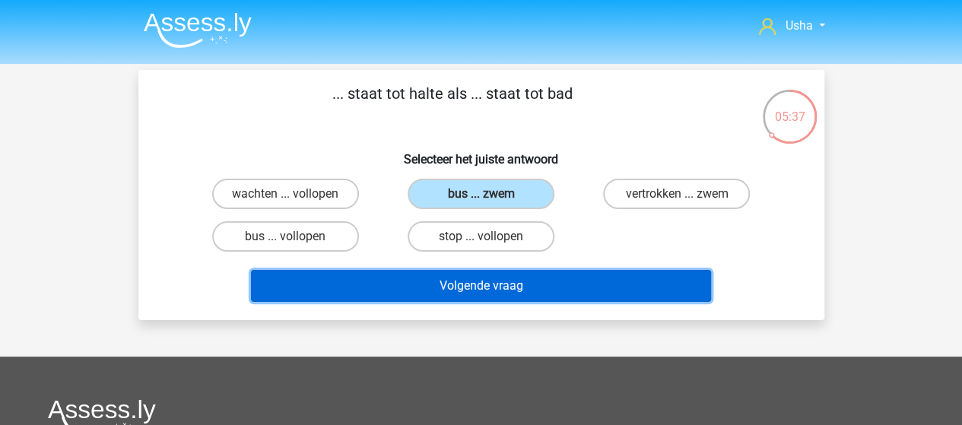
click at [487, 287] on button "Volgende vraag" at bounding box center [481, 286] width 460 height 32
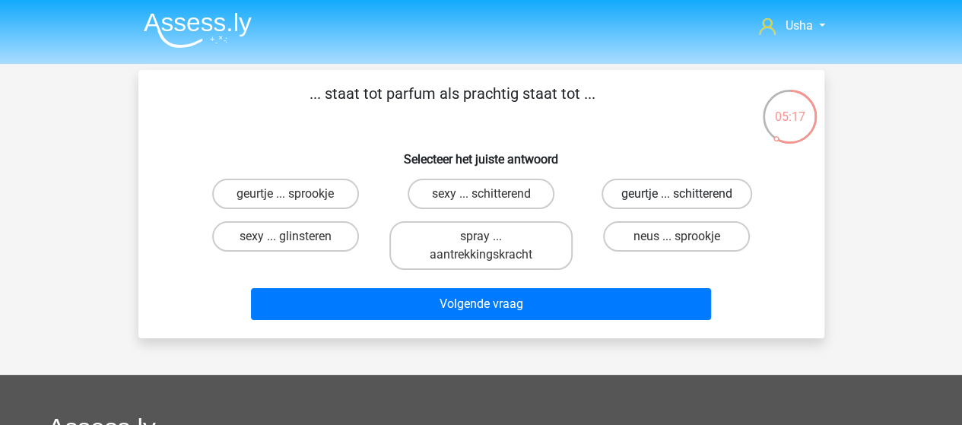
click at [631, 194] on label "geurtje ... schitterend" at bounding box center [676, 194] width 151 height 30
click at [677, 194] on input "geurtje ... schitterend" at bounding box center [682, 199] width 10 height 10
radio input "true"
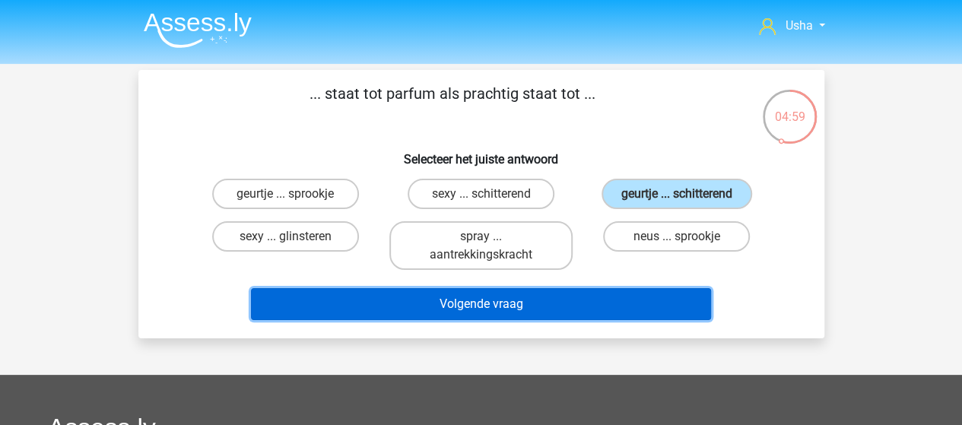
click at [376, 308] on button "Volgende vraag" at bounding box center [481, 304] width 460 height 32
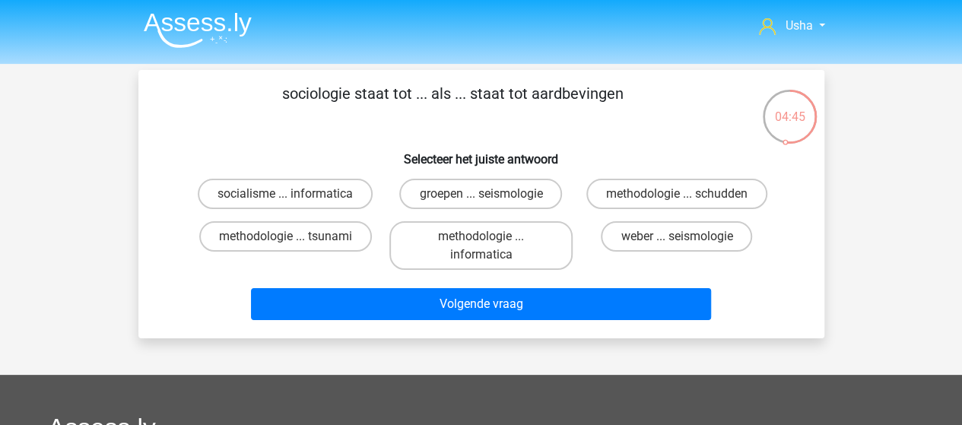
click at [286, 240] on input "methodologie ... tsunami" at bounding box center [290, 241] width 10 height 10
radio input "true"
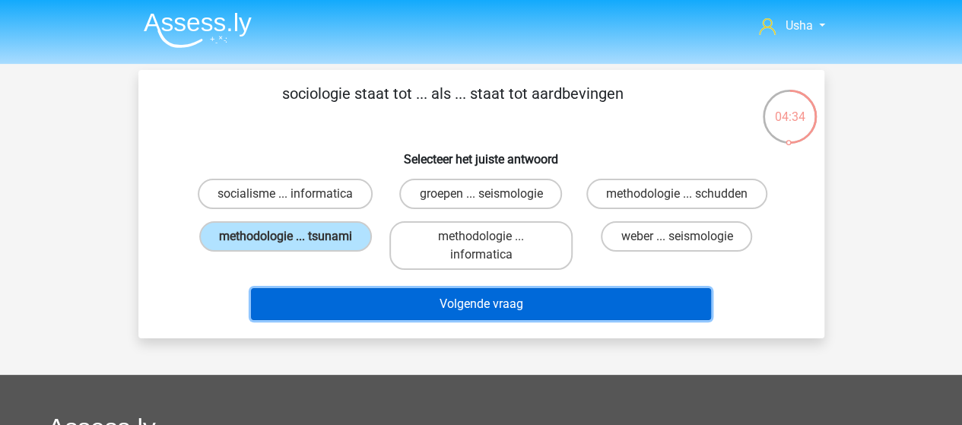
click at [449, 303] on button "Volgende vraag" at bounding box center [481, 304] width 460 height 32
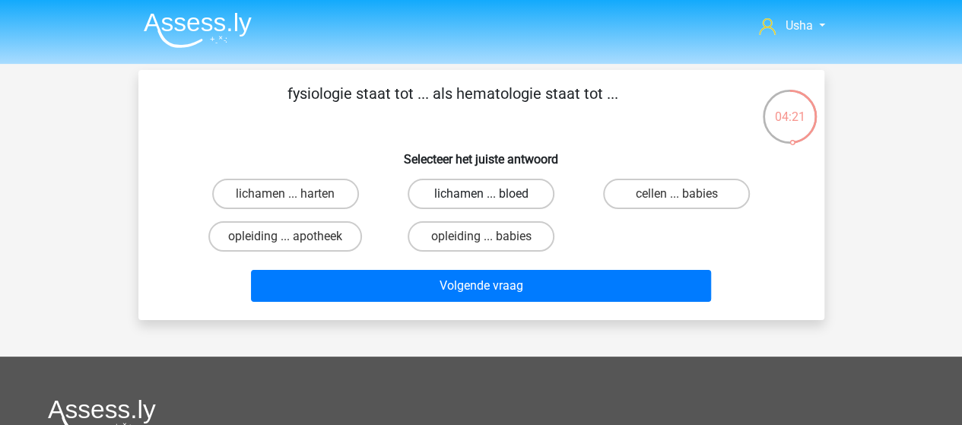
click at [470, 192] on label "lichamen ... bloed" at bounding box center [481, 194] width 147 height 30
click at [481, 194] on input "lichamen ... bloed" at bounding box center [486, 199] width 10 height 10
radio input "true"
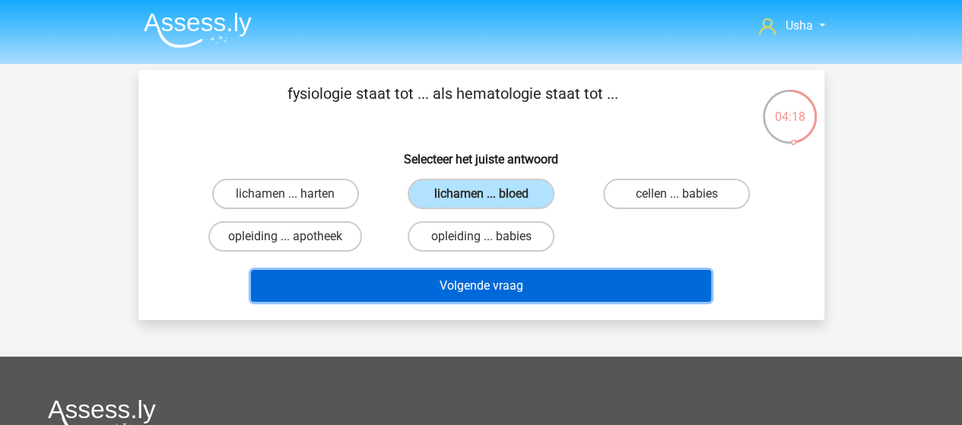
click at [427, 284] on button "Volgende vraag" at bounding box center [481, 286] width 460 height 32
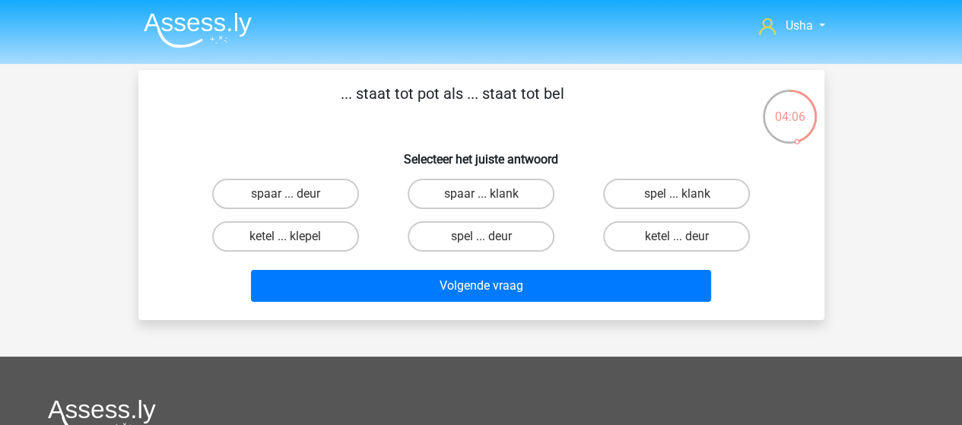
click at [294, 195] on input "spaar ... deur" at bounding box center [290, 199] width 10 height 10
radio input "true"
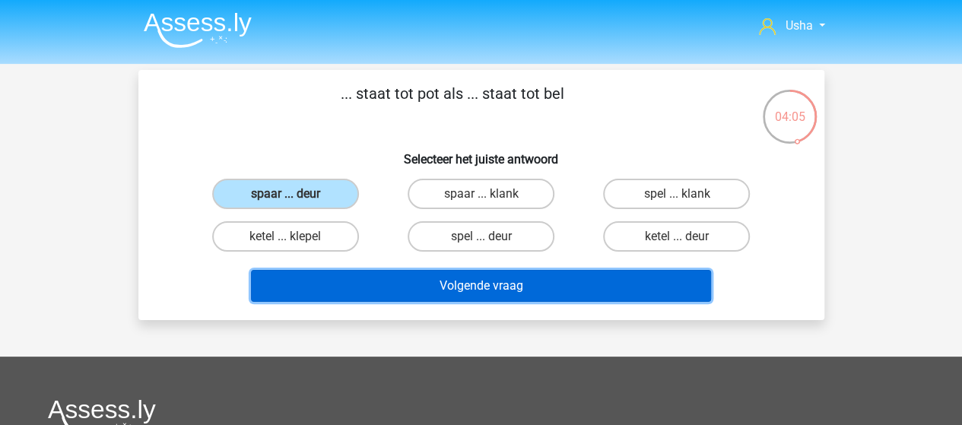
click at [387, 285] on button "Volgende vraag" at bounding box center [481, 286] width 460 height 32
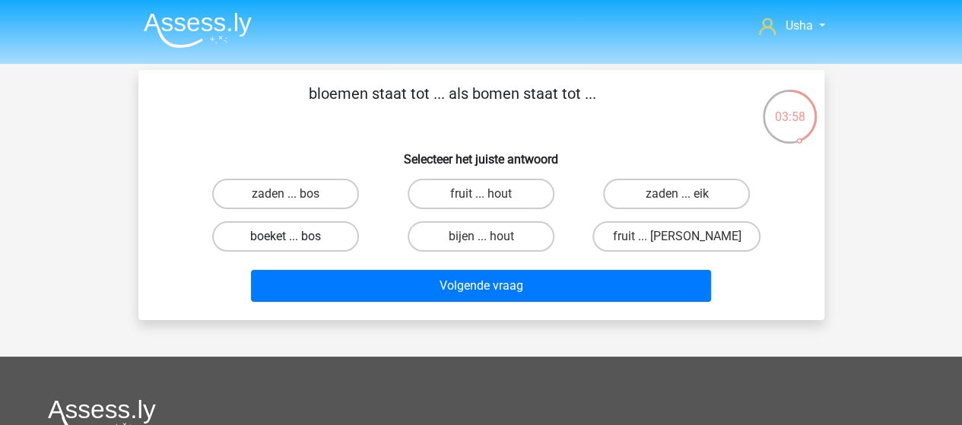
click at [297, 236] on label "boeket ... bos" at bounding box center [285, 236] width 147 height 30
click at [295, 236] on input "boeket ... bos" at bounding box center [290, 241] width 10 height 10
radio input "true"
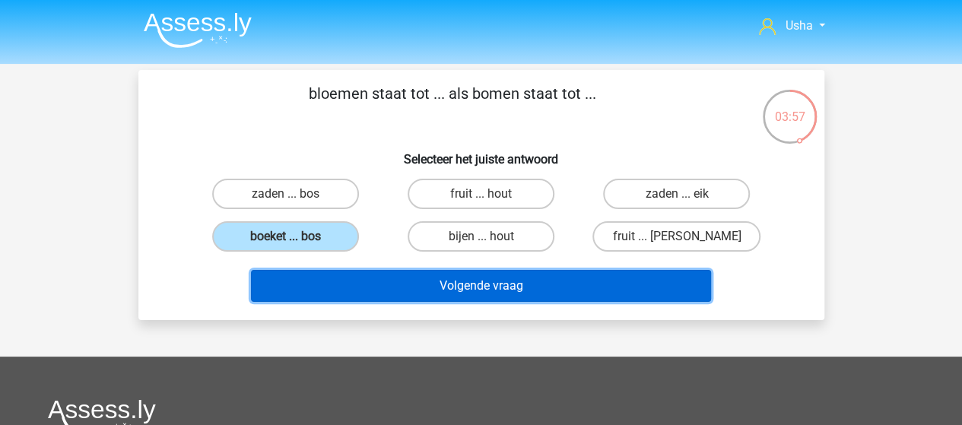
click at [381, 284] on button "Volgende vraag" at bounding box center [481, 286] width 460 height 32
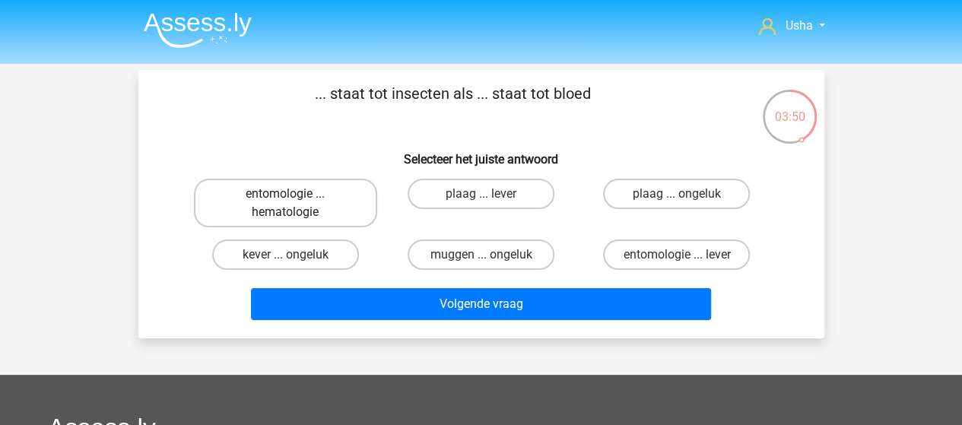
click at [298, 200] on label "entomologie ... hematologie" at bounding box center [285, 203] width 183 height 49
click at [295, 200] on input "entomologie ... hematologie" at bounding box center [290, 199] width 10 height 10
radio input "true"
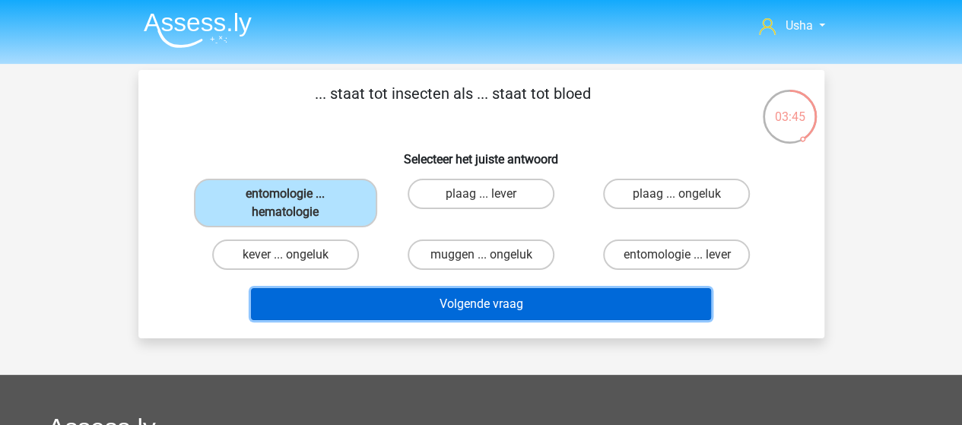
click at [418, 303] on button "Volgende vraag" at bounding box center [481, 304] width 460 height 32
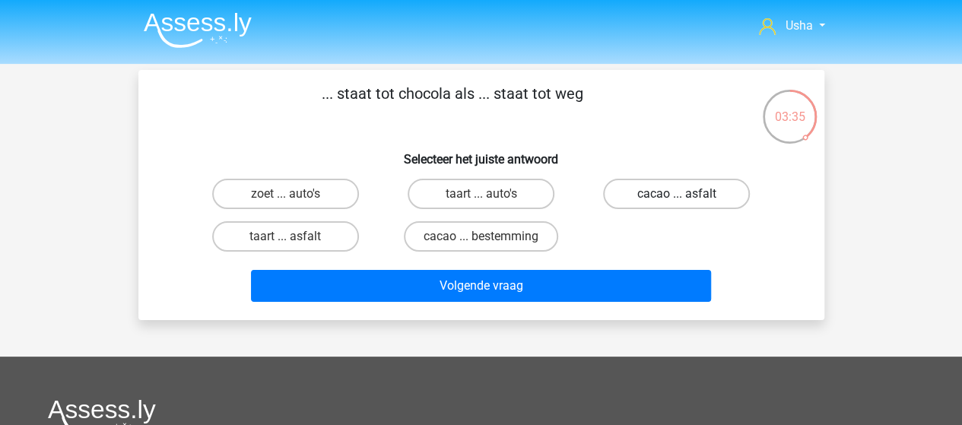
click at [696, 198] on label "cacao ... asfalt" at bounding box center [676, 194] width 147 height 30
click at [687, 198] on input "cacao ... asfalt" at bounding box center [682, 199] width 10 height 10
radio input "true"
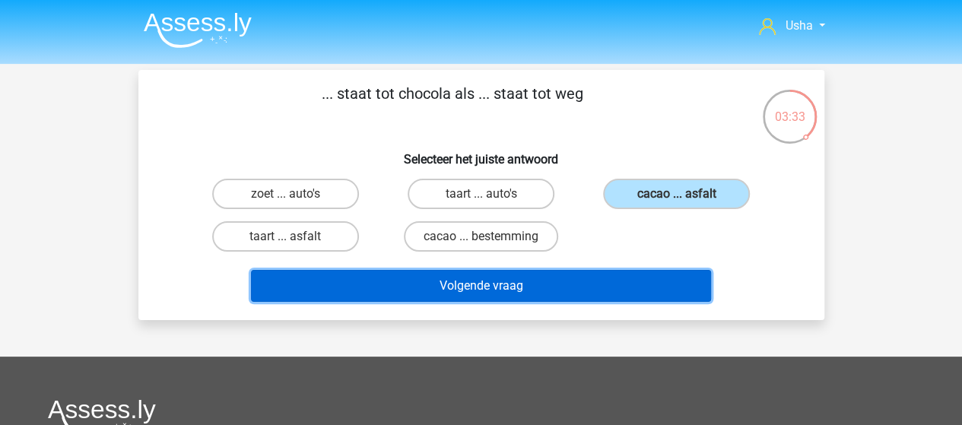
click at [512, 287] on button "Volgende vraag" at bounding box center [481, 286] width 460 height 32
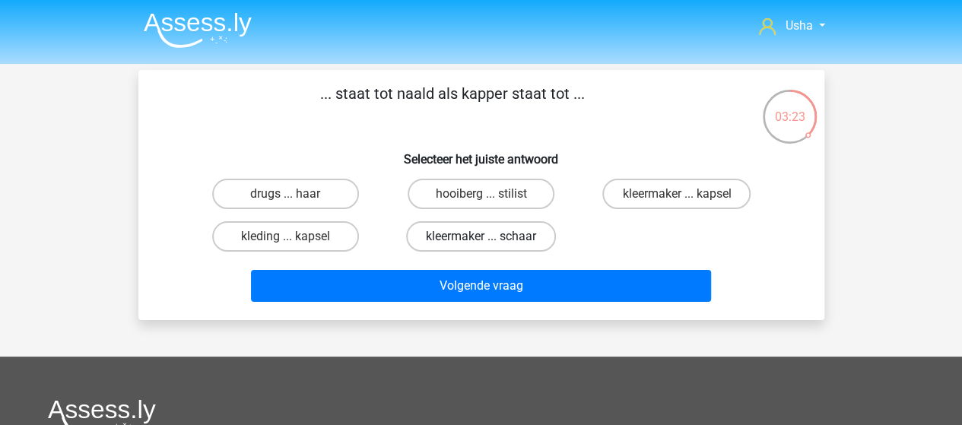
click at [456, 238] on label "kleermaker ... schaar" at bounding box center [481, 236] width 150 height 30
click at [481, 238] on input "kleermaker ... schaar" at bounding box center [486, 241] width 10 height 10
radio input "true"
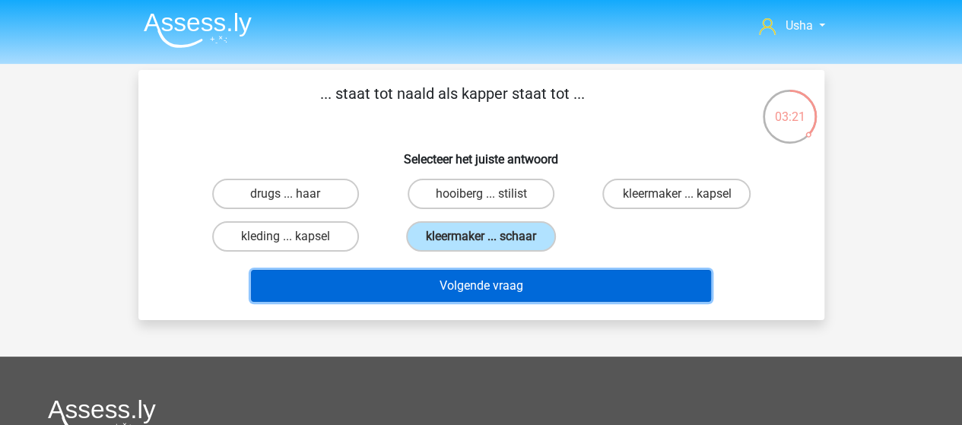
click at [424, 284] on button "Volgende vraag" at bounding box center [481, 286] width 460 height 32
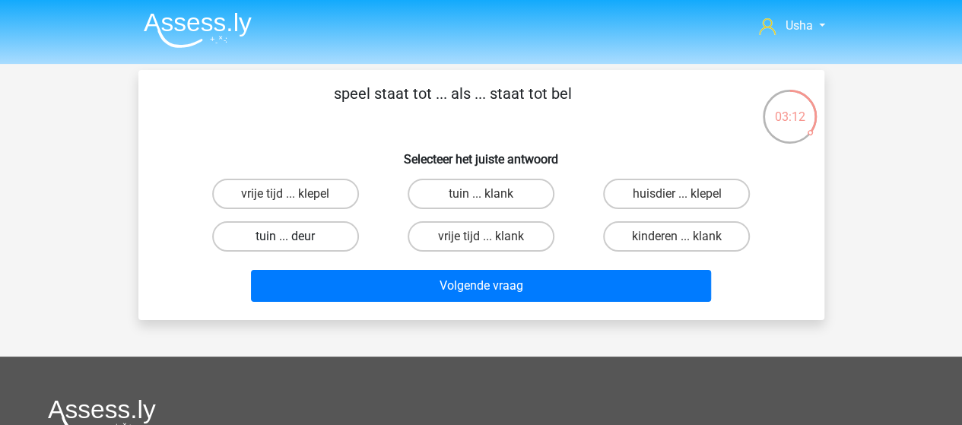
click at [306, 238] on label "tuin ... deur" at bounding box center [285, 236] width 147 height 30
click at [295, 238] on input "tuin ... deur" at bounding box center [290, 241] width 10 height 10
radio input "true"
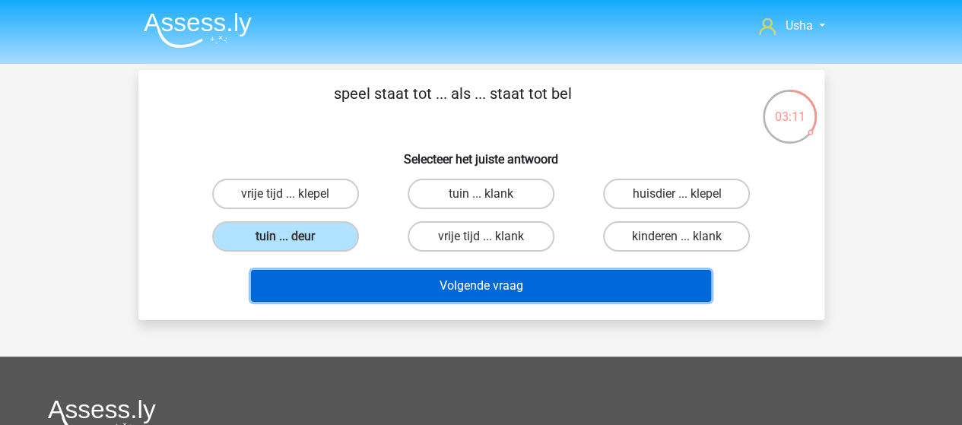
click at [365, 277] on button "Volgende vraag" at bounding box center [481, 286] width 460 height 32
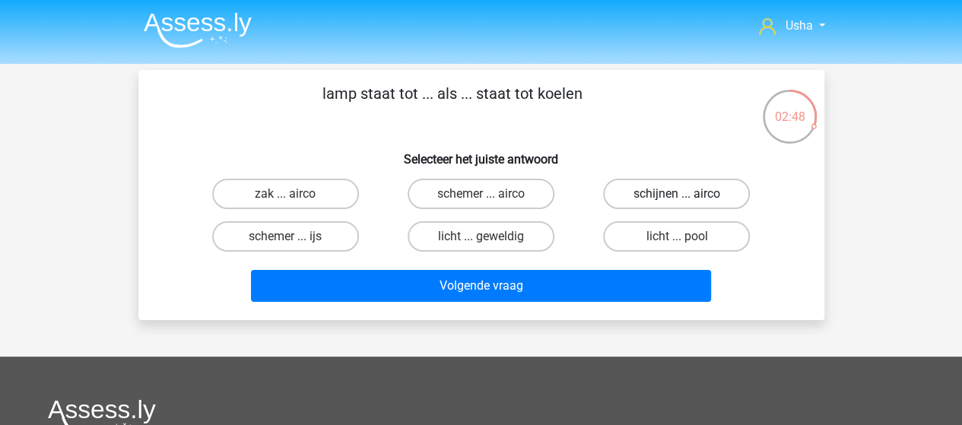
click at [692, 191] on label "schijnen ... airco" at bounding box center [676, 194] width 147 height 30
click at [687, 194] on input "schijnen ... airco" at bounding box center [682, 199] width 10 height 10
radio input "true"
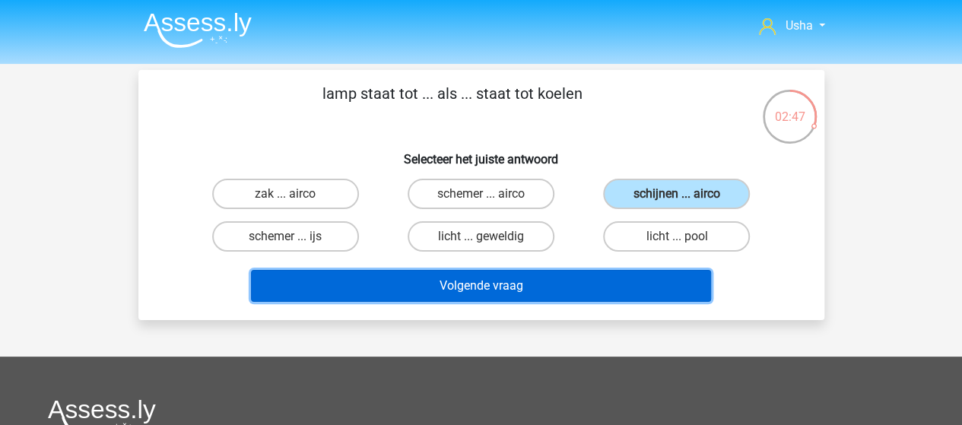
click at [541, 287] on button "Volgende vraag" at bounding box center [481, 286] width 460 height 32
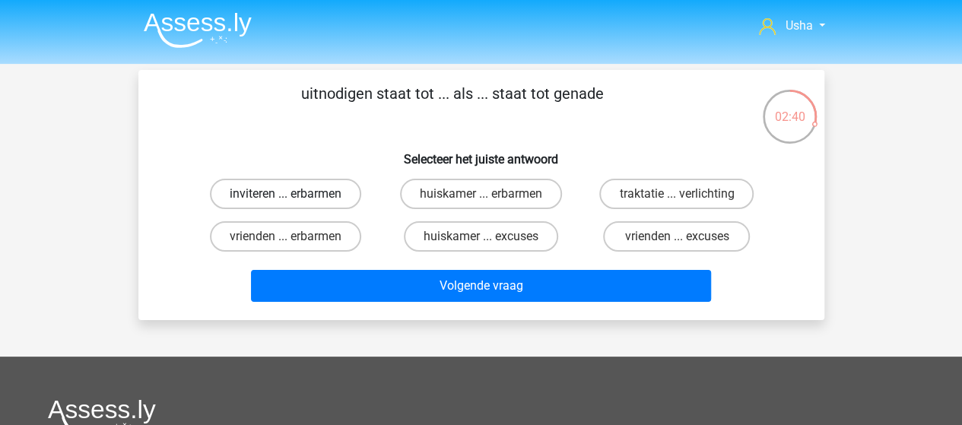
click at [306, 192] on label "inviteren ... erbarmen" at bounding box center [285, 194] width 151 height 30
click at [295, 194] on input "inviteren ... erbarmen" at bounding box center [290, 199] width 10 height 10
radio input "true"
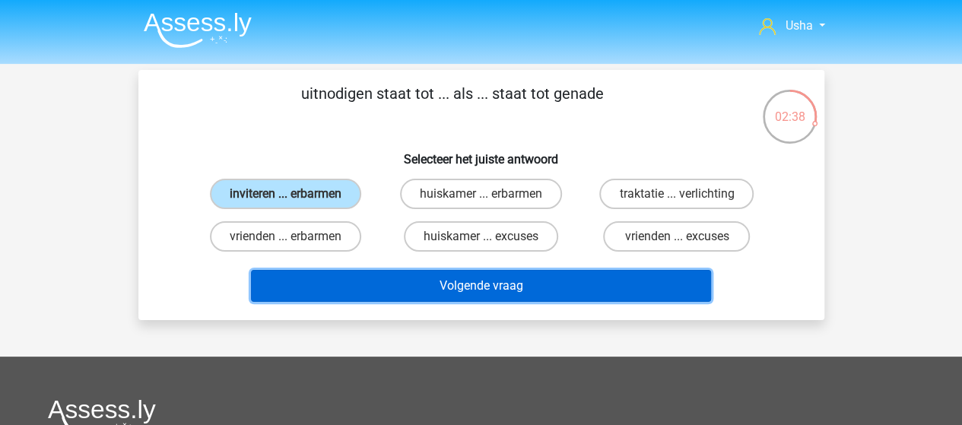
click at [370, 282] on button "Volgende vraag" at bounding box center [481, 286] width 460 height 32
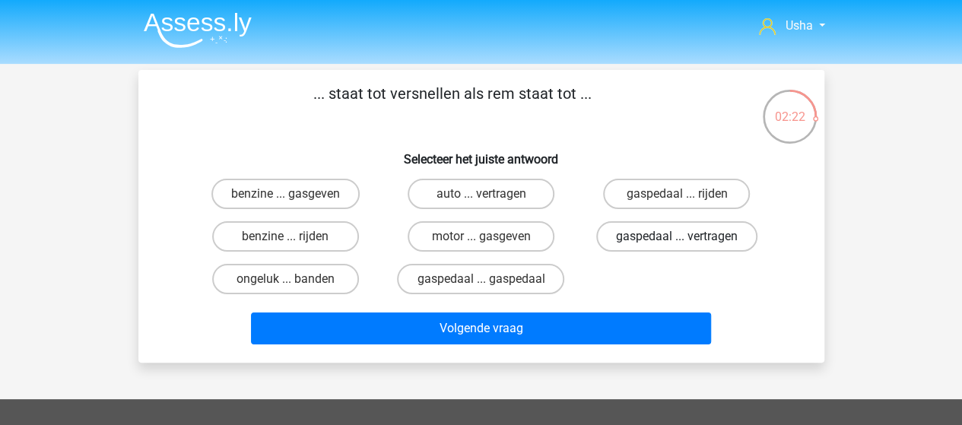
click at [643, 239] on label "gaspedaal ... vertragen" at bounding box center [676, 236] width 161 height 30
click at [677, 239] on input "gaspedaal ... vertragen" at bounding box center [682, 241] width 10 height 10
radio input "true"
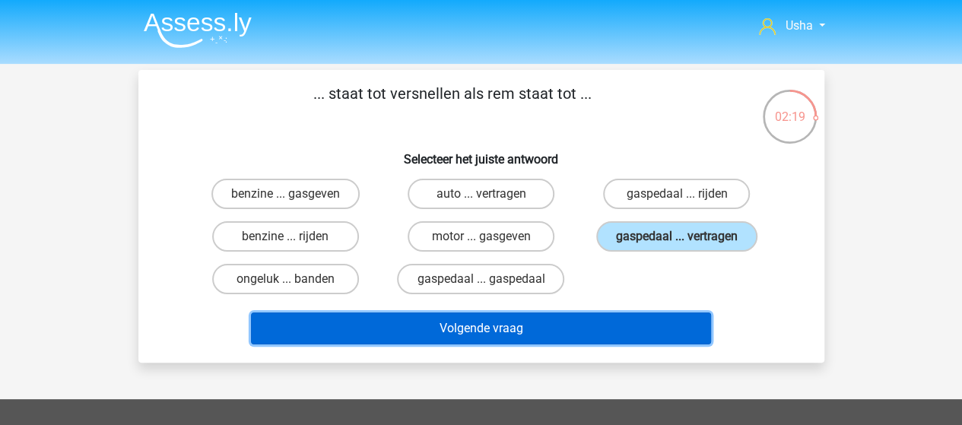
click at [517, 328] on button "Volgende vraag" at bounding box center [481, 329] width 460 height 32
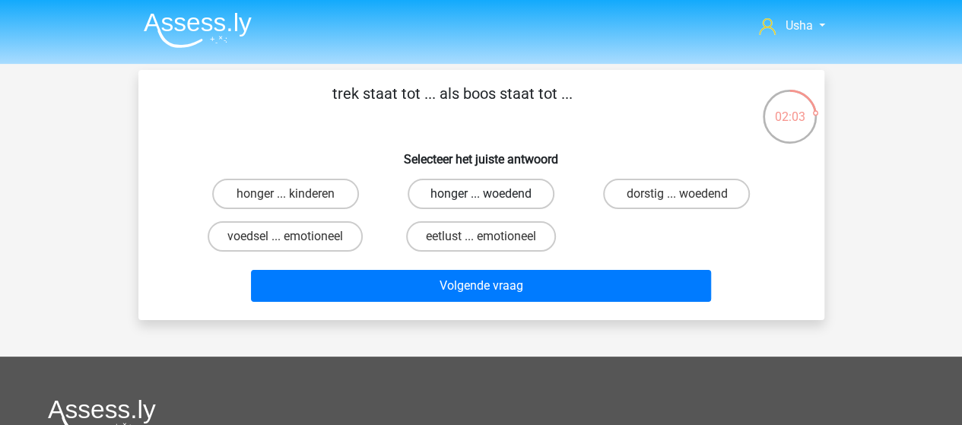
click at [464, 192] on label "honger ... woedend" at bounding box center [481, 194] width 147 height 30
click at [481, 194] on input "honger ... woedend" at bounding box center [486, 199] width 10 height 10
radio input "true"
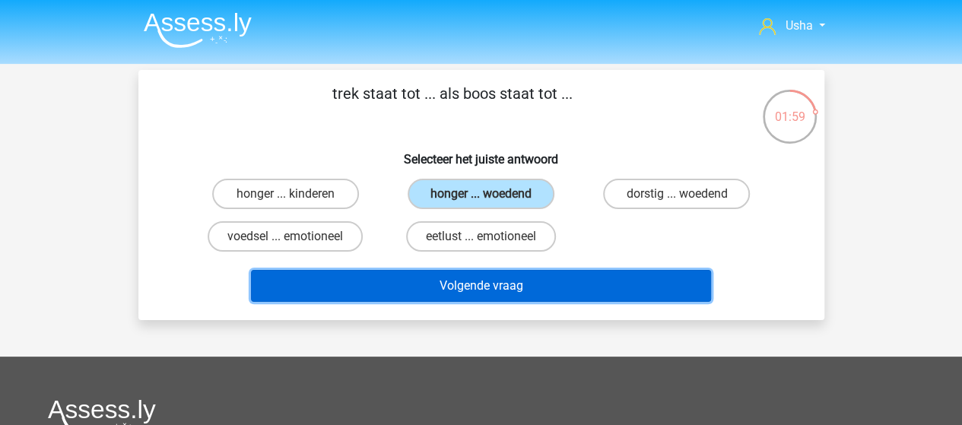
click at [449, 290] on button "Volgende vraag" at bounding box center [481, 286] width 460 height 32
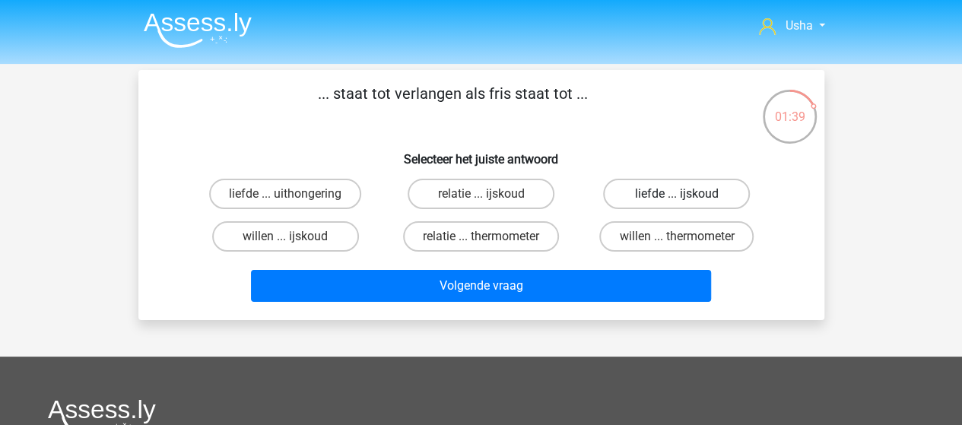
click at [654, 194] on label "liefde ... ijskoud" at bounding box center [676, 194] width 147 height 30
click at [677, 194] on input "liefde ... ijskoud" at bounding box center [682, 199] width 10 height 10
radio input "true"
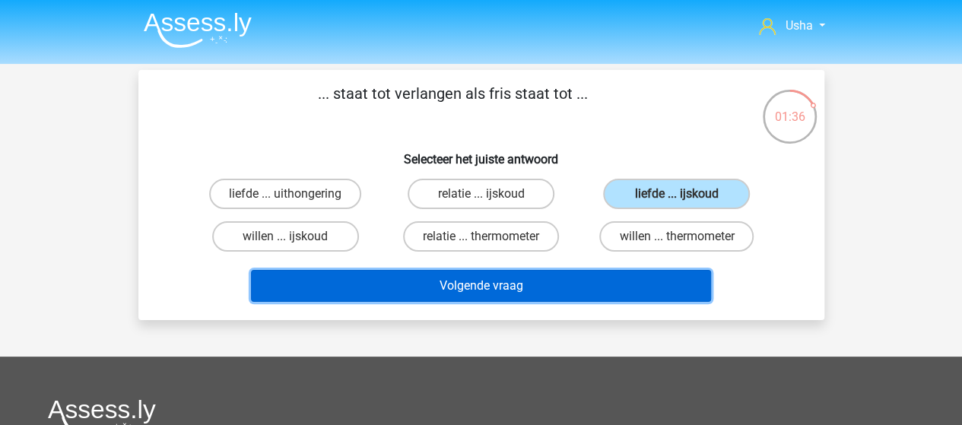
click at [495, 285] on button "Volgende vraag" at bounding box center [481, 286] width 460 height 32
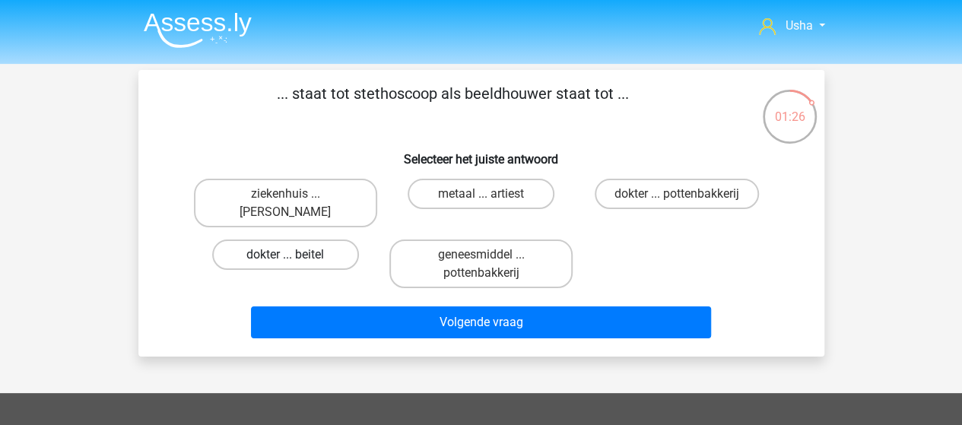
click at [295, 255] on label "dokter ... beitel" at bounding box center [285, 255] width 147 height 30
click at [295, 255] on input "dokter ... beitel" at bounding box center [290, 260] width 10 height 10
radio input "true"
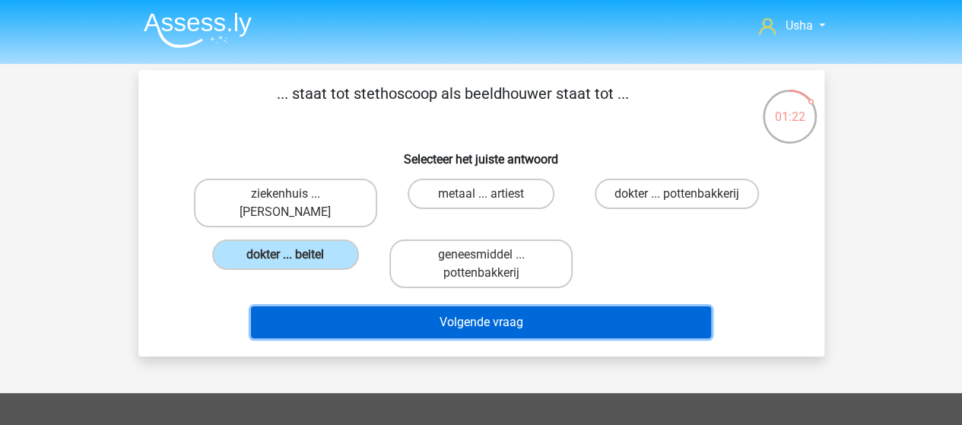
click at [378, 322] on button "Volgende vraag" at bounding box center [481, 322] width 460 height 32
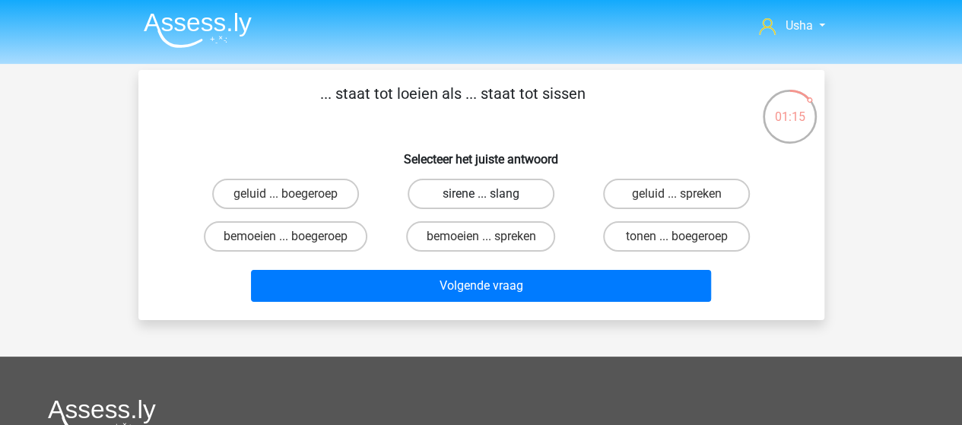
click at [490, 190] on label "sirene ... slang" at bounding box center [481, 194] width 147 height 30
click at [490, 194] on input "sirene ... slang" at bounding box center [486, 199] width 10 height 10
radio input "true"
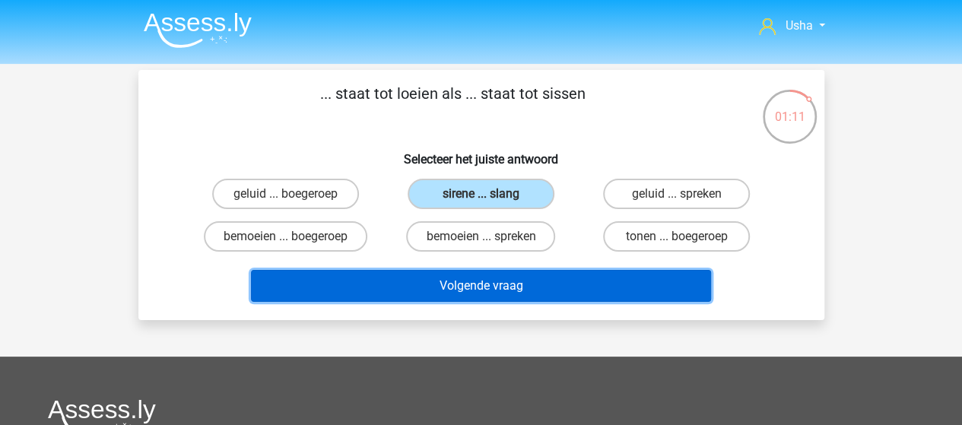
click at [452, 286] on button "Volgende vraag" at bounding box center [481, 286] width 460 height 32
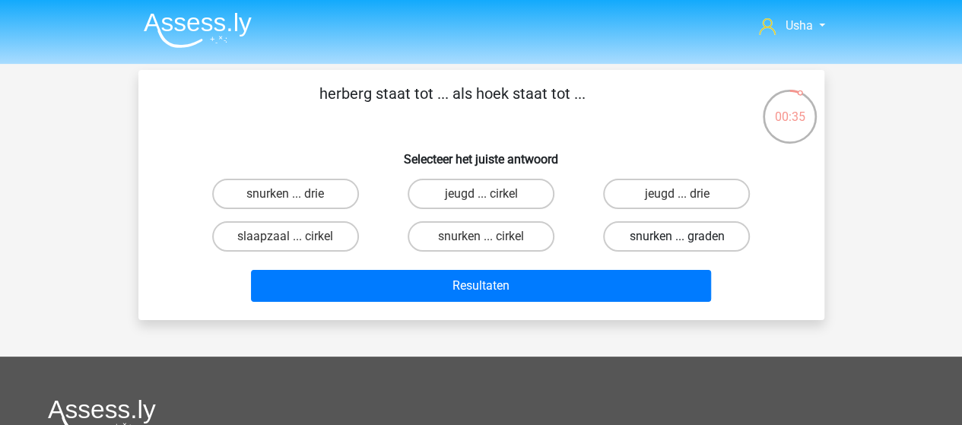
click at [649, 235] on label "snurken ... graden" at bounding box center [676, 236] width 147 height 30
click at [677, 236] on input "snurken ... graden" at bounding box center [682, 241] width 10 height 10
radio input "true"
click at [647, 192] on label "jeugd ... drie" at bounding box center [676, 194] width 147 height 30
click at [677, 194] on input "jeugd ... drie" at bounding box center [682, 199] width 10 height 10
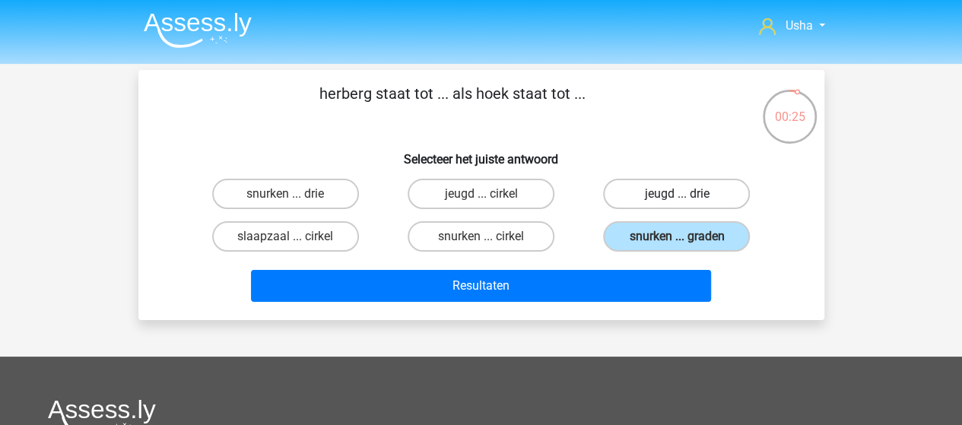
radio input "true"
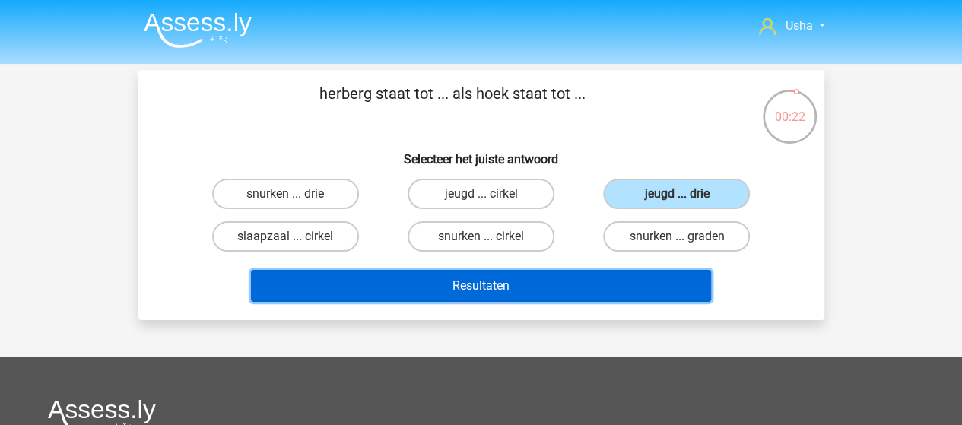
click at [511, 284] on button "Resultaten" at bounding box center [481, 286] width 460 height 32
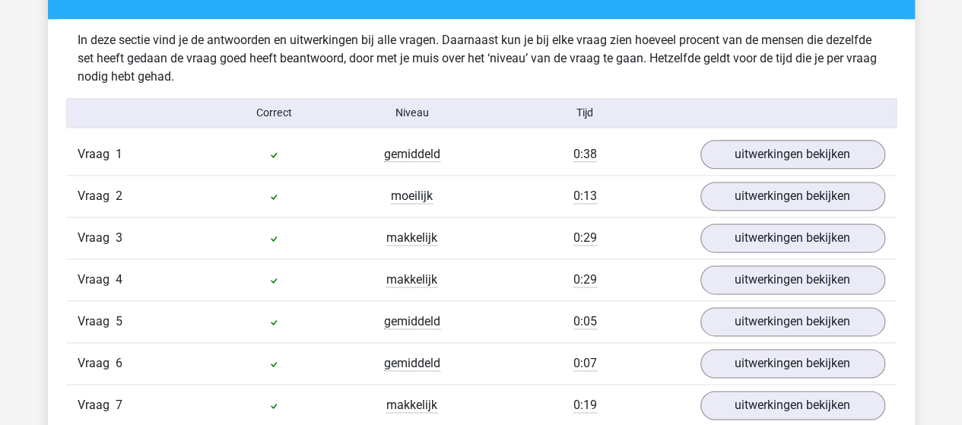
scroll to position [912, 0]
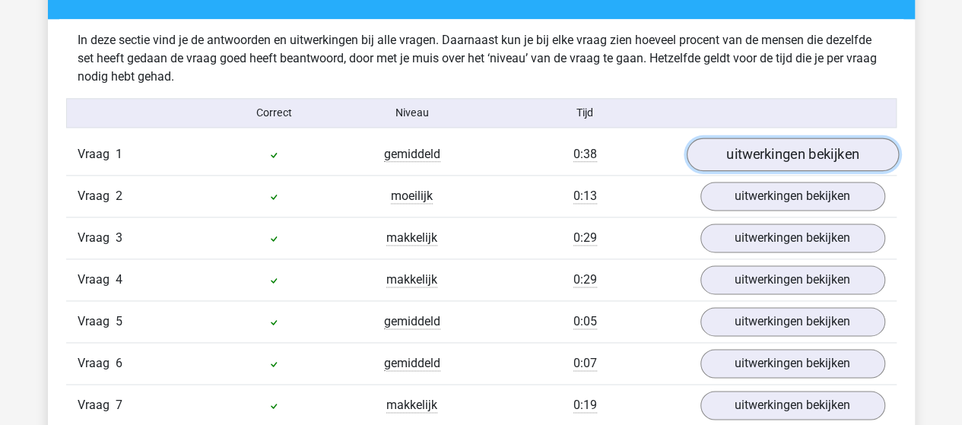
click at [738, 154] on link "uitwerkingen bekijken" at bounding box center [792, 154] width 212 height 33
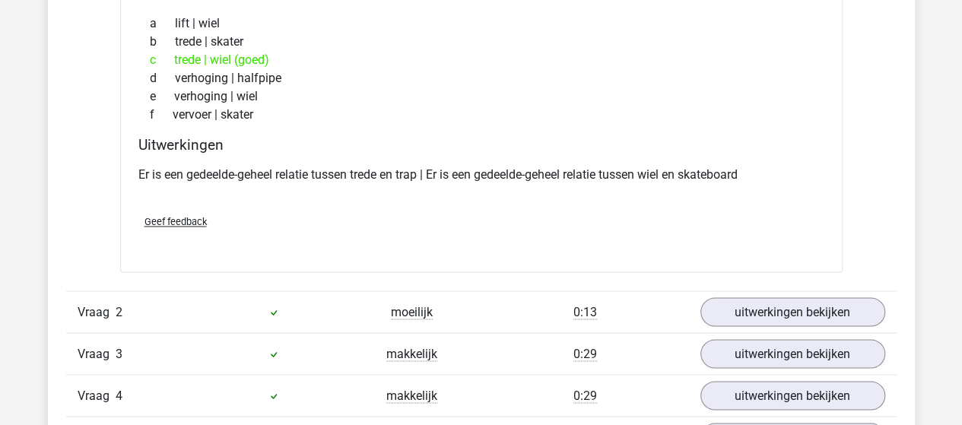
scroll to position [1217, 0]
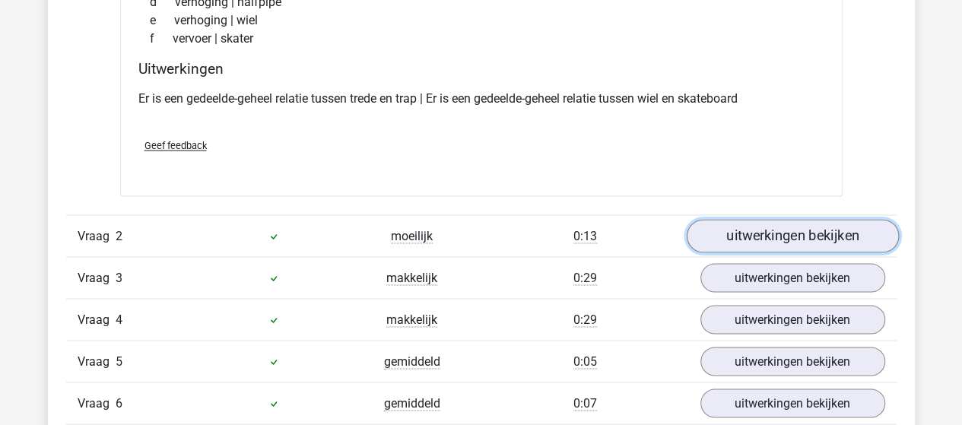
click at [741, 227] on link "uitwerkingen bekijken" at bounding box center [792, 235] width 212 height 33
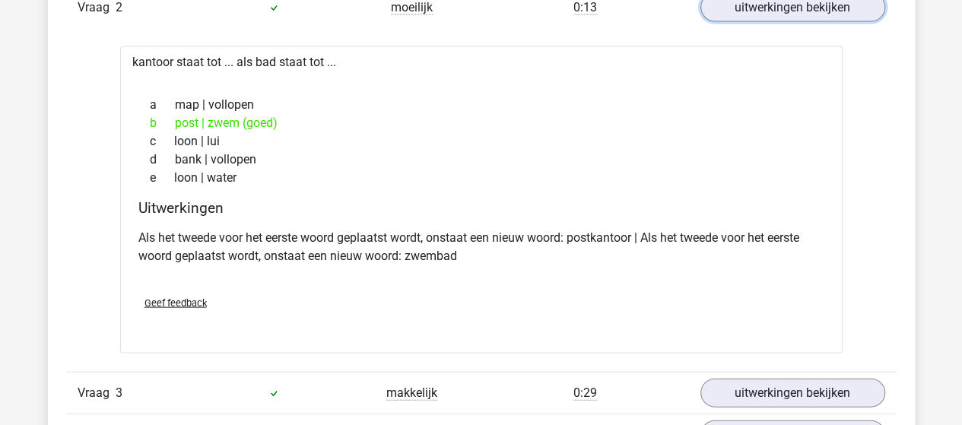
scroll to position [1597, 0]
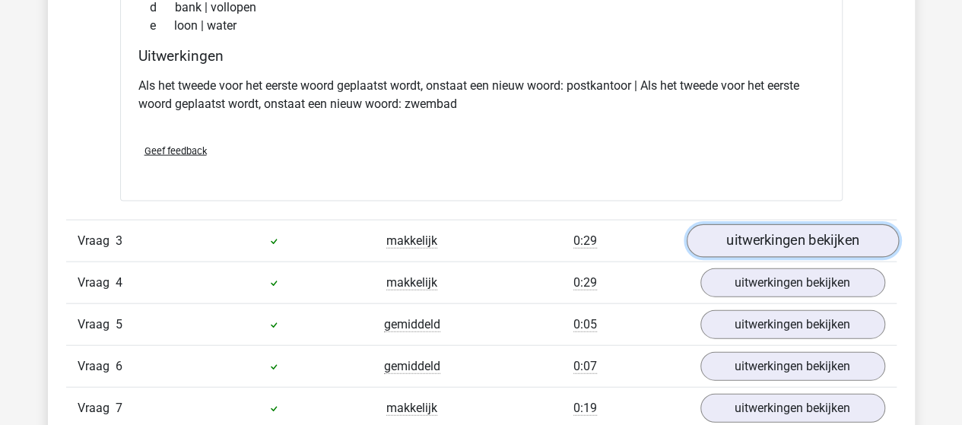
click at [735, 233] on link "uitwerkingen bekijken" at bounding box center [792, 241] width 212 height 33
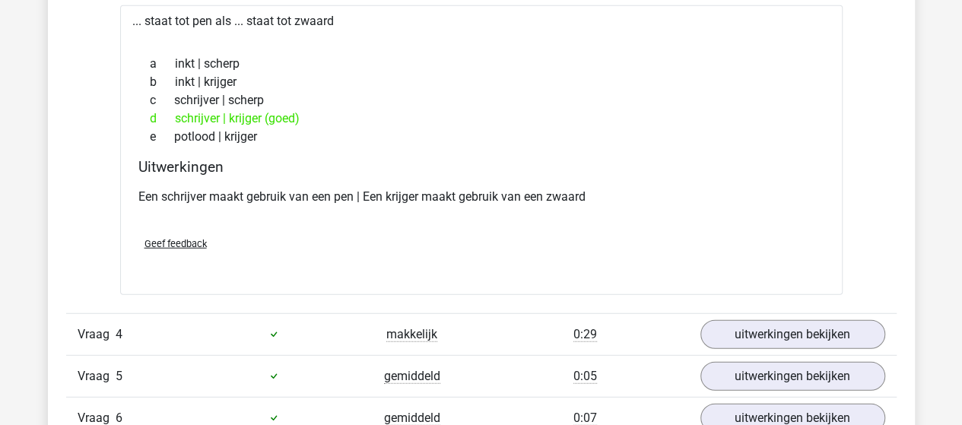
scroll to position [1901, 0]
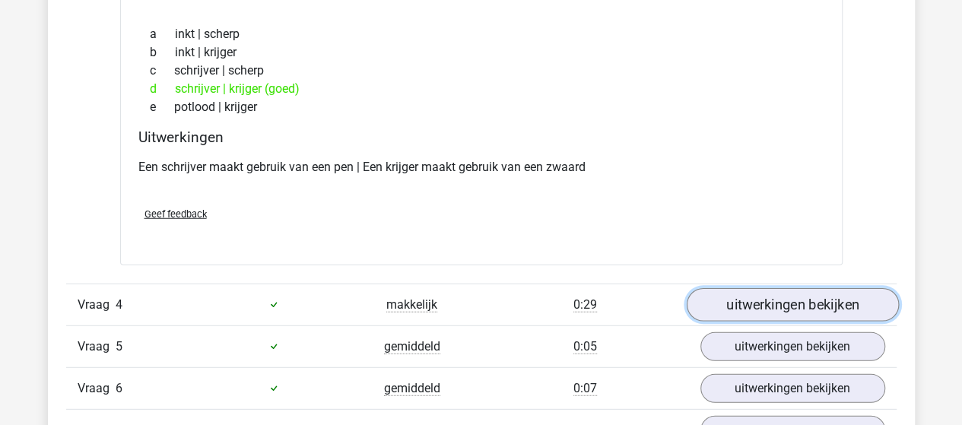
click at [730, 306] on link "uitwerkingen bekijken" at bounding box center [792, 304] width 212 height 33
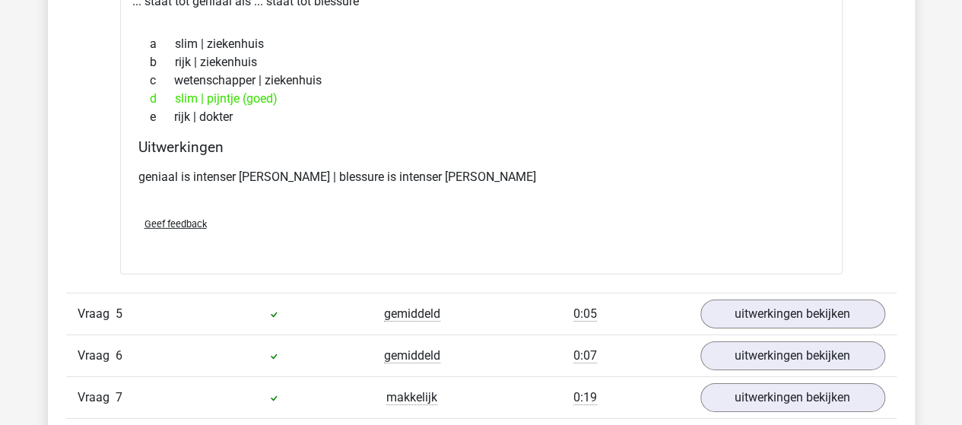
scroll to position [2281, 0]
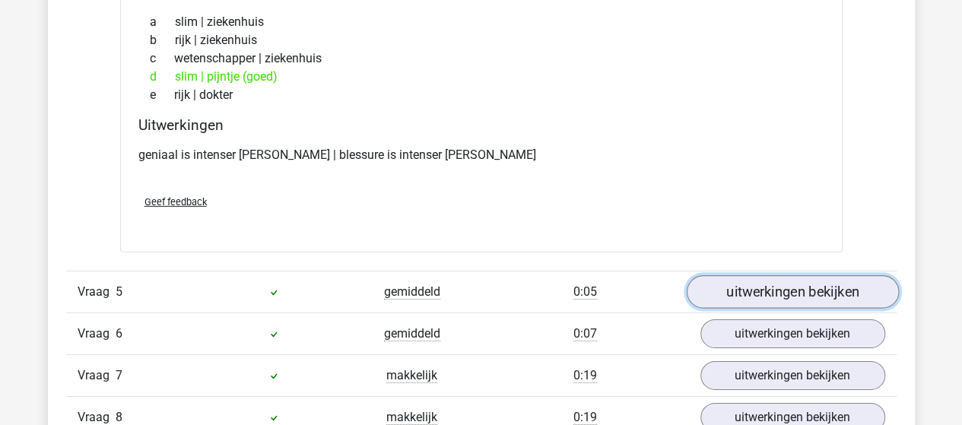
click at [739, 284] on link "uitwerkingen bekijken" at bounding box center [792, 291] width 212 height 33
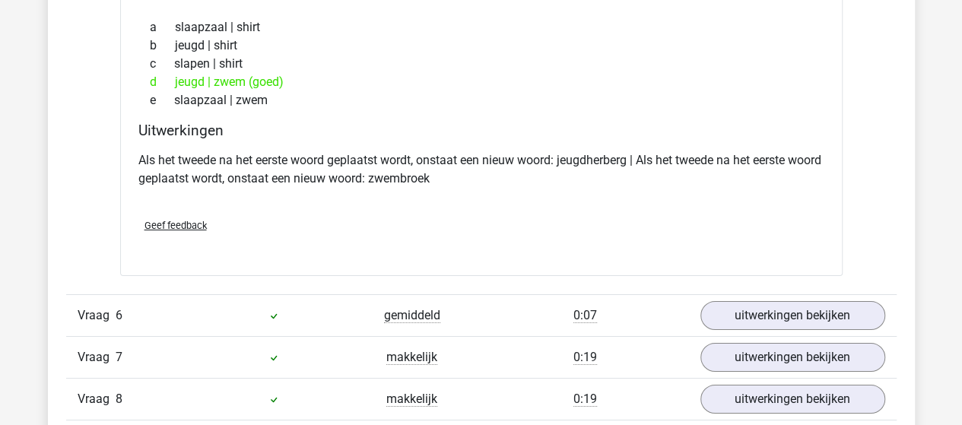
scroll to position [2661, 0]
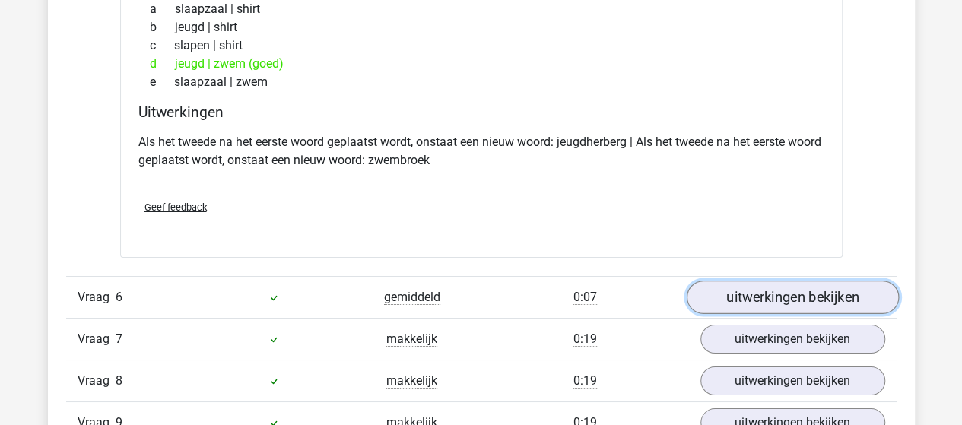
click at [735, 290] on link "uitwerkingen bekijken" at bounding box center [792, 297] width 212 height 33
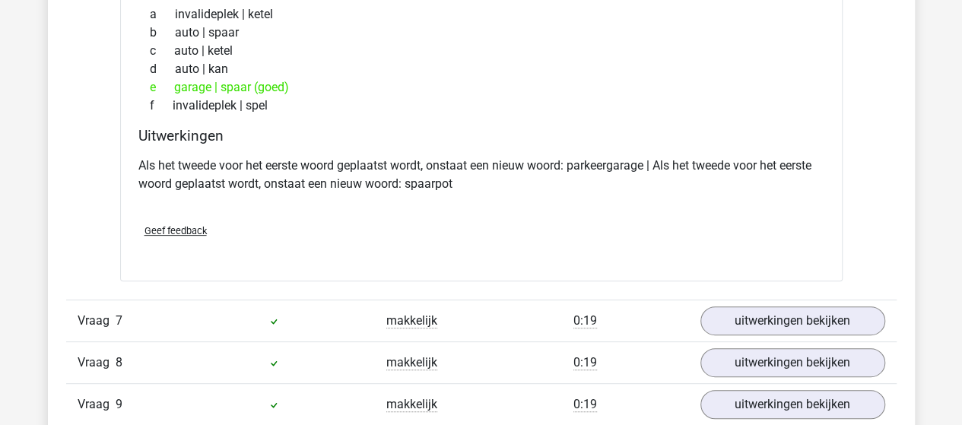
scroll to position [3118, 0]
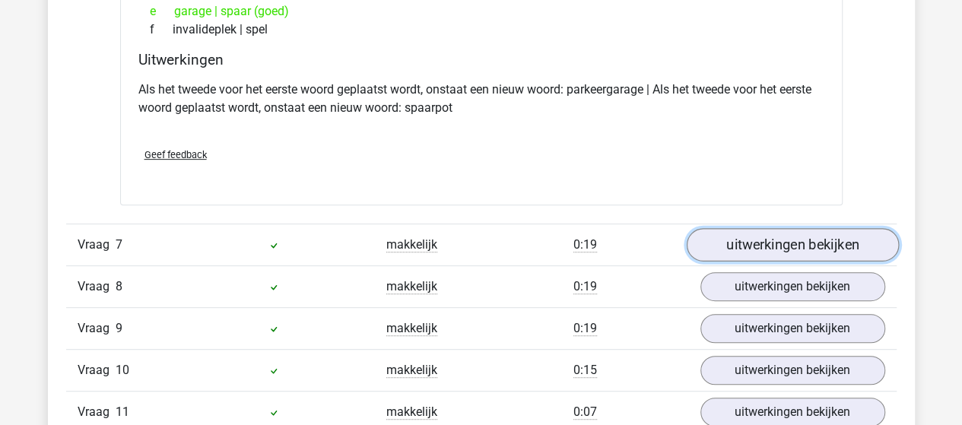
click at [771, 244] on link "uitwerkingen bekijken" at bounding box center [792, 244] width 212 height 33
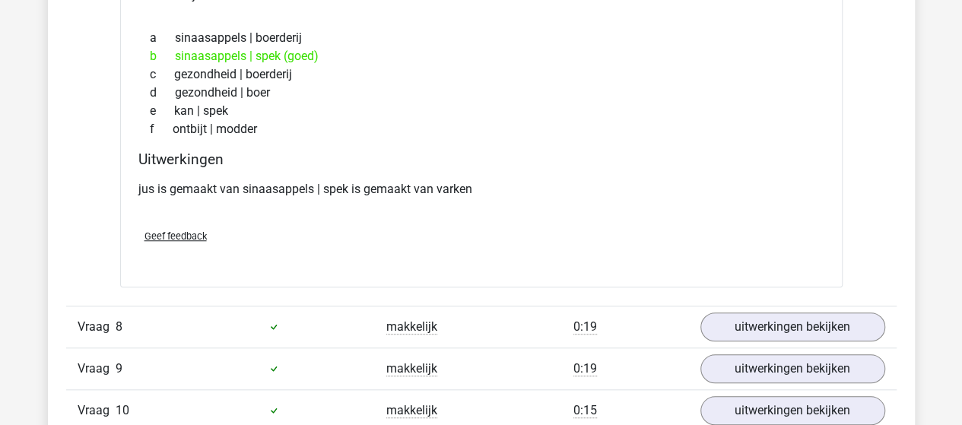
scroll to position [3498, 0]
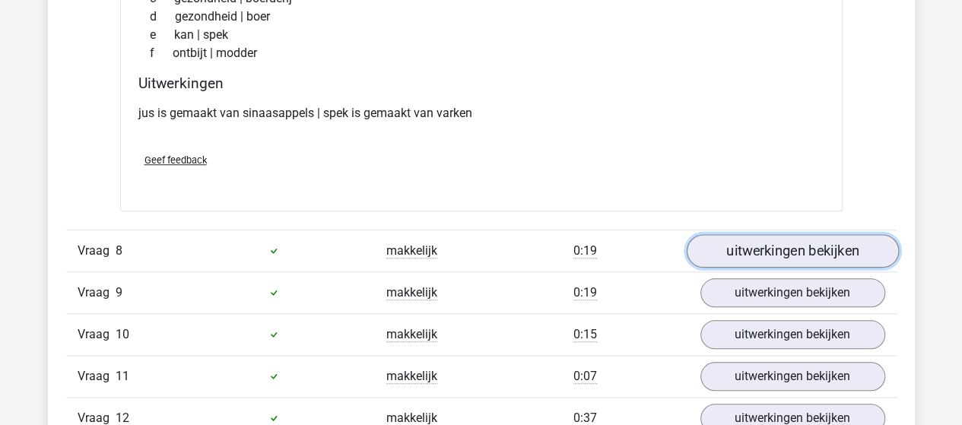
click at [728, 250] on link "uitwerkingen bekijken" at bounding box center [792, 250] width 212 height 33
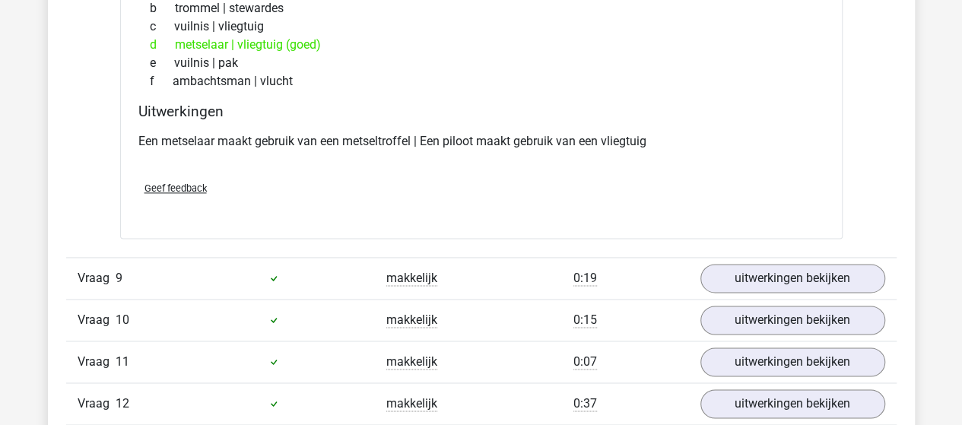
scroll to position [3878, 0]
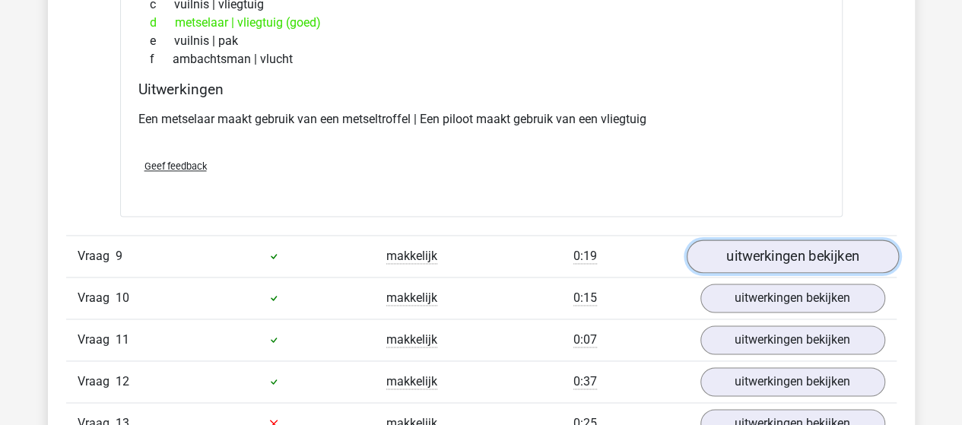
click at [798, 247] on link "uitwerkingen bekijken" at bounding box center [792, 256] width 212 height 33
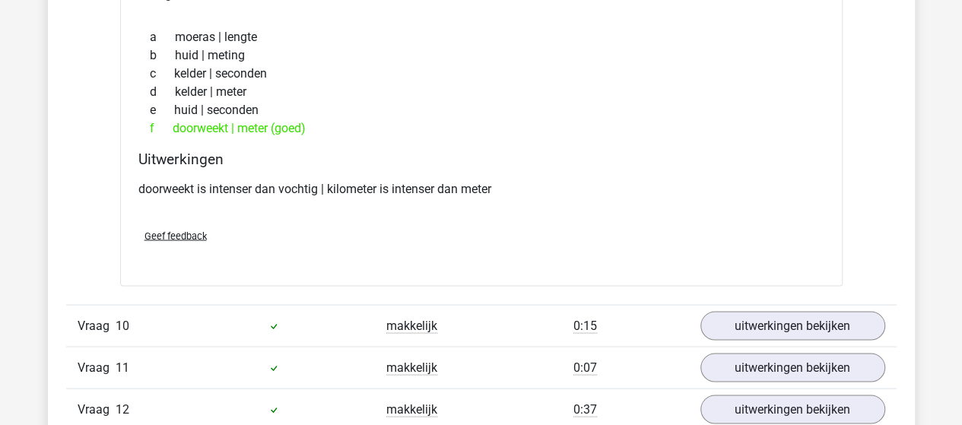
scroll to position [4258, 0]
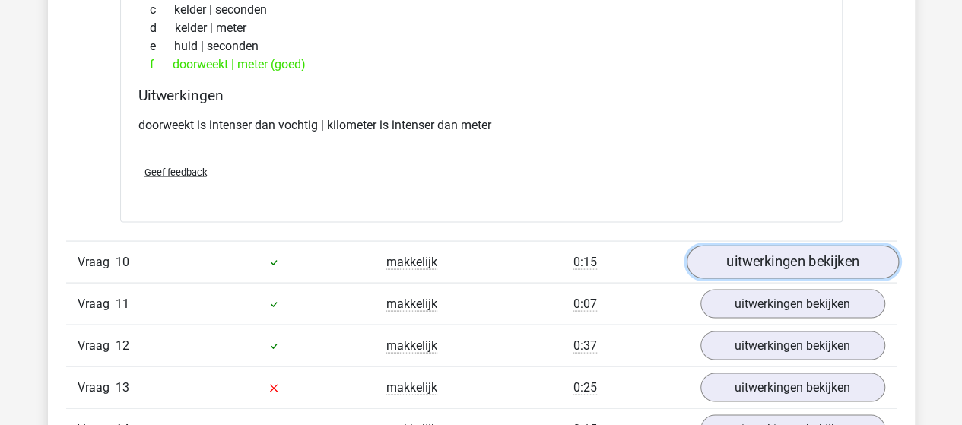
click at [738, 252] on link "uitwerkingen bekijken" at bounding box center [792, 261] width 212 height 33
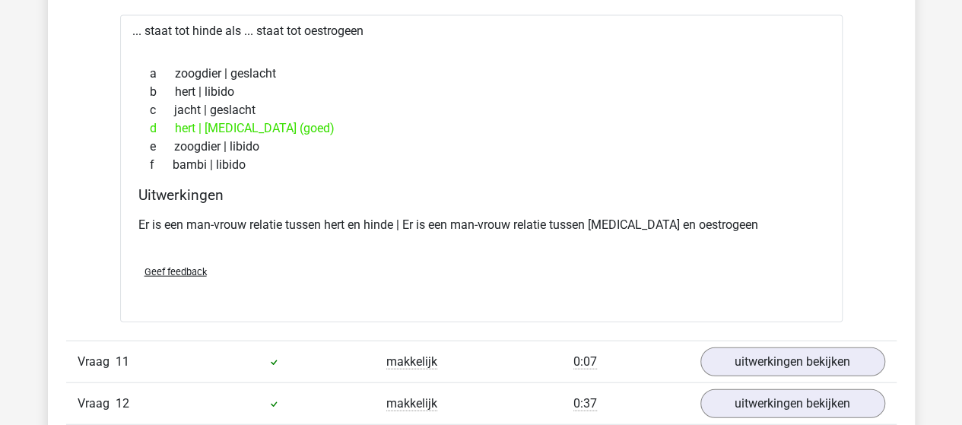
scroll to position [4562, 0]
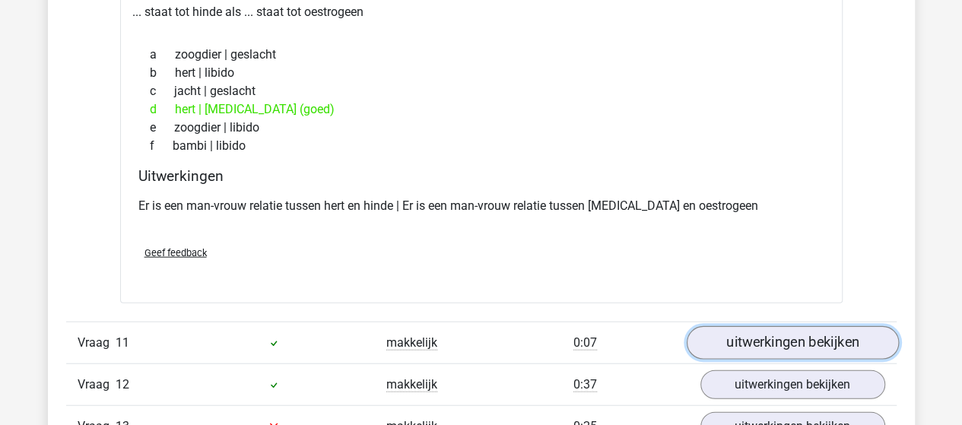
click at [745, 326] on link "uitwerkingen bekijken" at bounding box center [792, 342] width 212 height 33
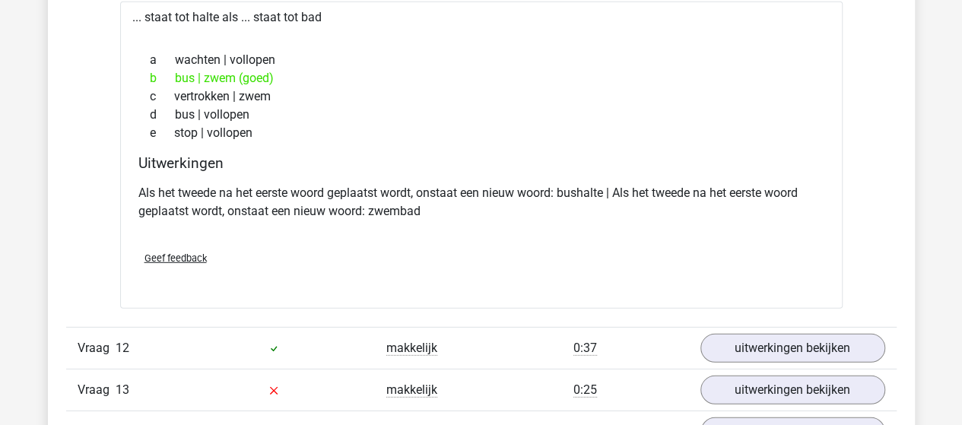
scroll to position [5019, 0]
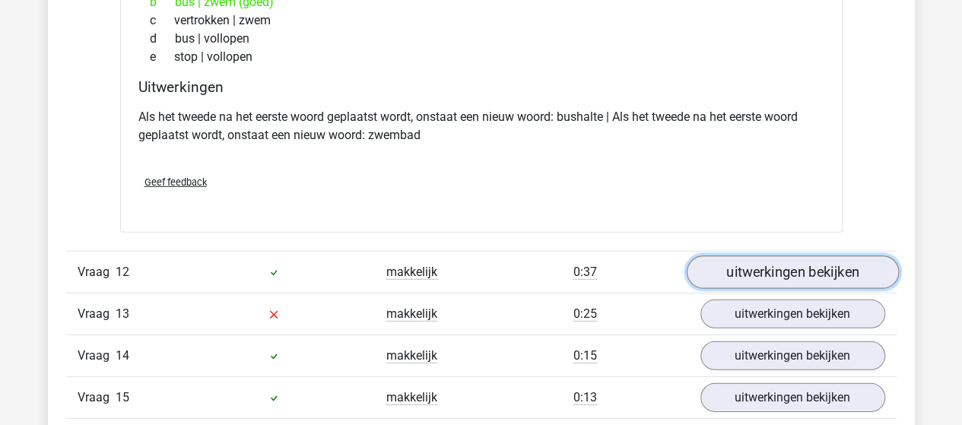
click at [804, 256] on link "uitwerkingen bekijken" at bounding box center [792, 272] width 212 height 33
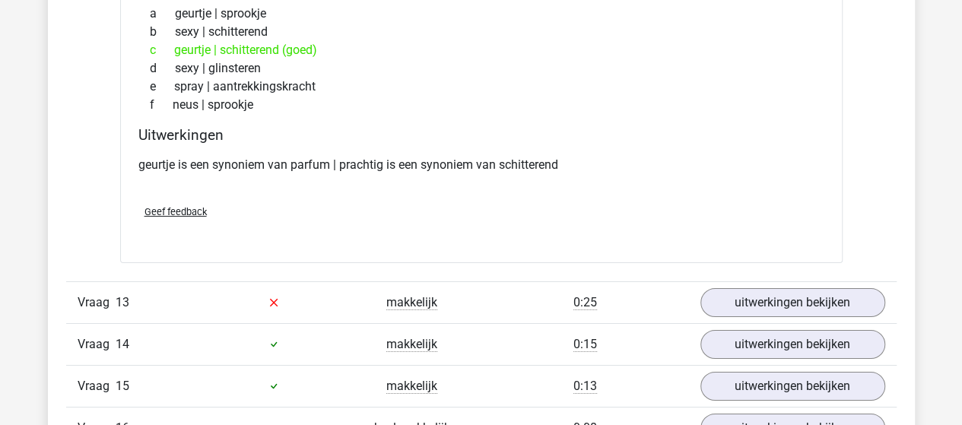
scroll to position [5399, 0]
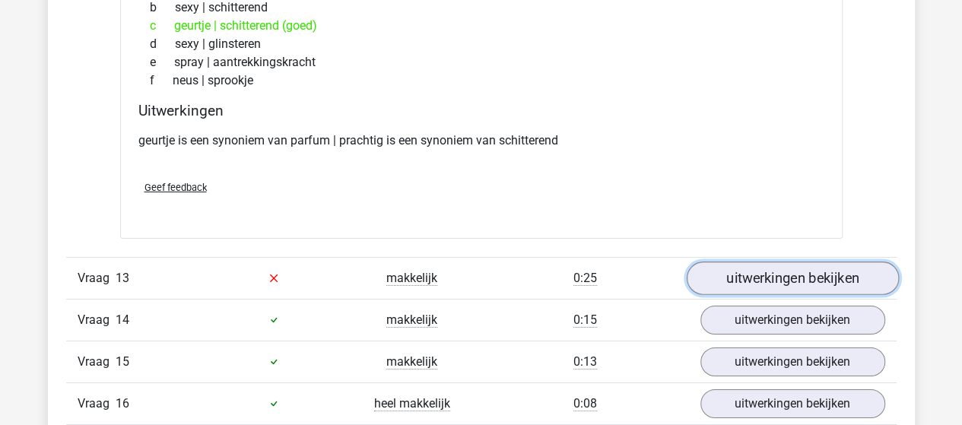
click at [760, 262] on link "uitwerkingen bekijken" at bounding box center [792, 278] width 212 height 33
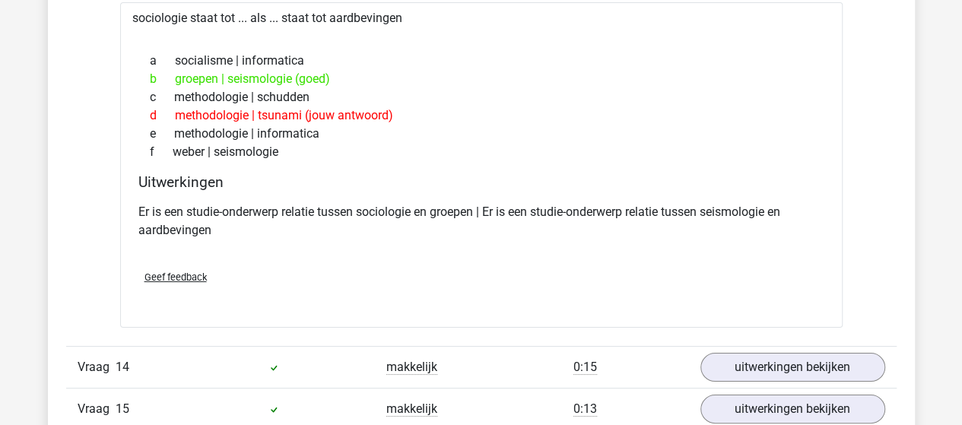
scroll to position [5855, 0]
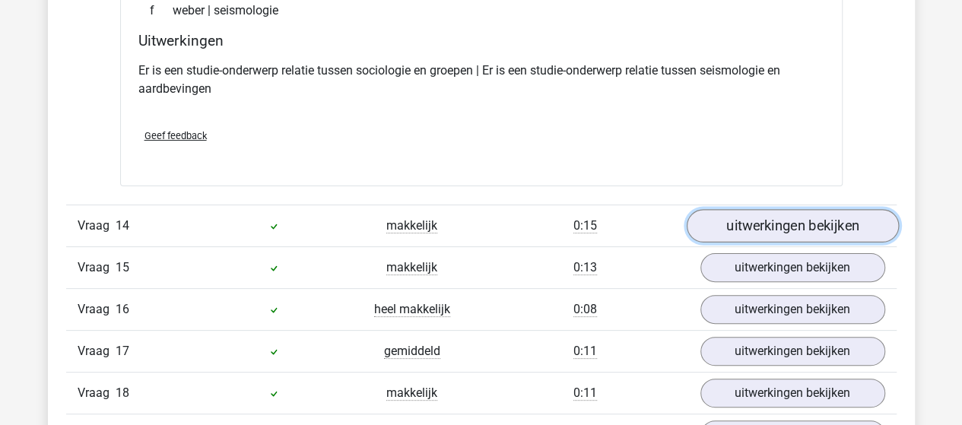
click at [766, 209] on link "uitwerkingen bekijken" at bounding box center [792, 225] width 212 height 33
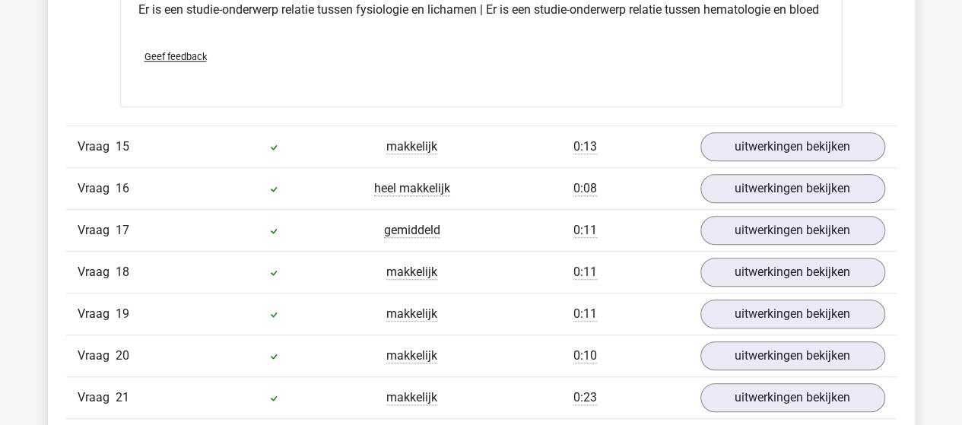
scroll to position [6311, 0]
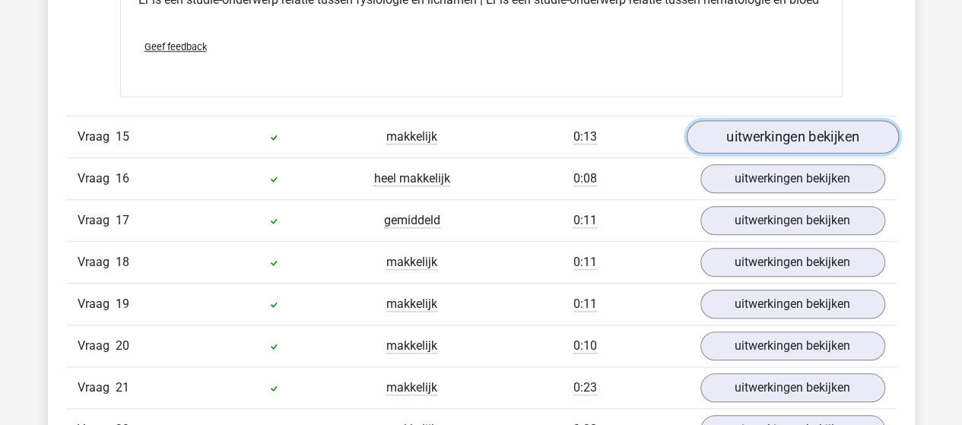
click at [732, 131] on link "uitwerkingen bekijken" at bounding box center [792, 136] width 212 height 33
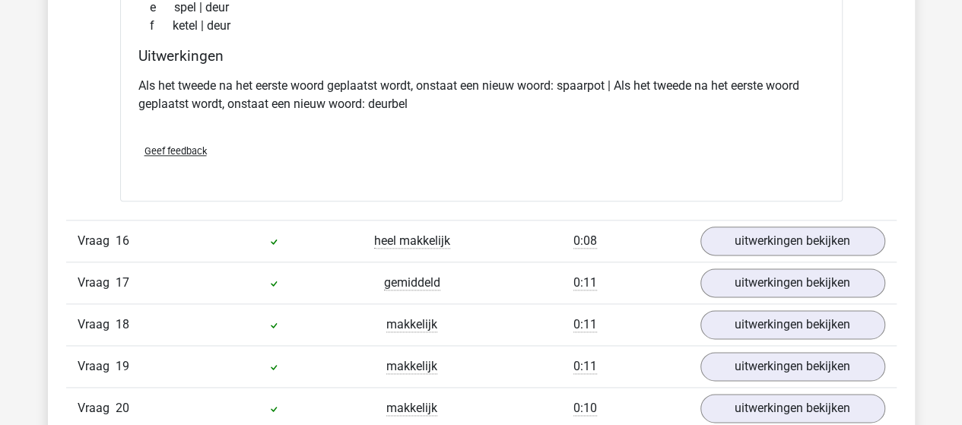
scroll to position [6615, 0]
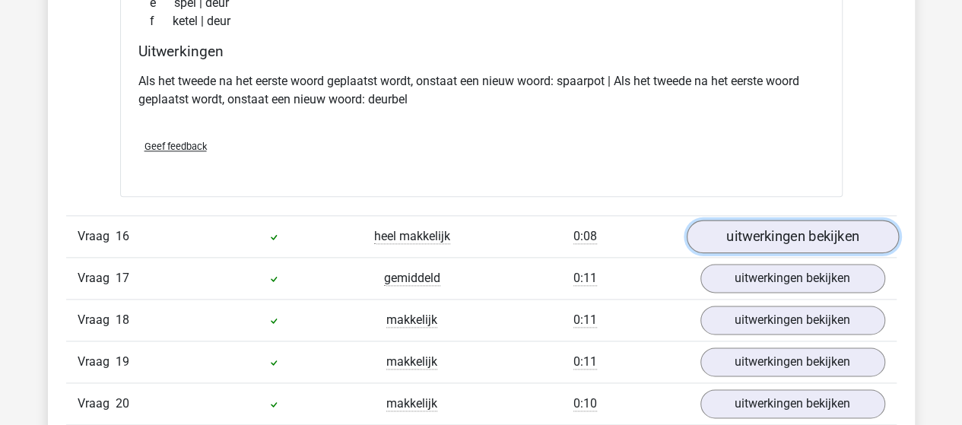
click at [719, 232] on link "uitwerkingen bekijken" at bounding box center [792, 236] width 212 height 33
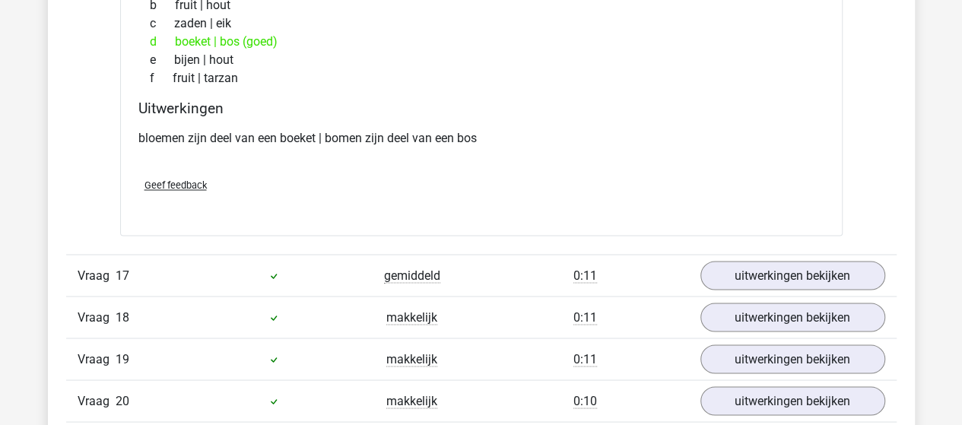
scroll to position [6996, 0]
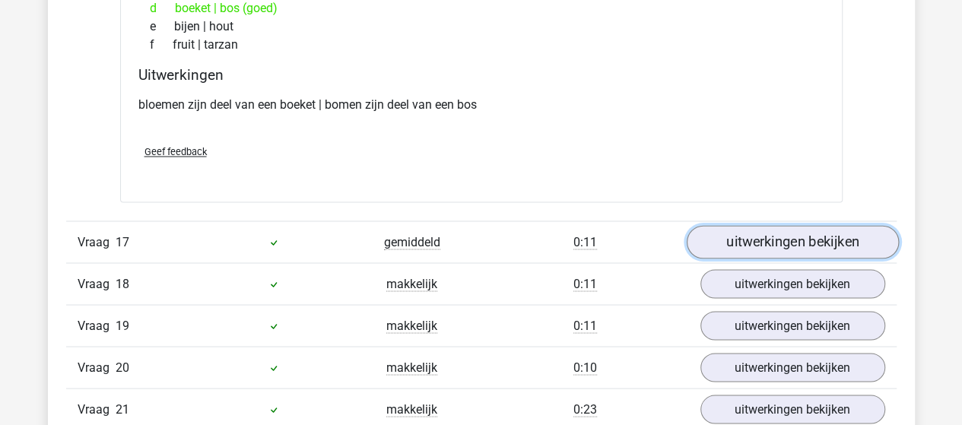
click at [745, 244] on link "uitwerkingen bekijken" at bounding box center [792, 242] width 212 height 33
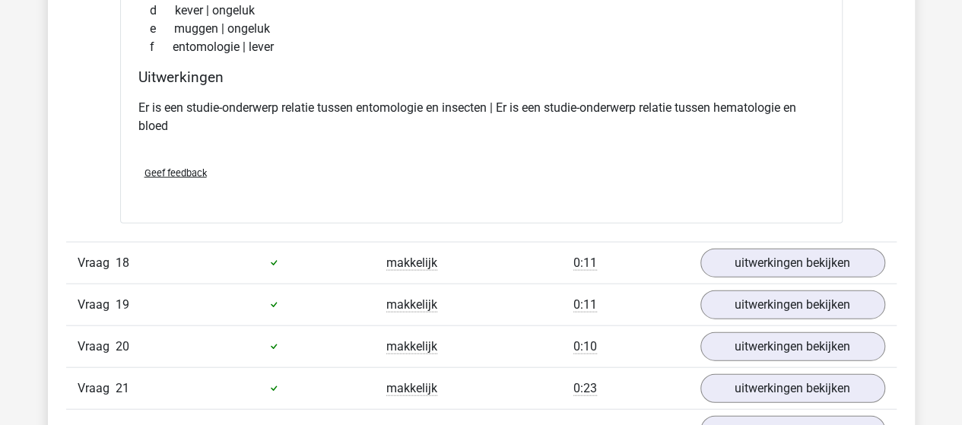
scroll to position [7452, 0]
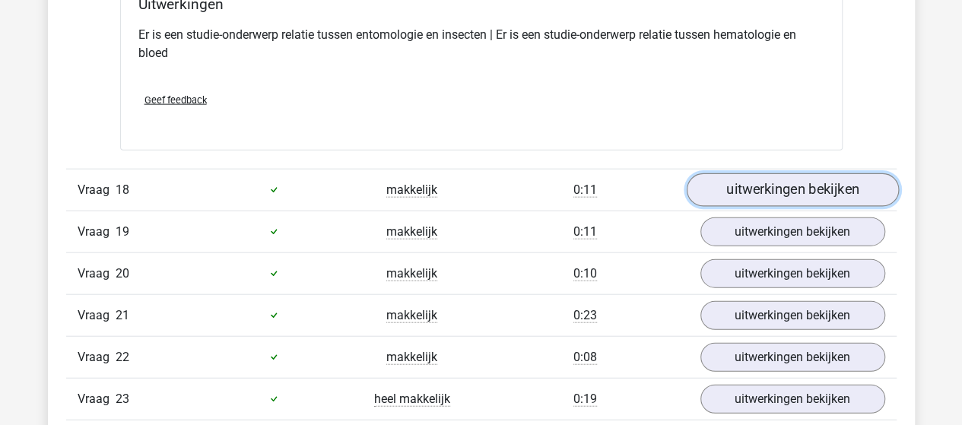
click at [754, 189] on link "uitwerkingen bekijken" at bounding box center [792, 189] width 212 height 33
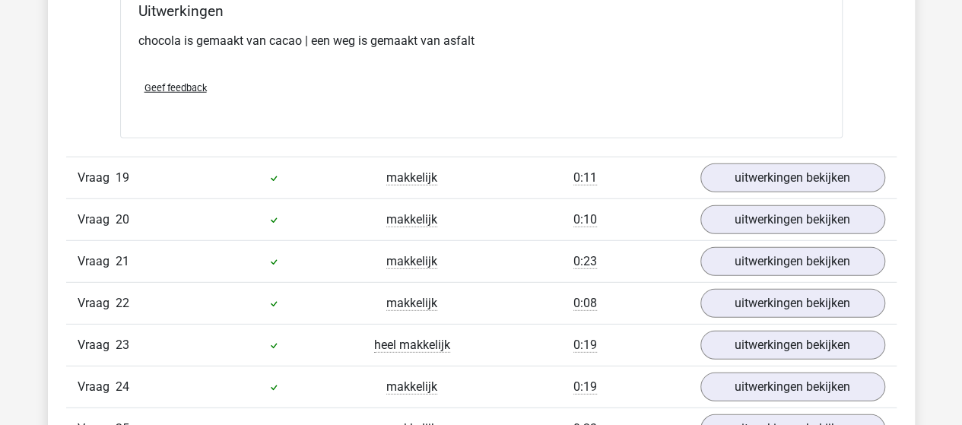
scroll to position [7832, 0]
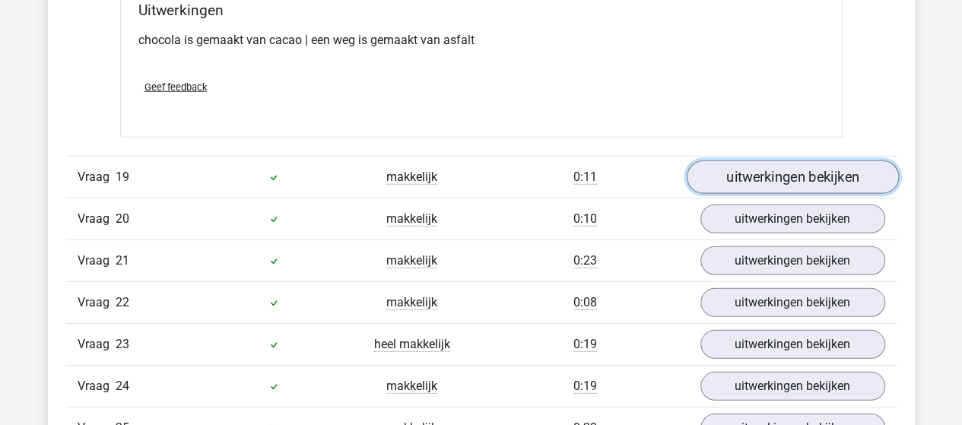
click at [716, 170] on link "uitwerkingen bekijken" at bounding box center [792, 176] width 212 height 33
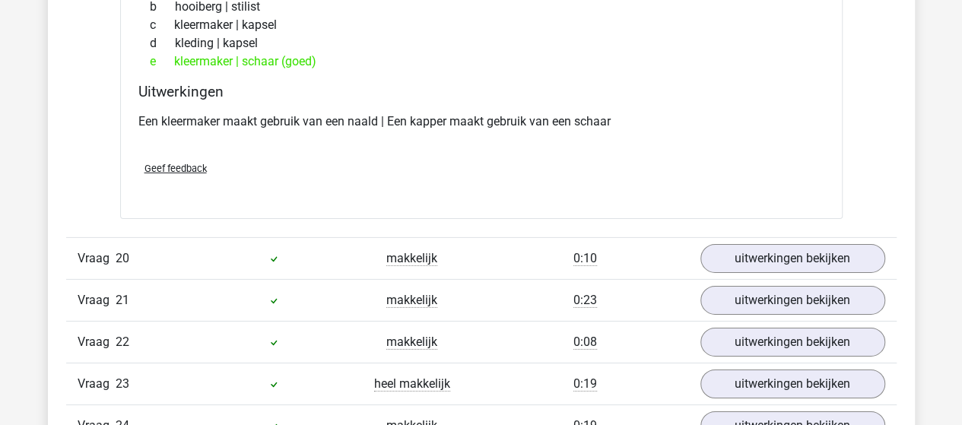
scroll to position [8136, 0]
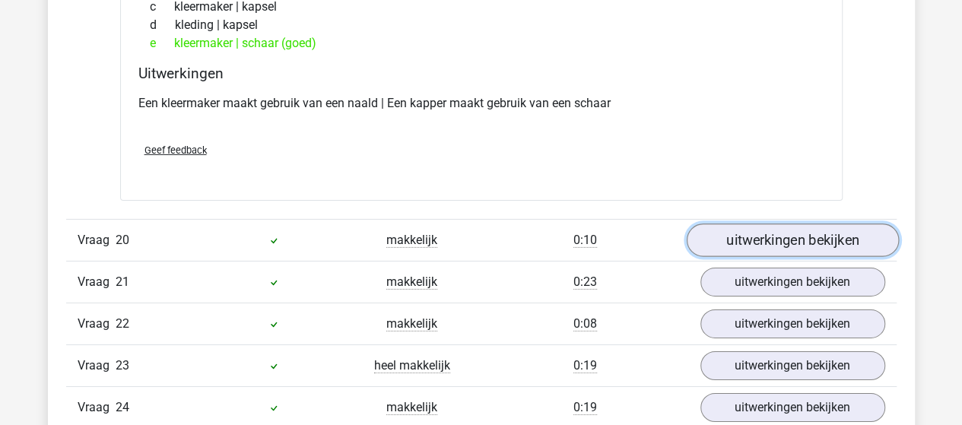
click at [752, 232] on link "uitwerkingen bekijken" at bounding box center [792, 240] width 212 height 33
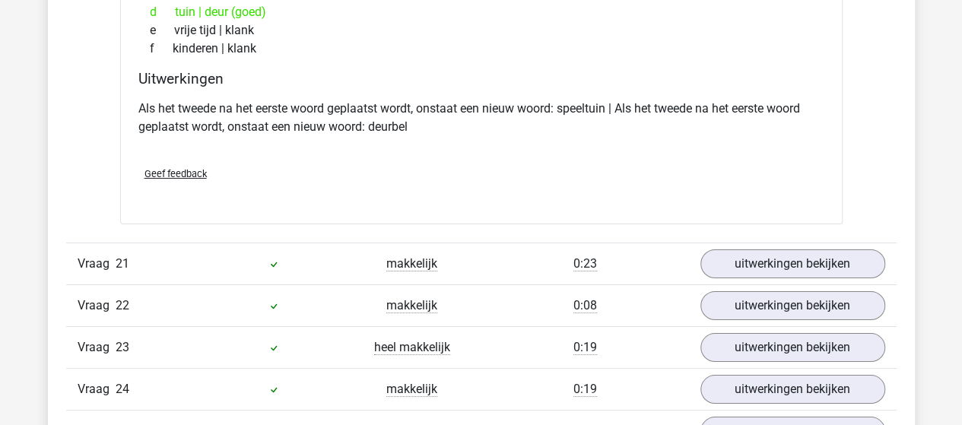
scroll to position [8592, 0]
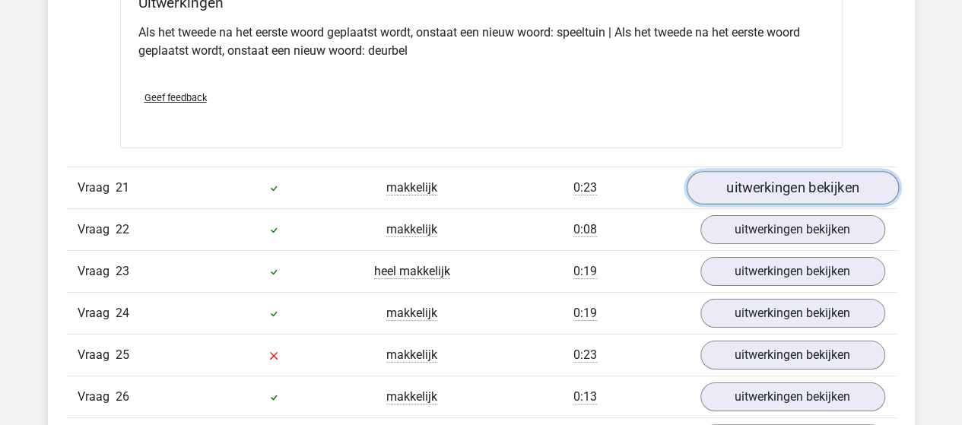
click at [743, 183] on link "uitwerkingen bekijken" at bounding box center [792, 187] width 212 height 33
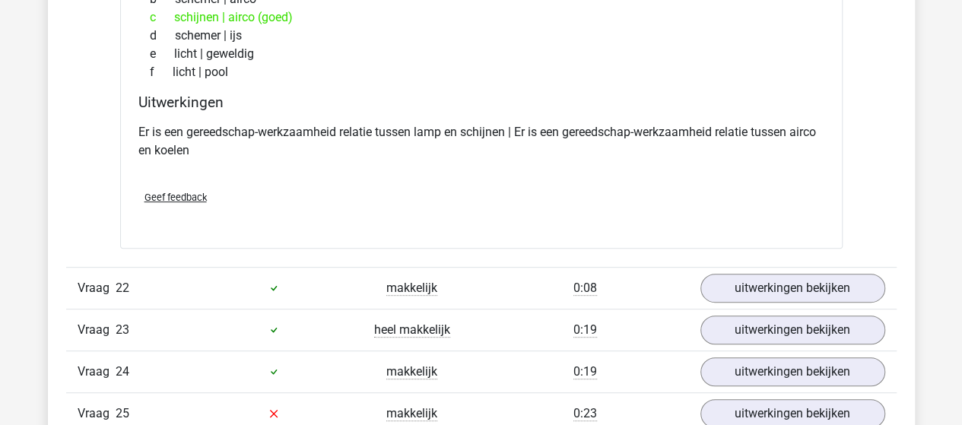
scroll to position [8973, 0]
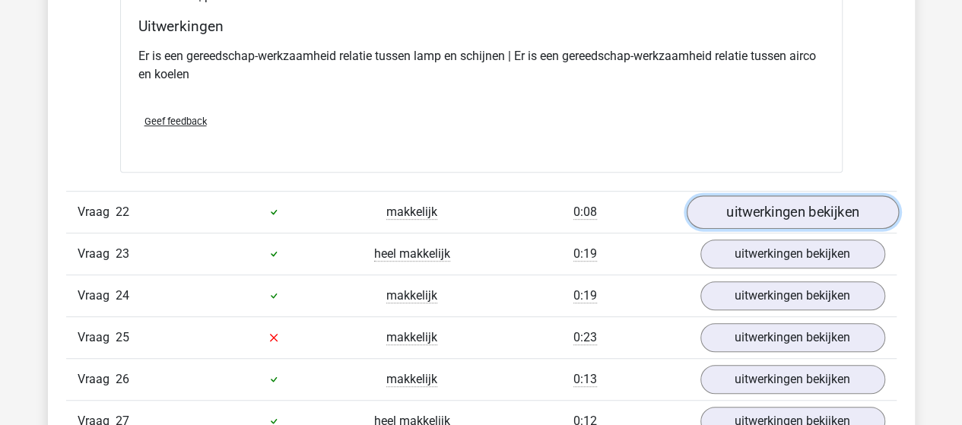
click at [738, 205] on link "uitwerkingen bekijken" at bounding box center [792, 211] width 212 height 33
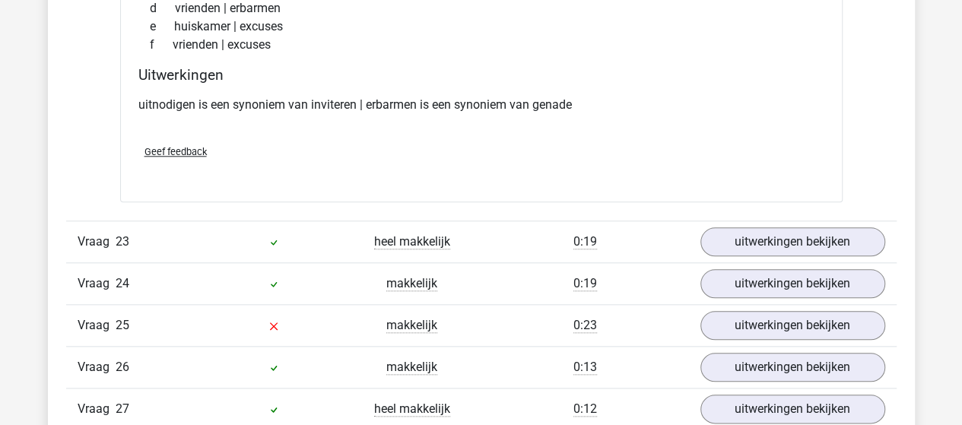
scroll to position [9353, 0]
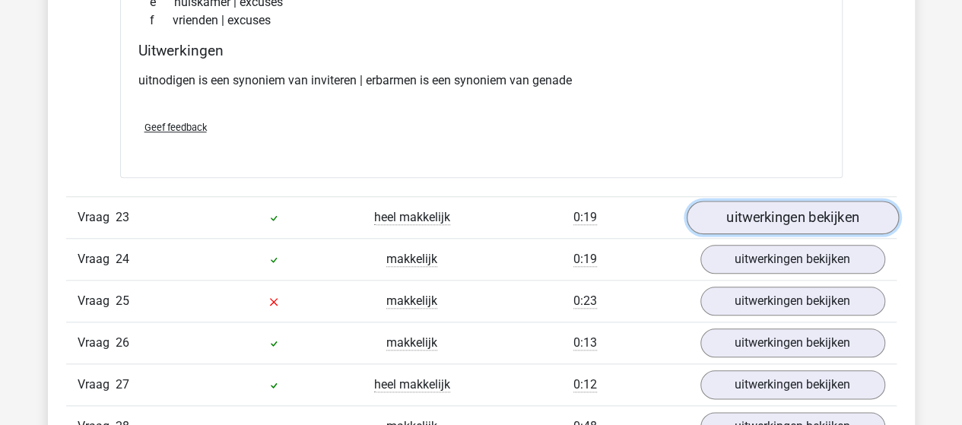
click at [783, 207] on link "uitwerkingen bekijken" at bounding box center [792, 217] width 212 height 33
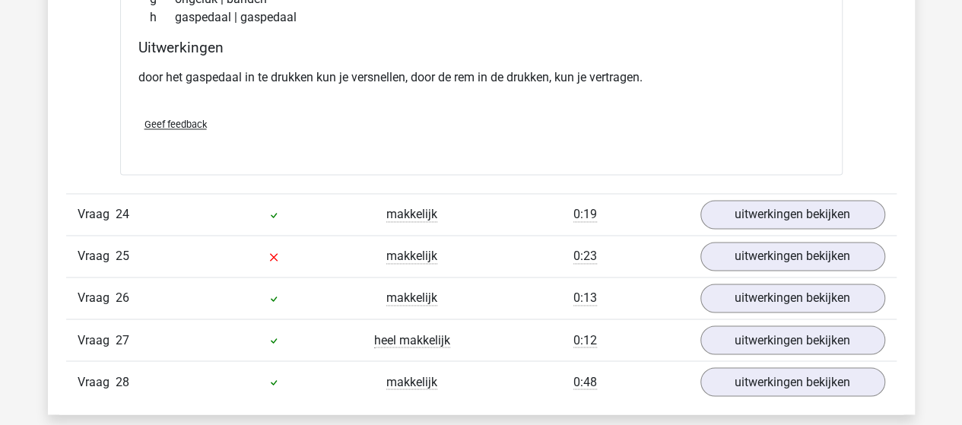
scroll to position [9809, 0]
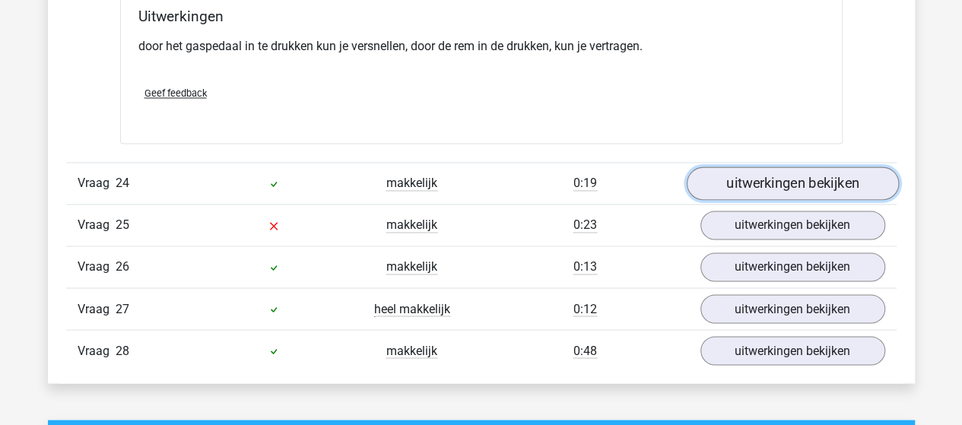
click at [762, 170] on link "uitwerkingen bekijken" at bounding box center [792, 183] width 212 height 33
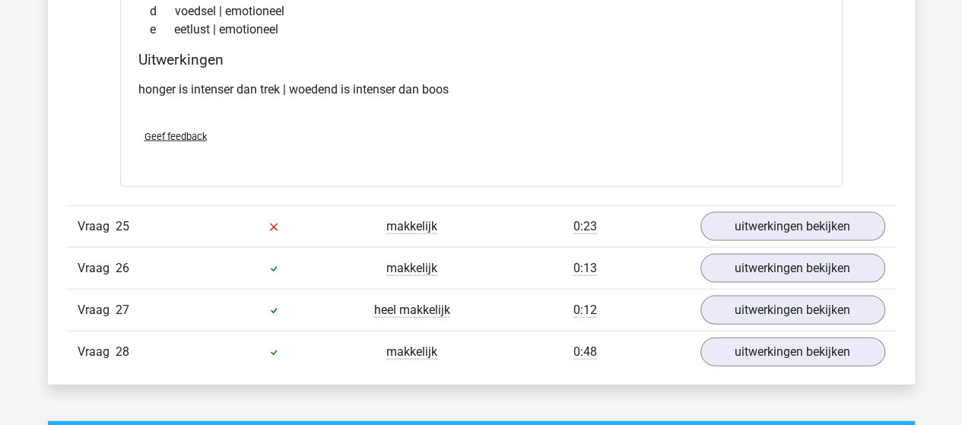
scroll to position [10189, 0]
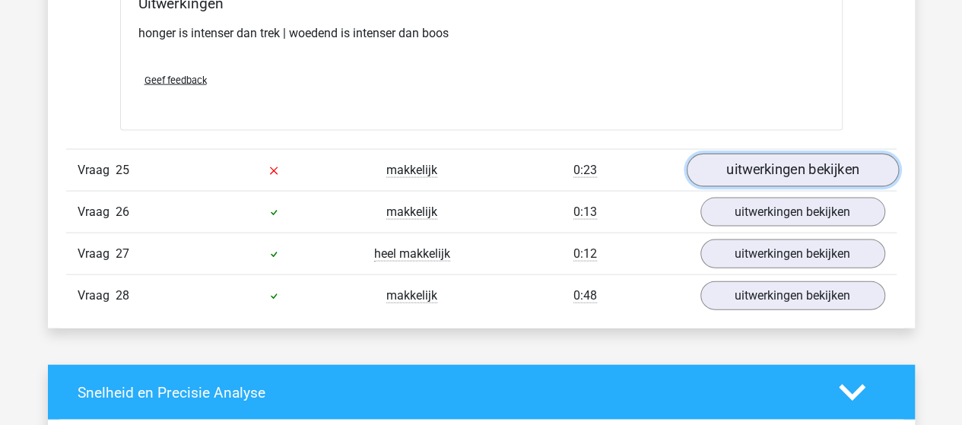
click at [765, 162] on link "uitwerkingen bekijken" at bounding box center [792, 170] width 212 height 33
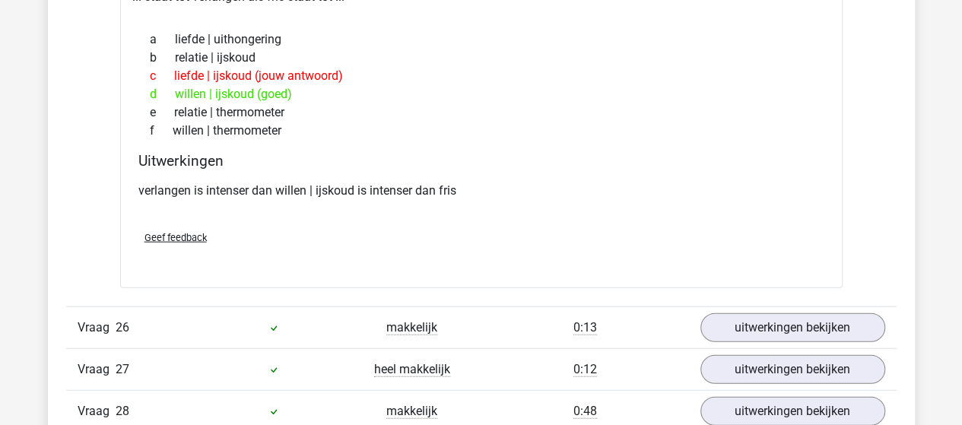
scroll to position [10570, 0]
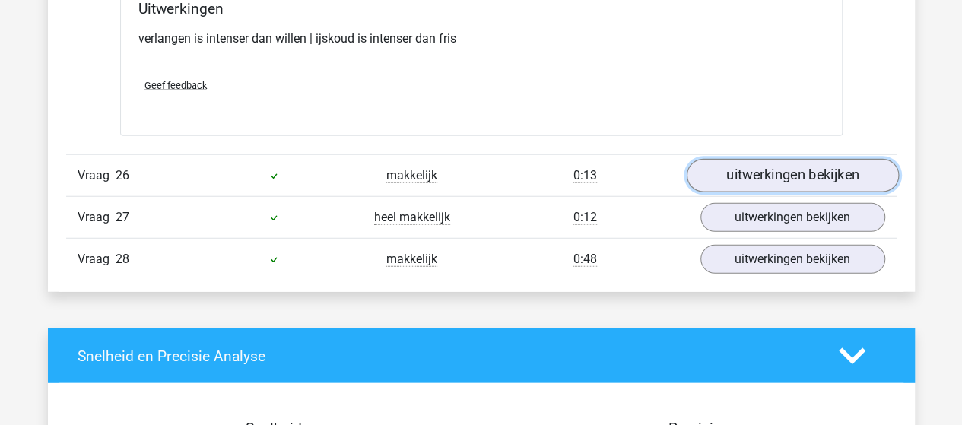
click at [727, 160] on link "uitwerkingen bekijken" at bounding box center [792, 176] width 212 height 33
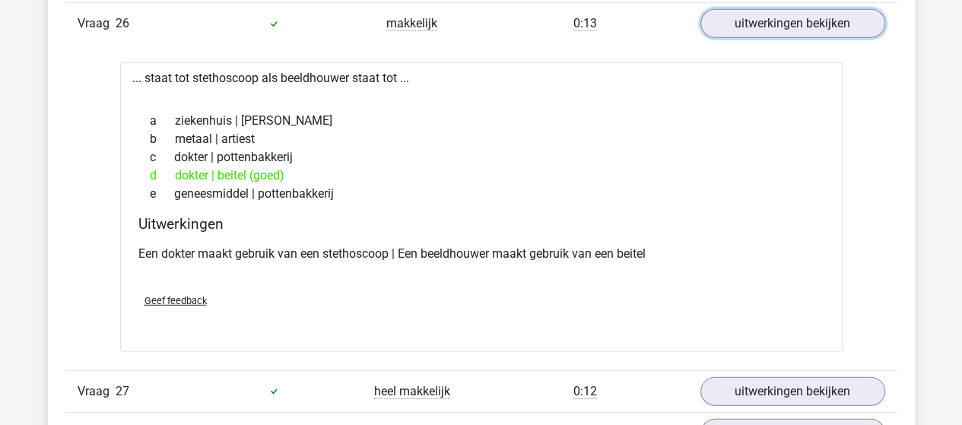
scroll to position [10798, 0]
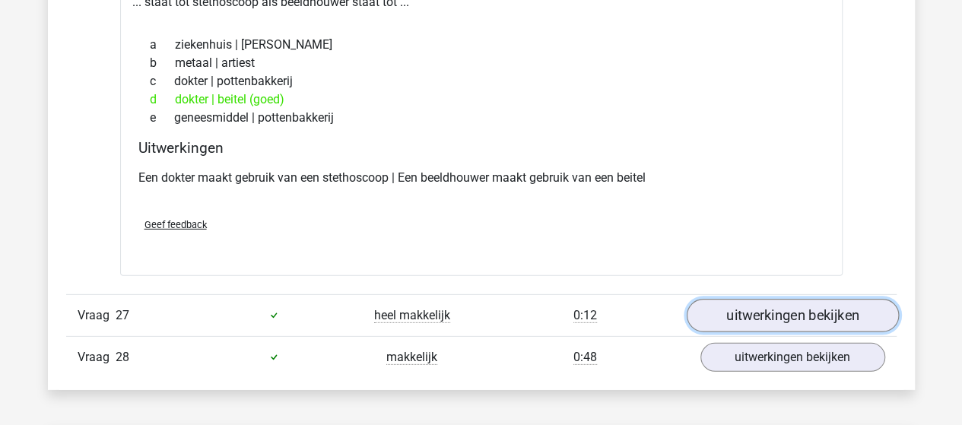
click at [815, 303] on link "uitwerkingen bekijken" at bounding box center [792, 315] width 212 height 33
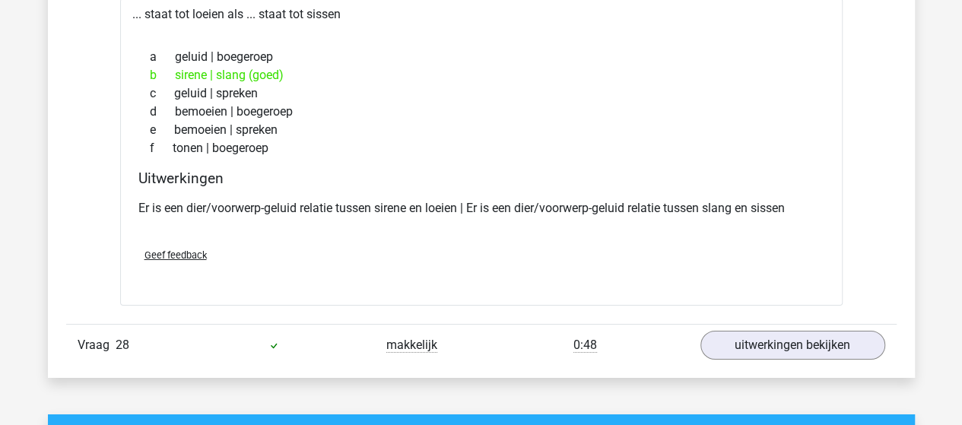
scroll to position [11178, 0]
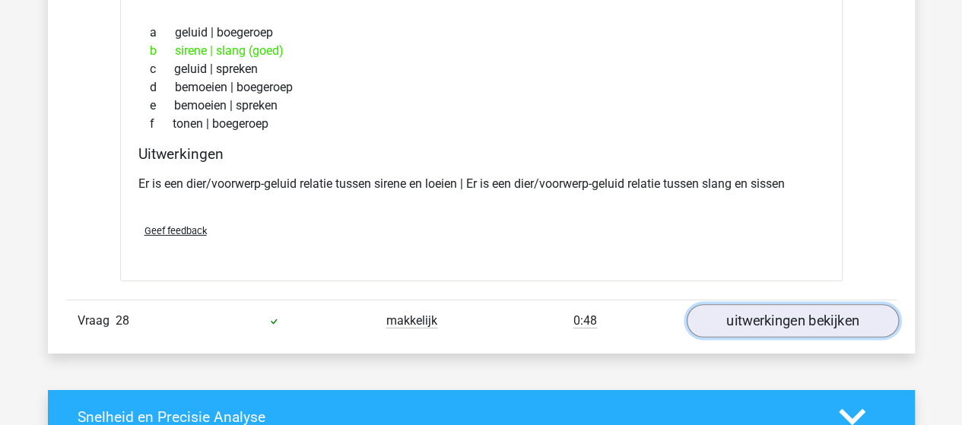
click at [716, 304] on link "uitwerkingen bekijken" at bounding box center [792, 320] width 212 height 33
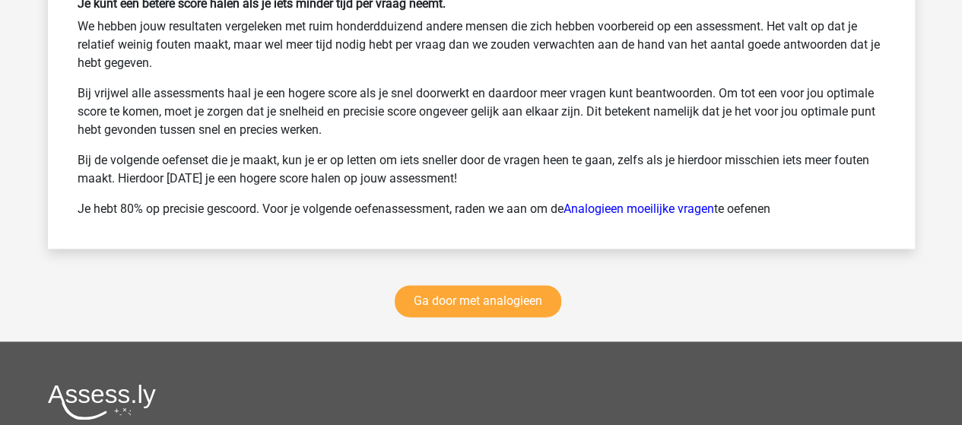
scroll to position [12547, 0]
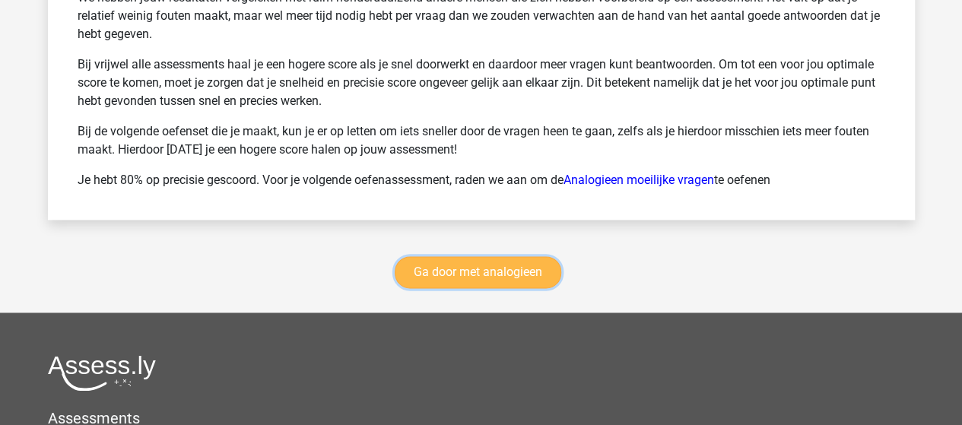
click at [439, 261] on link "Ga door met analogieen" at bounding box center [478, 272] width 167 height 32
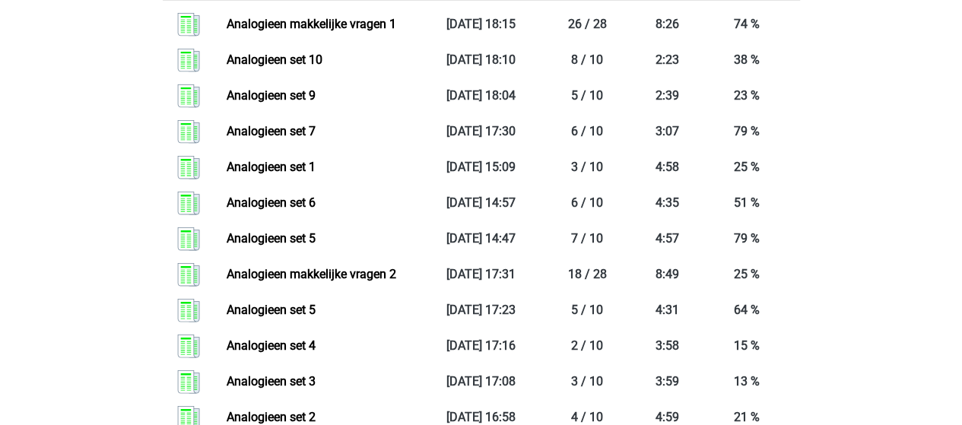
scroll to position [1763, 0]
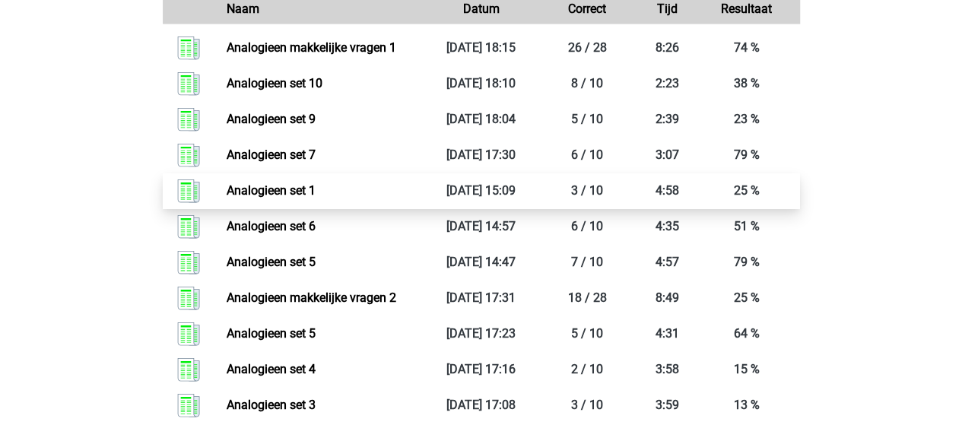
click at [300, 189] on link "Analogieen set 1" at bounding box center [271, 190] width 89 height 14
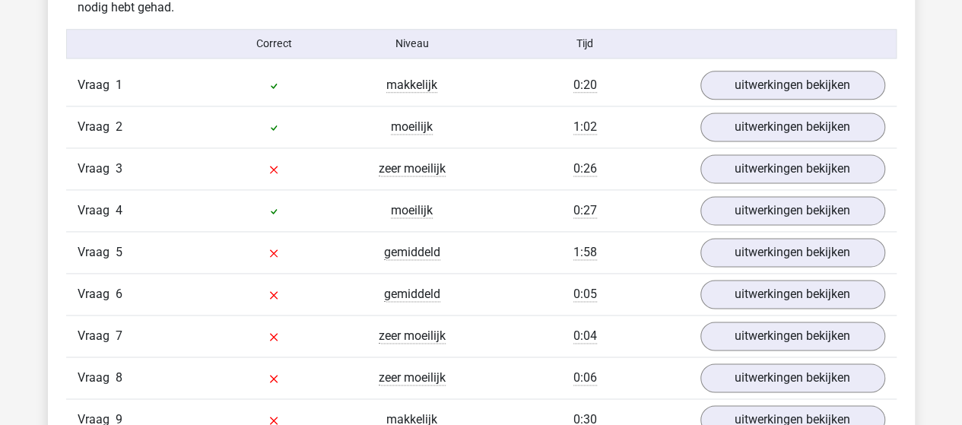
scroll to position [912, 0]
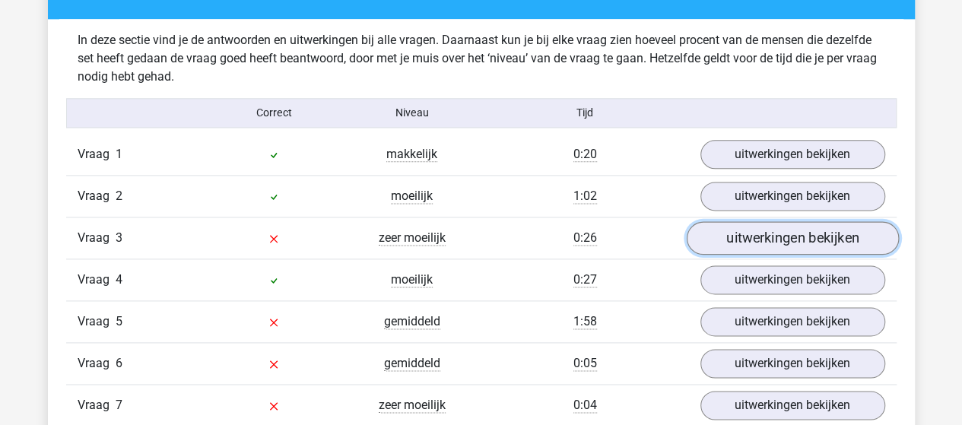
click at [711, 238] on link "uitwerkingen bekijken" at bounding box center [792, 237] width 212 height 33
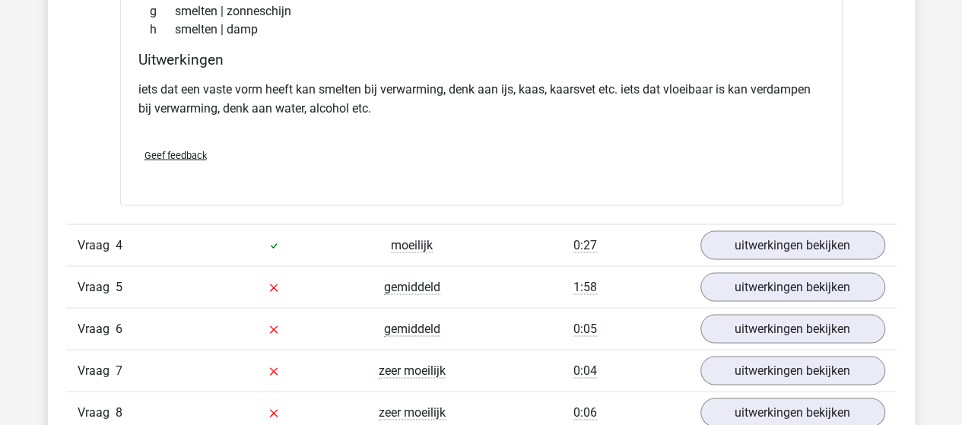
scroll to position [1369, 0]
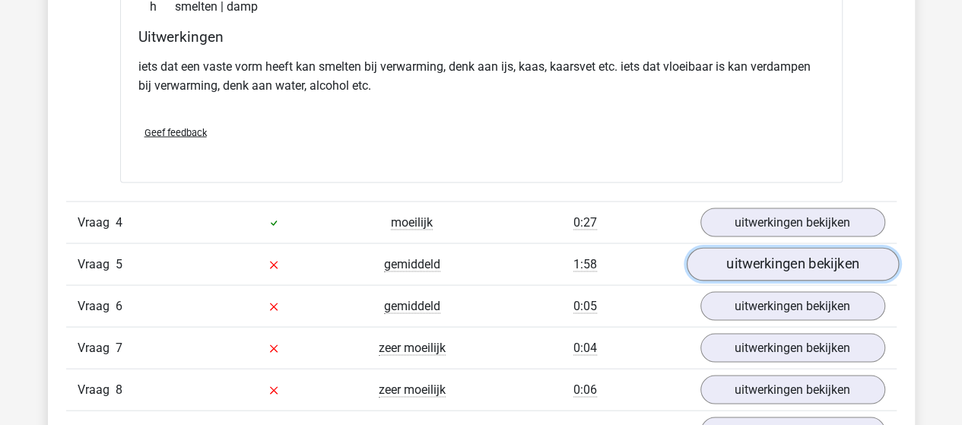
click at [756, 251] on link "uitwerkingen bekijken" at bounding box center [792, 263] width 212 height 33
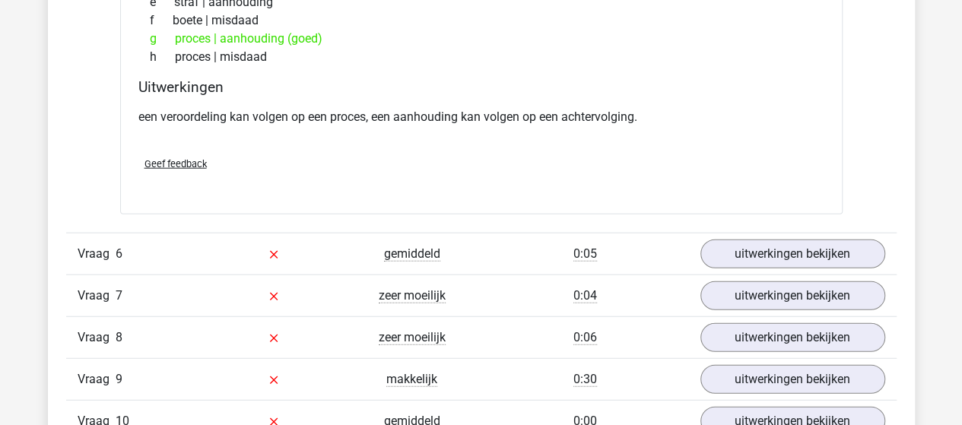
scroll to position [1825, 0]
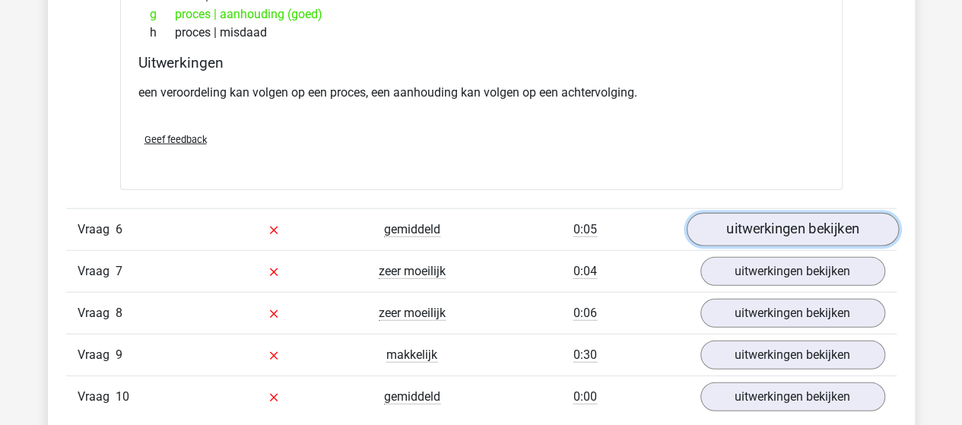
click at [764, 218] on link "uitwerkingen bekijken" at bounding box center [792, 230] width 212 height 33
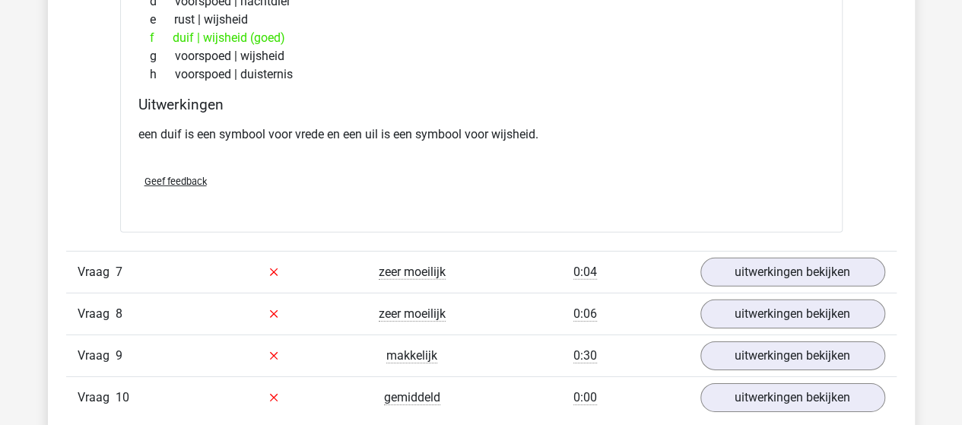
scroll to position [2281, 0]
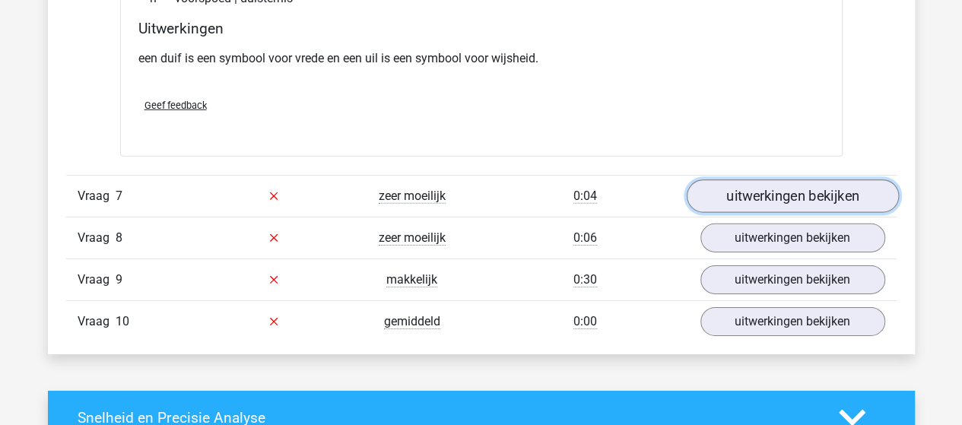
click at [736, 183] on link "uitwerkingen bekijken" at bounding box center [792, 195] width 212 height 33
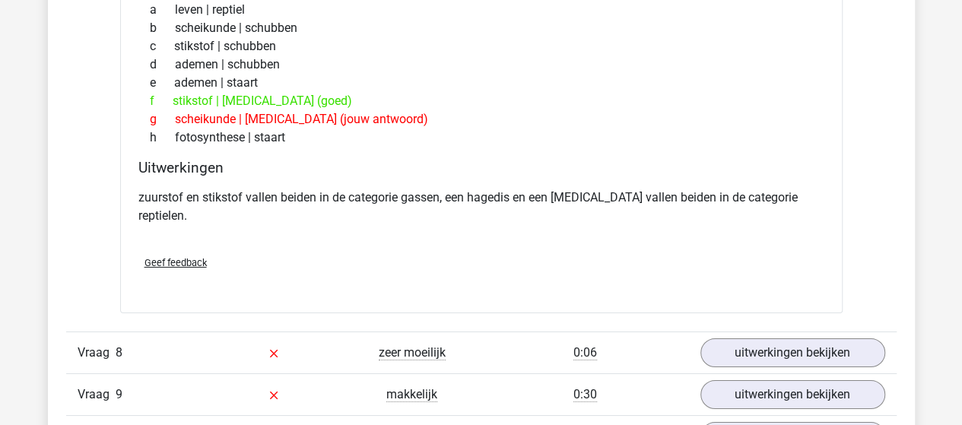
scroll to position [2661, 0]
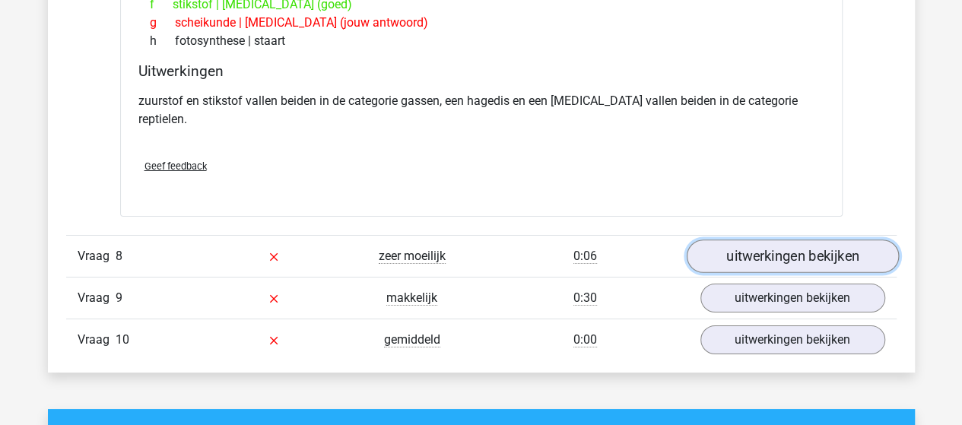
click at [760, 240] on link "uitwerkingen bekijken" at bounding box center [792, 256] width 212 height 33
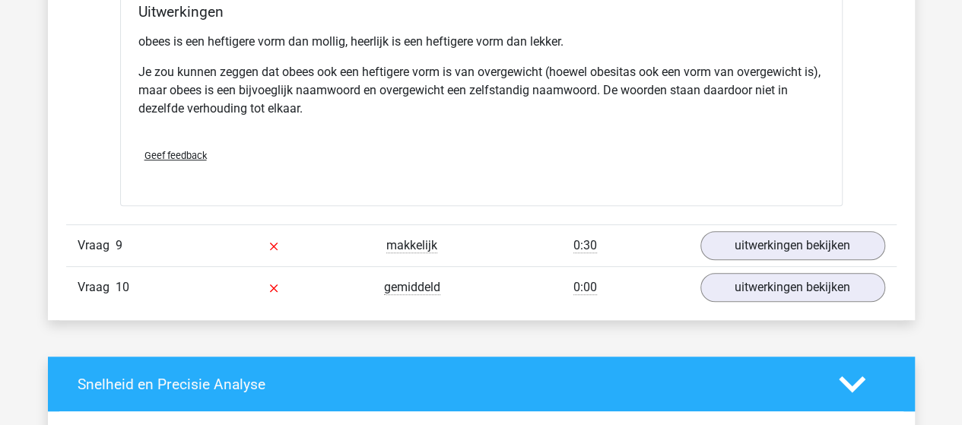
scroll to position [3194, 0]
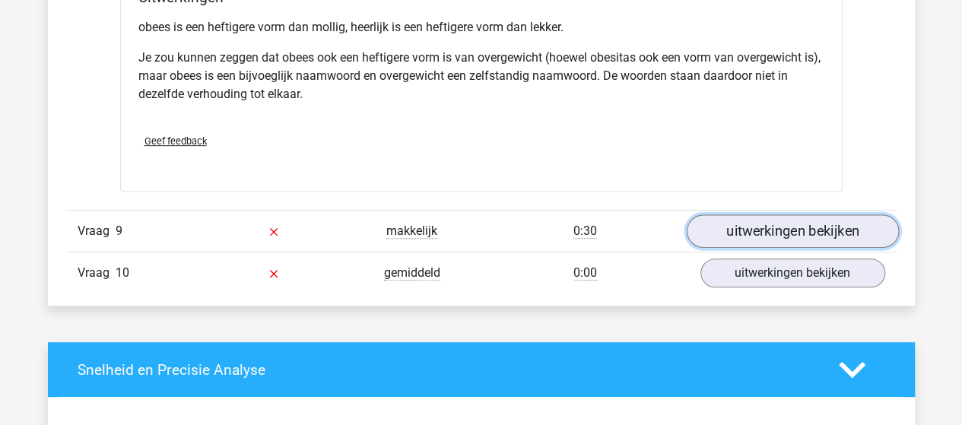
click at [747, 214] on link "uitwerkingen bekijken" at bounding box center [792, 230] width 212 height 33
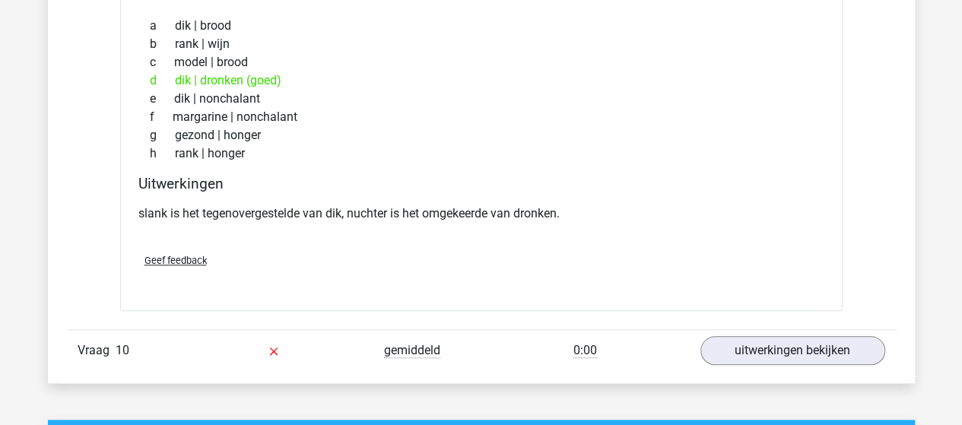
scroll to position [3498, 0]
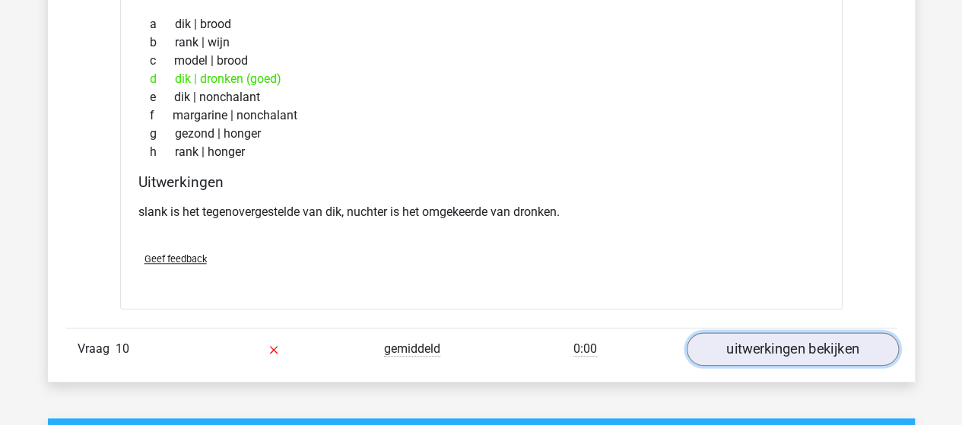
click at [736, 332] on link "uitwerkingen bekijken" at bounding box center [792, 348] width 212 height 33
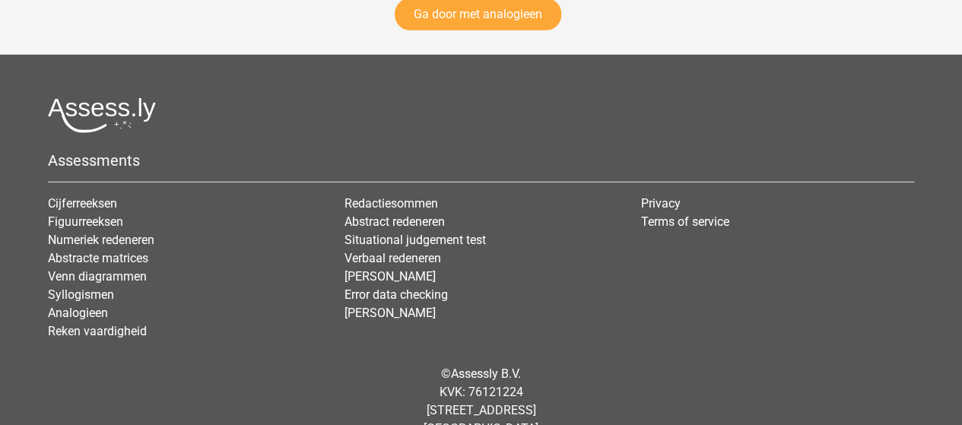
scroll to position [5009, 0]
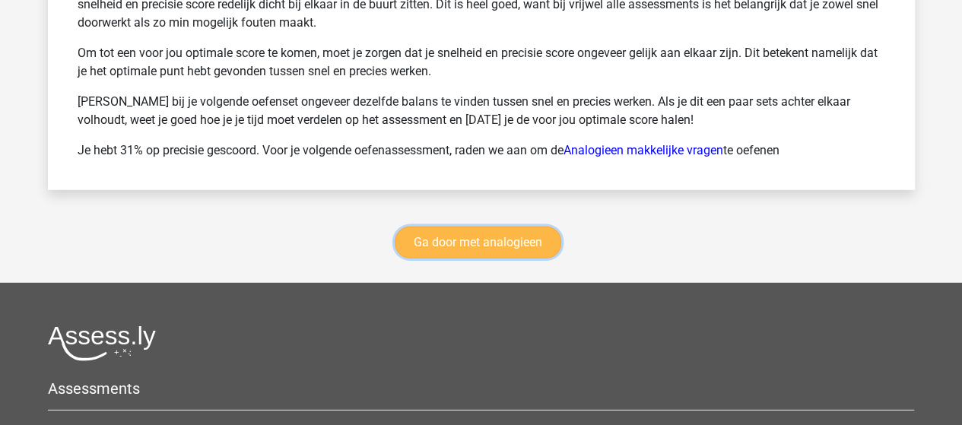
click at [474, 227] on link "Ga door met analogieen" at bounding box center [478, 243] width 167 height 32
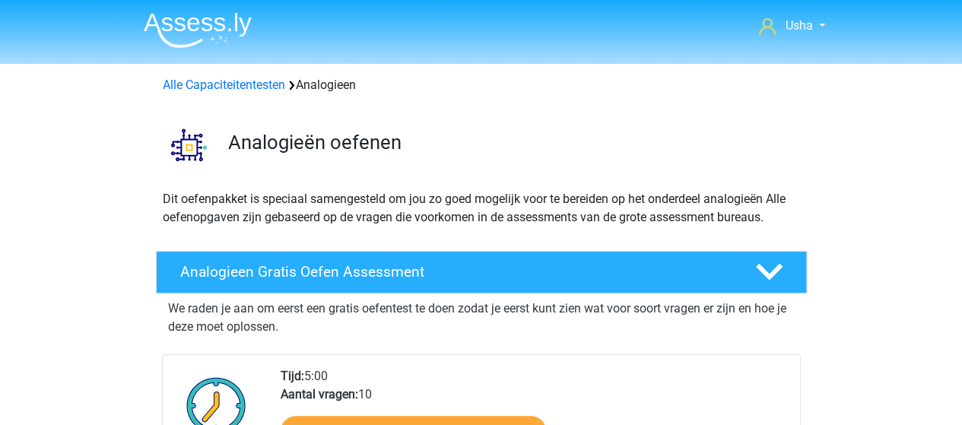
click at [237, 17] on img at bounding box center [198, 30] width 108 height 36
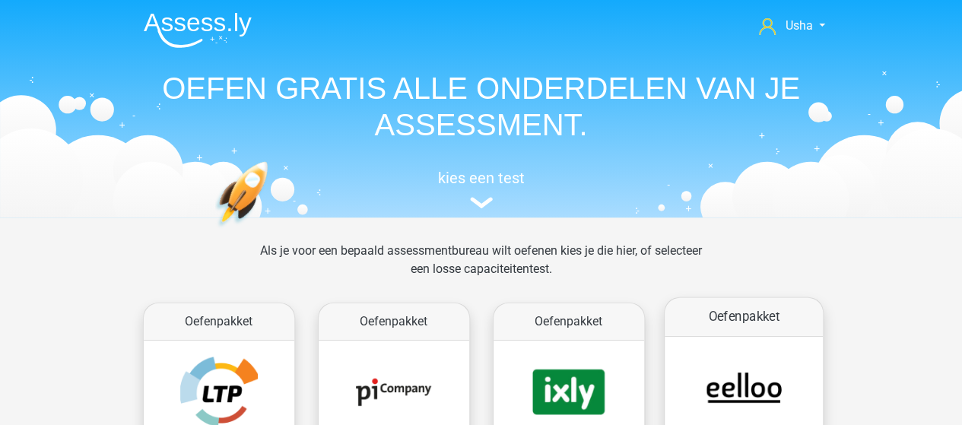
scroll to position [152, 0]
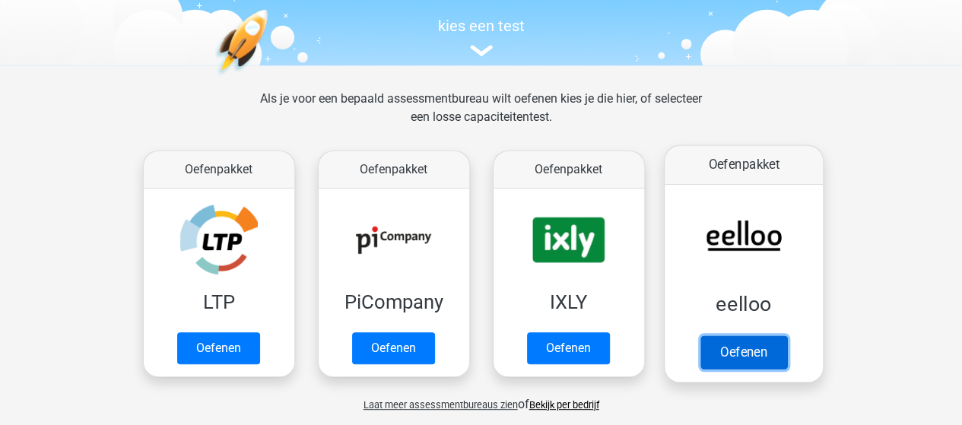
click at [745, 343] on link "Oefenen" at bounding box center [743, 351] width 87 height 33
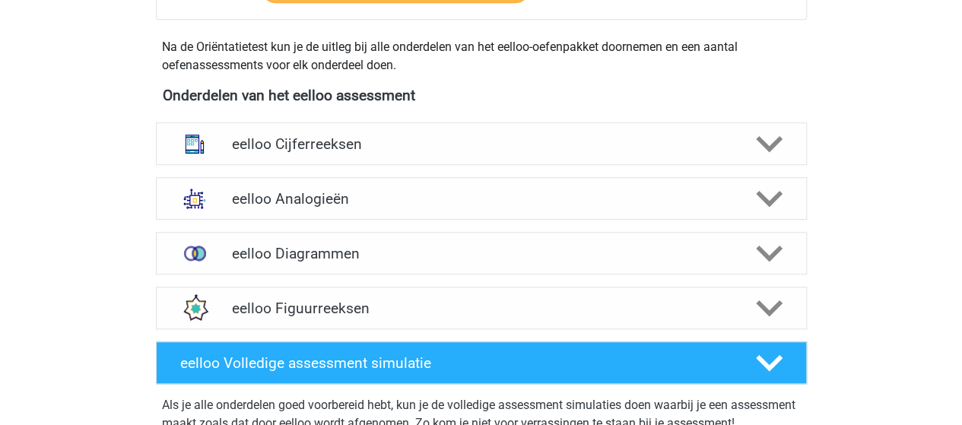
scroll to position [532, 0]
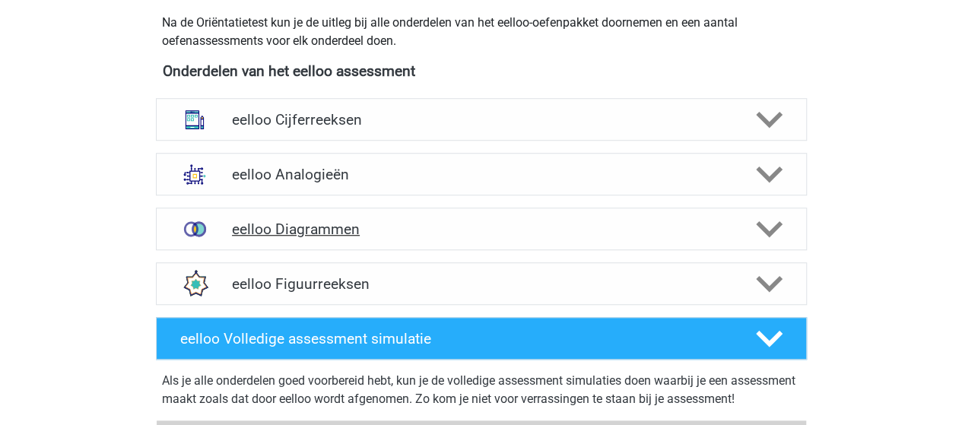
click at [297, 227] on h4 "eelloo Diagrammen" at bounding box center [481, 229] width 498 height 17
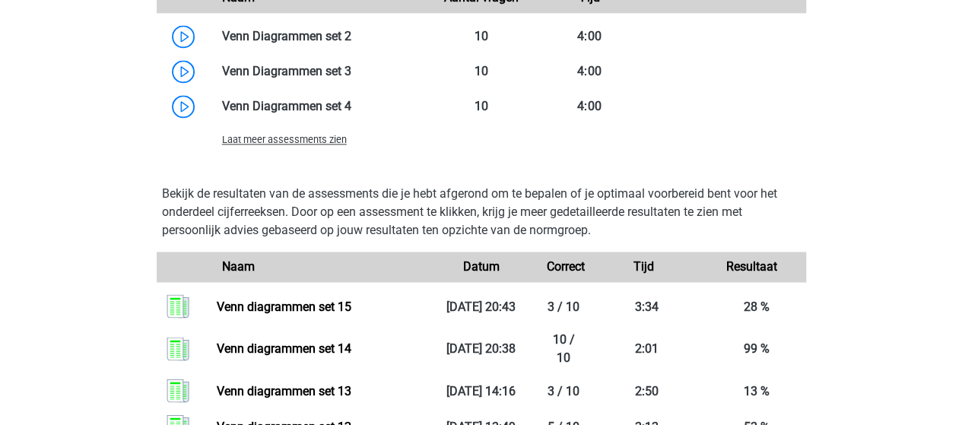
scroll to position [1141, 0]
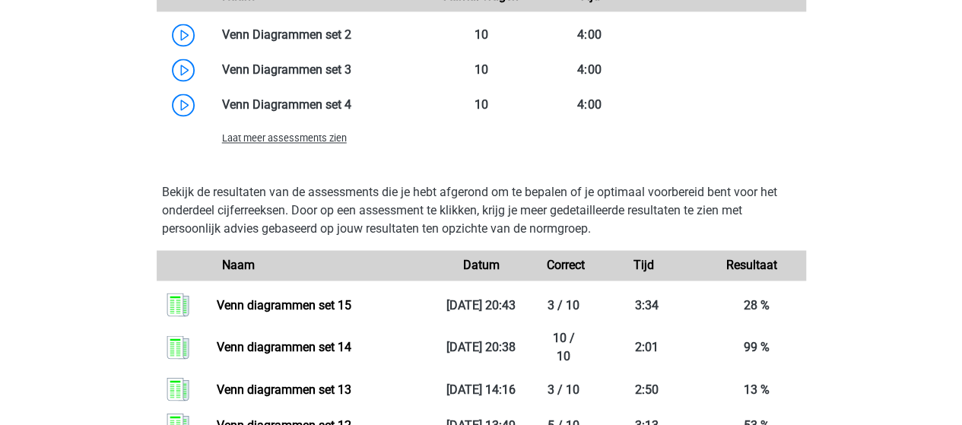
click at [302, 136] on span "Laat meer assessments zien" at bounding box center [284, 137] width 125 height 11
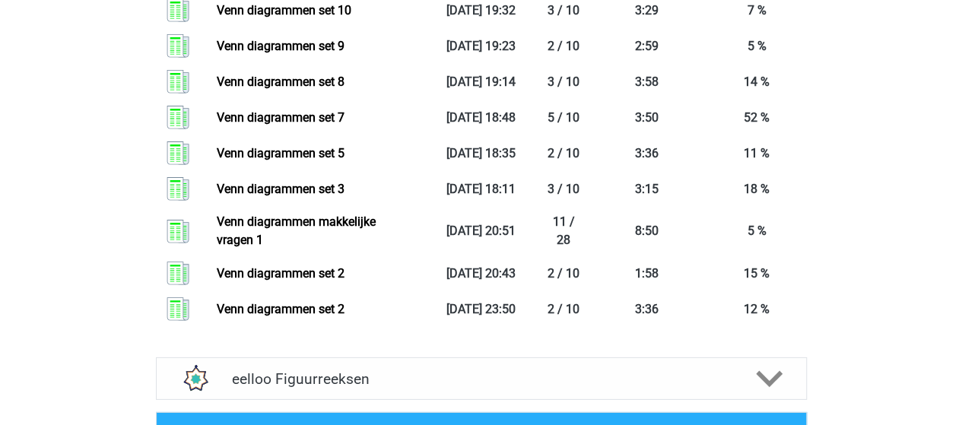
scroll to position [2205, 0]
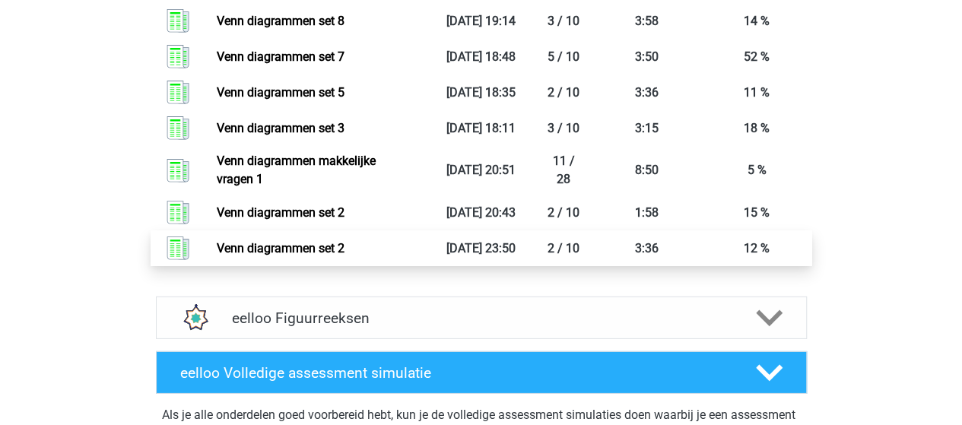
click at [280, 246] on link "Venn diagrammen set 2" at bounding box center [281, 248] width 128 height 14
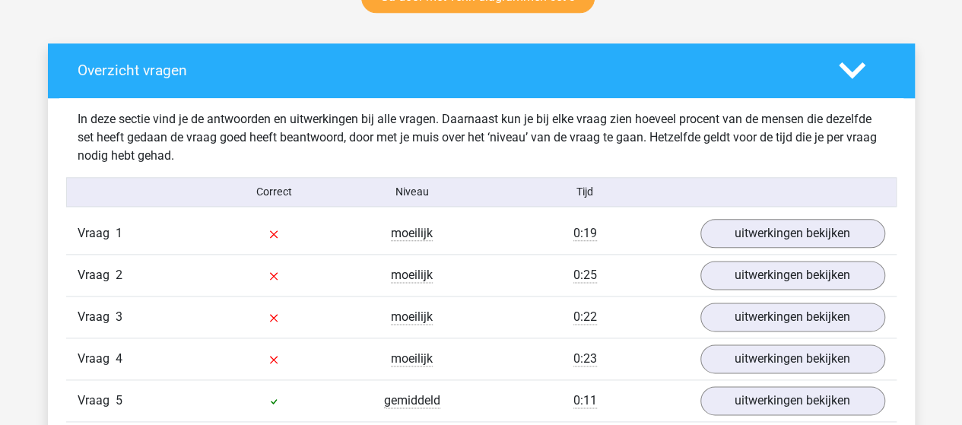
scroll to position [836, 0]
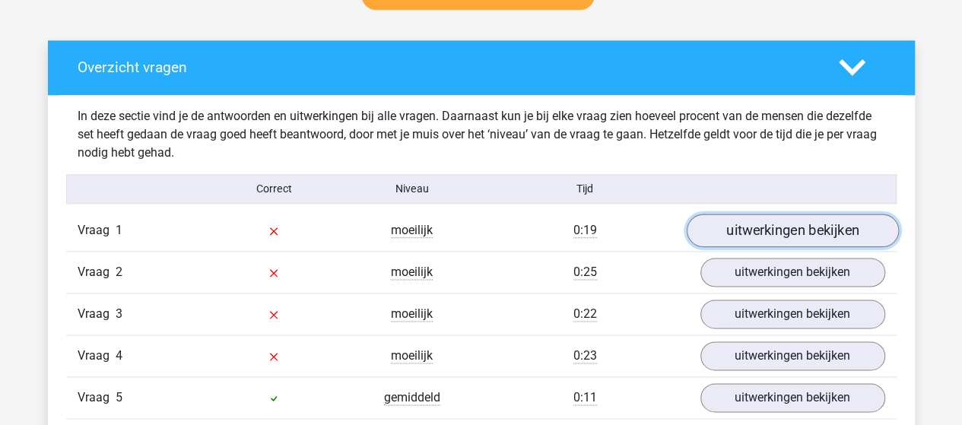
click at [720, 226] on link "uitwerkingen bekijken" at bounding box center [792, 230] width 212 height 33
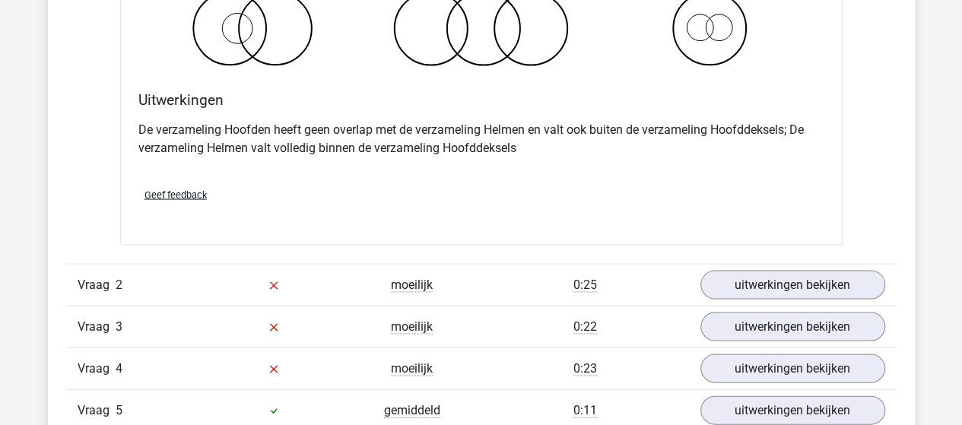
scroll to position [1445, 0]
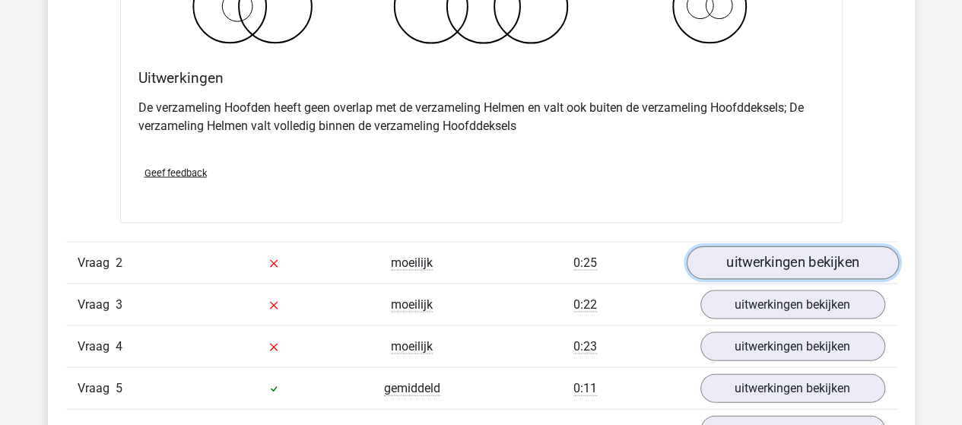
click at [754, 264] on link "uitwerkingen bekijken" at bounding box center [792, 262] width 212 height 33
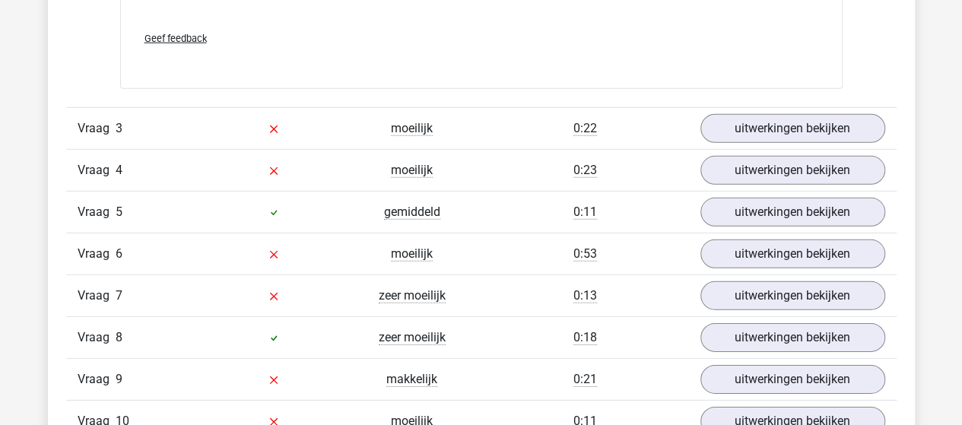
scroll to position [2205, 0]
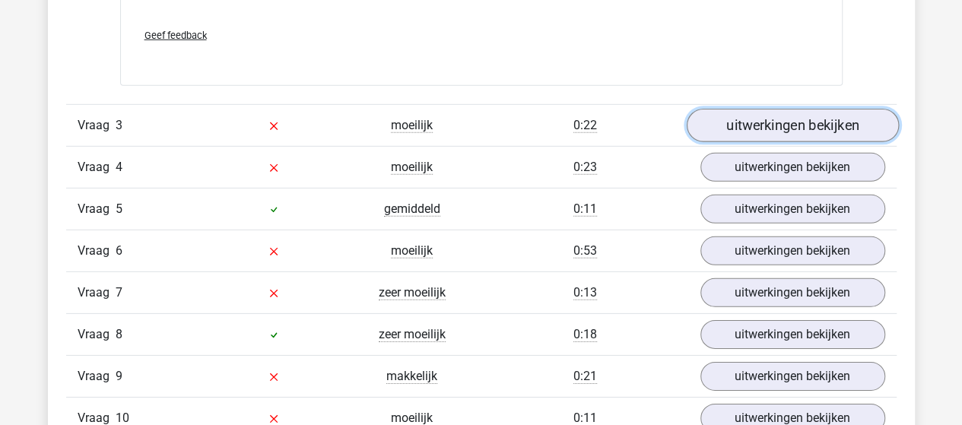
click at [727, 118] on link "uitwerkingen bekijken" at bounding box center [792, 125] width 212 height 33
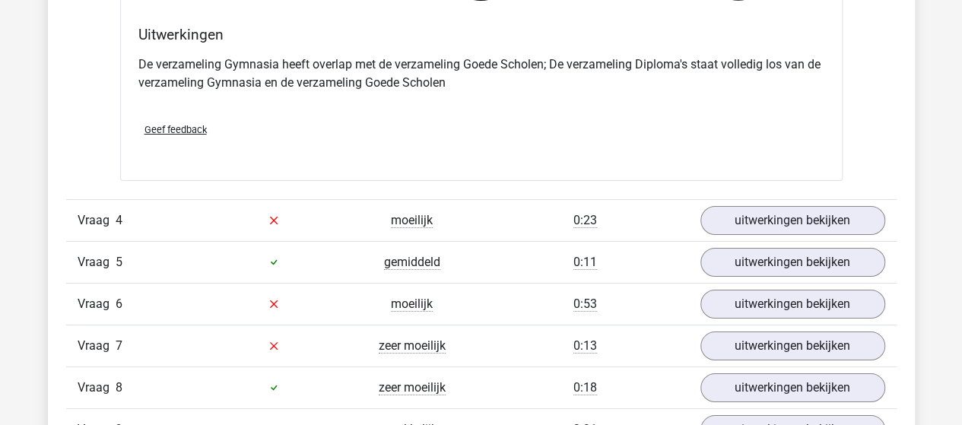
scroll to position [2737, 0]
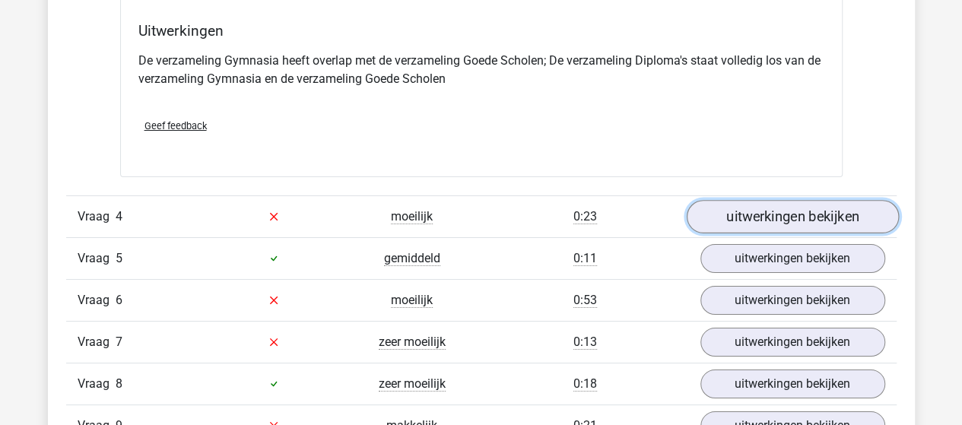
click at [728, 217] on link "uitwerkingen bekijken" at bounding box center [792, 216] width 212 height 33
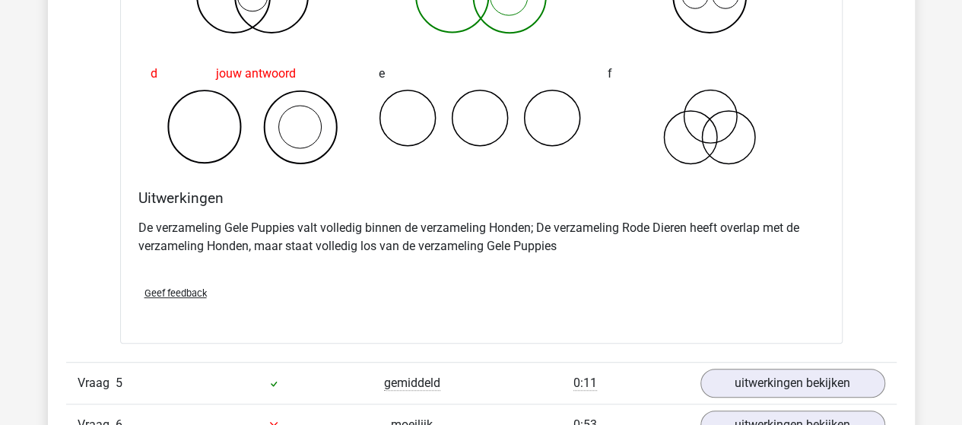
scroll to position [3346, 0]
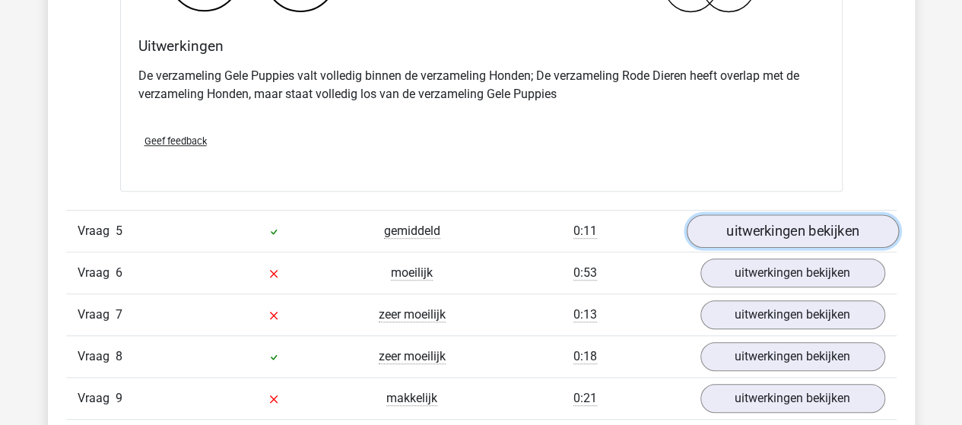
click at [792, 217] on link "uitwerkingen bekijken" at bounding box center [792, 230] width 212 height 33
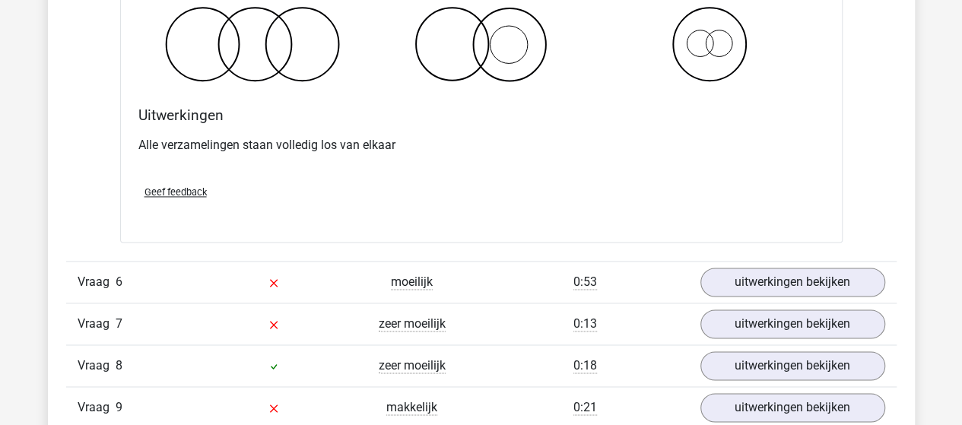
scroll to position [3954, 0]
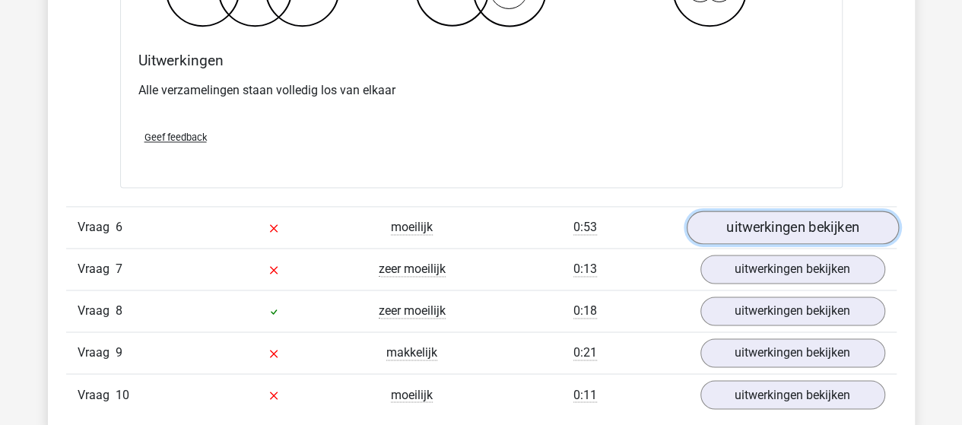
click at [768, 229] on link "uitwerkingen bekijken" at bounding box center [792, 227] width 212 height 33
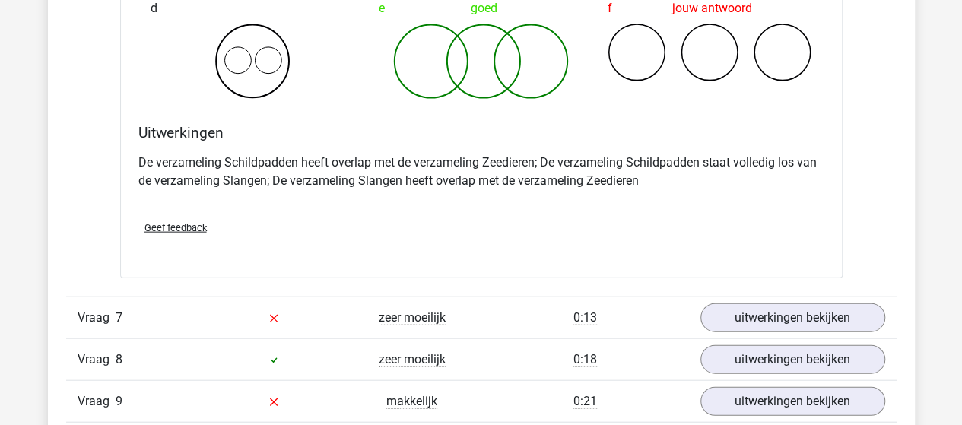
scroll to position [4562, 0]
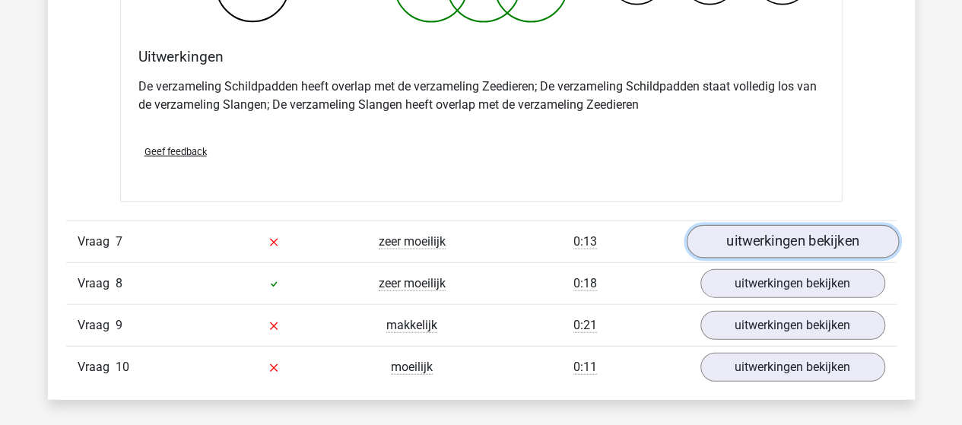
click at [763, 228] on link "uitwerkingen bekijken" at bounding box center [792, 241] width 212 height 33
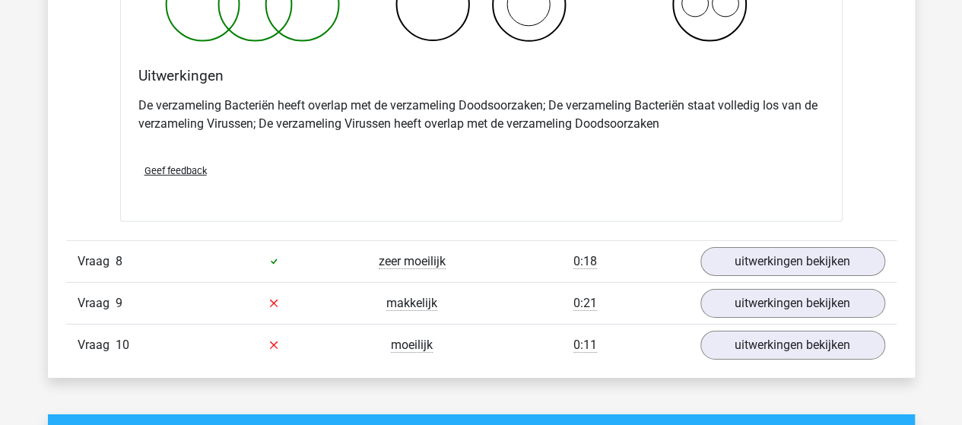
scroll to position [5247, 0]
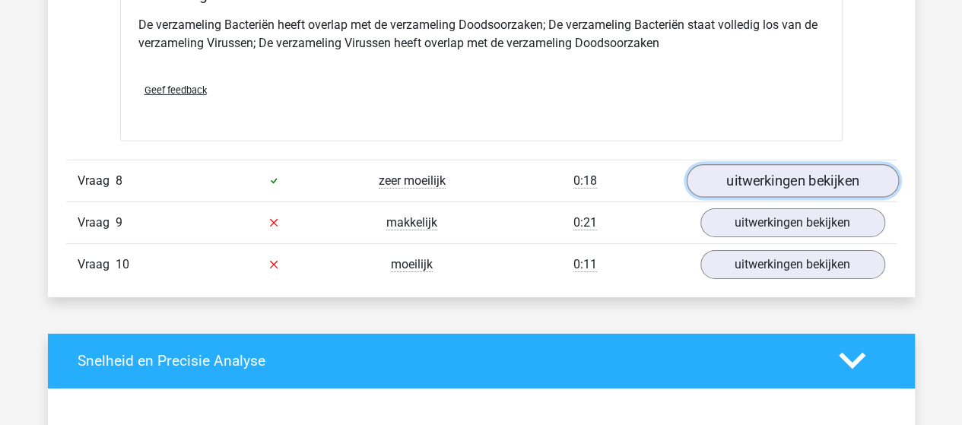
click at [714, 167] on link "uitwerkingen bekijken" at bounding box center [792, 180] width 212 height 33
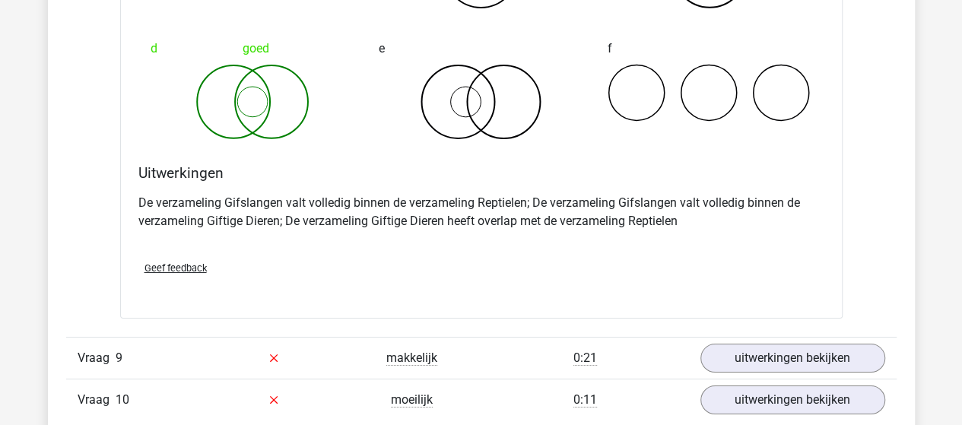
scroll to position [5779, 0]
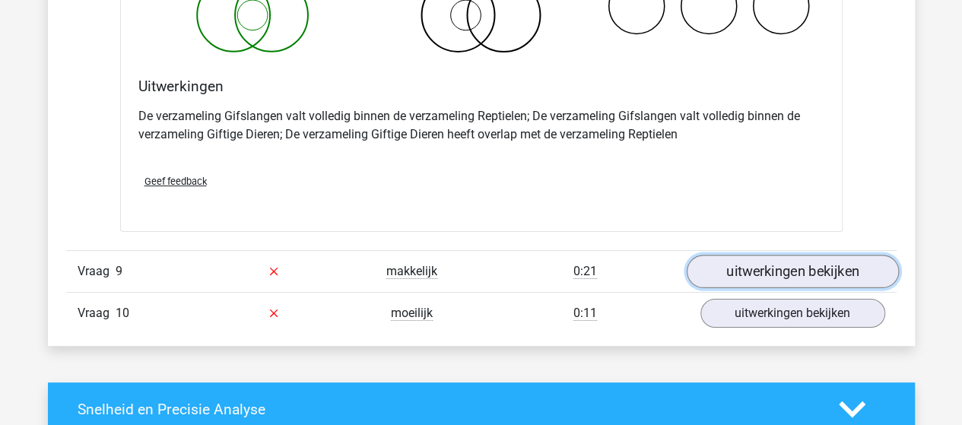
click at [760, 255] on link "uitwerkingen bekijken" at bounding box center [792, 271] width 212 height 33
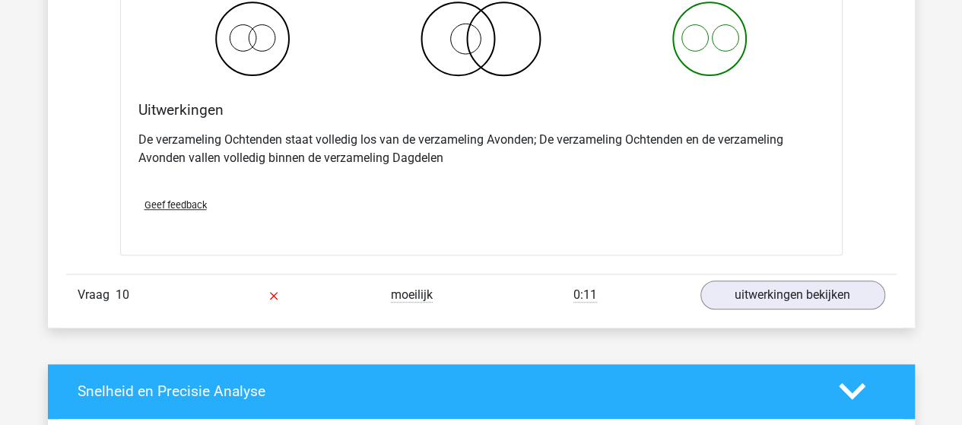
scroll to position [6387, 0]
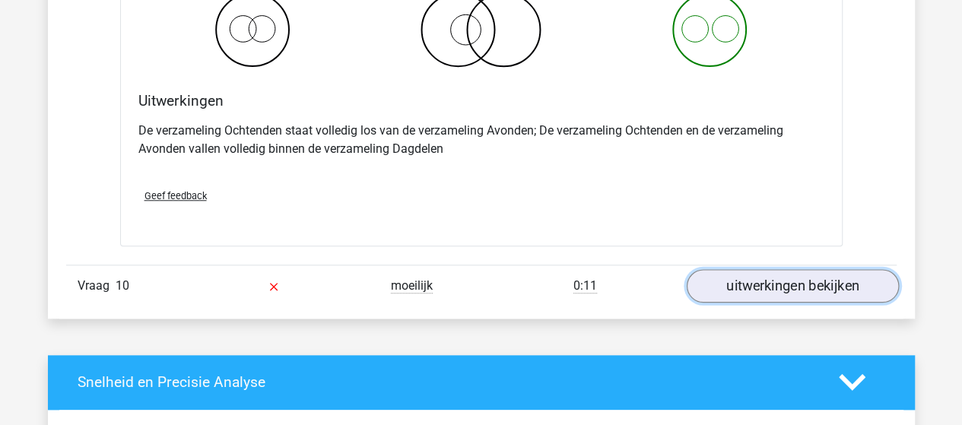
click at [786, 274] on link "uitwerkingen bekijken" at bounding box center [792, 285] width 212 height 33
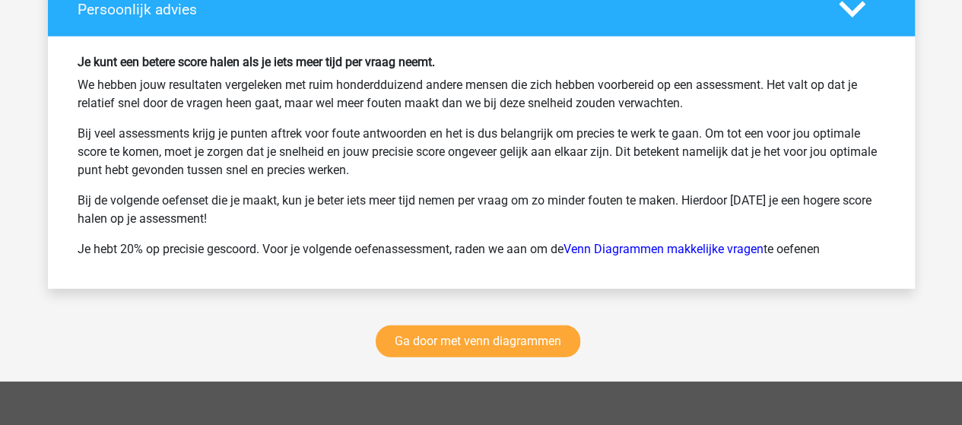
scroll to position [7928, 0]
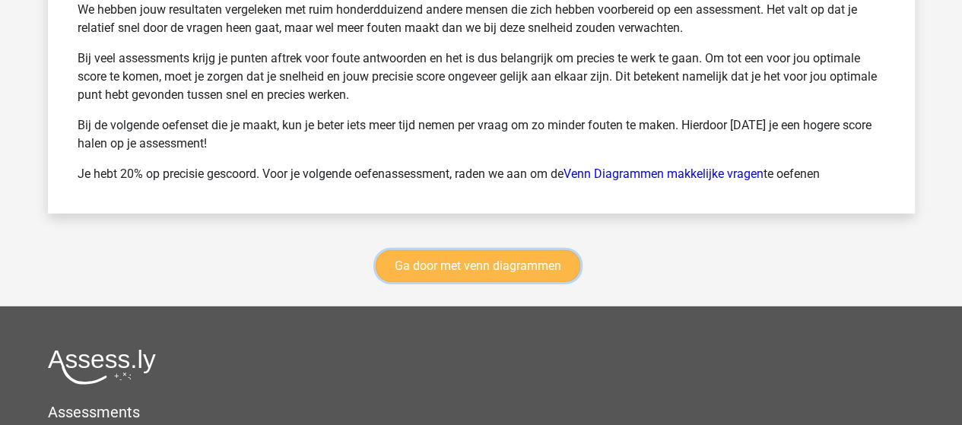
click at [506, 255] on link "Ga door met venn diagrammen" at bounding box center [478, 266] width 205 height 32
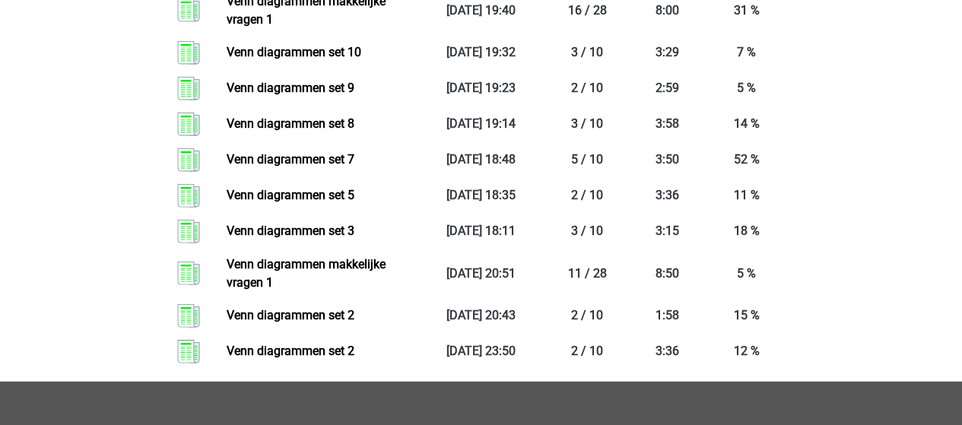
scroll to position [1933, 0]
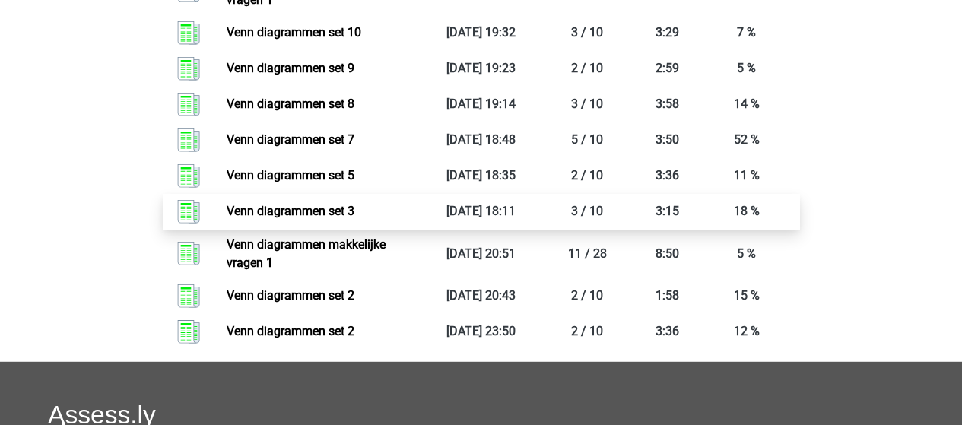
click at [318, 211] on link "Venn diagrammen set 3" at bounding box center [291, 211] width 128 height 14
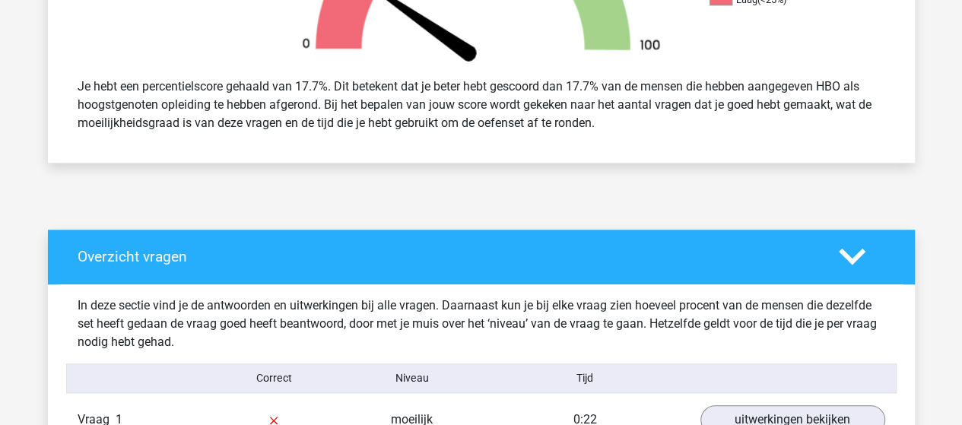
scroll to position [760, 0]
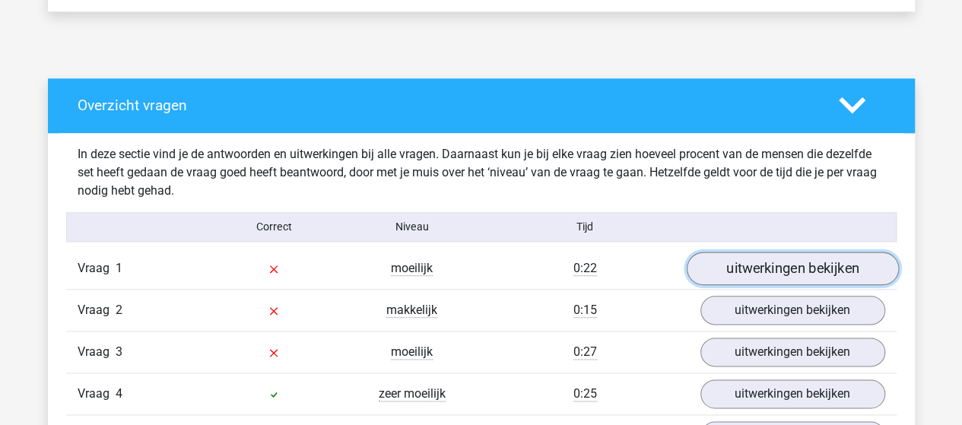
click at [745, 270] on link "uitwerkingen bekijken" at bounding box center [792, 268] width 212 height 33
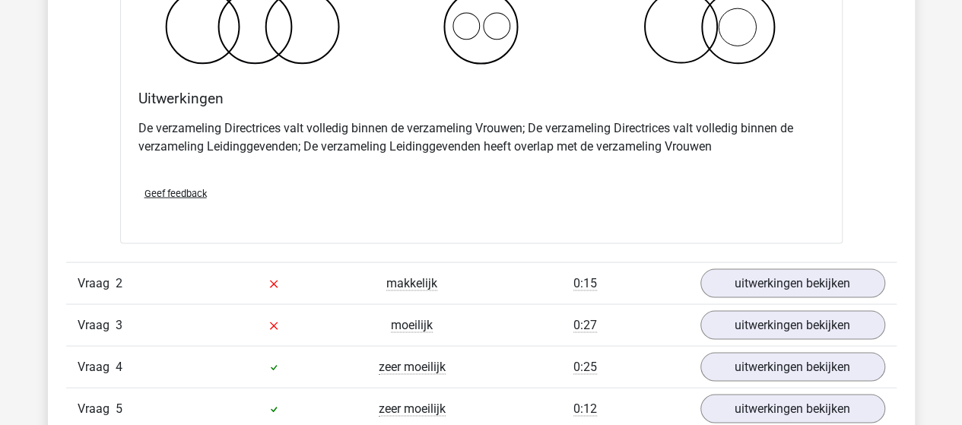
scroll to position [1445, 0]
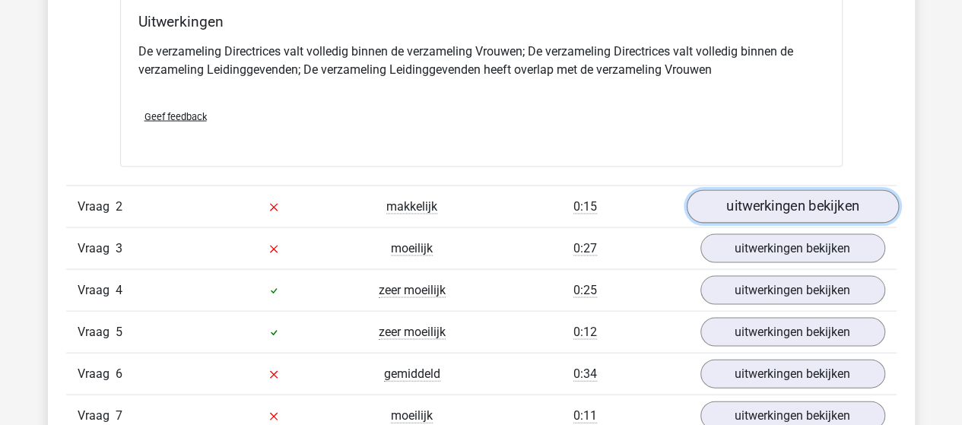
click at [809, 207] on link "uitwerkingen bekijken" at bounding box center [792, 206] width 212 height 33
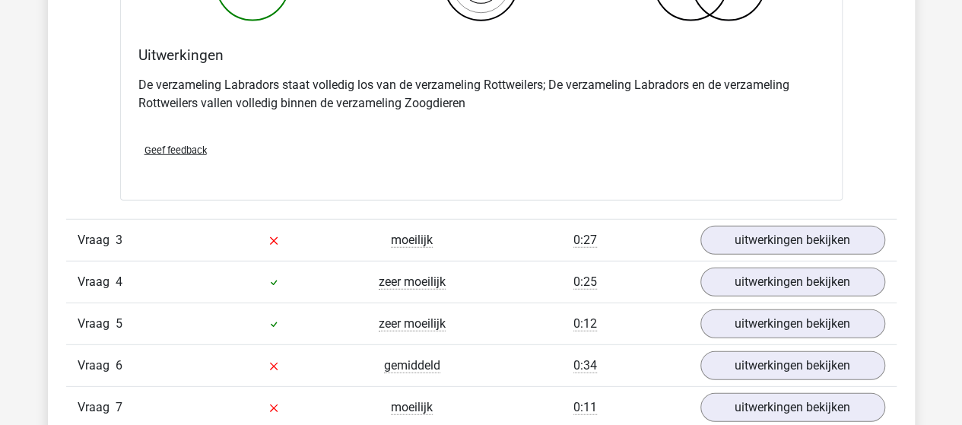
scroll to position [2053, 0]
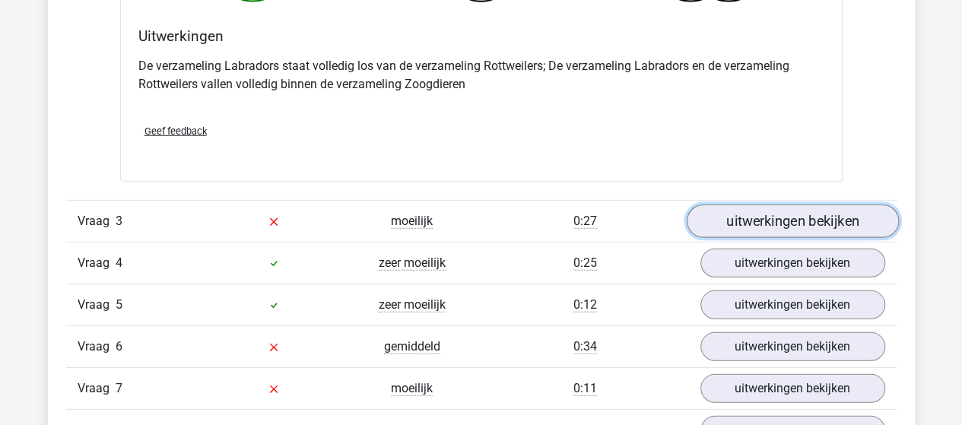
click at [853, 214] on link "uitwerkingen bekijken" at bounding box center [792, 221] width 212 height 33
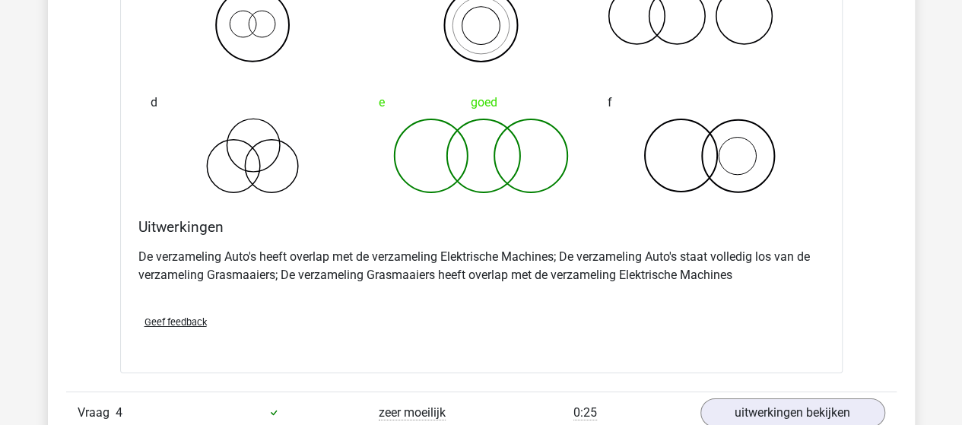
scroll to position [2585, 0]
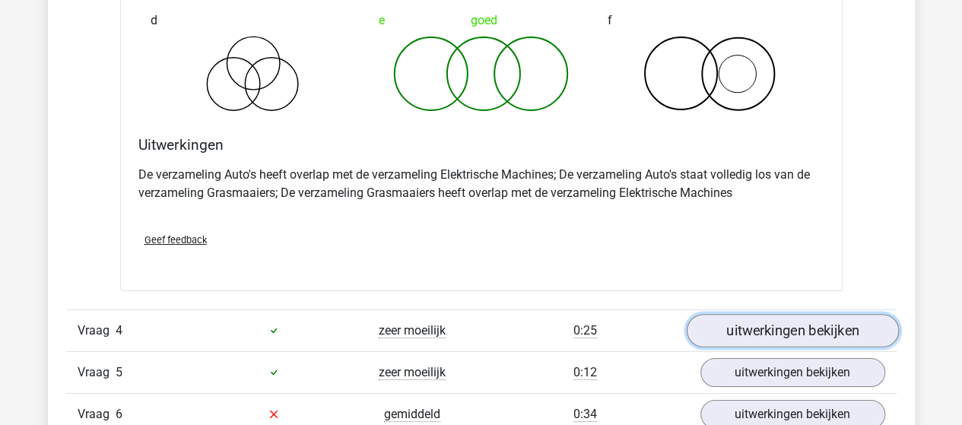
click at [770, 324] on link "uitwerkingen bekijken" at bounding box center [792, 330] width 212 height 33
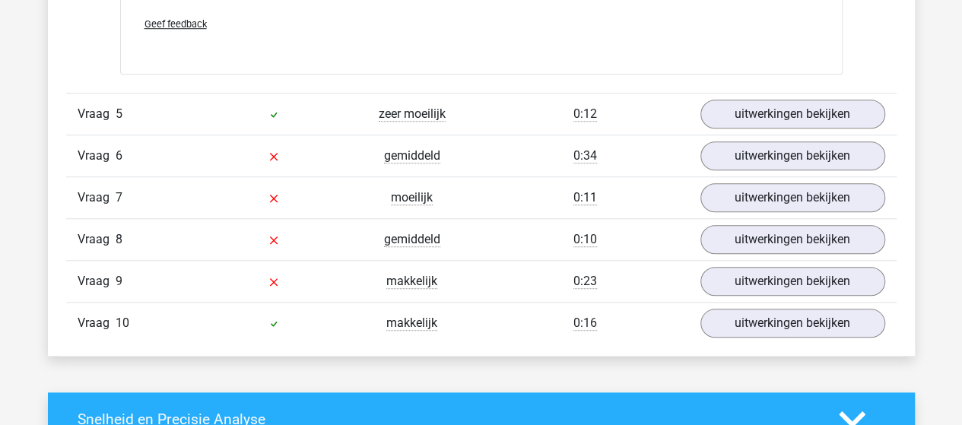
scroll to position [3498, 0]
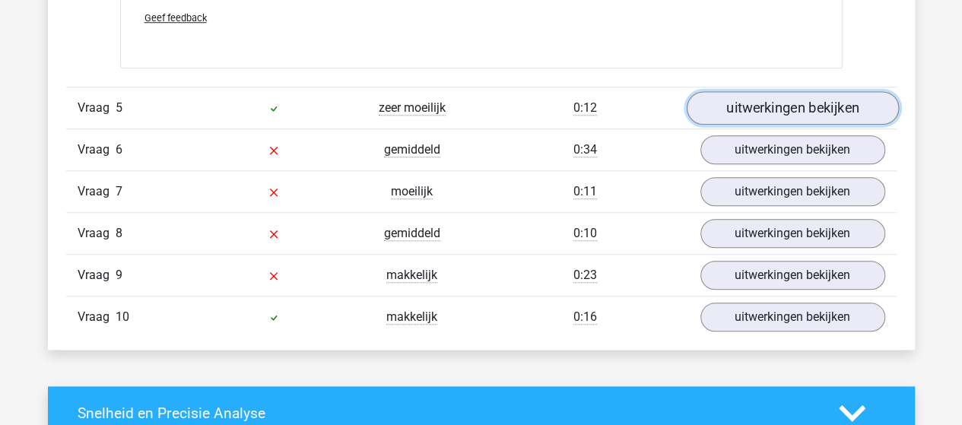
click at [713, 95] on link "uitwerkingen bekijken" at bounding box center [792, 107] width 212 height 33
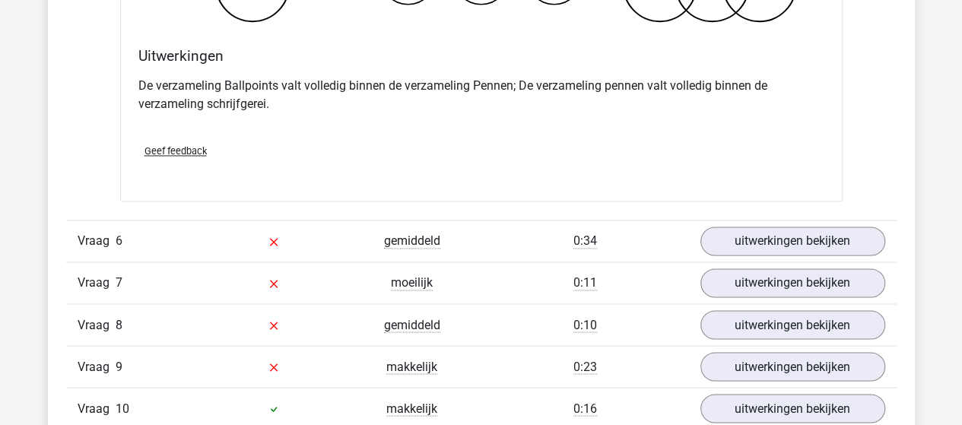
scroll to position [4030, 0]
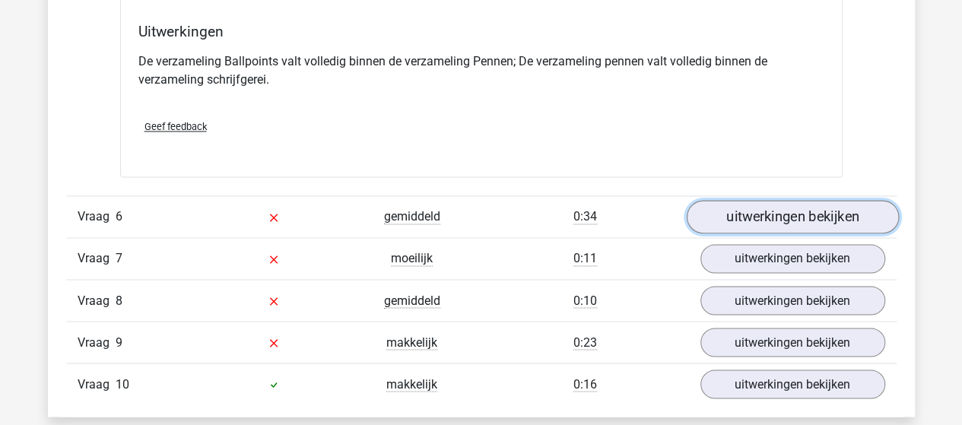
click at [739, 215] on link "uitwerkingen bekijken" at bounding box center [792, 216] width 212 height 33
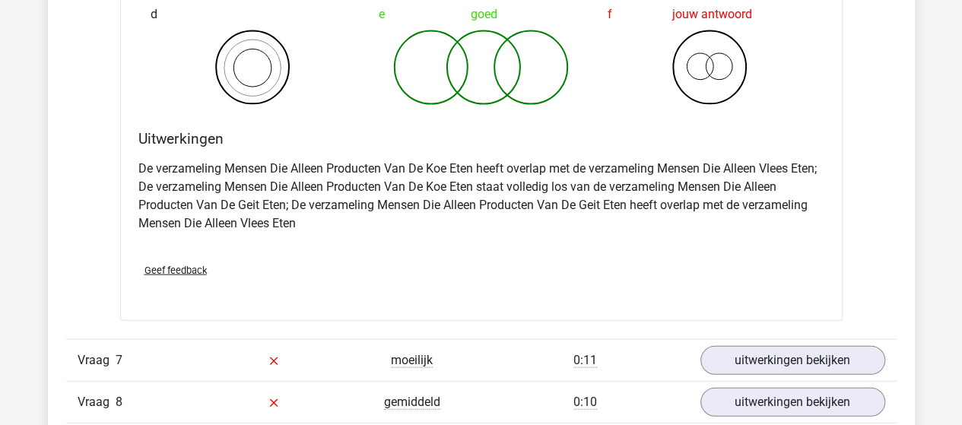
scroll to position [4638, 0]
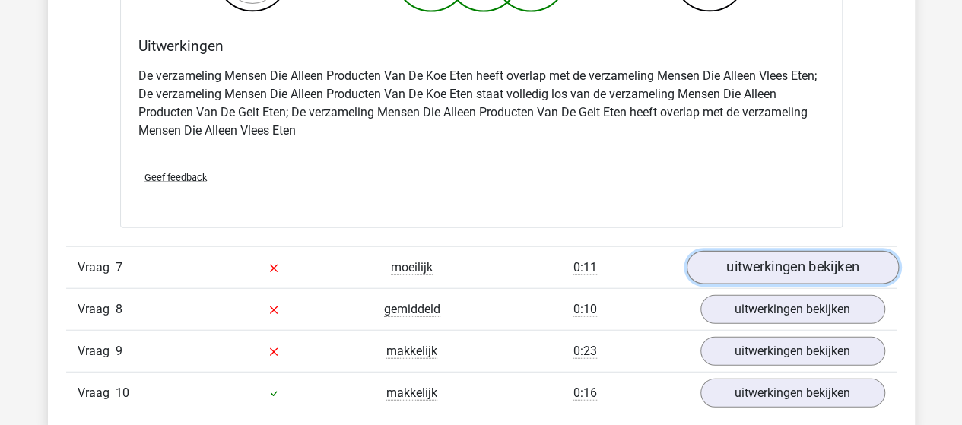
click at [733, 251] on link "uitwerkingen bekijken" at bounding box center [792, 267] width 212 height 33
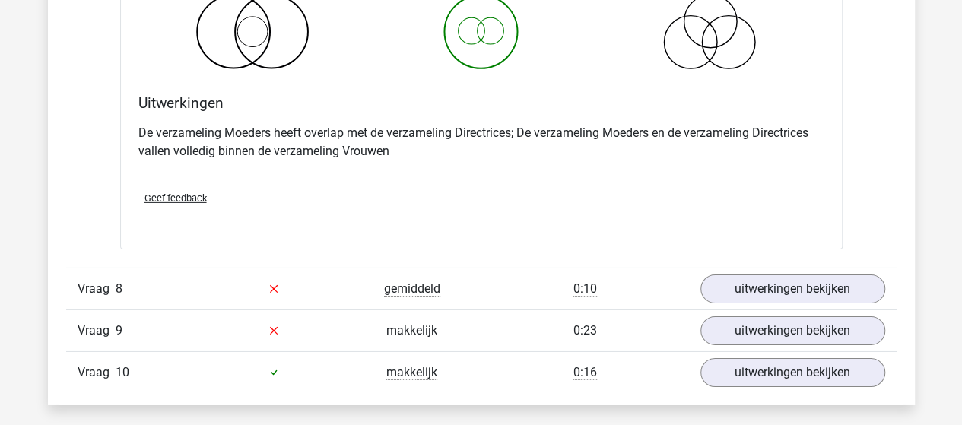
scroll to position [5247, 0]
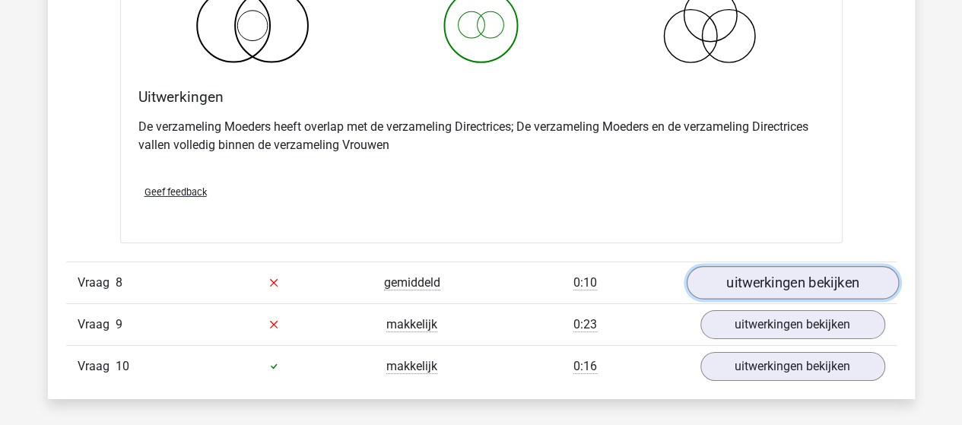
click at [765, 278] on link "uitwerkingen bekijken" at bounding box center [792, 282] width 212 height 33
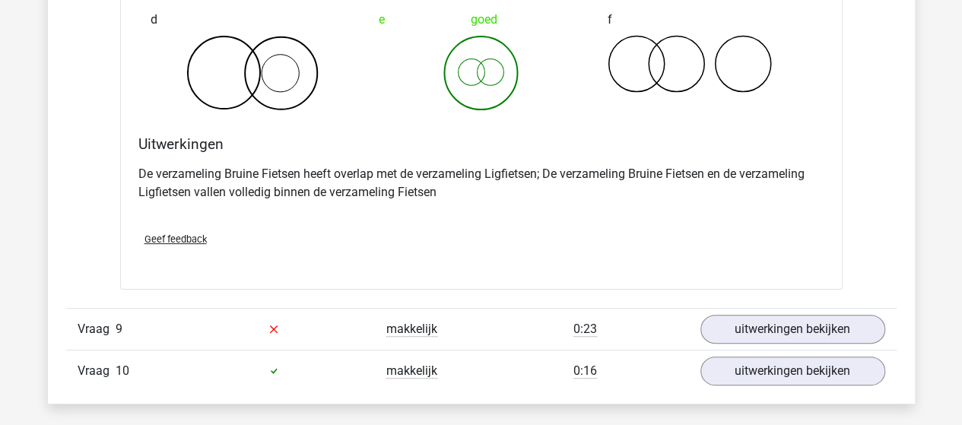
scroll to position [5931, 0]
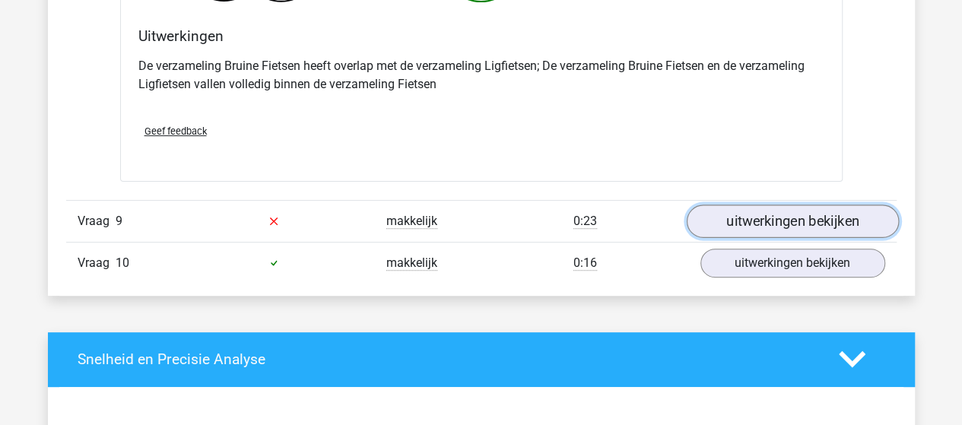
click at [849, 209] on link "uitwerkingen bekijken" at bounding box center [792, 221] width 212 height 33
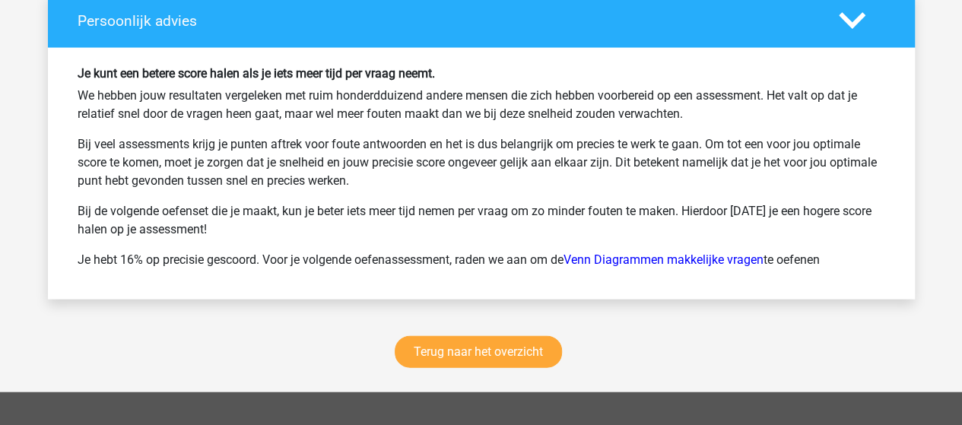
scroll to position [7376, 0]
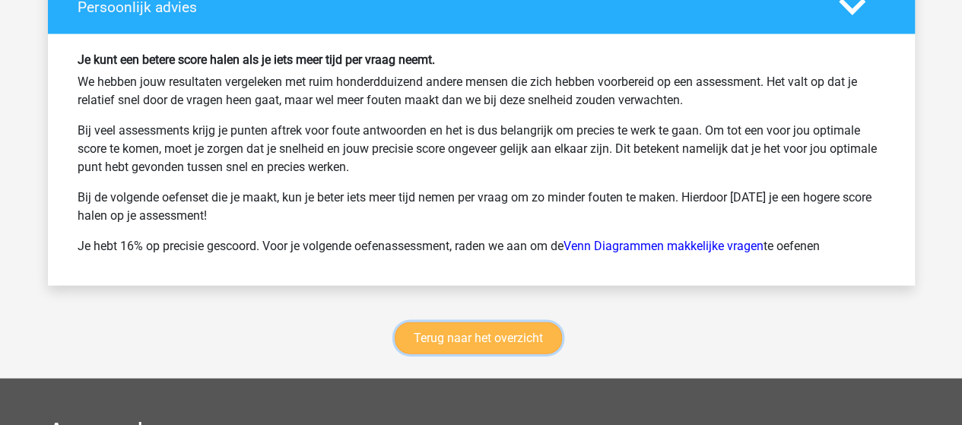
click at [520, 322] on link "Terug naar het overzicht" at bounding box center [478, 338] width 167 height 32
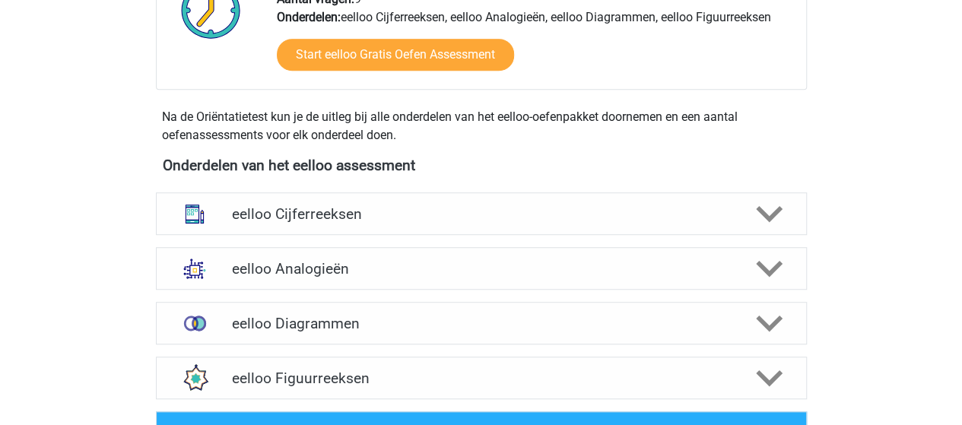
scroll to position [456, 0]
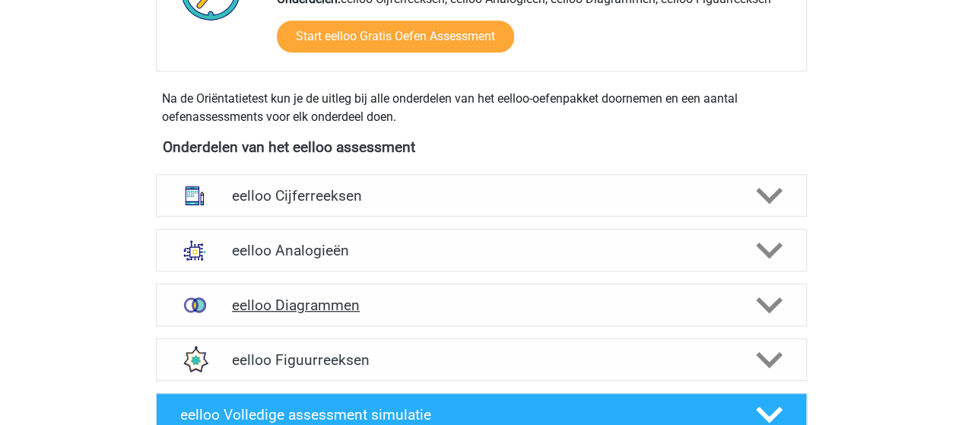
click at [270, 300] on h4 "eelloo Diagrammen" at bounding box center [481, 305] width 498 height 17
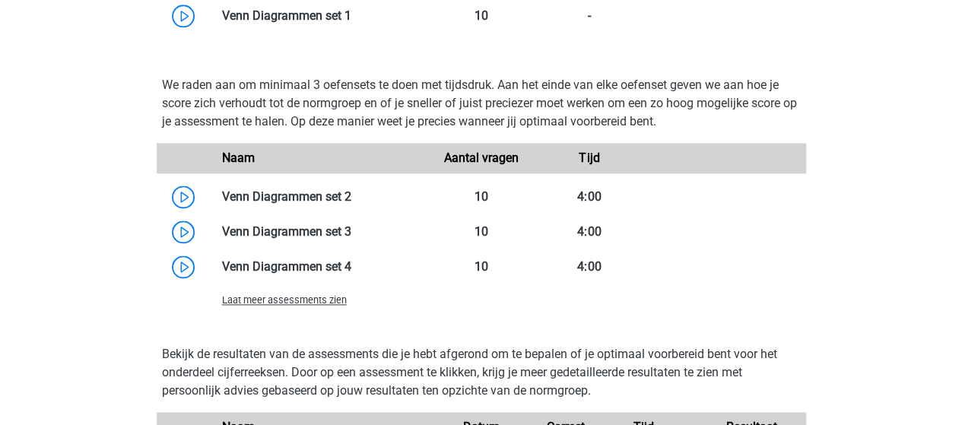
scroll to position [989, 0]
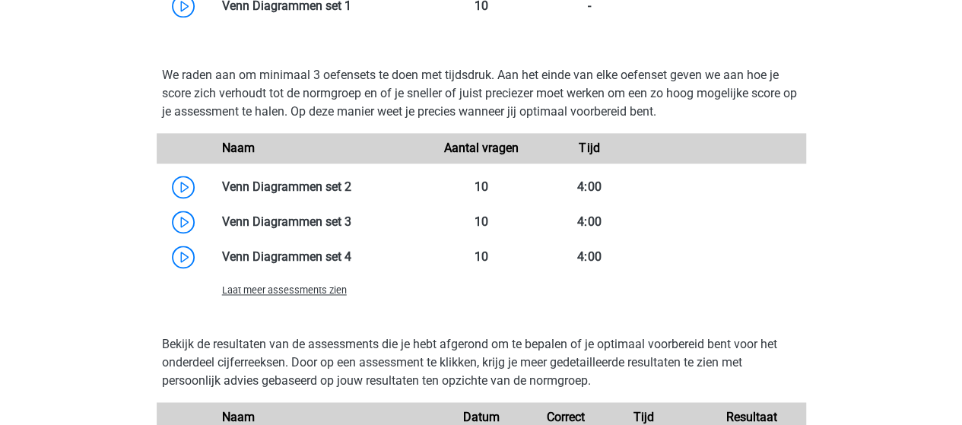
click at [278, 292] on span "Laat meer assessments zien" at bounding box center [284, 289] width 125 height 11
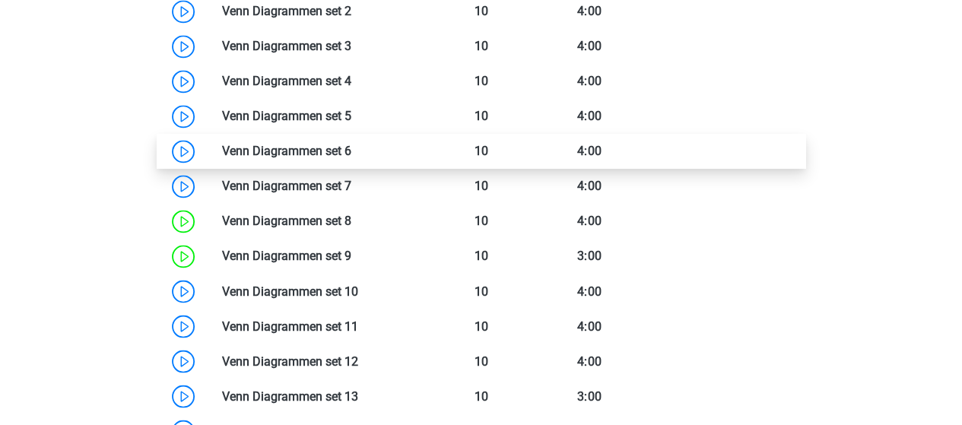
scroll to position [1141, 0]
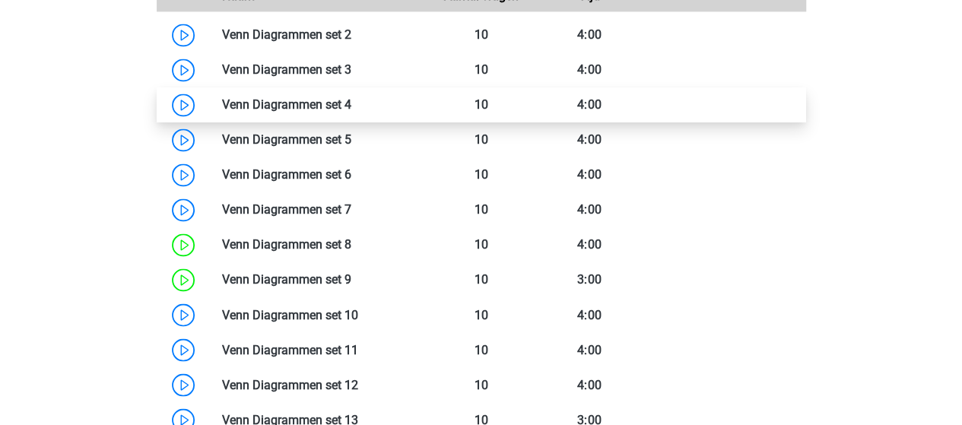
click at [351, 106] on link at bounding box center [351, 104] width 0 height 14
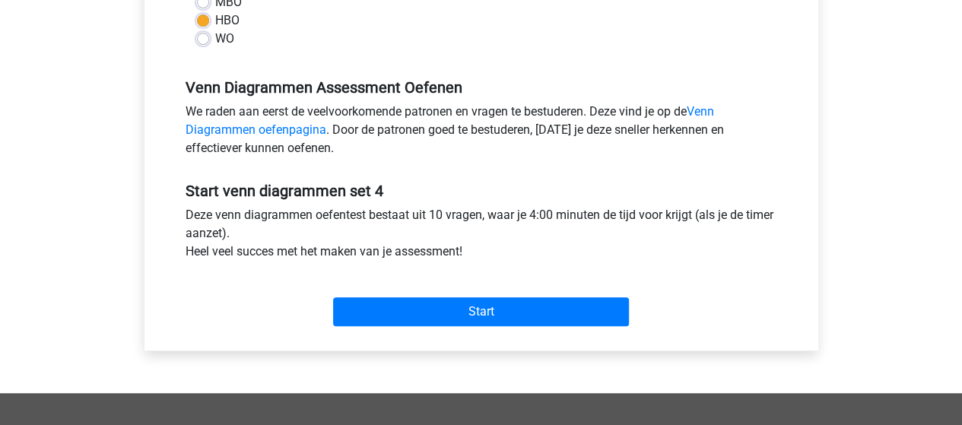
scroll to position [532, 0]
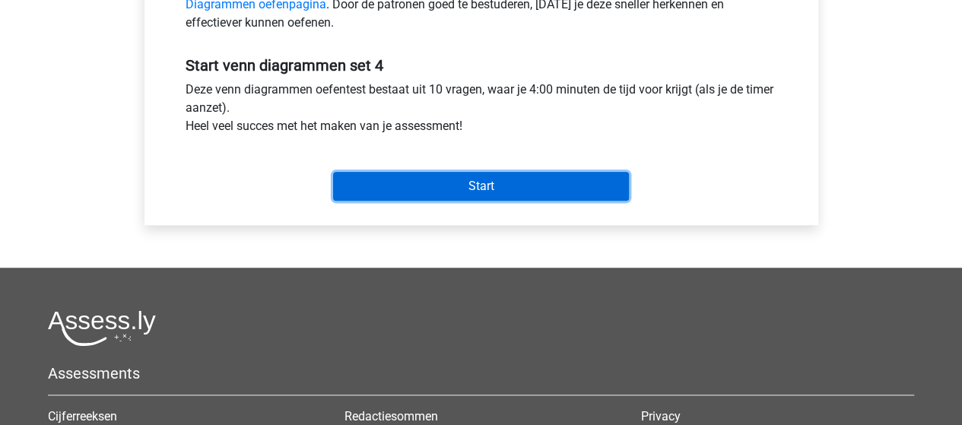
click at [446, 192] on input "Start" at bounding box center [481, 186] width 296 height 29
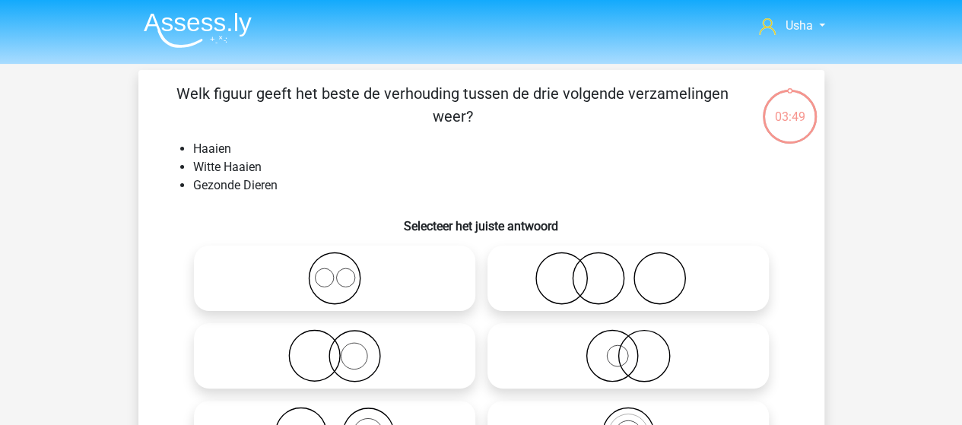
click at [598, 279] on icon at bounding box center [627, 278] width 269 height 53
click at [628, 271] on input "radio" at bounding box center [633, 266] width 10 height 10
radio input "true"
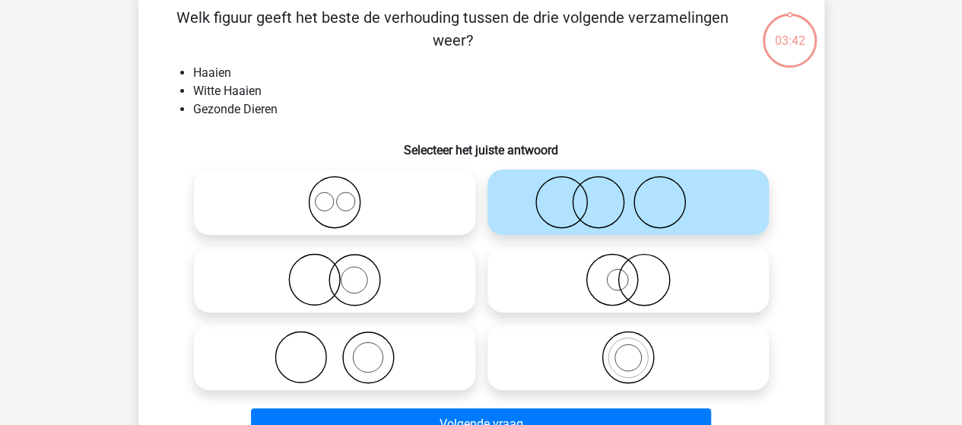
scroll to position [152, 0]
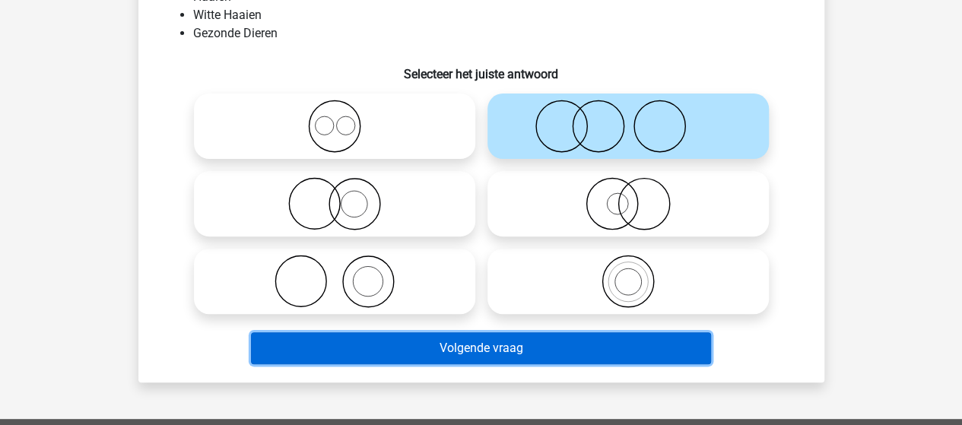
click at [420, 349] on button "Volgende vraag" at bounding box center [481, 348] width 460 height 32
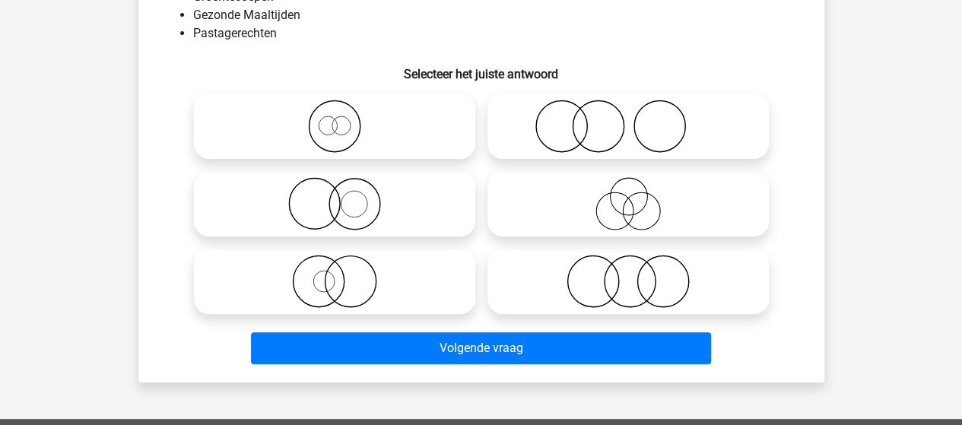
scroll to position [70, 0]
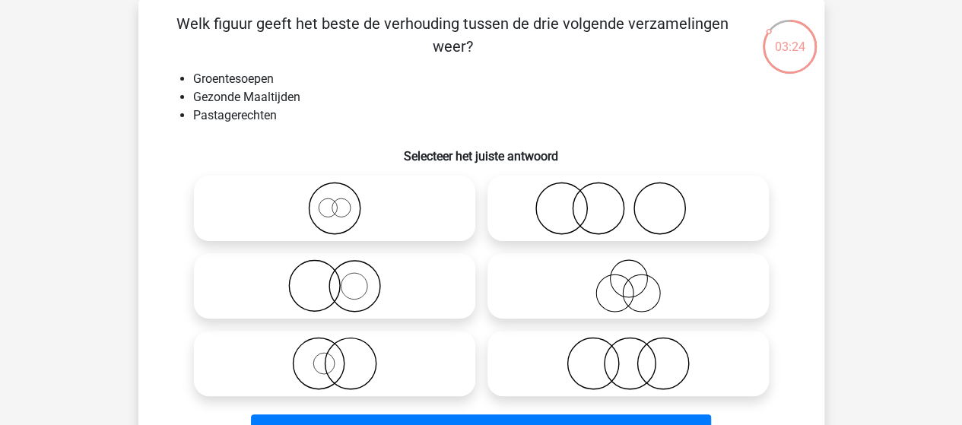
click at [346, 206] on icon at bounding box center [334, 208] width 269 height 53
click at [344, 201] on input "radio" at bounding box center [340, 196] width 10 height 10
radio input "true"
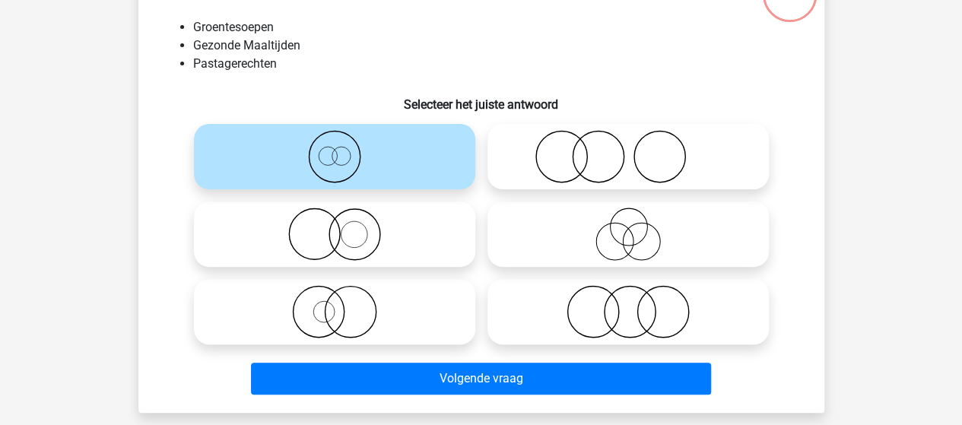
scroll to position [146, 0]
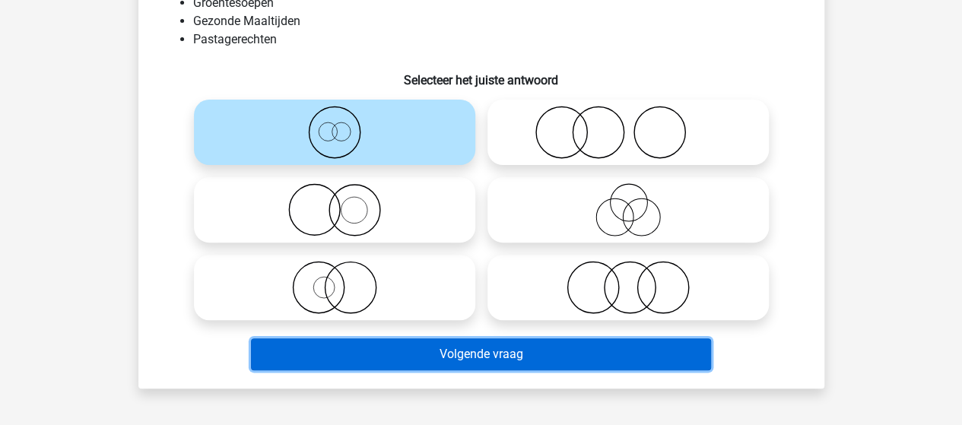
click at [496, 352] on button "Volgende vraag" at bounding box center [481, 354] width 460 height 32
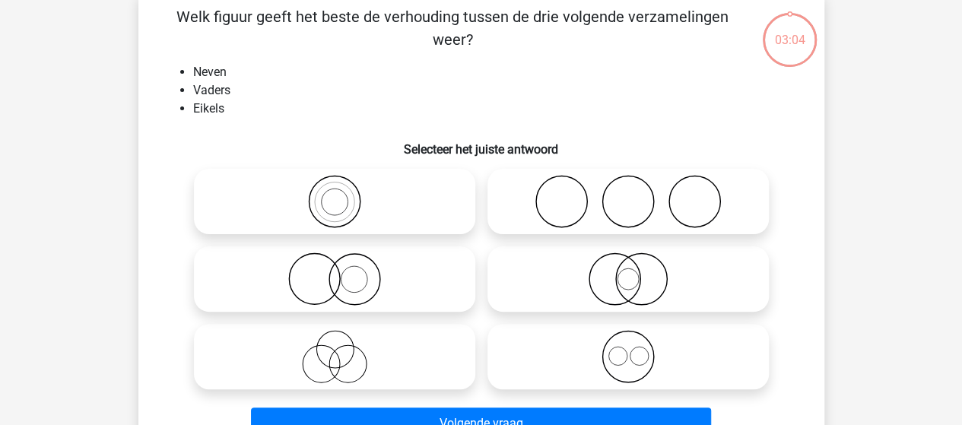
scroll to position [70, 0]
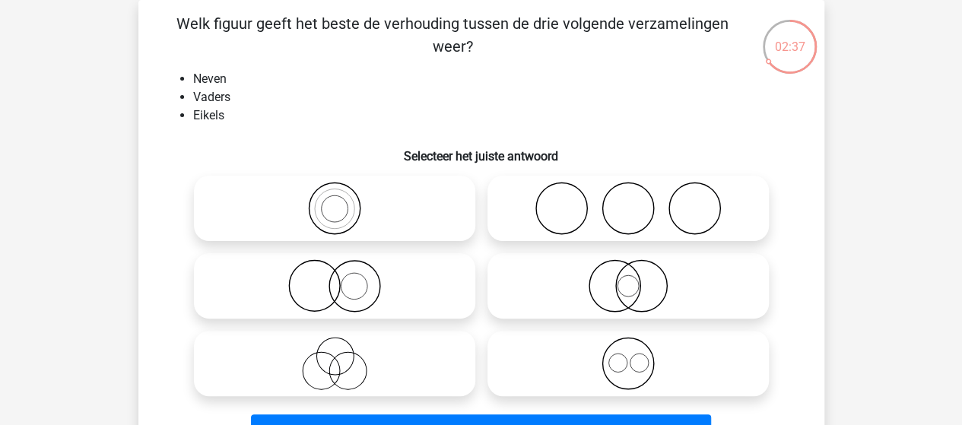
click at [639, 361] on icon at bounding box center [627, 363] width 269 height 53
click at [638, 356] on input "radio" at bounding box center [633, 351] width 10 height 10
radio input "true"
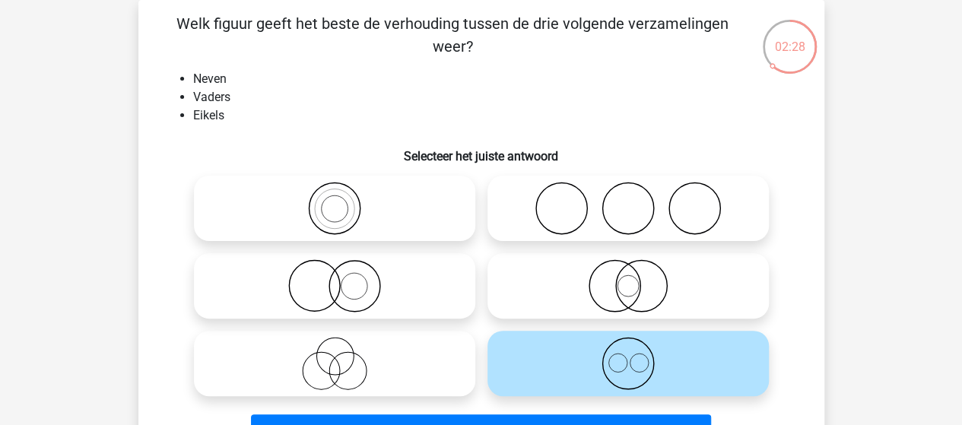
click at [627, 227] on icon at bounding box center [627, 208] width 269 height 53
click at [628, 201] on input "radio" at bounding box center [633, 196] width 10 height 10
radio input "true"
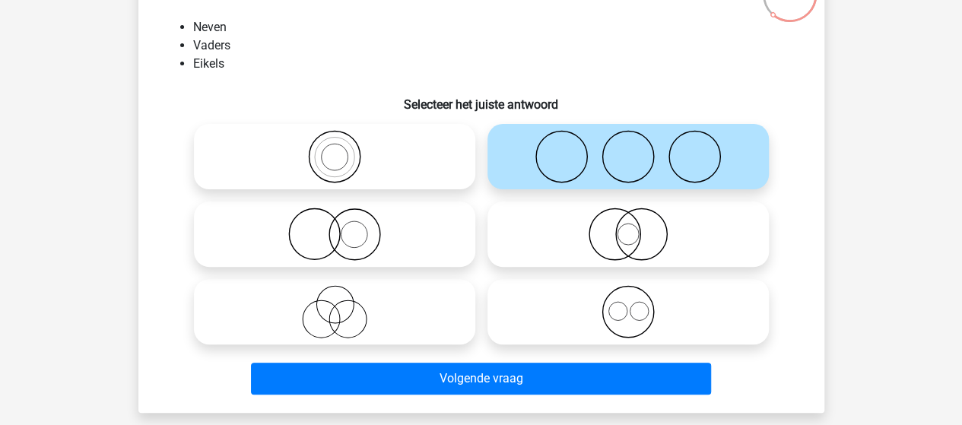
scroll to position [146, 0]
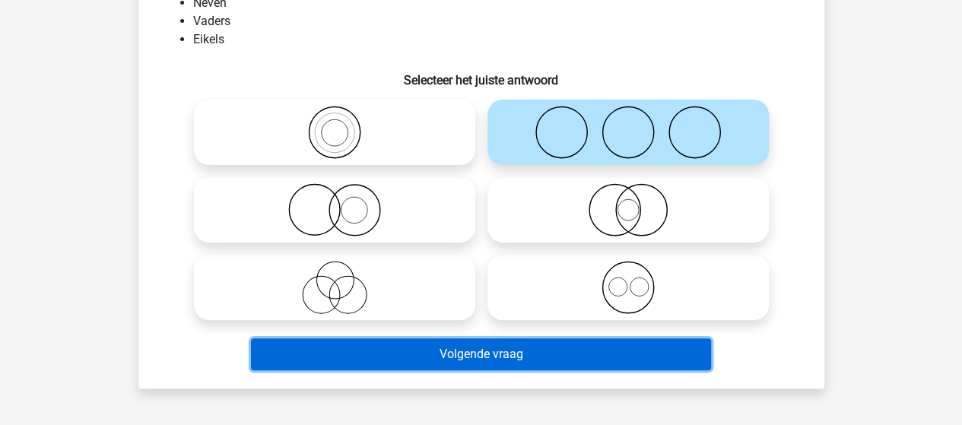
click at [535, 351] on button "Volgende vraag" at bounding box center [481, 354] width 460 height 32
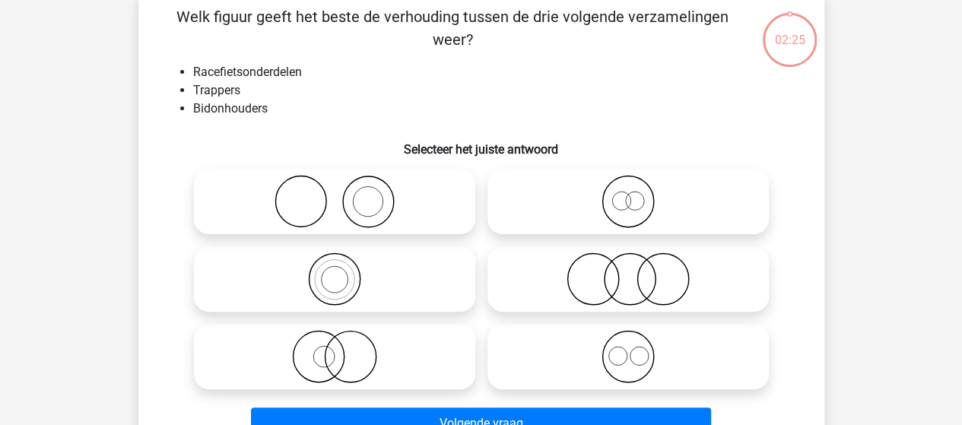
scroll to position [70, 0]
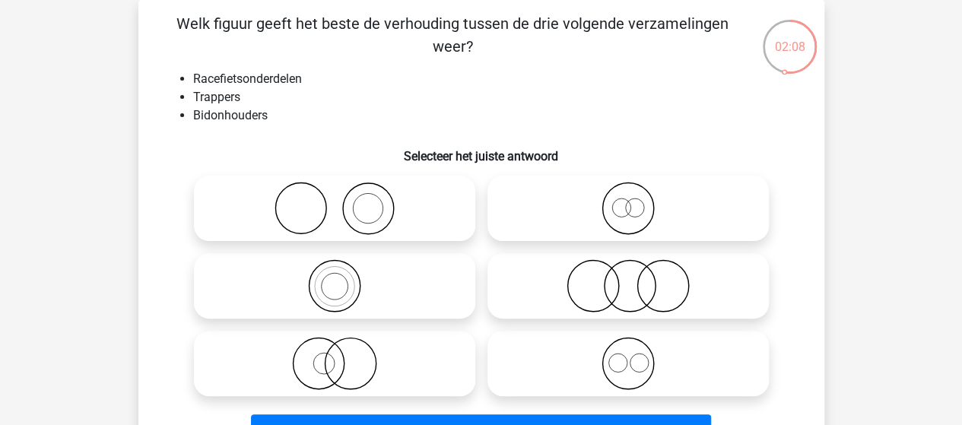
click at [370, 212] on icon at bounding box center [334, 208] width 269 height 53
click at [344, 201] on input "radio" at bounding box center [340, 196] width 10 height 10
radio input "true"
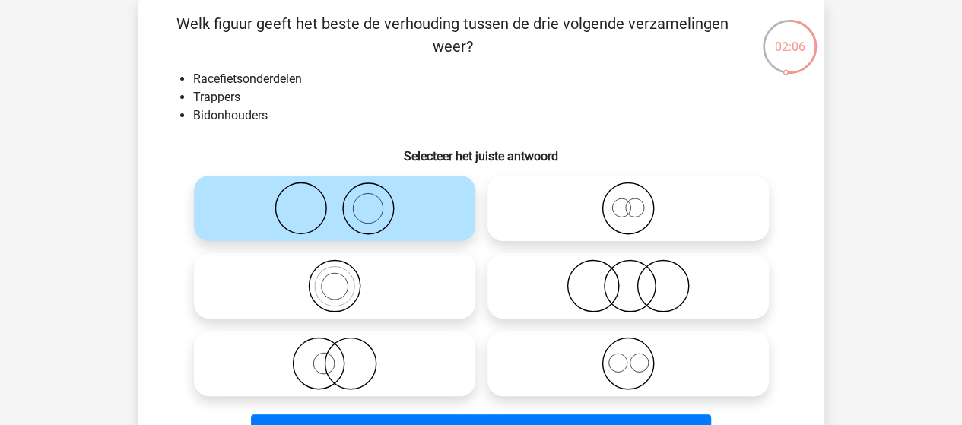
scroll to position [146, 0]
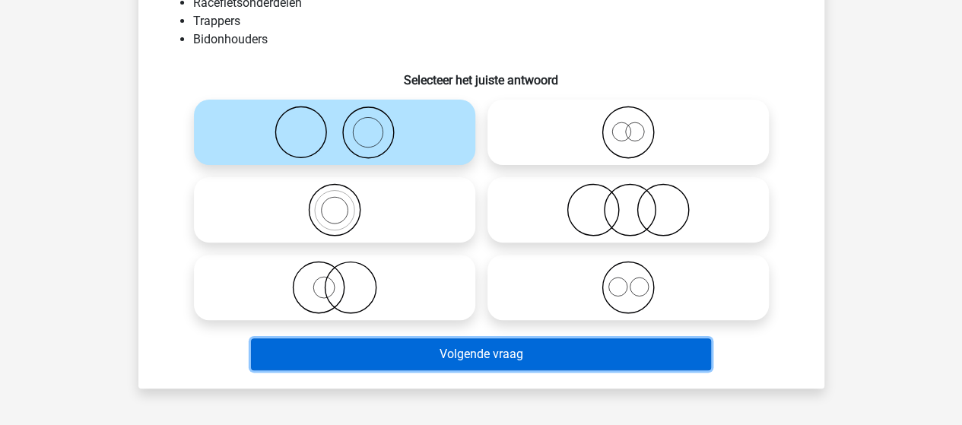
click at [460, 352] on button "Volgende vraag" at bounding box center [481, 354] width 460 height 32
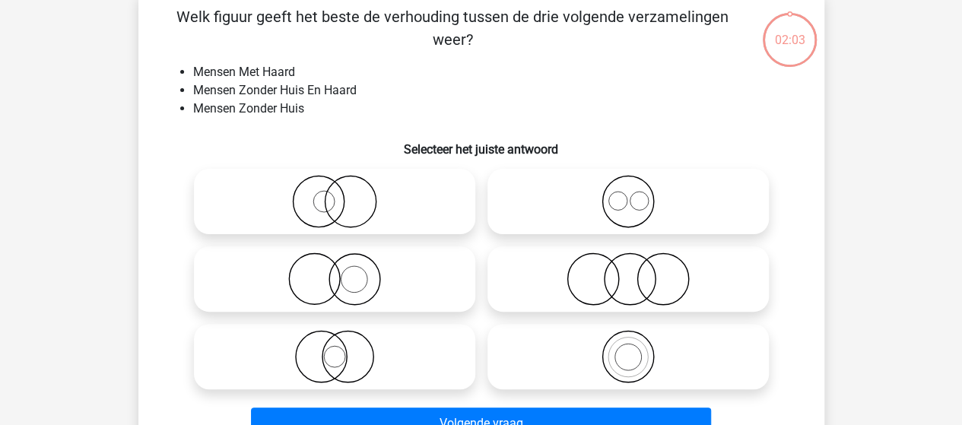
scroll to position [70, 0]
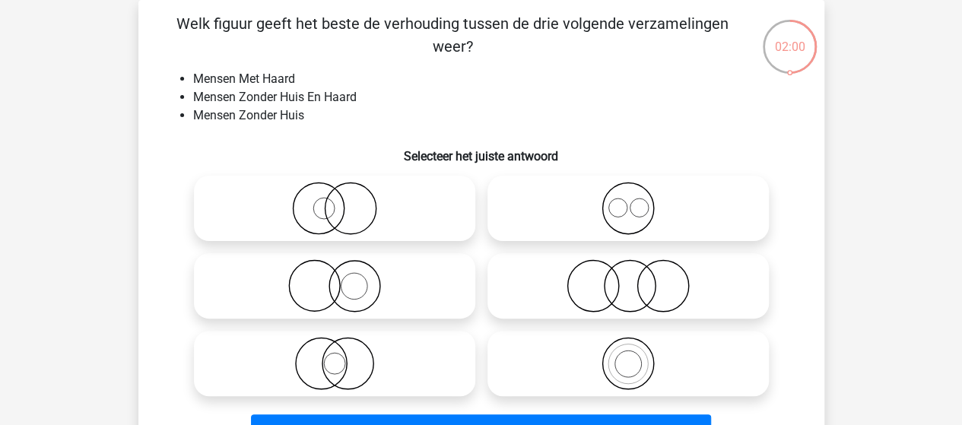
click at [603, 287] on icon at bounding box center [627, 285] width 269 height 53
click at [628, 278] on input "radio" at bounding box center [633, 273] width 10 height 10
radio input "true"
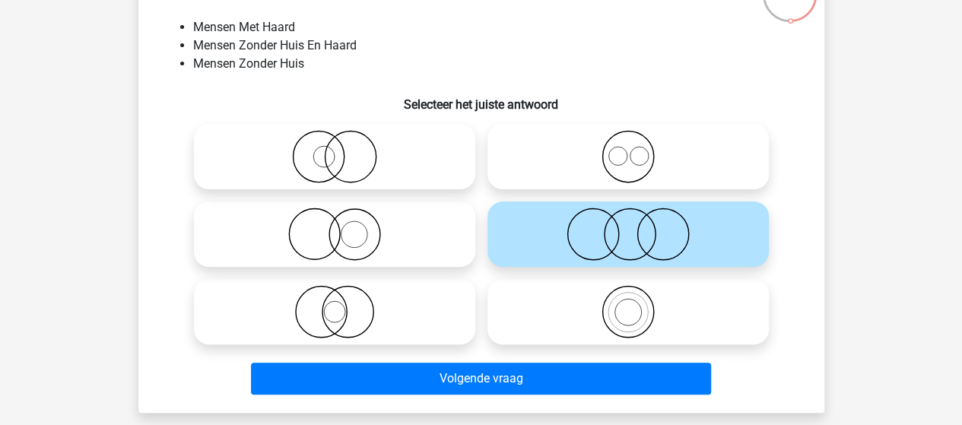
scroll to position [146, 0]
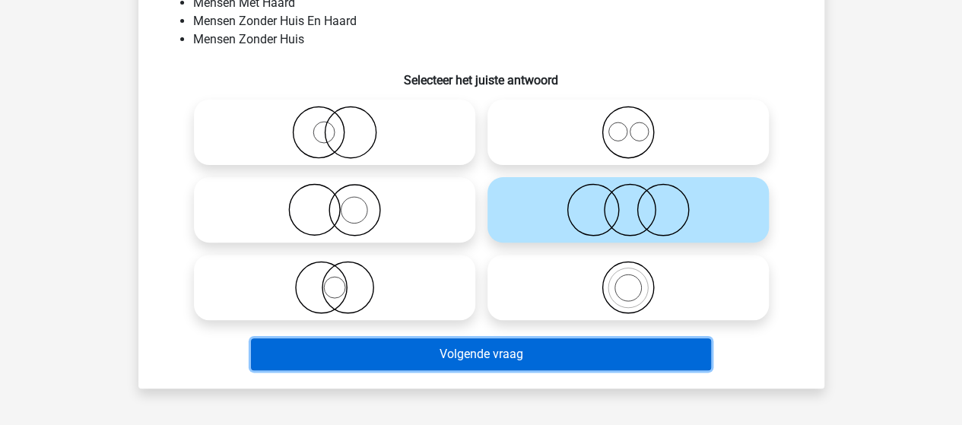
click at [484, 351] on button "Volgende vraag" at bounding box center [481, 354] width 460 height 32
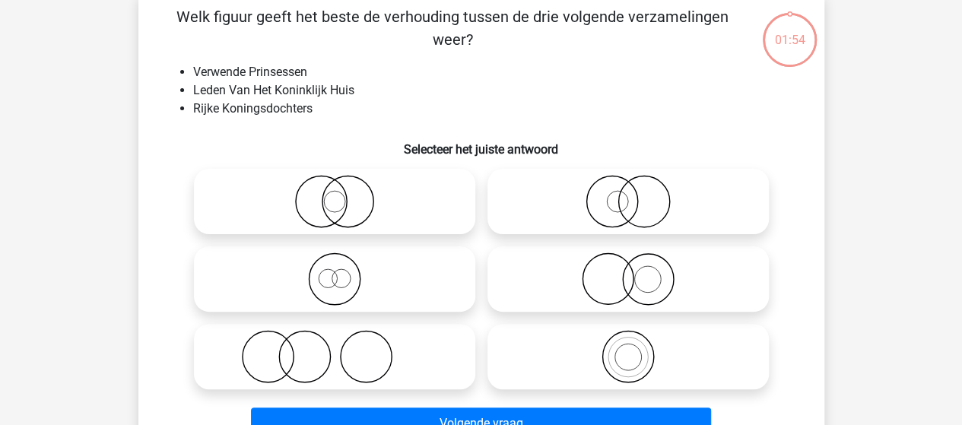
scroll to position [70, 0]
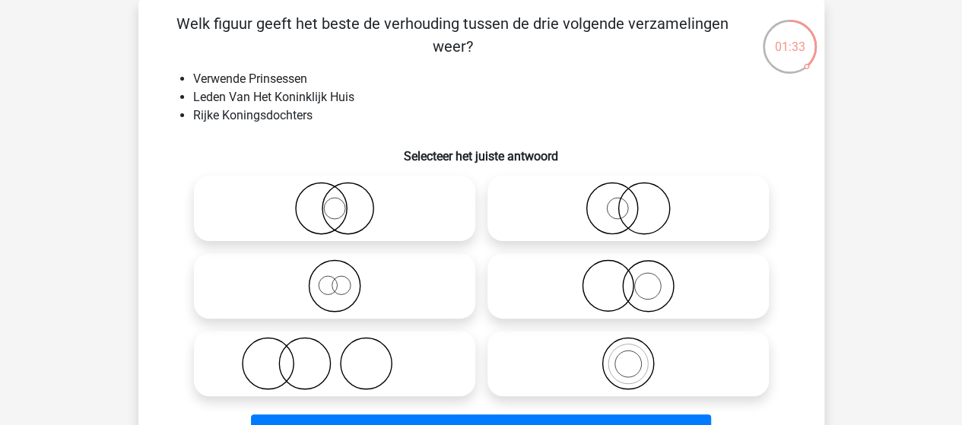
click at [637, 355] on input "radio" at bounding box center [633, 351] width 10 height 10
radio input "true"
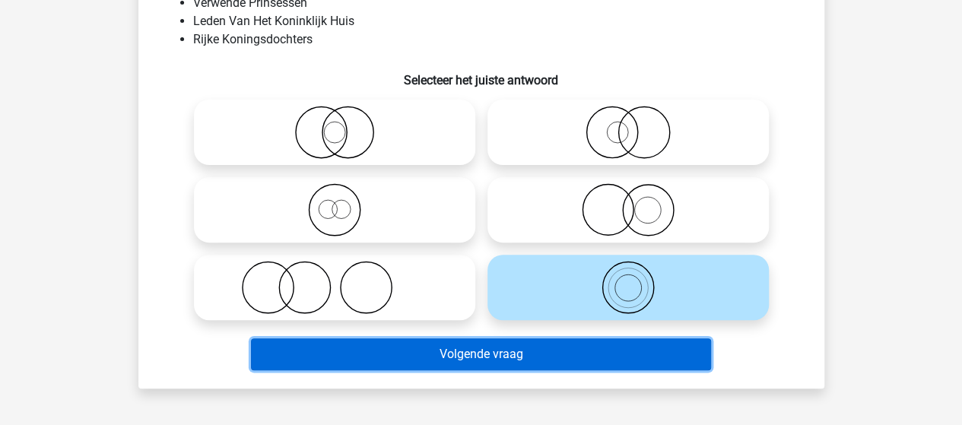
click at [579, 354] on button "Volgende vraag" at bounding box center [481, 354] width 460 height 32
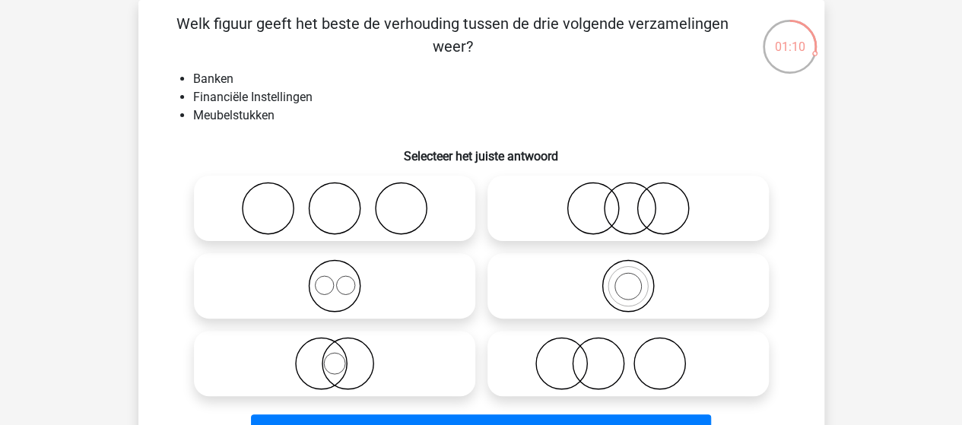
click at [637, 209] on circle at bounding box center [662, 208] width 51 height 51
click at [637, 201] on input "radio" at bounding box center [633, 196] width 10 height 10
radio input "true"
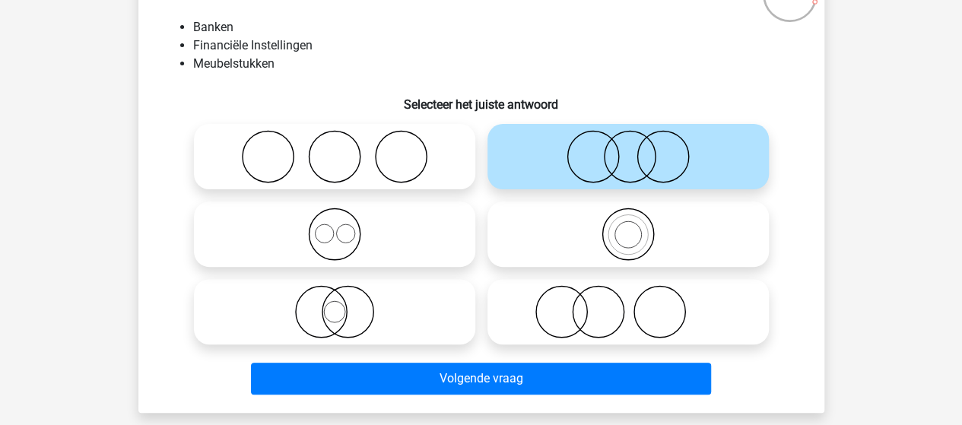
scroll to position [146, 0]
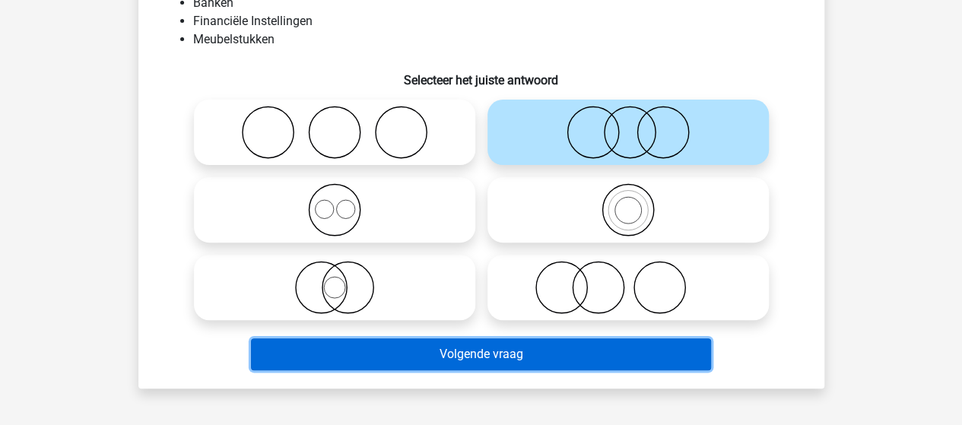
click at [487, 353] on button "Volgende vraag" at bounding box center [481, 354] width 460 height 32
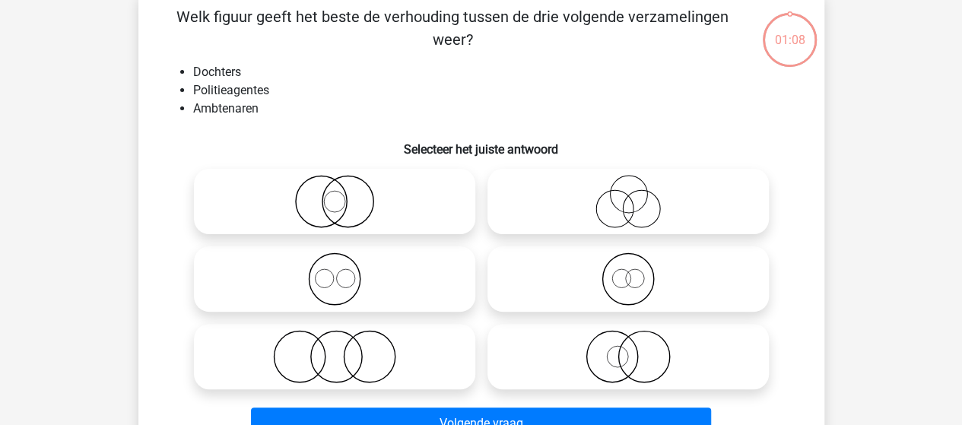
scroll to position [70, 0]
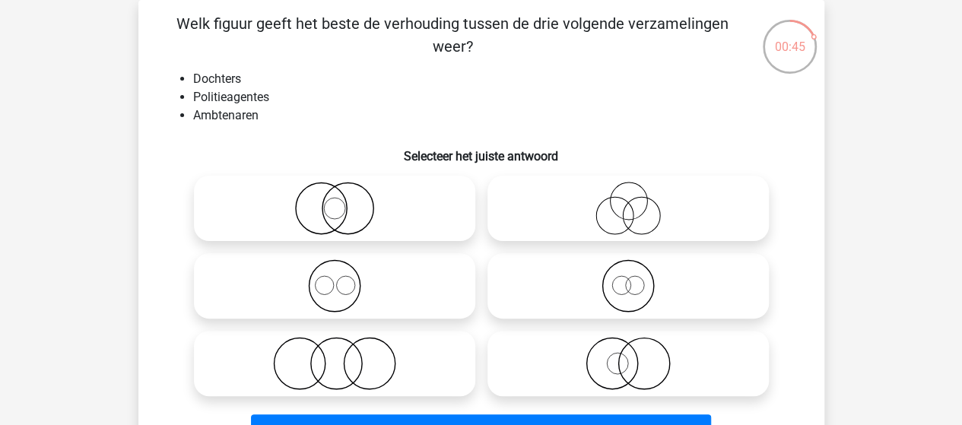
click at [348, 284] on icon at bounding box center [334, 285] width 269 height 53
click at [344, 278] on input "radio" at bounding box center [340, 273] width 10 height 10
radio input "true"
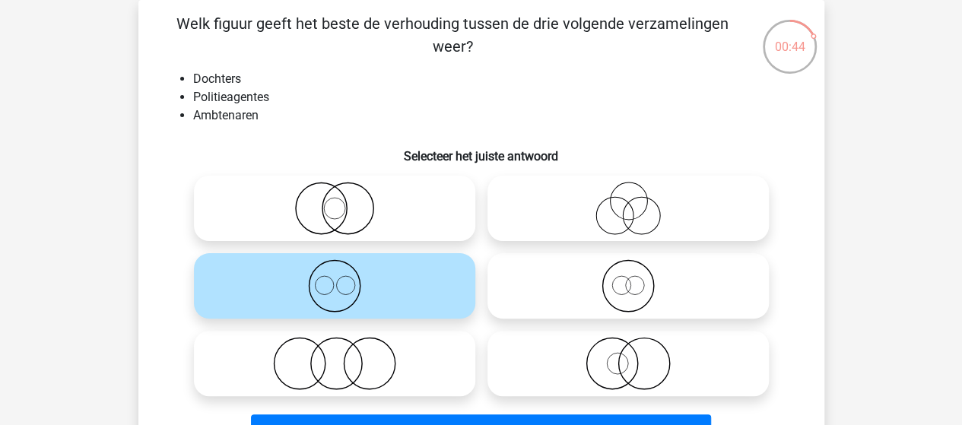
scroll to position [146, 0]
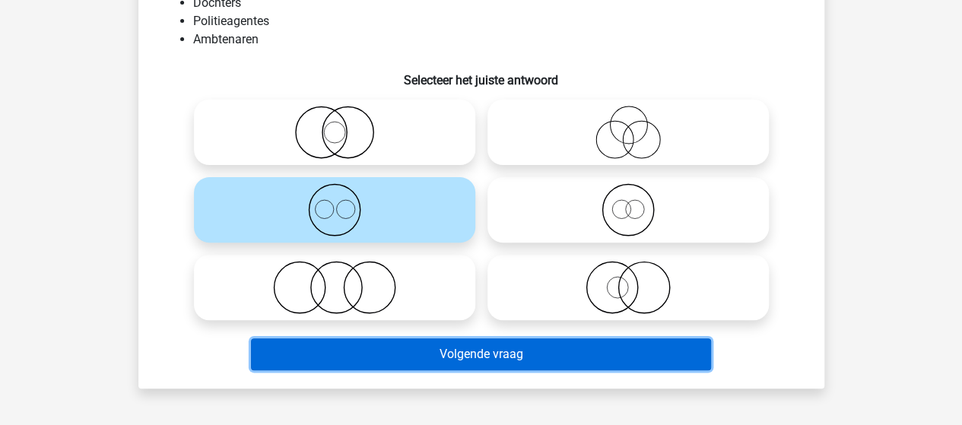
click at [424, 352] on button "Volgende vraag" at bounding box center [481, 354] width 460 height 32
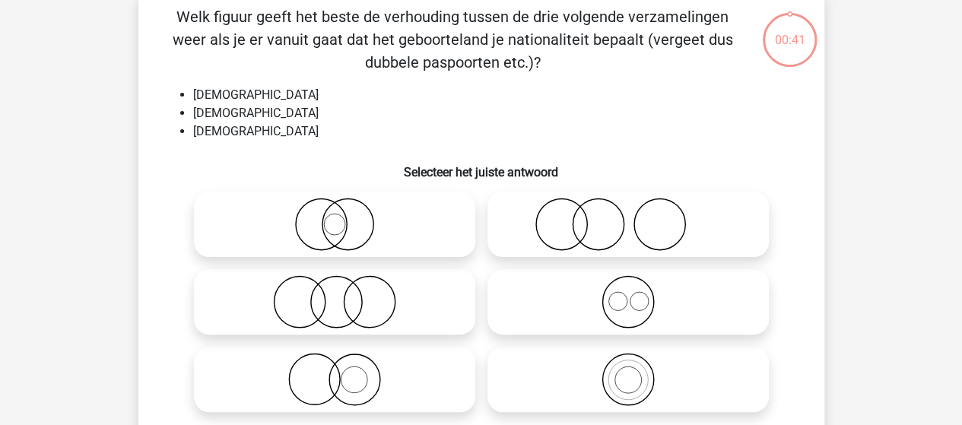
scroll to position [70, 0]
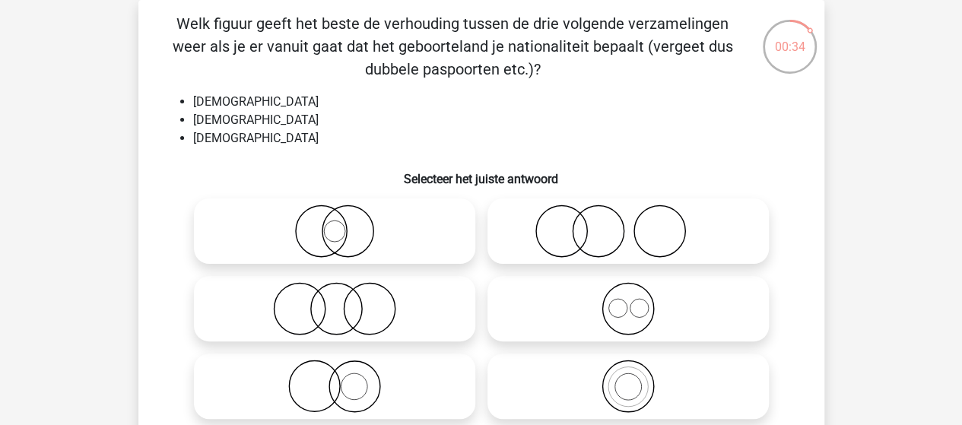
click at [627, 301] on icon at bounding box center [627, 308] width 269 height 53
click at [628, 301] on input "radio" at bounding box center [633, 296] width 10 height 10
radio input "true"
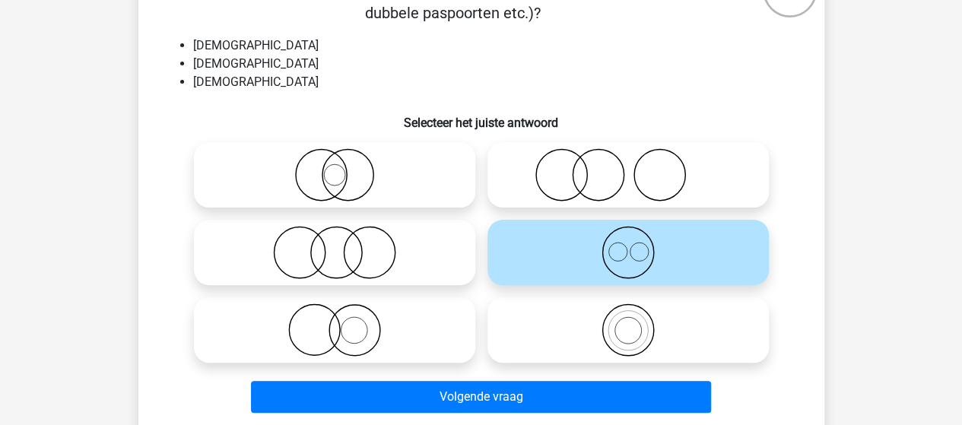
scroll to position [146, 0]
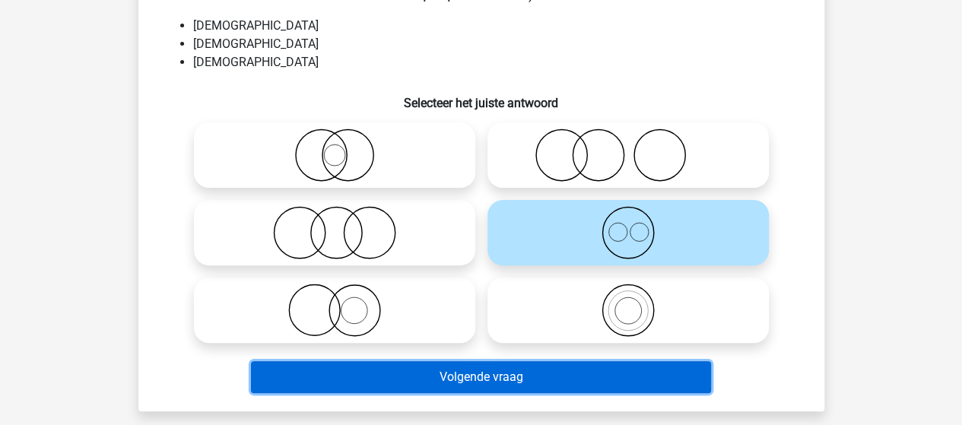
click at [485, 376] on button "Volgende vraag" at bounding box center [481, 377] width 460 height 32
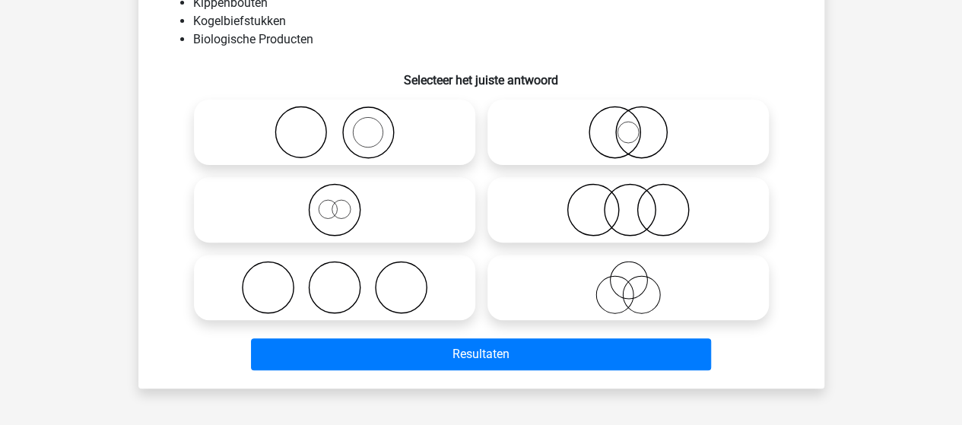
scroll to position [70, 0]
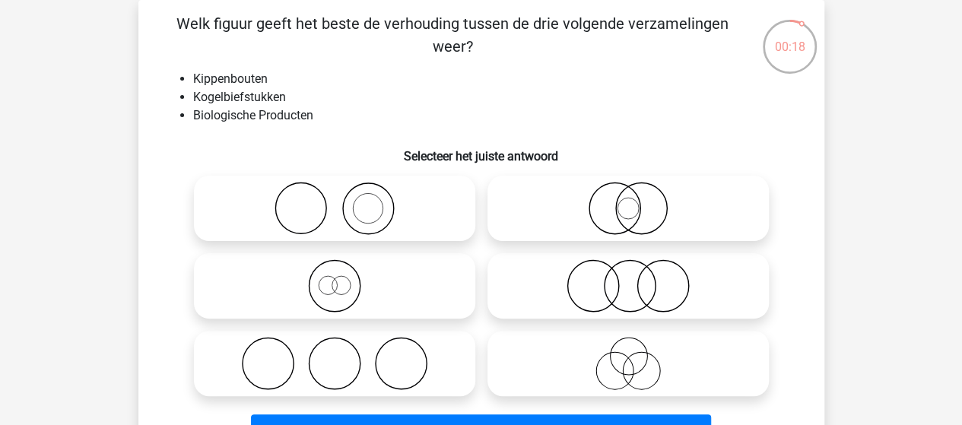
click at [335, 287] on icon at bounding box center [334, 285] width 269 height 53
click at [335, 278] on input "radio" at bounding box center [340, 273] width 10 height 10
radio input "true"
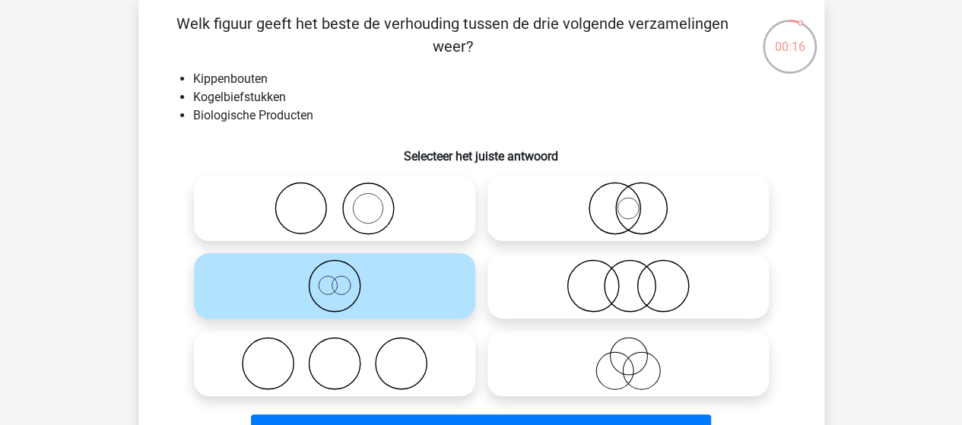
scroll to position [146, 0]
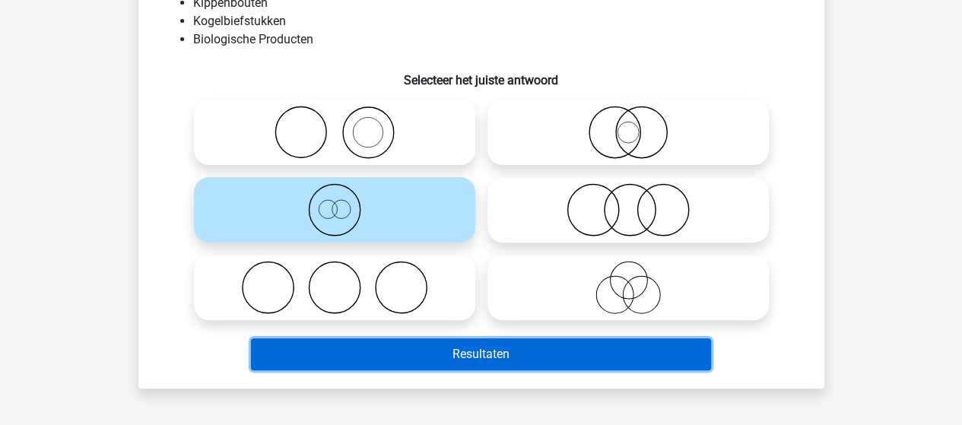
click at [471, 349] on button "Resultaten" at bounding box center [481, 354] width 460 height 32
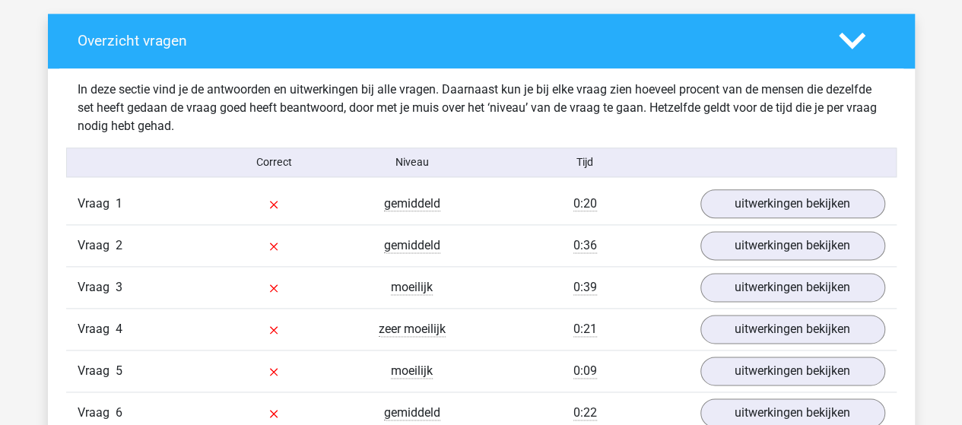
scroll to position [836, 0]
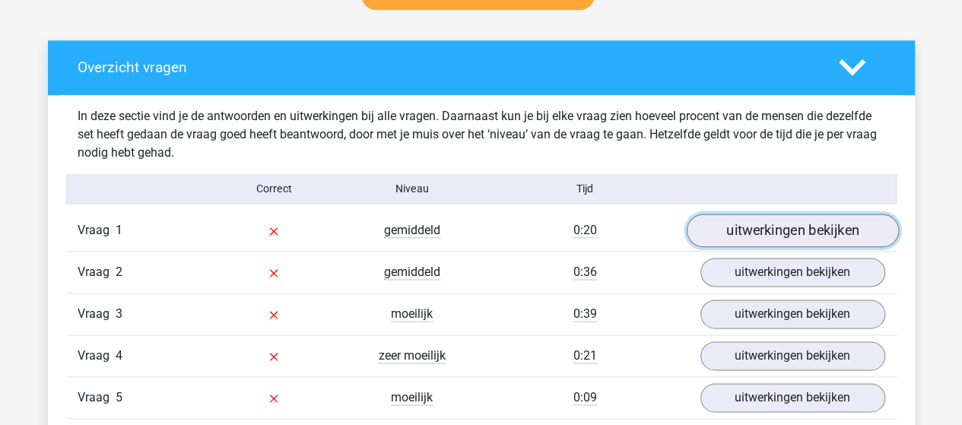
click at [741, 229] on link "uitwerkingen bekijken" at bounding box center [792, 230] width 212 height 33
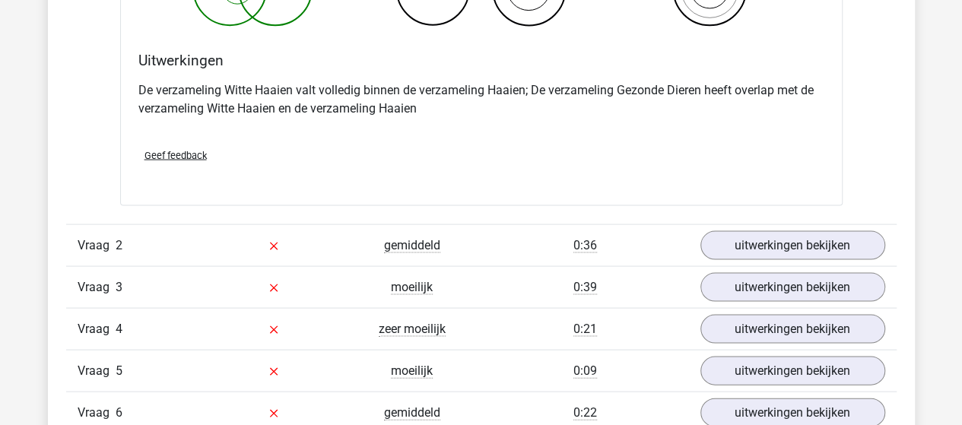
scroll to position [1445, 0]
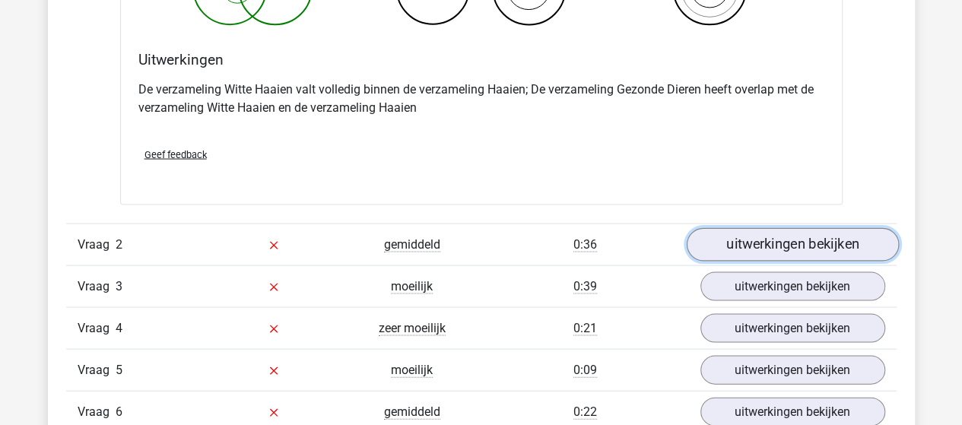
click at [737, 245] on link "uitwerkingen bekijken" at bounding box center [792, 244] width 212 height 33
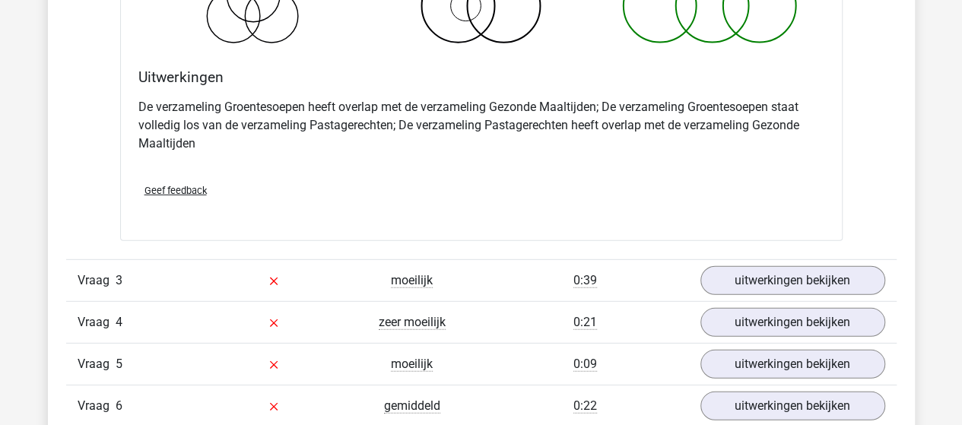
scroll to position [2053, 0]
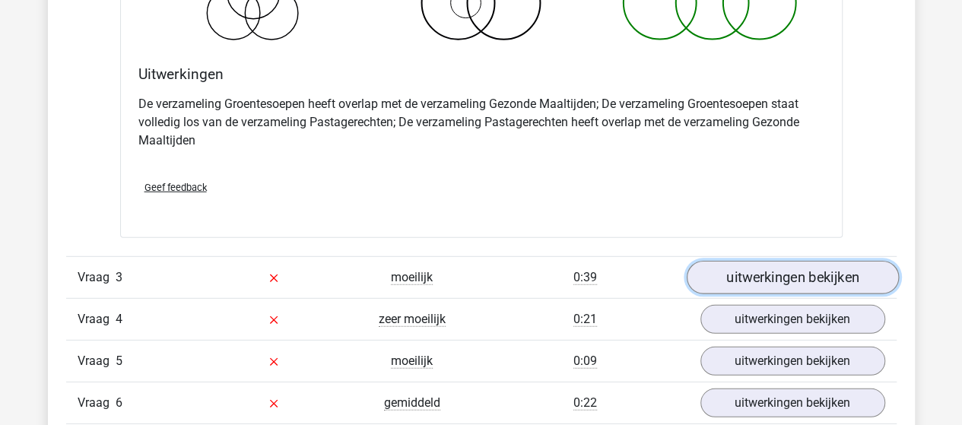
click at [804, 273] on link "uitwerkingen bekijken" at bounding box center [792, 278] width 212 height 33
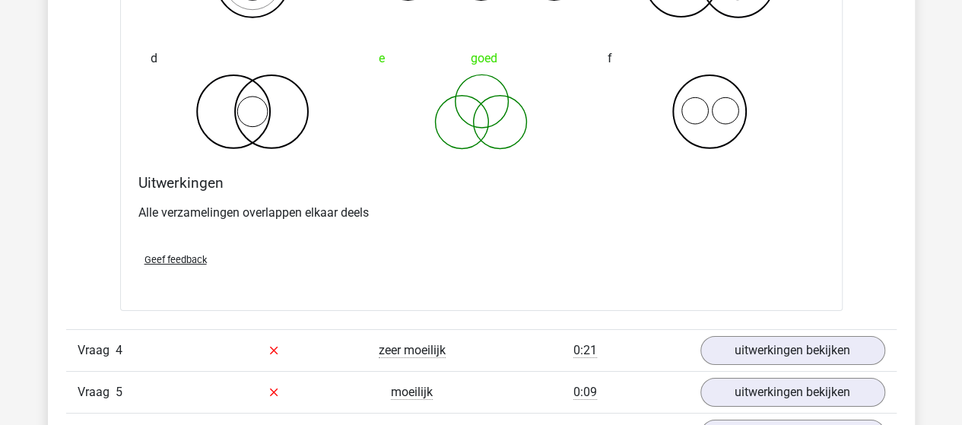
scroll to position [2661, 0]
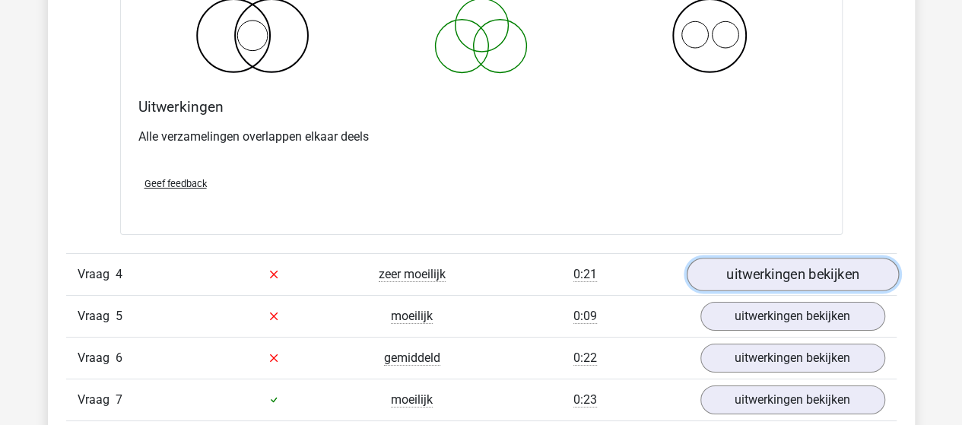
click at [861, 275] on link "uitwerkingen bekijken" at bounding box center [792, 274] width 212 height 33
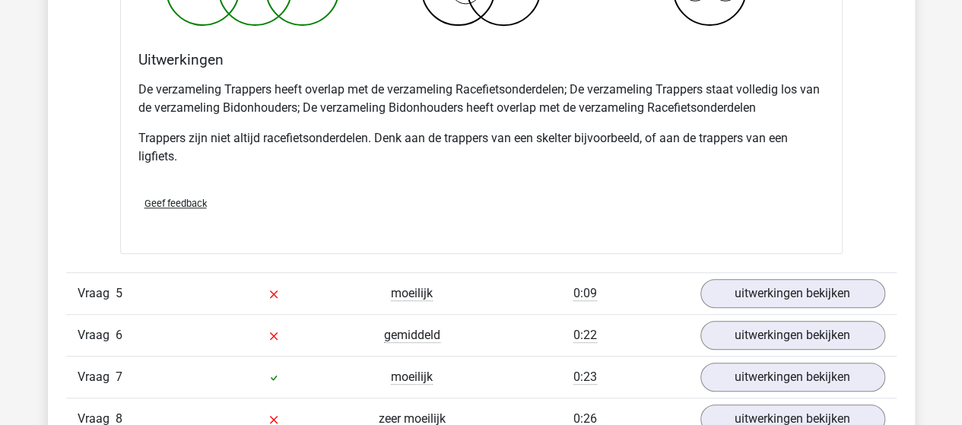
scroll to position [3346, 0]
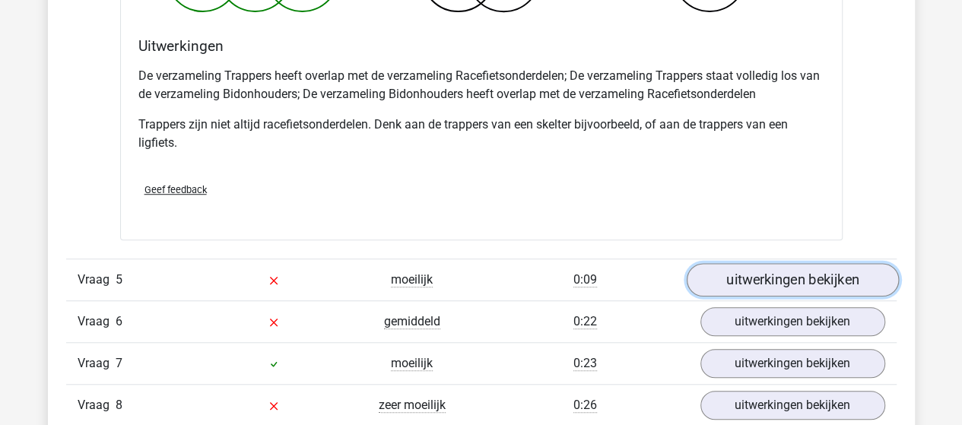
click at [777, 278] on link "uitwerkingen bekijken" at bounding box center [792, 279] width 212 height 33
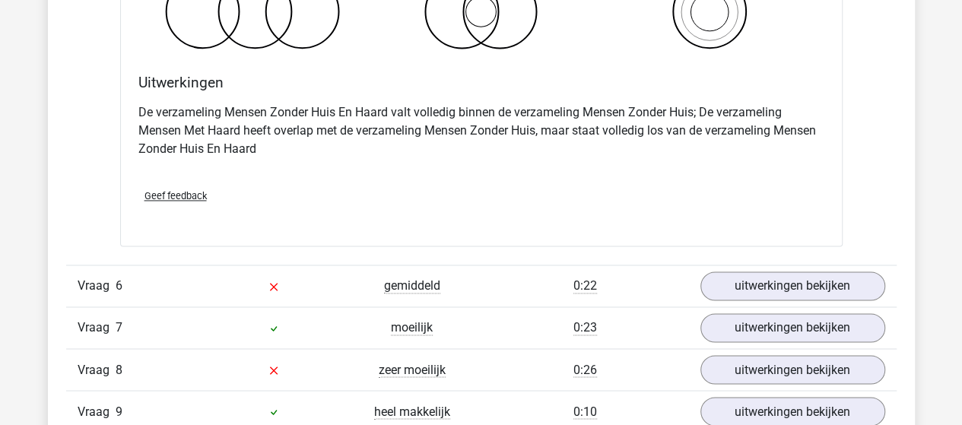
scroll to position [3954, 0]
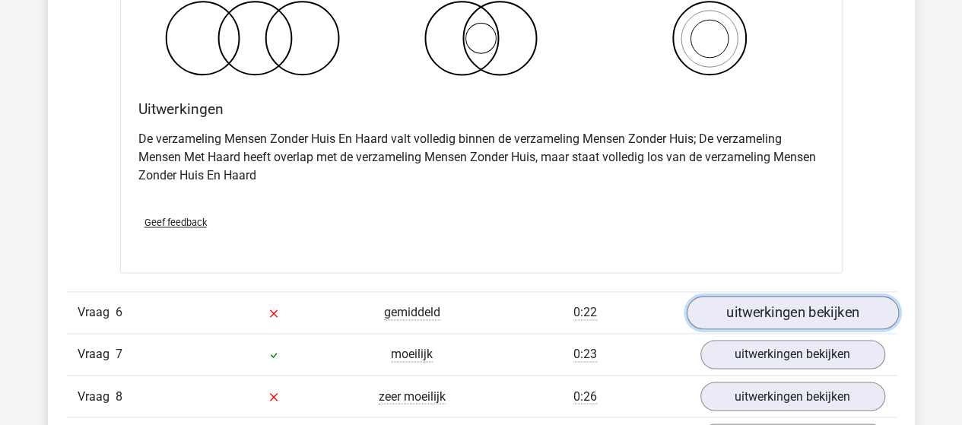
click at [738, 300] on link "uitwerkingen bekijken" at bounding box center [792, 312] width 212 height 33
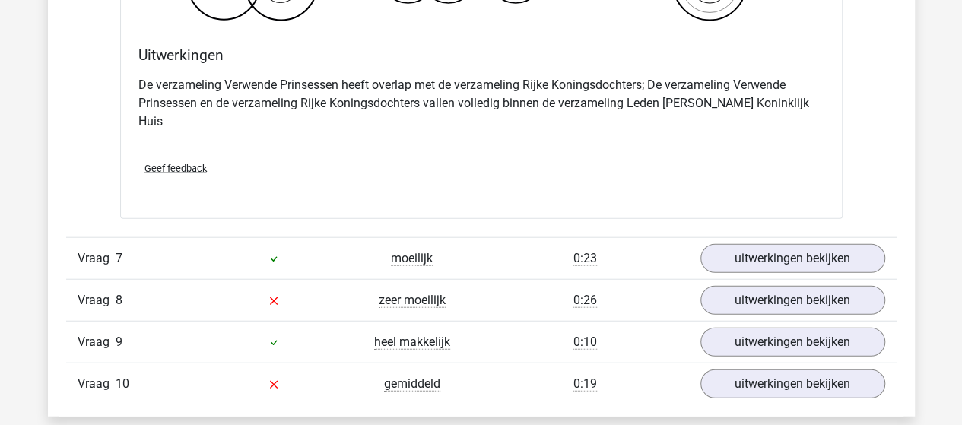
scroll to position [4638, 0]
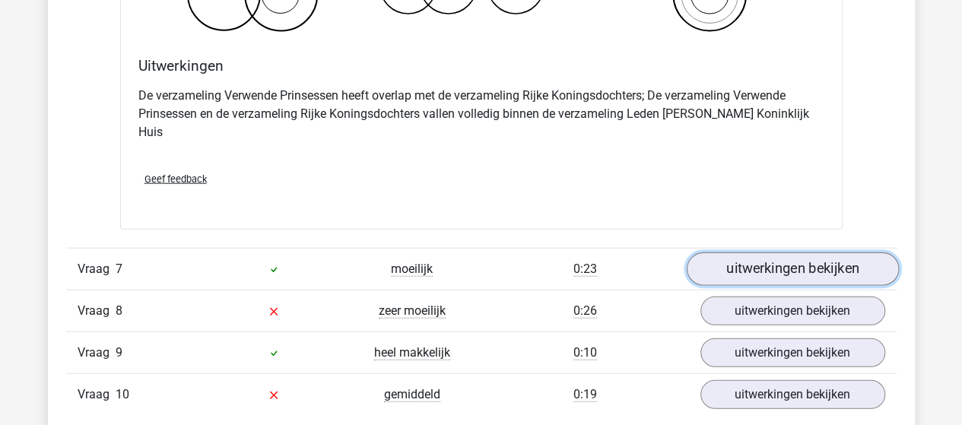
click at [753, 252] on link "uitwerkingen bekijken" at bounding box center [792, 268] width 212 height 33
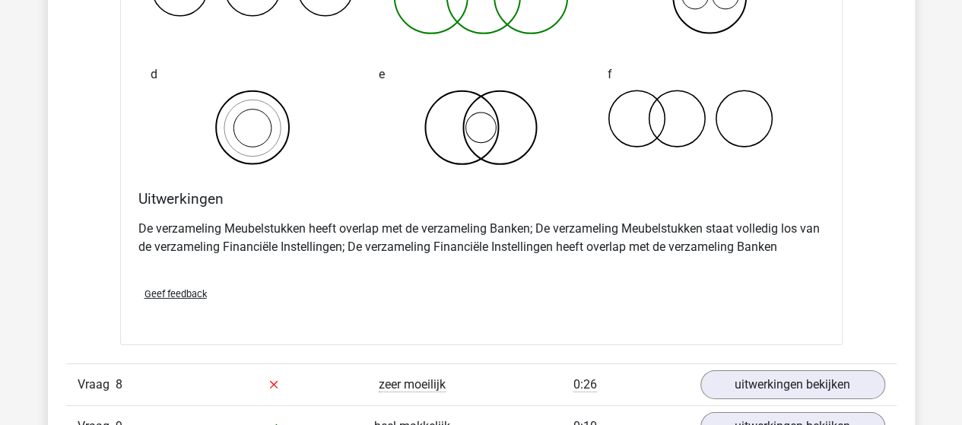
scroll to position [5247, 0]
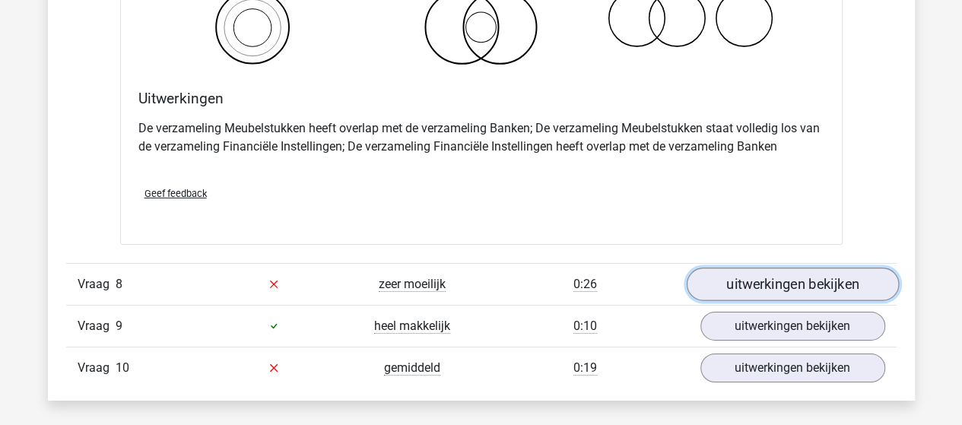
click at [768, 268] on link "uitwerkingen bekijken" at bounding box center [792, 284] width 212 height 33
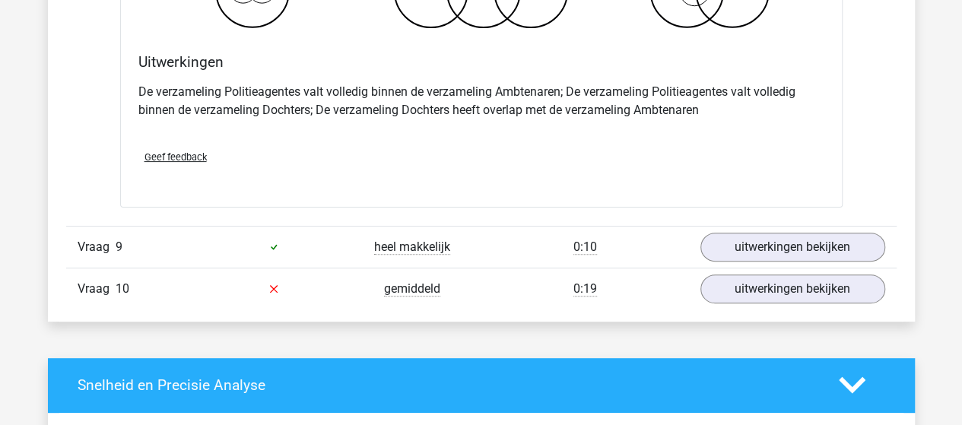
scroll to position [5931, 0]
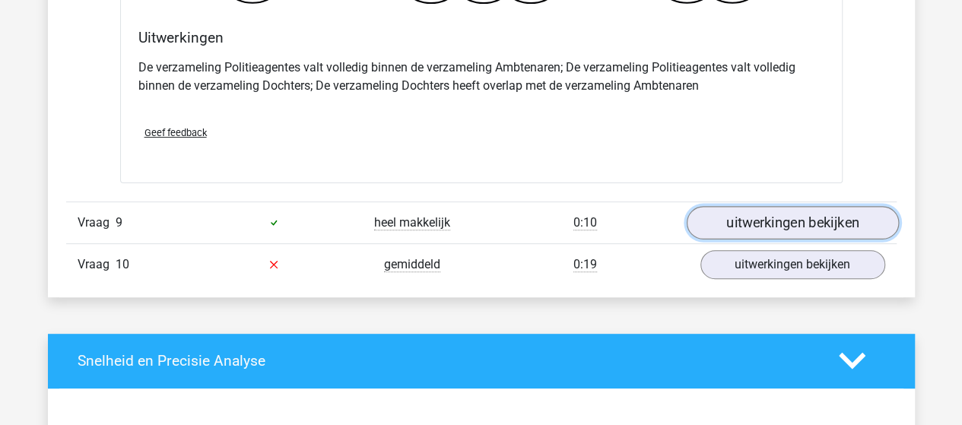
click at [846, 206] on link "uitwerkingen bekijken" at bounding box center [792, 222] width 212 height 33
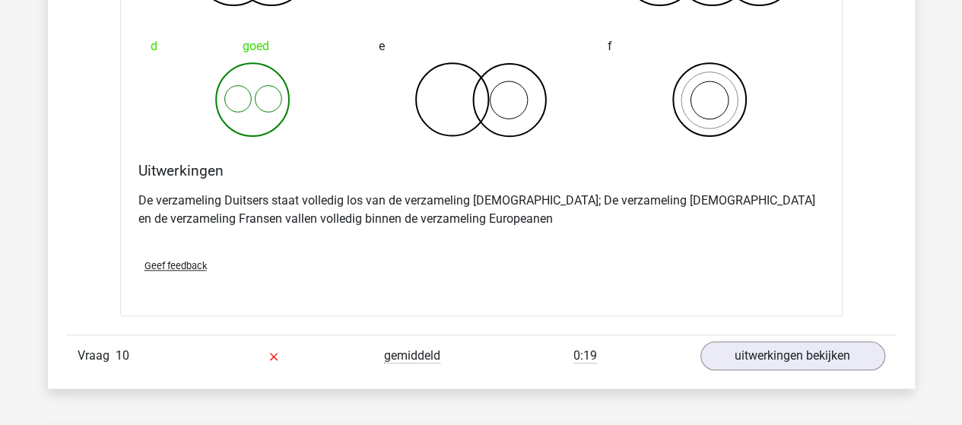
scroll to position [6463, 0]
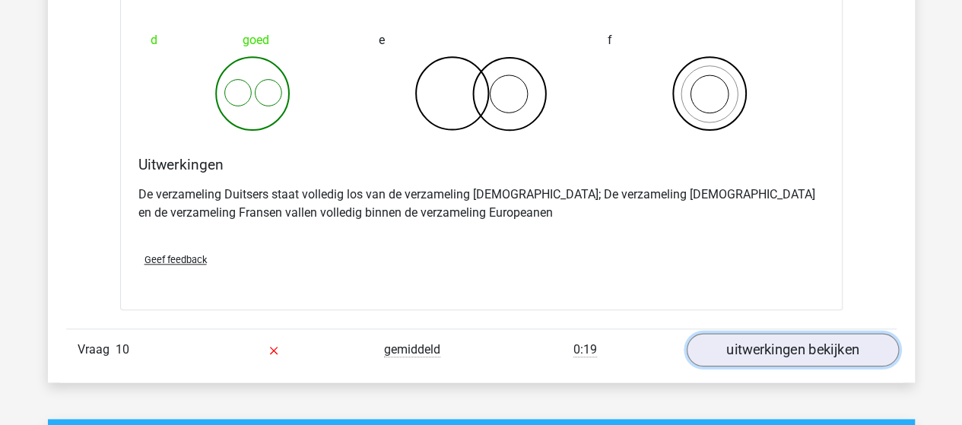
click at [732, 333] on link "uitwerkingen bekijken" at bounding box center [792, 349] width 212 height 33
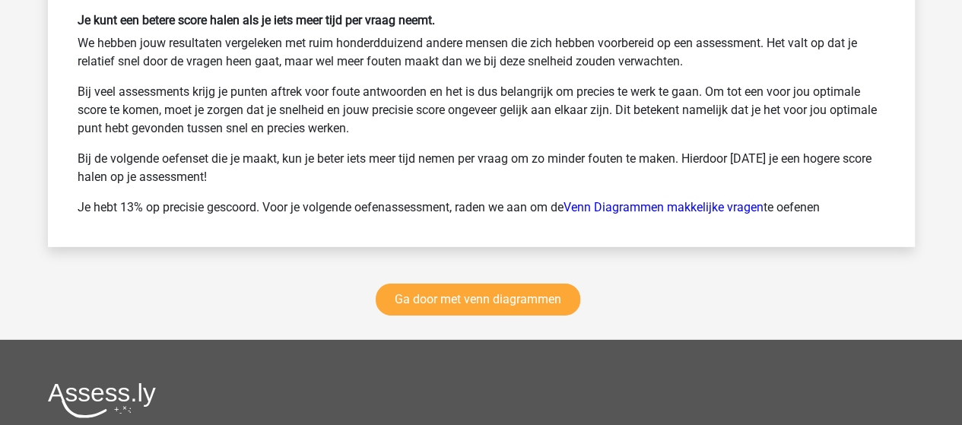
scroll to position [8136, 0]
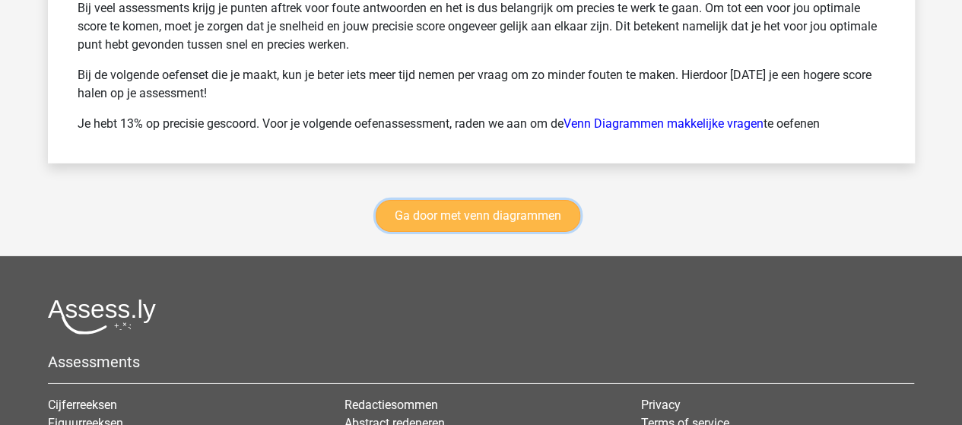
click at [493, 200] on link "Ga door met venn diagrammen" at bounding box center [478, 216] width 205 height 32
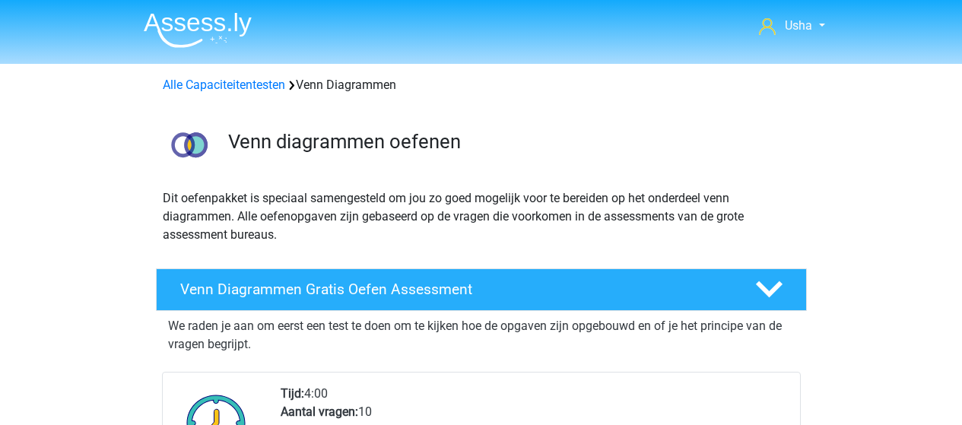
scroll to position [640, 0]
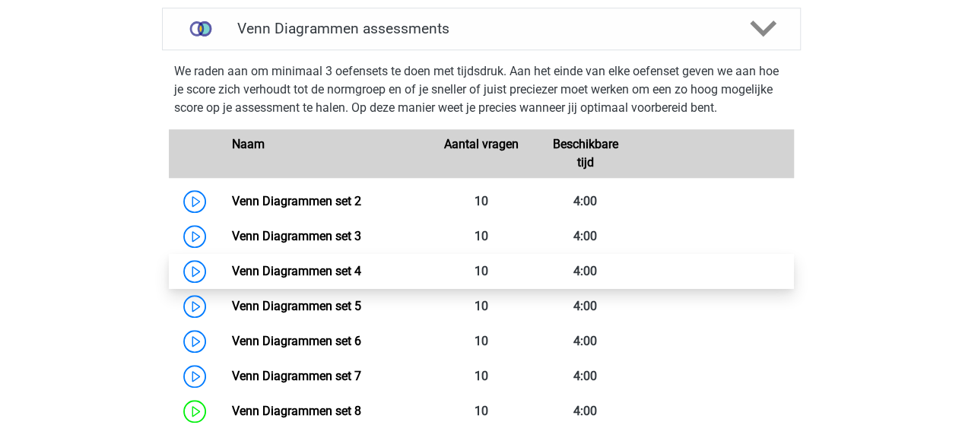
click at [351, 268] on link "Venn Diagrammen set 4" at bounding box center [296, 271] width 129 height 14
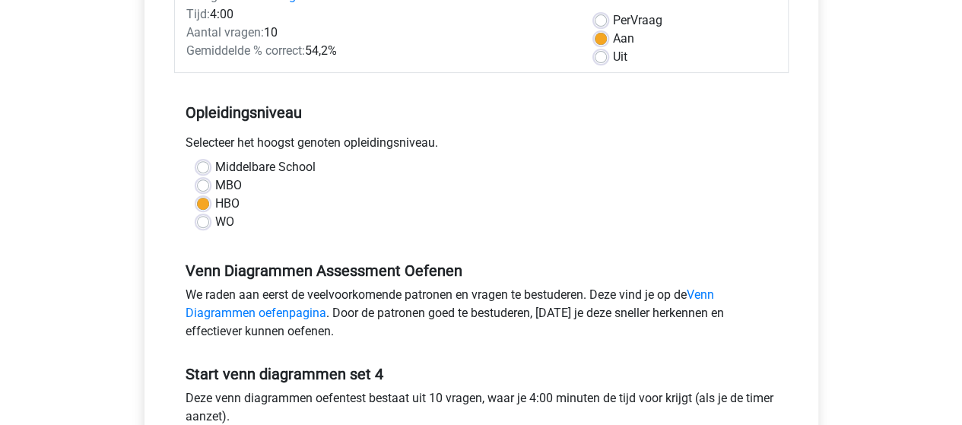
scroll to position [380, 0]
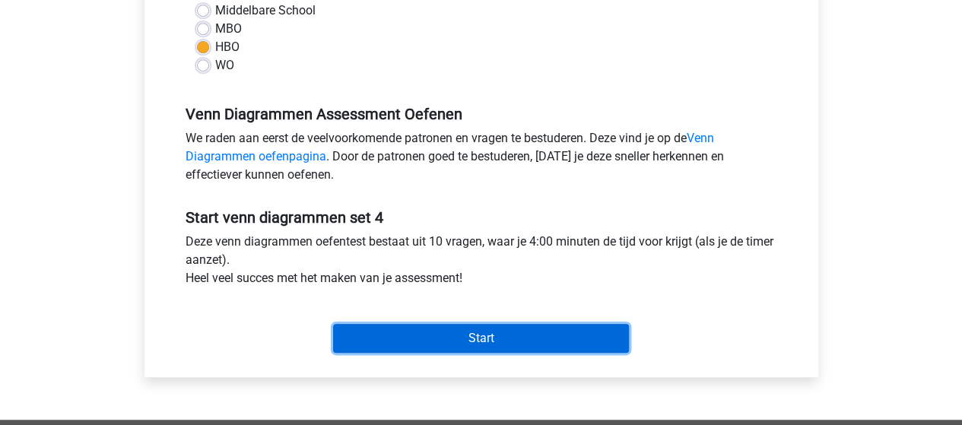
click at [461, 329] on input "Start" at bounding box center [481, 338] width 296 height 29
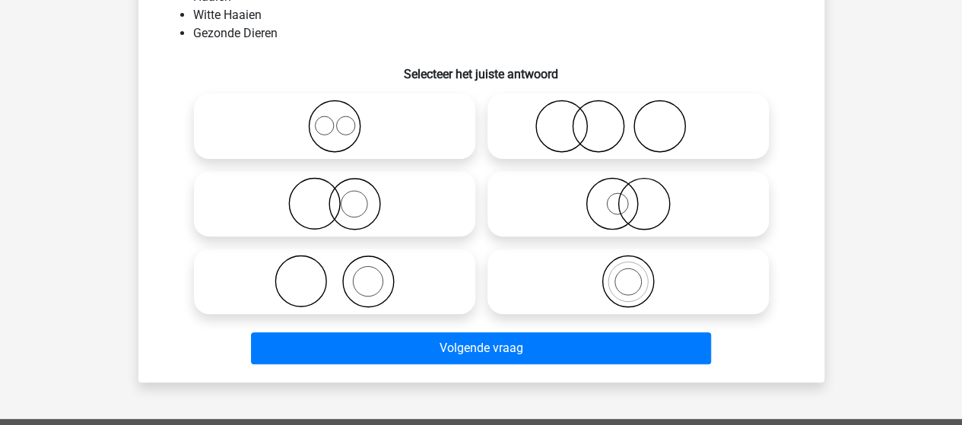
scroll to position [76, 0]
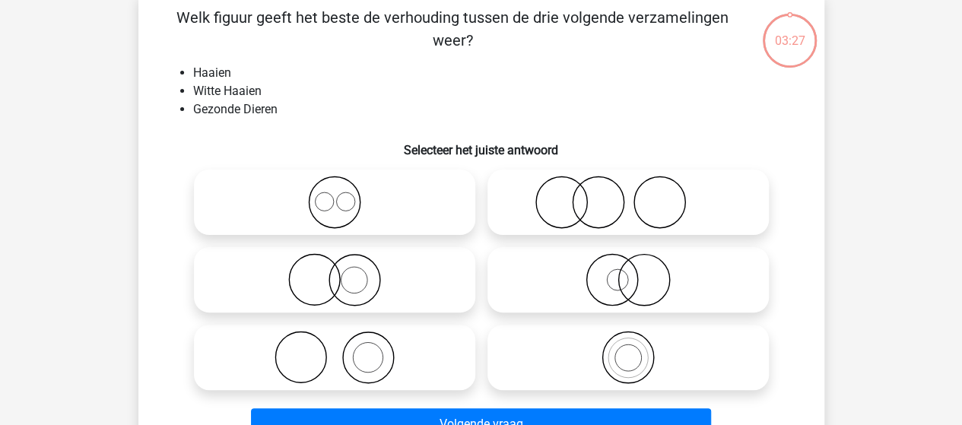
click at [631, 282] on icon at bounding box center [627, 279] width 269 height 53
click at [631, 272] on input "radio" at bounding box center [633, 267] width 10 height 10
radio input "true"
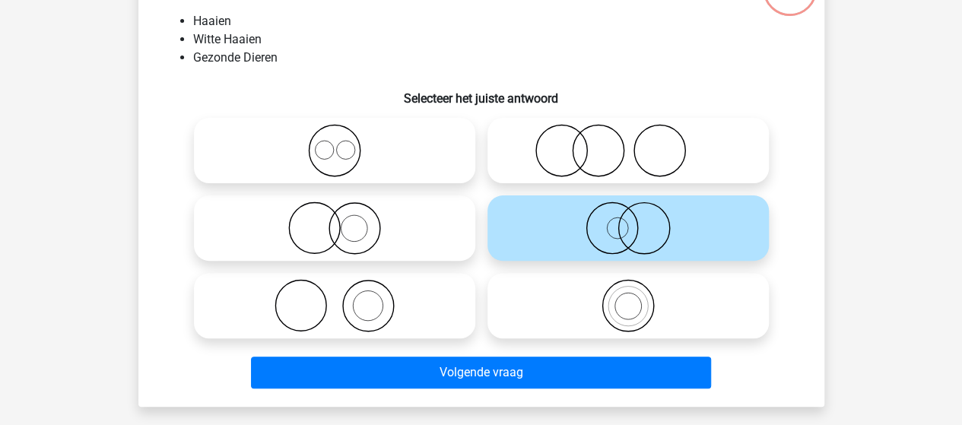
scroll to position [152, 0]
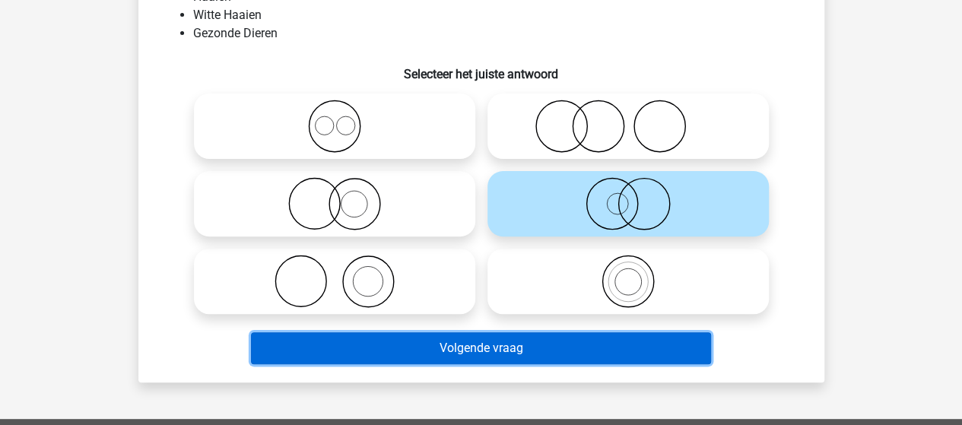
click at [522, 345] on button "Volgende vraag" at bounding box center [481, 348] width 460 height 32
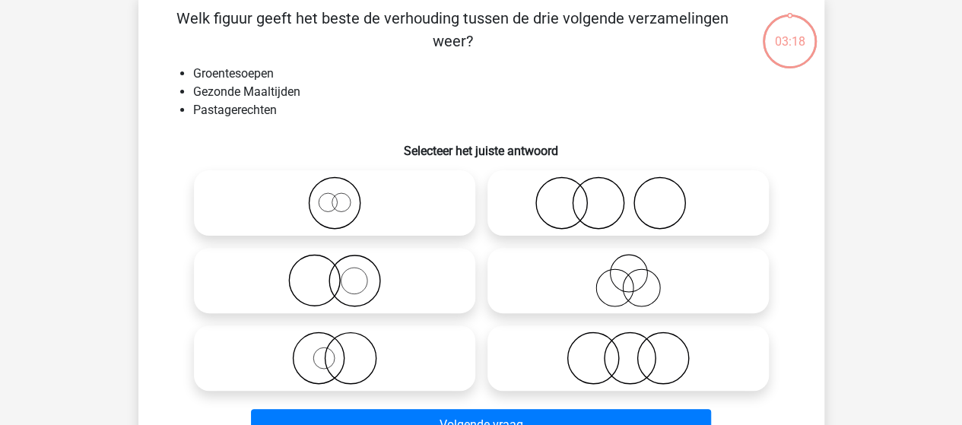
scroll to position [70, 0]
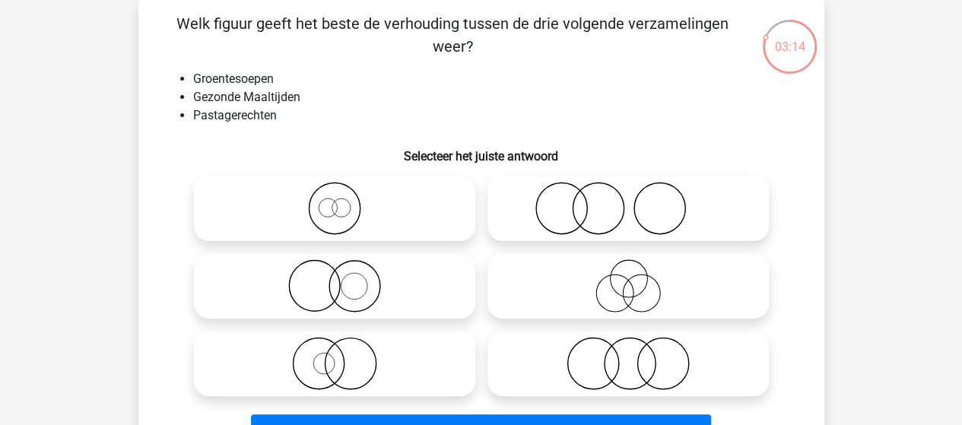
click at [619, 358] on icon at bounding box center [627, 363] width 269 height 53
click at [628, 356] on input "radio" at bounding box center [633, 351] width 10 height 10
radio input "true"
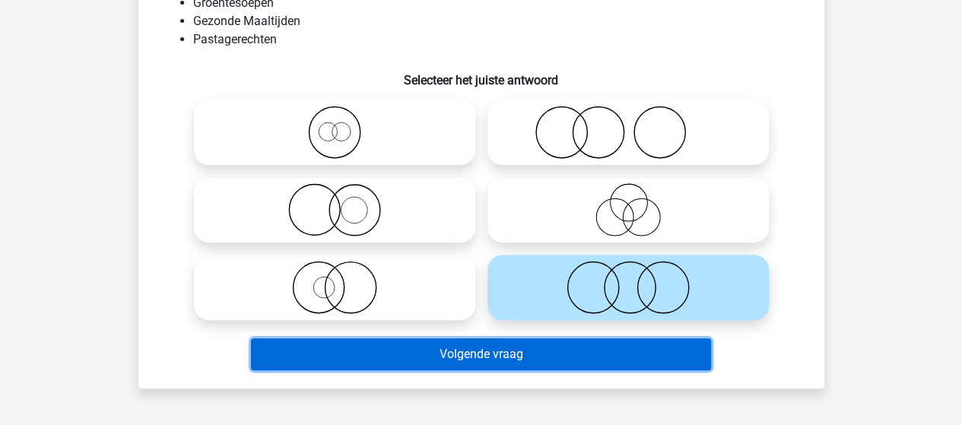
click at [547, 351] on button "Volgende vraag" at bounding box center [481, 354] width 460 height 32
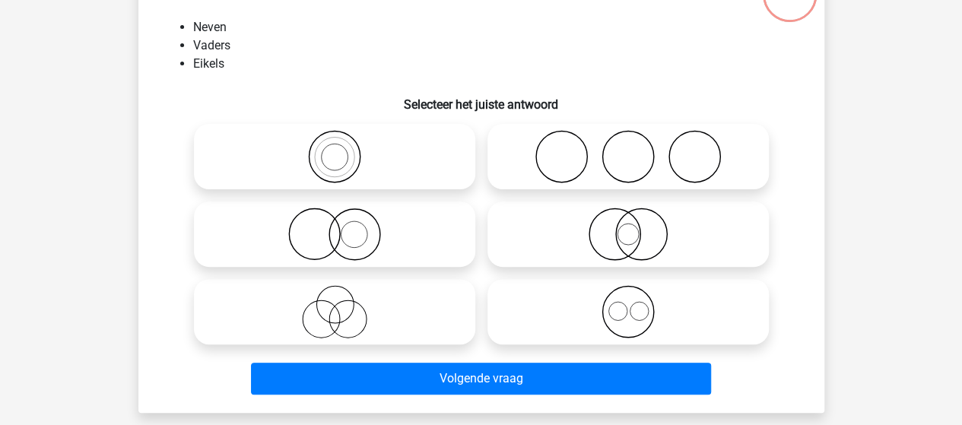
scroll to position [146, 0]
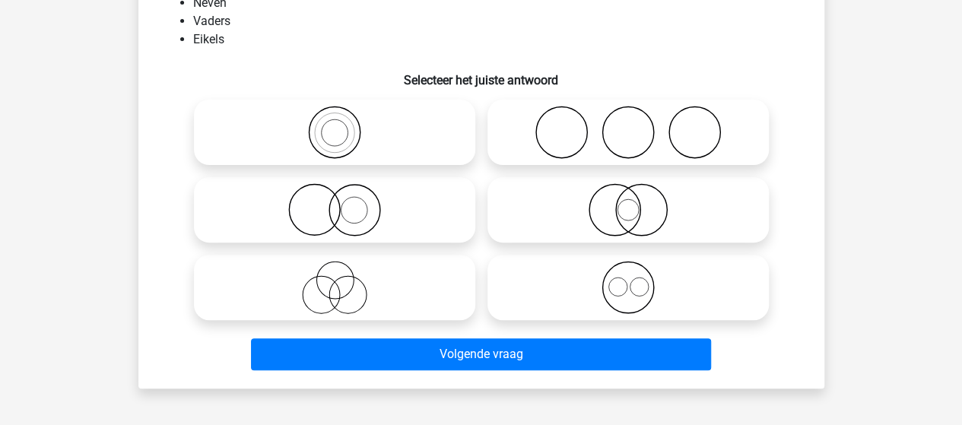
click at [357, 286] on icon at bounding box center [334, 287] width 269 height 53
click at [344, 280] on input "radio" at bounding box center [340, 275] width 10 height 10
radio input "true"
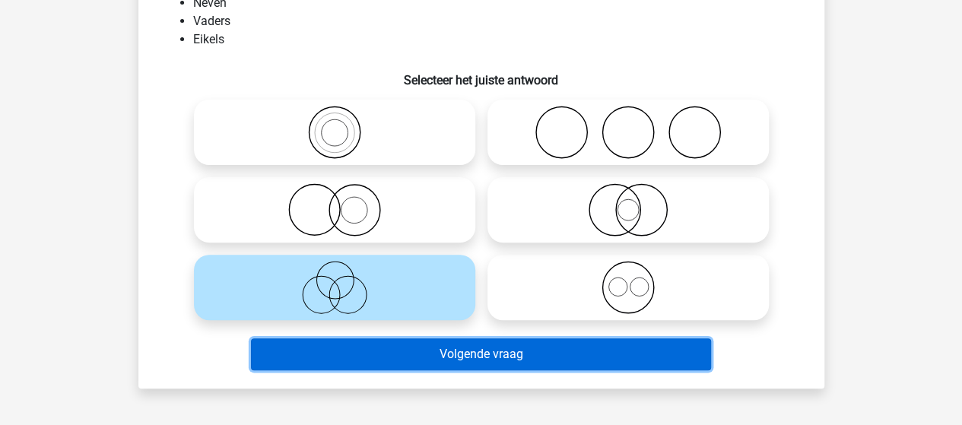
click at [497, 352] on button "Volgende vraag" at bounding box center [481, 354] width 460 height 32
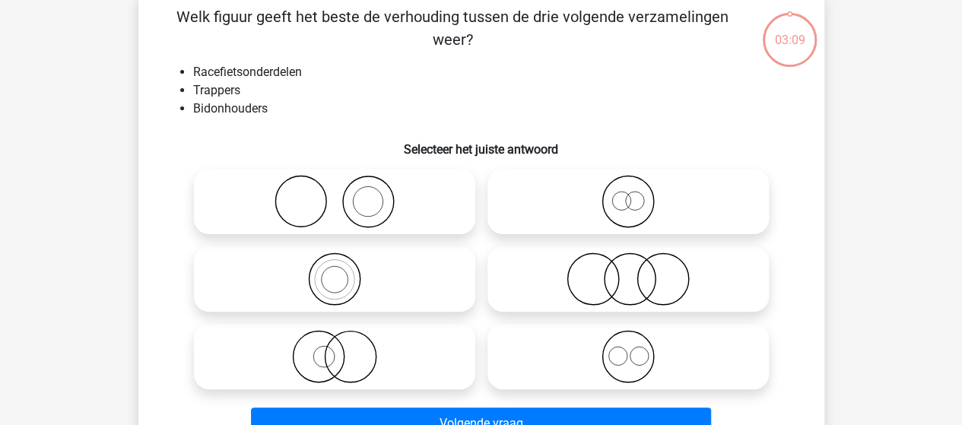
scroll to position [70, 0]
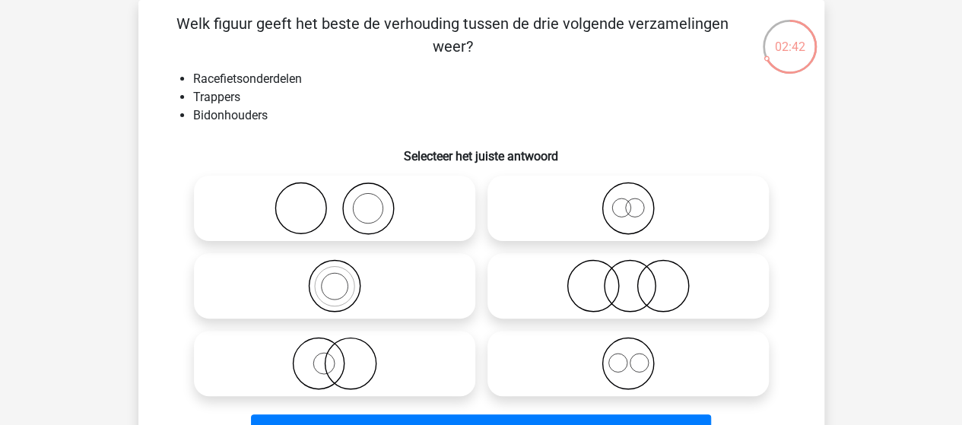
click at [595, 287] on icon at bounding box center [627, 285] width 269 height 53
click at [628, 278] on input "radio" at bounding box center [633, 273] width 10 height 10
radio input "true"
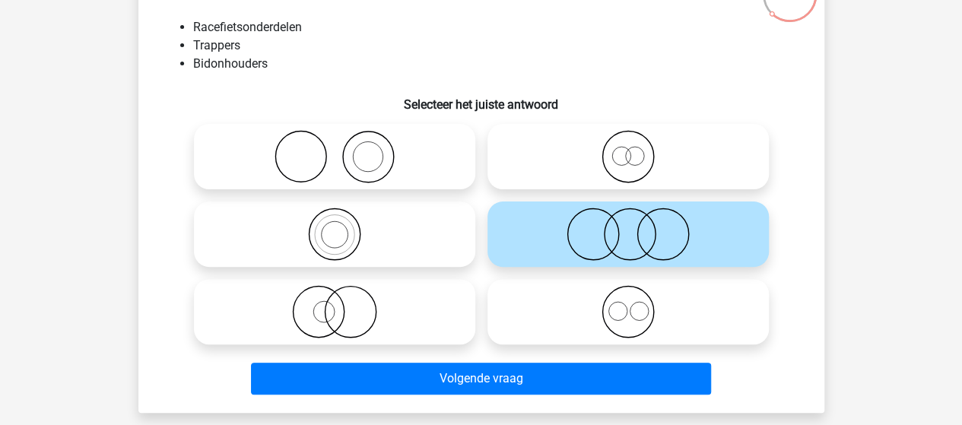
scroll to position [146, 0]
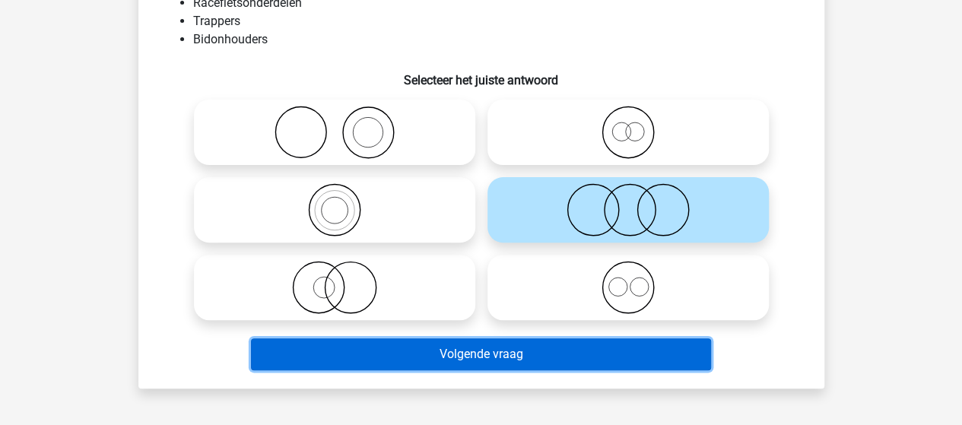
click at [614, 351] on button "Volgende vraag" at bounding box center [481, 354] width 460 height 32
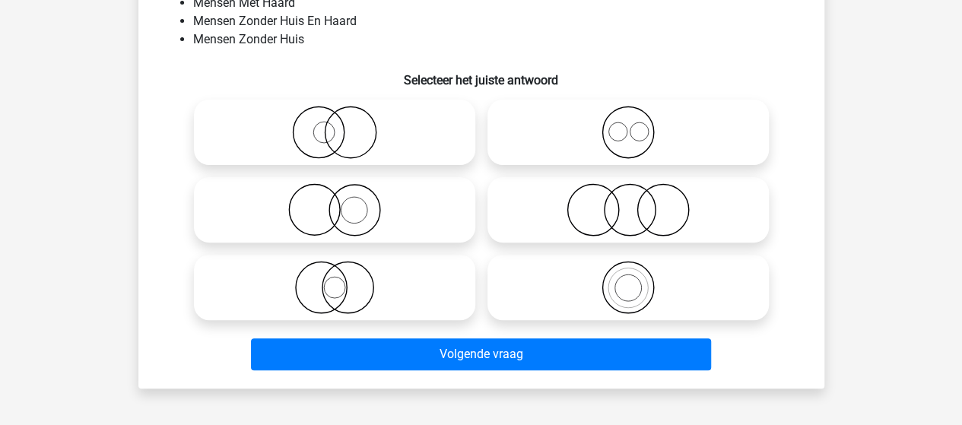
click at [326, 287] on icon at bounding box center [334, 287] width 269 height 53
click at [335, 280] on input "radio" at bounding box center [340, 275] width 10 height 10
radio input "true"
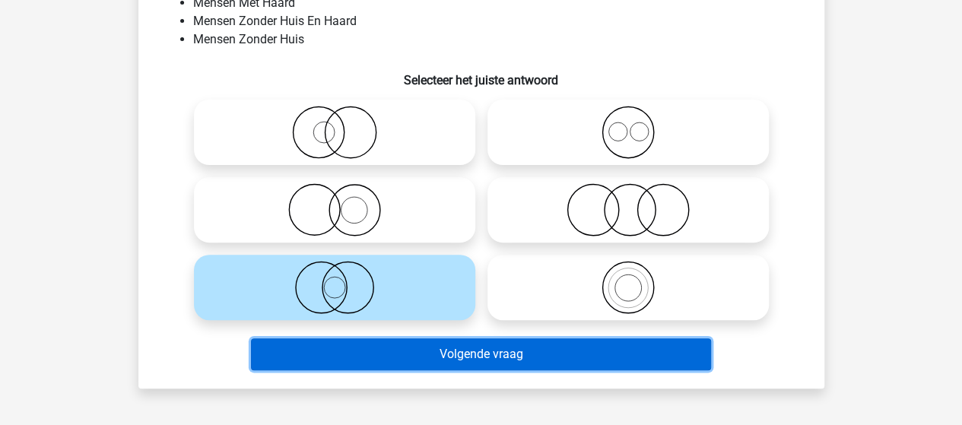
click at [443, 360] on button "Volgende vraag" at bounding box center [481, 354] width 460 height 32
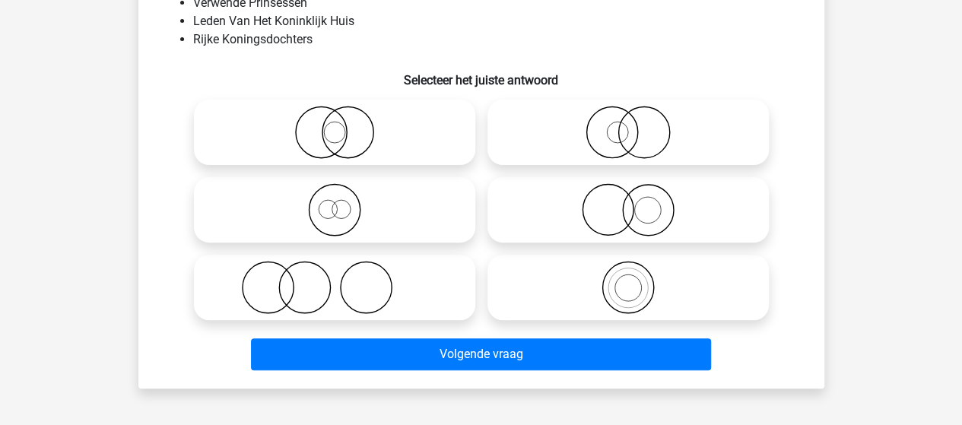
scroll to position [70, 0]
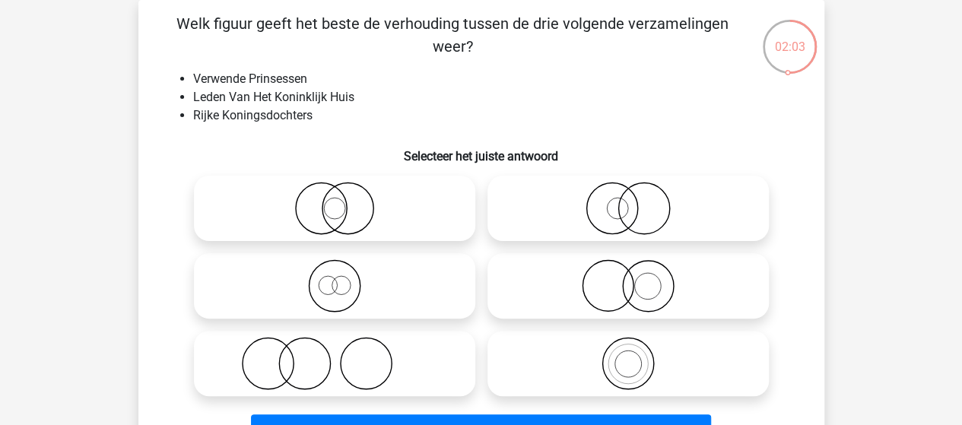
click at [344, 282] on icon at bounding box center [334, 285] width 269 height 53
click at [344, 278] on input "radio" at bounding box center [340, 273] width 10 height 10
radio input "true"
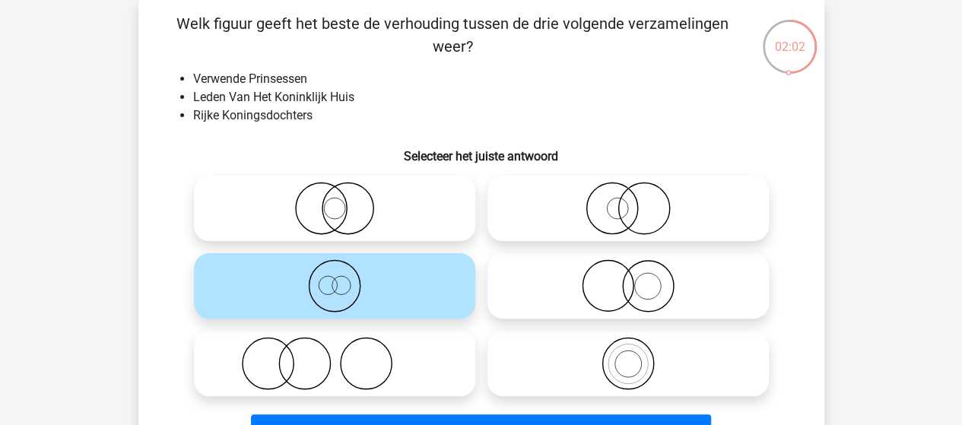
scroll to position [146, 0]
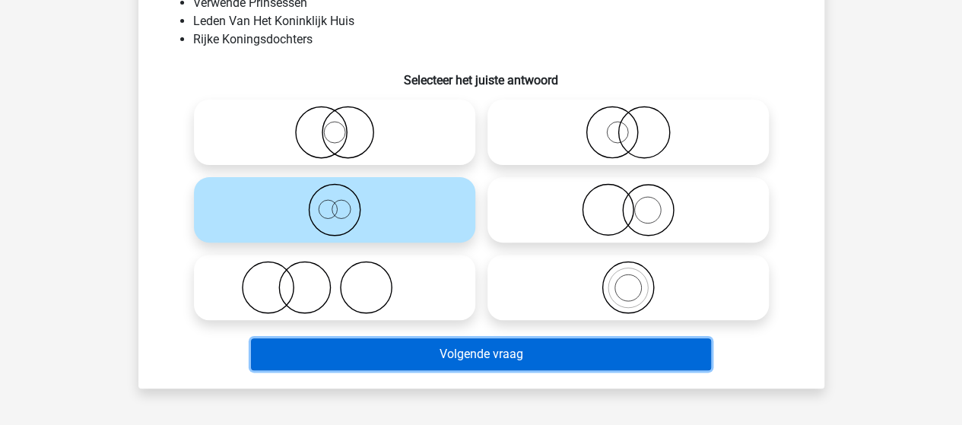
click at [446, 361] on button "Volgende vraag" at bounding box center [481, 354] width 460 height 32
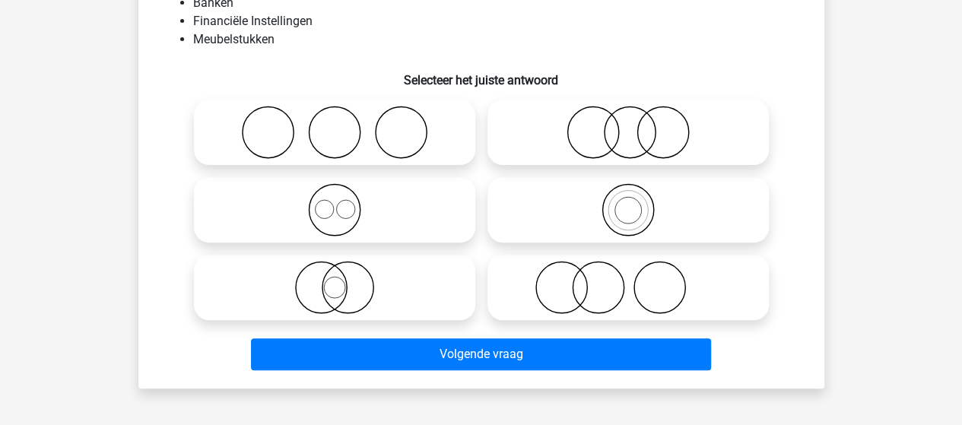
scroll to position [70, 0]
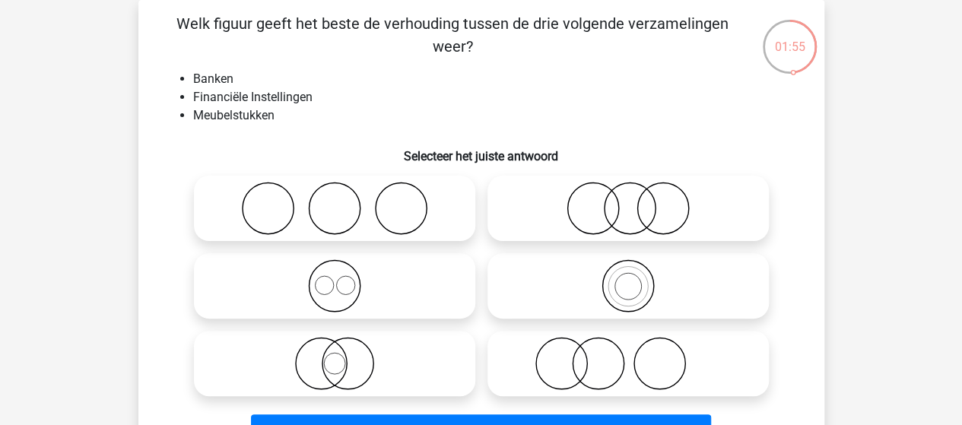
click at [641, 208] on icon at bounding box center [627, 208] width 269 height 53
click at [638, 201] on input "radio" at bounding box center [633, 196] width 10 height 10
radio input "true"
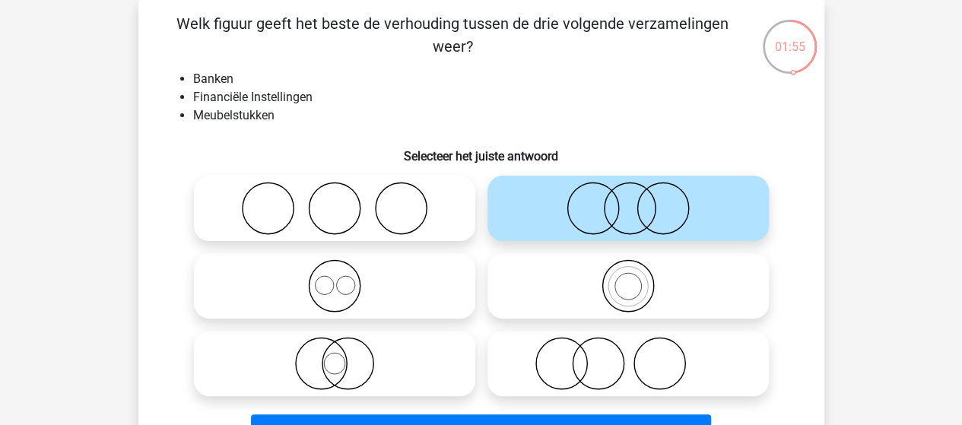
scroll to position [146, 0]
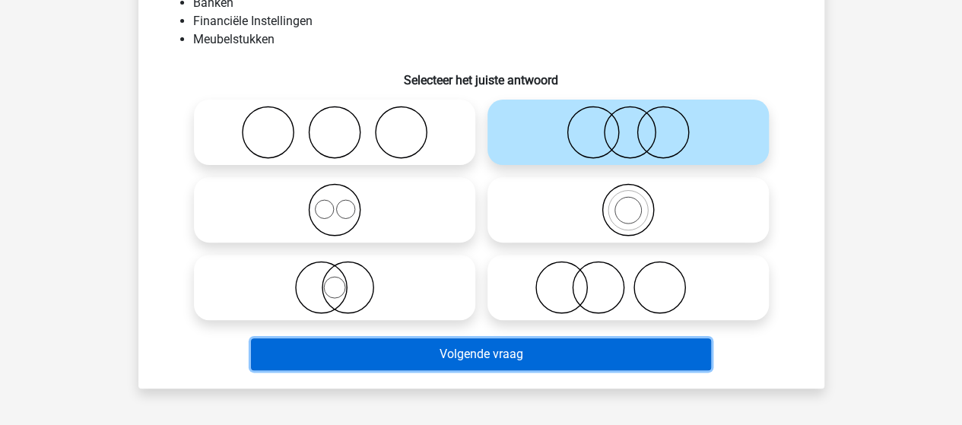
click at [463, 354] on button "Volgende vraag" at bounding box center [481, 354] width 460 height 32
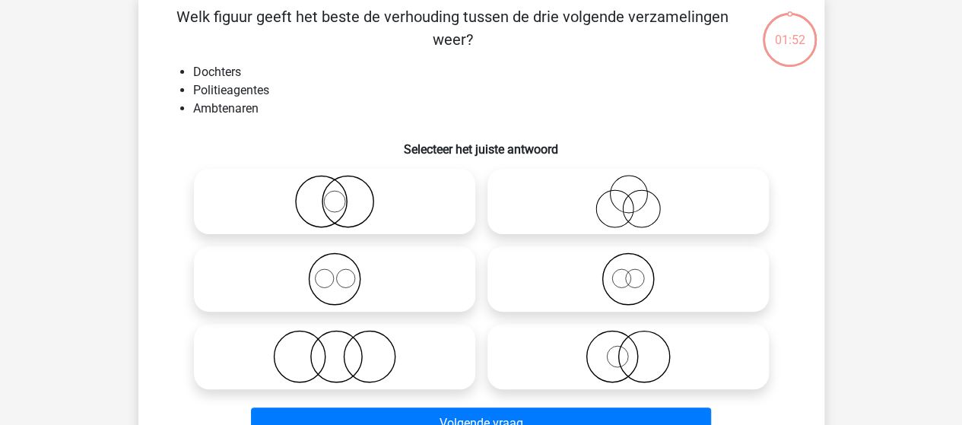
scroll to position [70, 0]
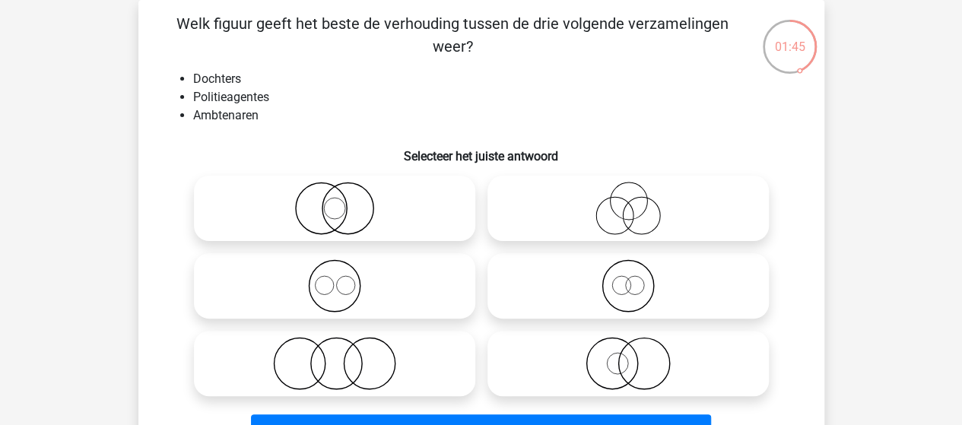
click at [346, 210] on circle at bounding box center [320, 208] width 51 height 51
click at [344, 201] on input "radio" at bounding box center [340, 196] width 10 height 10
radio input "true"
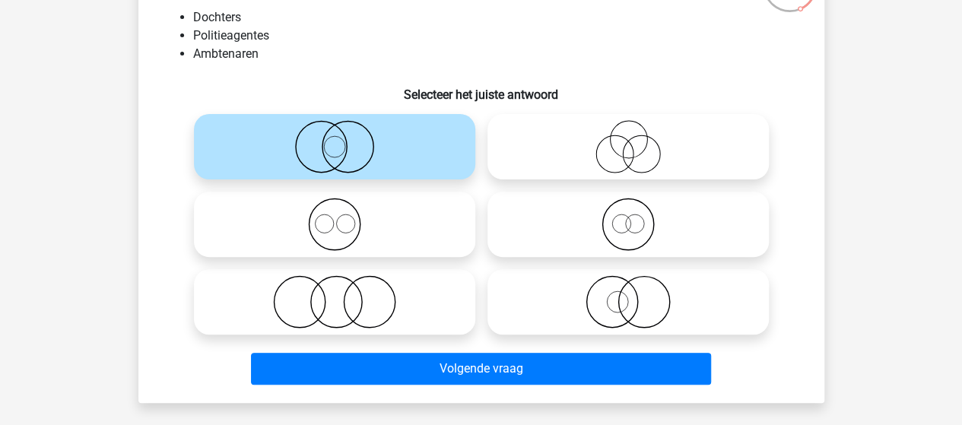
scroll to position [146, 0]
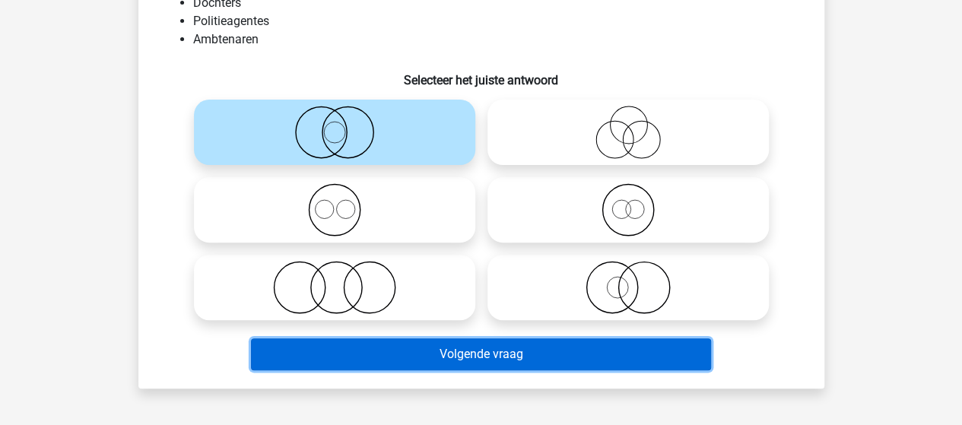
click at [487, 353] on button "Volgende vraag" at bounding box center [481, 354] width 460 height 32
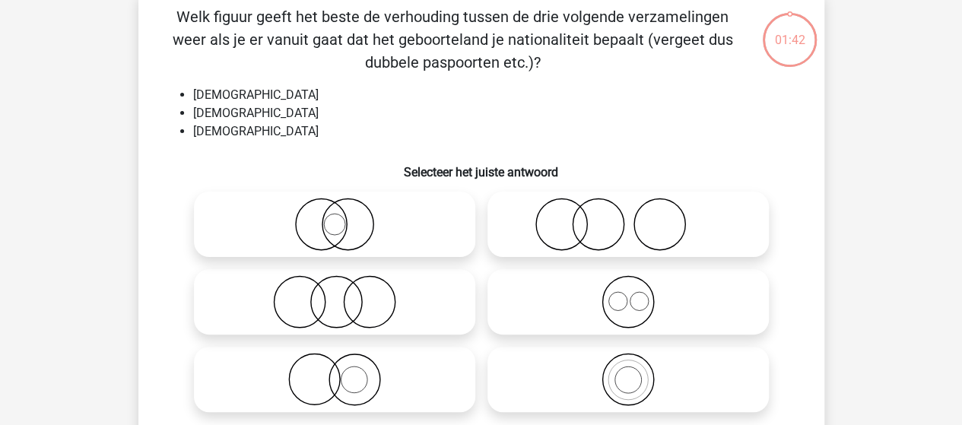
scroll to position [70, 0]
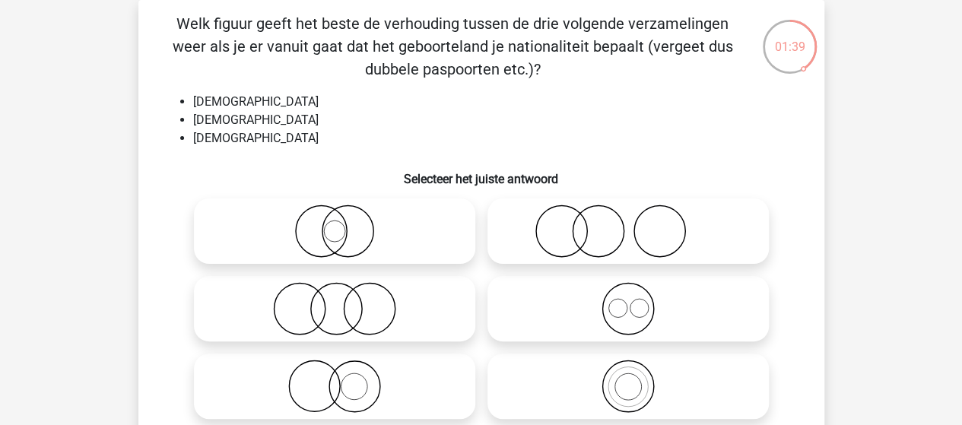
click at [610, 295] on icon at bounding box center [627, 308] width 269 height 53
click at [628, 295] on input "radio" at bounding box center [633, 296] width 10 height 10
radio input "true"
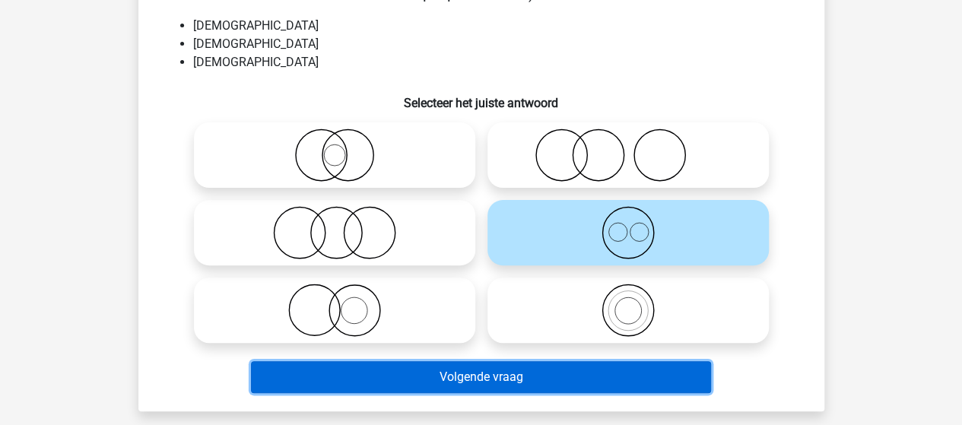
click at [503, 378] on button "Volgende vraag" at bounding box center [481, 377] width 460 height 32
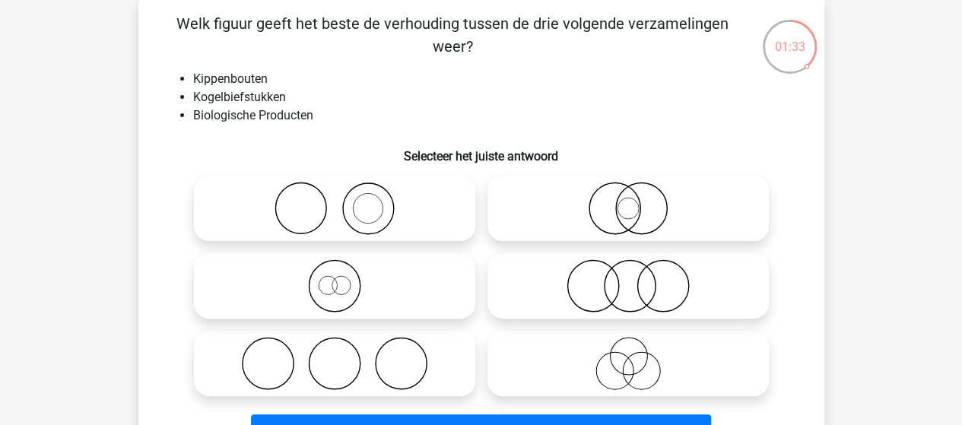
click at [614, 298] on icon at bounding box center [627, 285] width 269 height 53
click at [628, 278] on input "radio" at bounding box center [633, 273] width 10 height 10
radio input "true"
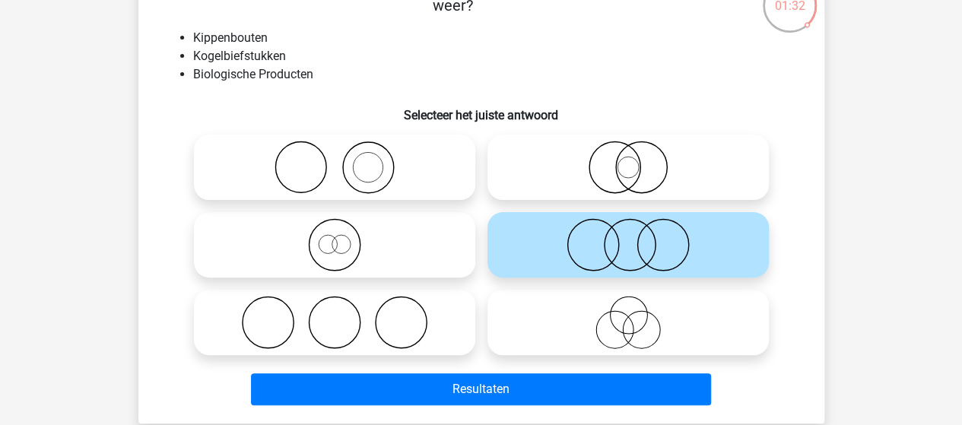
scroll to position [146, 0]
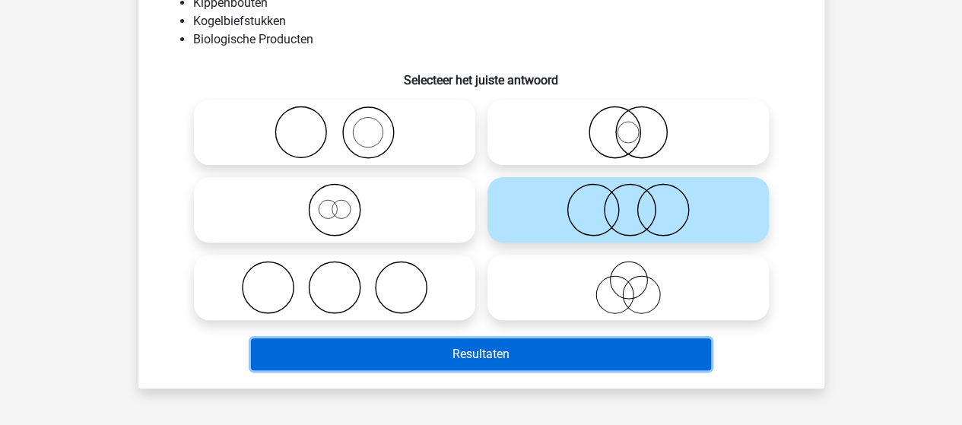
click at [451, 354] on button "Resultaten" at bounding box center [481, 354] width 460 height 32
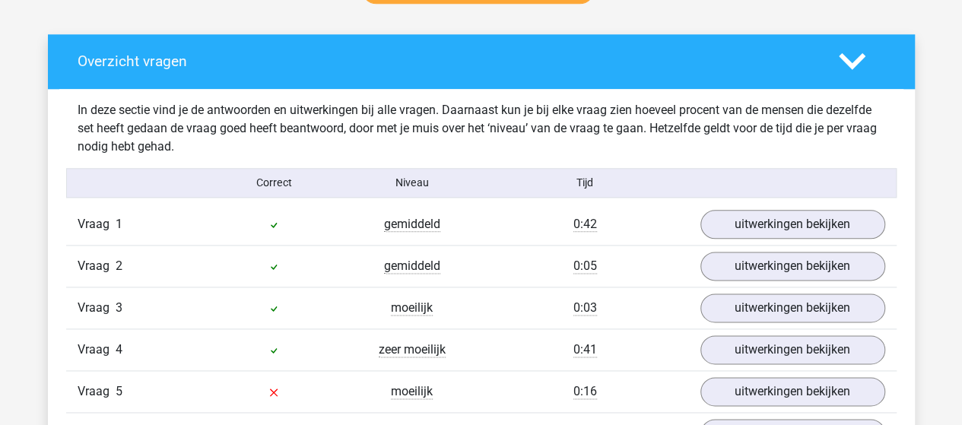
scroll to position [836, 0]
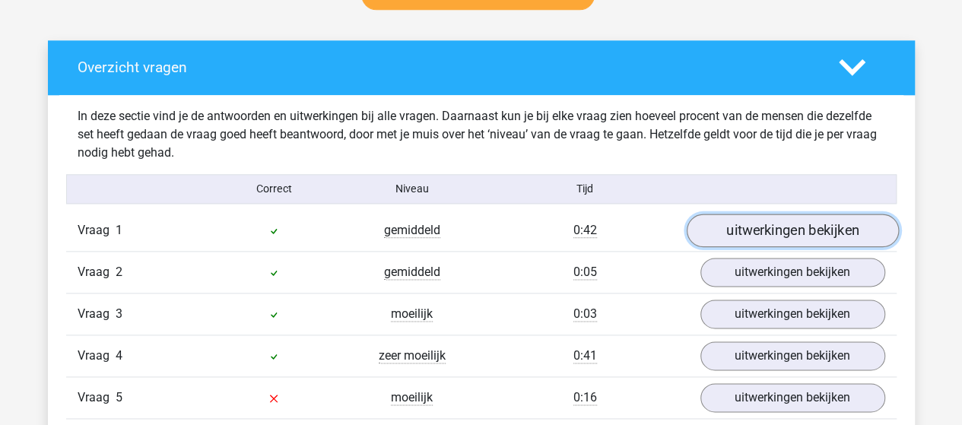
click at [744, 227] on link "uitwerkingen bekijken" at bounding box center [792, 230] width 212 height 33
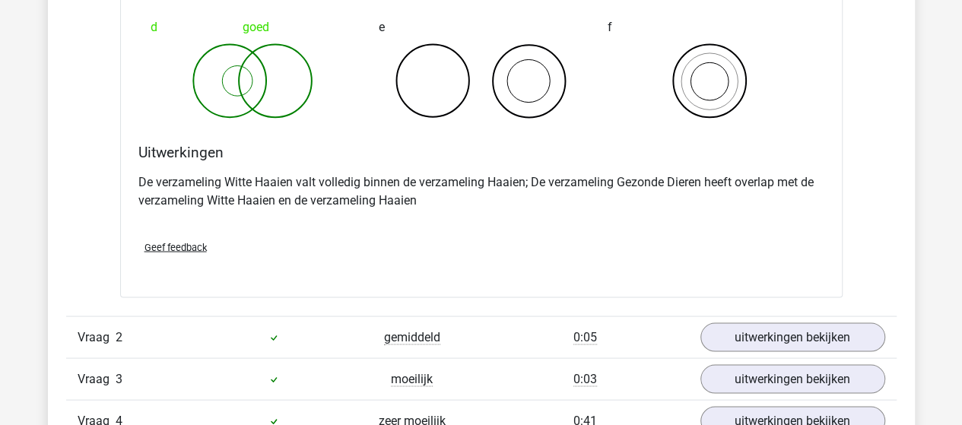
scroll to position [1445, 0]
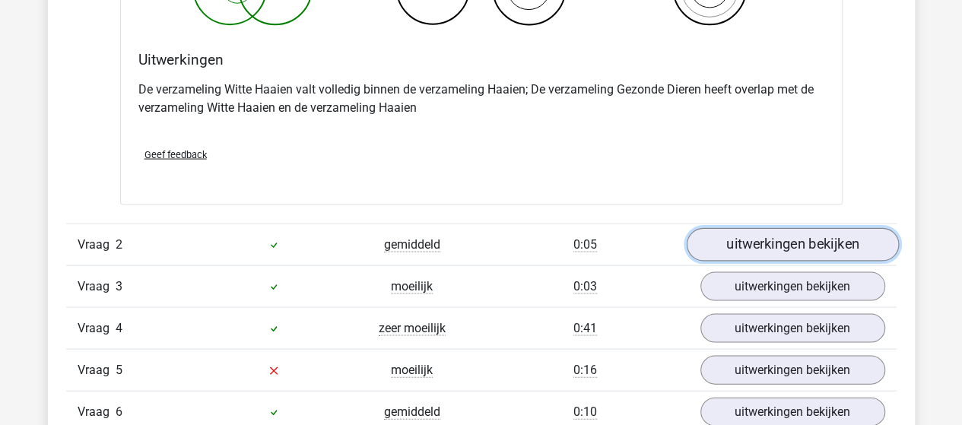
click at [721, 243] on link "uitwerkingen bekijken" at bounding box center [792, 244] width 212 height 33
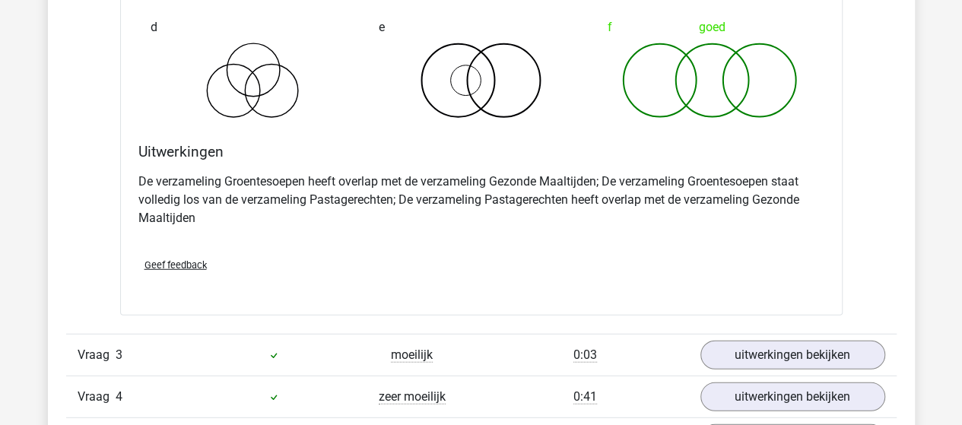
scroll to position [1977, 0]
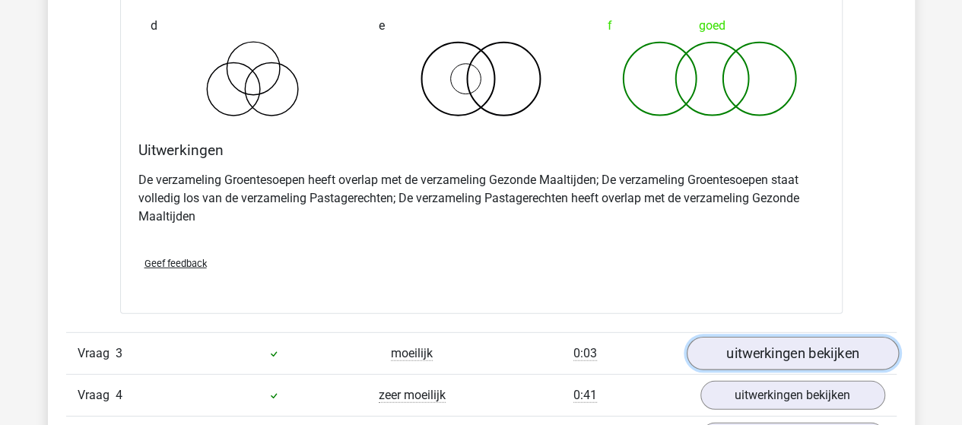
click at [731, 344] on link "uitwerkingen bekijken" at bounding box center [792, 354] width 212 height 33
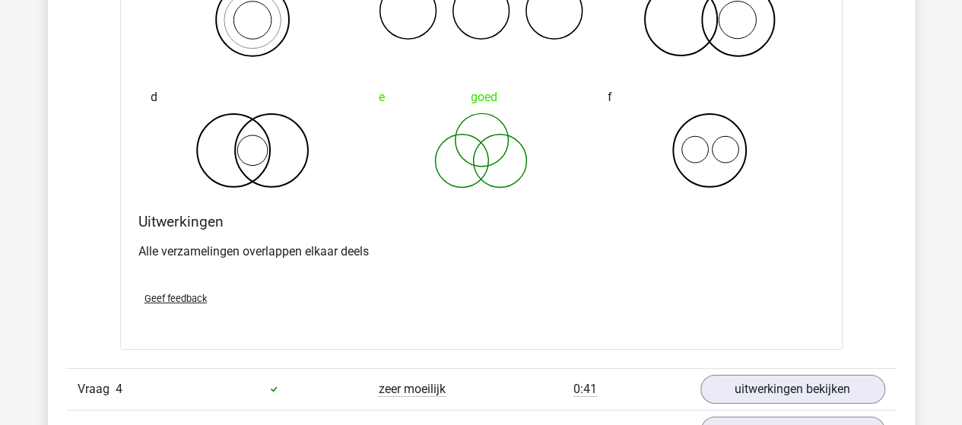
scroll to position [2585, 0]
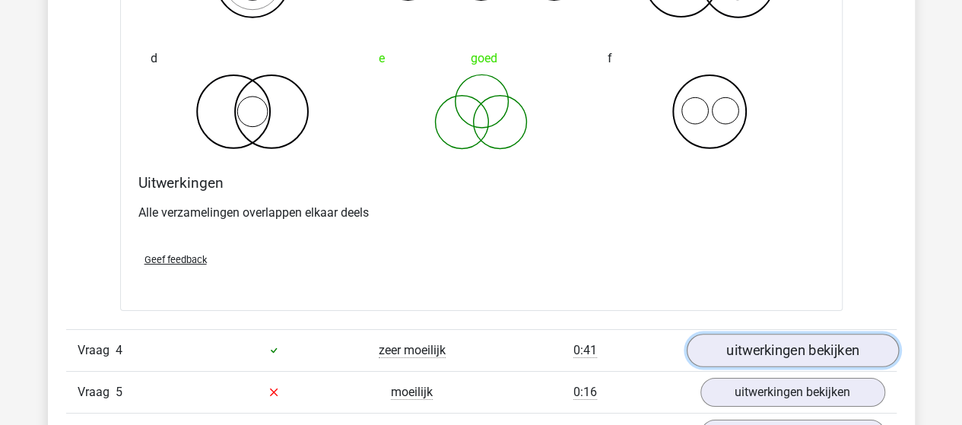
click at [741, 338] on link "uitwerkingen bekijken" at bounding box center [792, 350] width 212 height 33
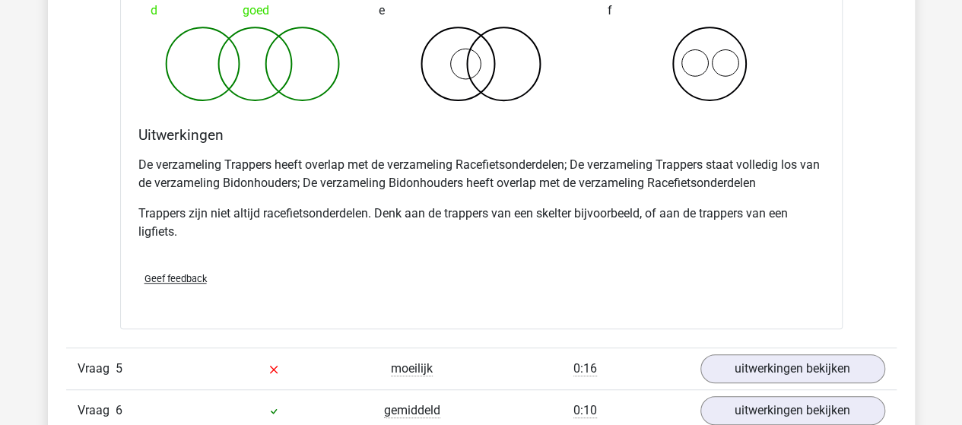
scroll to position [3346, 0]
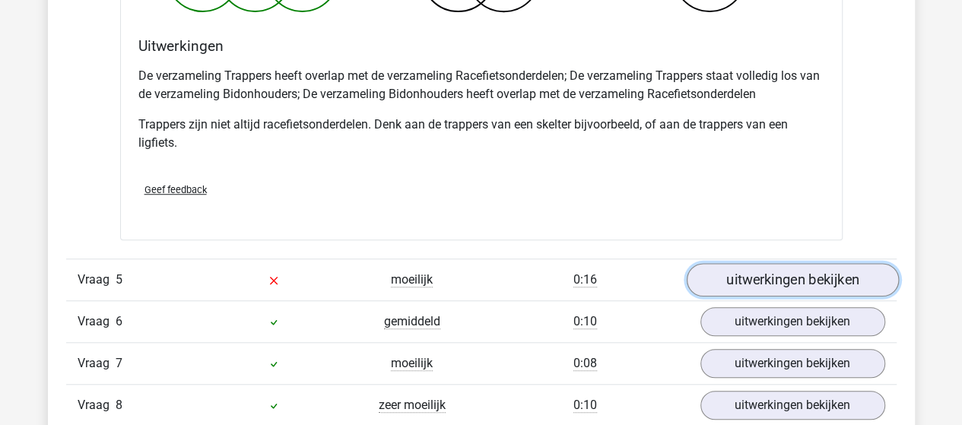
click at [750, 268] on link "uitwerkingen bekijken" at bounding box center [792, 279] width 212 height 33
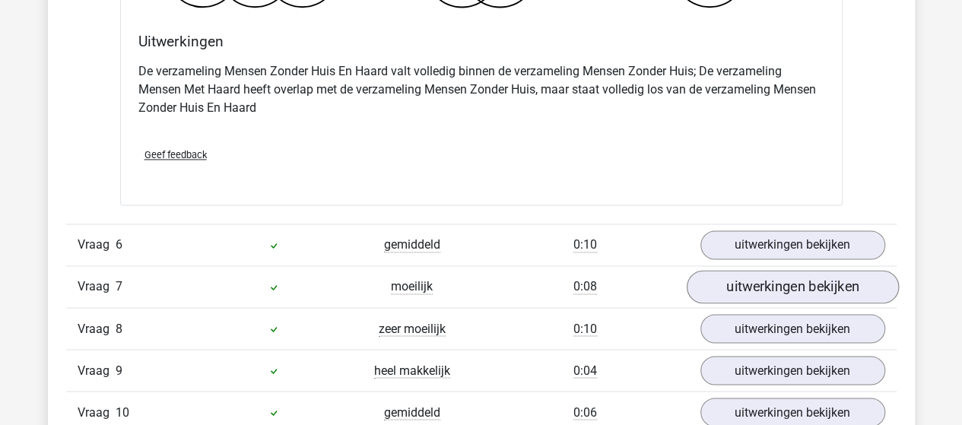
scroll to position [4030, 0]
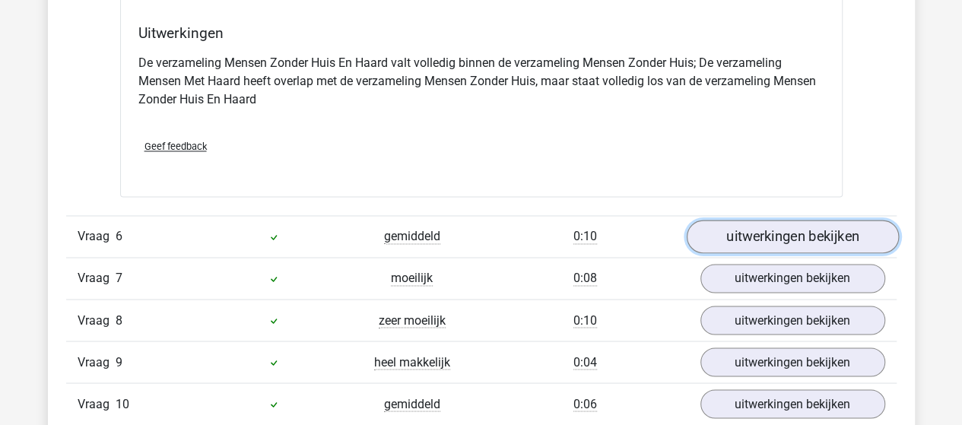
click at [751, 230] on link "uitwerkingen bekijken" at bounding box center [792, 236] width 212 height 33
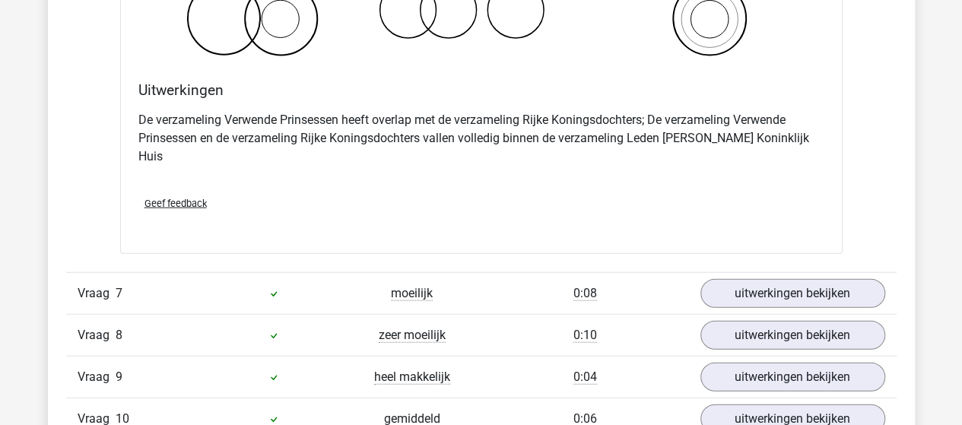
scroll to position [4638, 0]
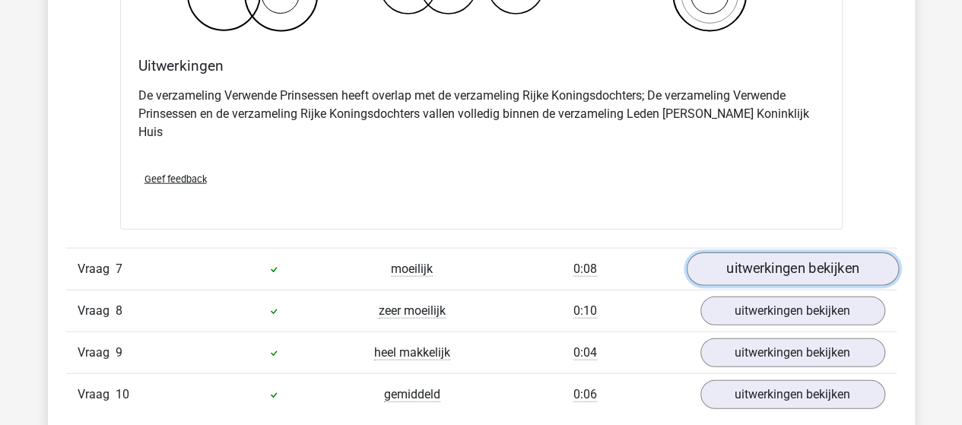
click at [741, 252] on link "uitwerkingen bekijken" at bounding box center [792, 268] width 212 height 33
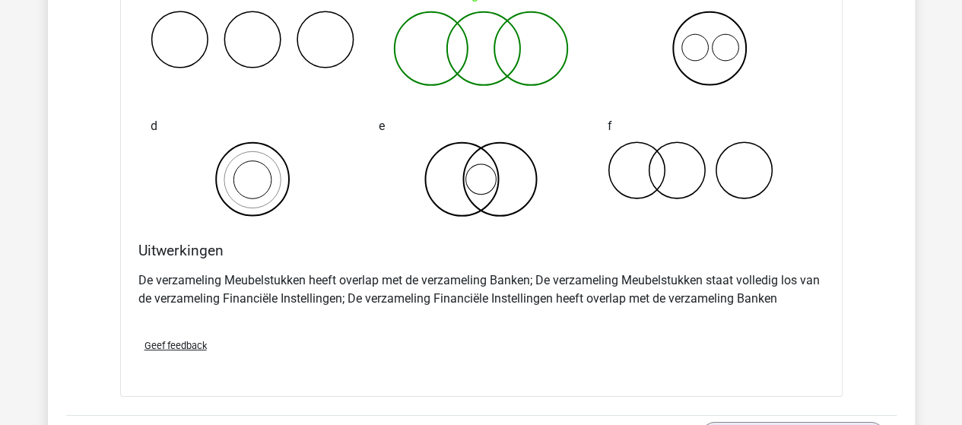
scroll to position [5171, 0]
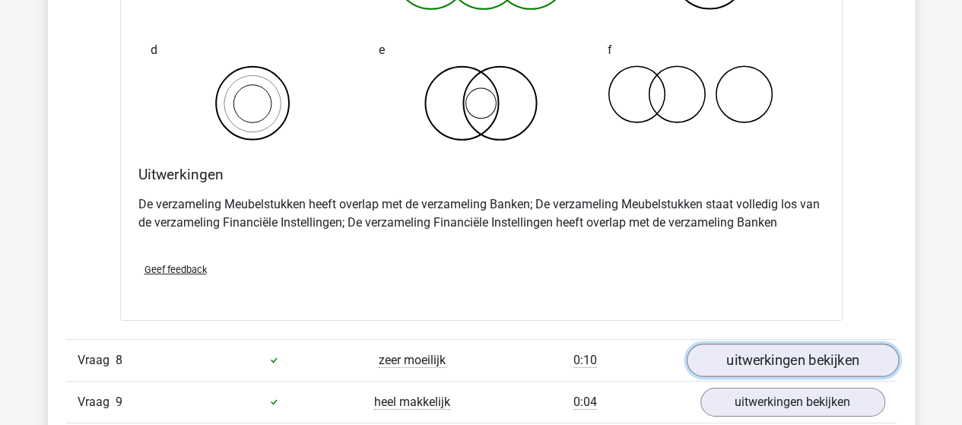
click at [741, 344] on link "uitwerkingen bekijken" at bounding box center [792, 360] width 212 height 33
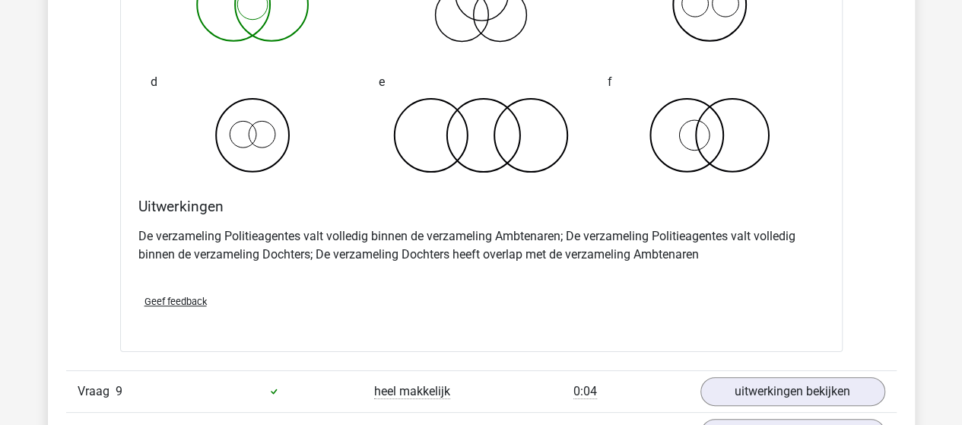
scroll to position [5855, 0]
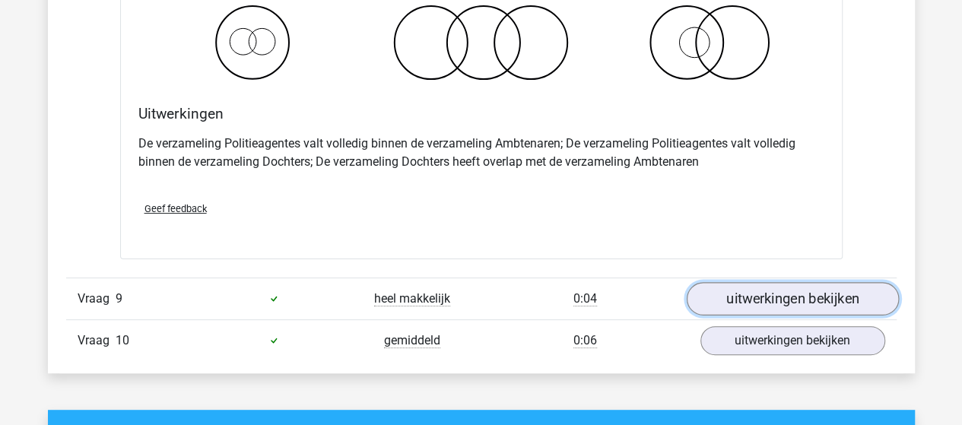
click at [750, 282] on link "uitwerkingen bekijken" at bounding box center [792, 298] width 212 height 33
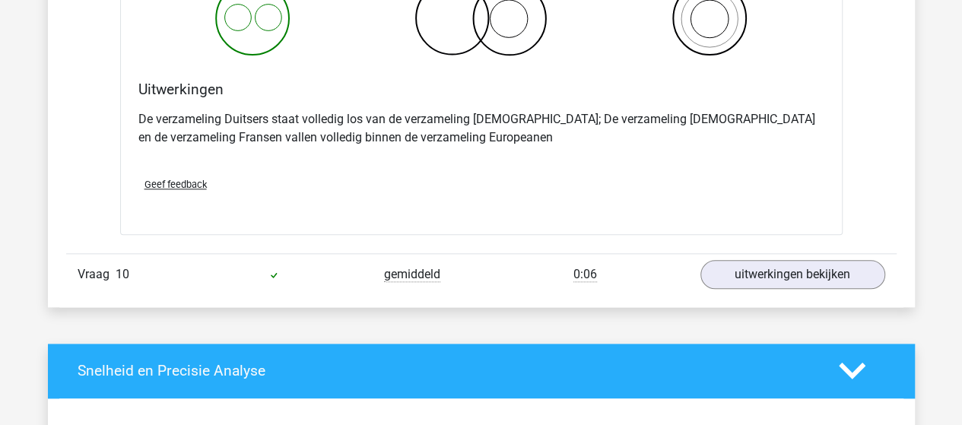
scroll to position [6539, 0]
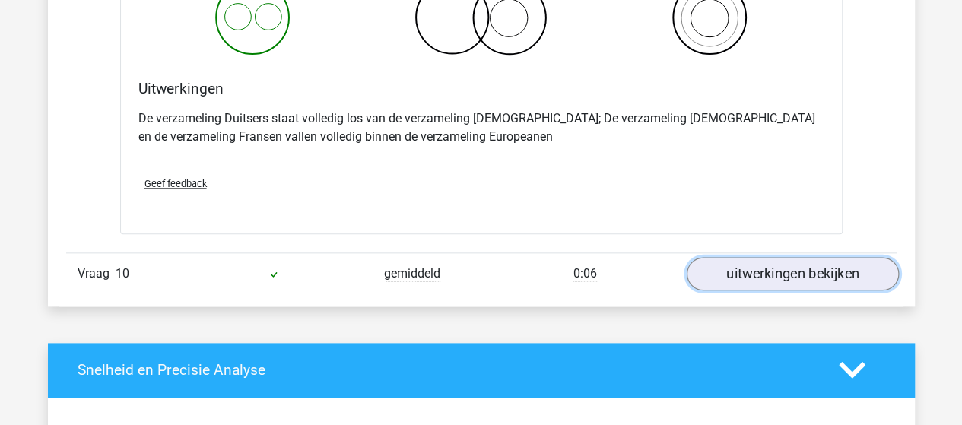
click at [724, 257] on link "uitwerkingen bekijken" at bounding box center [792, 273] width 212 height 33
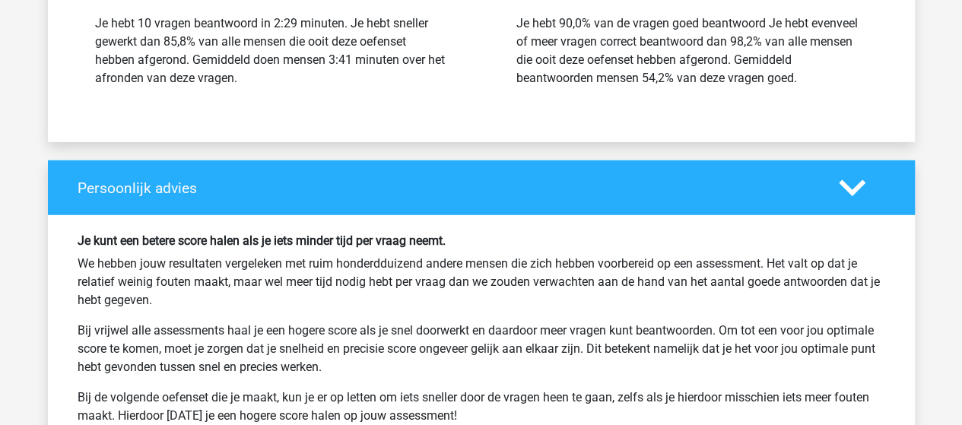
scroll to position [8060, 0]
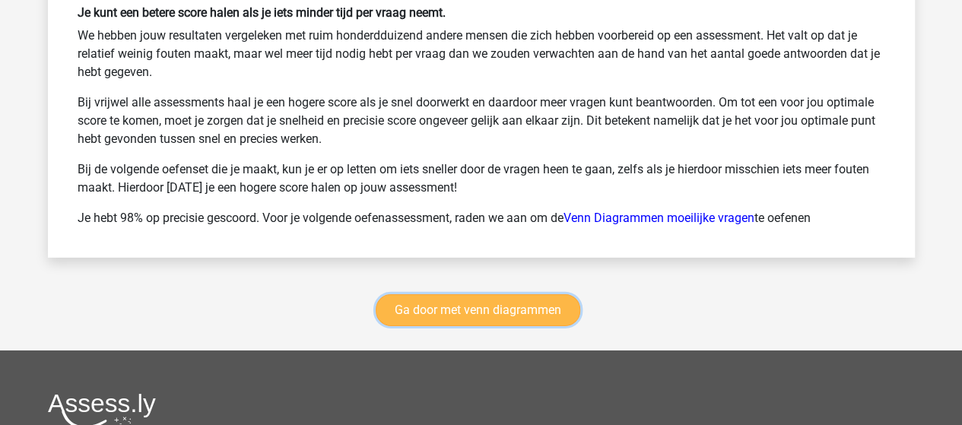
click at [487, 294] on link "Ga door met venn diagrammen" at bounding box center [478, 310] width 205 height 32
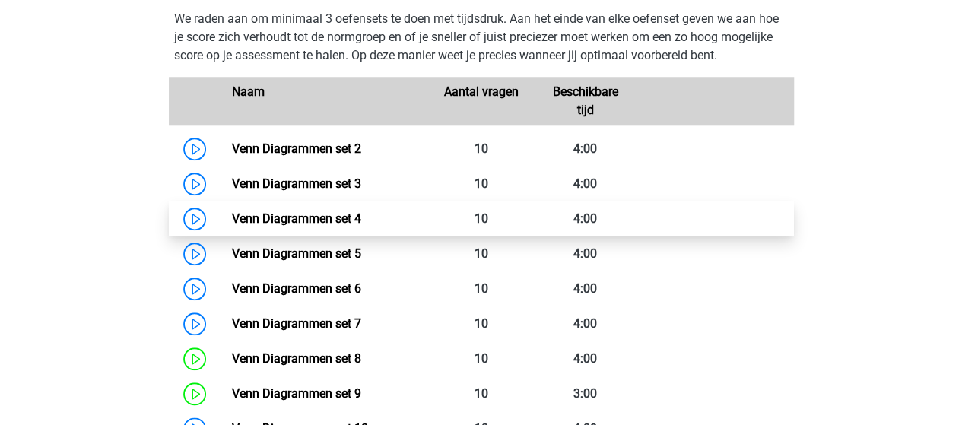
scroll to position [716, 0]
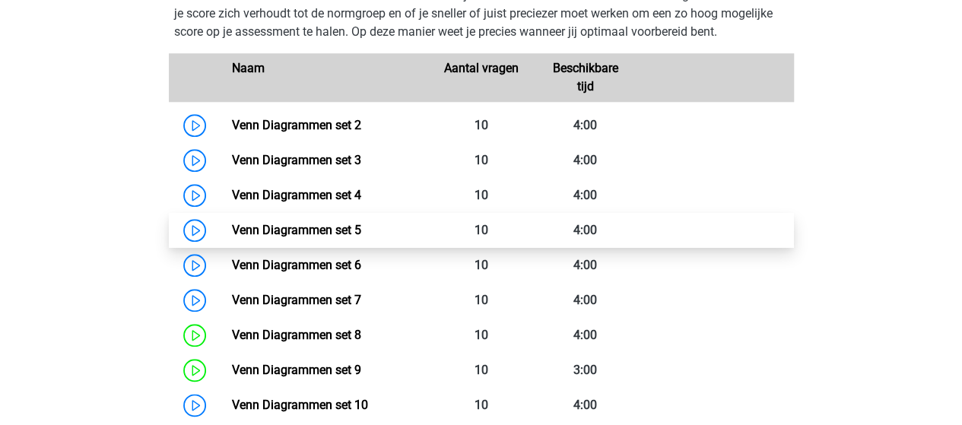
click at [297, 227] on link "Venn Diagrammen set 5" at bounding box center [296, 230] width 129 height 14
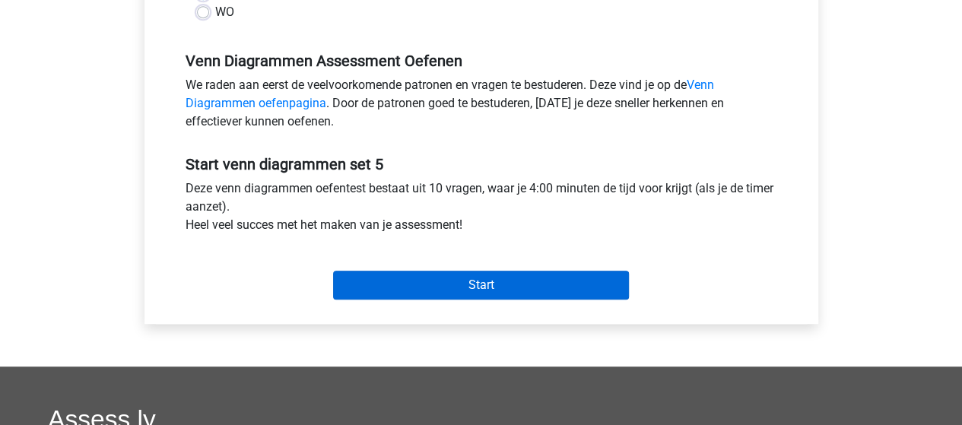
scroll to position [456, 0]
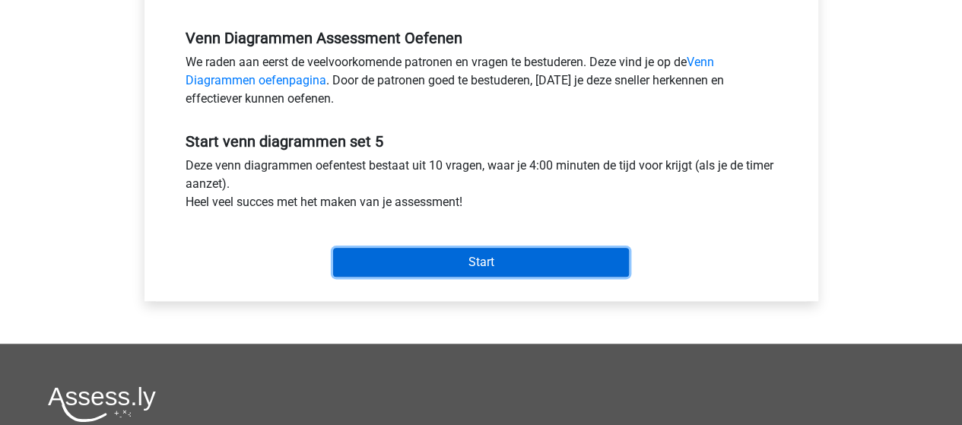
click at [414, 265] on input "Start" at bounding box center [481, 262] width 296 height 29
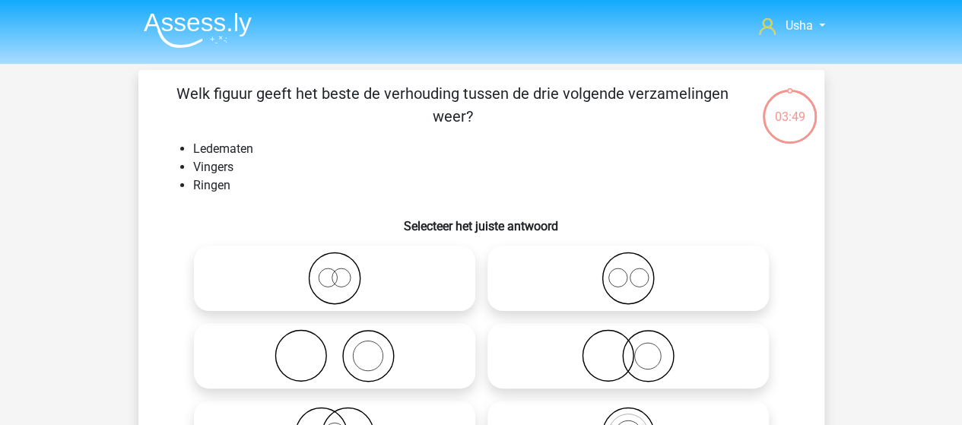
click at [617, 278] on icon at bounding box center [627, 278] width 269 height 53
click at [628, 271] on input "radio" at bounding box center [633, 266] width 10 height 10
radio input "true"
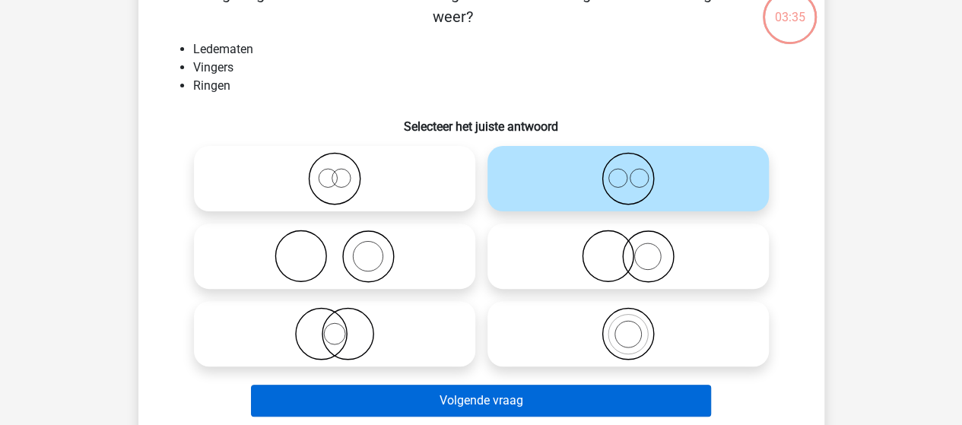
scroll to position [76, 0]
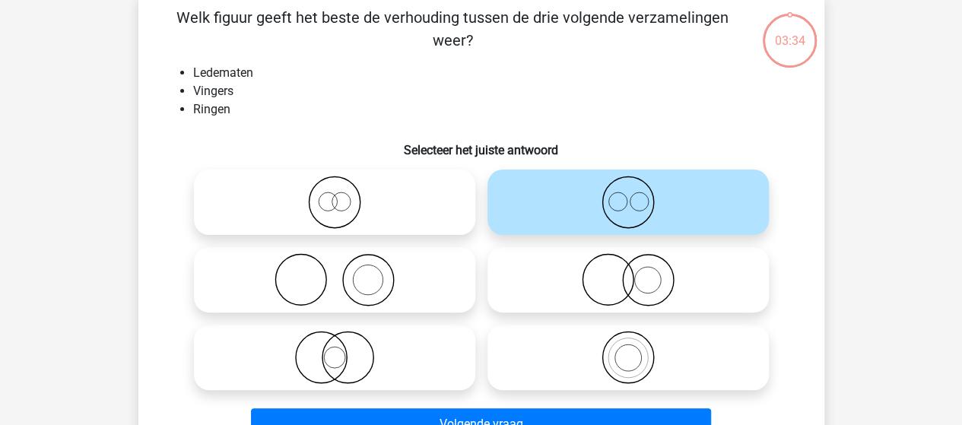
click at [367, 290] on icon at bounding box center [334, 279] width 269 height 53
click at [344, 272] on input "radio" at bounding box center [340, 267] width 10 height 10
radio input "true"
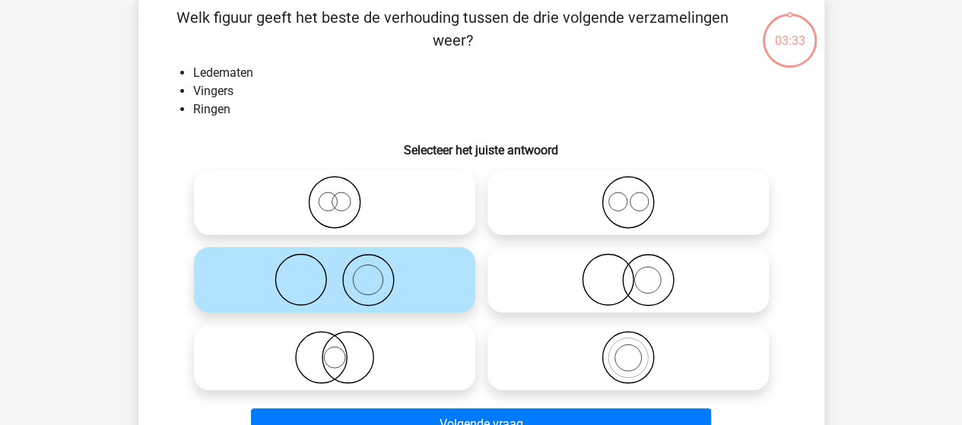
scroll to position [152, 0]
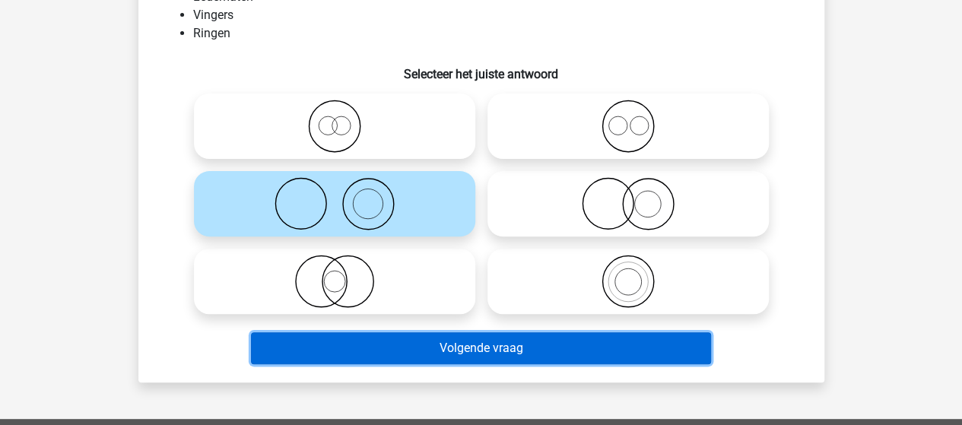
click at [494, 349] on button "Volgende vraag" at bounding box center [481, 348] width 460 height 32
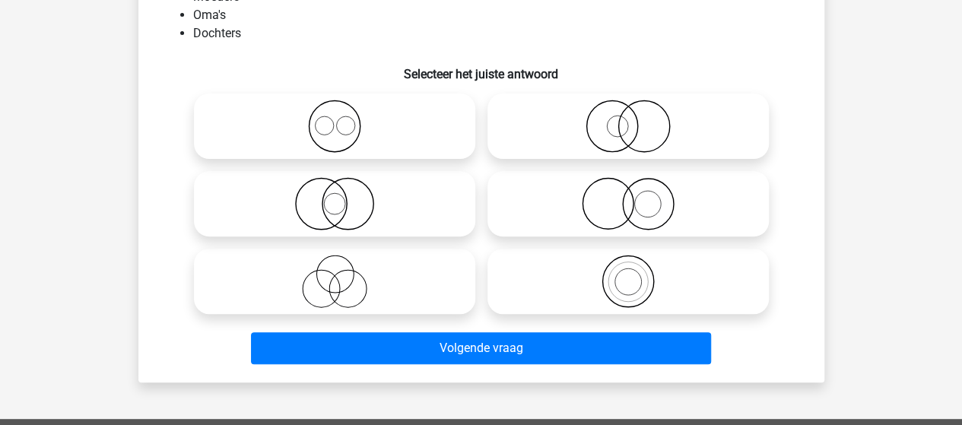
scroll to position [70, 0]
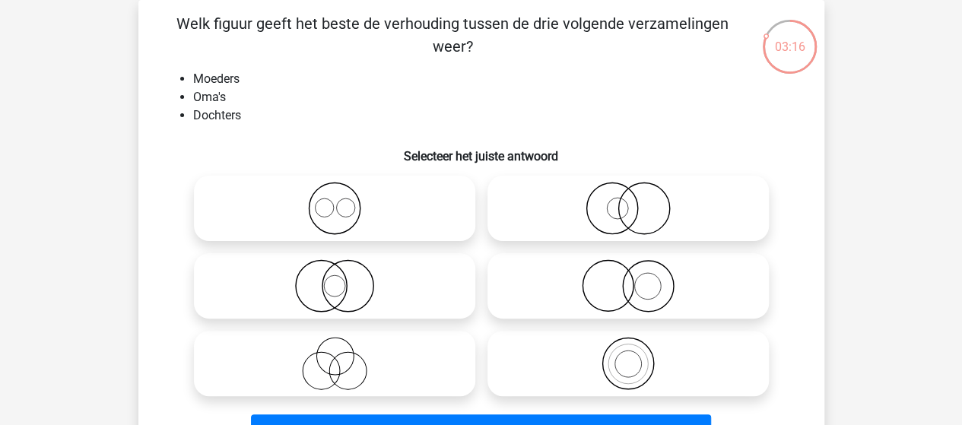
click at [628, 363] on icon at bounding box center [627, 363] width 269 height 53
click at [628, 356] on input "radio" at bounding box center [633, 351] width 10 height 10
radio input "true"
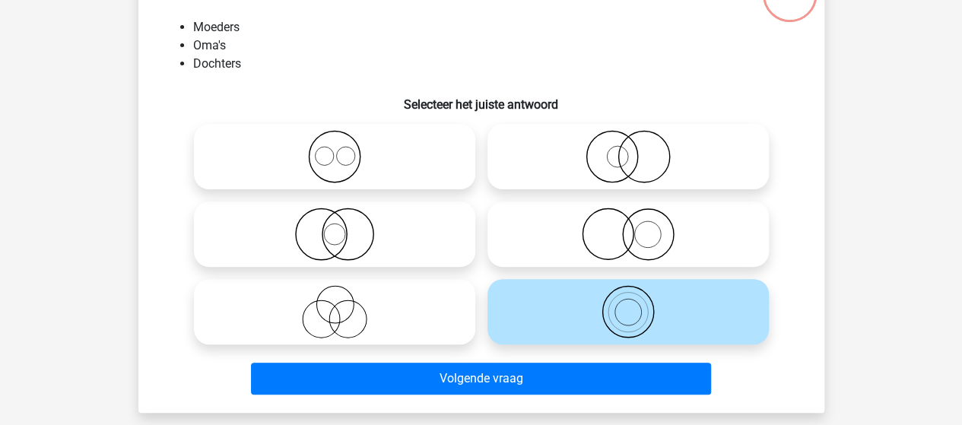
scroll to position [146, 0]
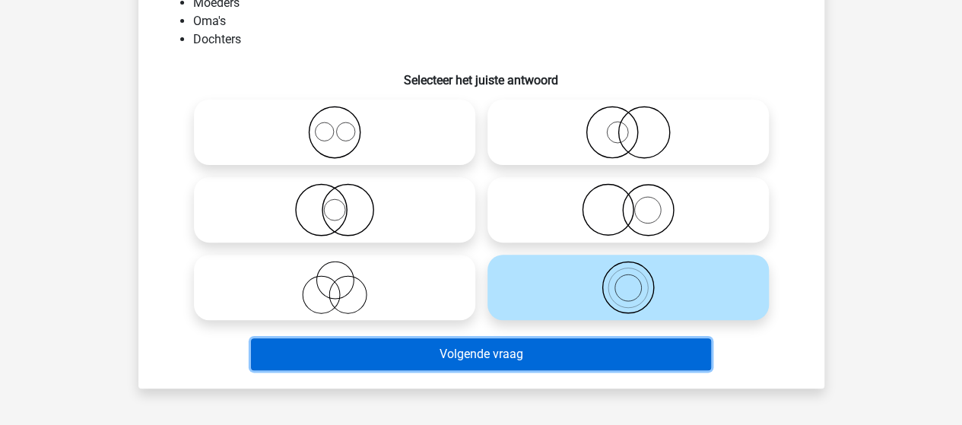
click at [547, 360] on button "Volgende vraag" at bounding box center [481, 354] width 460 height 32
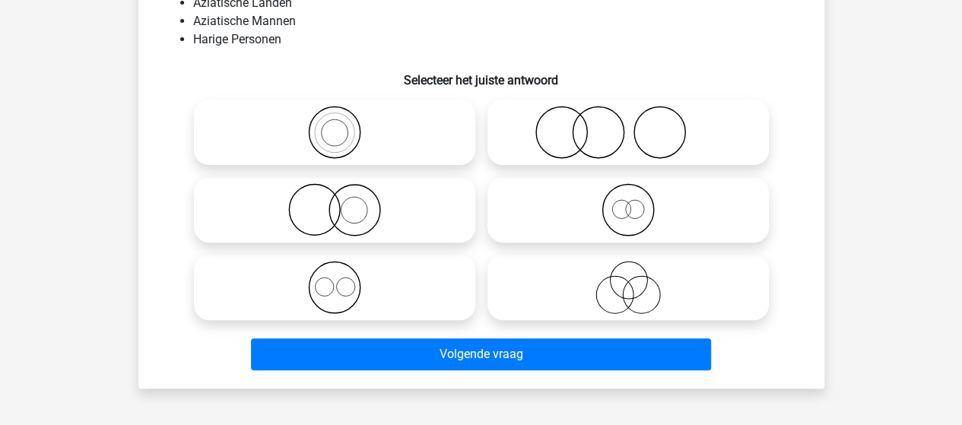
scroll to position [70, 0]
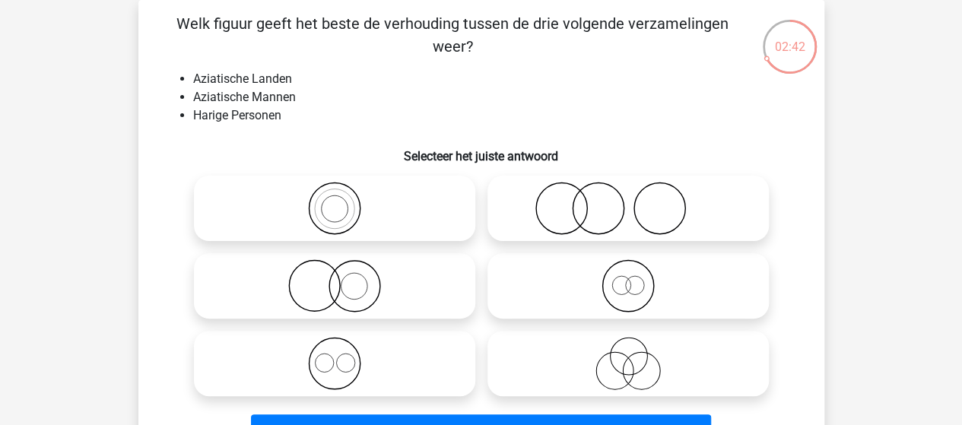
click at [336, 360] on circle at bounding box center [345, 363] width 18 height 18
click at [336, 356] on input "radio" at bounding box center [340, 351] width 10 height 10
radio input "true"
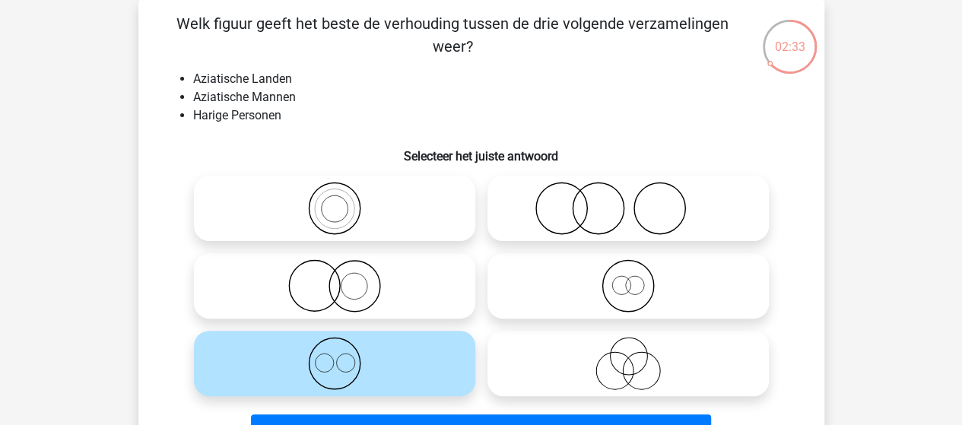
click at [557, 200] on icon at bounding box center [627, 208] width 269 height 53
click at [628, 200] on input "radio" at bounding box center [633, 196] width 10 height 10
radio input "true"
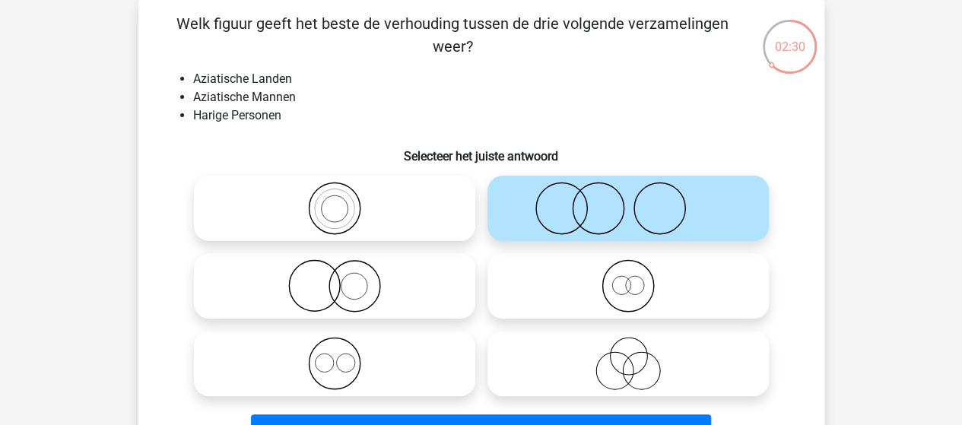
scroll to position [146, 0]
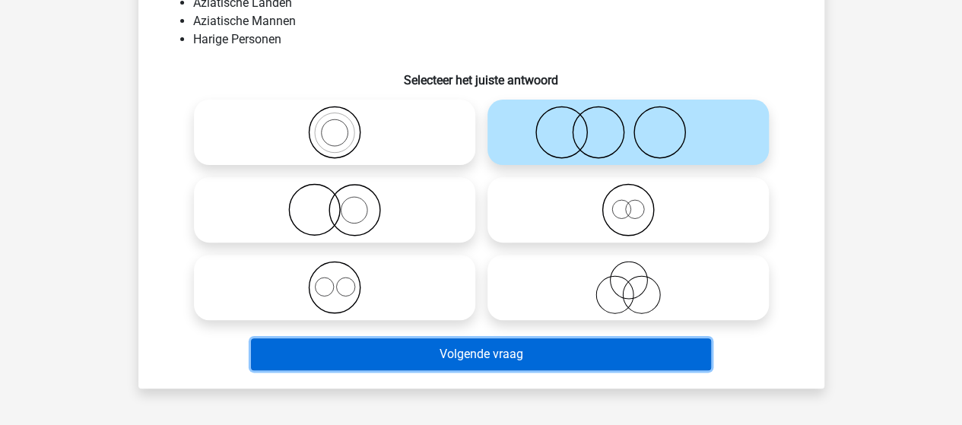
click at [502, 354] on button "Volgende vraag" at bounding box center [481, 354] width 460 height 32
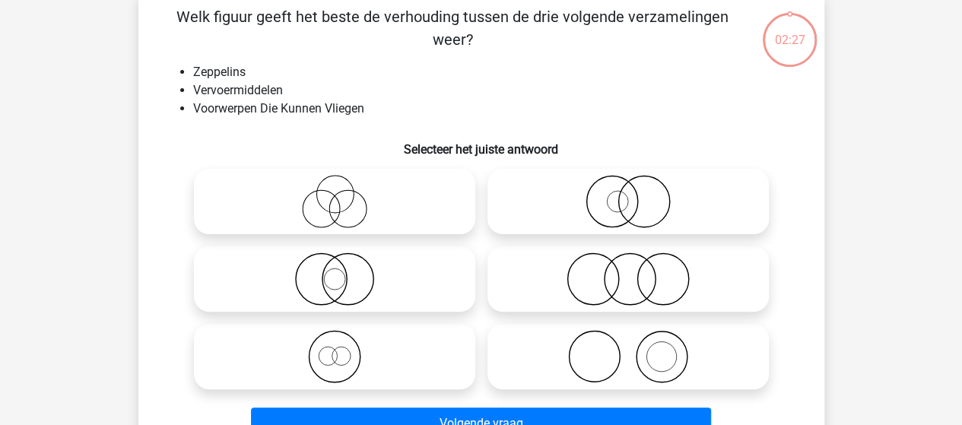
scroll to position [70, 0]
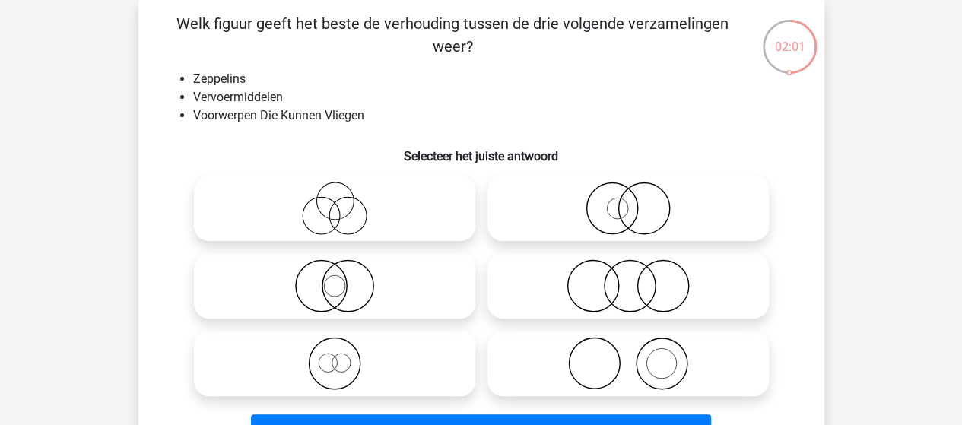
click at [337, 364] on icon at bounding box center [334, 363] width 269 height 53
click at [337, 356] on input "radio" at bounding box center [340, 351] width 10 height 10
radio input "true"
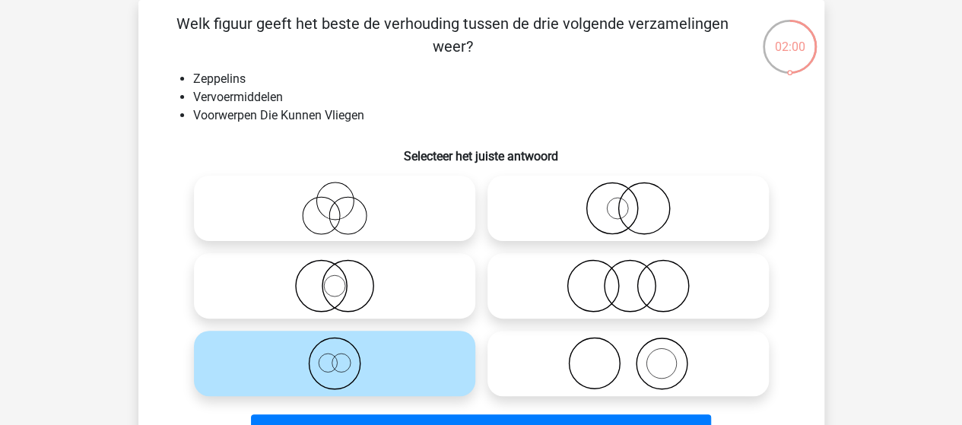
scroll to position [146, 0]
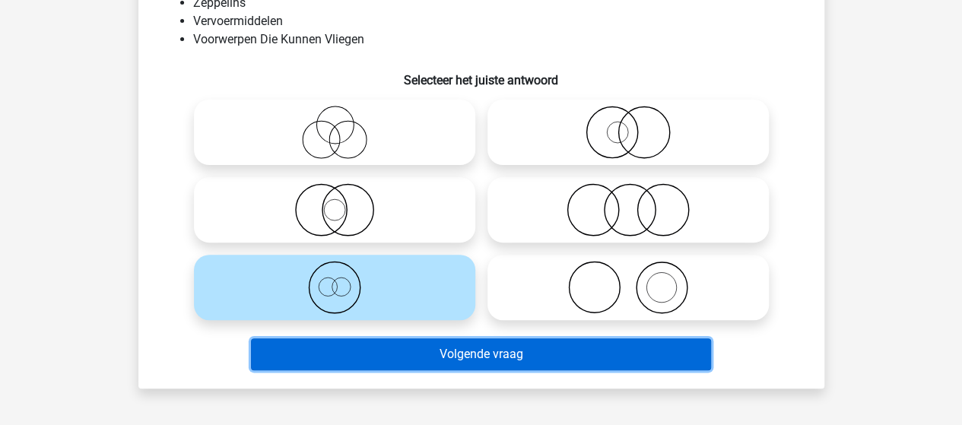
click at [353, 357] on button "Volgende vraag" at bounding box center [481, 354] width 460 height 32
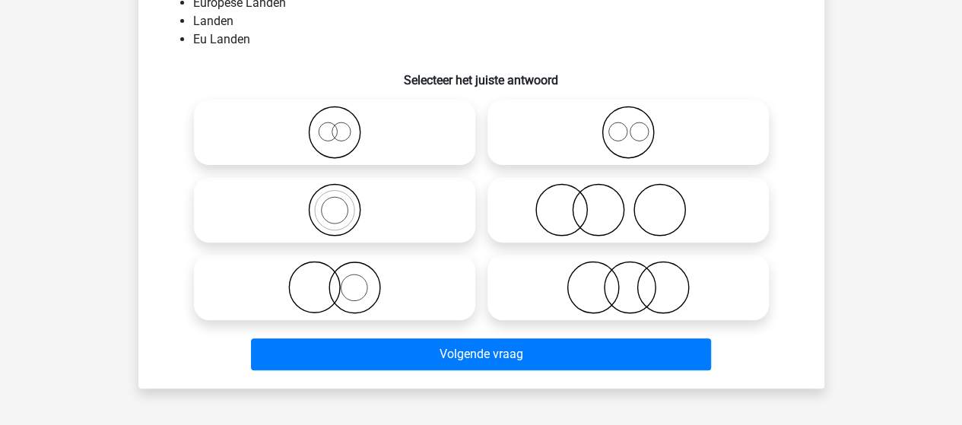
scroll to position [70, 0]
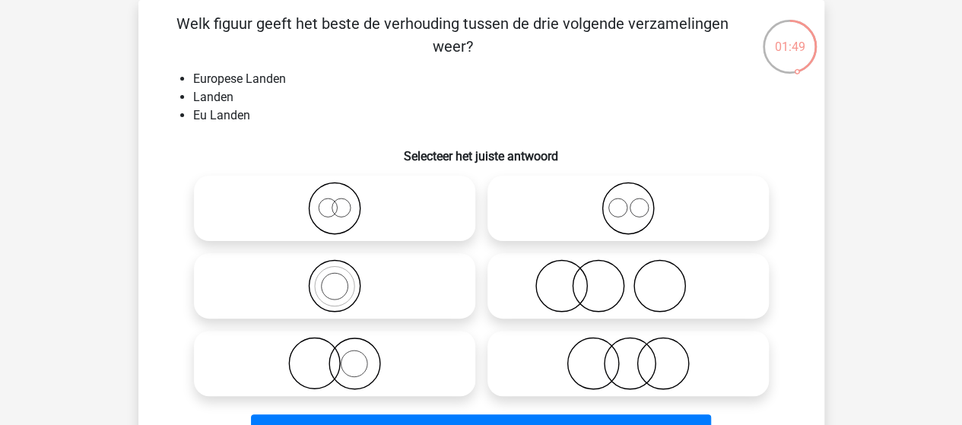
click at [335, 273] on input "radio" at bounding box center [340, 273] width 10 height 10
radio input "true"
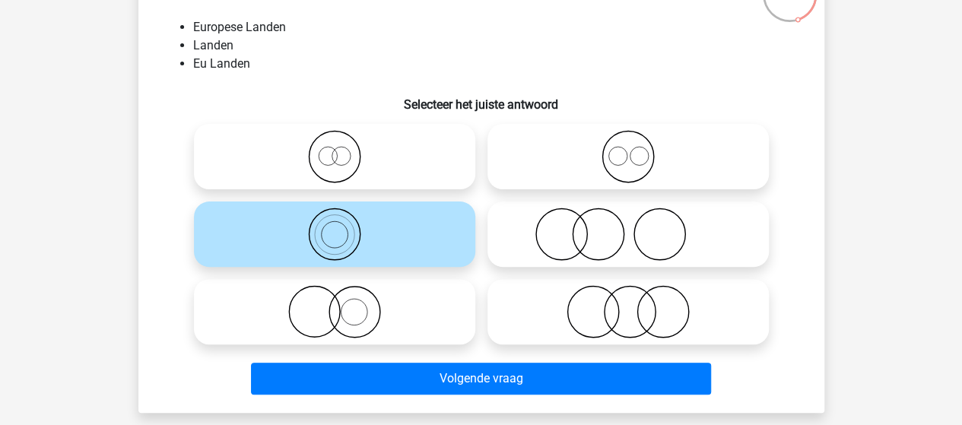
scroll to position [146, 0]
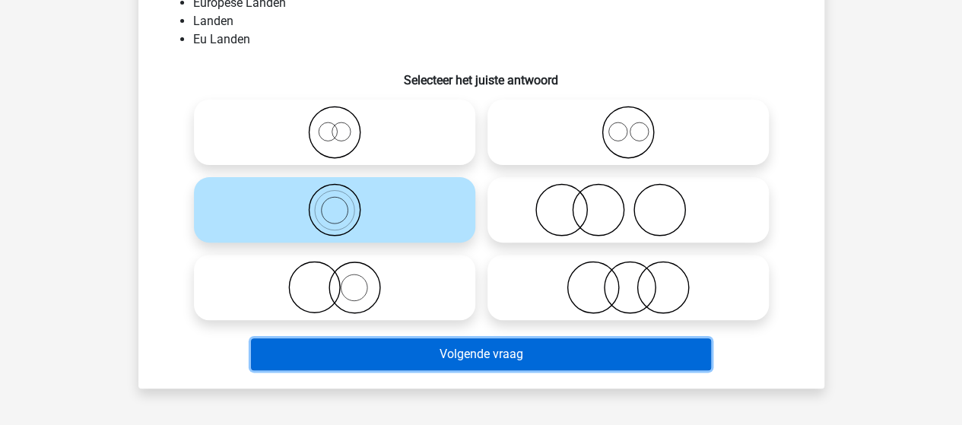
click at [468, 355] on button "Volgende vraag" at bounding box center [481, 354] width 460 height 32
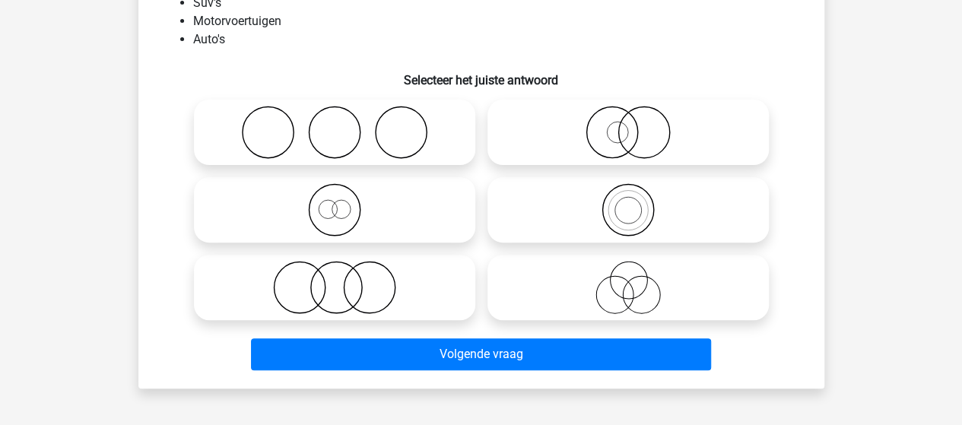
scroll to position [70, 0]
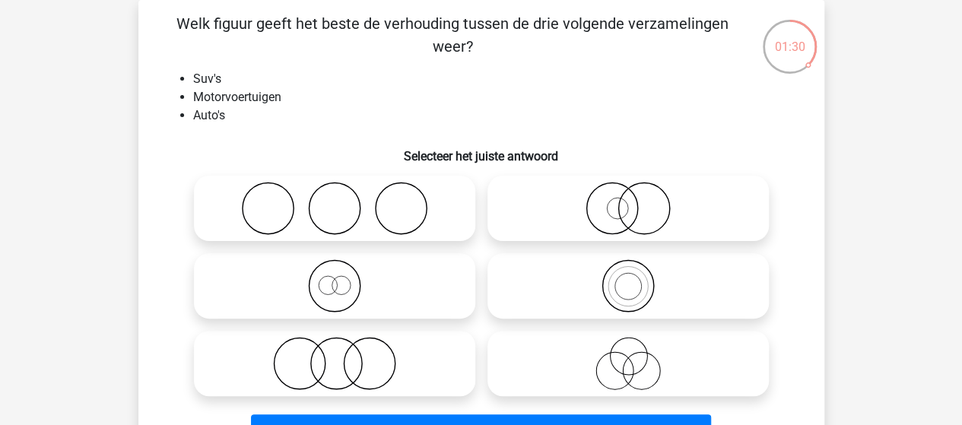
click at [612, 291] on icon at bounding box center [627, 285] width 269 height 53
click at [628, 278] on input "radio" at bounding box center [633, 273] width 10 height 10
radio input "true"
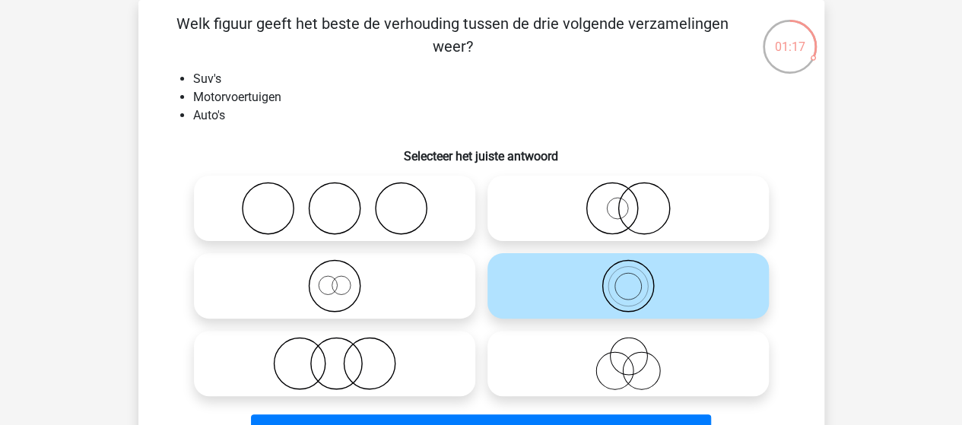
click at [335, 281] on circle at bounding box center [328, 285] width 18 height 18
click at [335, 278] on input "radio" at bounding box center [340, 273] width 10 height 10
radio input "true"
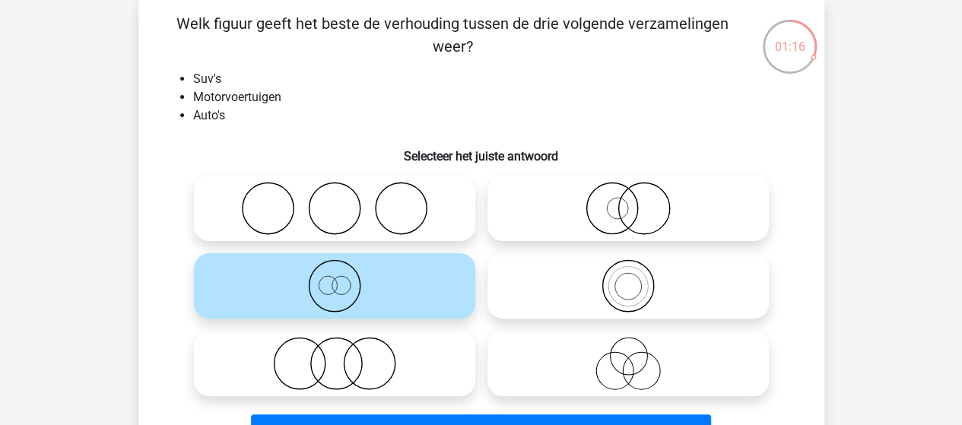
scroll to position [146, 0]
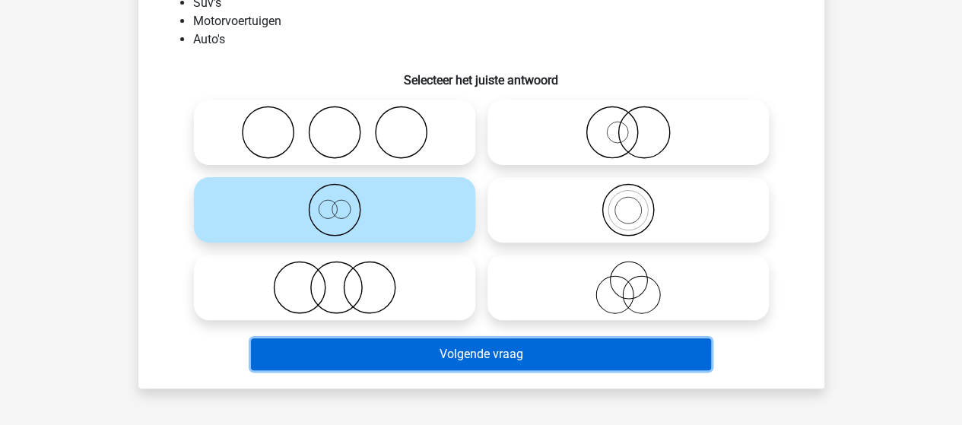
click at [430, 359] on button "Volgende vraag" at bounding box center [481, 354] width 460 height 32
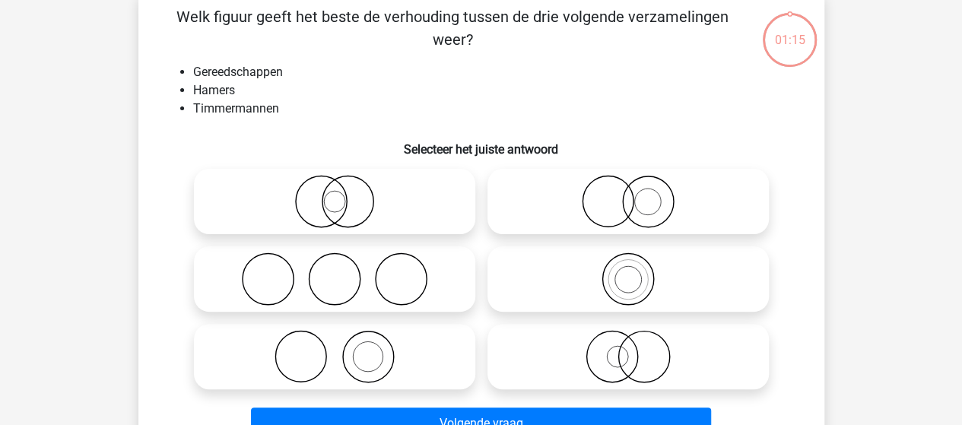
scroll to position [70, 0]
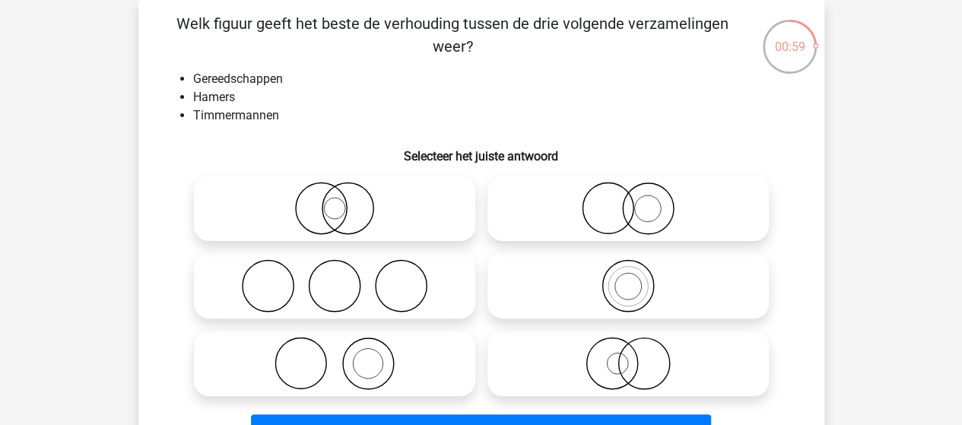
click at [373, 360] on icon at bounding box center [334, 363] width 269 height 53
click at [344, 356] on input "radio" at bounding box center [340, 351] width 10 height 10
radio input "true"
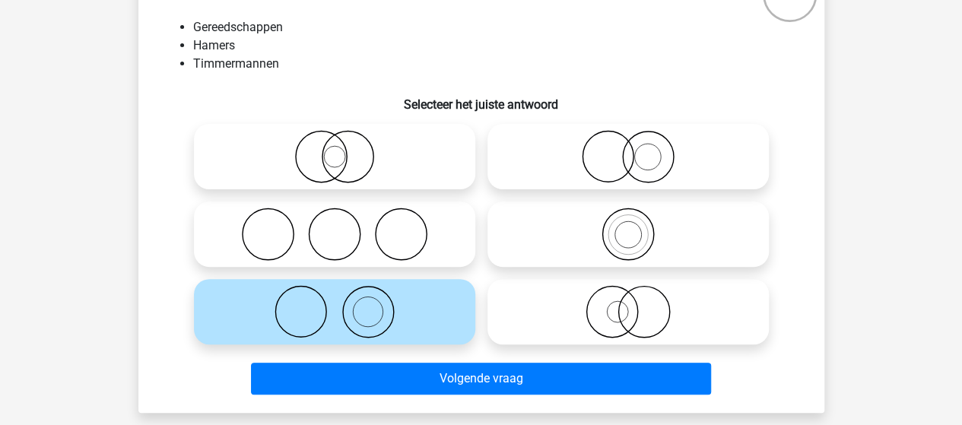
scroll to position [146, 0]
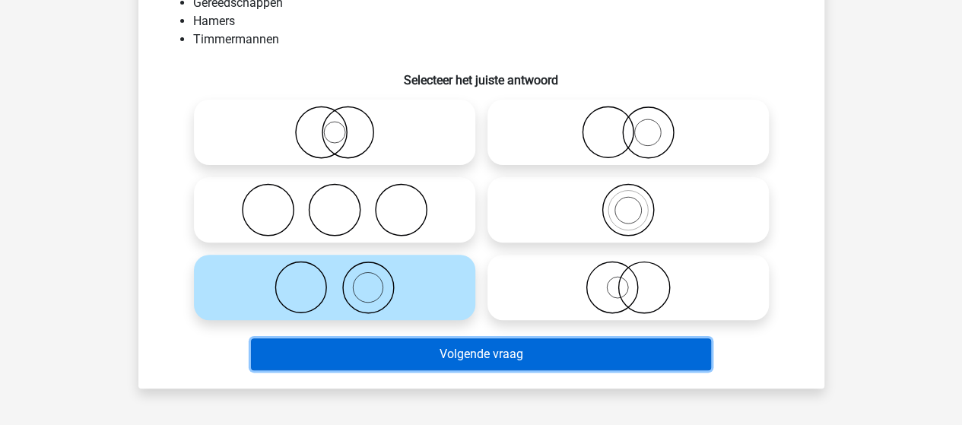
click at [428, 364] on button "Volgende vraag" at bounding box center [481, 354] width 460 height 32
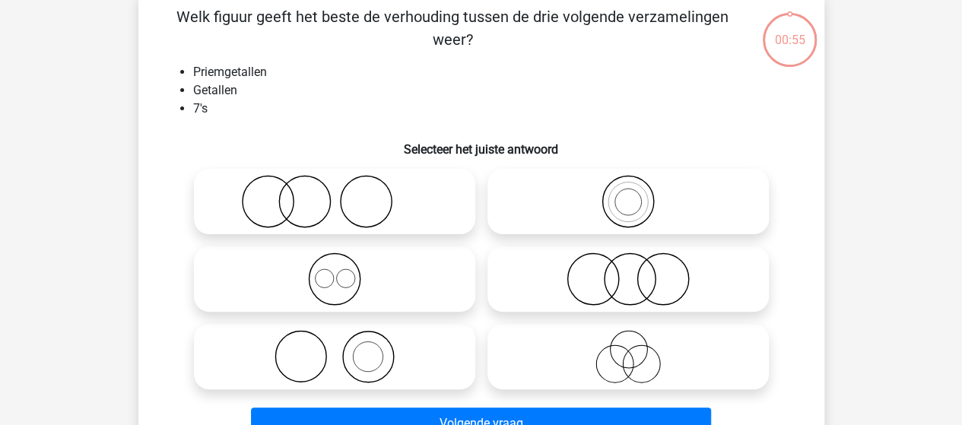
scroll to position [70, 0]
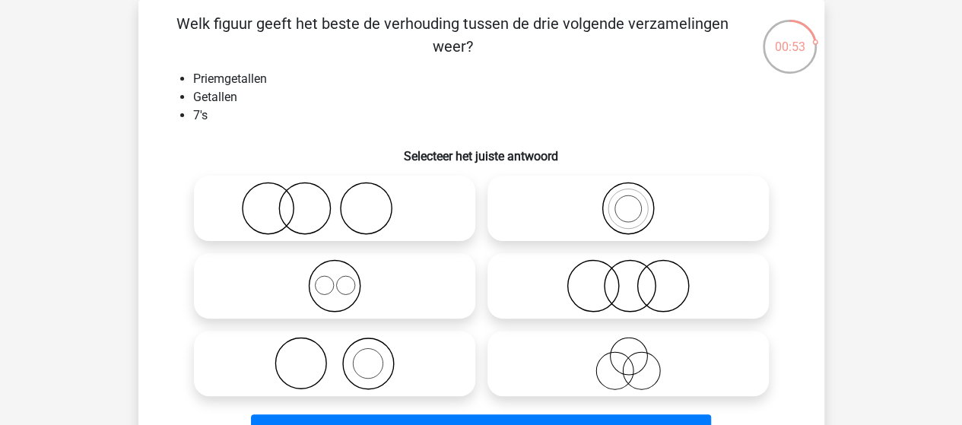
click at [640, 217] on icon at bounding box center [627, 208] width 269 height 53
click at [638, 201] on input "radio" at bounding box center [633, 196] width 10 height 10
radio input "true"
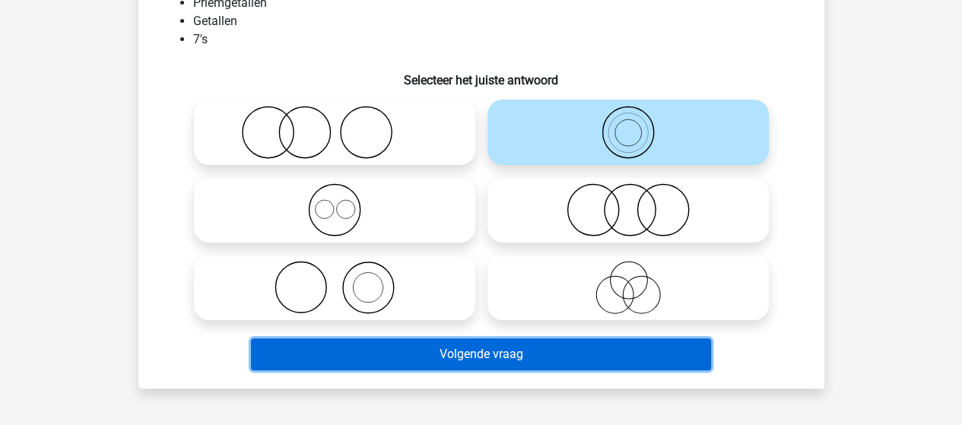
click at [502, 351] on button "Volgende vraag" at bounding box center [481, 354] width 460 height 32
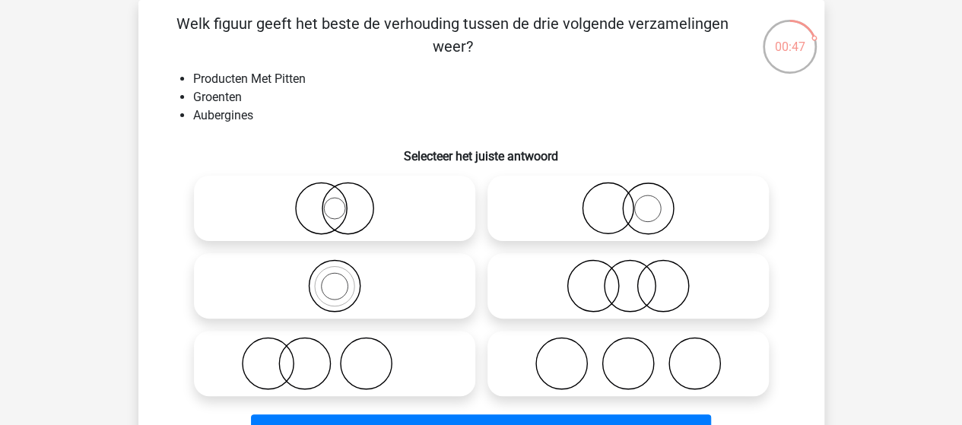
click at [335, 285] on icon at bounding box center [334, 285] width 269 height 53
click at [335, 278] on input "radio" at bounding box center [340, 273] width 10 height 10
radio input "true"
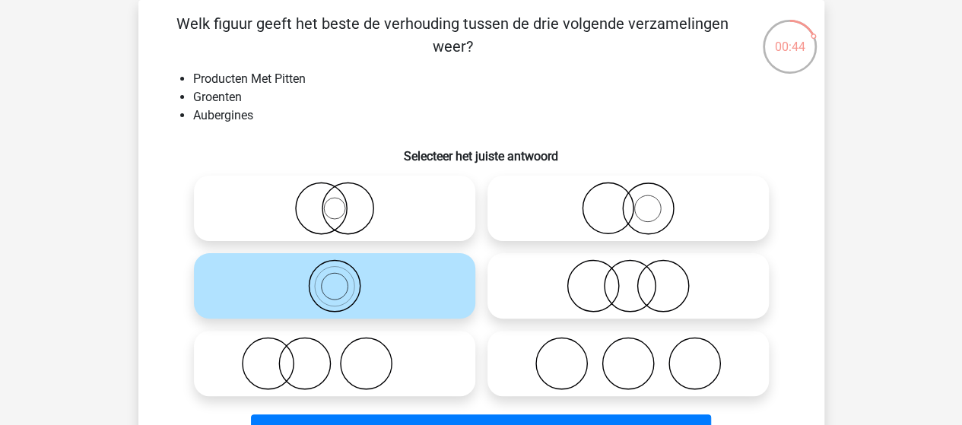
scroll to position [146, 0]
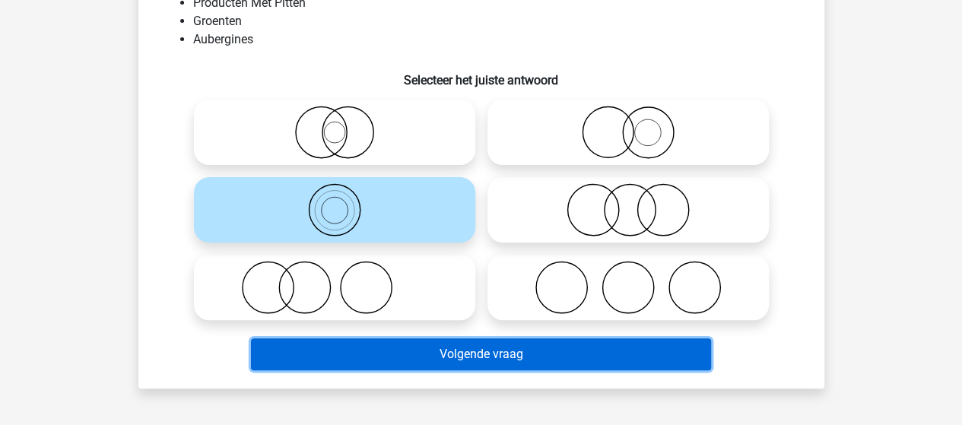
click at [456, 354] on button "Volgende vraag" at bounding box center [481, 354] width 460 height 32
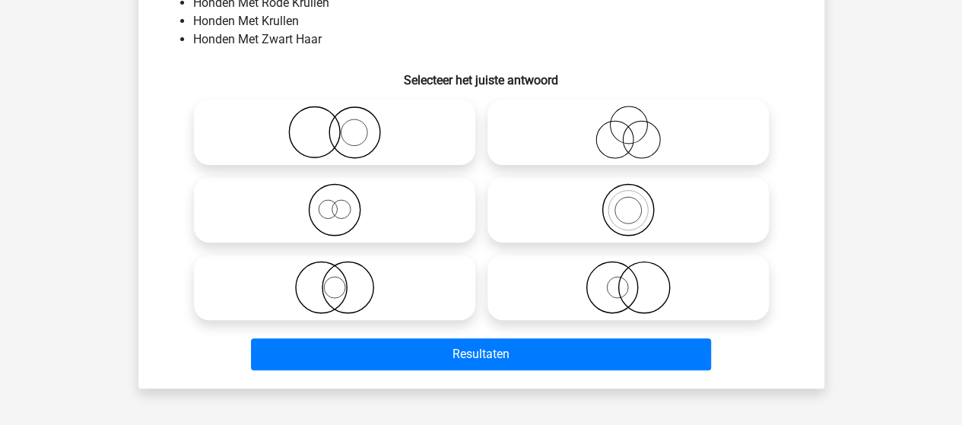
scroll to position [70, 0]
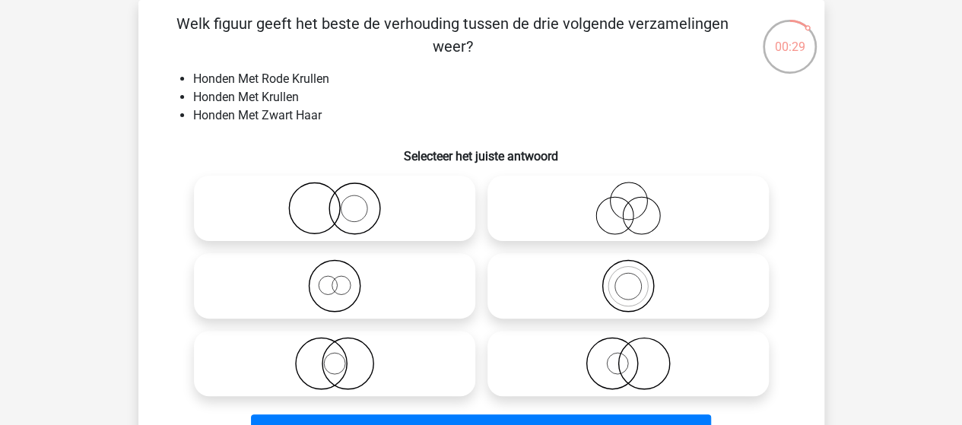
click at [346, 199] on icon at bounding box center [334, 208] width 269 height 53
click at [344, 199] on input "radio" at bounding box center [340, 196] width 10 height 10
radio input "true"
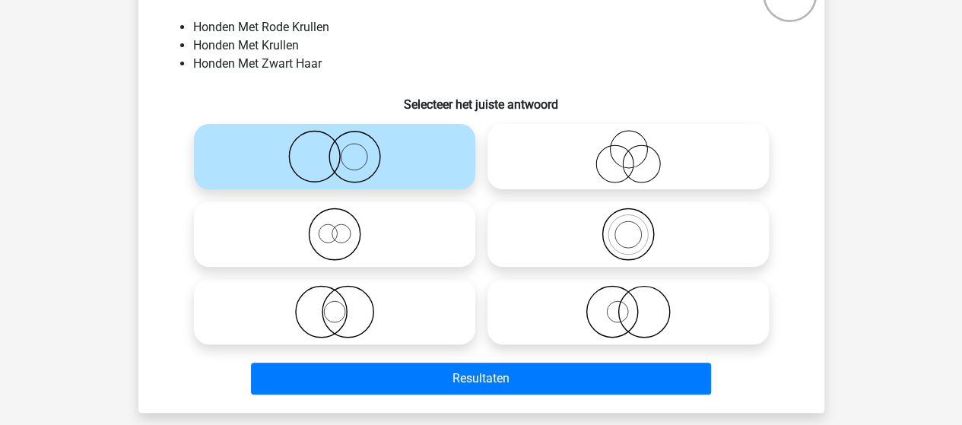
scroll to position [146, 0]
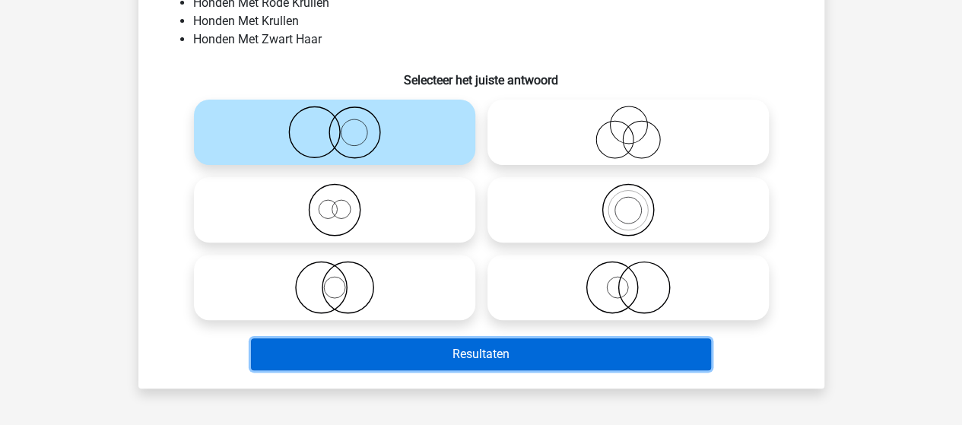
click at [470, 357] on button "Resultaten" at bounding box center [481, 354] width 460 height 32
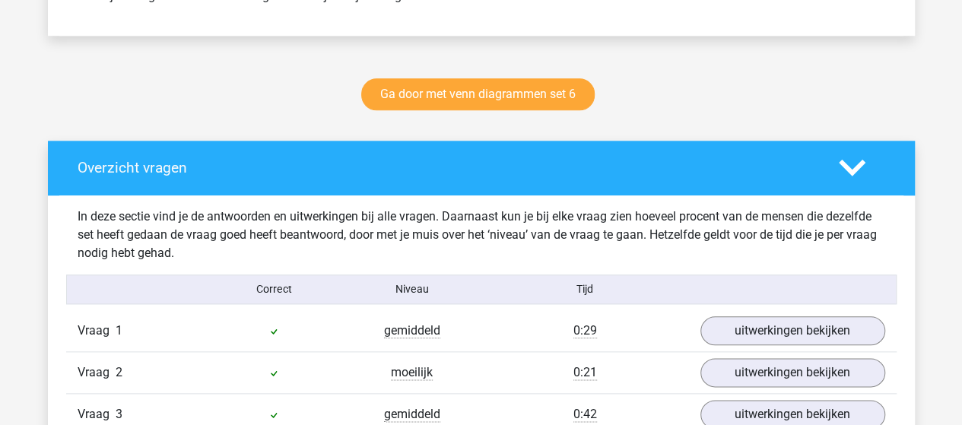
scroll to position [760, 0]
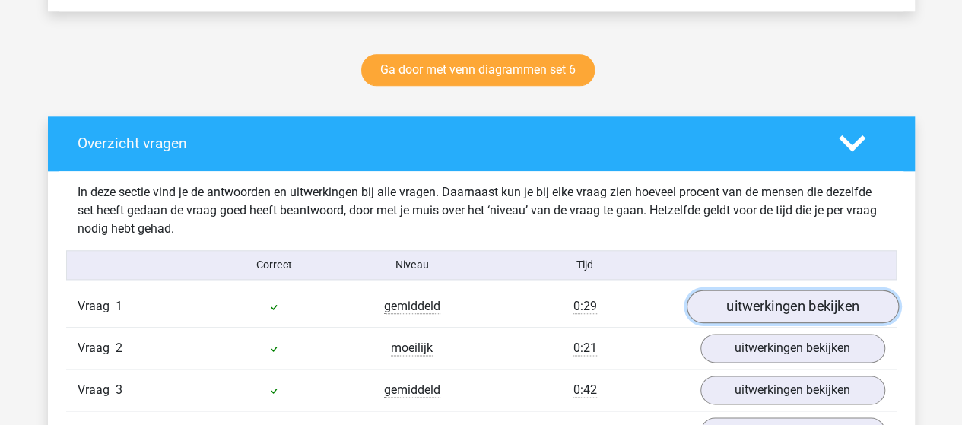
click at [760, 306] on link "uitwerkingen bekijken" at bounding box center [792, 306] width 212 height 33
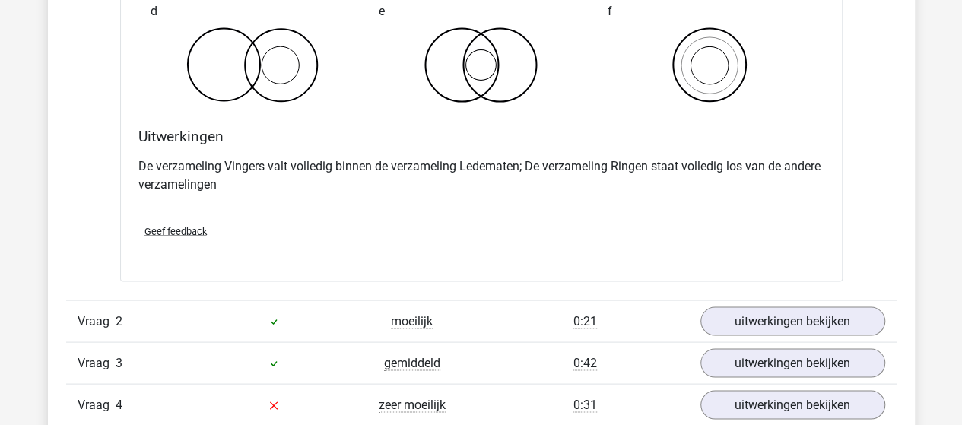
scroll to position [1445, 0]
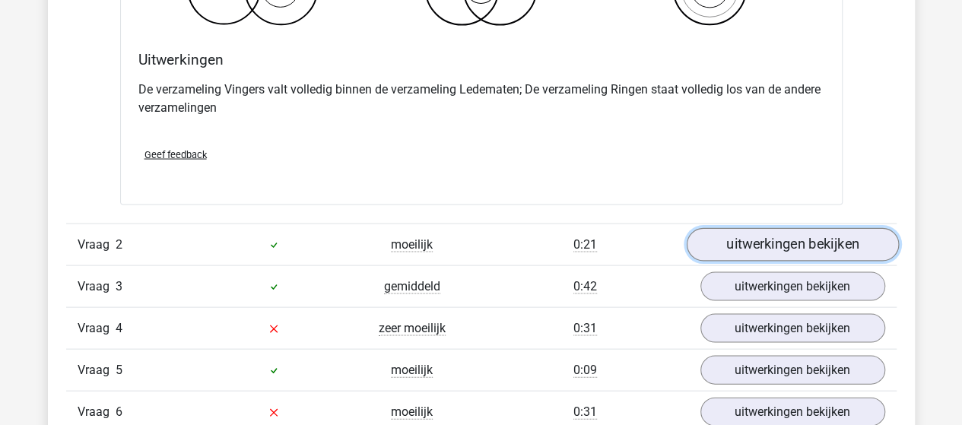
click at [770, 241] on link "uitwerkingen bekijken" at bounding box center [792, 244] width 212 height 33
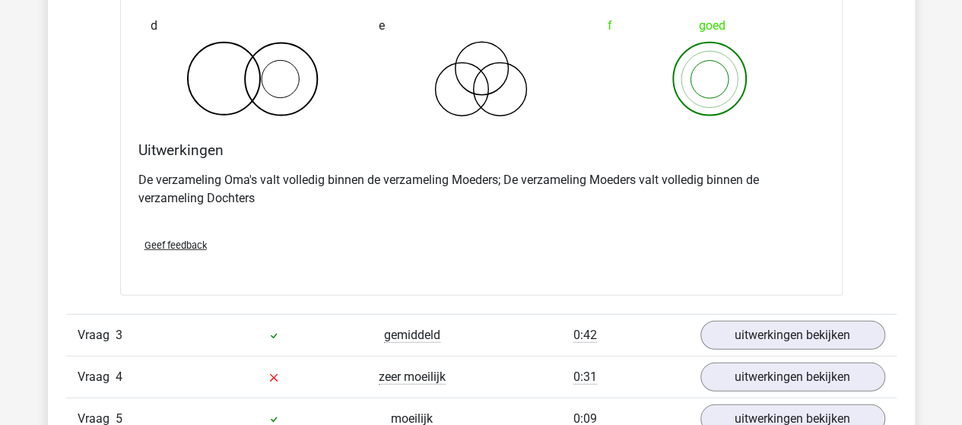
scroll to position [2053, 0]
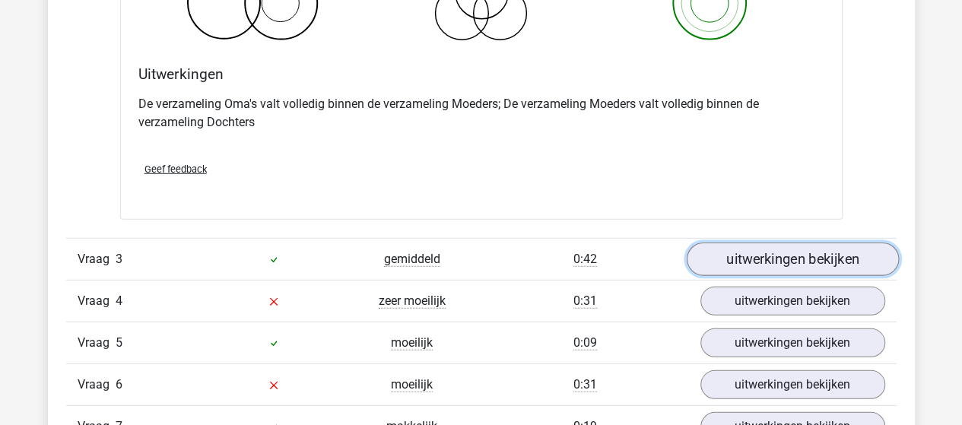
click at [735, 262] on link "uitwerkingen bekijken" at bounding box center [792, 259] width 212 height 33
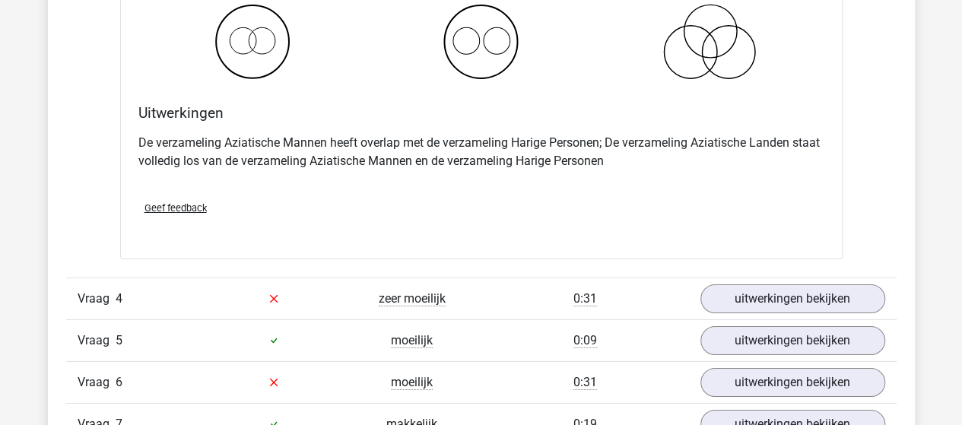
scroll to position [2661, 0]
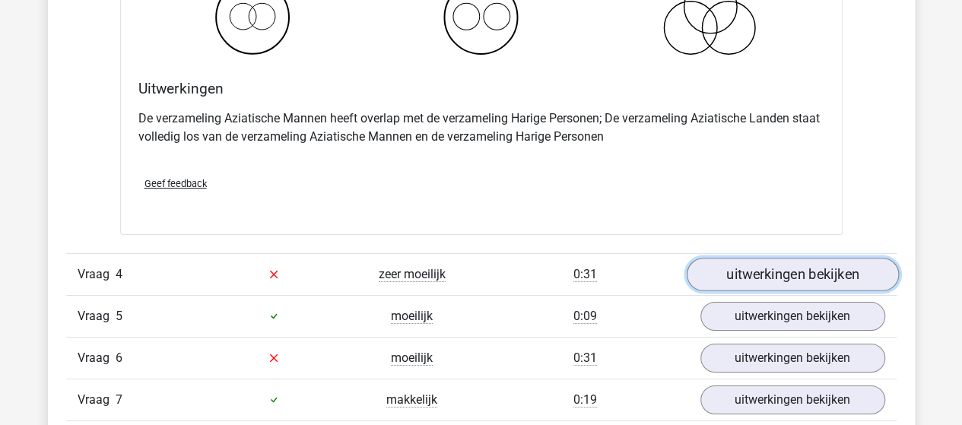
click at [738, 268] on link "uitwerkingen bekijken" at bounding box center [792, 274] width 212 height 33
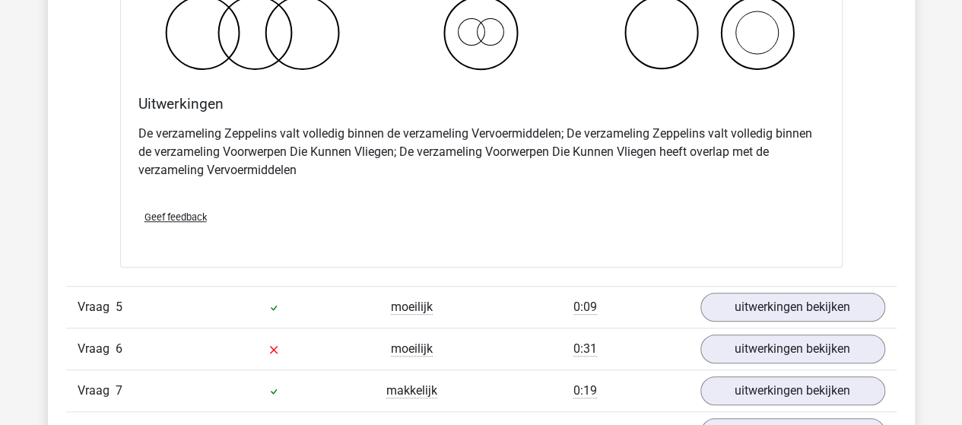
scroll to position [3346, 0]
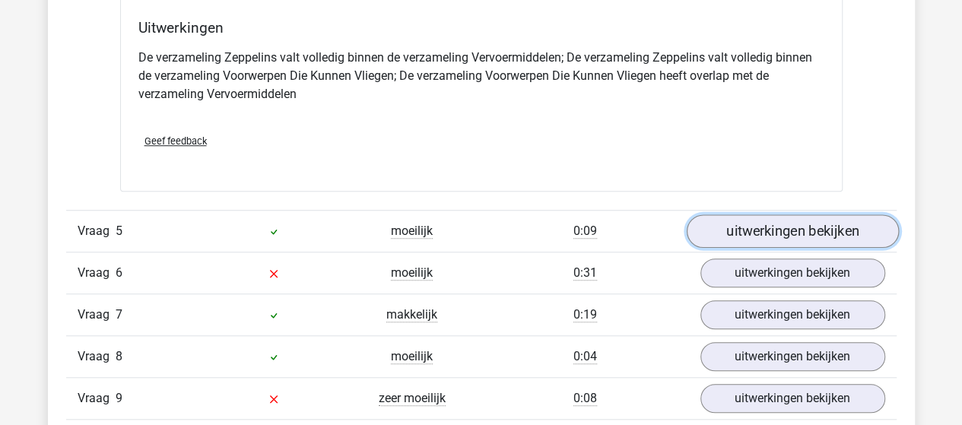
click at [745, 226] on link "uitwerkingen bekijken" at bounding box center [792, 230] width 212 height 33
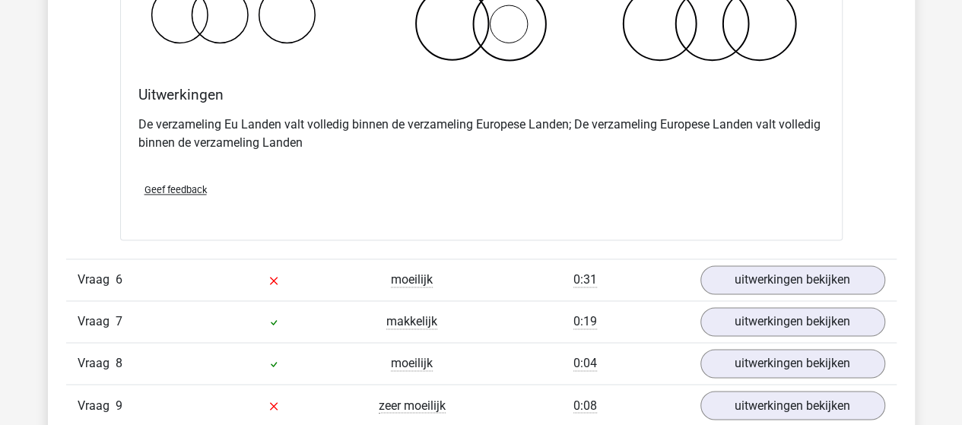
scroll to position [3954, 0]
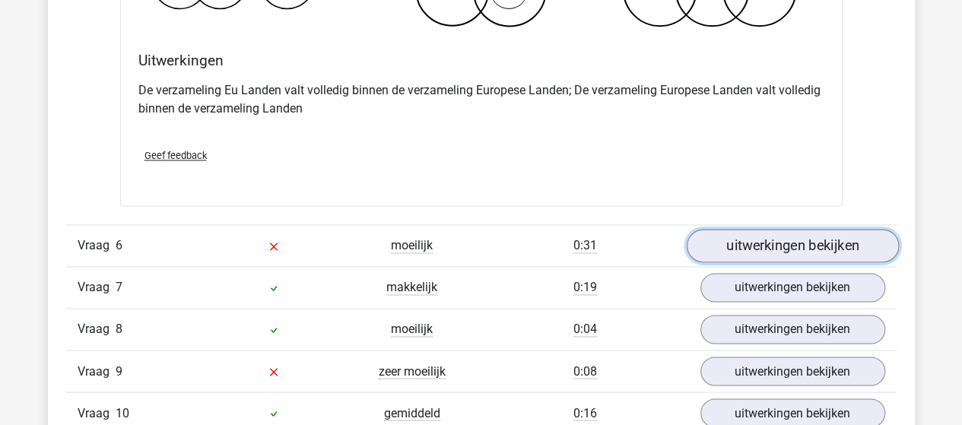
click at [723, 237] on link "uitwerkingen bekijken" at bounding box center [792, 245] width 212 height 33
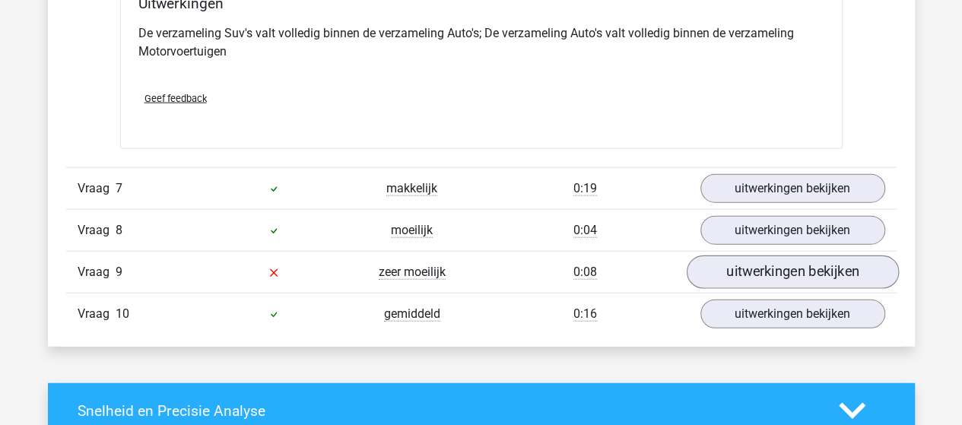
scroll to position [4638, 0]
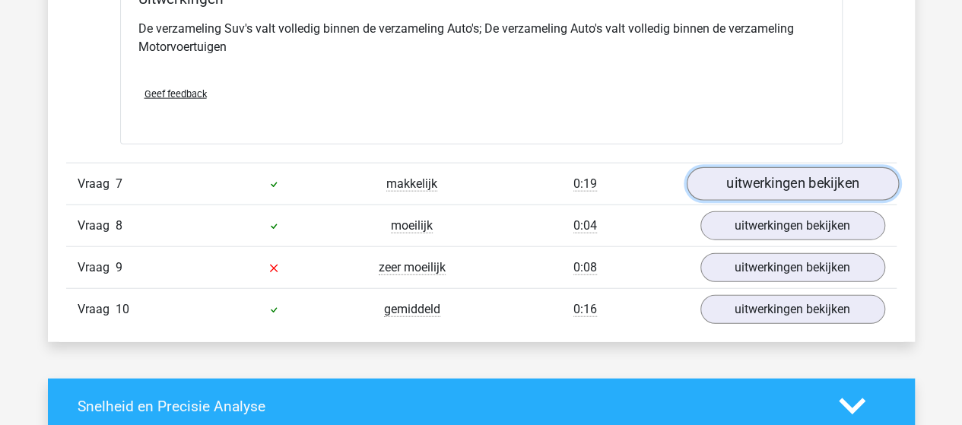
click at [773, 173] on link "uitwerkingen bekijken" at bounding box center [792, 183] width 212 height 33
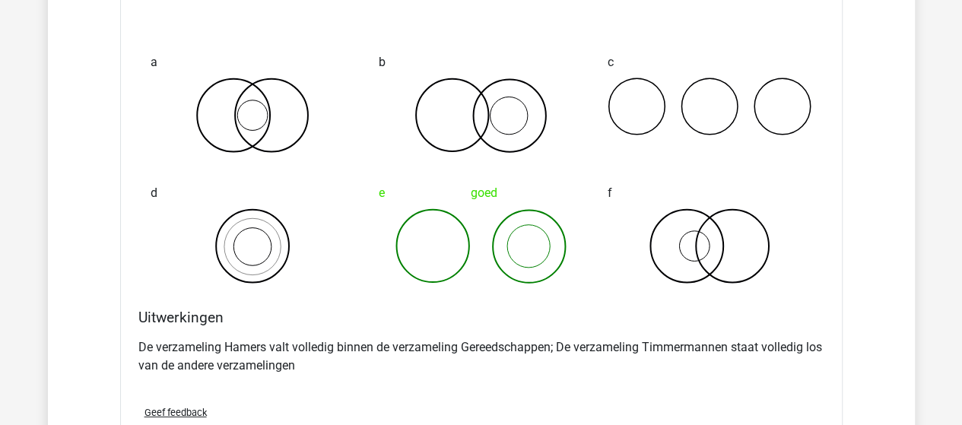
scroll to position [5095, 0]
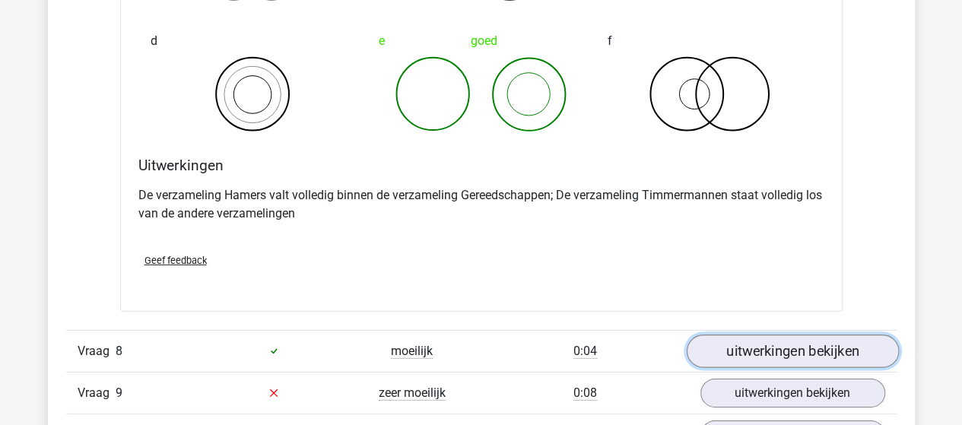
click at [762, 335] on link "uitwerkingen bekijken" at bounding box center [792, 351] width 212 height 33
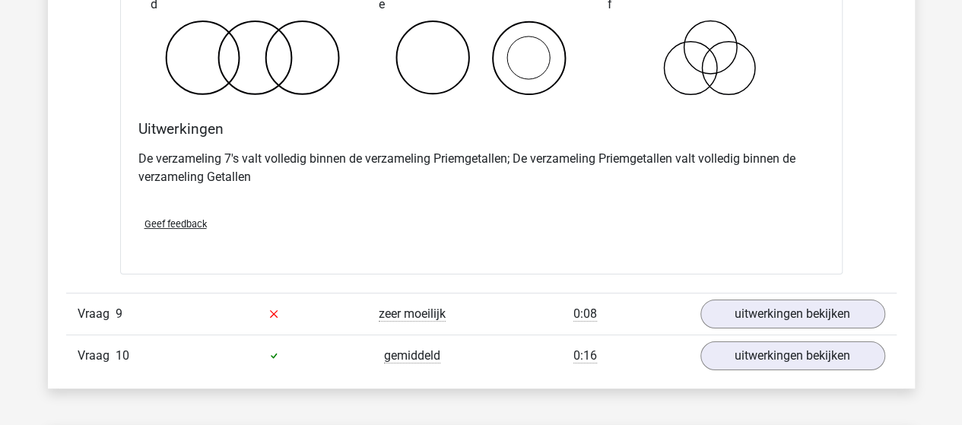
scroll to position [5779, 0]
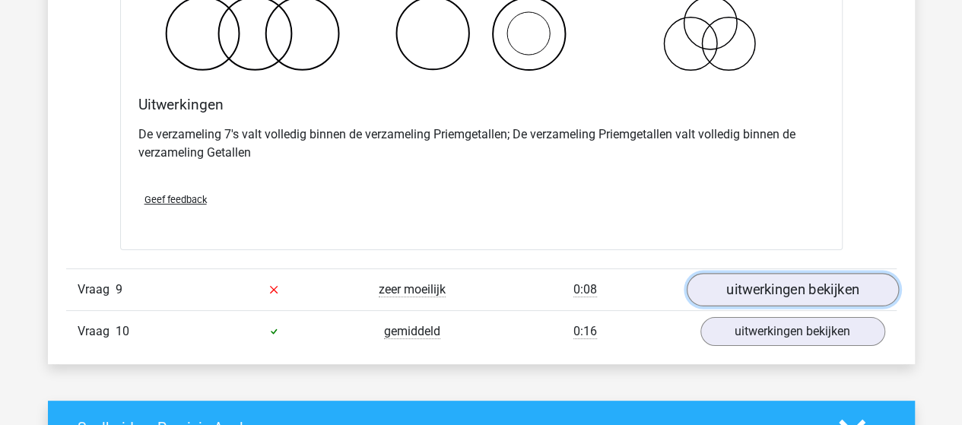
click at [745, 284] on link "uitwerkingen bekijken" at bounding box center [792, 289] width 212 height 33
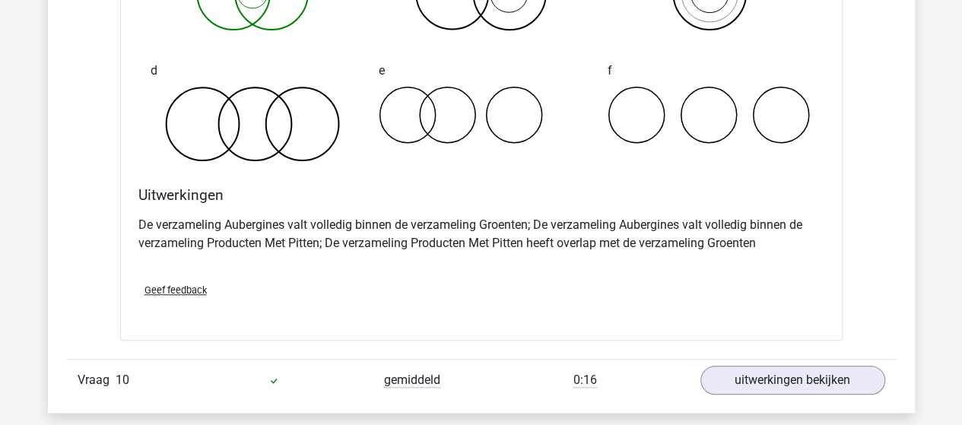
scroll to position [6463, 0]
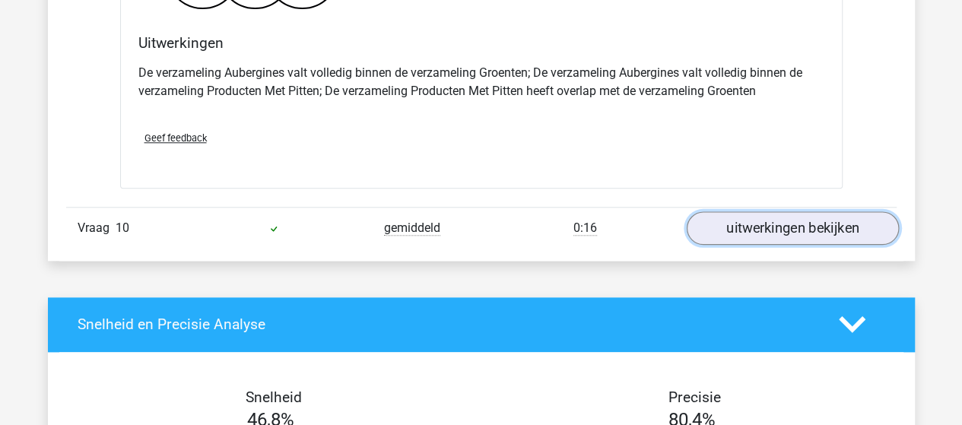
click at [779, 217] on link "uitwerkingen bekijken" at bounding box center [792, 227] width 212 height 33
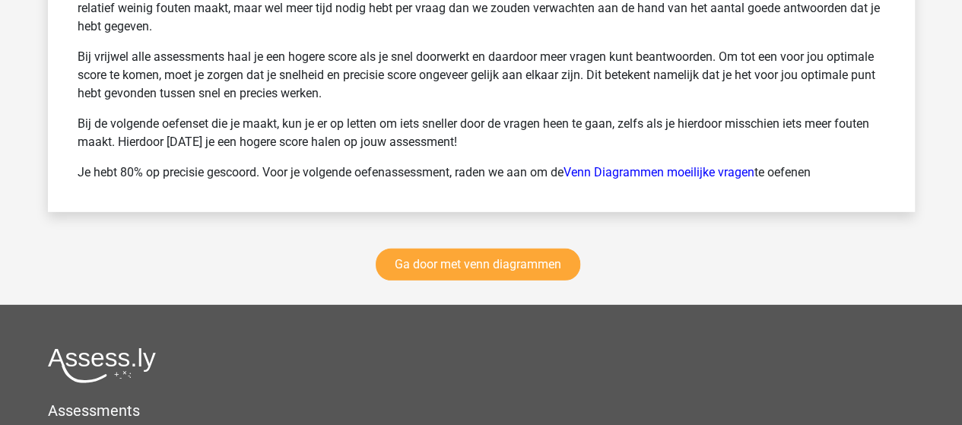
scroll to position [8060, 0]
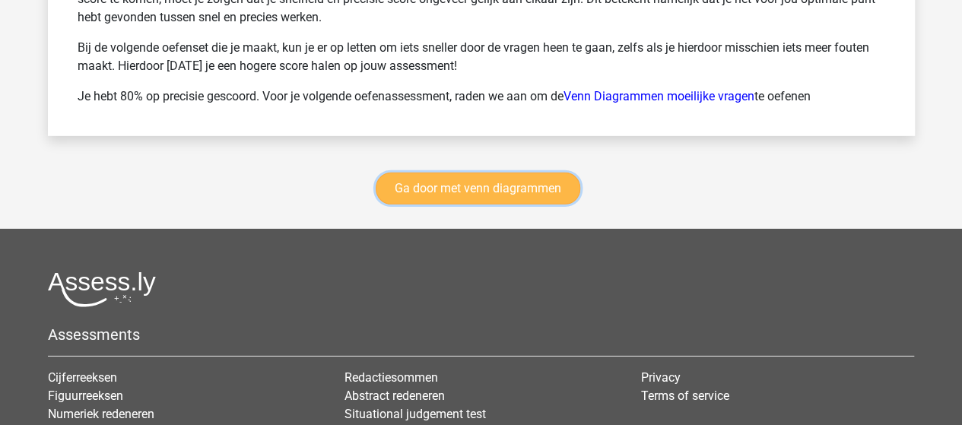
click at [468, 173] on link "Ga door met venn diagrammen" at bounding box center [478, 189] width 205 height 32
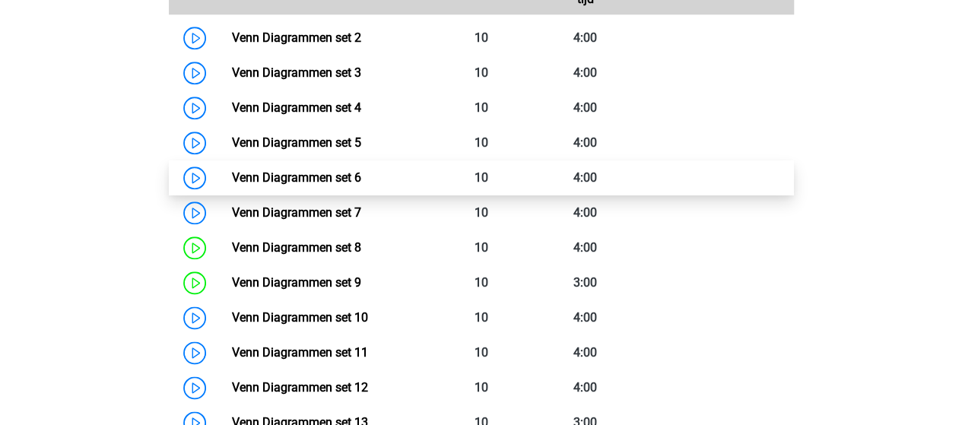
scroll to position [868, 0]
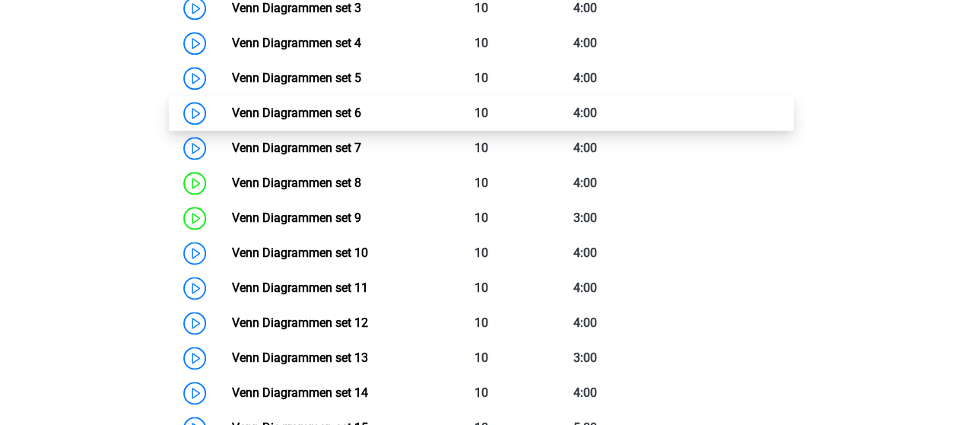
click at [293, 115] on link "Venn Diagrammen set 6" at bounding box center [296, 113] width 129 height 14
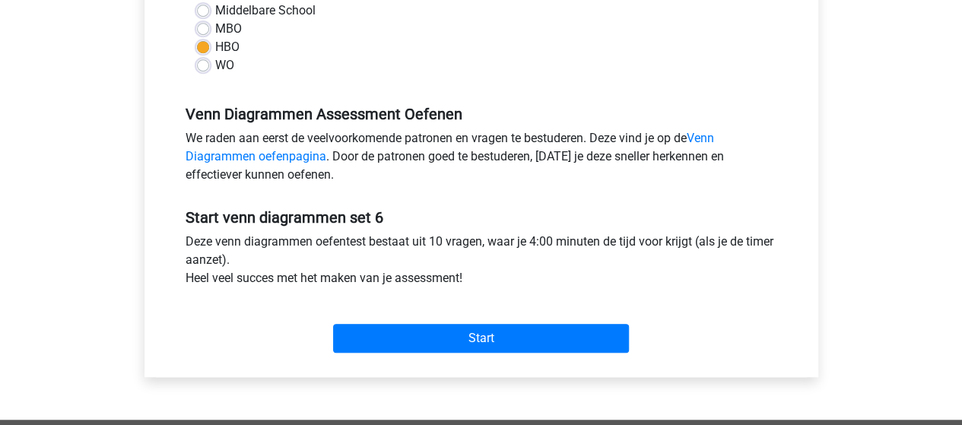
scroll to position [456, 0]
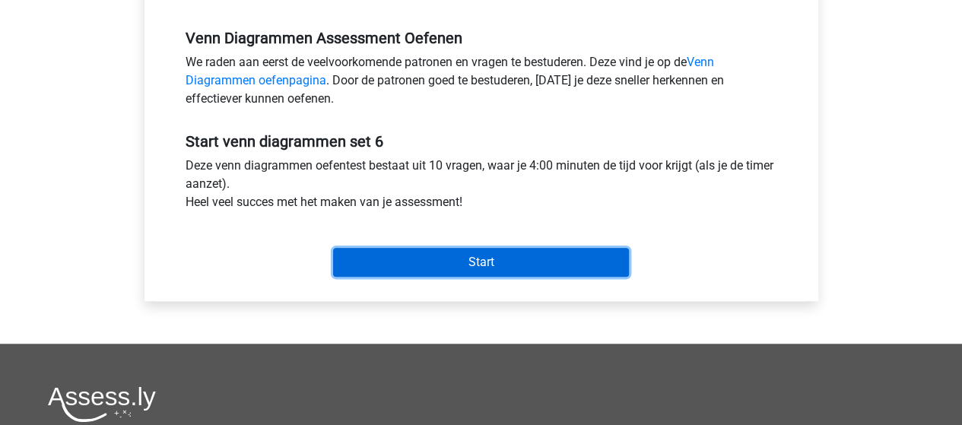
click at [433, 255] on input "Start" at bounding box center [481, 262] width 296 height 29
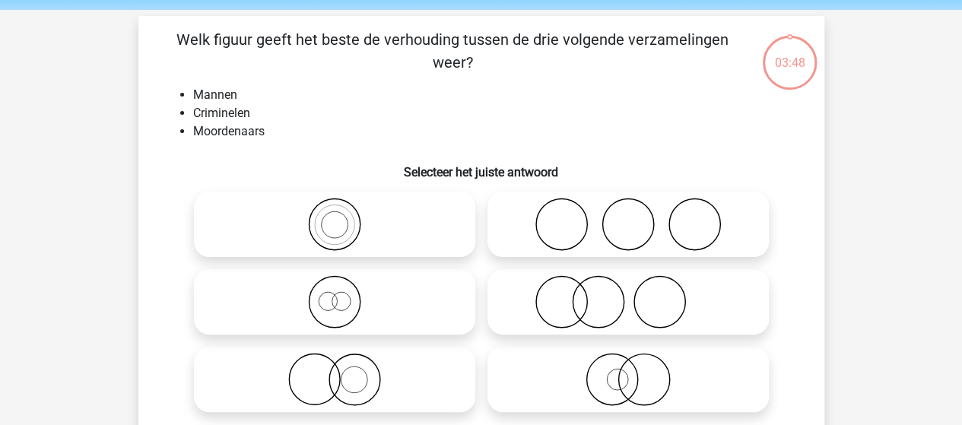
scroll to position [76, 0]
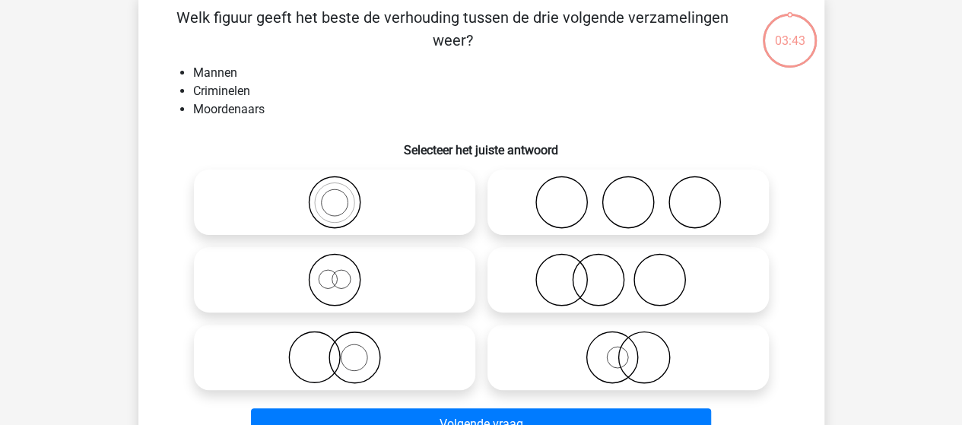
click at [589, 293] on icon at bounding box center [627, 279] width 269 height 53
click at [628, 272] on input "radio" at bounding box center [633, 267] width 10 height 10
radio input "true"
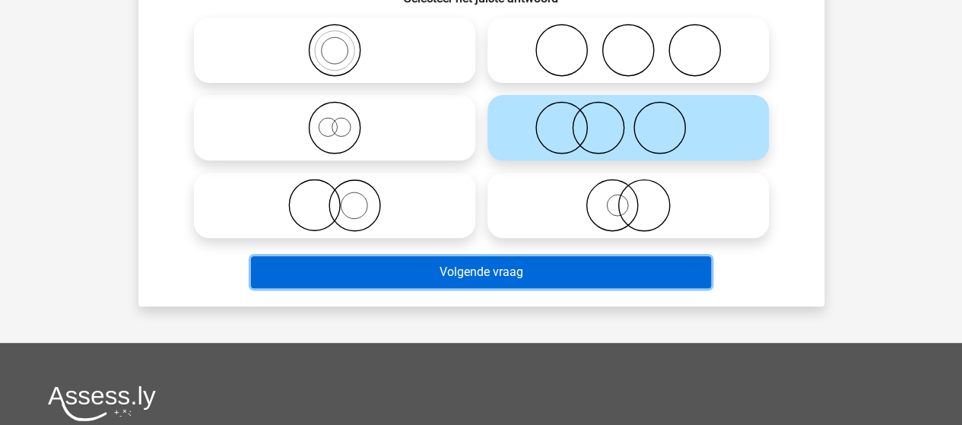
click at [479, 267] on button "Volgende vraag" at bounding box center [481, 272] width 460 height 32
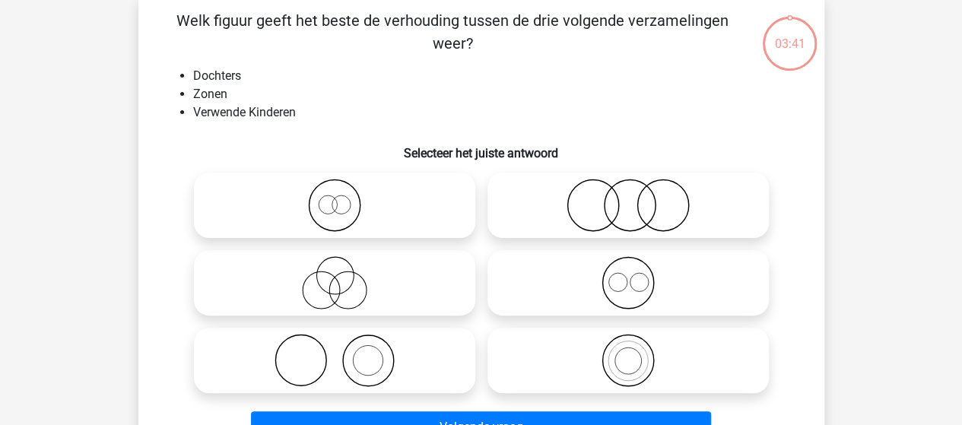
scroll to position [70, 0]
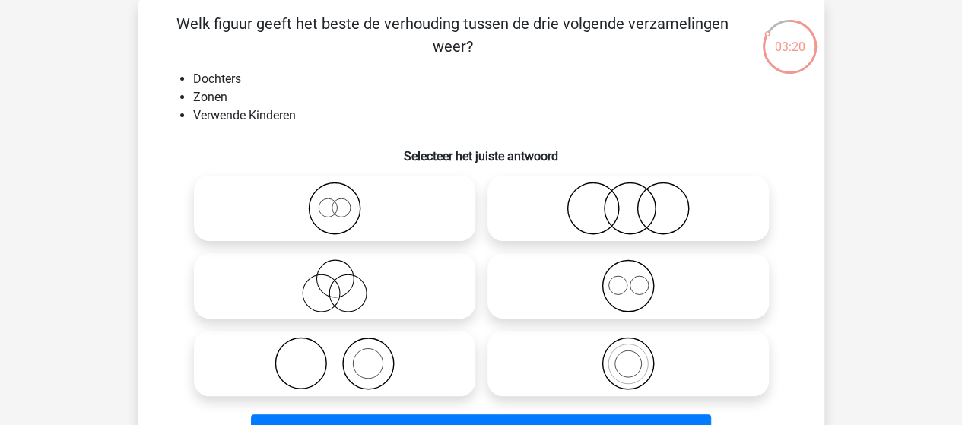
click at [616, 208] on icon at bounding box center [627, 208] width 269 height 53
click at [628, 201] on input "radio" at bounding box center [633, 196] width 10 height 10
radio input "true"
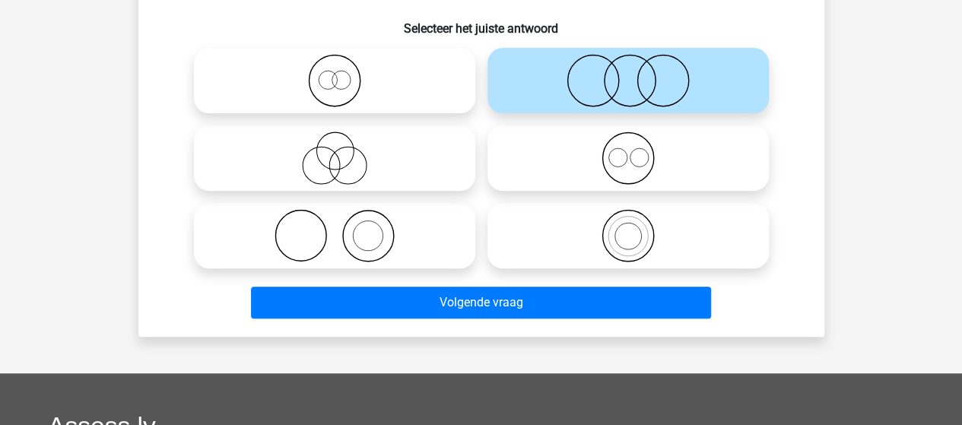
scroll to position [222, 0]
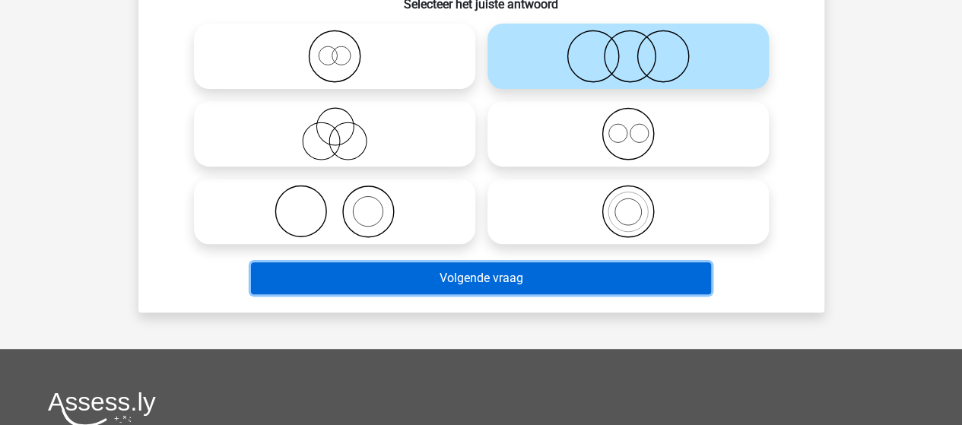
click at [508, 279] on button "Volgende vraag" at bounding box center [481, 278] width 460 height 32
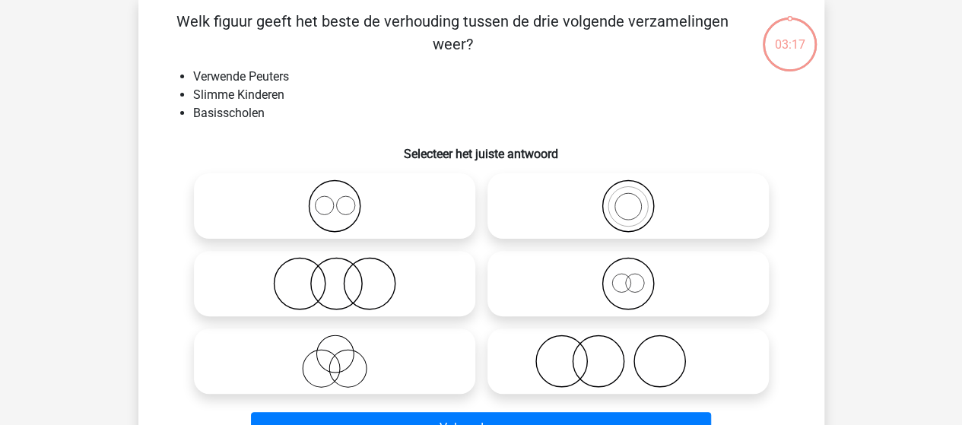
scroll to position [70, 0]
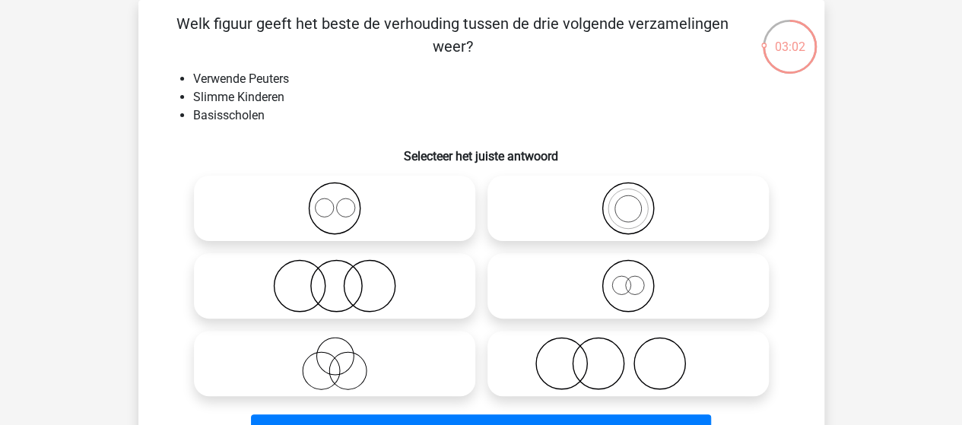
click at [356, 288] on icon at bounding box center [334, 285] width 269 height 53
click at [344, 278] on input "radio" at bounding box center [340, 273] width 10 height 10
radio input "true"
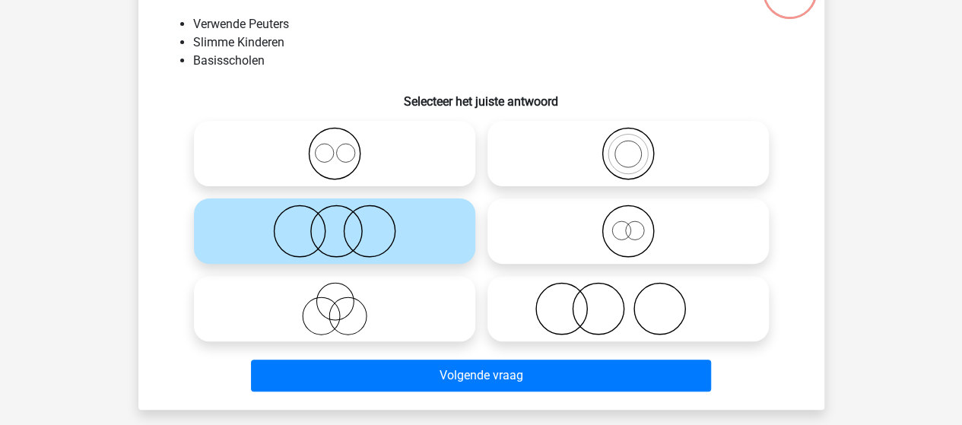
scroll to position [146, 0]
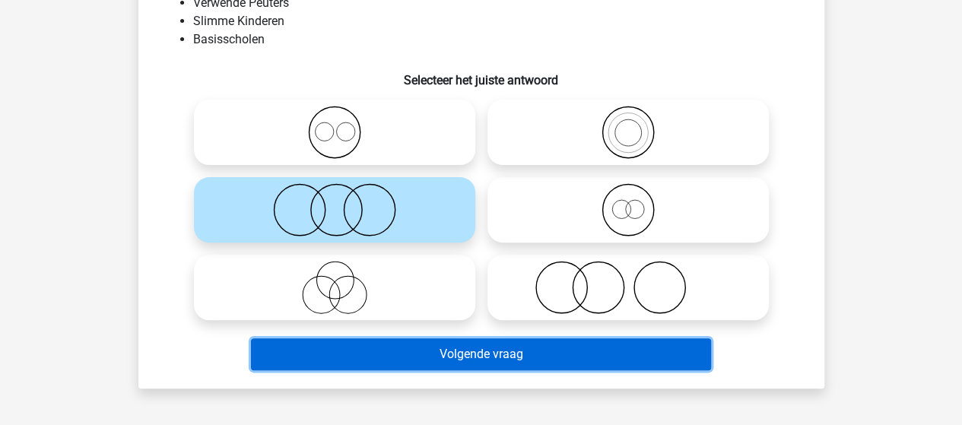
click at [474, 354] on button "Volgende vraag" at bounding box center [481, 354] width 460 height 32
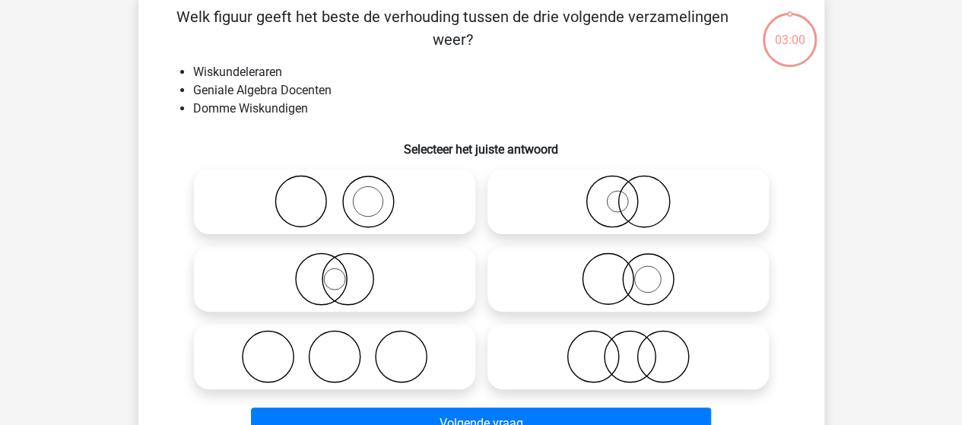
scroll to position [70, 0]
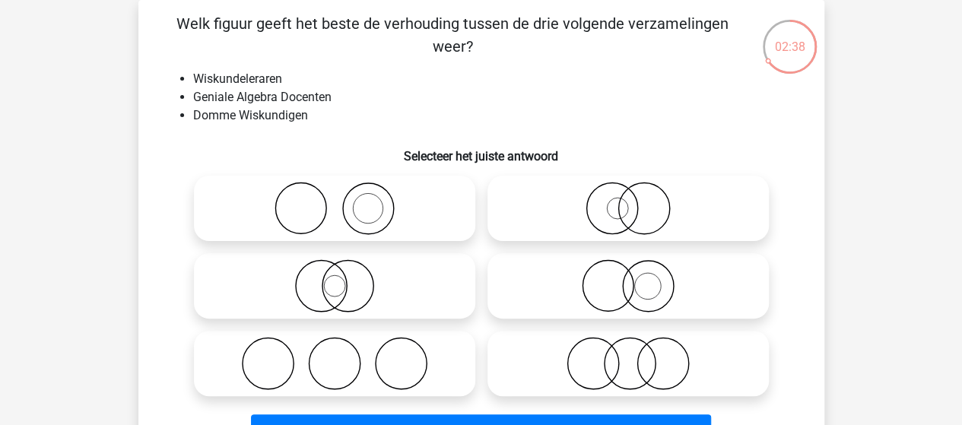
click at [624, 282] on icon at bounding box center [627, 285] width 269 height 53
click at [628, 278] on input "radio" at bounding box center [633, 273] width 10 height 10
radio input "true"
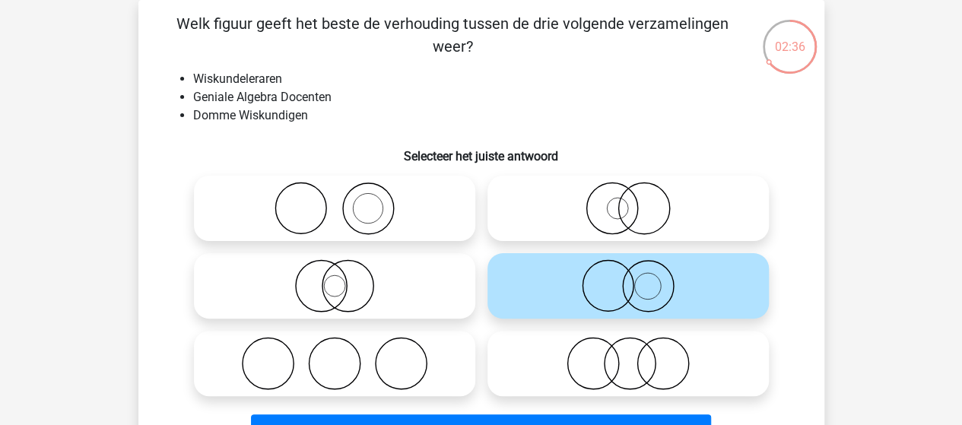
scroll to position [146, 0]
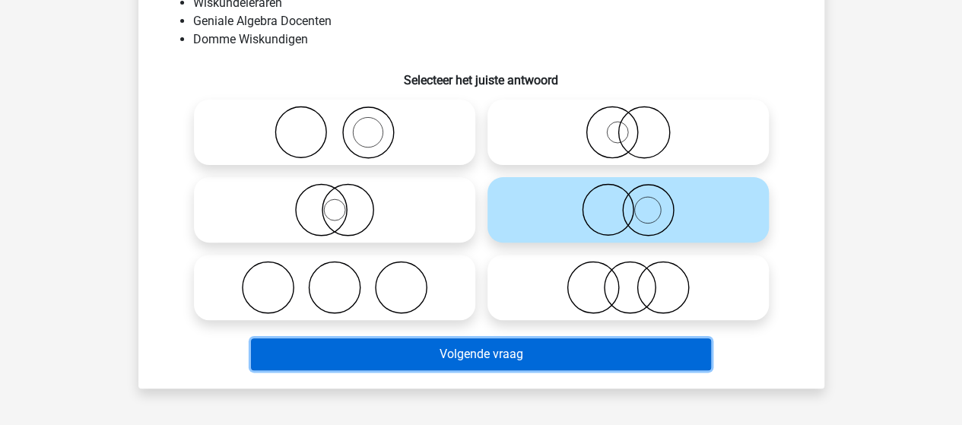
click at [456, 346] on button "Volgende vraag" at bounding box center [481, 354] width 460 height 32
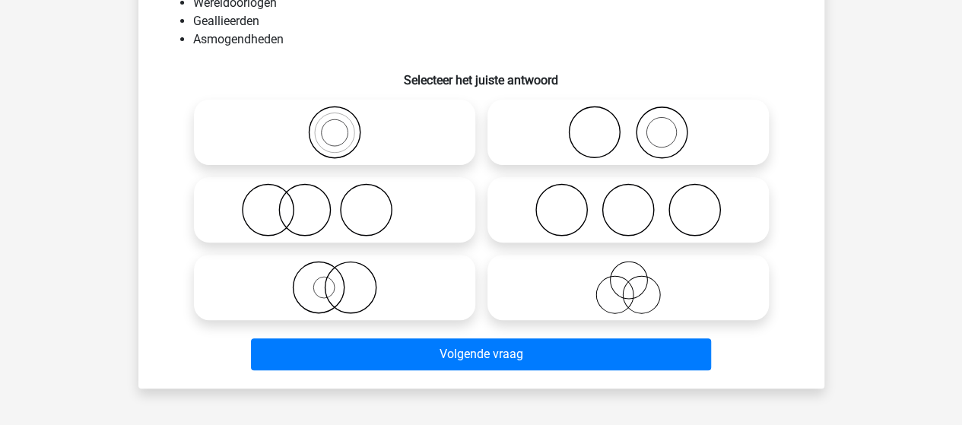
scroll to position [70, 0]
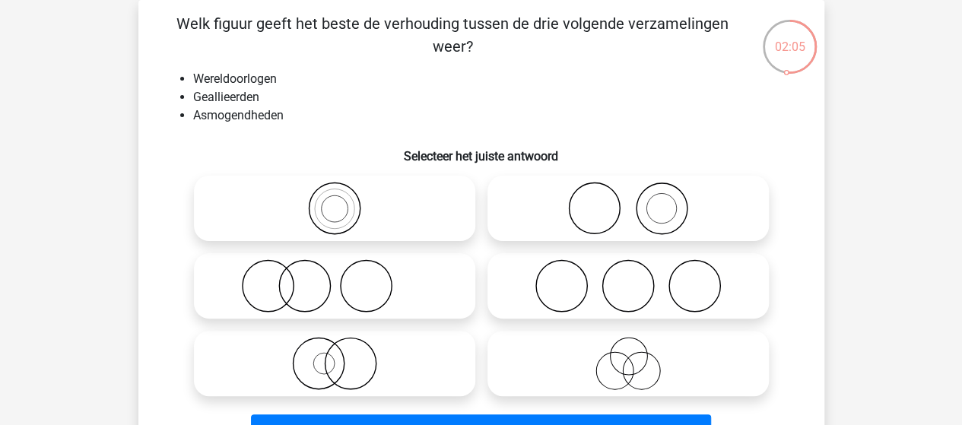
click at [570, 281] on icon at bounding box center [627, 285] width 269 height 53
click at [628, 278] on input "radio" at bounding box center [633, 273] width 10 height 10
radio input "true"
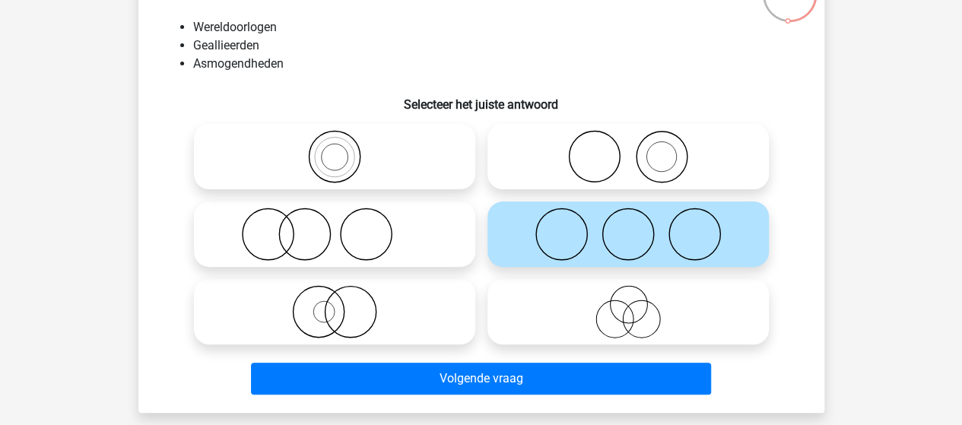
scroll to position [146, 0]
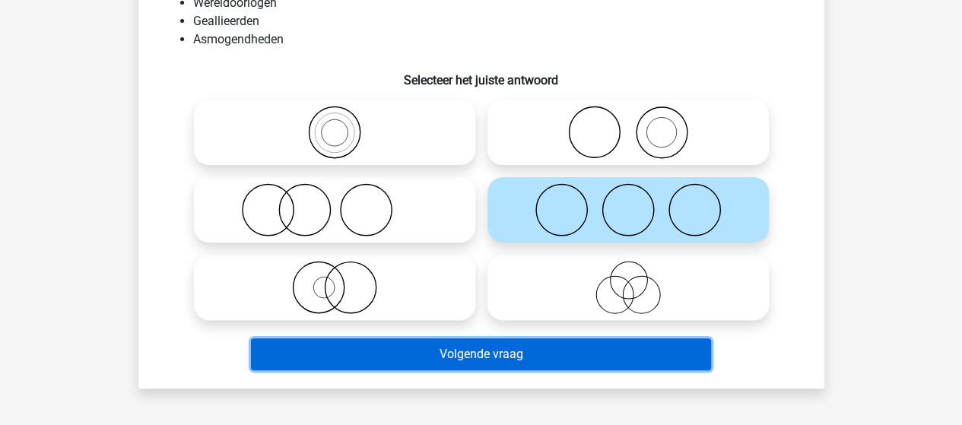
click at [462, 349] on button "Volgende vraag" at bounding box center [481, 354] width 460 height 32
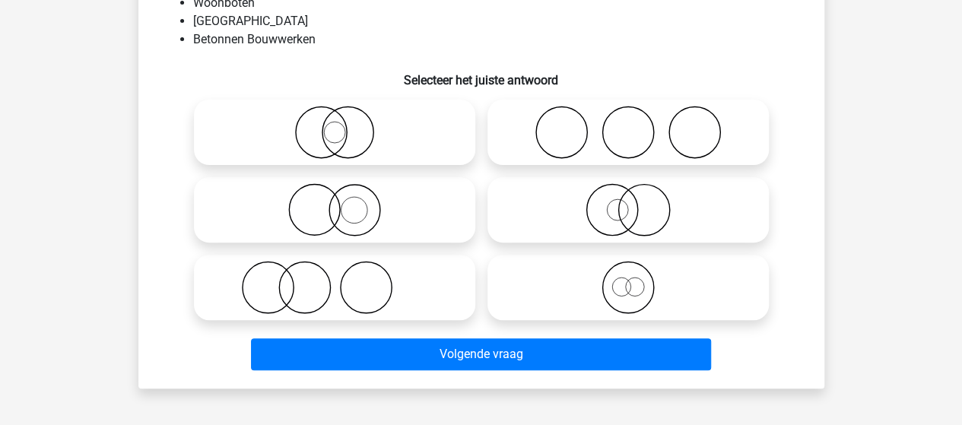
scroll to position [70, 0]
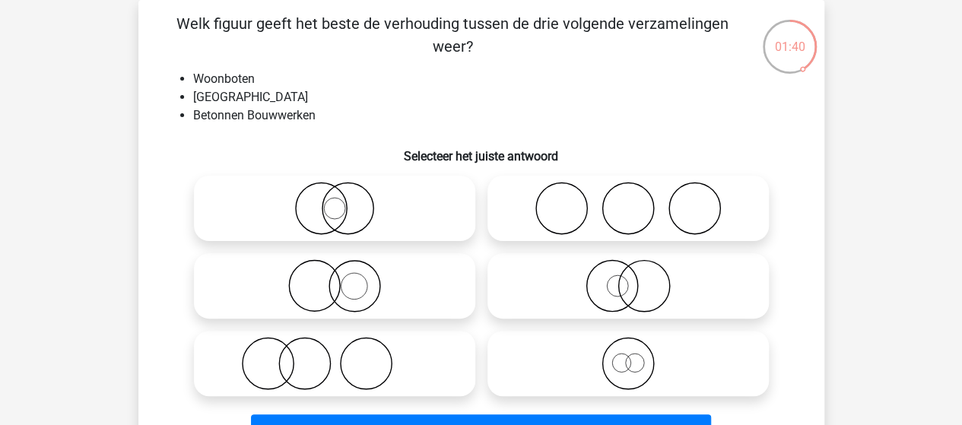
click at [585, 208] on icon at bounding box center [627, 208] width 269 height 53
click at [628, 201] on input "radio" at bounding box center [633, 196] width 10 height 10
radio input "true"
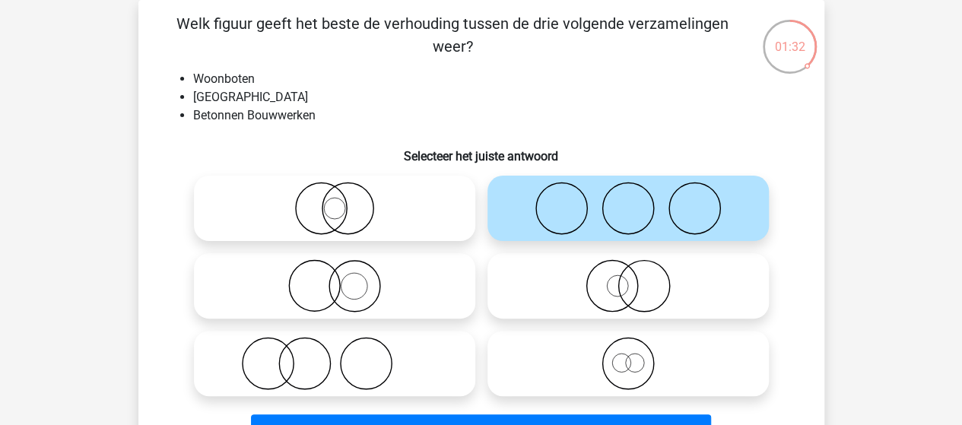
click at [357, 291] on icon at bounding box center [334, 285] width 269 height 53
click at [344, 278] on input "radio" at bounding box center [340, 273] width 10 height 10
radio input "true"
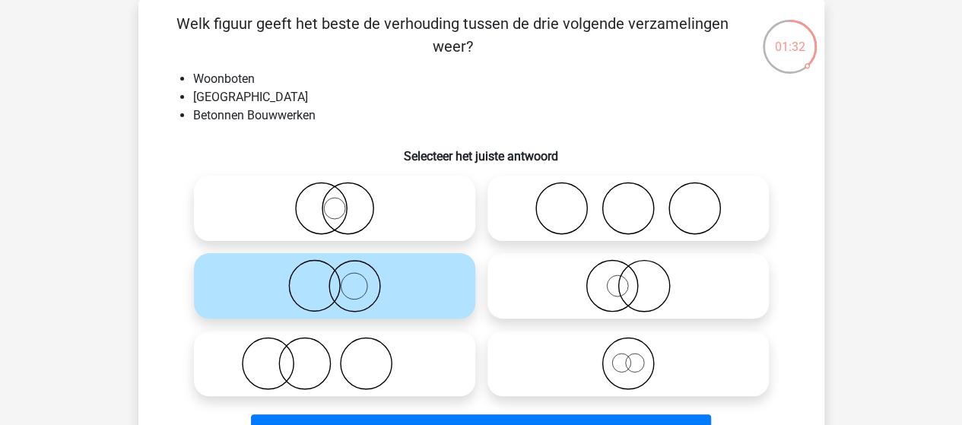
scroll to position [146, 0]
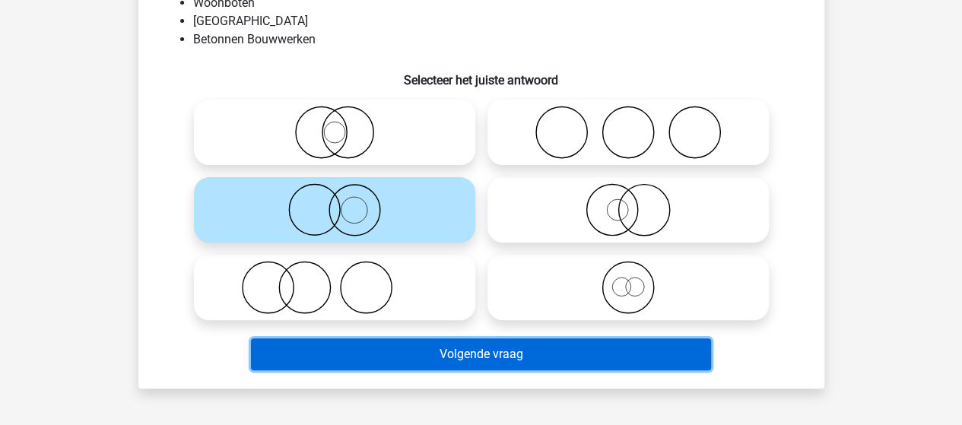
click at [427, 351] on button "Volgende vraag" at bounding box center [481, 354] width 460 height 32
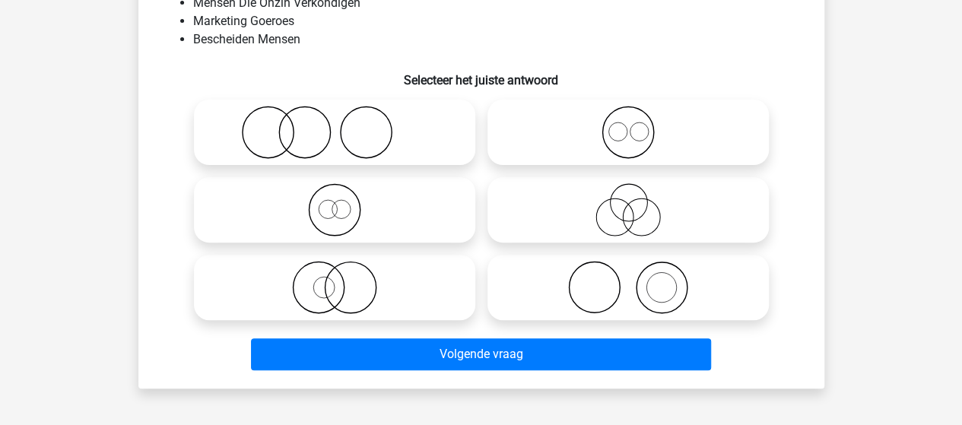
scroll to position [70, 0]
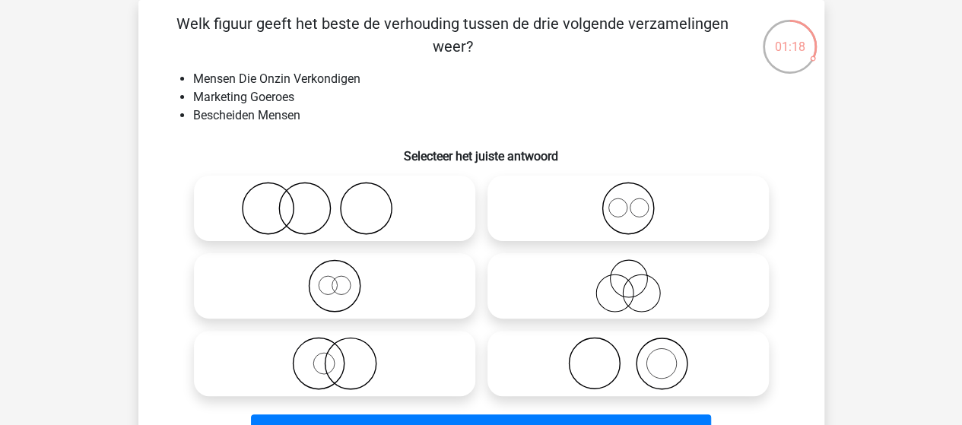
click at [626, 278] on icon at bounding box center [627, 285] width 269 height 53
click at [628, 278] on input "radio" at bounding box center [633, 273] width 10 height 10
radio input "true"
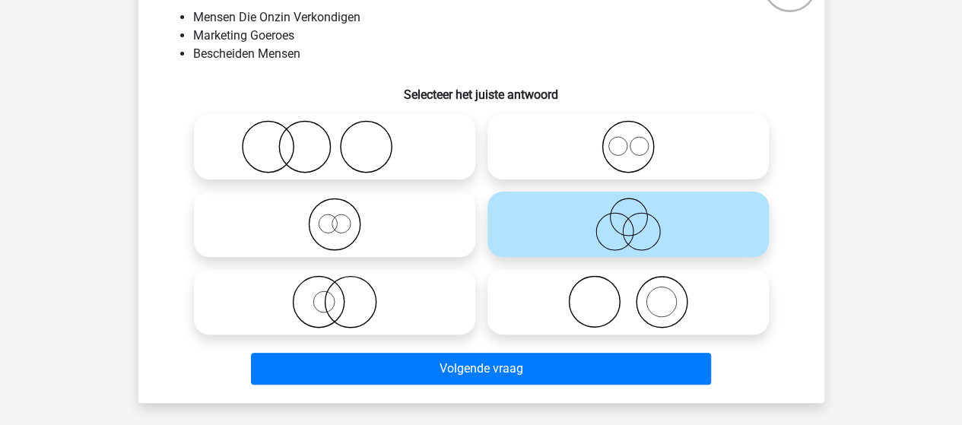
scroll to position [146, 0]
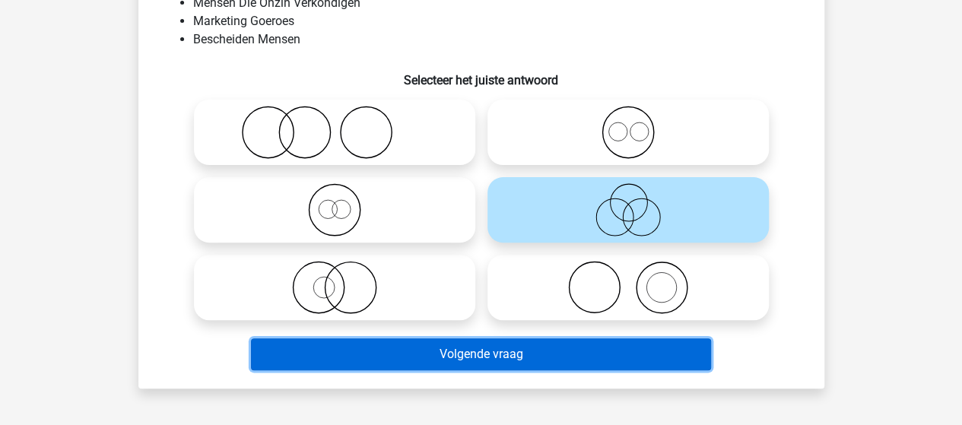
click at [469, 350] on button "Volgende vraag" at bounding box center [481, 354] width 460 height 32
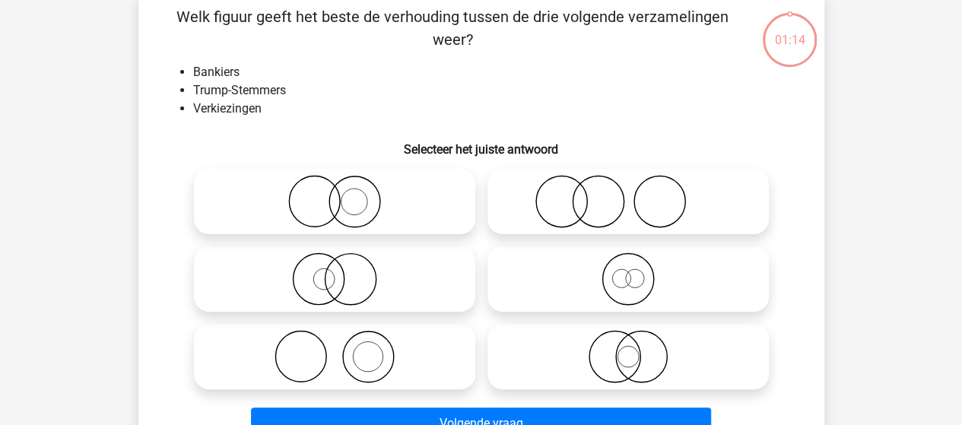
scroll to position [70, 0]
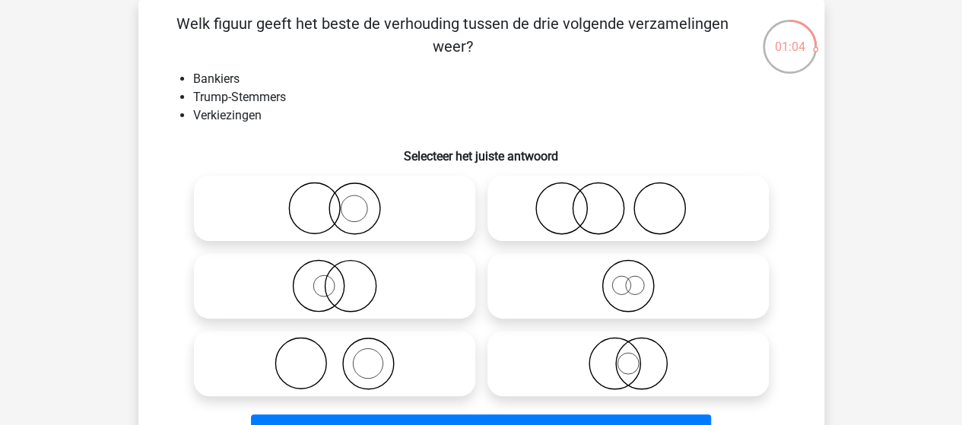
click at [604, 212] on icon at bounding box center [627, 208] width 269 height 53
click at [628, 201] on input "radio" at bounding box center [633, 196] width 10 height 10
radio input "true"
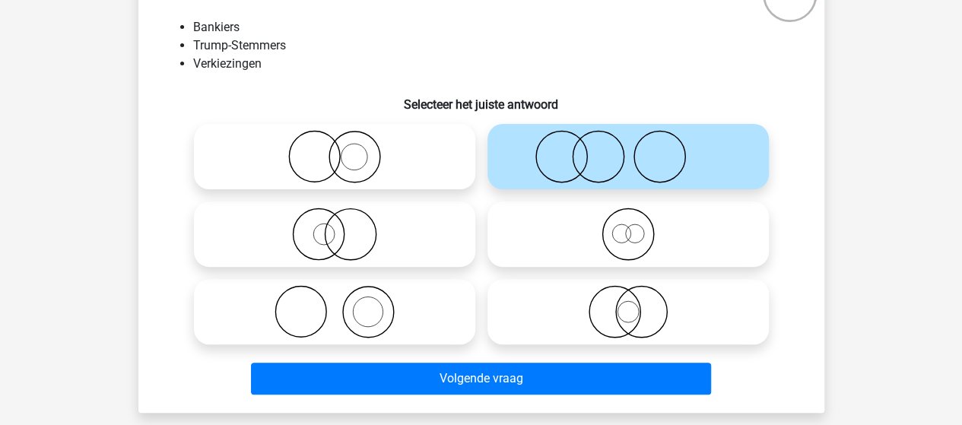
scroll to position [146, 0]
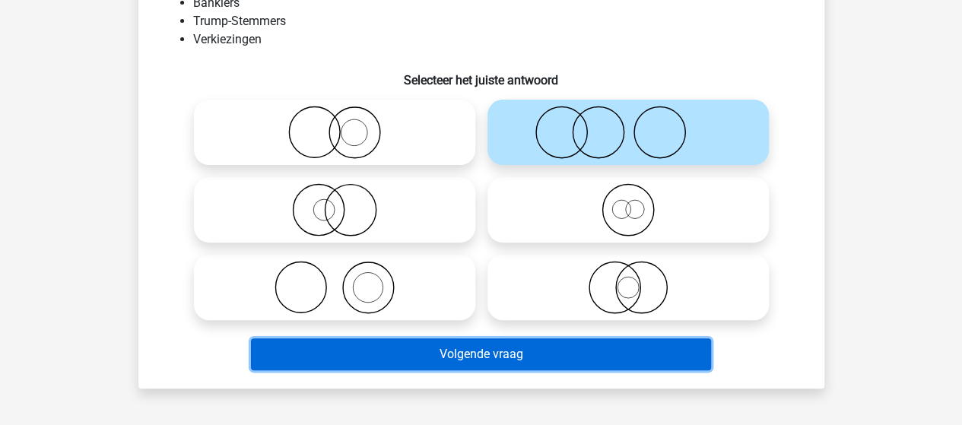
click at [481, 346] on button "Volgende vraag" at bounding box center [481, 354] width 460 height 32
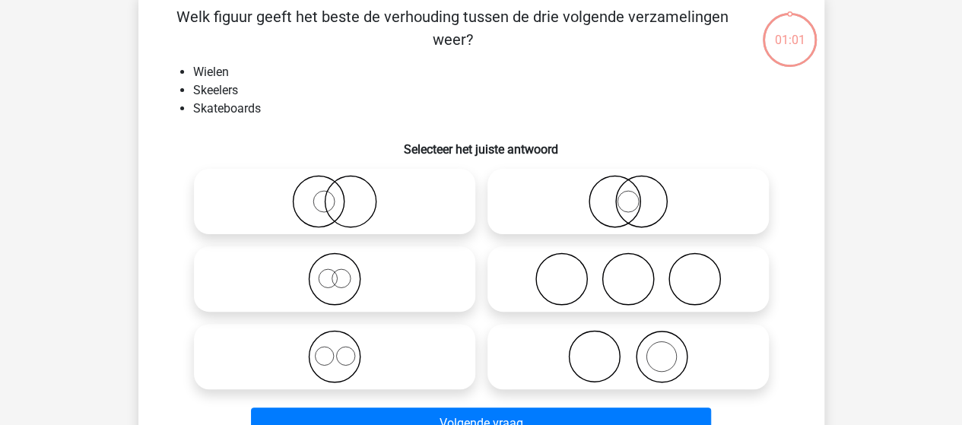
scroll to position [70, 0]
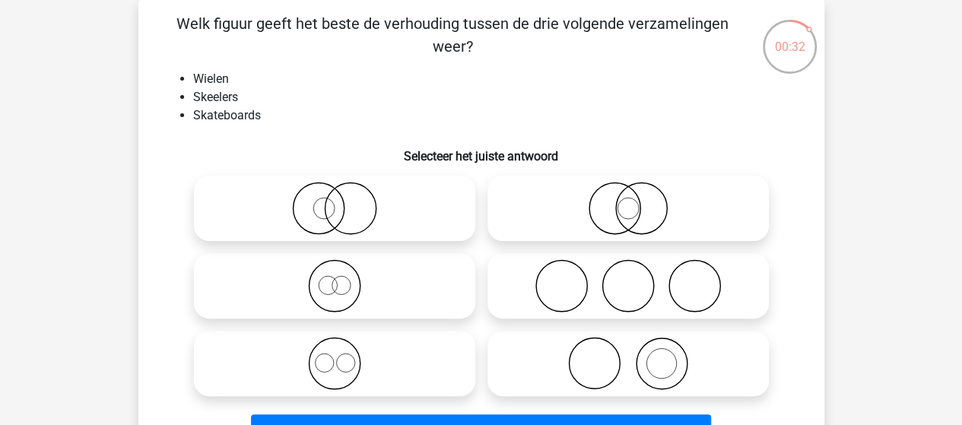
click at [347, 293] on icon at bounding box center [334, 285] width 269 height 53
click at [344, 278] on input "radio" at bounding box center [340, 273] width 10 height 10
radio input "true"
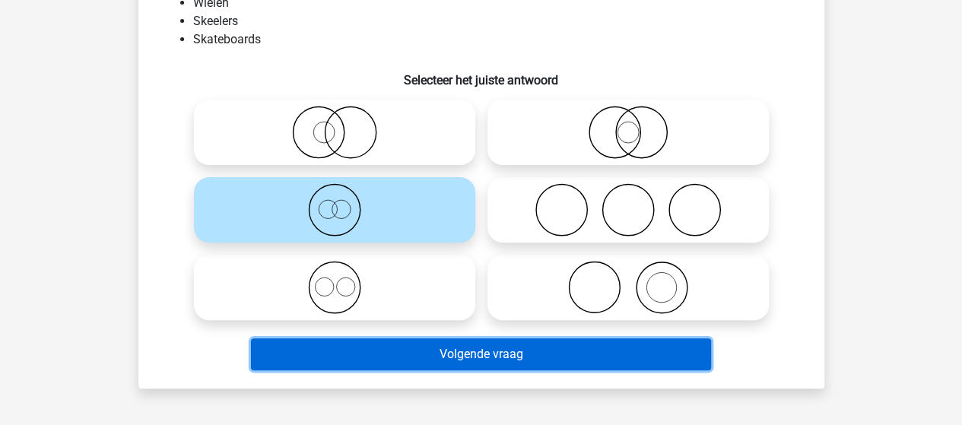
click at [449, 350] on button "Volgende vraag" at bounding box center [481, 354] width 460 height 32
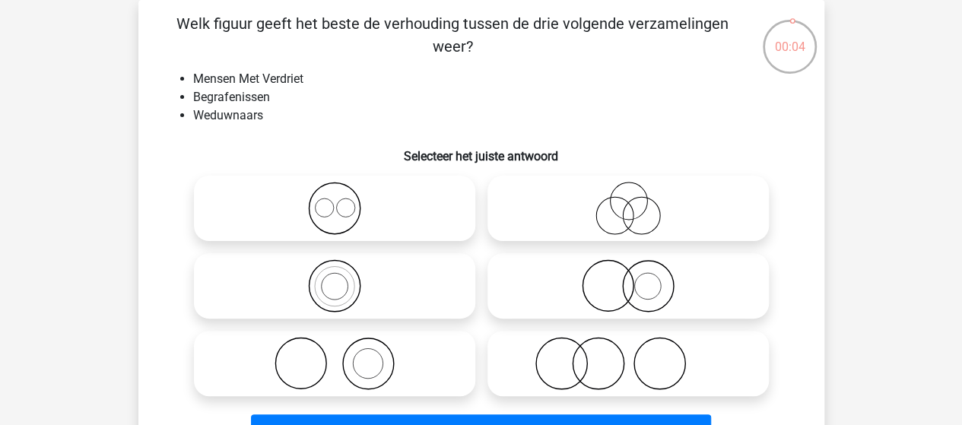
click at [639, 299] on icon at bounding box center [627, 285] width 269 height 53
click at [638, 278] on input "radio" at bounding box center [633, 273] width 10 height 10
radio input "true"
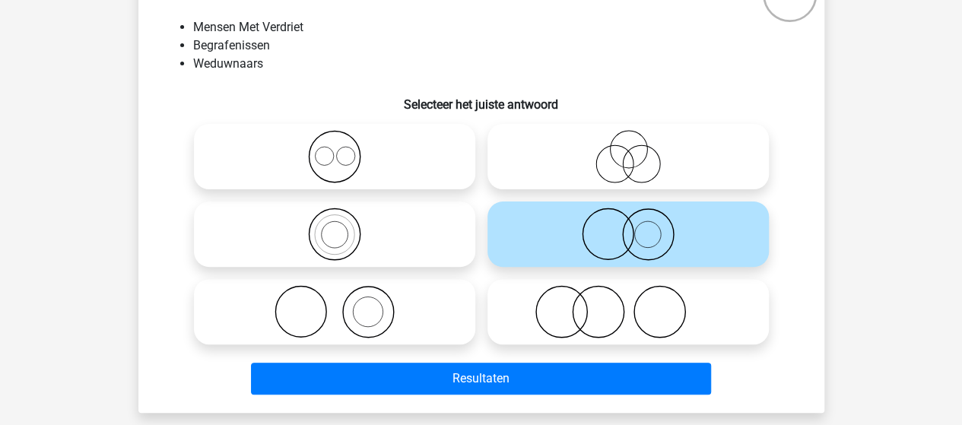
scroll to position [146, 0]
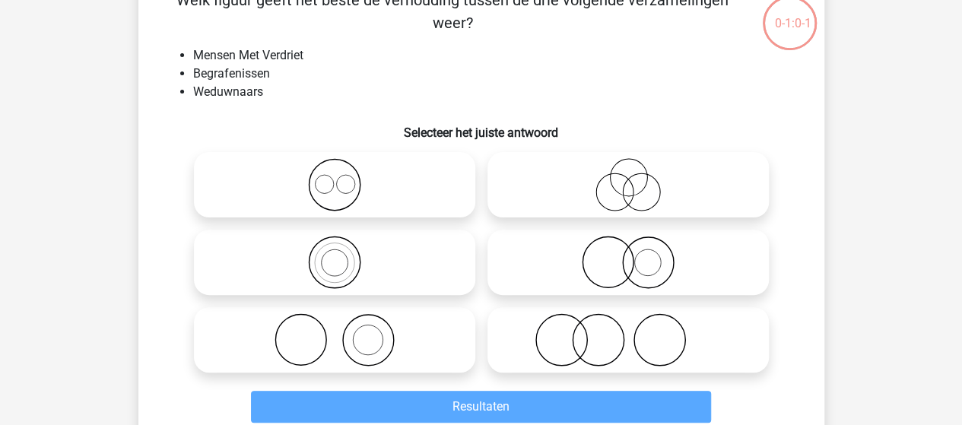
scroll to position [70, 0]
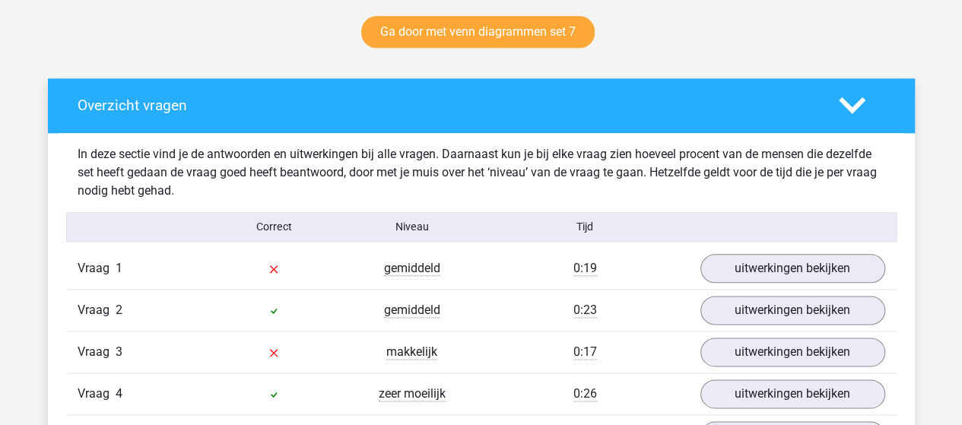
scroll to position [836, 0]
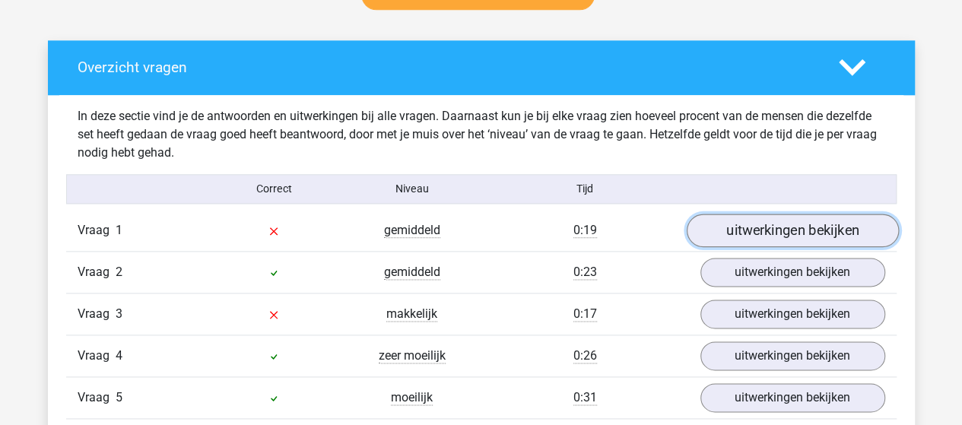
click at [718, 230] on link "uitwerkingen bekijken" at bounding box center [792, 230] width 212 height 33
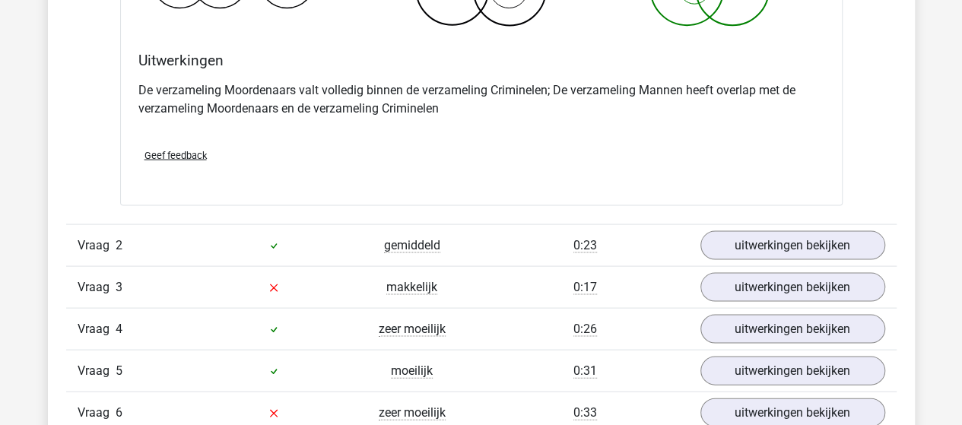
scroll to position [1445, 0]
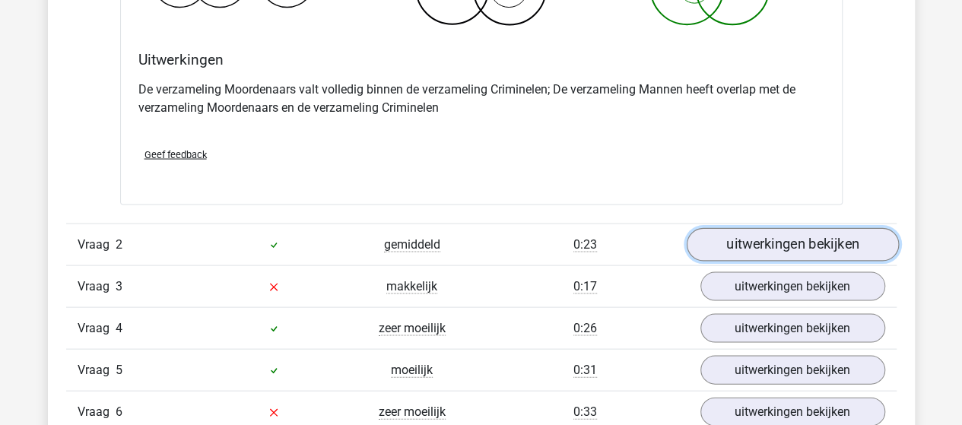
click at [730, 242] on link "uitwerkingen bekijken" at bounding box center [792, 244] width 212 height 33
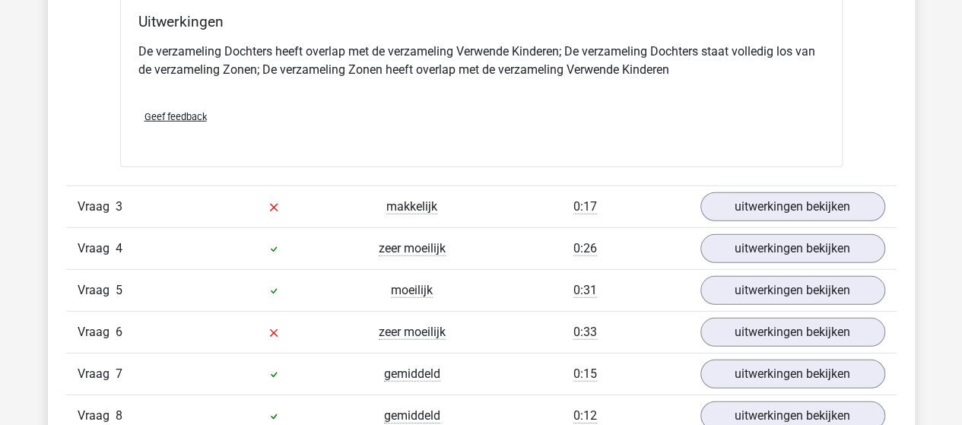
scroll to position [2129, 0]
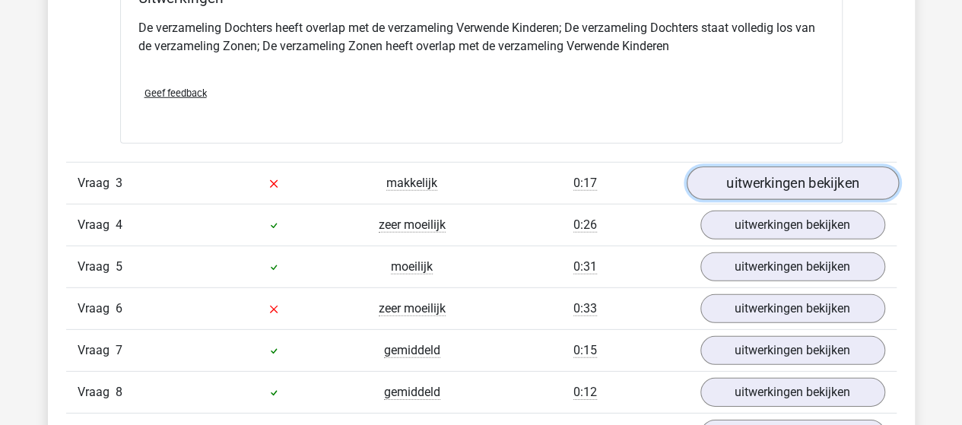
click at [739, 184] on link "uitwerkingen bekijken" at bounding box center [792, 183] width 212 height 33
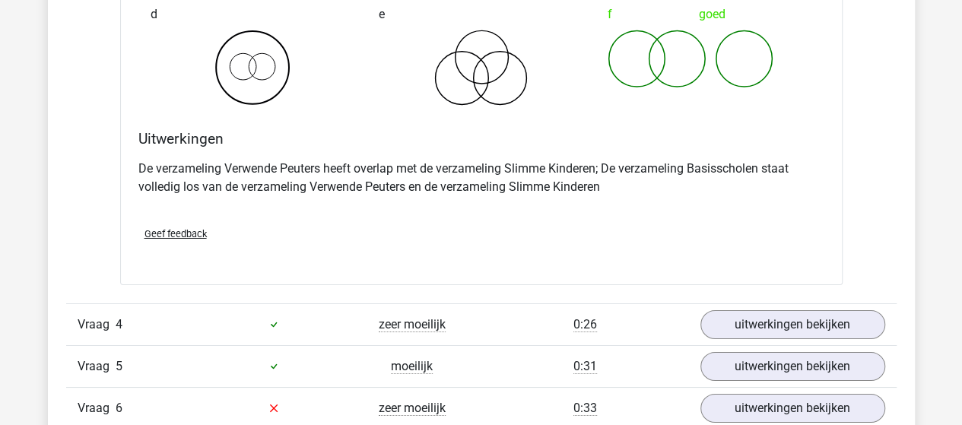
scroll to position [2737, 0]
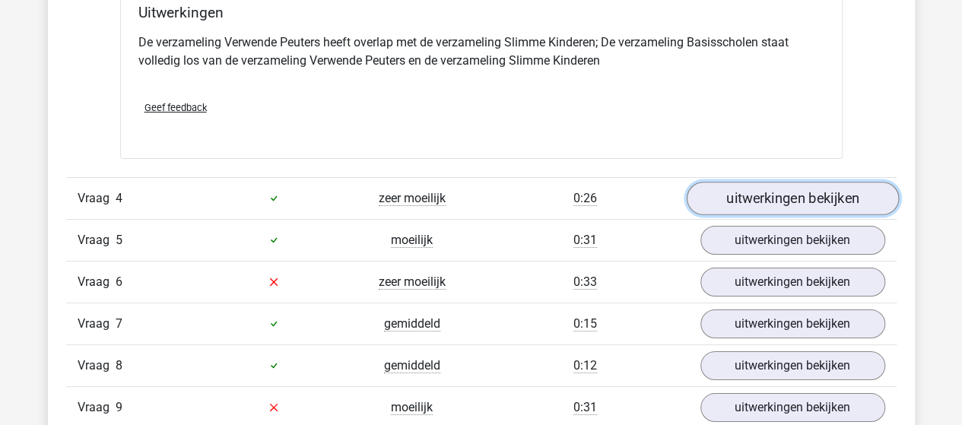
click at [719, 199] on link "uitwerkingen bekijken" at bounding box center [792, 198] width 212 height 33
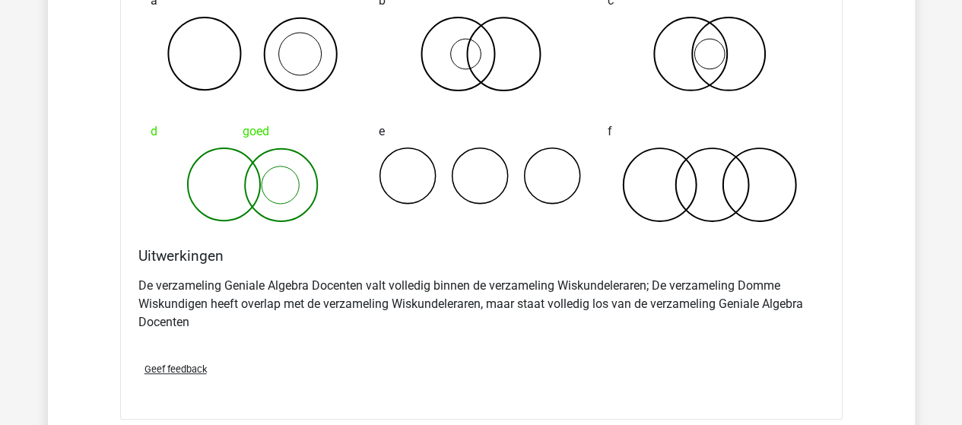
scroll to position [3270, 0]
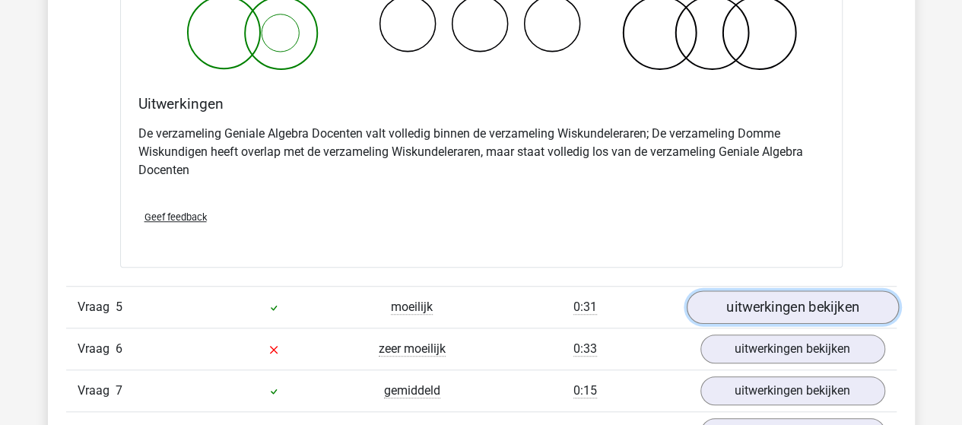
click at [863, 294] on link "uitwerkingen bekijken" at bounding box center [792, 306] width 212 height 33
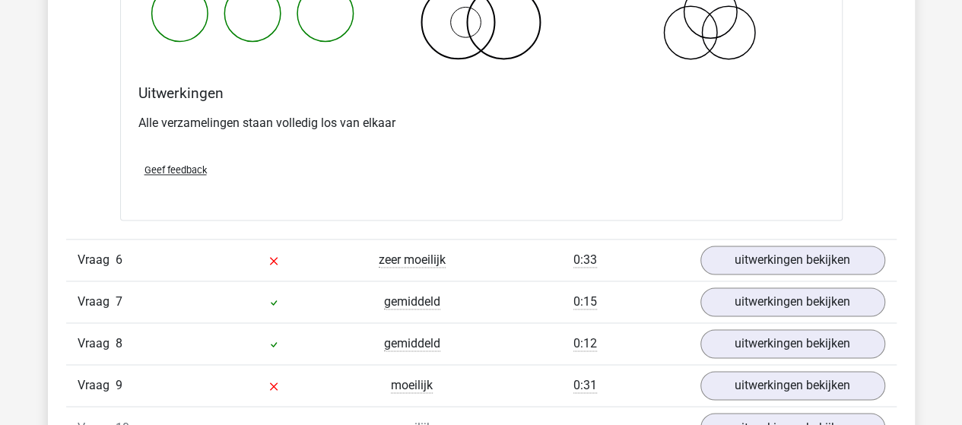
scroll to position [3954, 0]
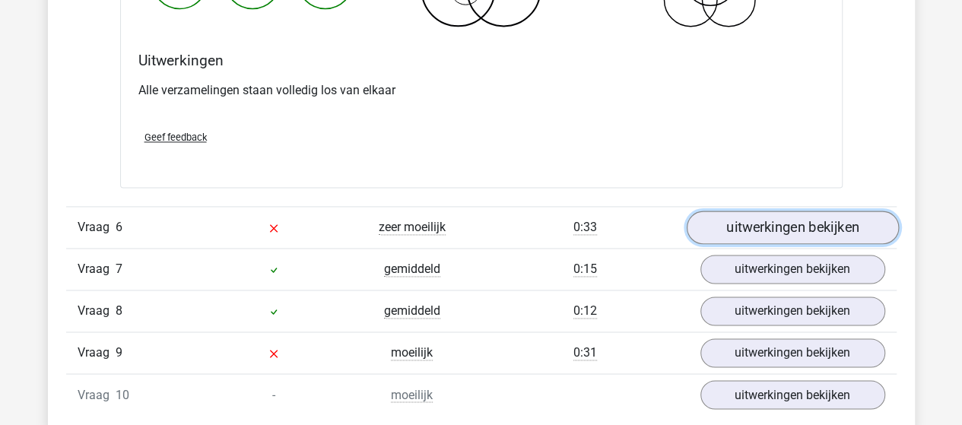
click at [770, 220] on link "uitwerkingen bekijken" at bounding box center [792, 227] width 212 height 33
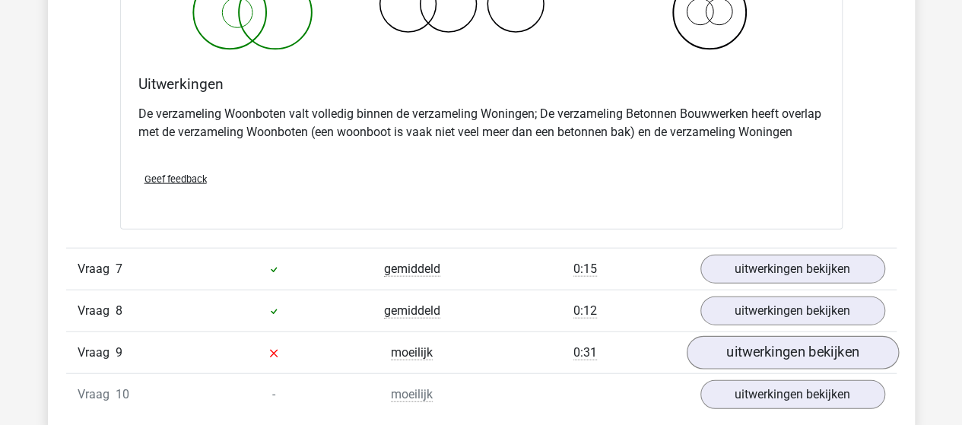
scroll to position [4562, 0]
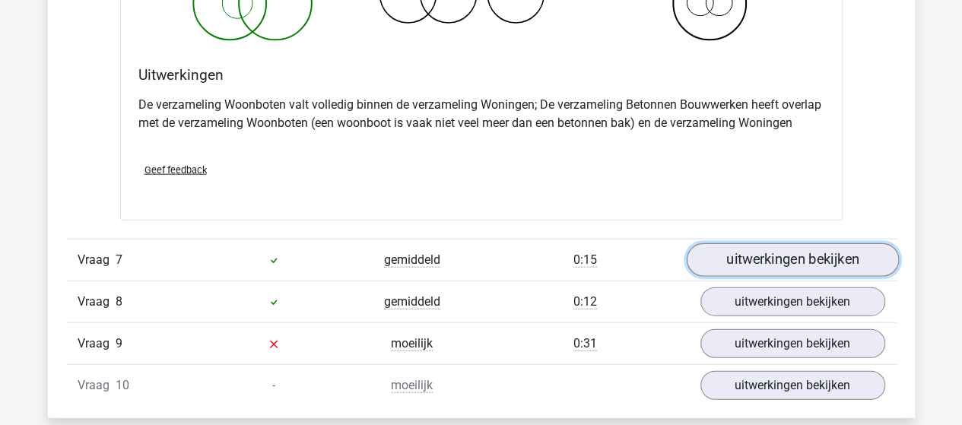
click at [755, 264] on link "uitwerkingen bekijken" at bounding box center [792, 259] width 212 height 33
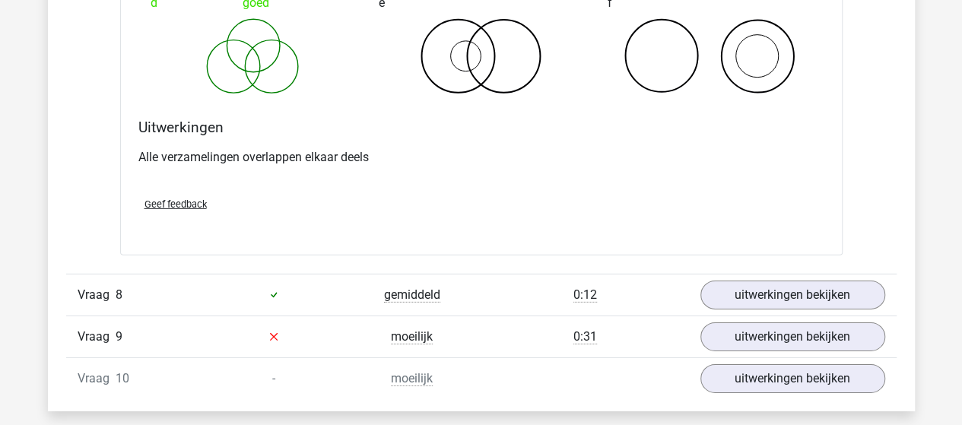
scroll to position [5171, 0]
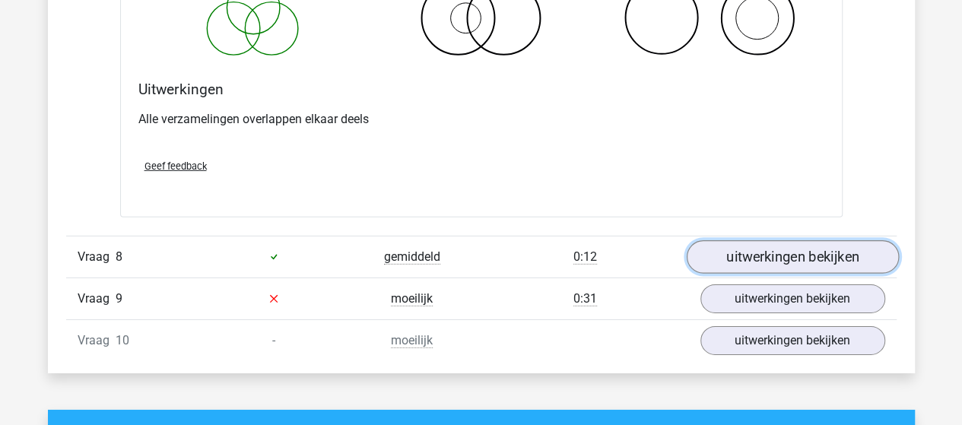
click at [776, 251] on link "uitwerkingen bekijken" at bounding box center [792, 256] width 212 height 33
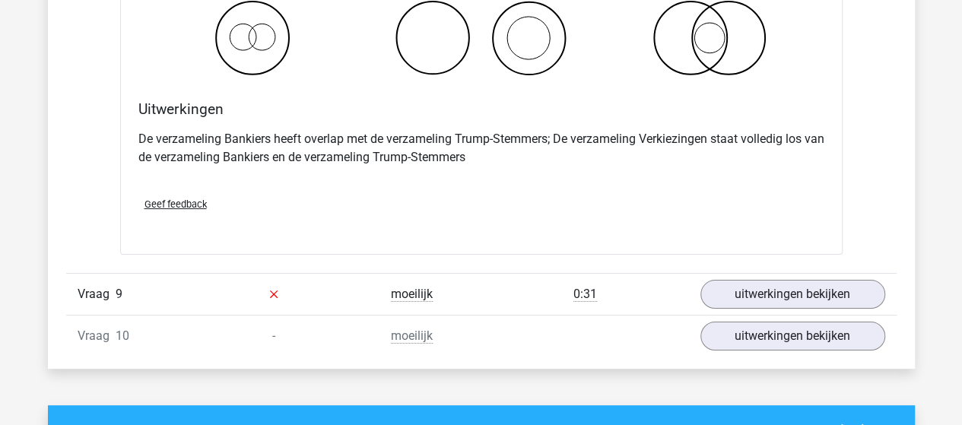
scroll to position [5855, 0]
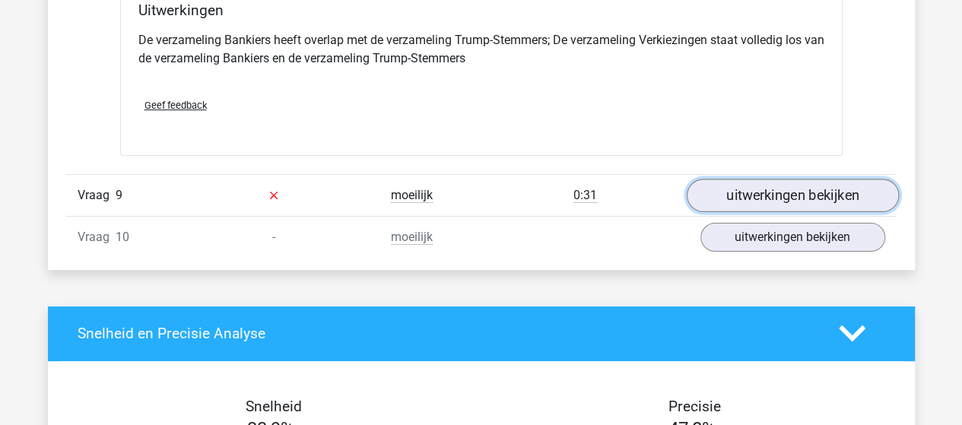
click at [772, 186] on link "uitwerkingen bekijken" at bounding box center [792, 195] width 212 height 33
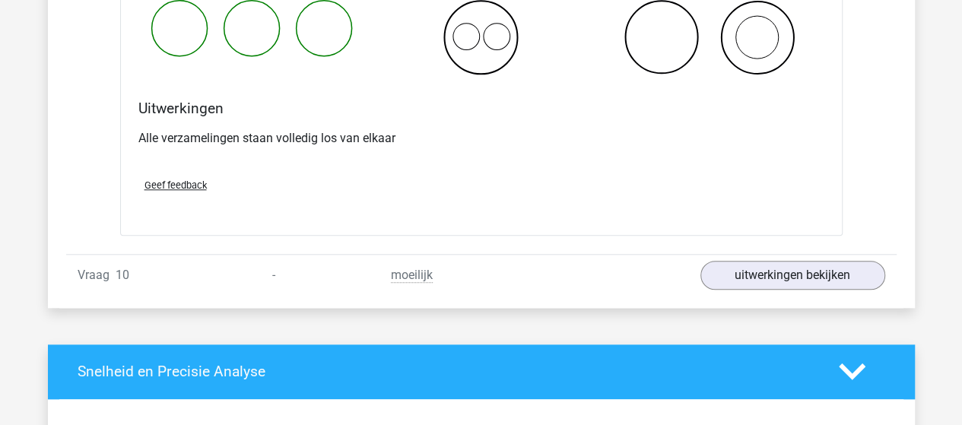
scroll to position [6387, 0]
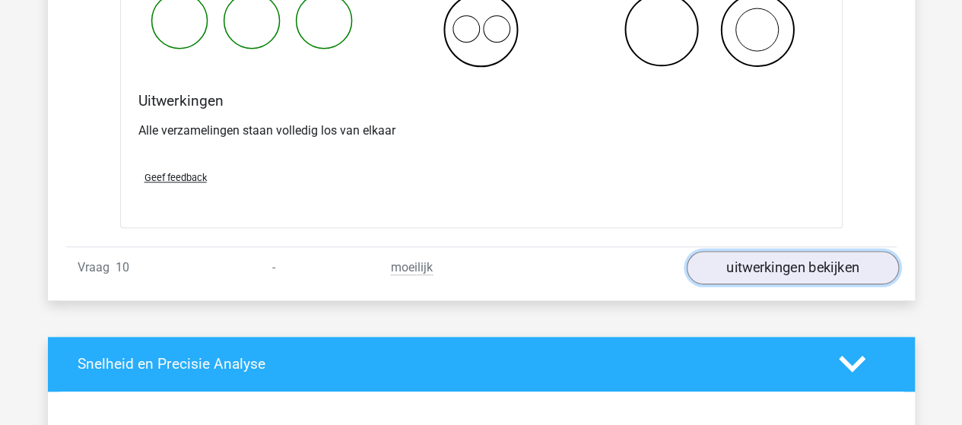
click at [736, 251] on link "uitwerkingen bekijken" at bounding box center [792, 267] width 212 height 33
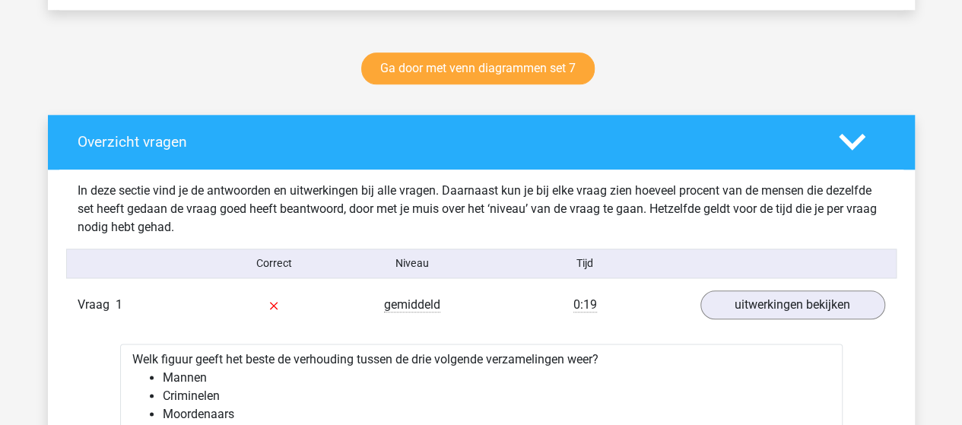
scroll to position [0, 0]
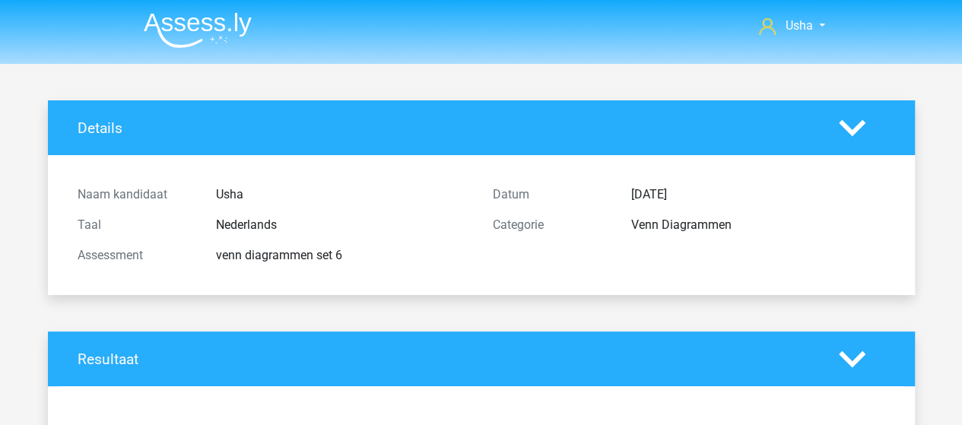
click at [184, 27] on img at bounding box center [198, 30] width 108 height 36
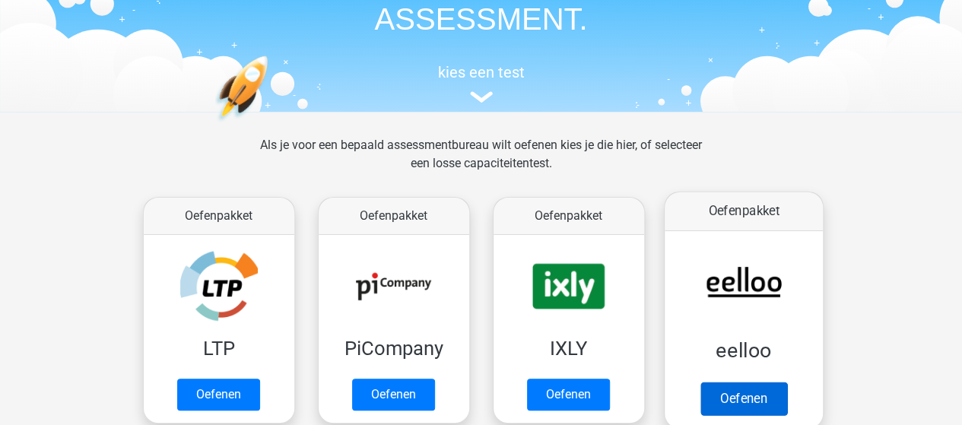
scroll to position [152, 0]
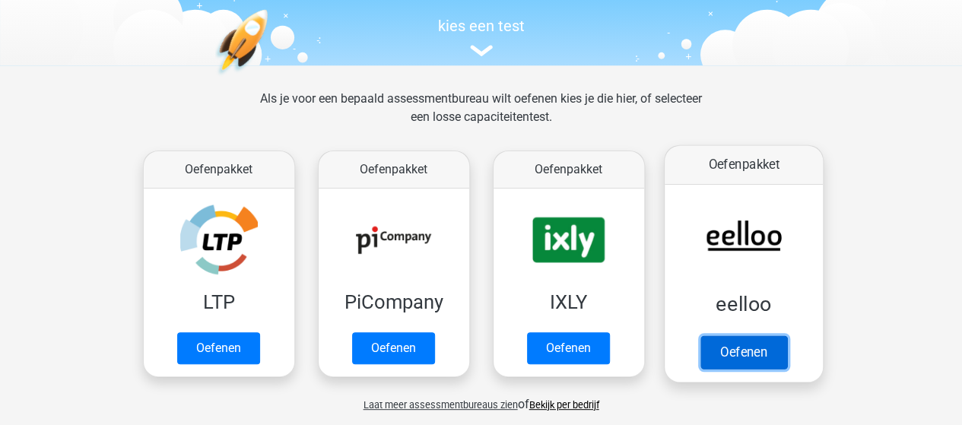
click at [738, 351] on link "Oefenen" at bounding box center [743, 351] width 87 height 33
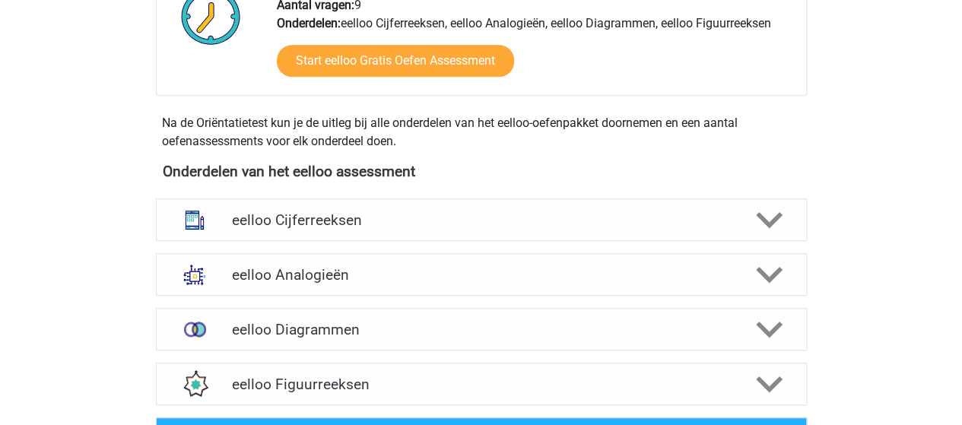
scroll to position [456, 0]
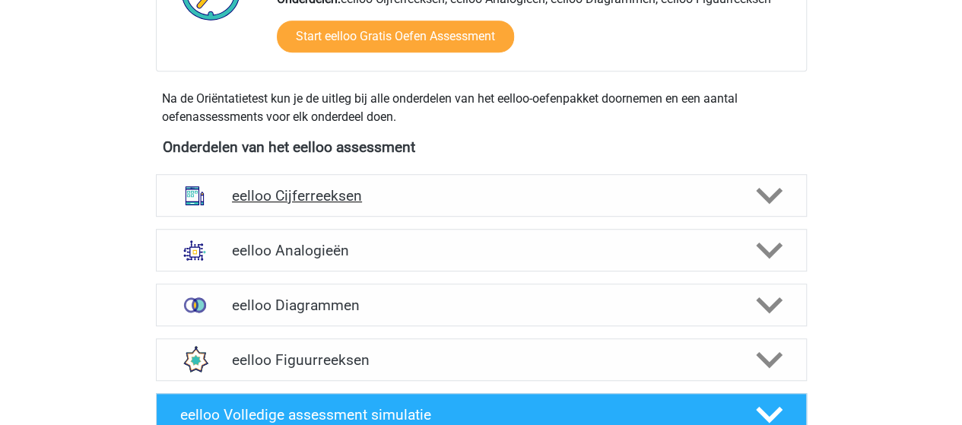
click at [290, 195] on h4 "eelloo Cijferreeksen" at bounding box center [481, 195] width 498 height 17
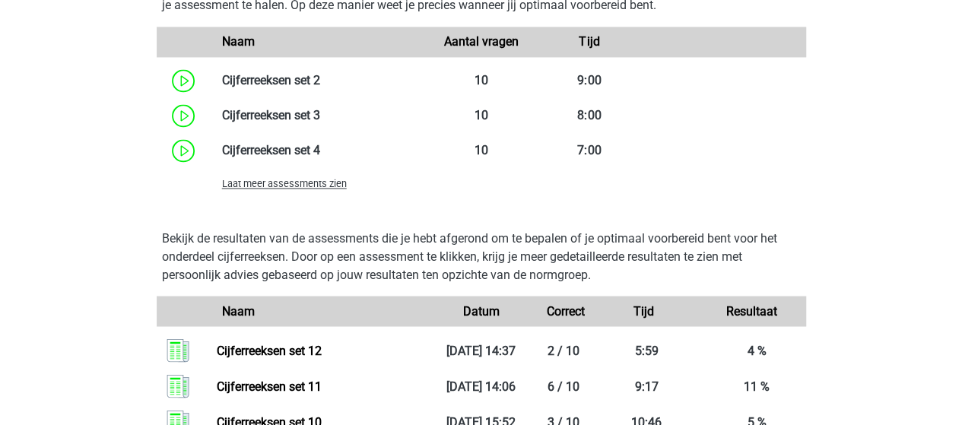
scroll to position [1217, 0]
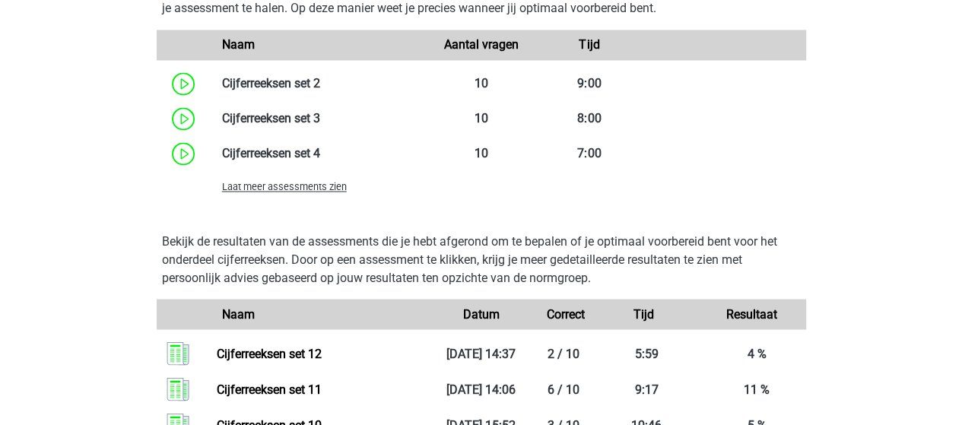
click at [300, 189] on span "Laat meer assessments zien" at bounding box center [284, 186] width 125 height 11
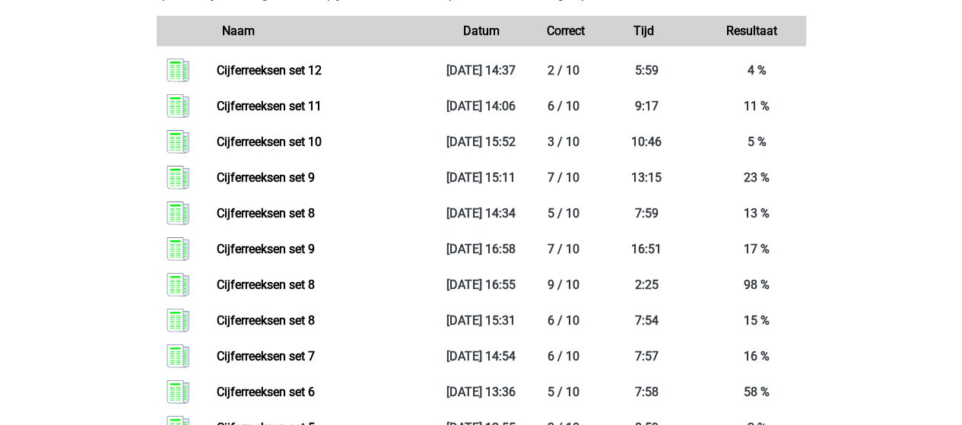
scroll to position [2205, 0]
